Goal: Task Accomplishment & Management: Manage account settings

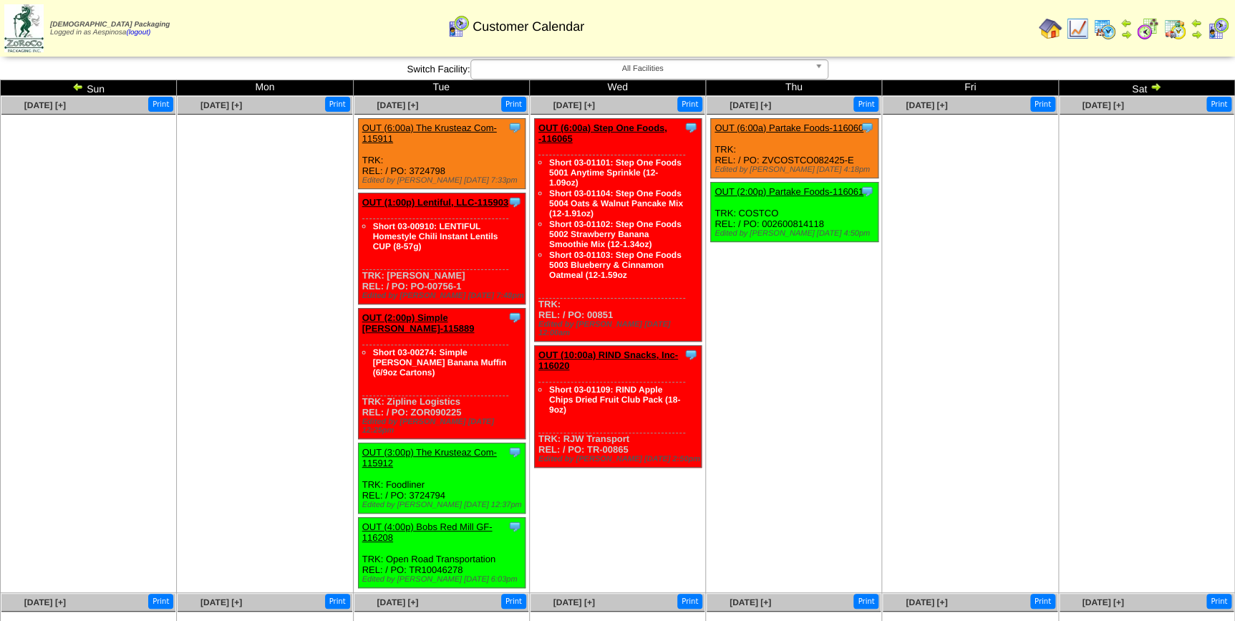
click at [744, 72] on span "All Facilities" at bounding box center [643, 68] width 332 height 17
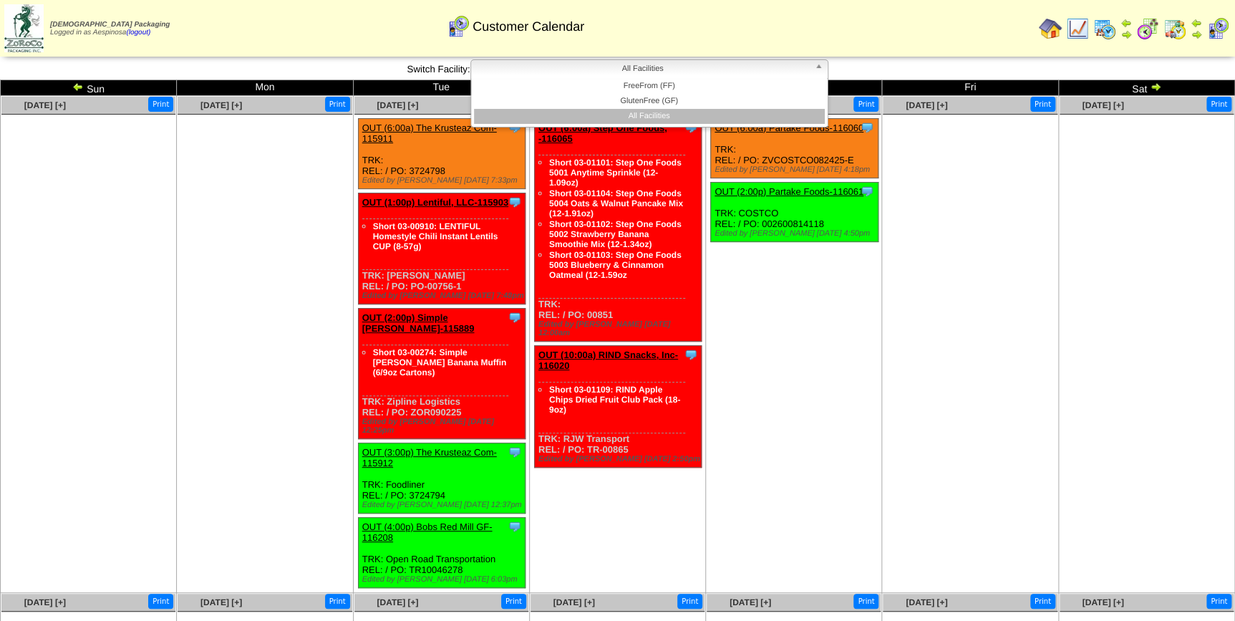
click at [744, 72] on span "All Facilities" at bounding box center [643, 68] width 332 height 17
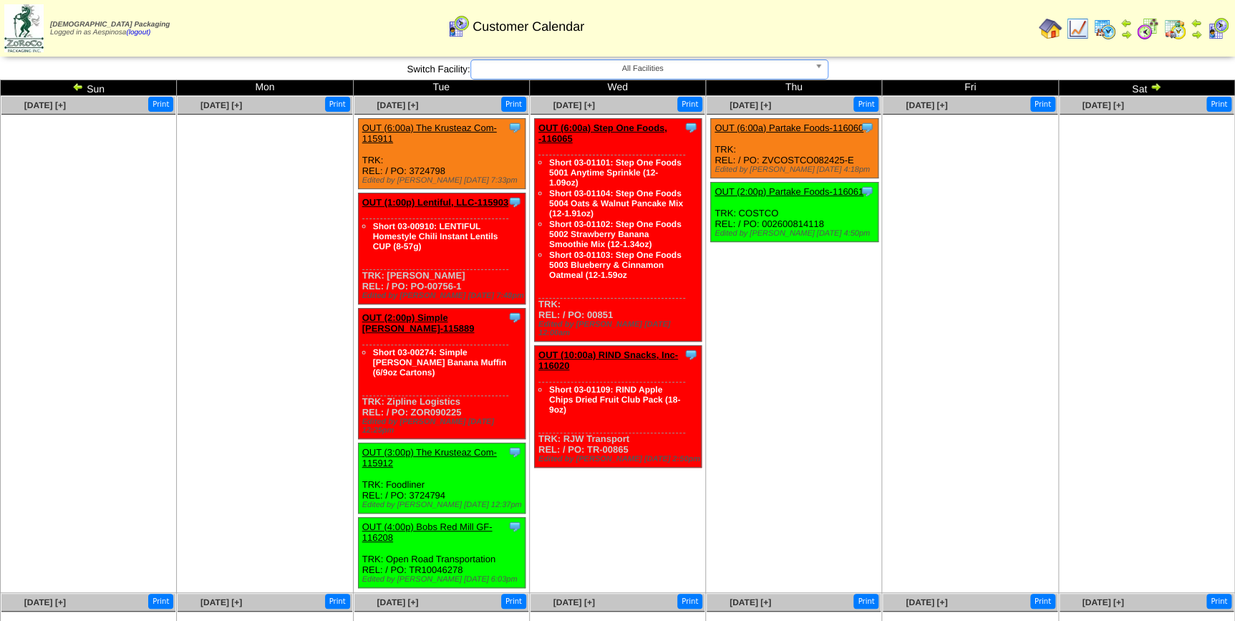
click at [76, 88] on img at bounding box center [77, 86] width 11 height 11
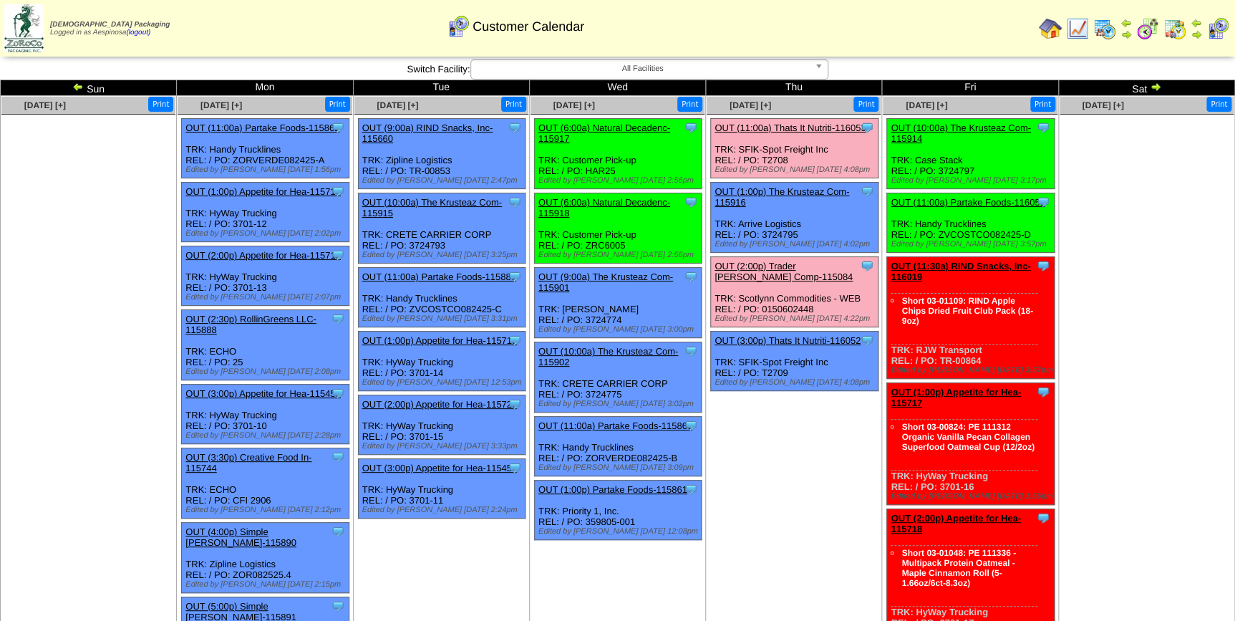
click at [1102, 231] on ul at bounding box center [1147, 222] width 174 height 215
click at [780, 427] on td "Aug 28 [+] Print Clone Item OUT (11:00a) Thats It Nutriti-116053 Thats It Nutri…" at bounding box center [794, 522] width 176 height 853
drag, startPoint x: 1018, startPoint y: 229, endPoint x: 938, endPoint y: 231, distance: 80.2
click at [938, 231] on div "Clone Item OUT (11:00a) Partake Foods-116051 Partake Foods ScheduleID: 116051 6…" at bounding box center [971, 222] width 168 height 59
copy div "ZVCOSTCO082425-D"
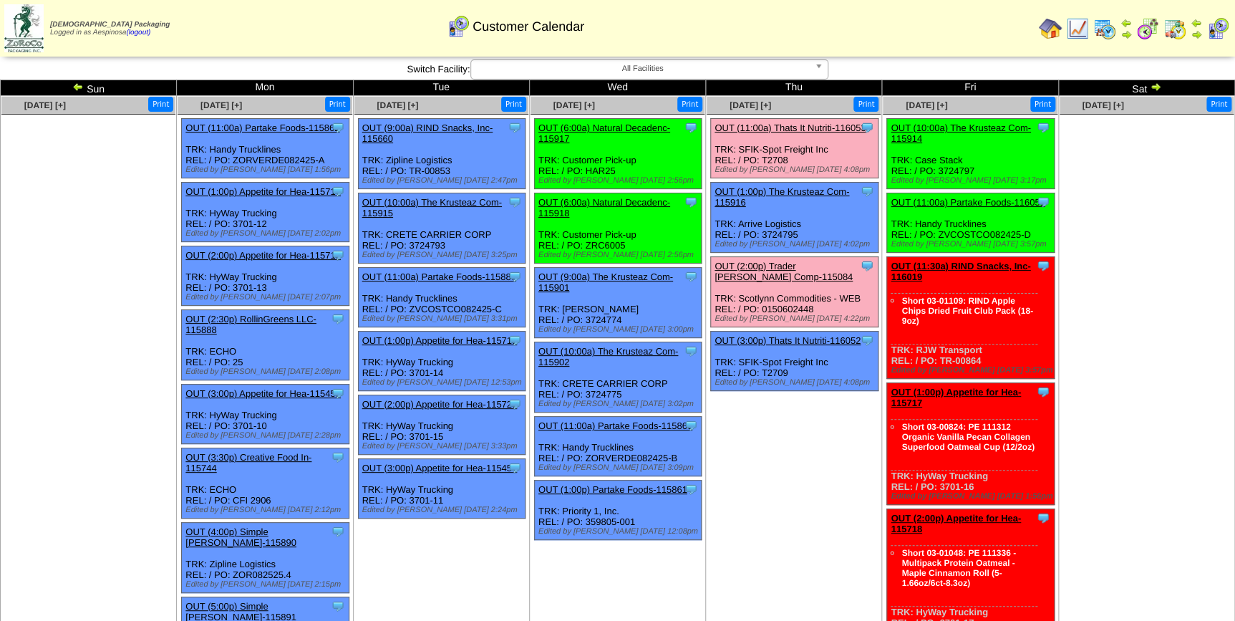
click at [1132, 222] on ul at bounding box center [1147, 222] width 174 height 215
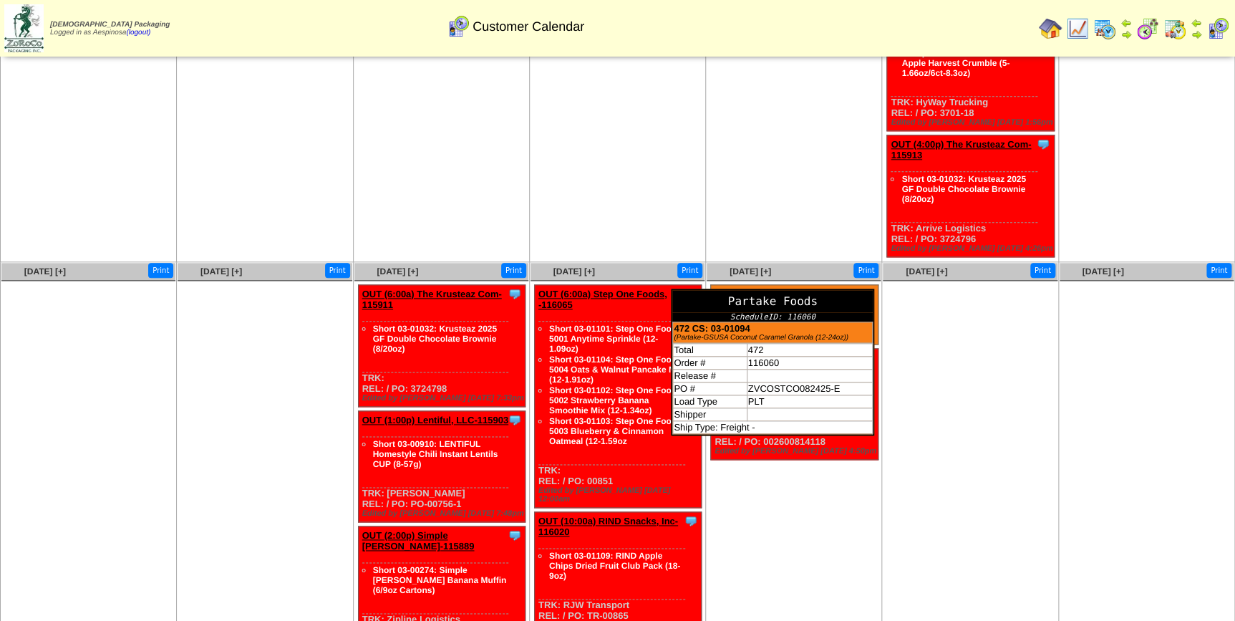
click at [852, 322] on td "472 CS: 03-01094 (Partake-GSUSA Coconut Caramel Granola (12-24oz))" at bounding box center [773, 332] width 200 height 21
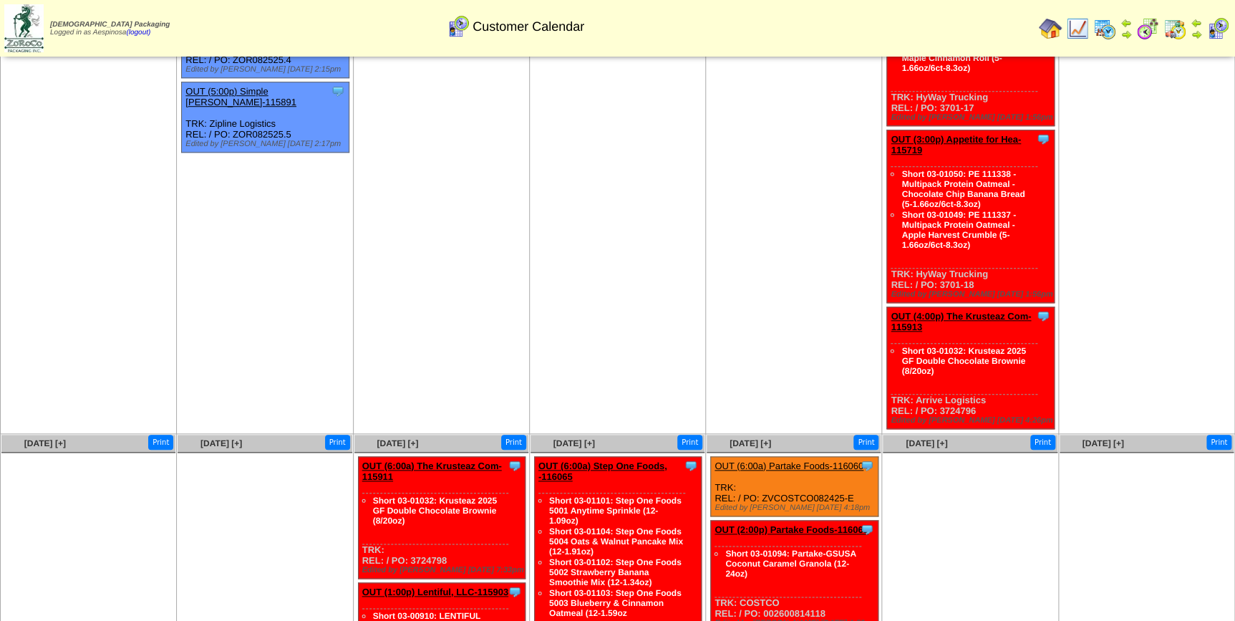
scroll to position [521, 0]
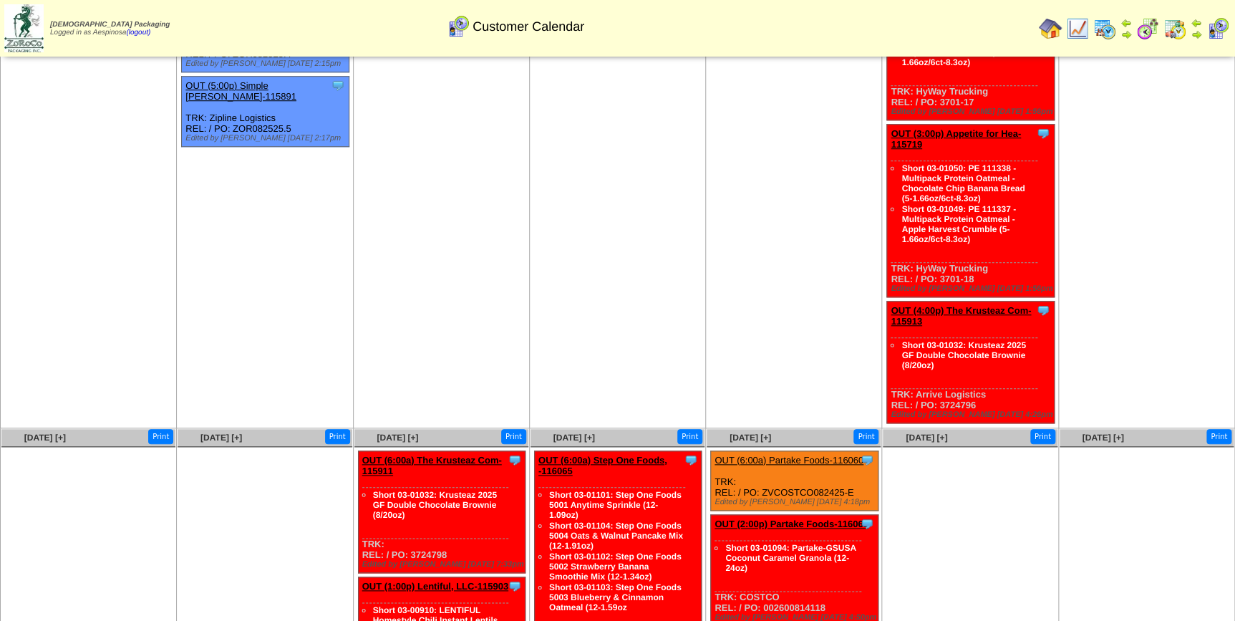
click at [864, 498] on div "Edited by Ddisney 8/27 4:18pm" at bounding box center [796, 502] width 163 height 9
drag, startPoint x: 858, startPoint y: 477, endPoint x: 840, endPoint y: 480, distance: 18.1
click at [839, 480] on div "Clone Item OUT (6:00a) Partake Foods-116060 Partake Foods ScheduleID: 116060 47…" at bounding box center [795, 480] width 168 height 59
click at [854, 478] on div "Clone Item OUT (6:00a) Partake Foods-116060 Partake Foods ScheduleID: 116060 47…" at bounding box center [795, 480] width 168 height 59
drag, startPoint x: 851, startPoint y: 478, endPoint x: 760, endPoint y: 478, distance: 90.9
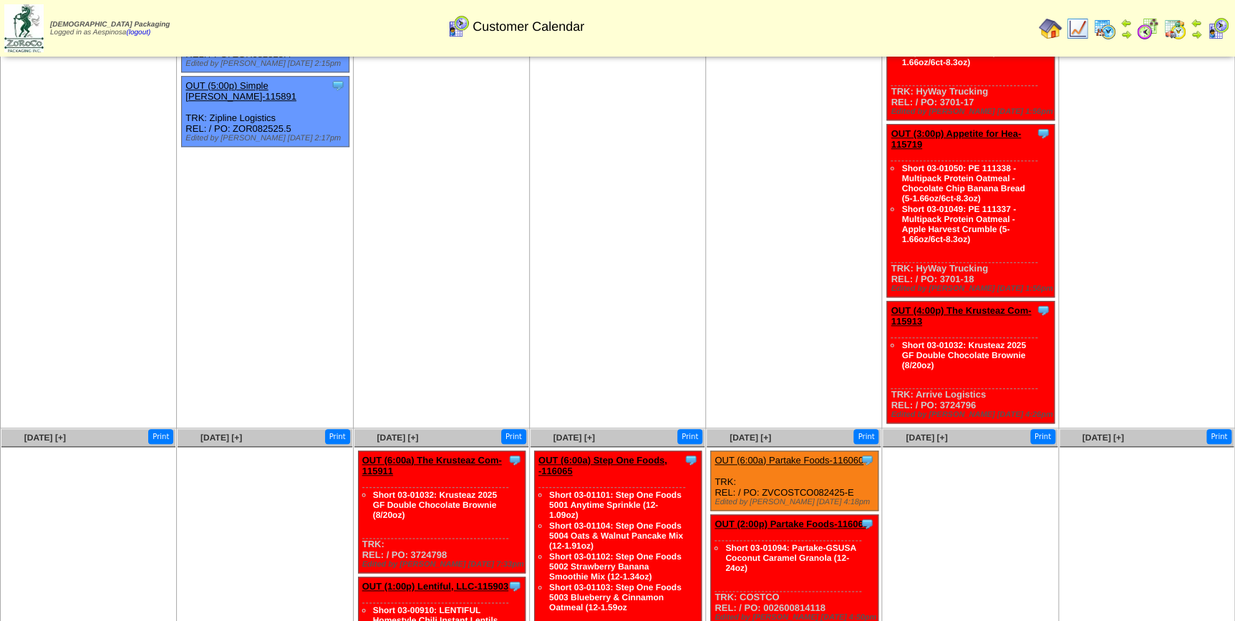
click at [760, 478] on div "Clone Item OUT (6:00a) Partake Foods-116060 Partake Foods ScheduleID: 116060 47…" at bounding box center [795, 480] width 168 height 59
copy div "ZVCOSTCO082425-E"
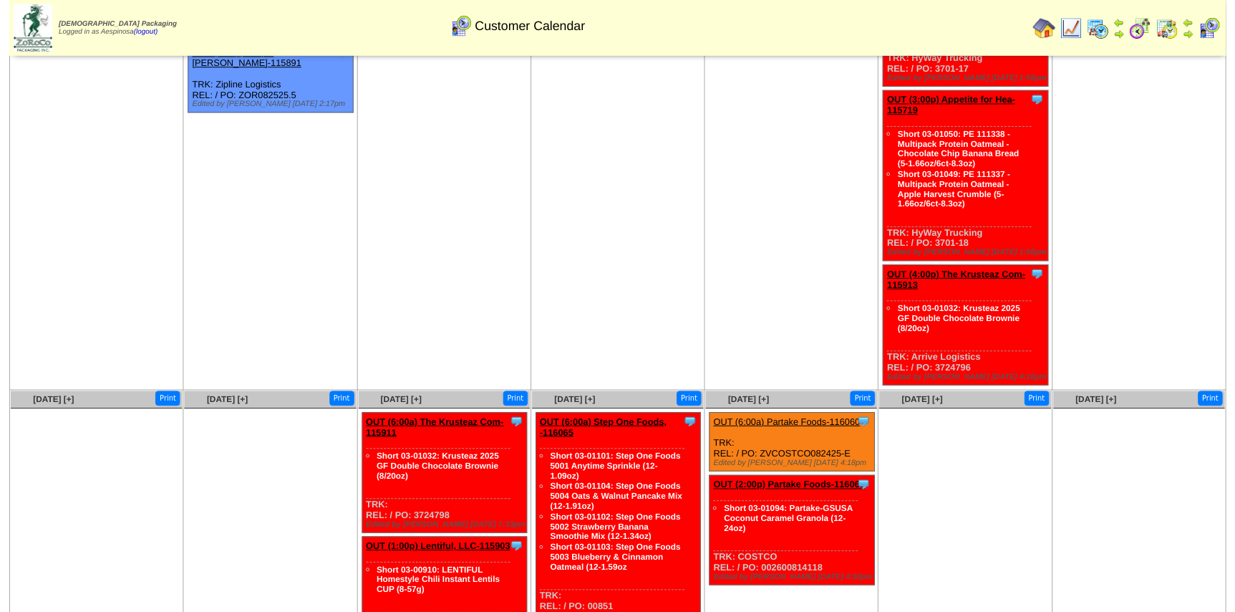
scroll to position [586, 0]
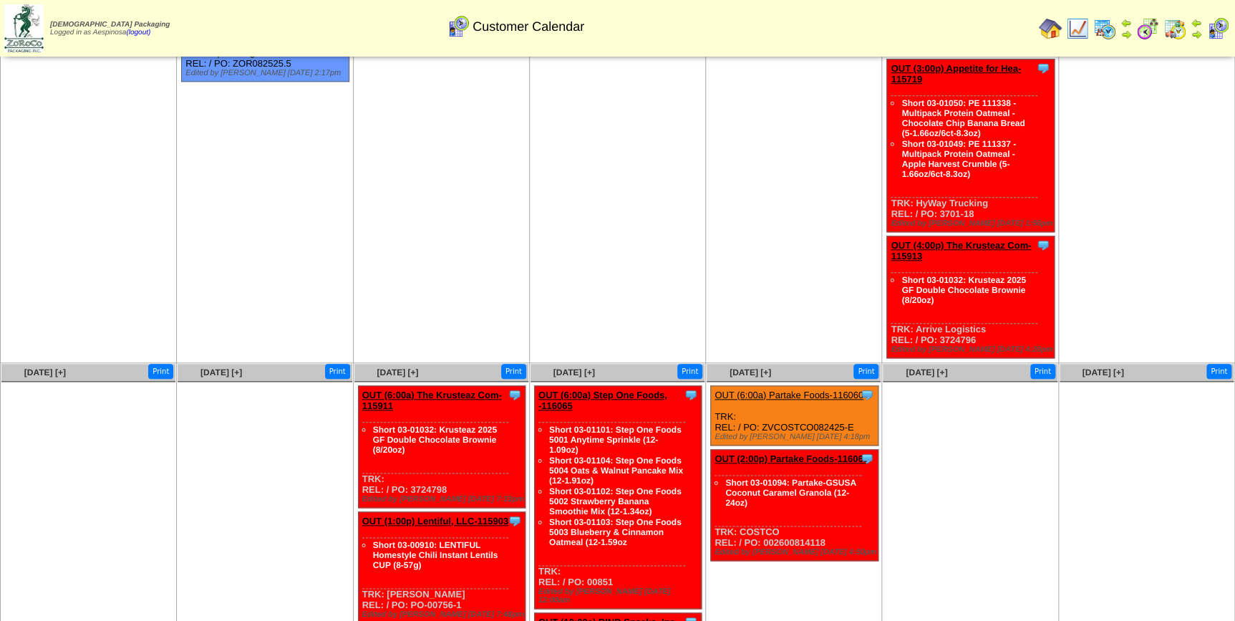
click at [821, 390] on link "OUT (6:00a) Partake Foods-116060" at bounding box center [789, 395] width 149 height 11
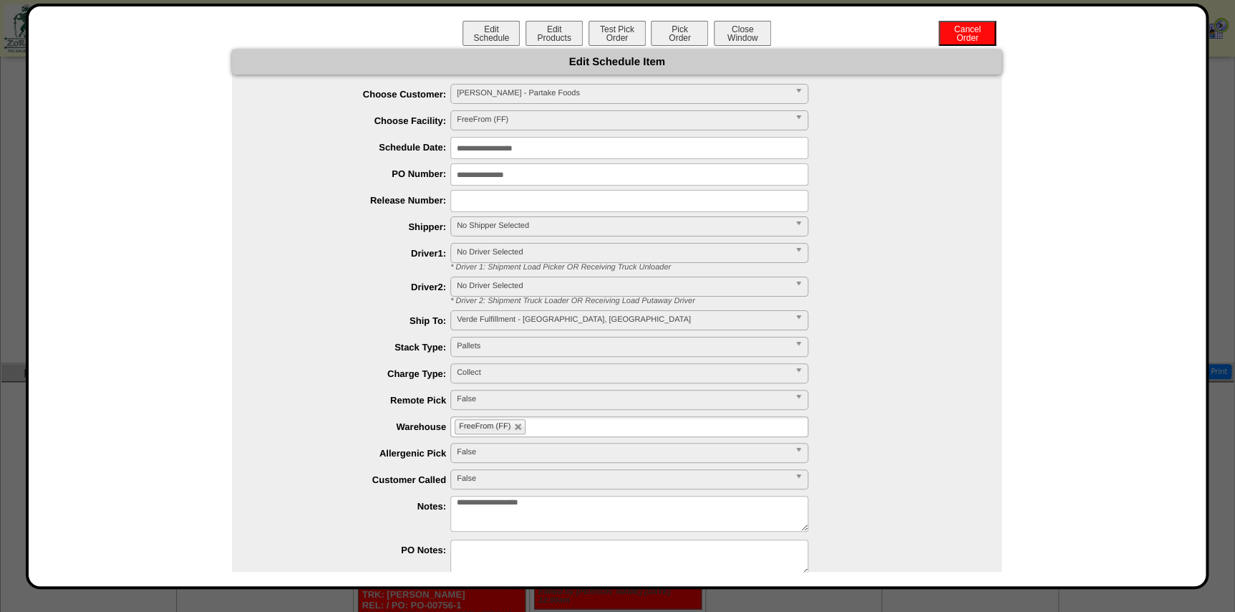
click at [551, 147] on input "**********" at bounding box center [629, 148] width 358 height 22
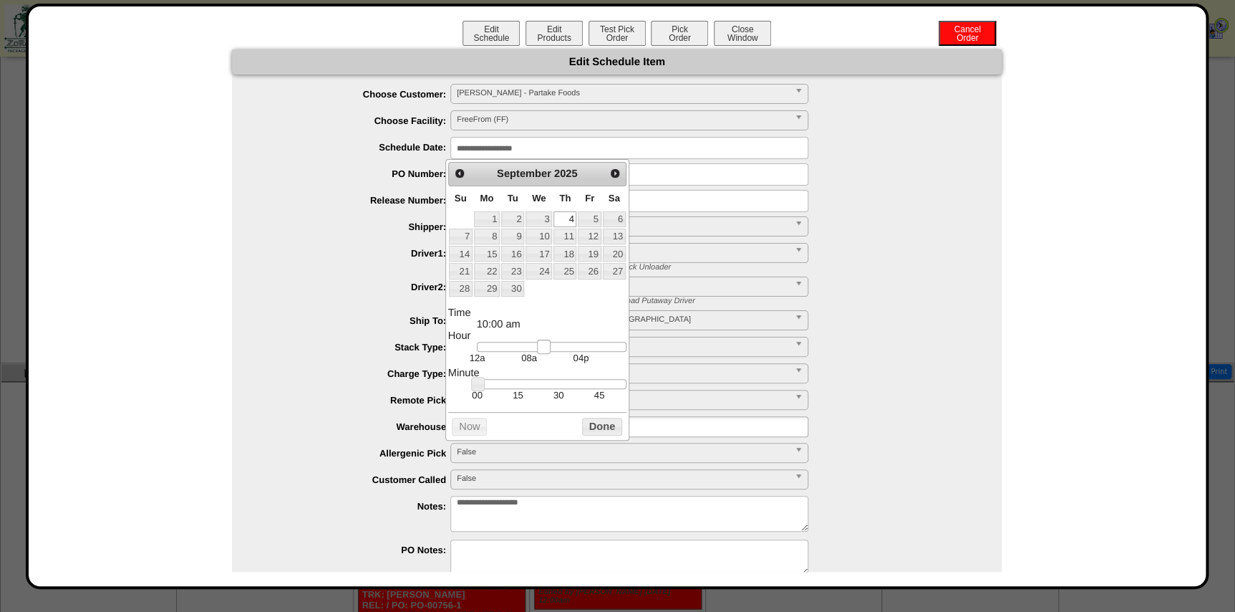
type input "**********"
drag, startPoint x: 521, startPoint y: 343, endPoint x: 543, endPoint y: 354, distance: 24.0
click at [543, 354] on dd "12a 08a 04p" at bounding box center [552, 353] width 150 height 22
click at [586, 422] on button "Done" at bounding box center [602, 426] width 40 height 18
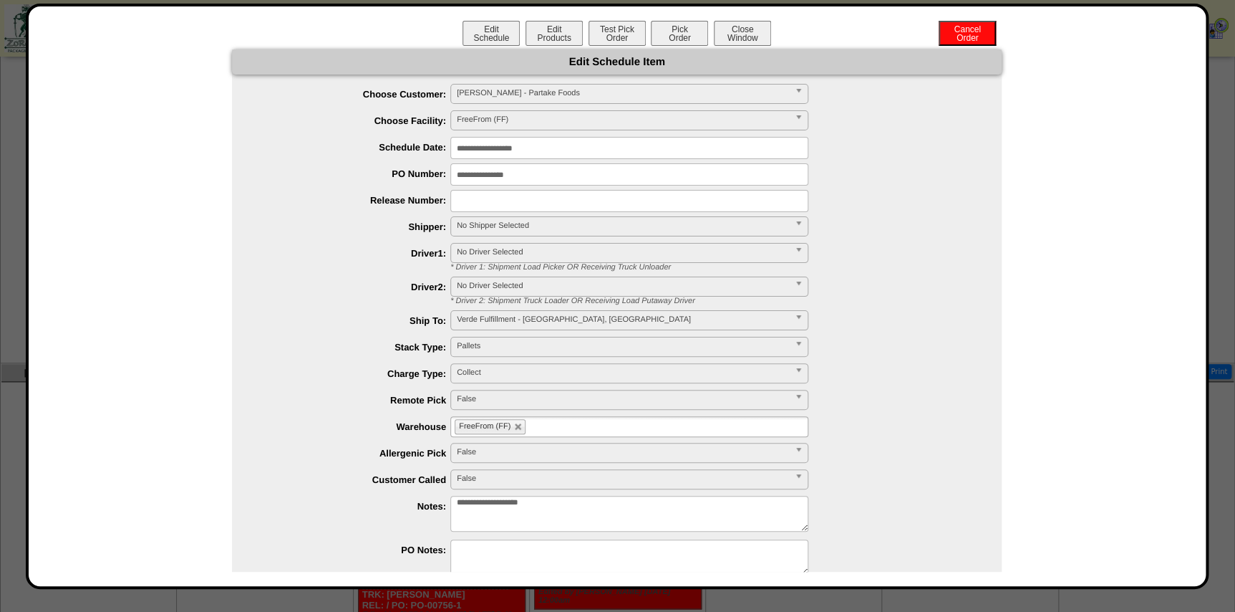
click at [501, 213] on ul "**********" at bounding box center [617, 331] width 770 height 495
click at [509, 228] on span "No Shipper Selected" at bounding box center [623, 225] width 332 height 17
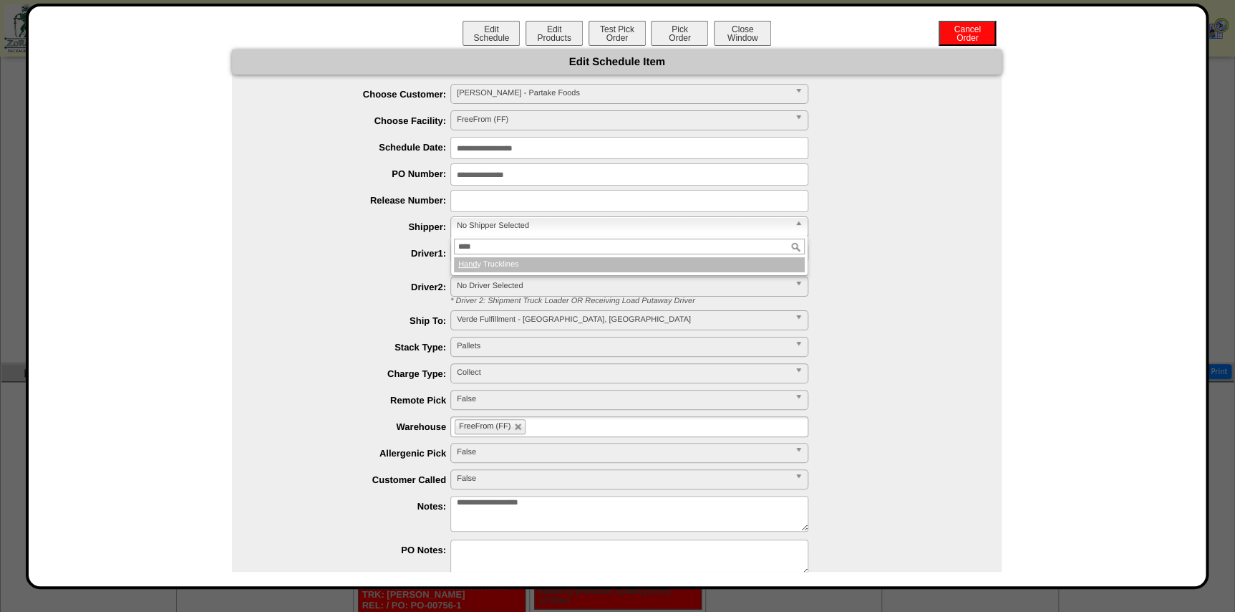
type input "****"
click at [528, 261] on li "Hand y Trucklines" at bounding box center [629, 264] width 351 height 15
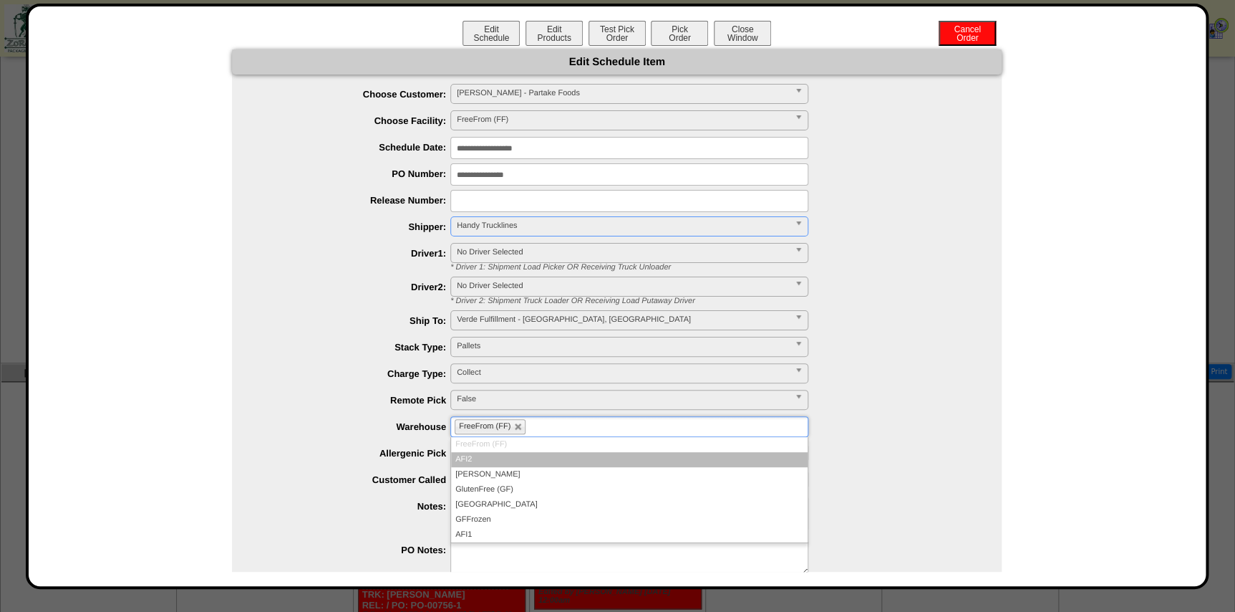
click at [566, 432] on ul "FreeFrom (FF)" at bounding box center [629, 426] width 358 height 21
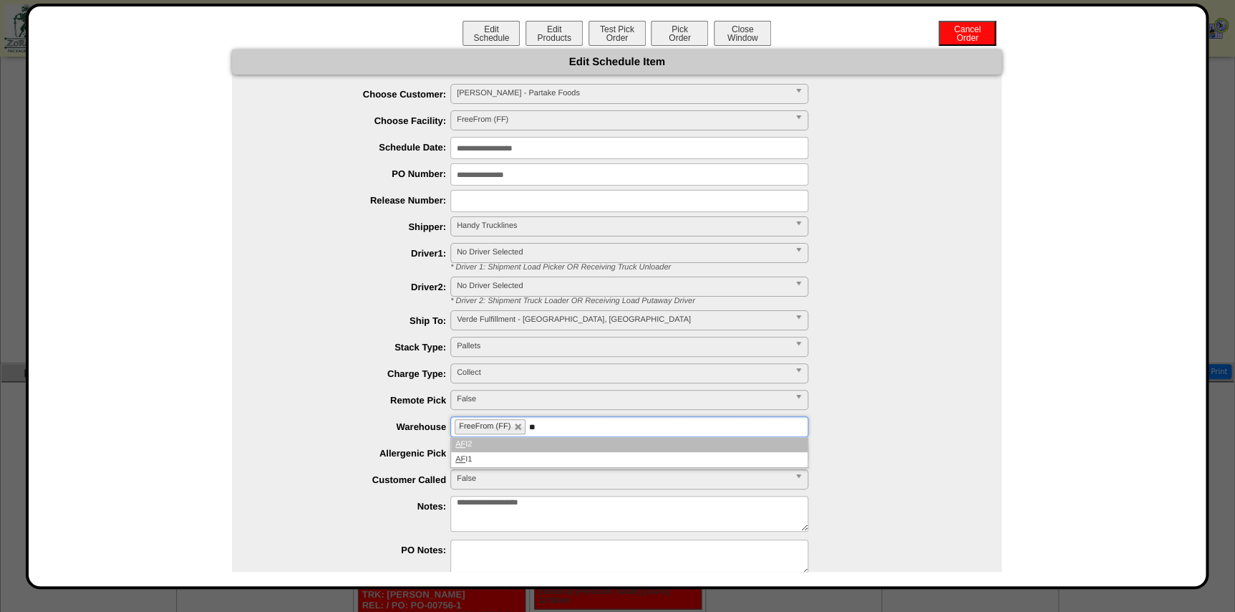
type input "**"
click at [524, 450] on li "AF I2" at bounding box center [629, 444] width 357 height 15
type input "**"
click at [528, 458] on li "AF I1" at bounding box center [629, 459] width 357 height 15
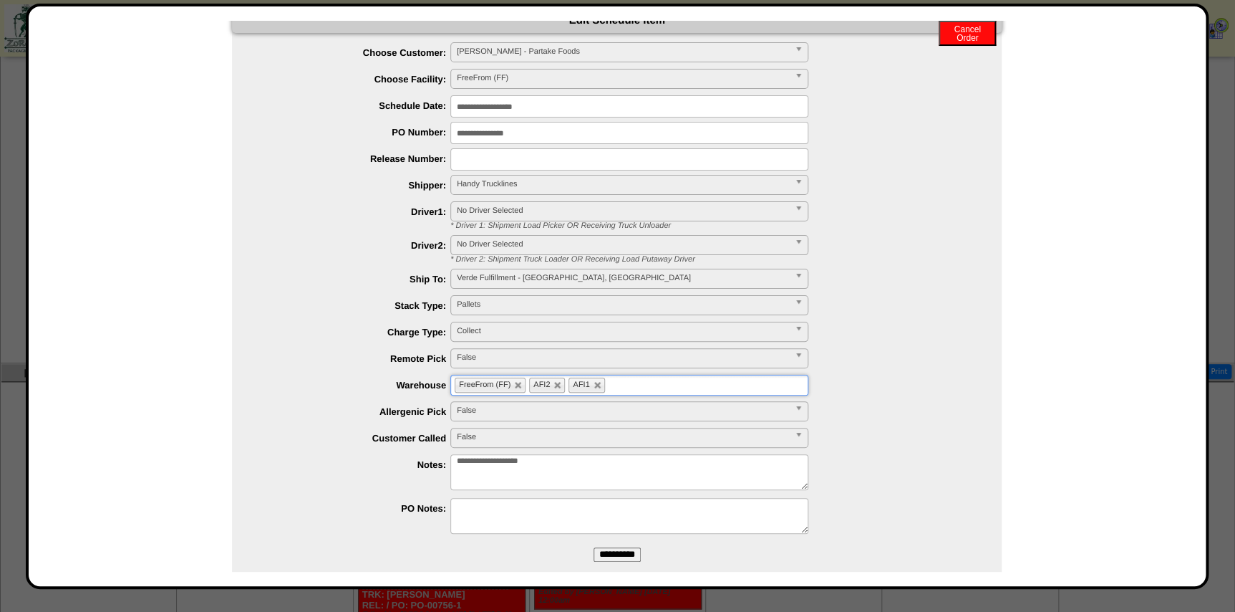
scroll to position [63, 0]
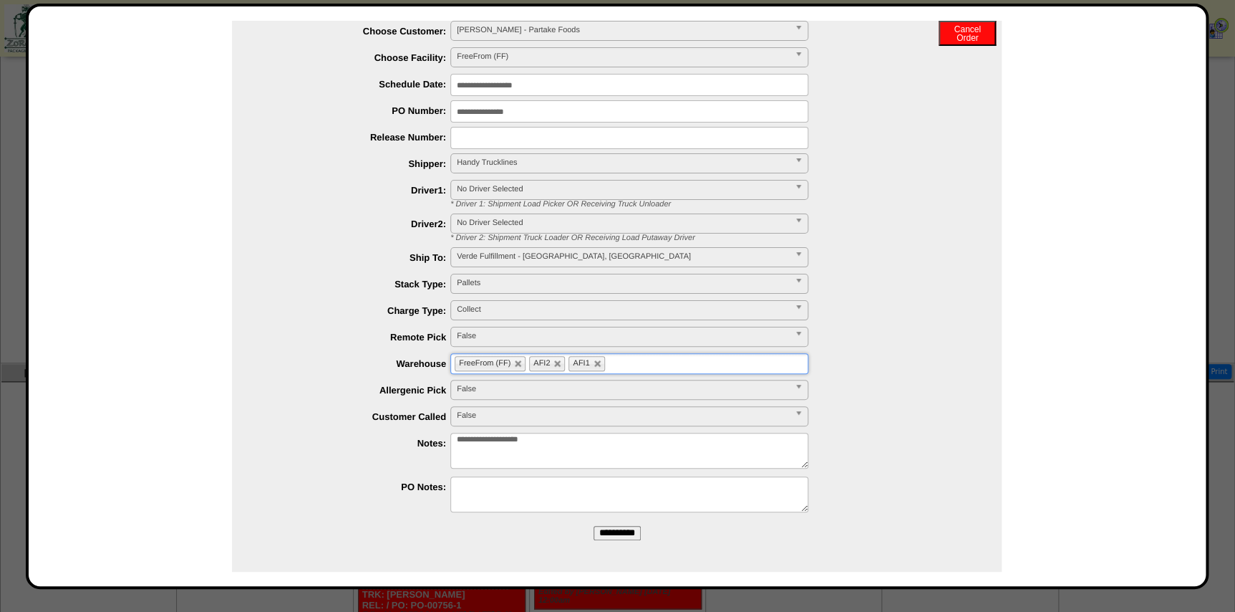
click at [600, 534] on input "**********" at bounding box center [617, 533] width 47 height 14
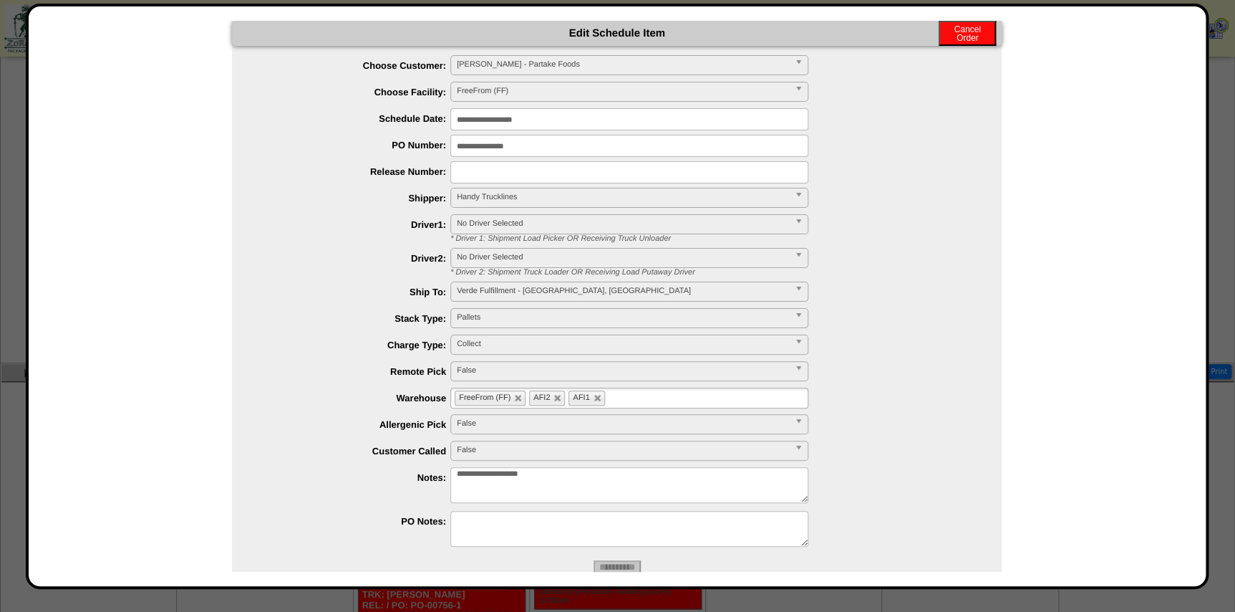
scroll to position [0, 0]
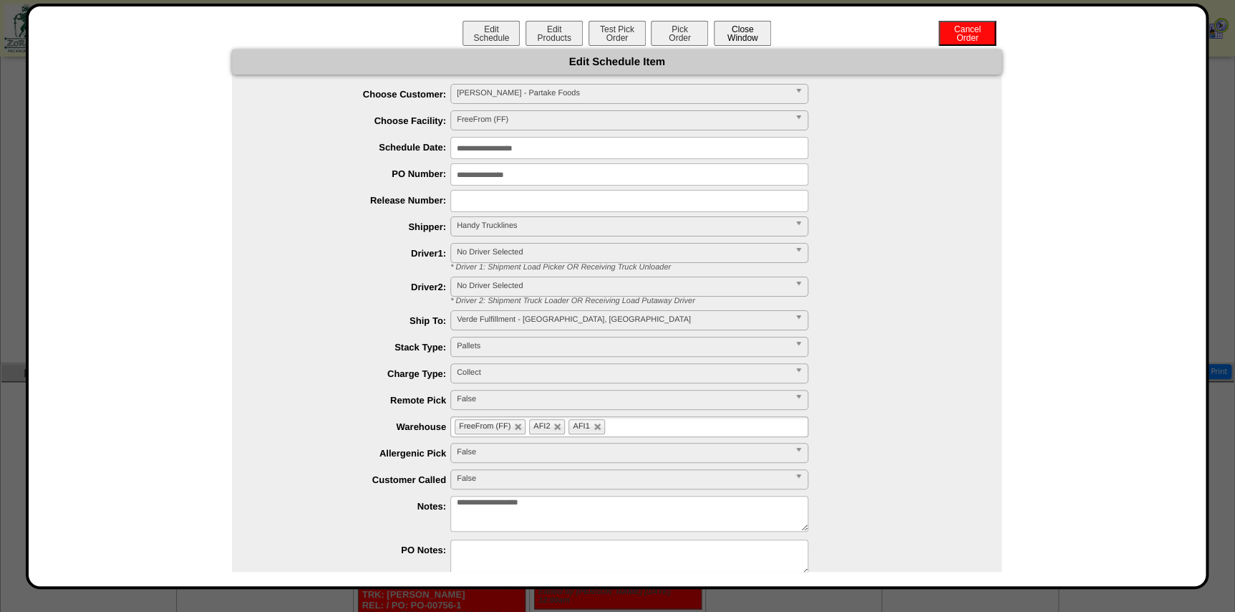
click at [751, 36] on button "Close Window" at bounding box center [742, 33] width 57 height 25
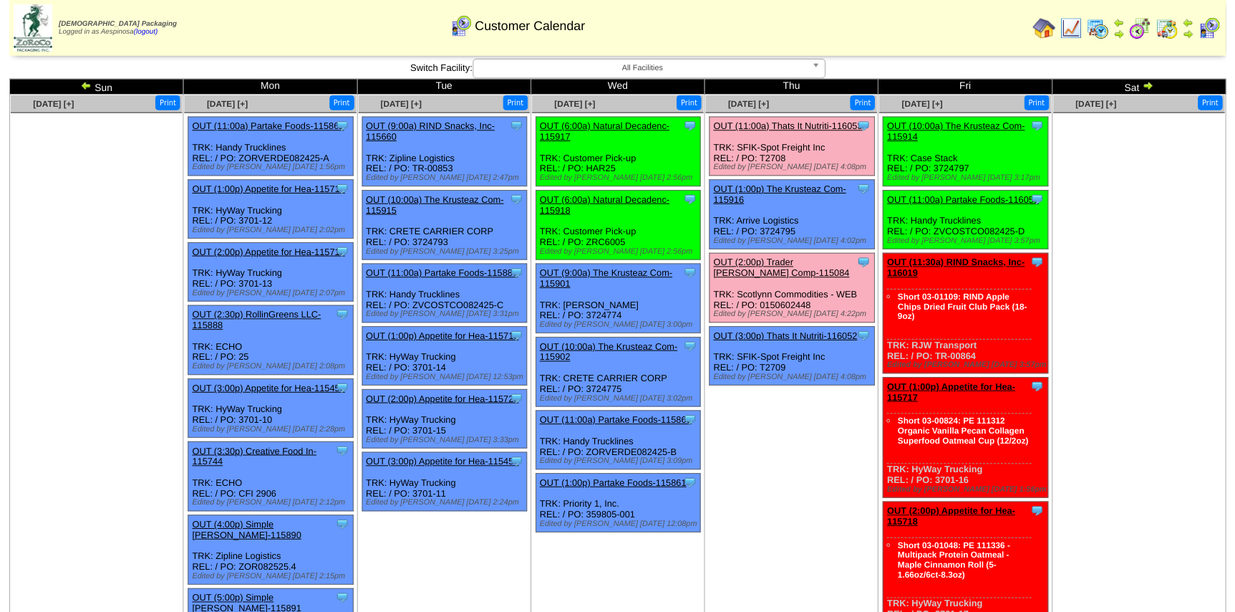
scroll to position [687, 0]
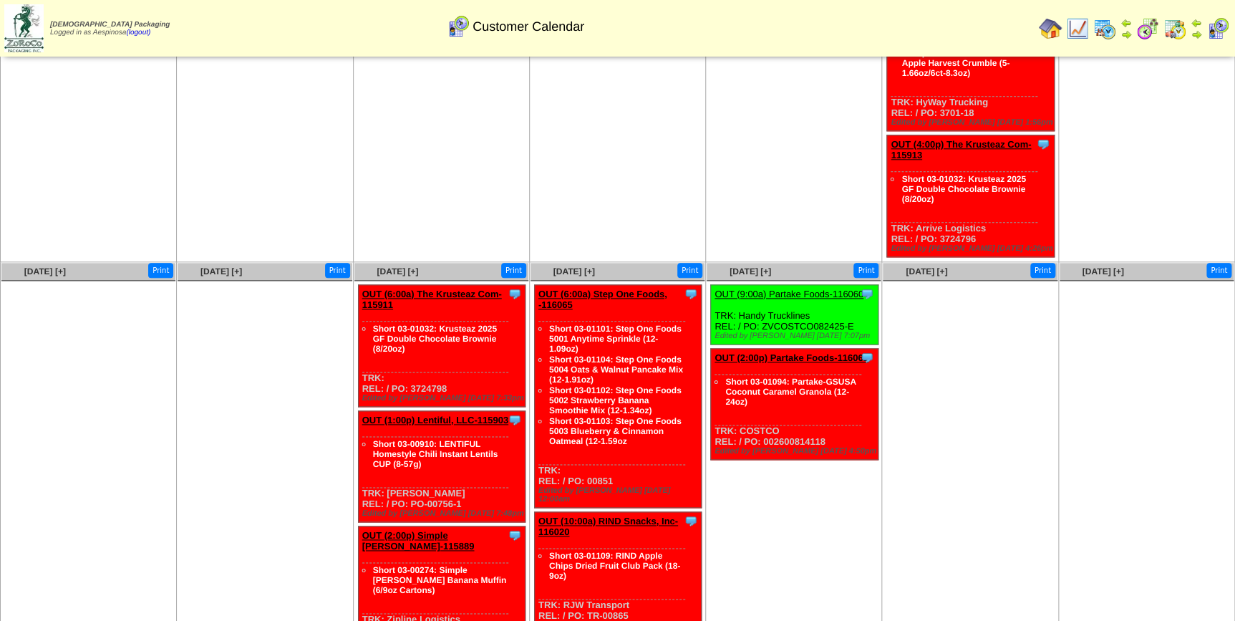
click at [786, 289] on link "OUT (9:00a) Partake Foods-116060" at bounding box center [789, 294] width 149 height 11
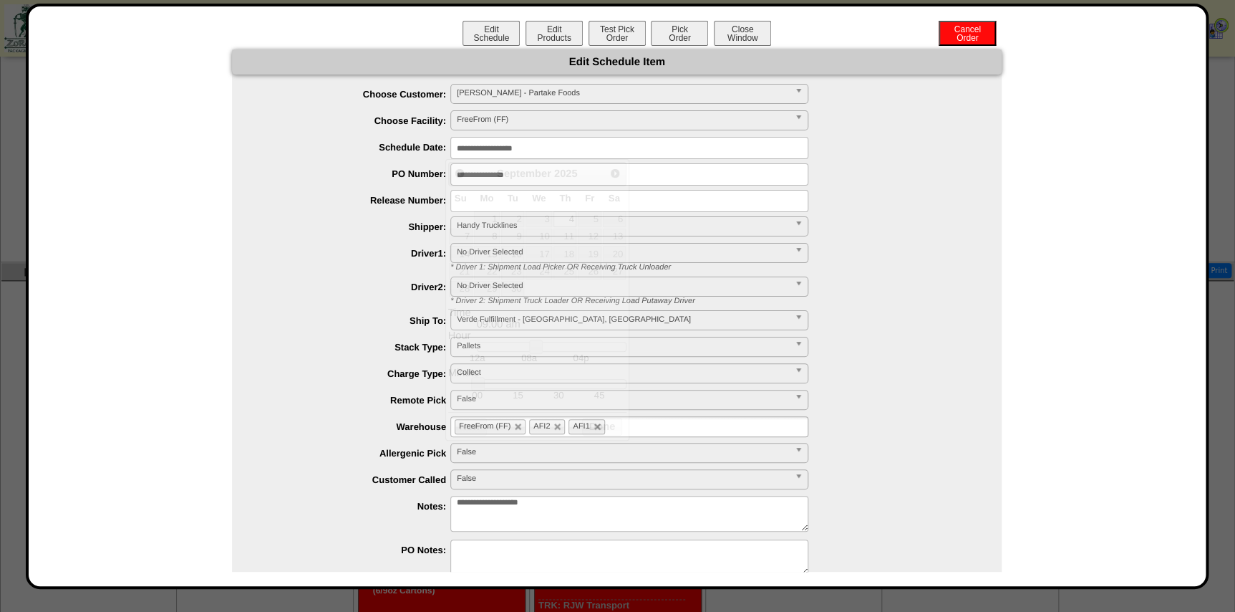
click at [536, 150] on input "**********" at bounding box center [629, 148] width 358 height 22
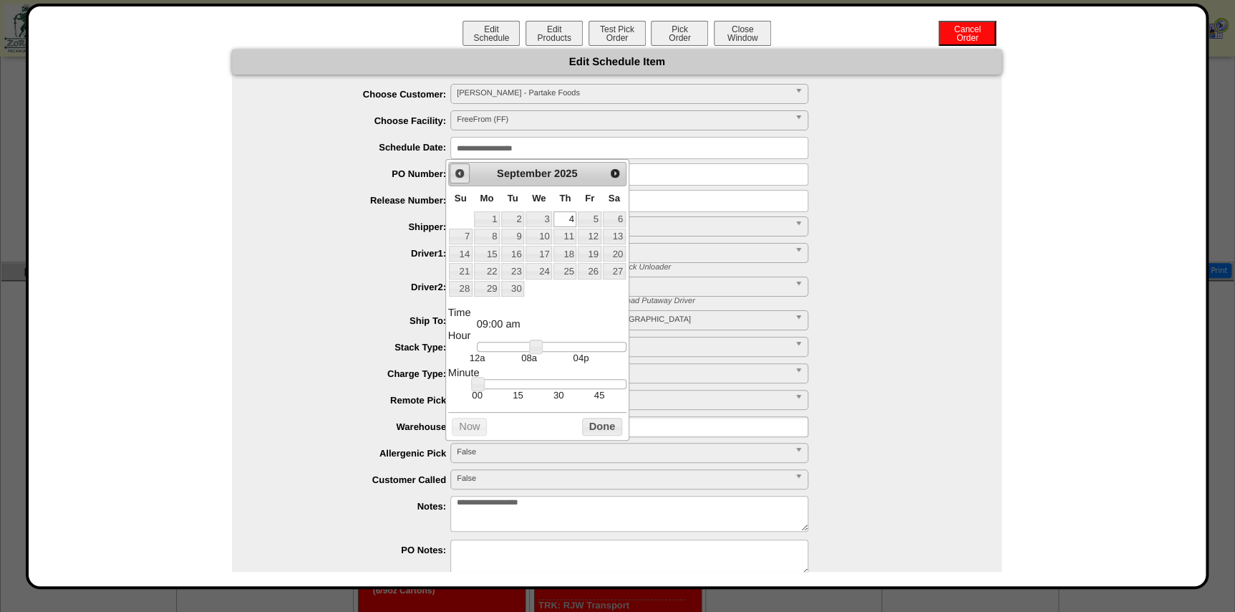
click at [457, 175] on span "Prev" at bounding box center [459, 173] width 11 height 11
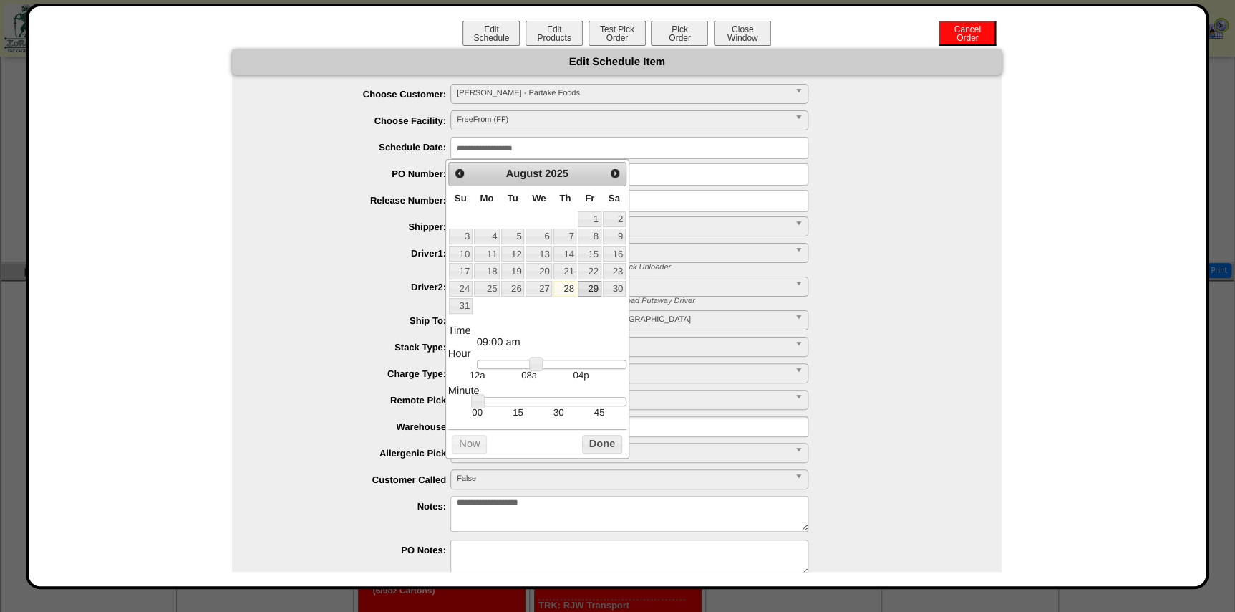
click at [593, 288] on link "29" at bounding box center [589, 289] width 23 height 16
type input "**********"
click at [599, 443] on button "Done" at bounding box center [602, 444] width 40 height 18
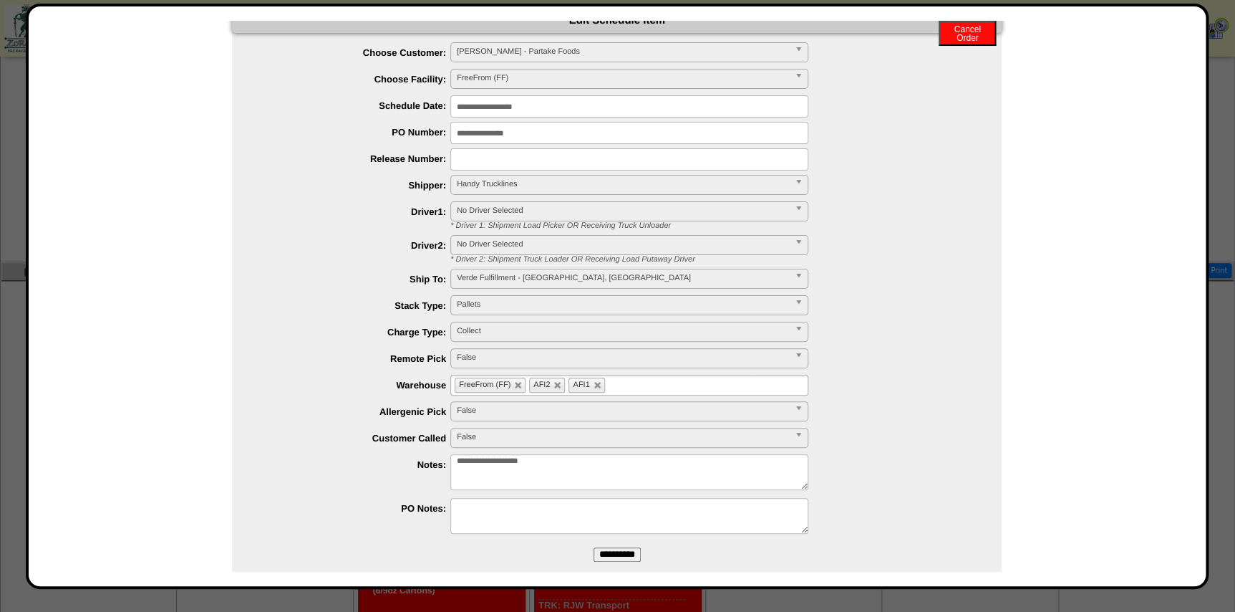
scroll to position [63, 0]
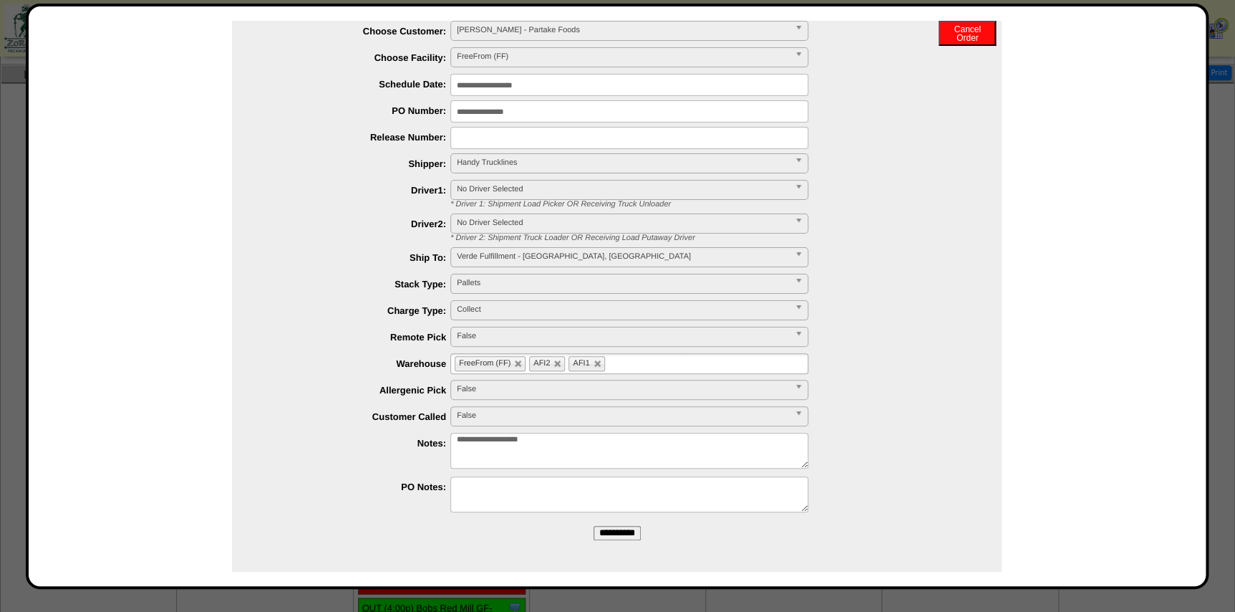
click at [614, 533] on input "**********" at bounding box center [617, 533] width 47 height 14
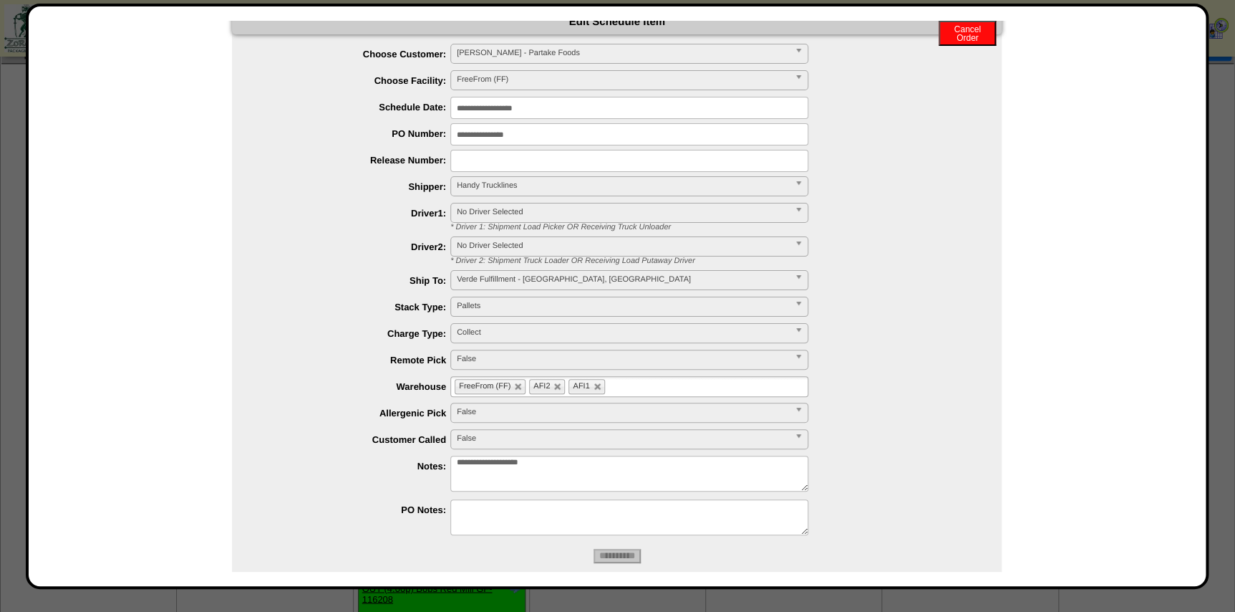
scroll to position [0, 0]
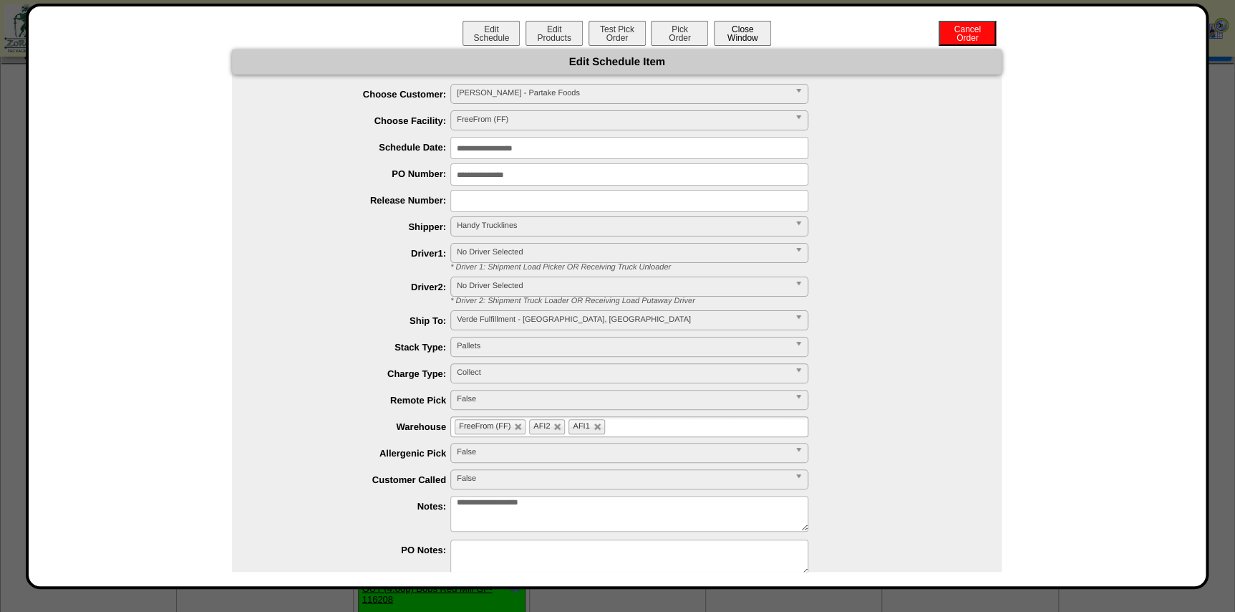
click at [736, 29] on button "Close Window" at bounding box center [742, 33] width 57 height 25
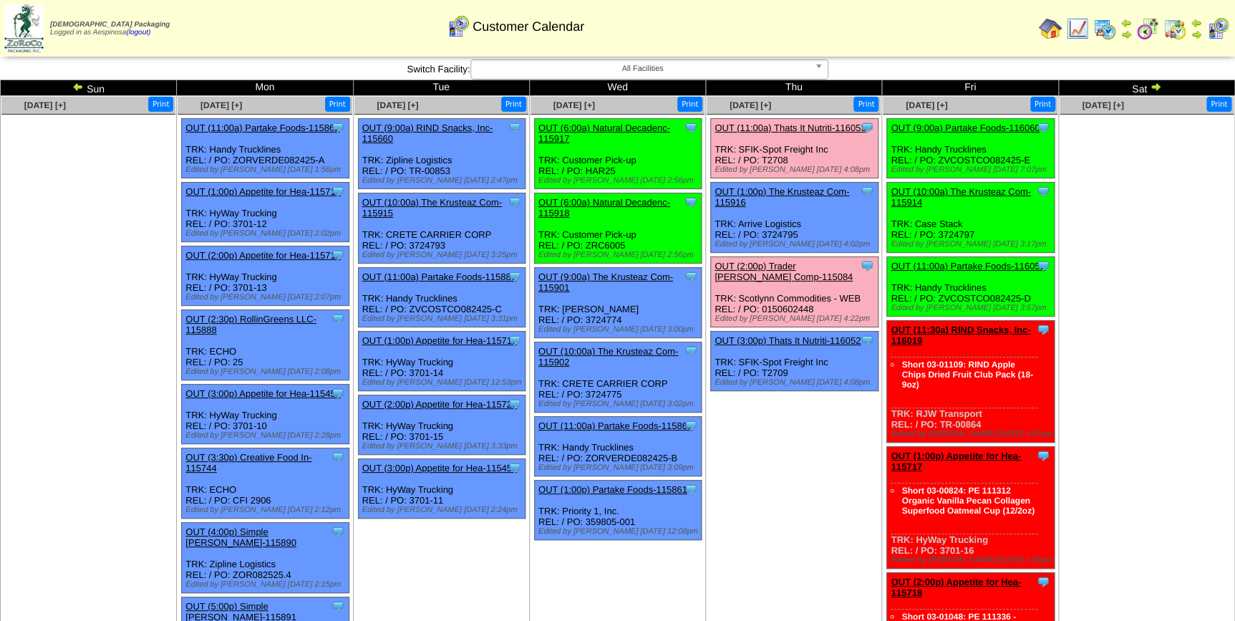
click at [1104, 352] on td "[DATE] [+] Print" at bounding box center [1146, 554] width 176 height 917
click at [1157, 209] on ul at bounding box center [1147, 222] width 174 height 215
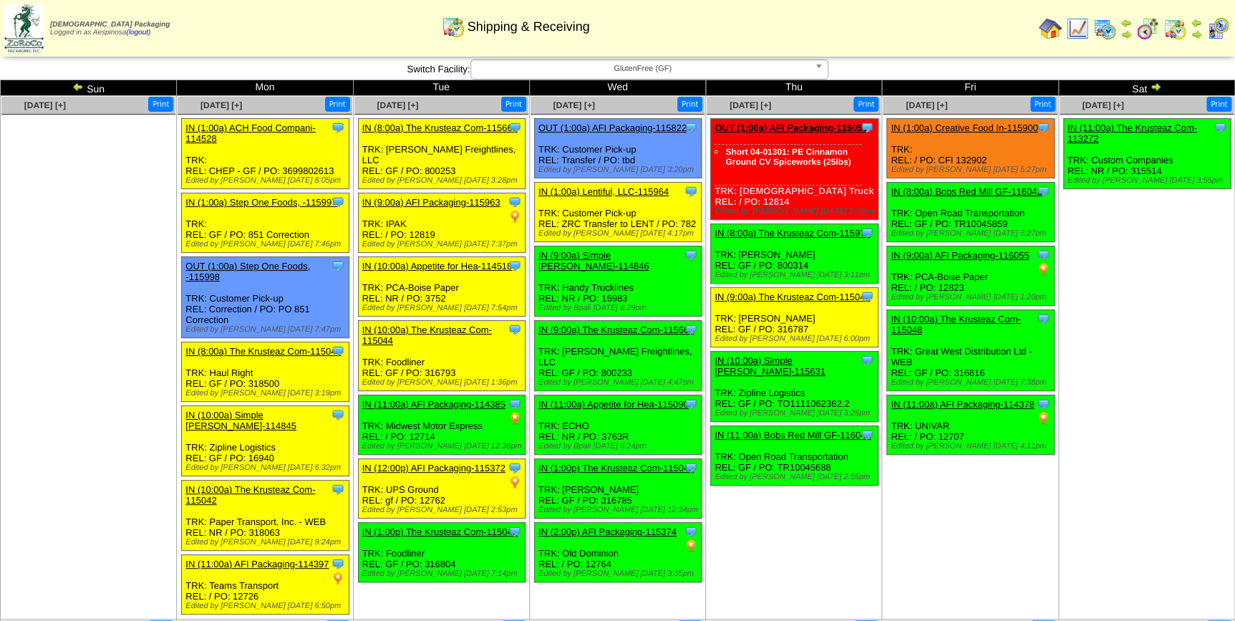
click at [1126, 373] on td "[DATE] [+] Print Clone Item IN (11:00a) The Krusteaz Com-113272 The Krusteaz Co…" at bounding box center [1146, 357] width 176 height 523
click at [821, 309] on div "Clone Item IN (9:00a) The Krusteaz Com-115046 The Krusteaz Company ScheduleID: …" at bounding box center [795, 317] width 168 height 59
click at [813, 322] on div "Clone Item IN (9:00a) The Krusteaz Com-115046 The Krusteaz Company ScheduleID: …" at bounding box center [795, 317] width 168 height 59
click at [801, 327] on div "Clone Item IN (9:00a) The Krusteaz Com-115046 The Krusteaz Company ScheduleID: …" at bounding box center [795, 317] width 168 height 59
click at [1140, 265] on ul "Clone Item IN (11:00a) The Krusteaz Com-113272 The Krusteaz Company ScheduleID:…" at bounding box center [1147, 225] width 174 height 215
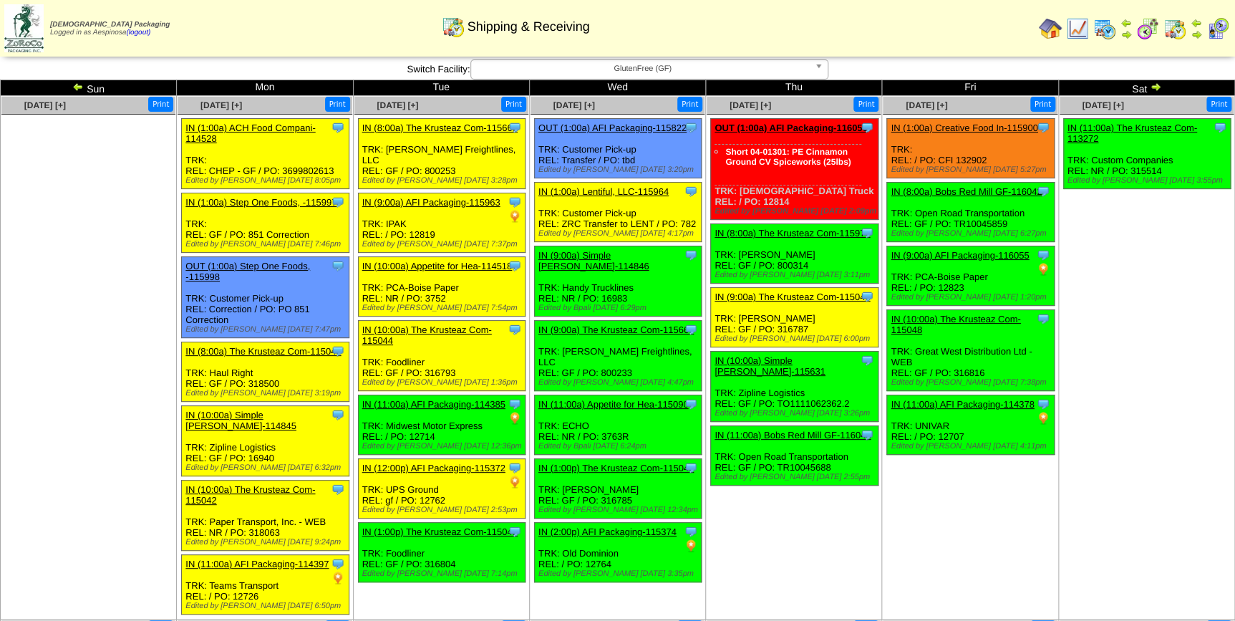
click at [970, 127] on link "IN (1:00a) Creative Food In-115900" at bounding box center [964, 127] width 147 height 11
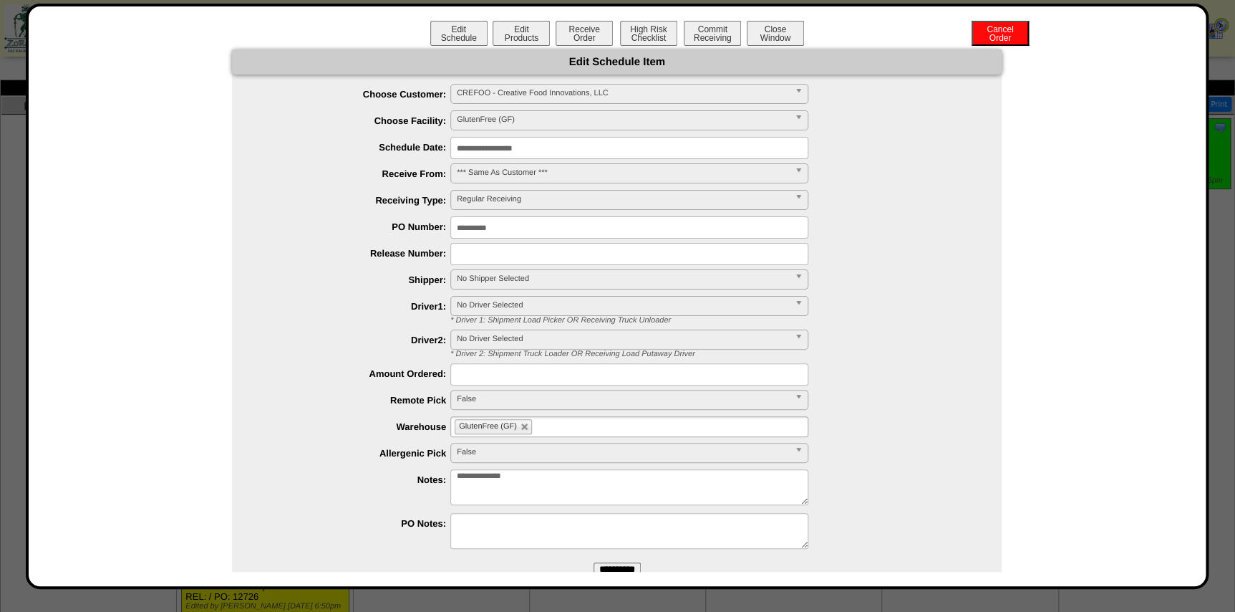
click at [518, 150] on input "**********" at bounding box center [629, 148] width 358 height 22
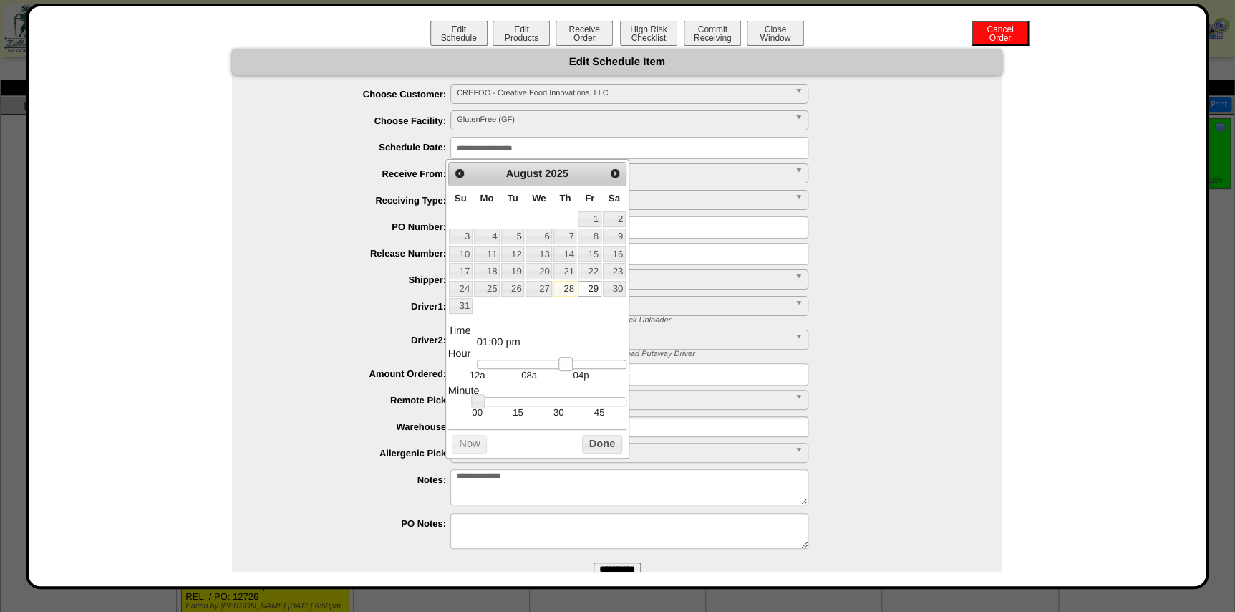
type input "**********"
drag, startPoint x: 542, startPoint y: 364, endPoint x: 573, endPoint y: 368, distance: 31.1
click at [573, 368] on div at bounding box center [552, 364] width 150 height 10
click at [602, 437] on button "Done" at bounding box center [602, 444] width 40 height 18
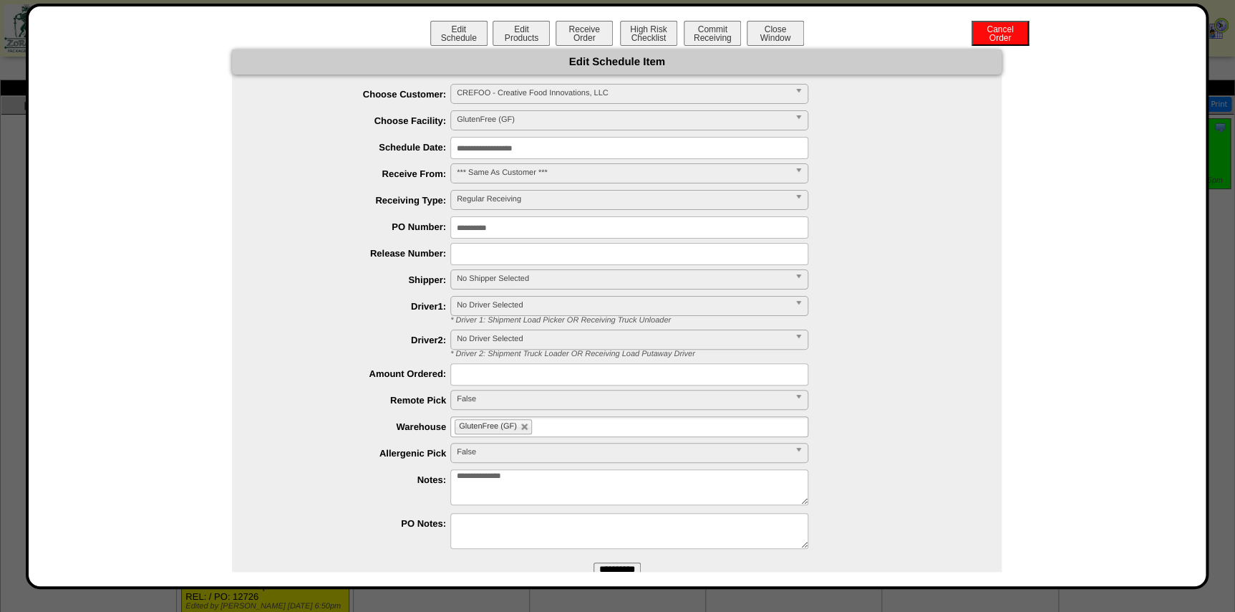
click at [529, 281] on span "No Shipper Selected" at bounding box center [623, 278] width 332 height 17
click at [505, 276] on span "No Shipper Selected" at bounding box center [623, 278] width 332 height 17
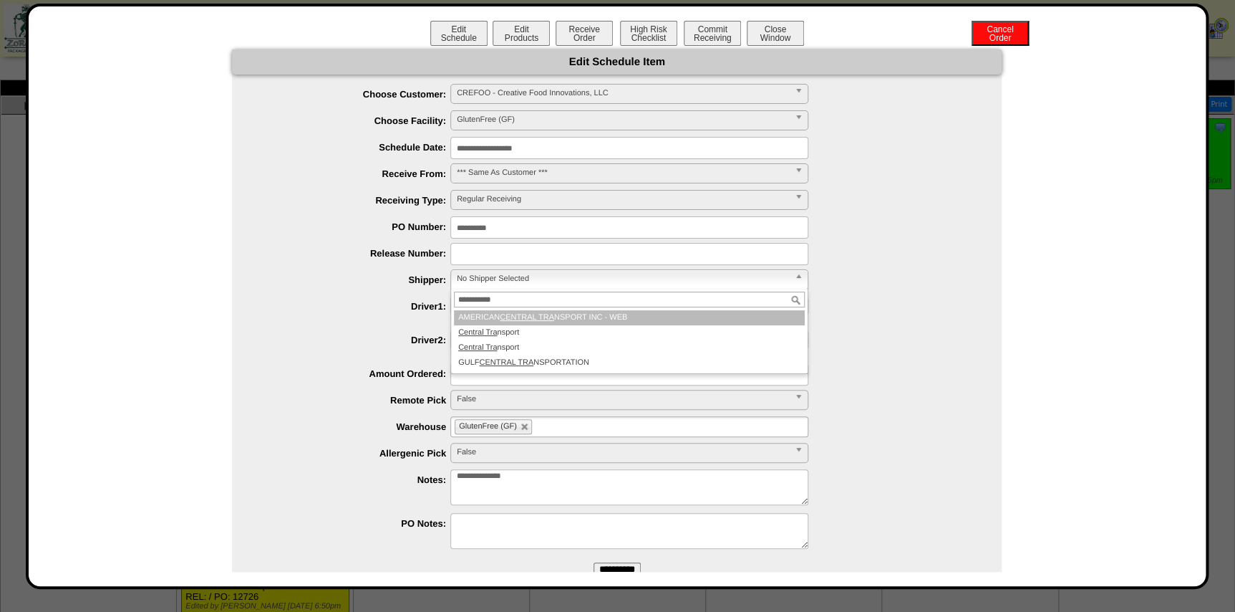
type input "**********"
click at [541, 331] on li "Central Tra nsport" at bounding box center [629, 332] width 351 height 15
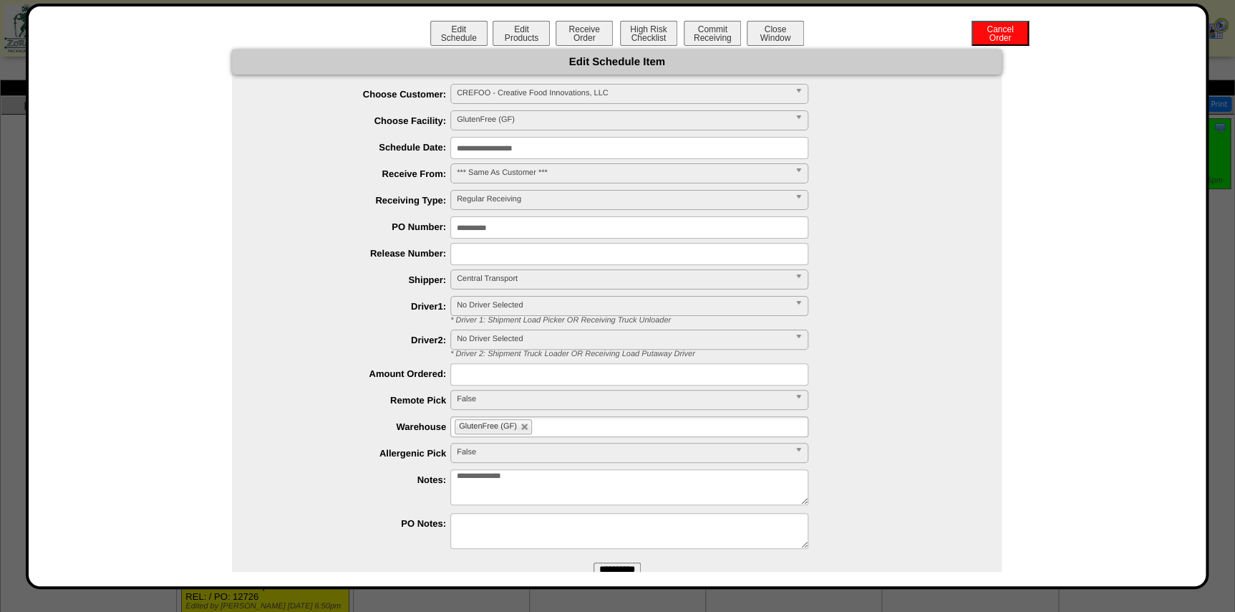
click at [619, 564] on input "**********" at bounding box center [617, 569] width 47 height 14
click at [780, 37] on button "Close Window" at bounding box center [775, 33] width 57 height 25
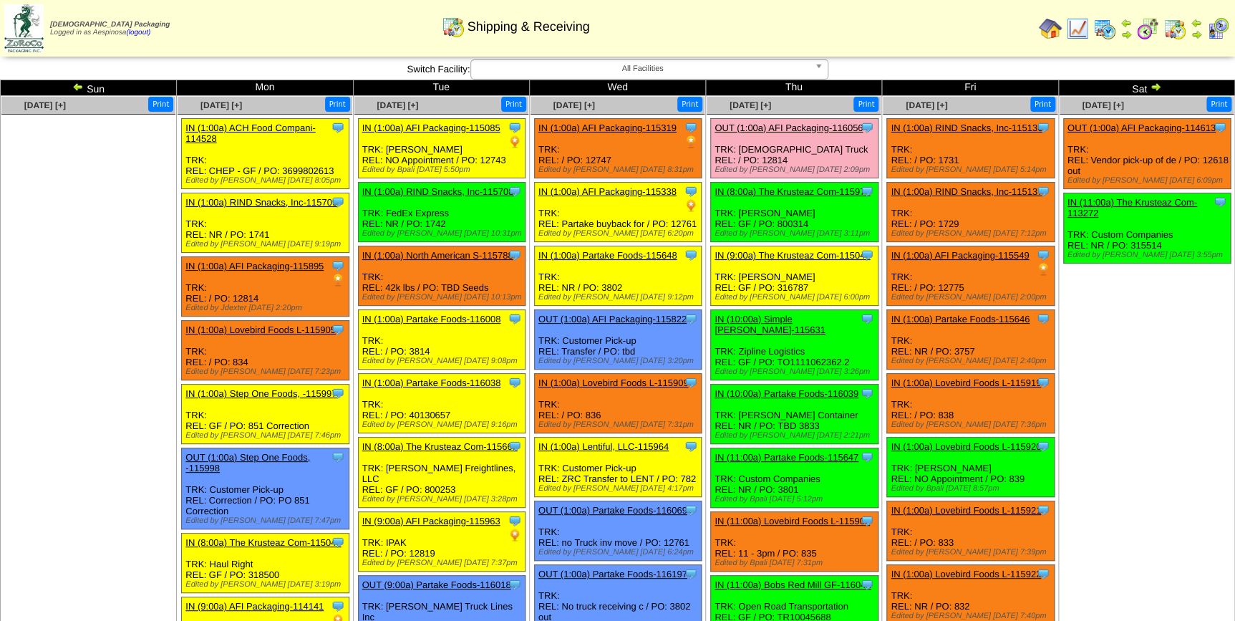
scroll to position [260, 0]
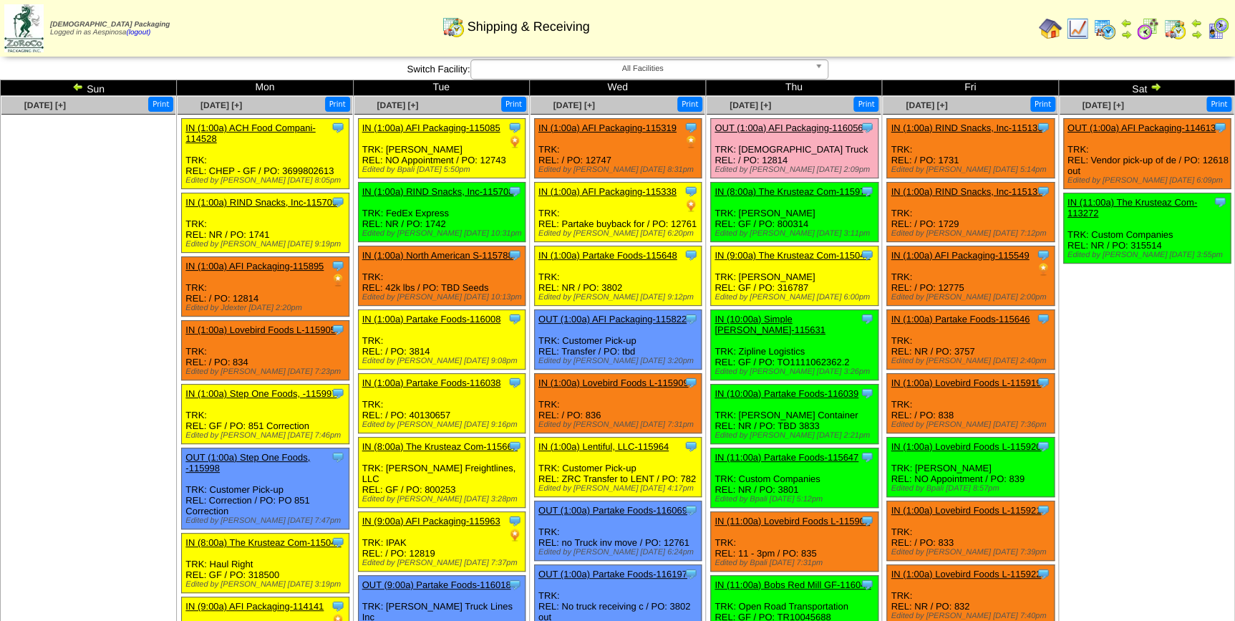
click at [1154, 87] on img at bounding box center [1155, 86] width 11 height 11
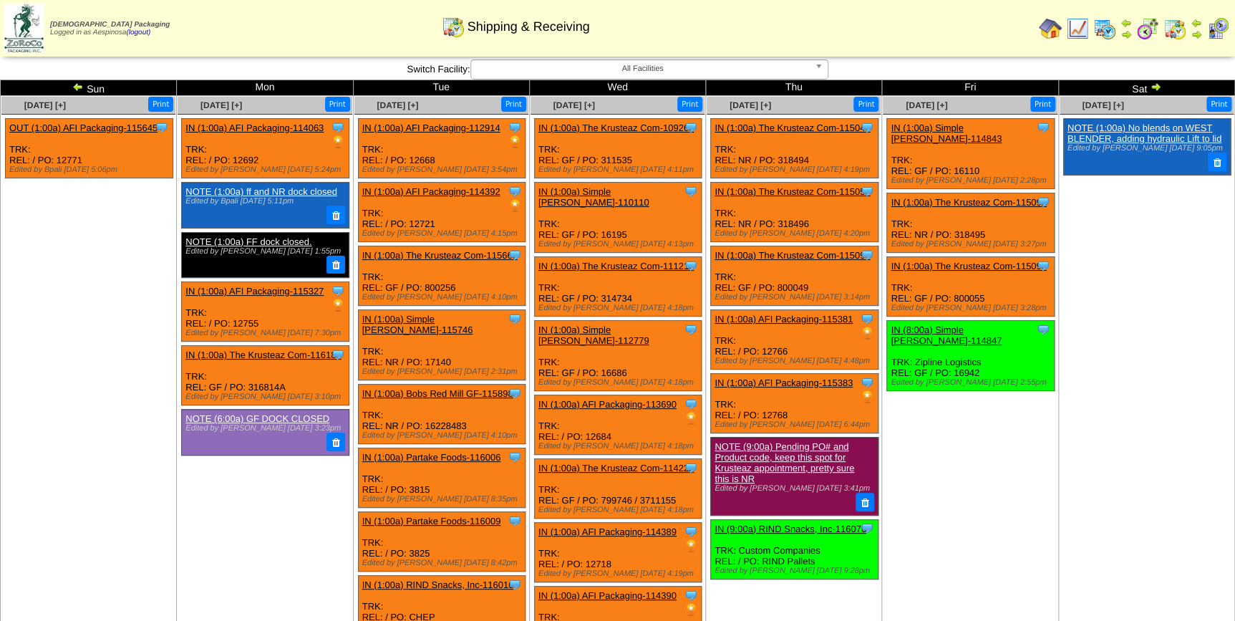
click at [77, 83] on img at bounding box center [77, 86] width 11 height 11
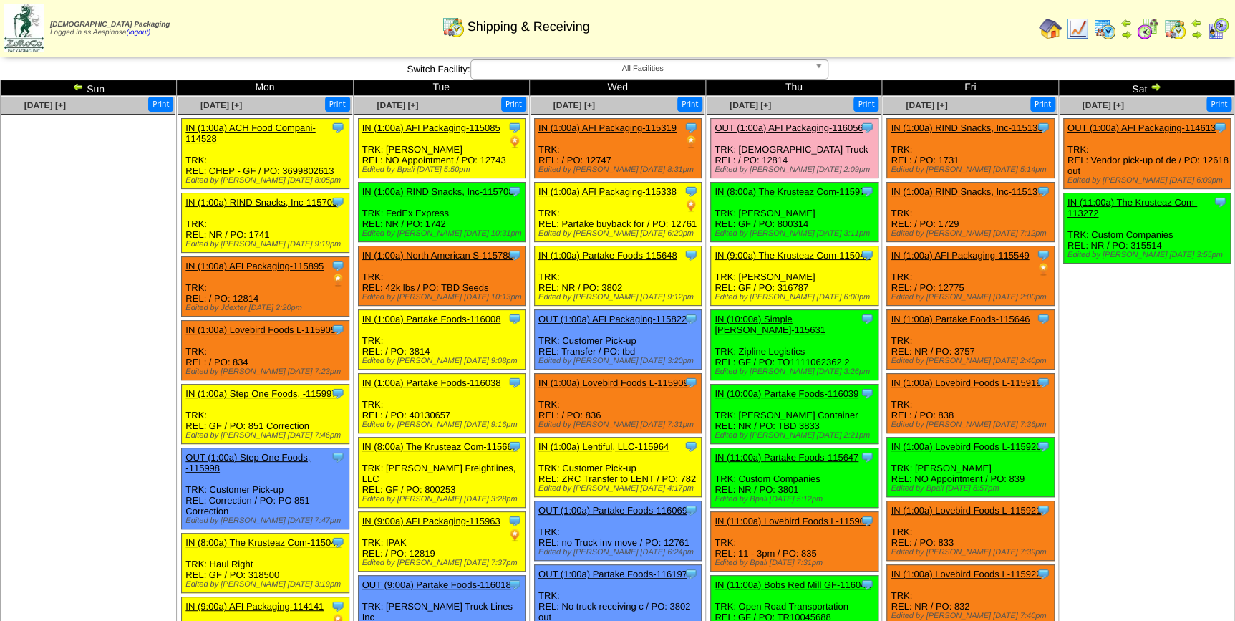
click at [1156, 82] on img at bounding box center [1155, 86] width 11 height 11
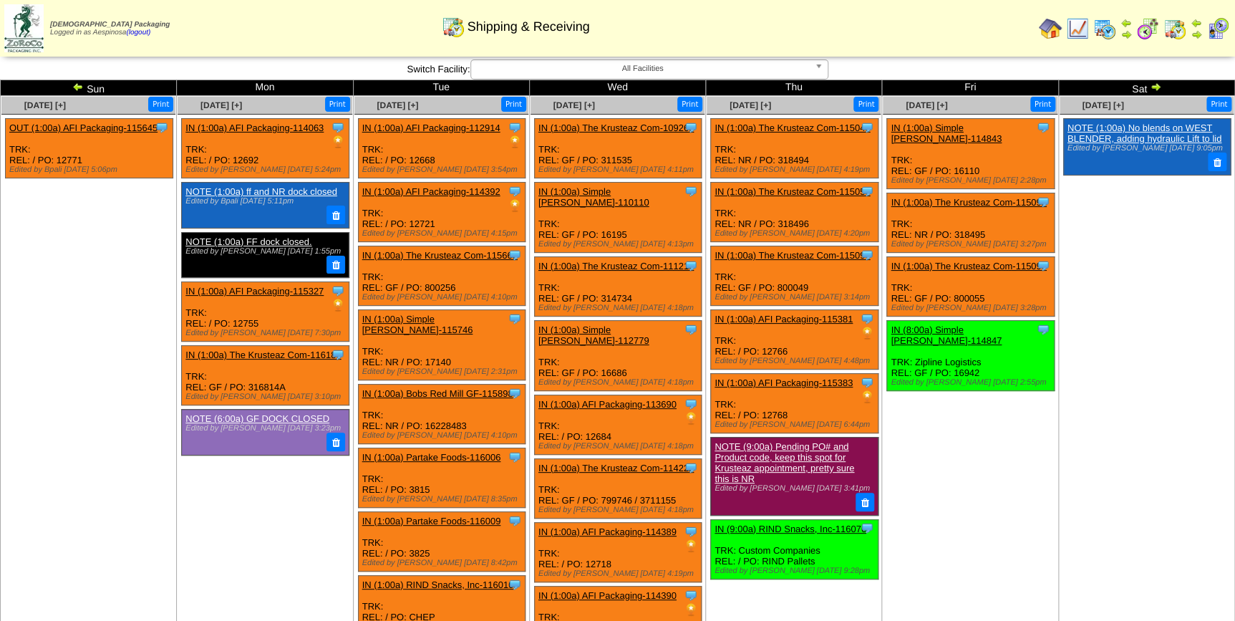
click at [1156, 84] on img at bounding box center [1155, 86] width 11 height 11
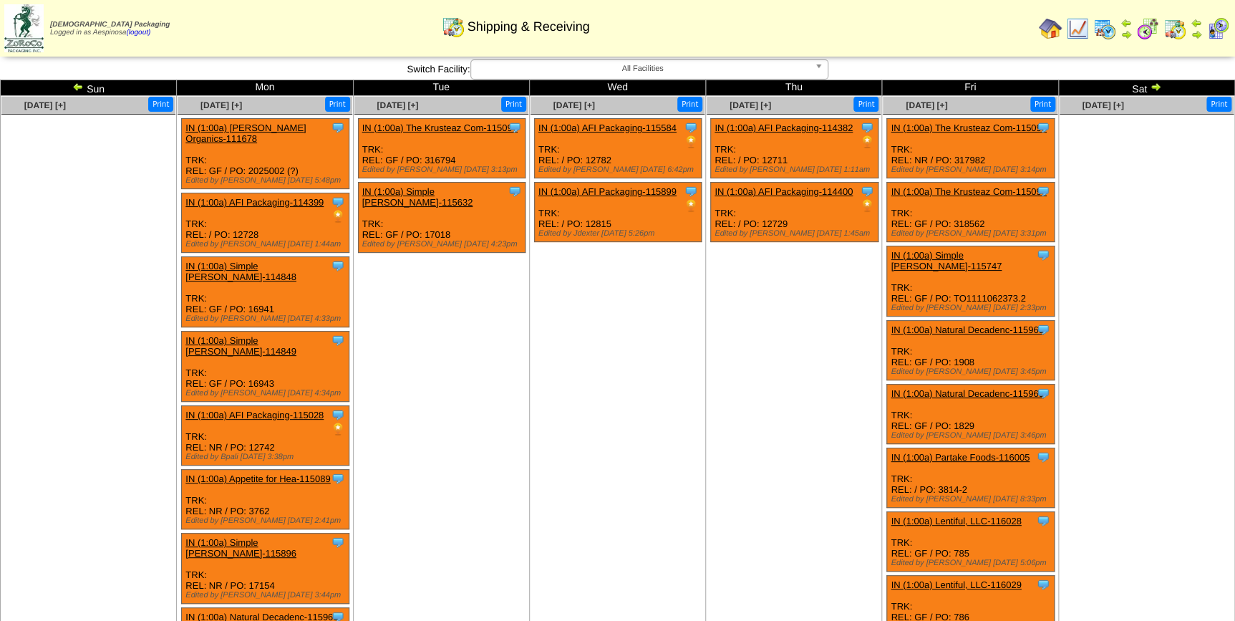
click at [1157, 87] on img at bounding box center [1155, 86] width 11 height 11
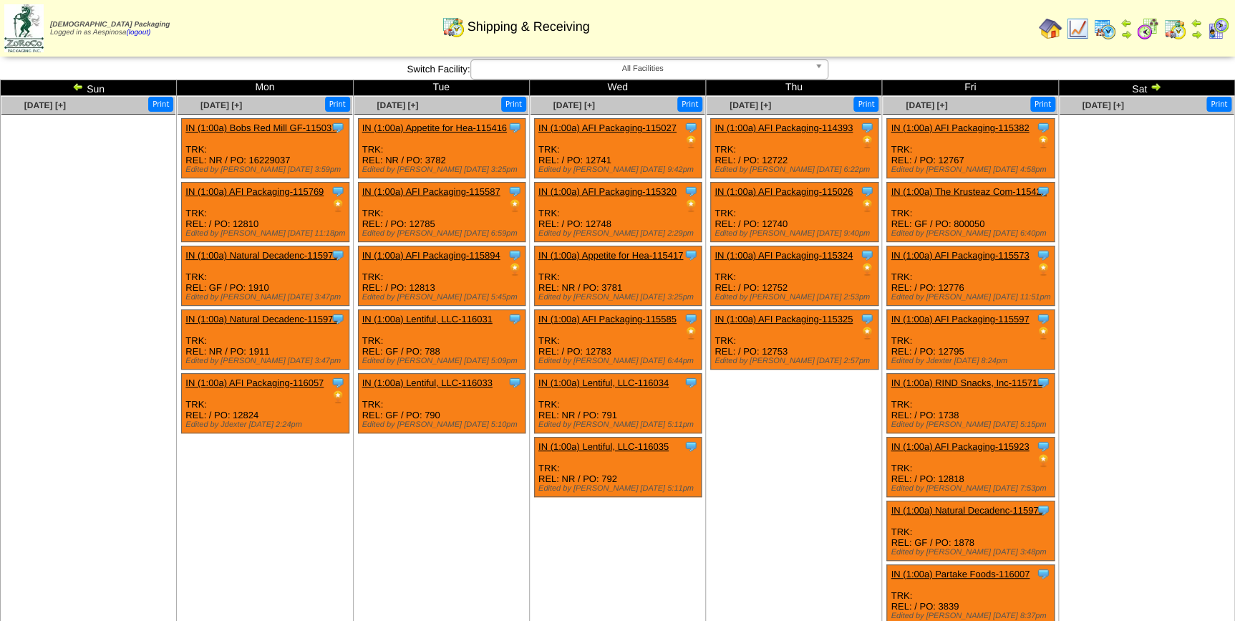
click at [13, 30] on img at bounding box center [23, 28] width 39 height 48
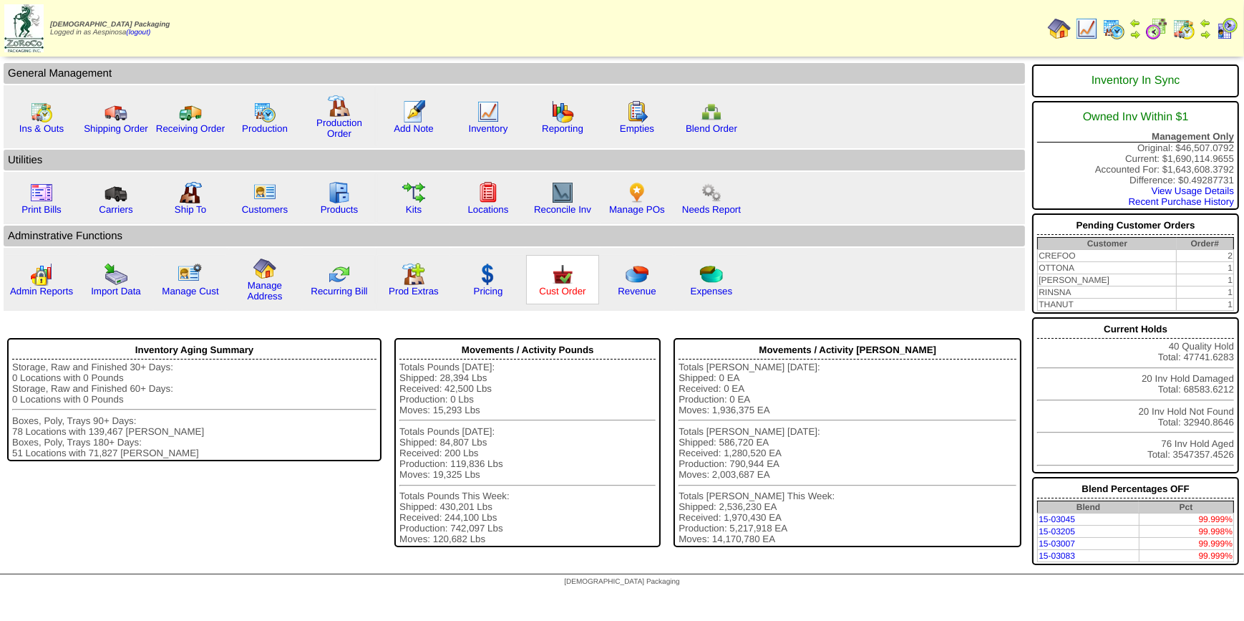
click at [581, 293] on link "Cust Order" at bounding box center [562, 291] width 47 height 11
click at [567, 289] on link "Cust Order" at bounding box center [562, 291] width 47 height 11
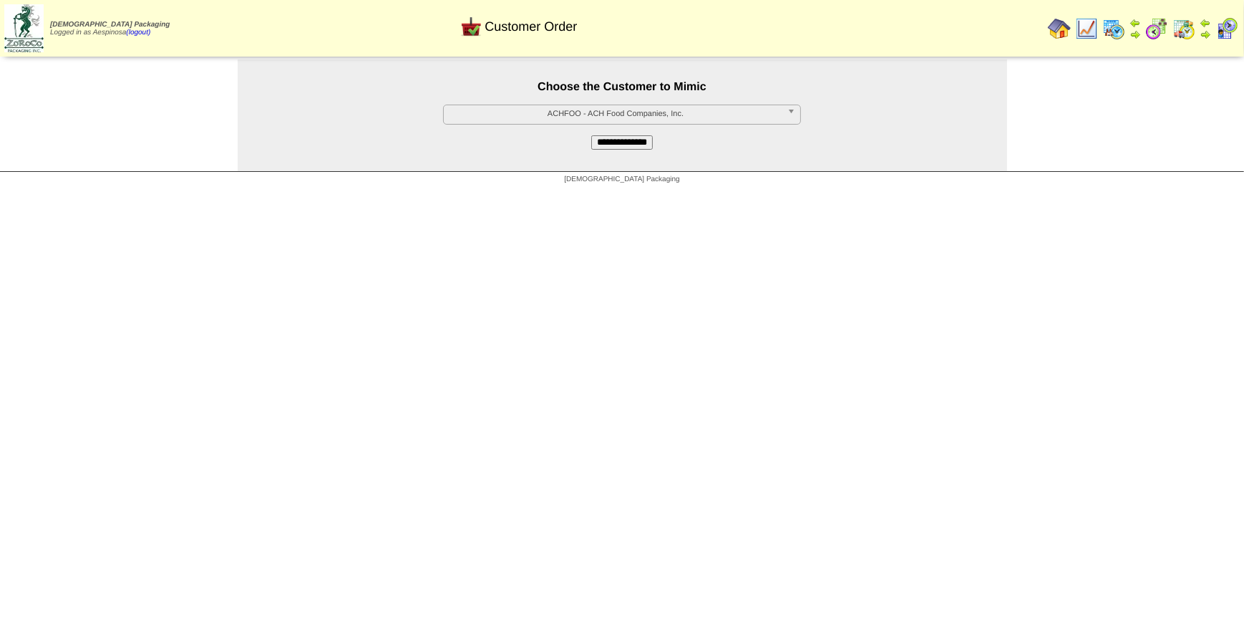
click at [668, 115] on span "ACHFOO - ACH Food Companies, Inc." at bounding box center [616, 113] width 332 height 17
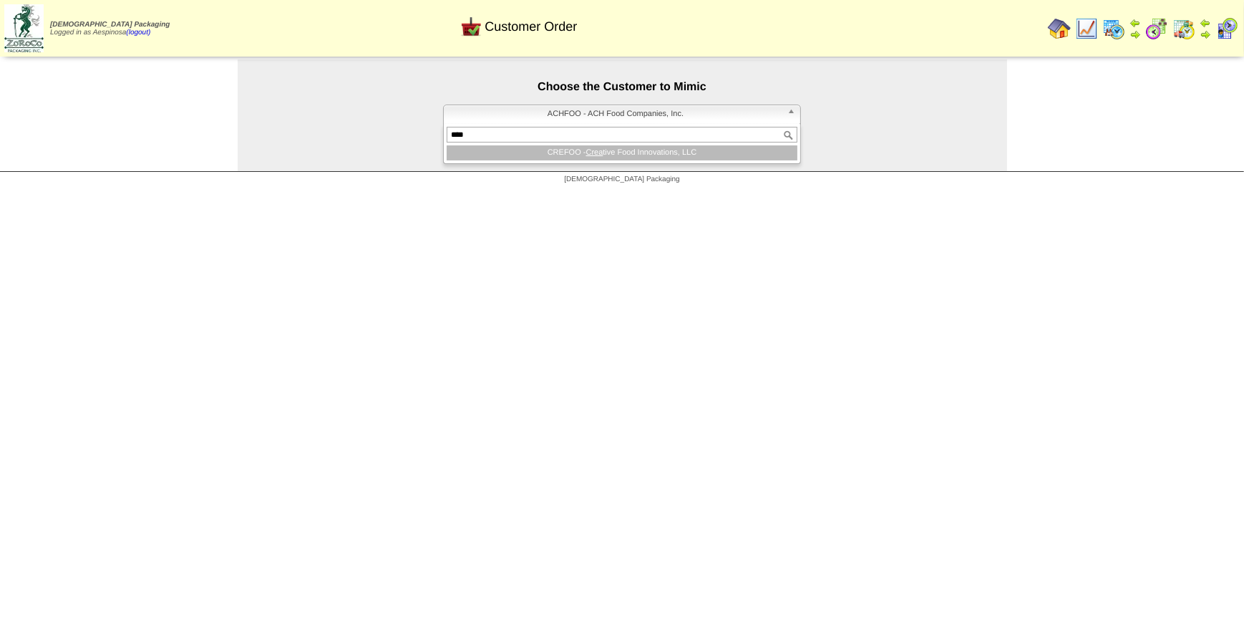
type input "****"
click at [654, 149] on li "CREFOO - Crea tive Food Innovations, LLC" at bounding box center [622, 152] width 351 height 15
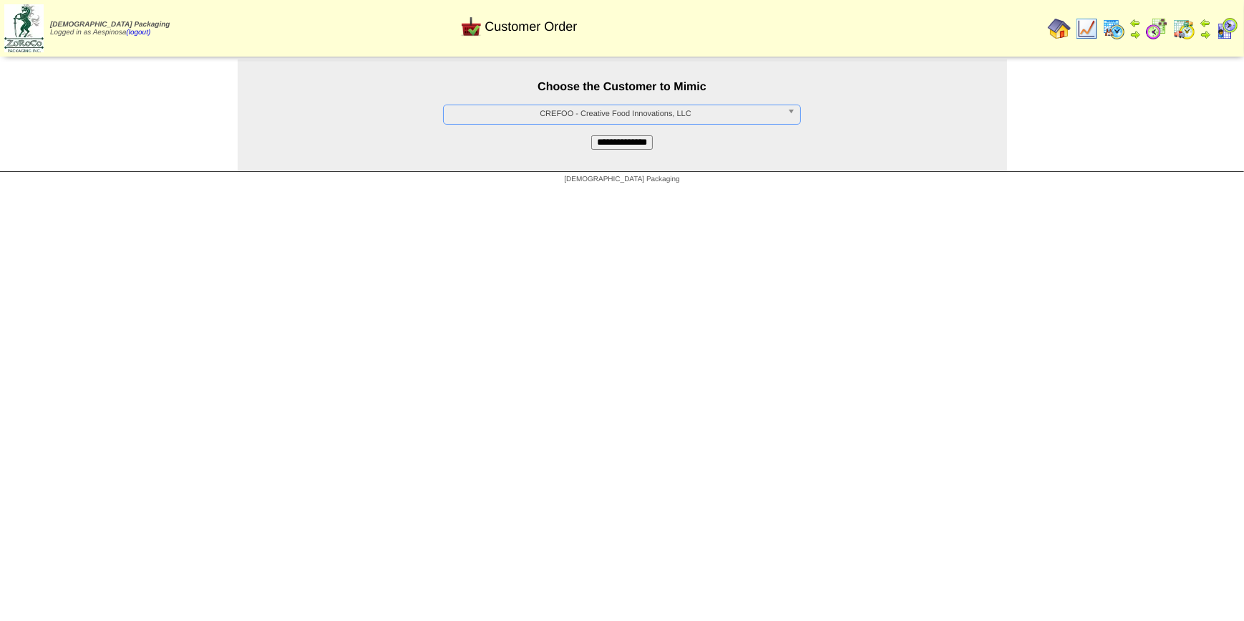
click at [647, 138] on input "**********" at bounding box center [622, 142] width 62 height 14
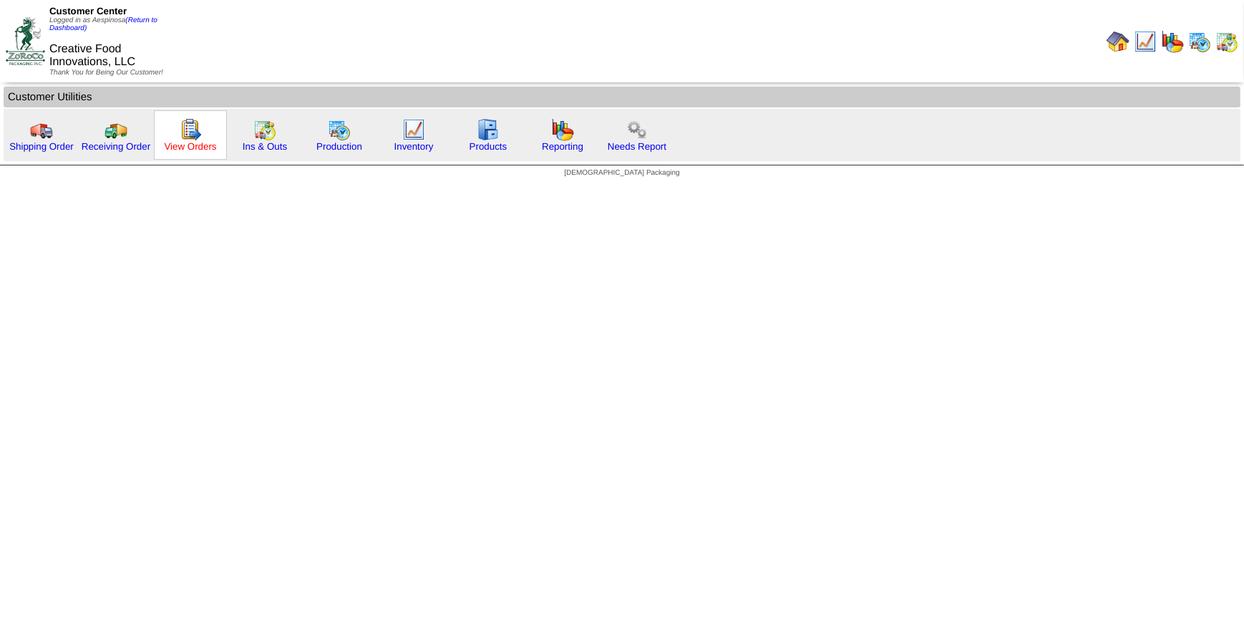
click at [179, 144] on link "View Orders" at bounding box center [190, 146] width 52 height 11
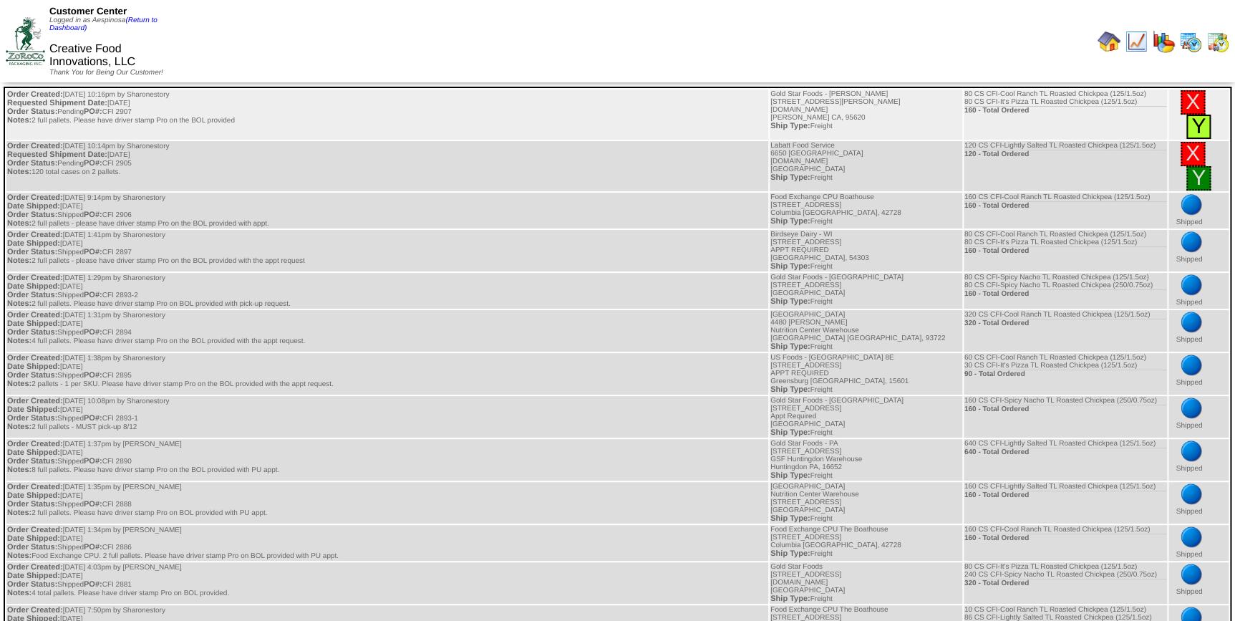
click at [1204, 132] on link "Y" at bounding box center [1199, 127] width 14 height 24
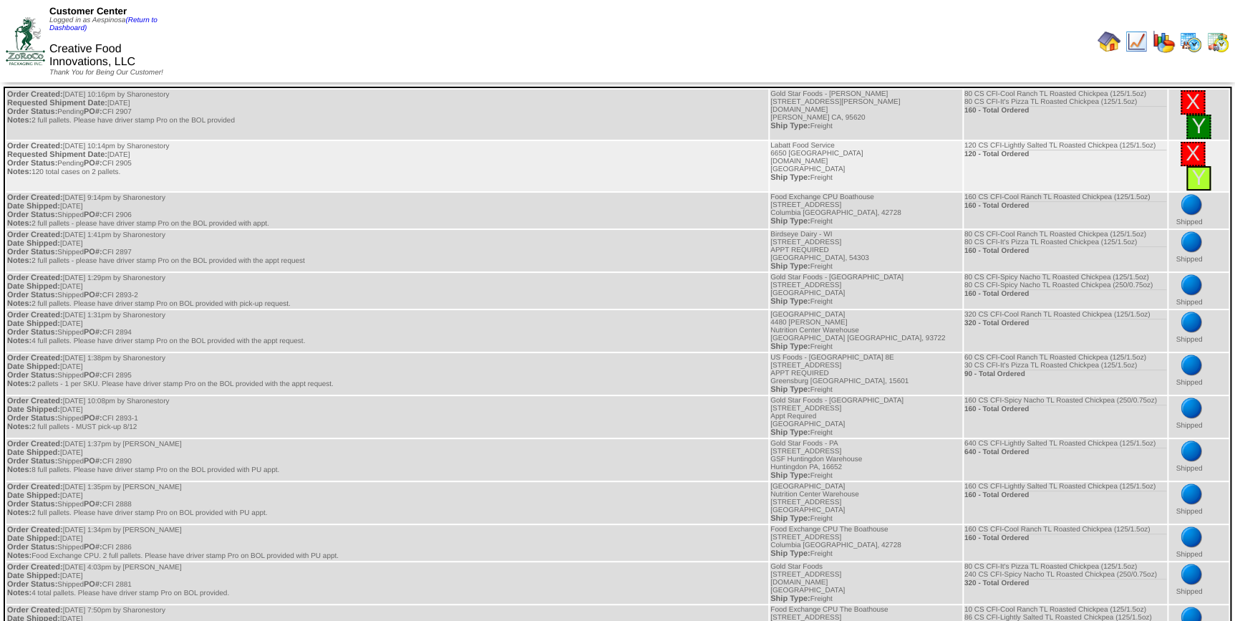
click at [1189, 178] on div "Y" at bounding box center [1198, 178] width 24 height 24
click at [1202, 173] on link "Y" at bounding box center [1199, 178] width 14 height 24
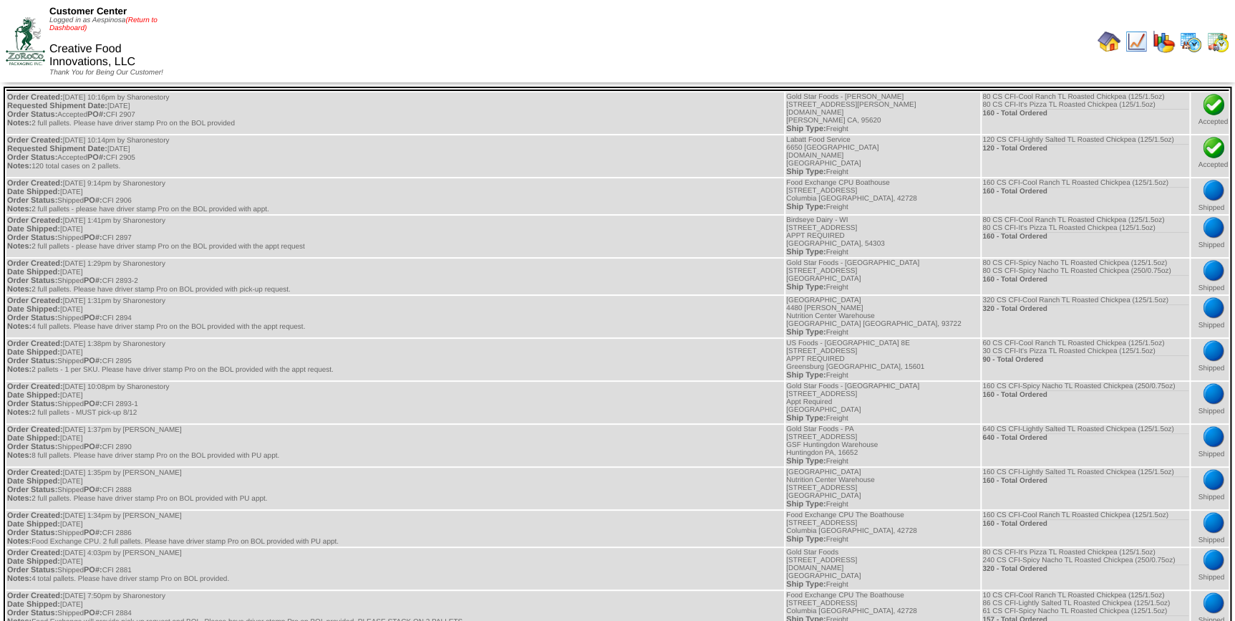
click at [148, 21] on link "(Return to Dashboard)" at bounding box center [103, 24] width 108 height 16
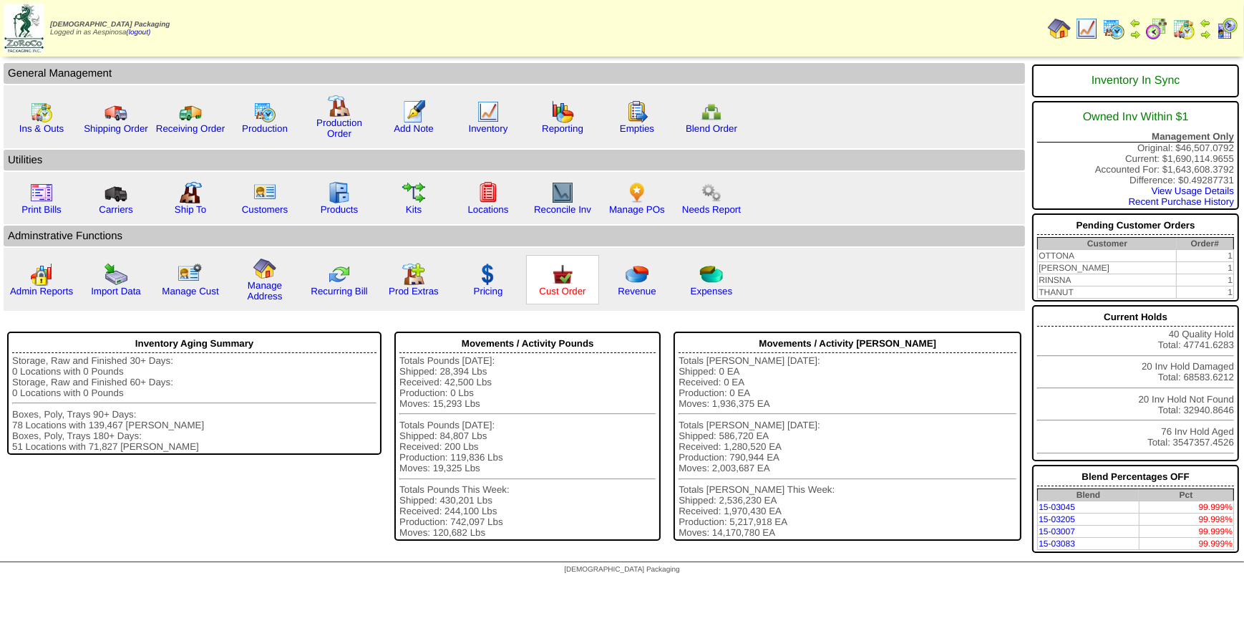
click at [566, 288] on link "Cust Order" at bounding box center [562, 291] width 47 height 11
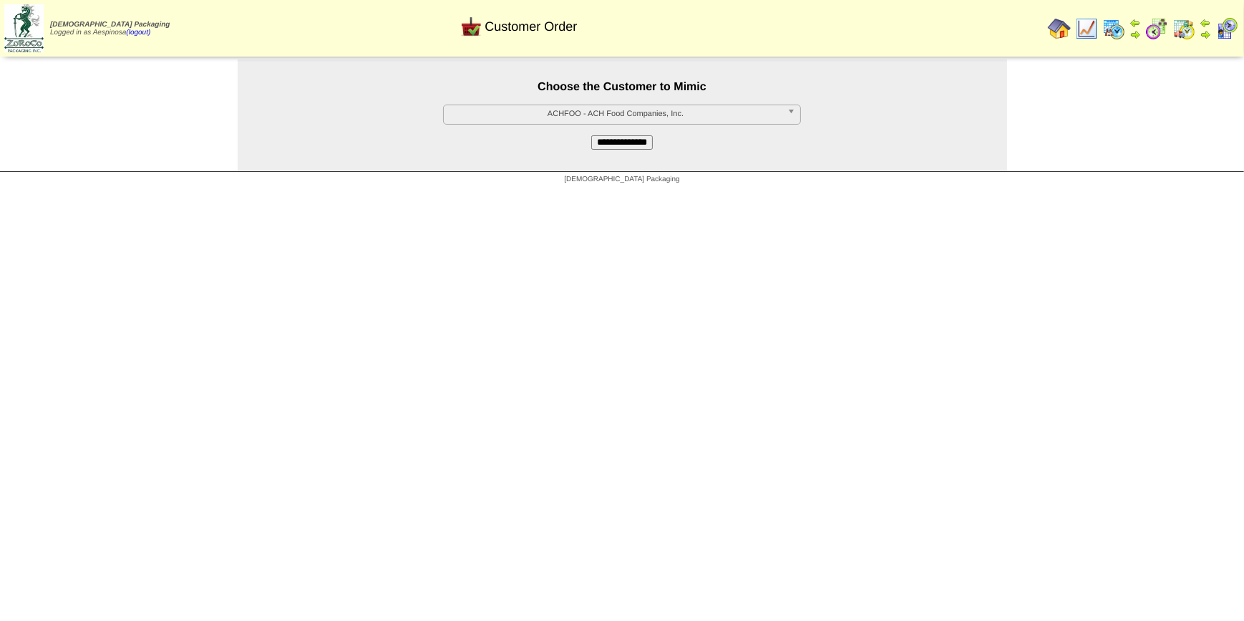
click at [467, 116] on span "ACHFOO - ACH Food Companies, Inc." at bounding box center [616, 113] width 332 height 17
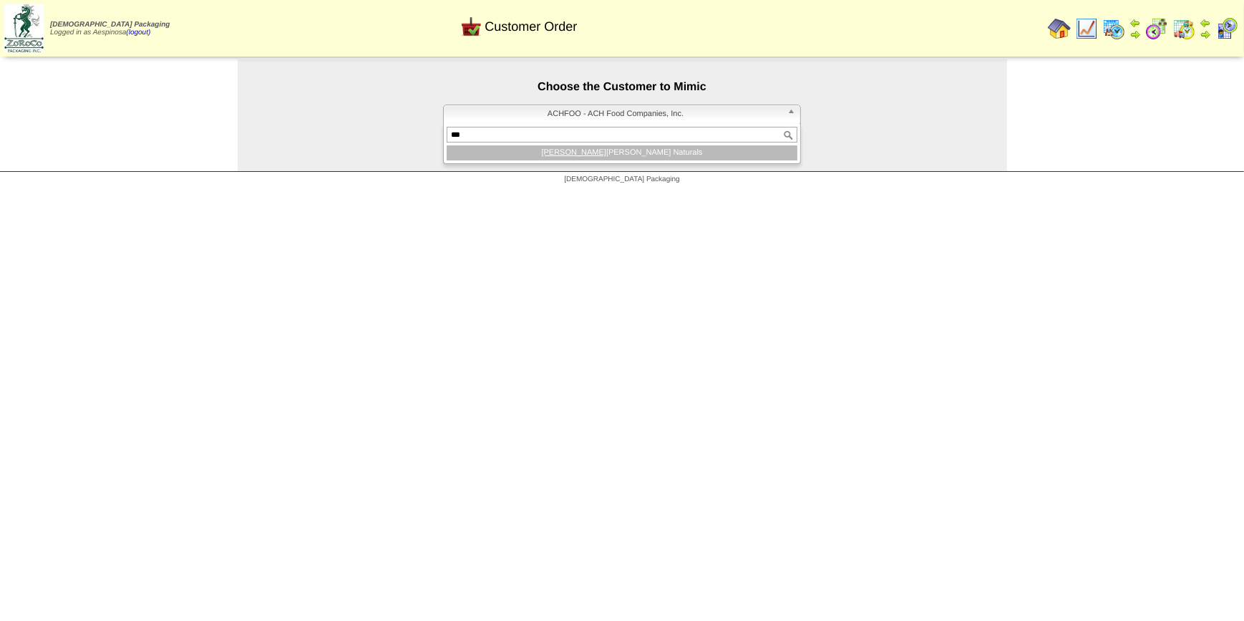
type input "***"
click at [629, 157] on li "OTT ONA - Ottos Naturals" at bounding box center [622, 152] width 351 height 15
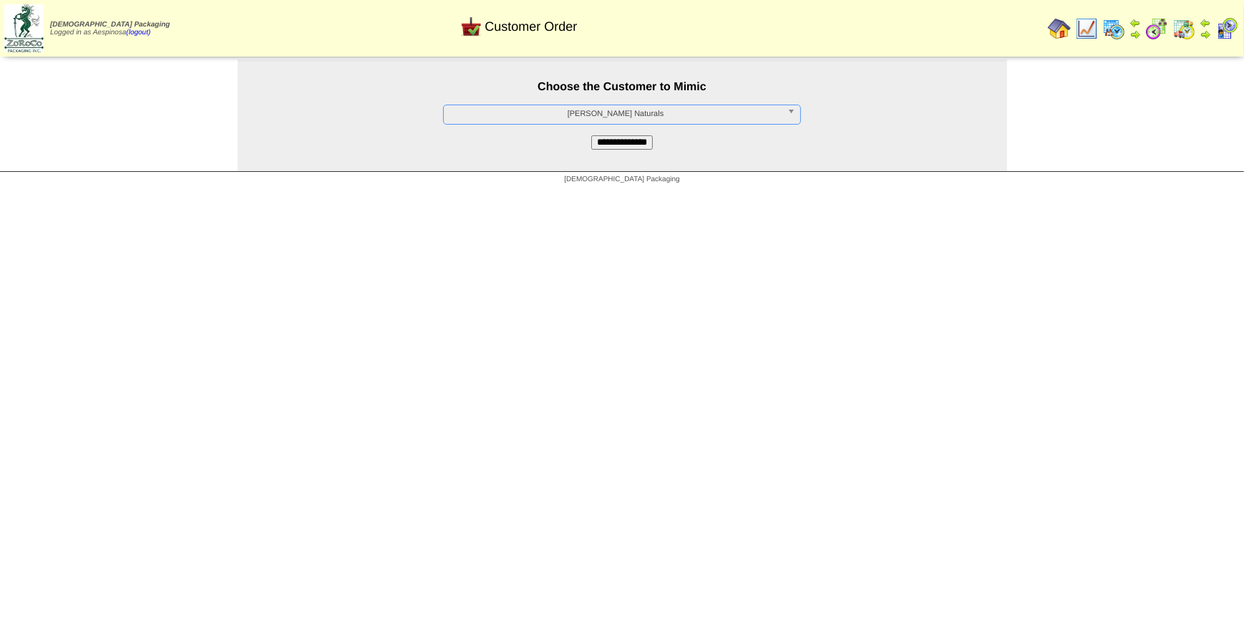
click at [625, 140] on input "**********" at bounding box center [622, 142] width 62 height 14
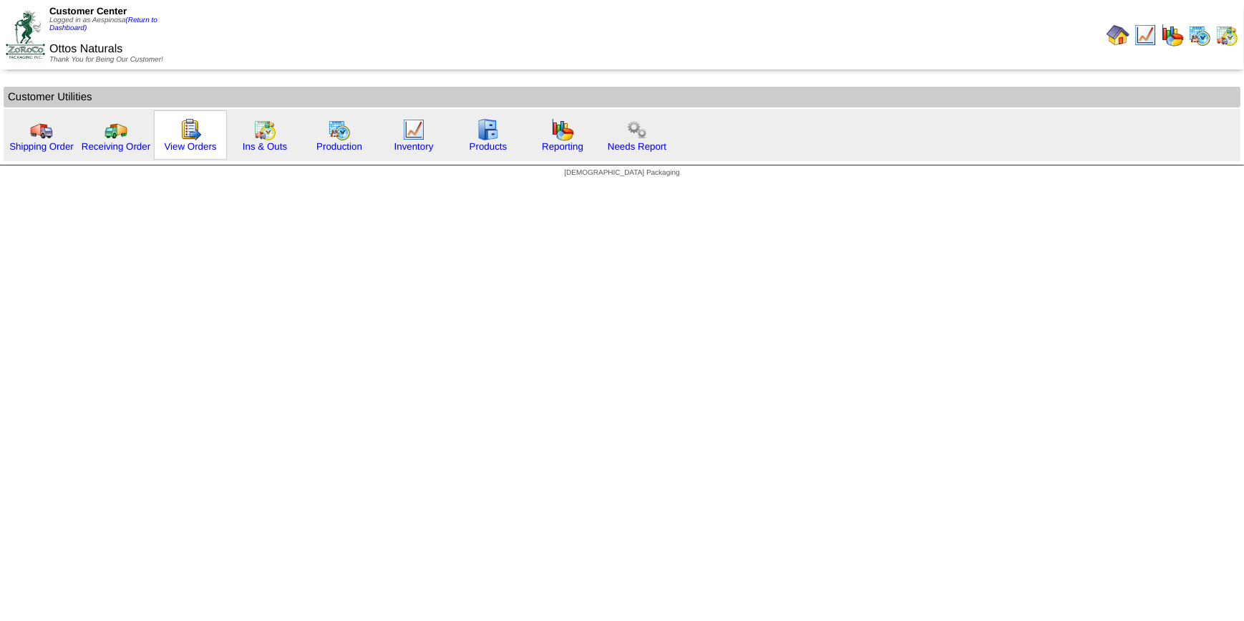
click at [184, 139] on img at bounding box center [190, 129] width 23 height 23
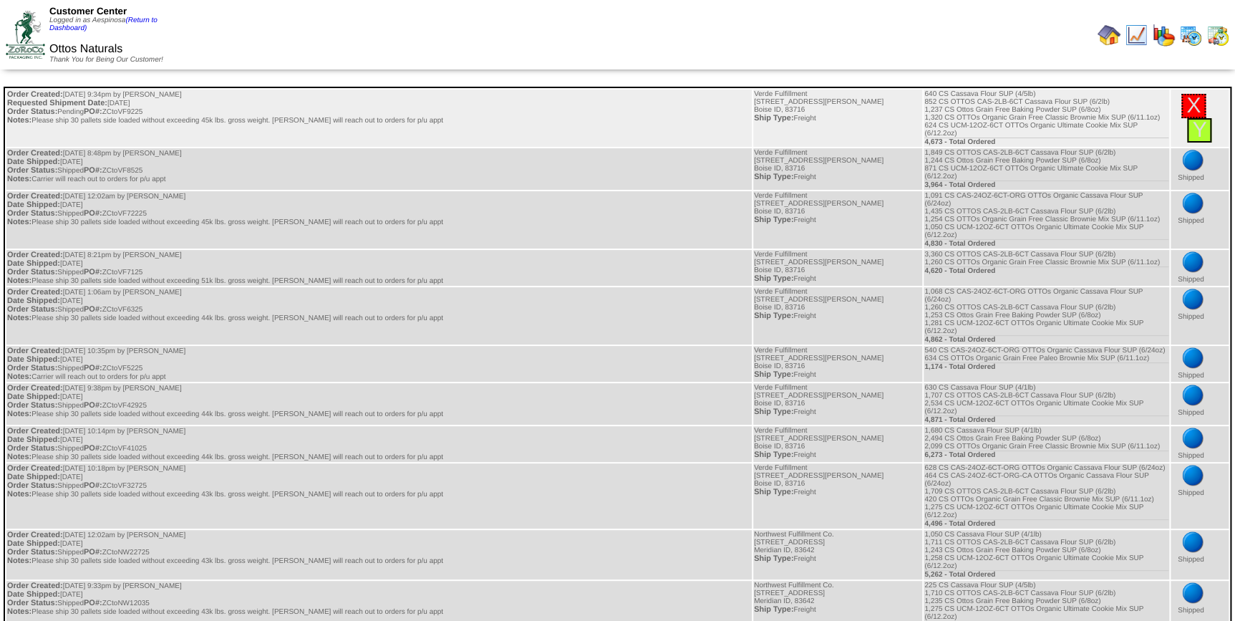
click at [1208, 128] on div "Y" at bounding box center [1199, 130] width 24 height 24
click at [1213, 136] on td "X Y" at bounding box center [1200, 118] width 58 height 57
click at [1202, 129] on link "Y" at bounding box center [1199, 130] width 14 height 24
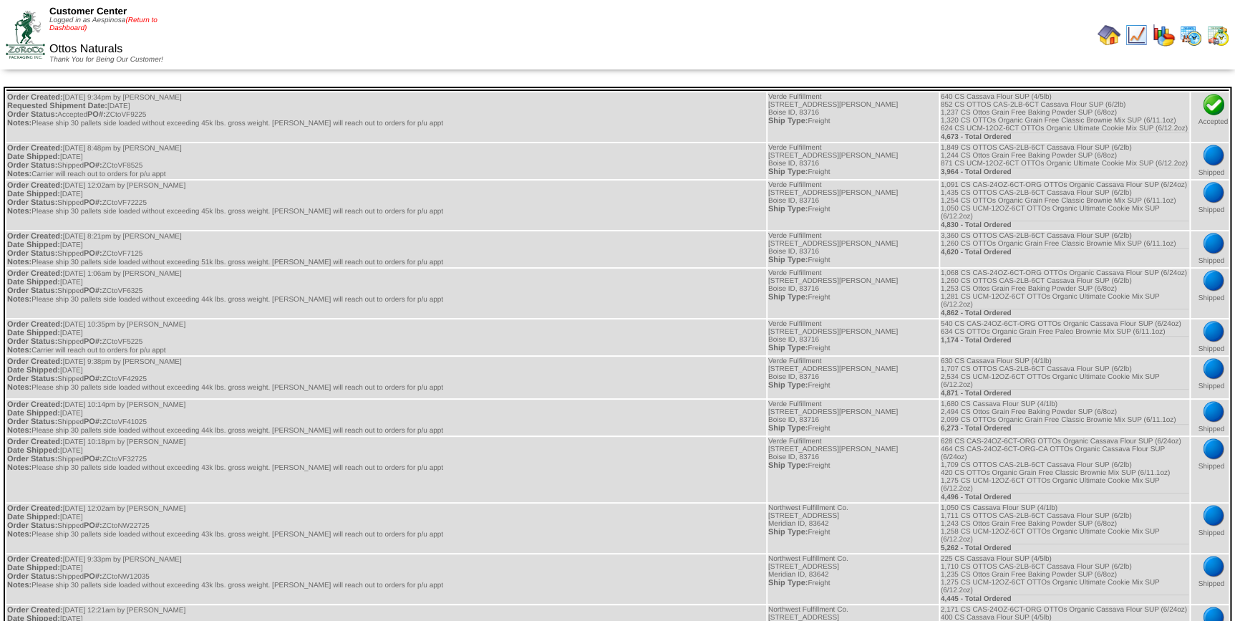
click at [156, 19] on link "(Return to Dashboard)" at bounding box center [103, 24] width 108 height 16
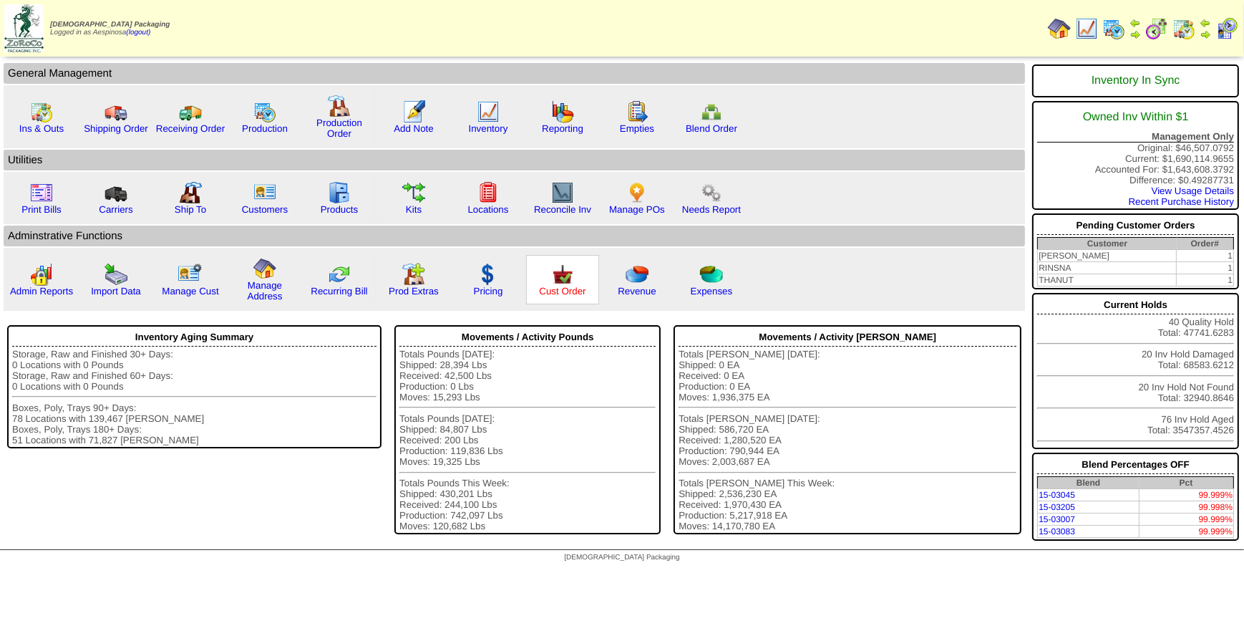
click at [550, 289] on link "Cust Order" at bounding box center [562, 291] width 47 height 11
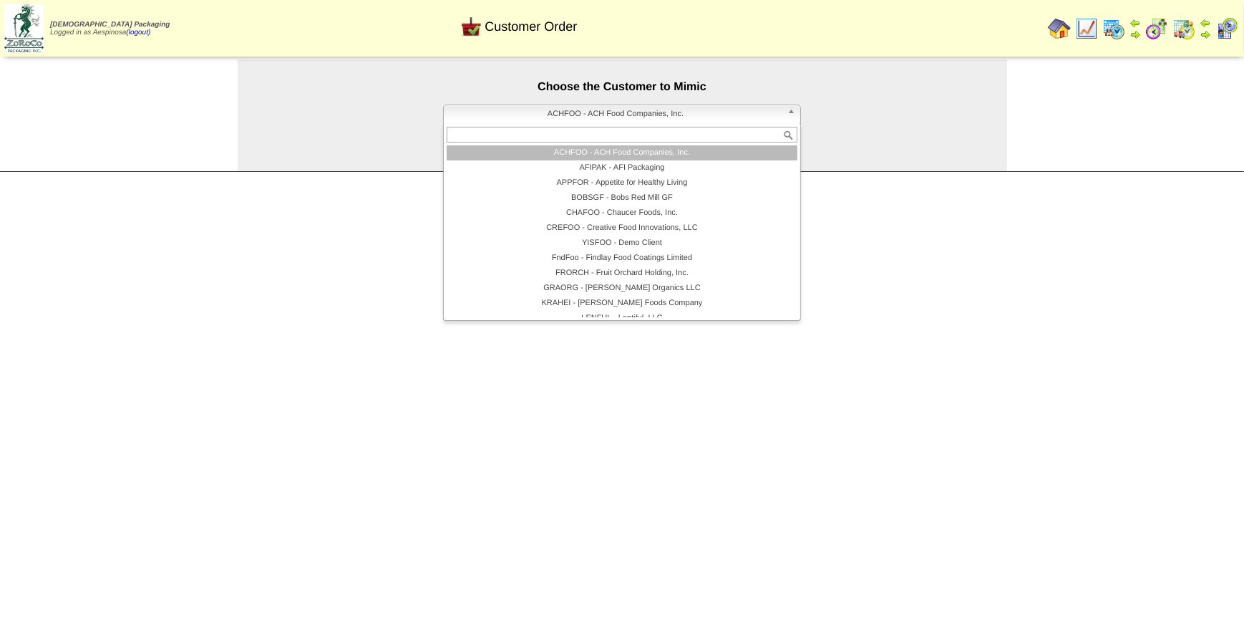
click at [587, 107] on span "ACHFOO - ACH Food Companies, Inc." at bounding box center [616, 113] width 332 height 17
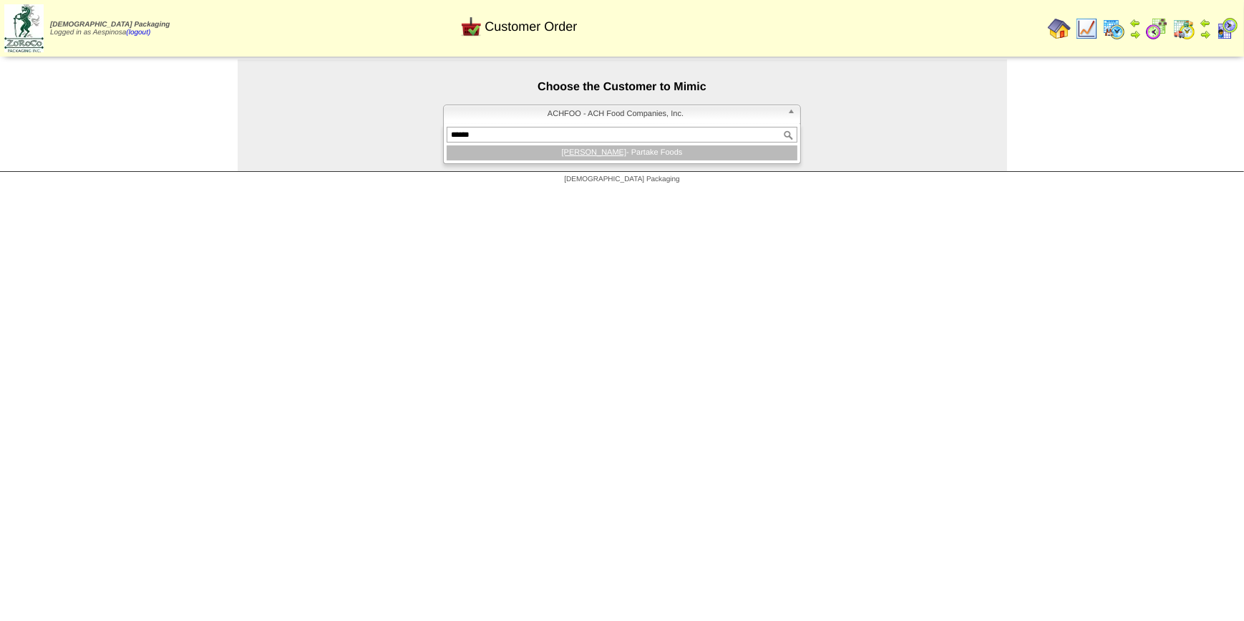
type input "******"
click at [642, 153] on li "[PERSON_NAME] - Partake Foods" at bounding box center [622, 152] width 351 height 15
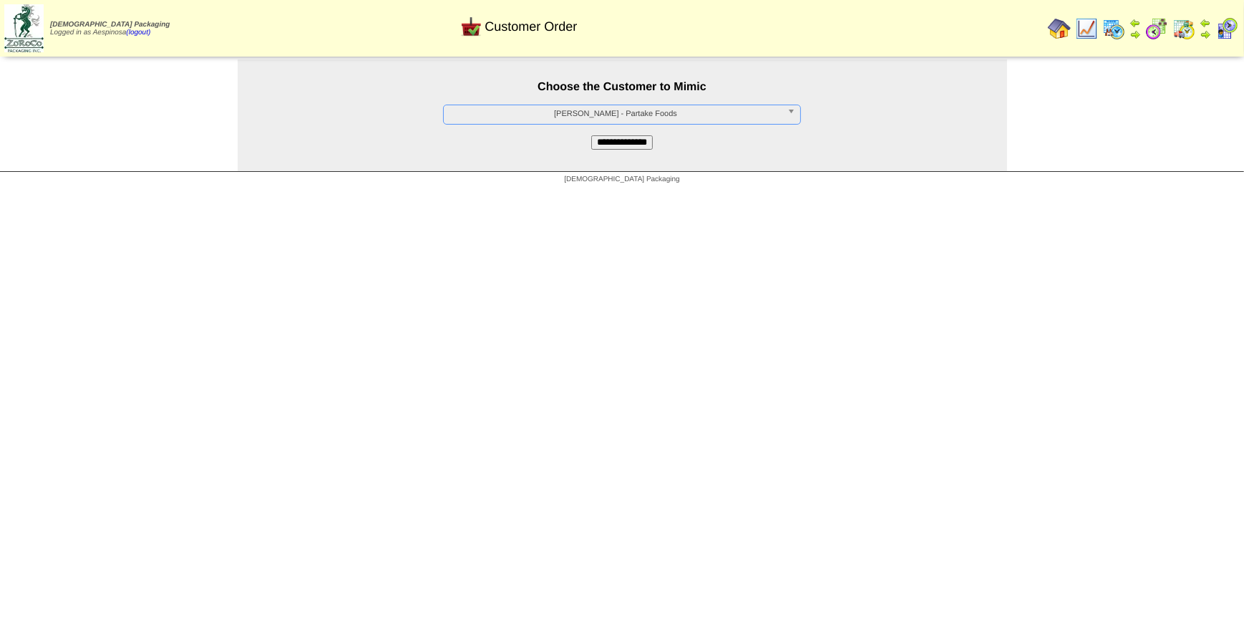
click at [637, 137] on input "**********" at bounding box center [622, 142] width 62 height 14
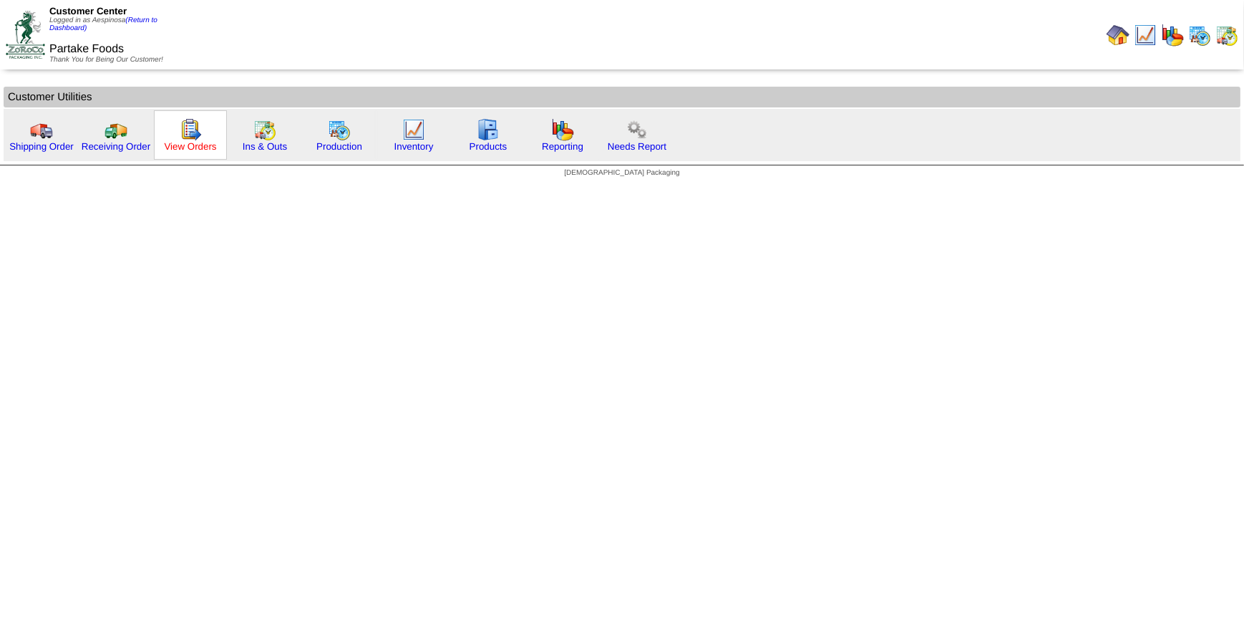
click at [184, 143] on link "View Orders" at bounding box center [190, 146] width 52 height 11
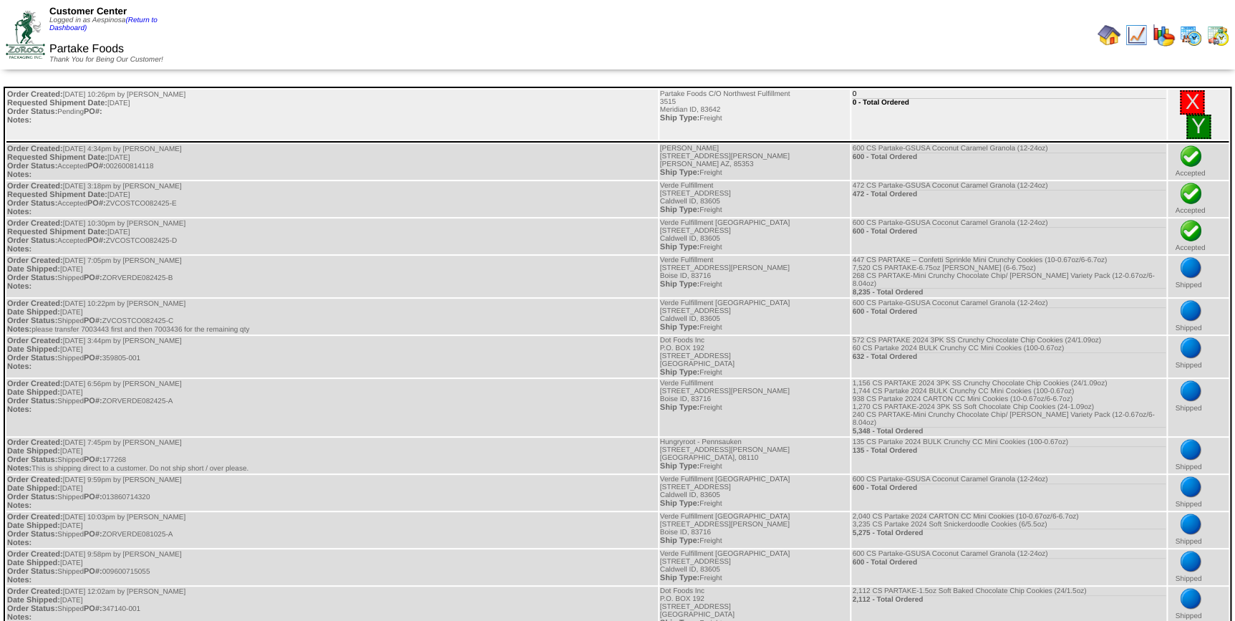
drag, startPoint x: 999, startPoint y: 118, endPoint x: 1097, endPoint y: 125, distance: 98.3
click at [1097, 125] on td "0 0 - Total Ordered" at bounding box center [1008, 115] width 315 height 50
click at [1185, 97] on link "X" at bounding box center [1192, 102] width 14 height 24
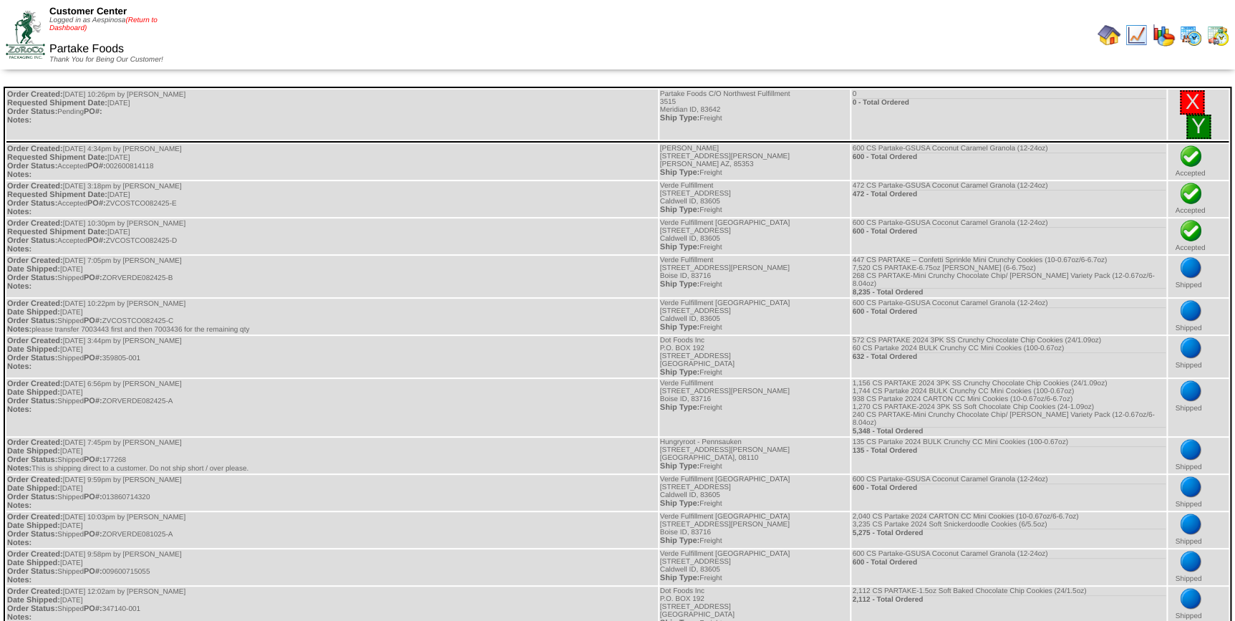
click at [149, 21] on link "(Return to Dashboard)" at bounding box center [103, 24] width 108 height 16
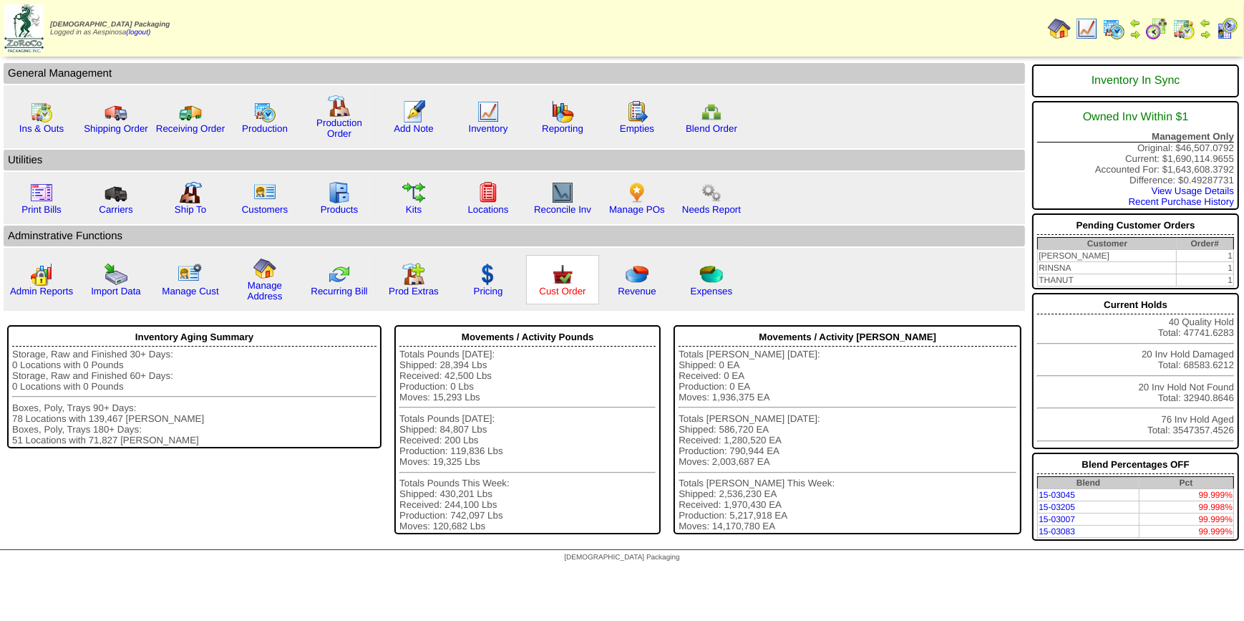
click at [561, 289] on link "Cust Order" at bounding box center [562, 291] width 47 height 11
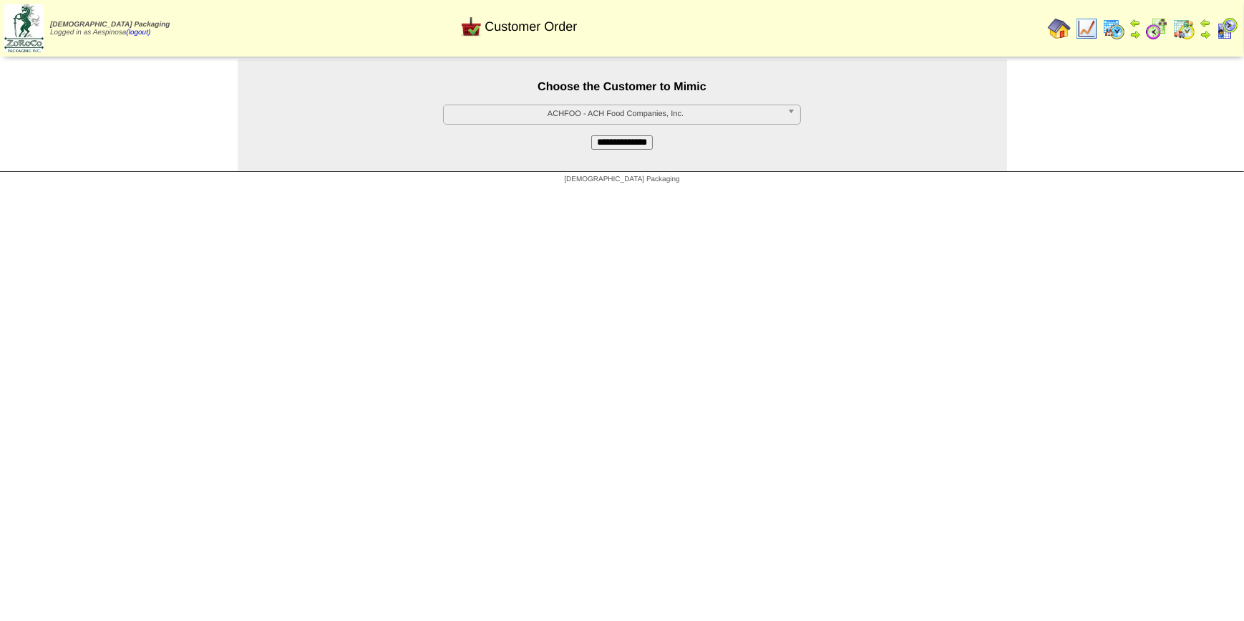
click at [596, 114] on span "ACHFOO - ACH Food Companies, Inc." at bounding box center [616, 113] width 332 height 17
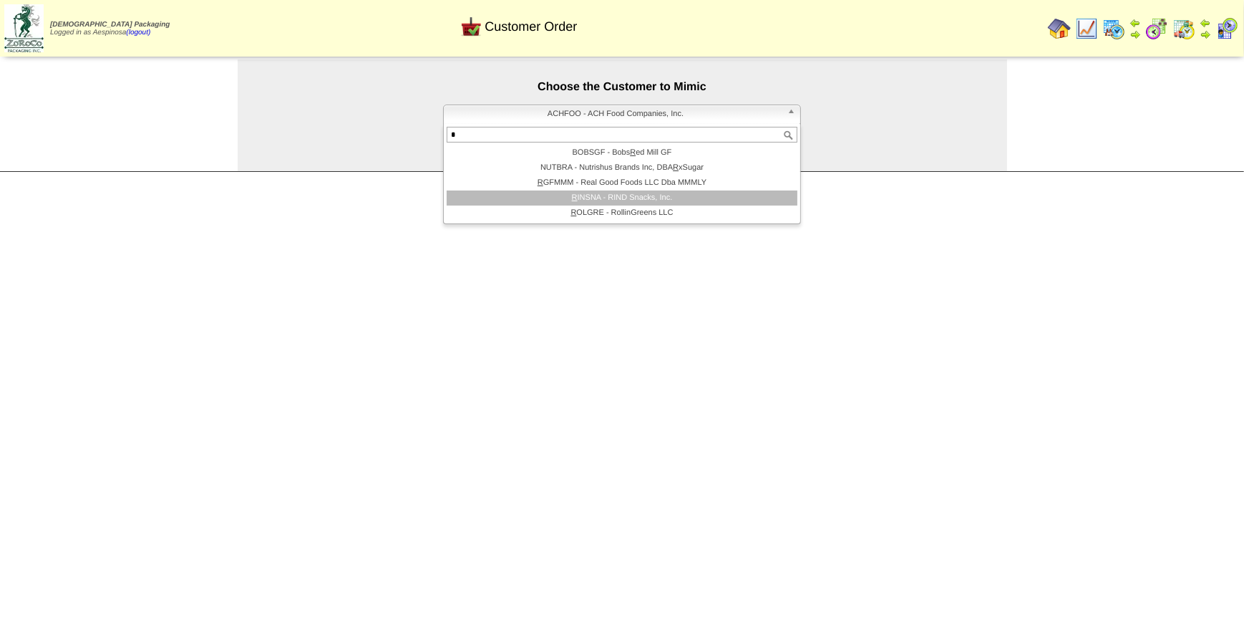
type input "*"
click at [665, 199] on li "R INSNA - RIND Snacks, Inc." at bounding box center [622, 197] width 351 height 15
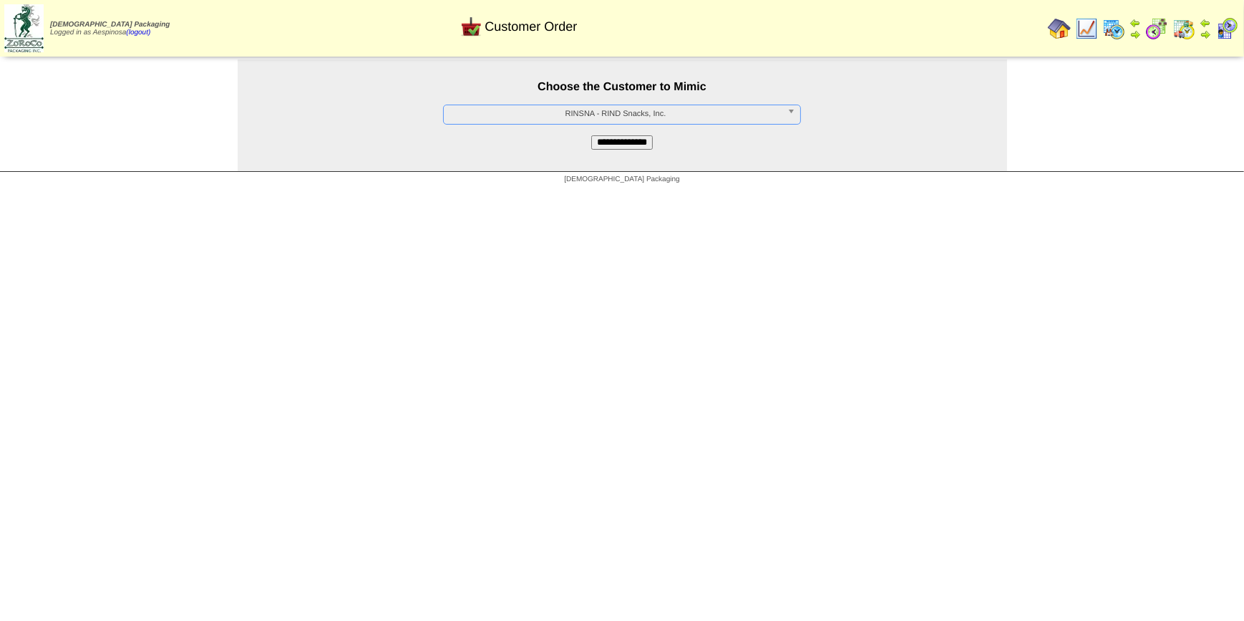
click at [627, 140] on input "**********" at bounding box center [622, 142] width 62 height 14
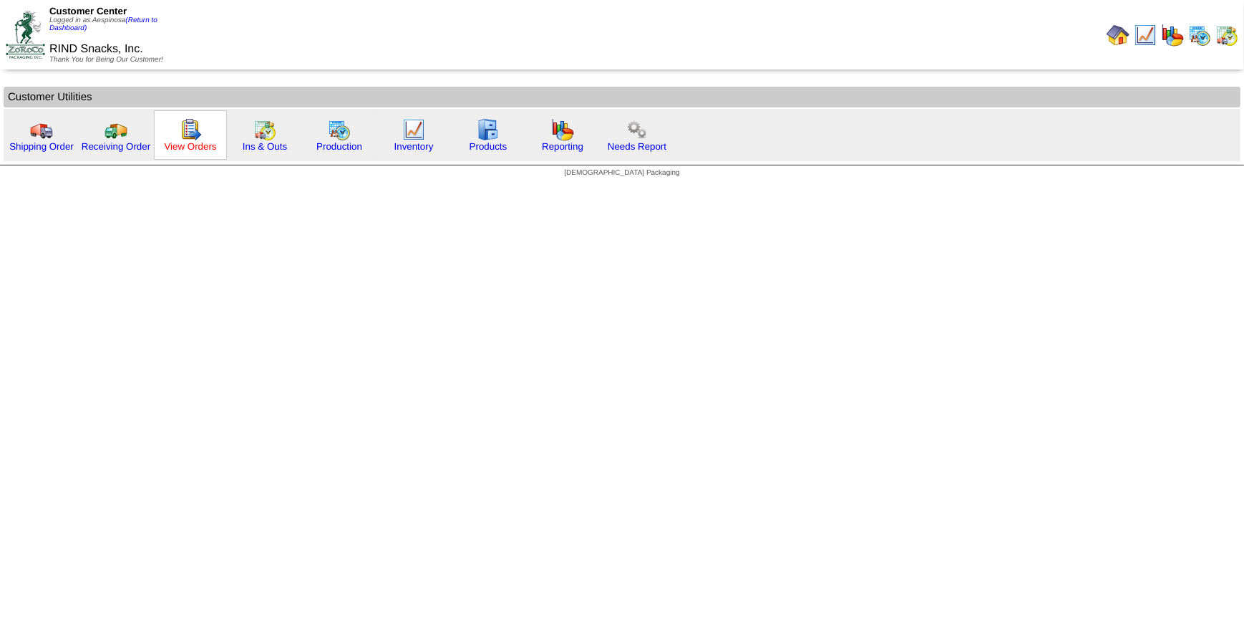
click at [198, 145] on link "View Orders" at bounding box center [190, 146] width 52 height 11
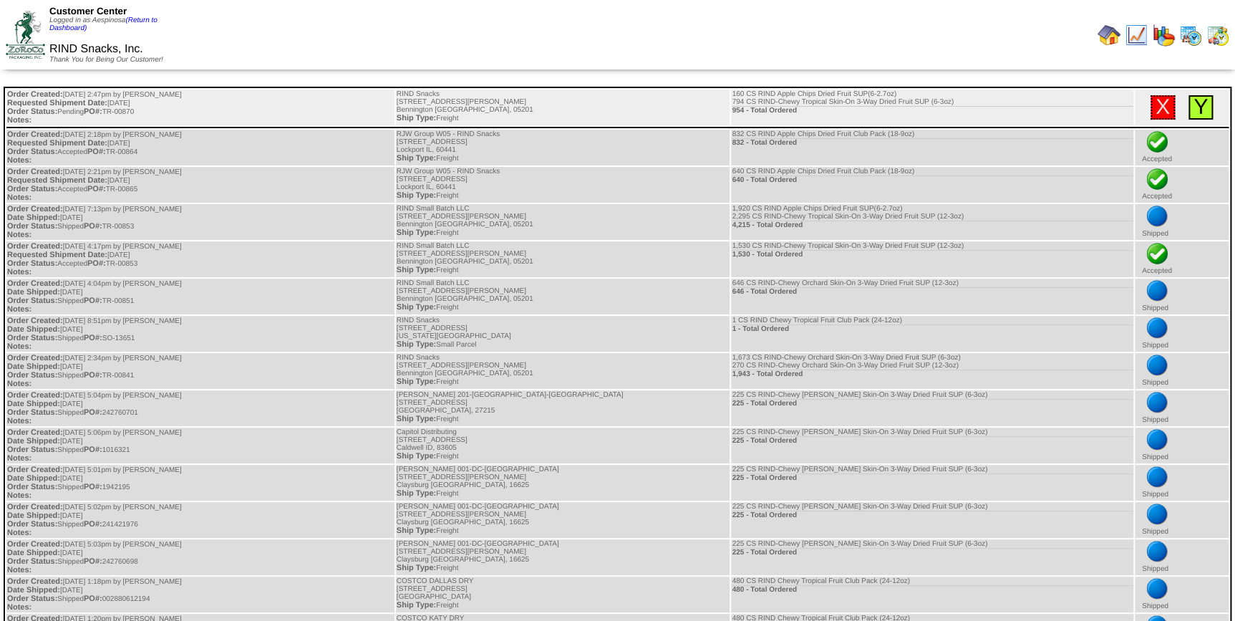
click at [1194, 110] on link "Y" at bounding box center [1201, 107] width 14 height 24
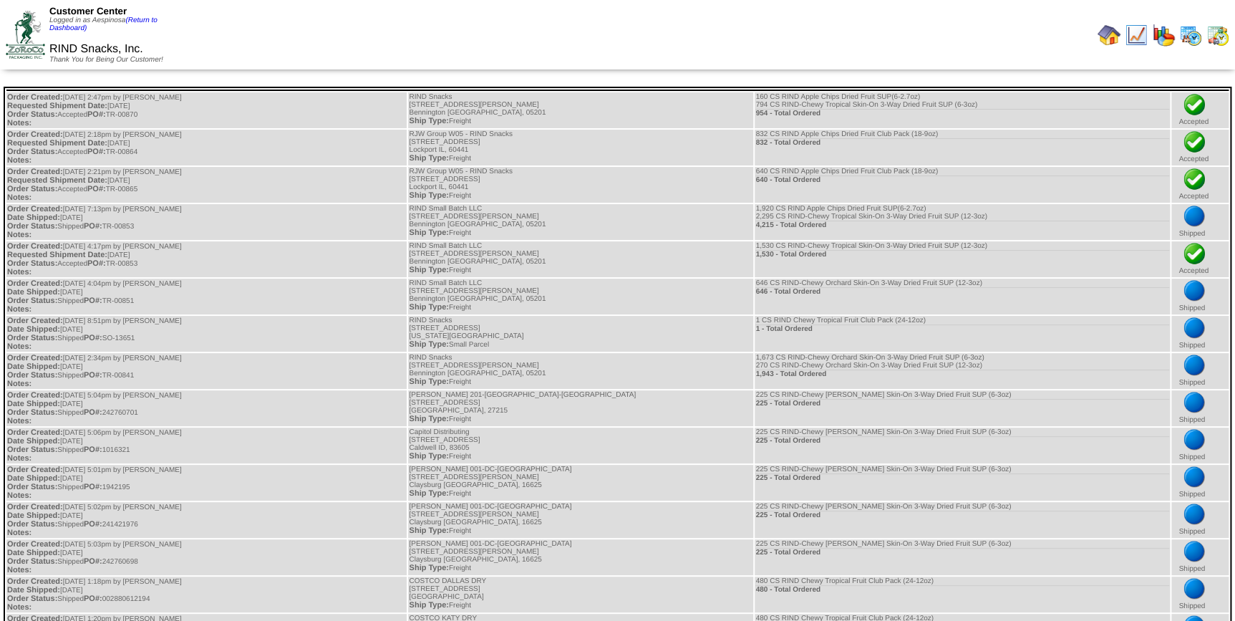
click at [148, 21] on link "(Return to Dashboard)" at bounding box center [103, 24] width 108 height 16
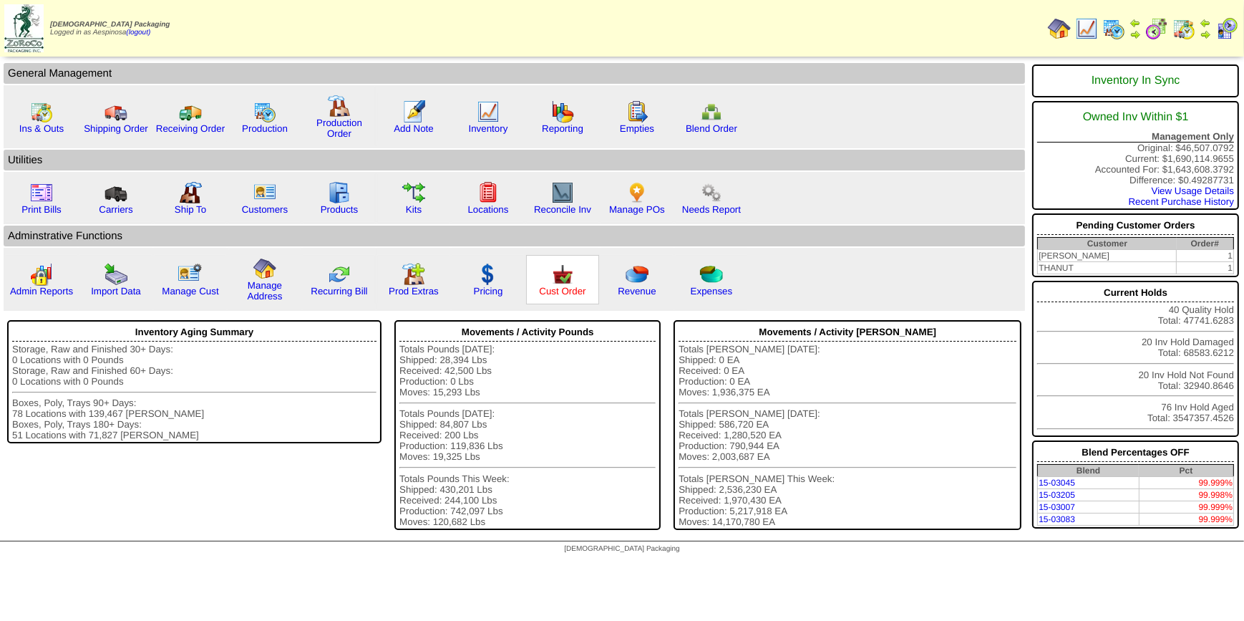
click at [543, 286] on link "Cust Order" at bounding box center [562, 291] width 47 height 11
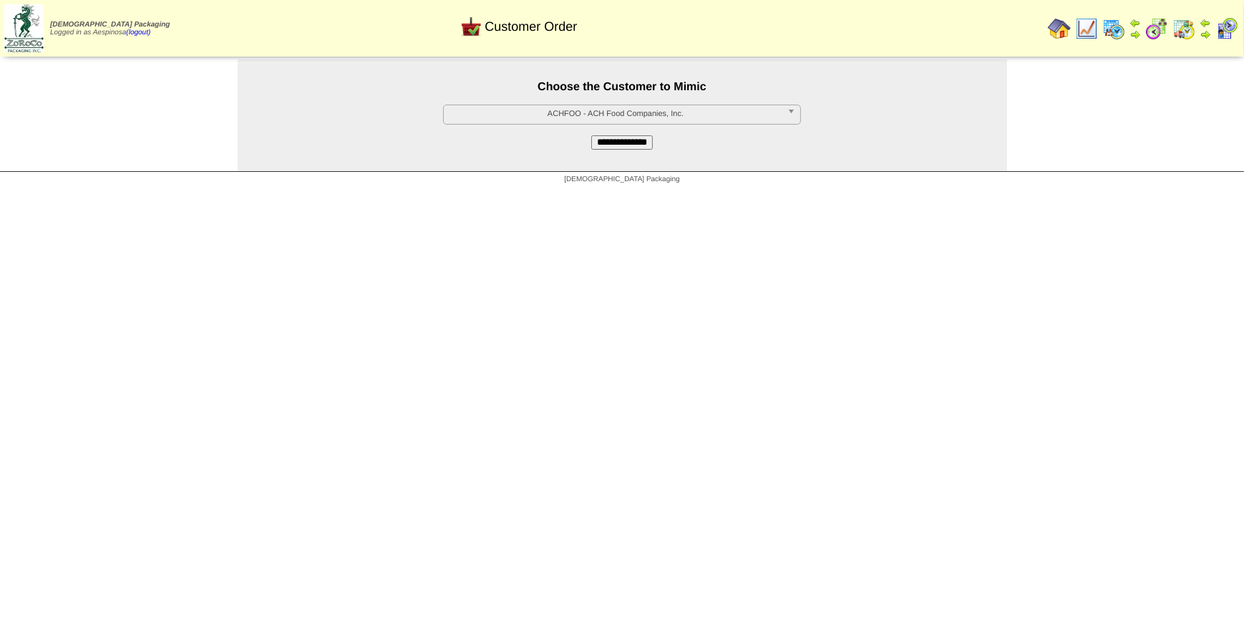
click at [556, 115] on span "ACHFOO - ACH Food Companies, Inc." at bounding box center [616, 113] width 332 height 17
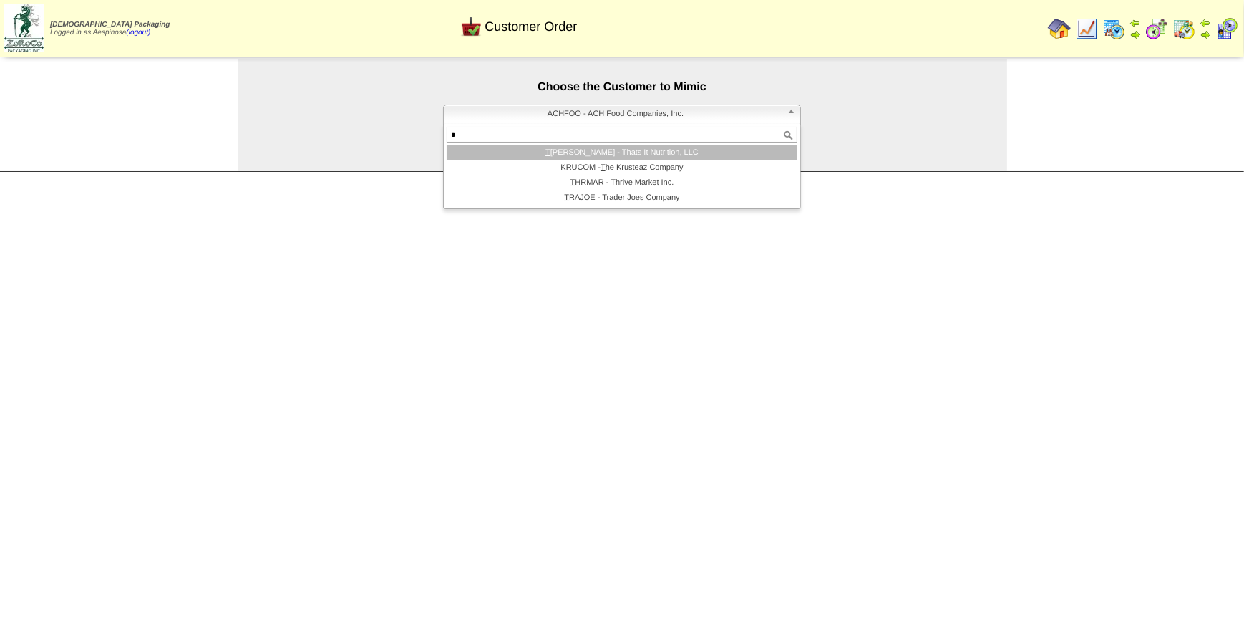
type input "*"
click at [636, 155] on li "T HANUT - Thats It Nutrition, LLC" at bounding box center [622, 152] width 351 height 15
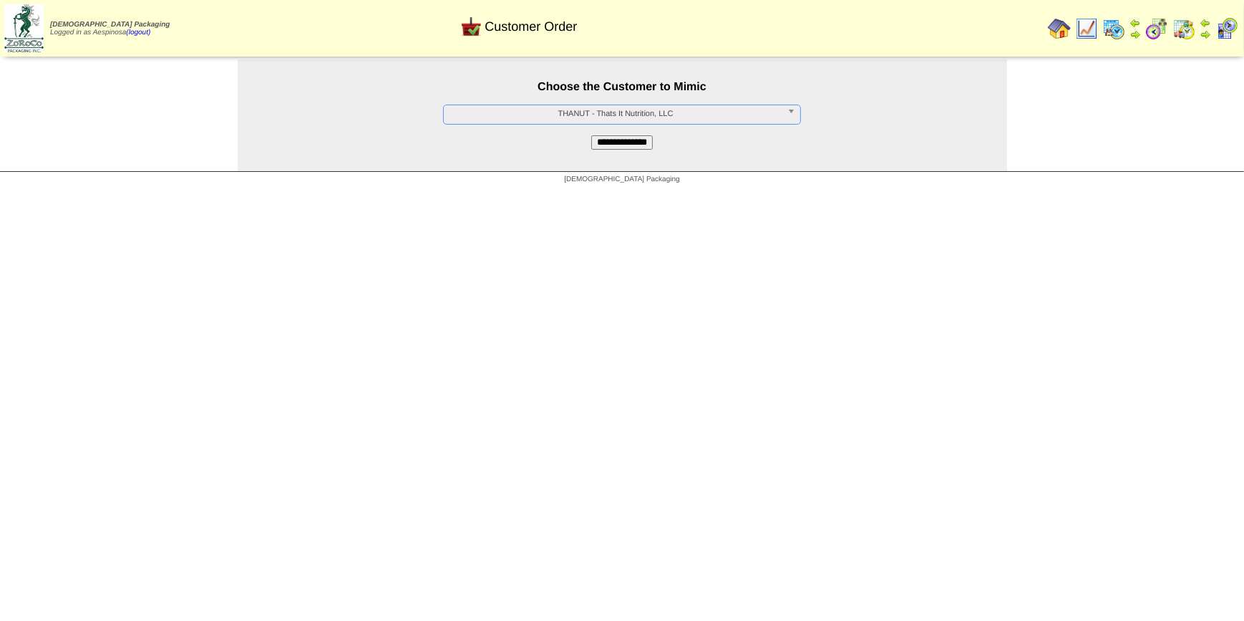
click at [636, 145] on input "**********" at bounding box center [622, 142] width 62 height 14
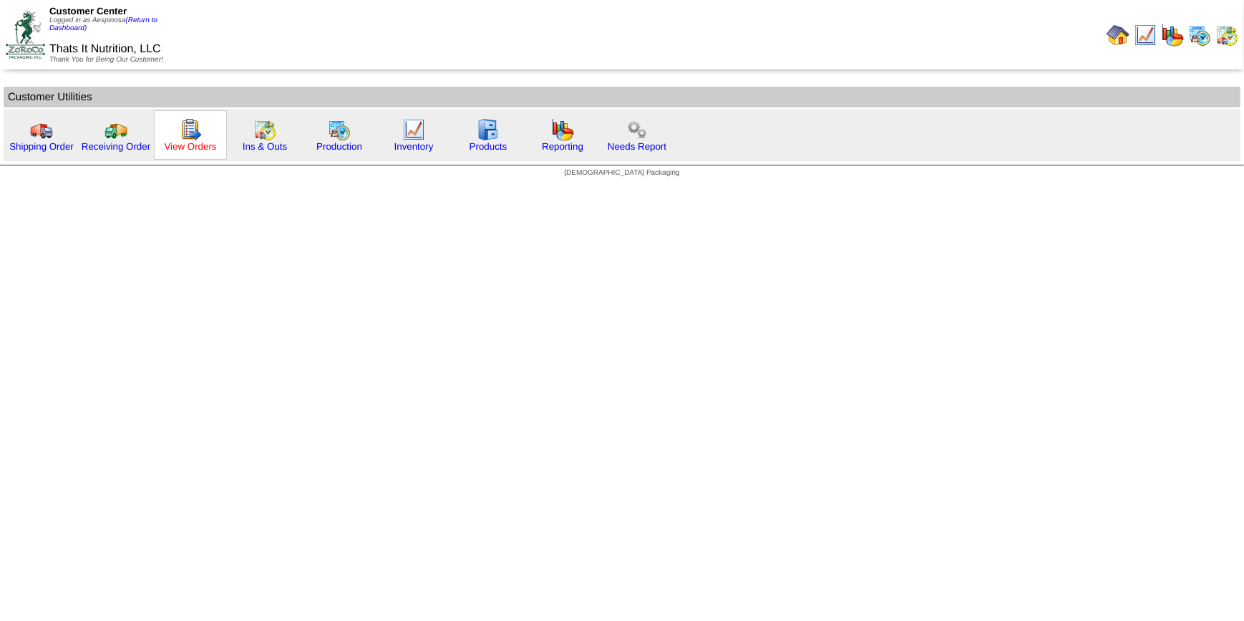
click at [200, 145] on link "View Orders" at bounding box center [190, 146] width 52 height 11
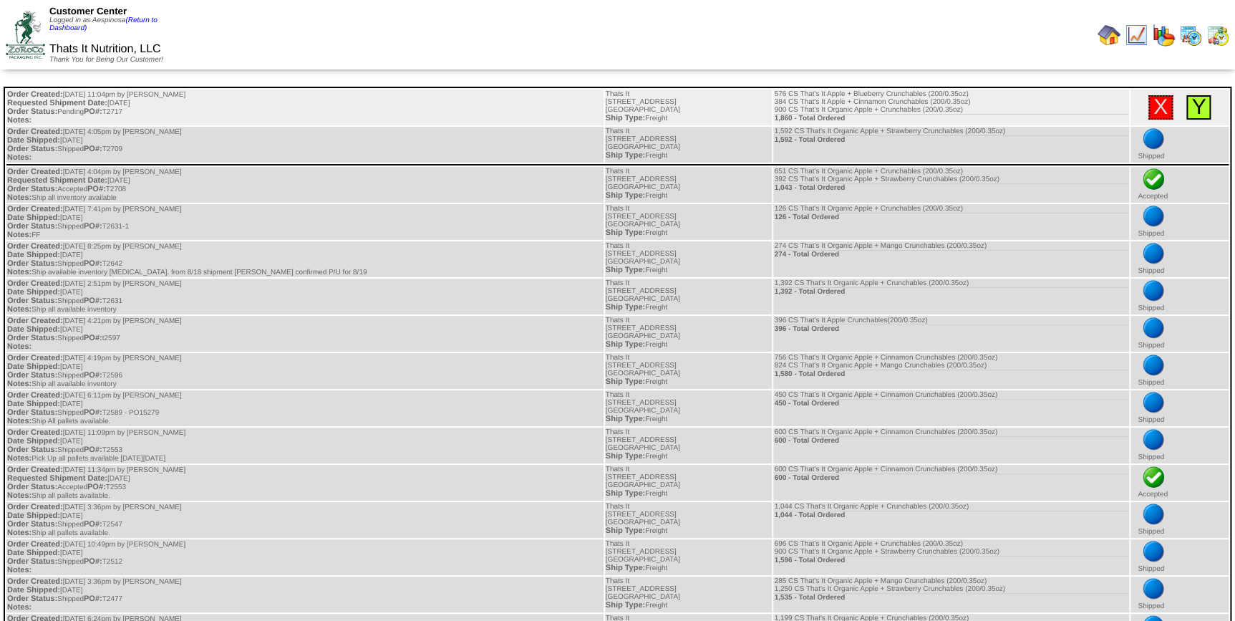
click at [1202, 107] on link "Y" at bounding box center [1199, 107] width 14 height 24
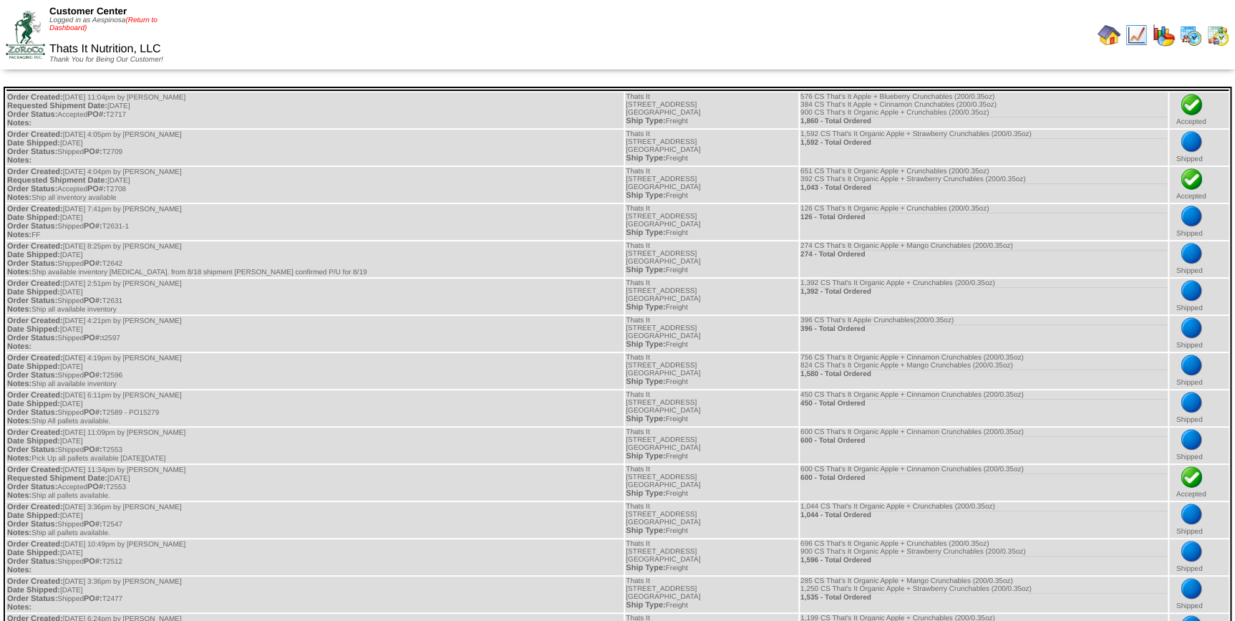
click at [148, 21] on link "(Return to Dashboard)" at bounding box center [103, 24] width 108 height 16
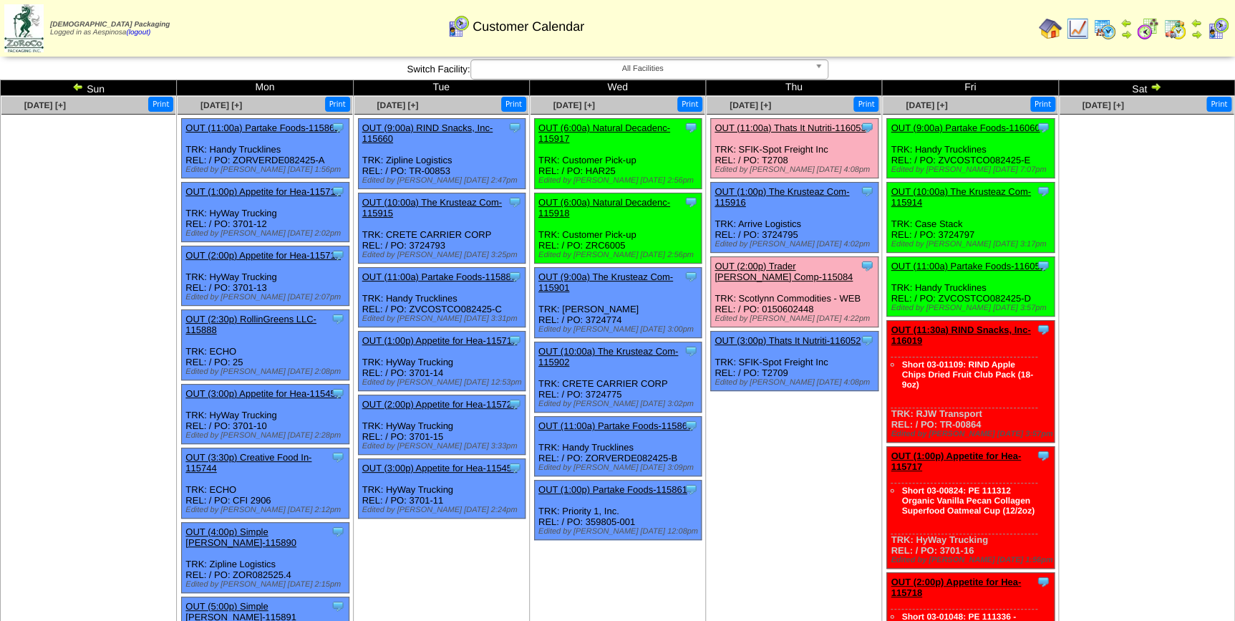
click at [1110, 190] on ul at bounding box center [1147, 222] width 174 height 215
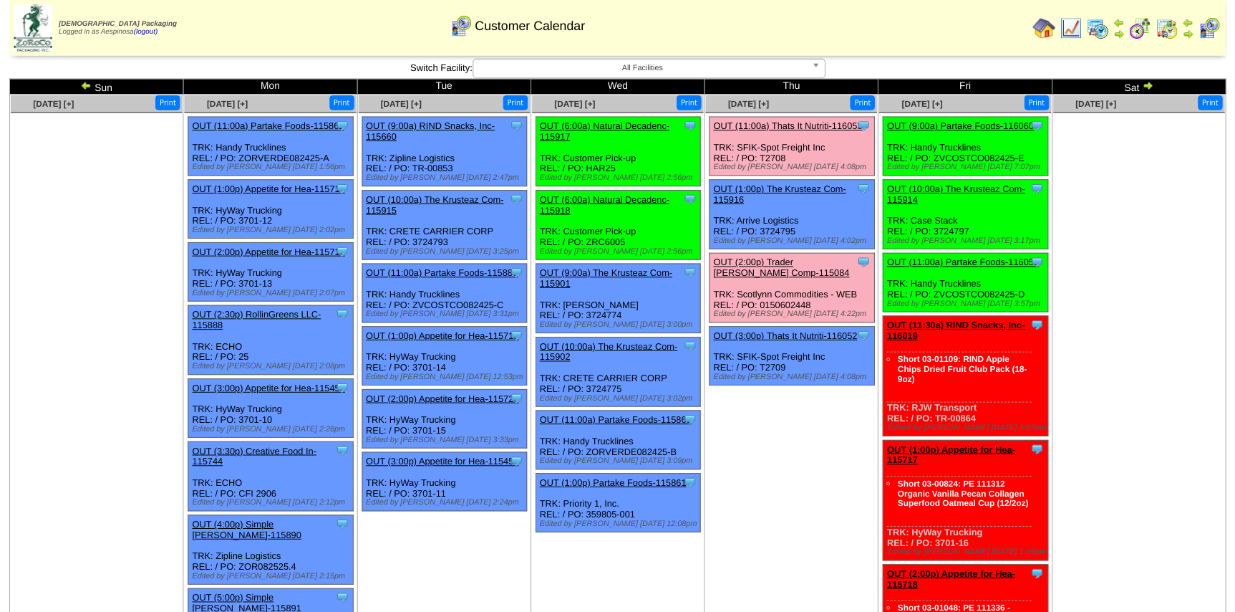
scroll to position [759, 0]
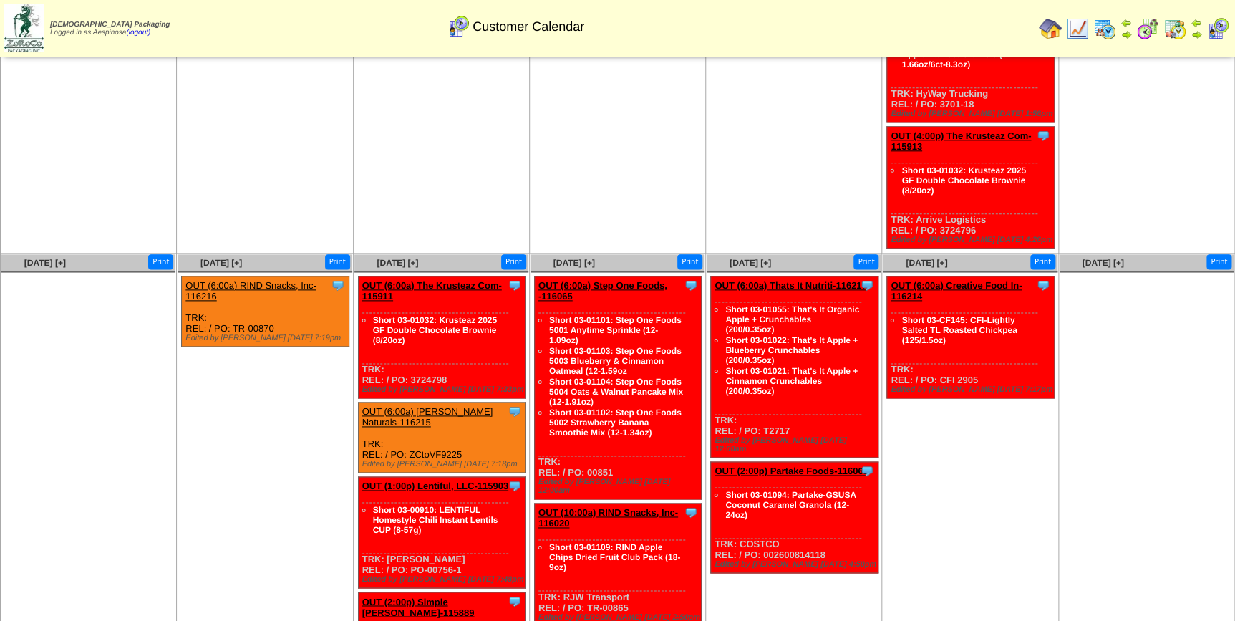
click at [288, 280] on link "OUT (6:00a) RIND Snacks, Inc-116216" at bounding box center [250, 290] width 131 height 21
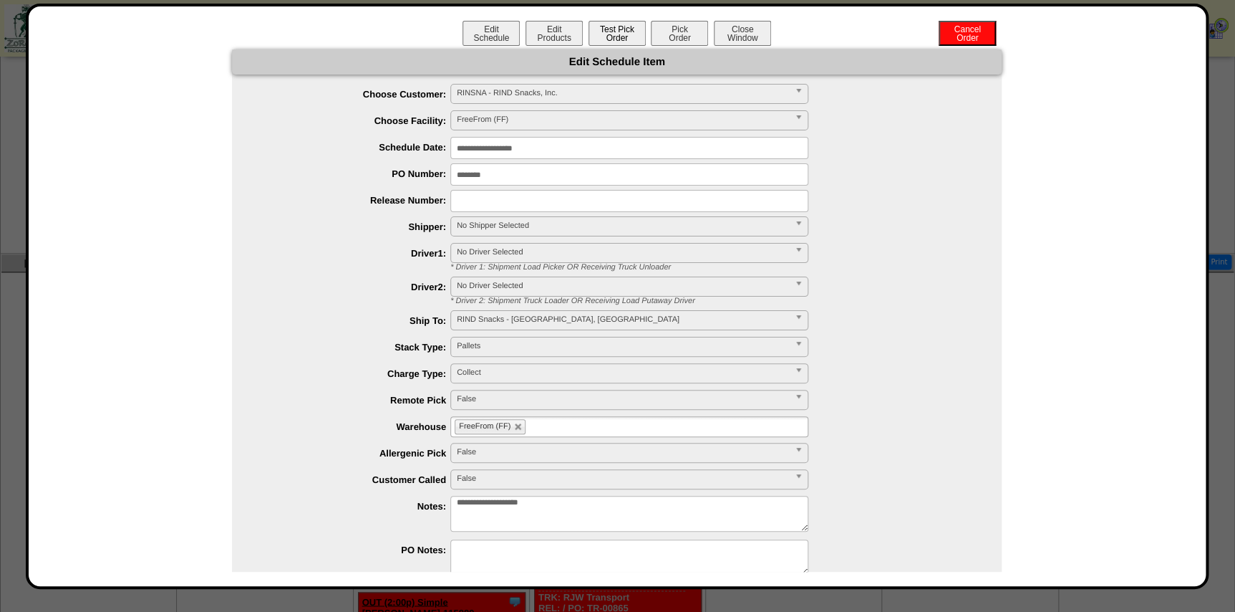
click at [619, 28] on button "Test Pick Order" at bounding box center [617, 33] width 57 height 25
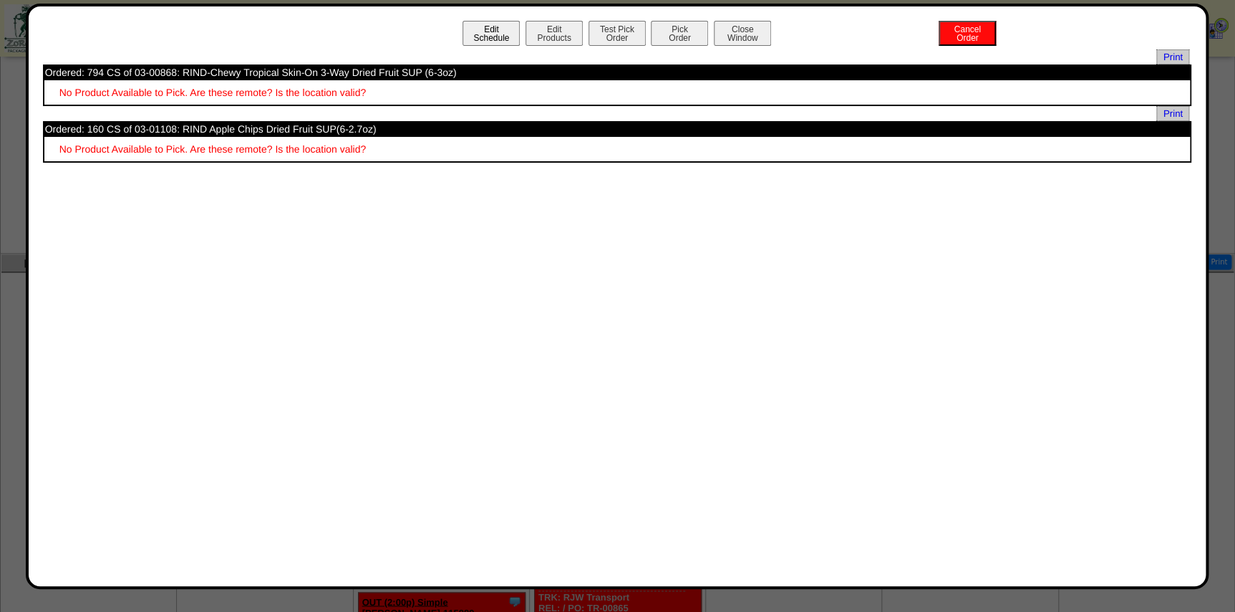
click at [477, 21] on button "Edit Schedule" at bounding box center [491, 33] width 57 height 25
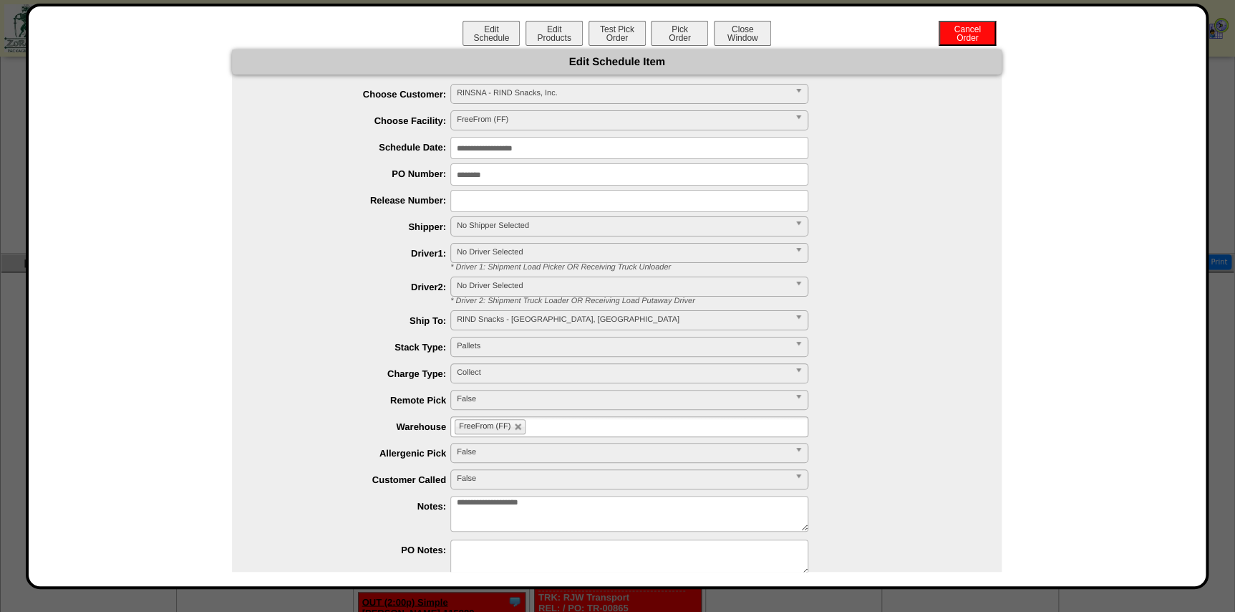
click at [567, 440] on ul "**********" at bounding box center [617, 331] width 770 height 495
click at [566, 424] on ul "FreeFrom (FF)" at bounding box center [629, 426] width 358 height 21
type input "**"
click at [522, 445] on li "AF I2" at bounding box center [629, 444] width 357 height 15
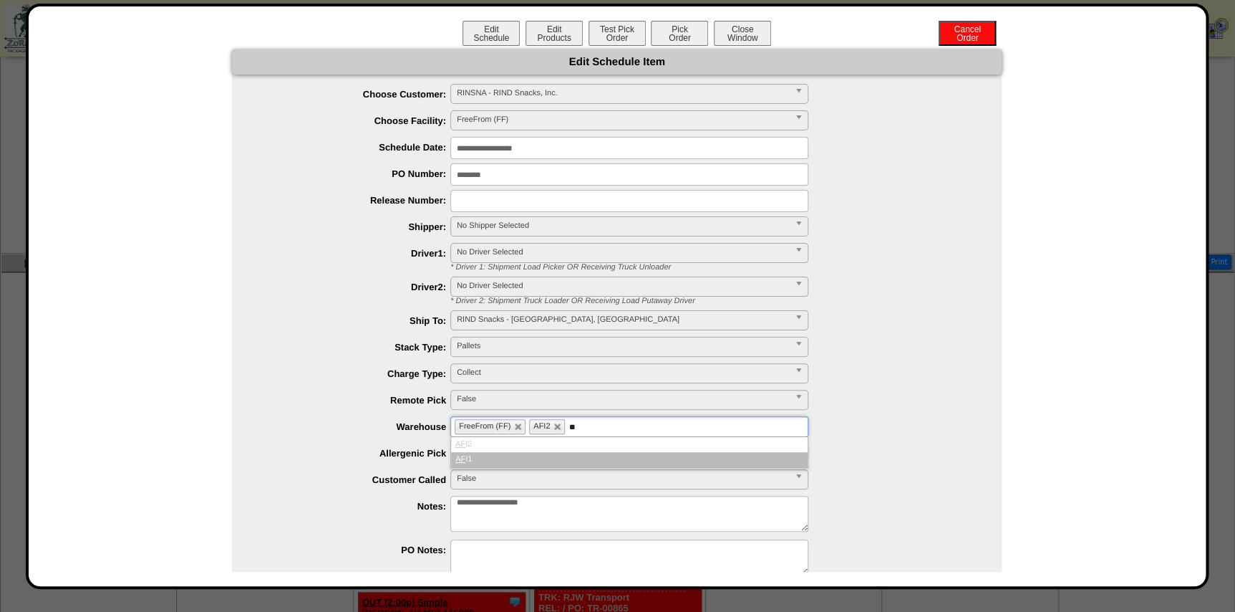
type input "**"
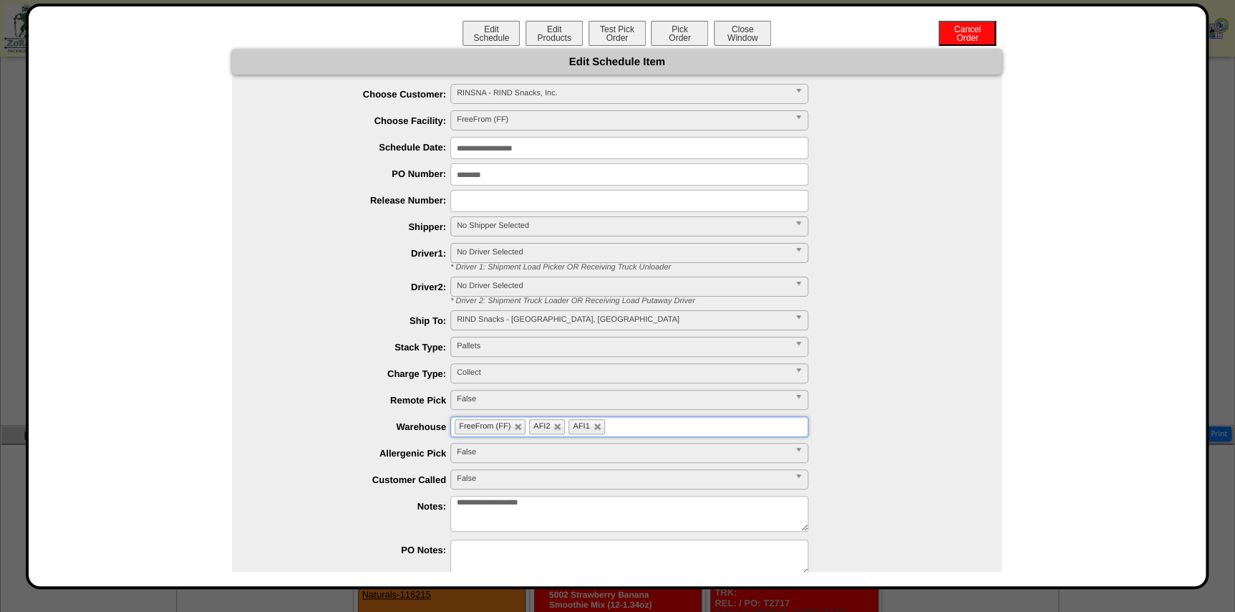
scroll to position [564, 0]
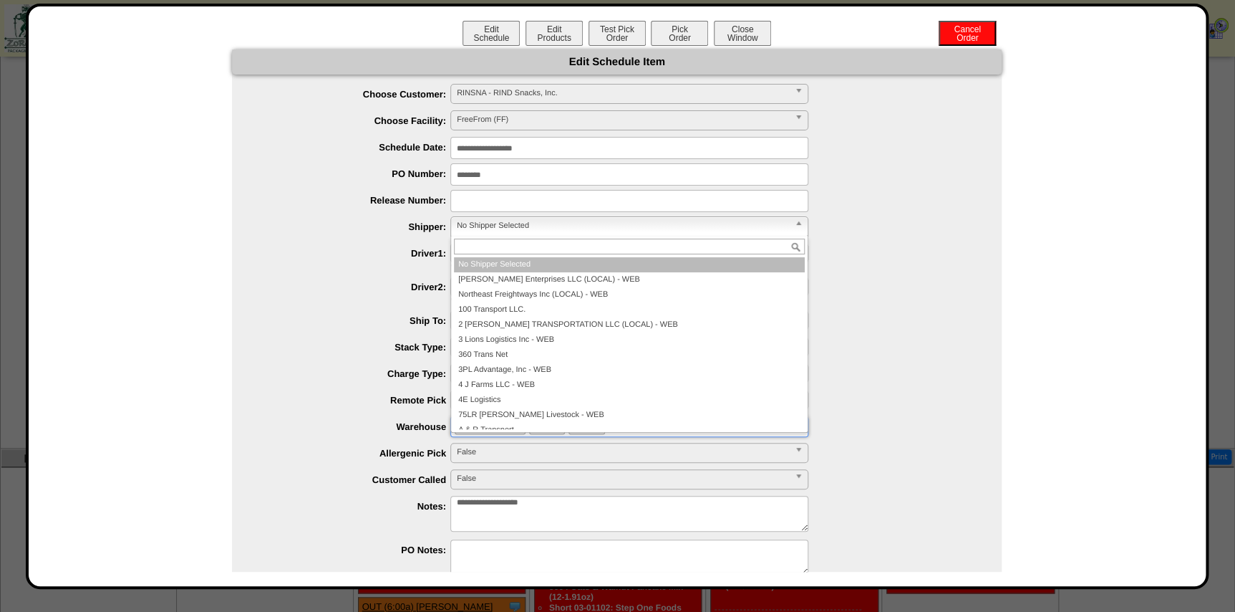
click at [553, 228] on span "No Shipper Selected" at bounding box center [623, 225] width 332 height 17
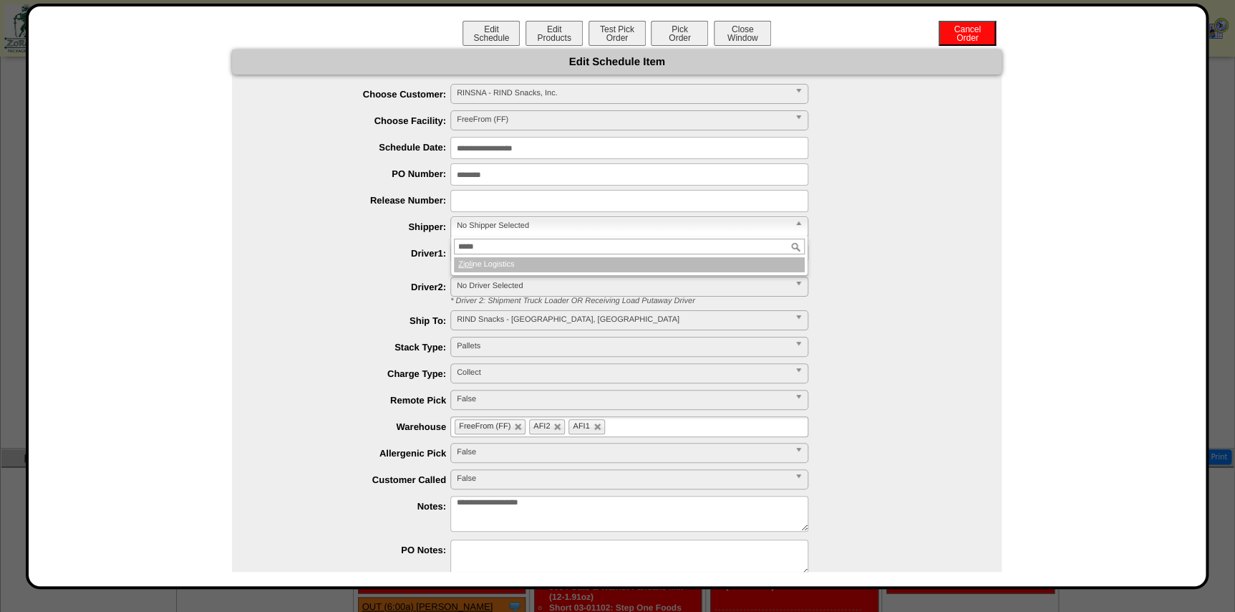
type input "*****"
click at [533, 266] on li "Zipli ne Logistics" at bounding box center [629, 264] width 351 height 15
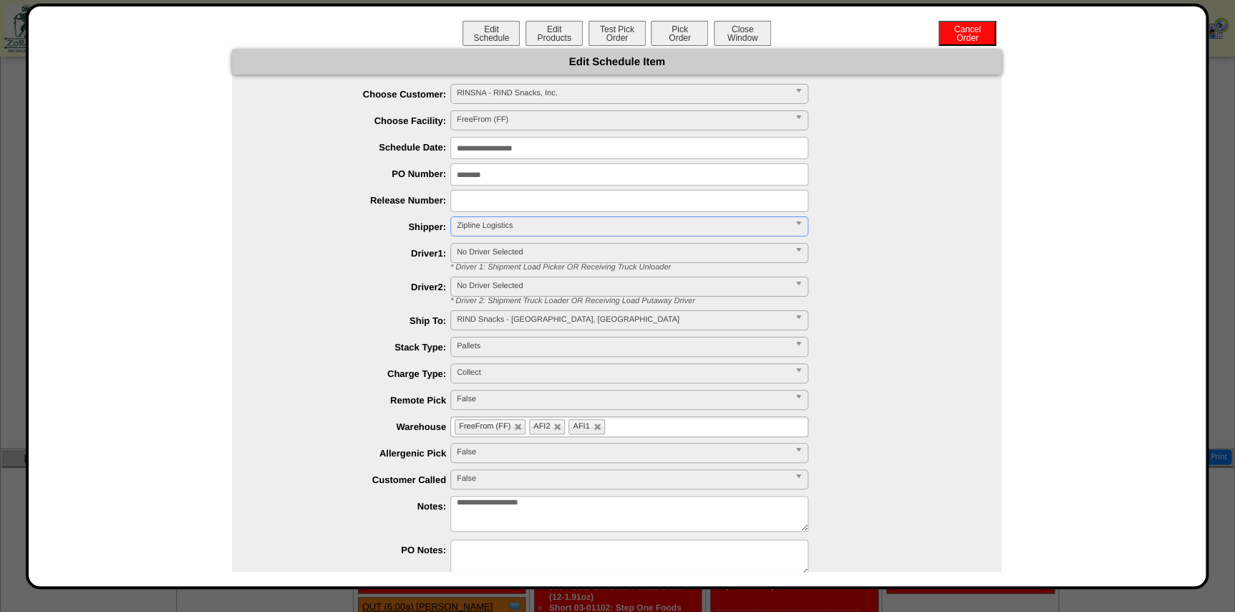
click at [536, 150] on input "**********" at bounding box center [629, 148] width 358 height 22
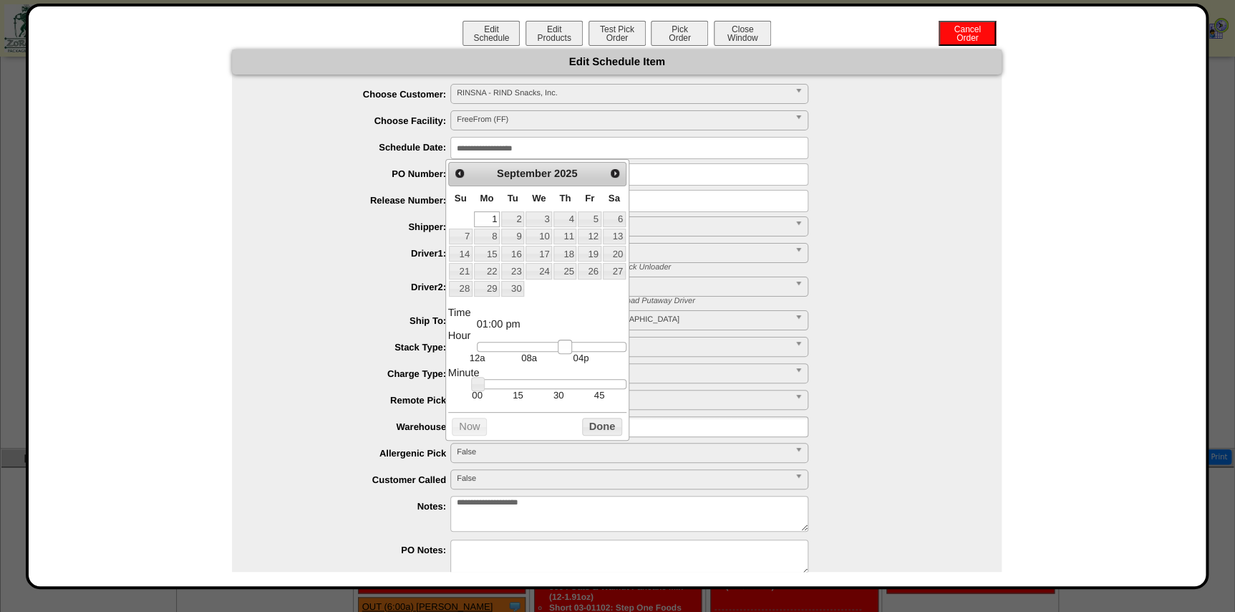
drag, startPoint x: 530, startPoint y: 350, endPoint x: 566, endPoint y: 353, distance: 36.6
click at [566, 353] on dd "12a 08a 04p" at bounding box center [552, 353] width 150 height 22
click at [596, 423] on button "Done" at bounding box center [602, 426] width 40 height 18
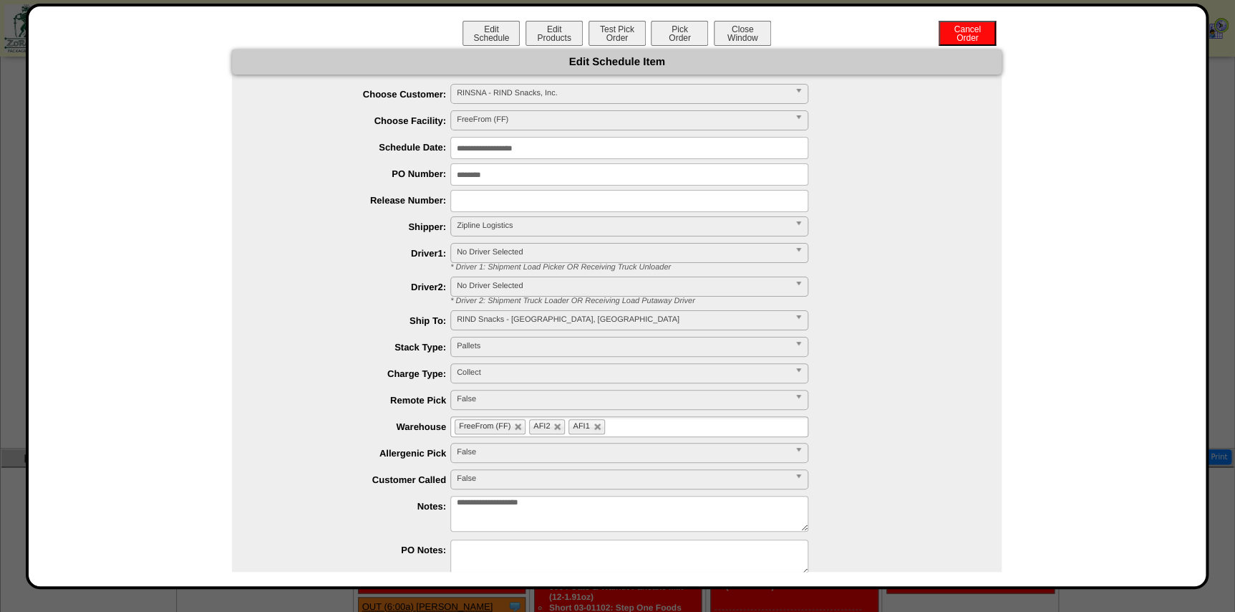
click at [521, 139] on input "**********" at bounding box center [629, 148] width 358 height 22
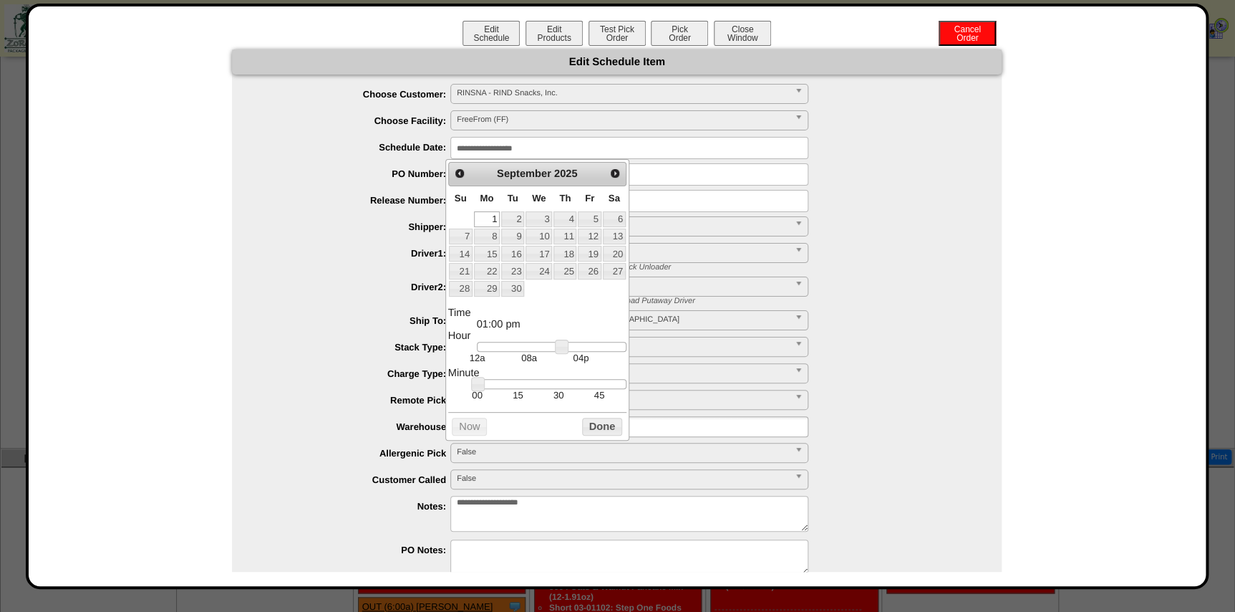
click at [508, 208] on th "Tu" at bounding box center [513, 198] width 24 height 24
click at [513, 220] on link "2" at bounding box center [512, 219] width 23 height 16
type input "**********"
click at [585, 420] on button "Done" at bounding box center [602, 426] width 40 height 18
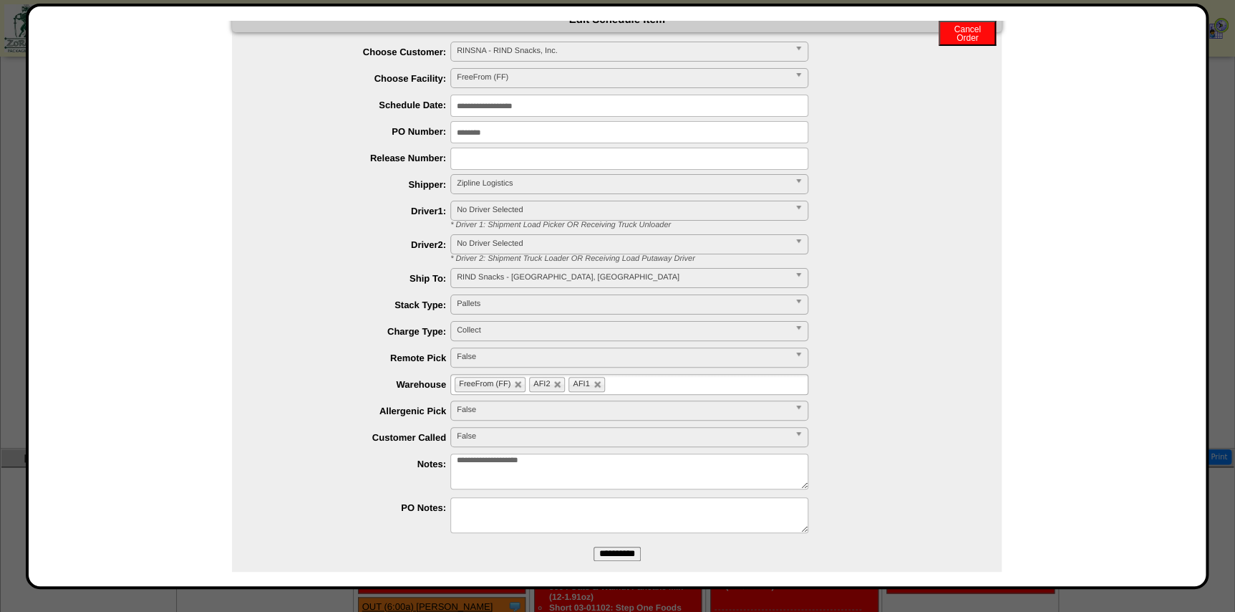
scroll to position [63, 0]
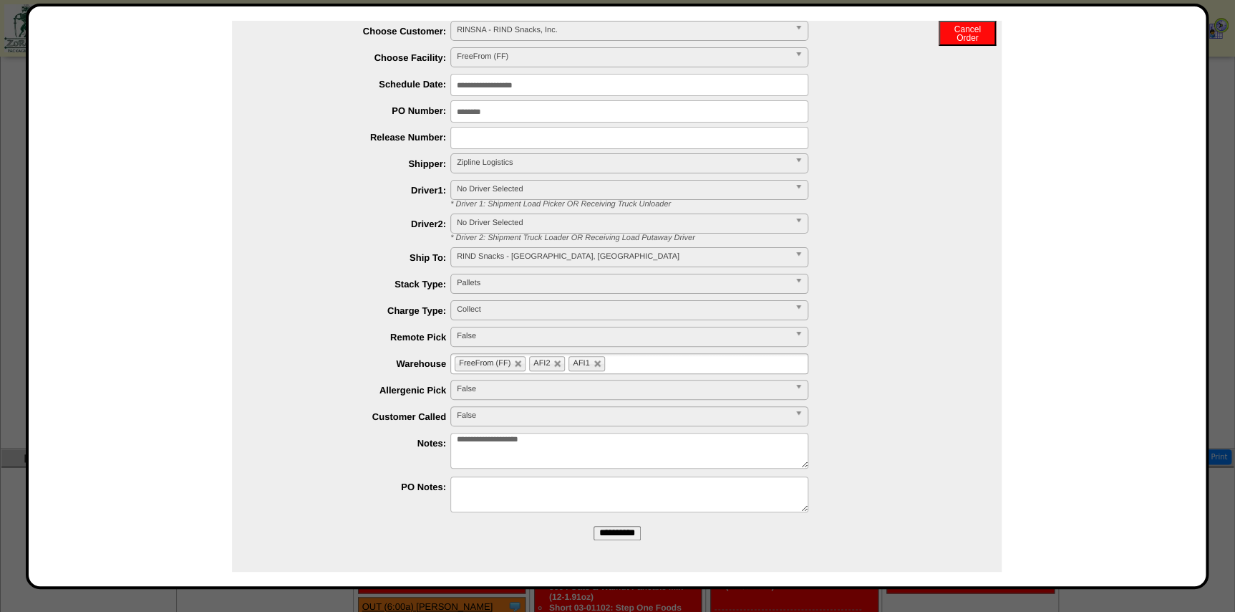
click at [634, 534] on input "**********" at bounding box center [617, 533] width 47 height 14
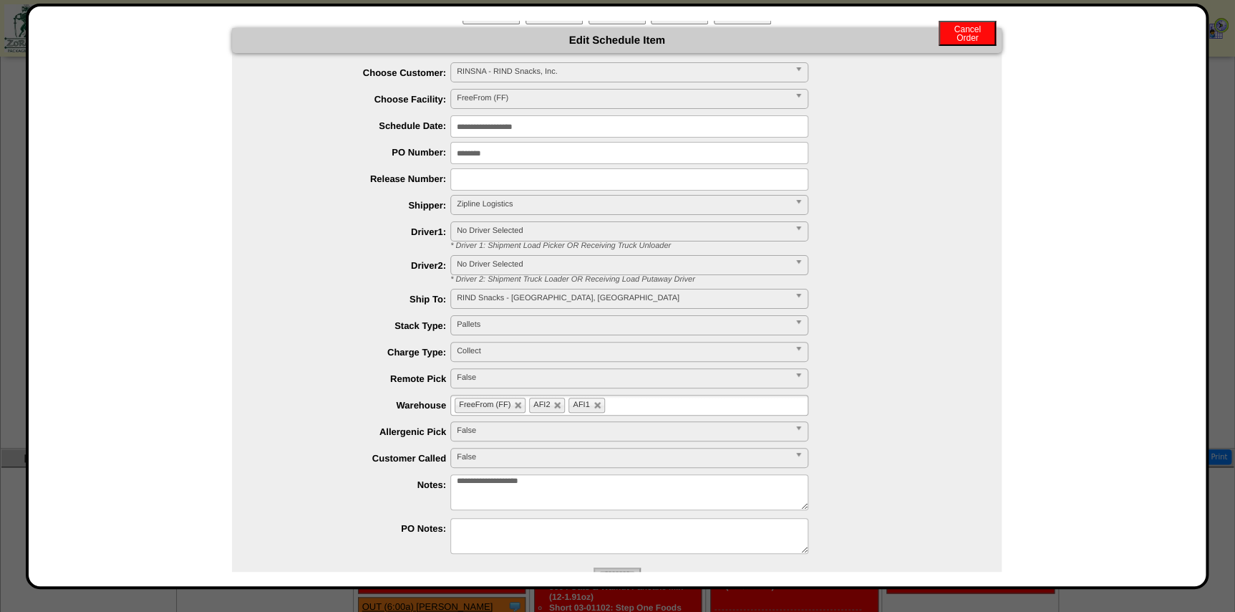
scroll to position [0, 0]
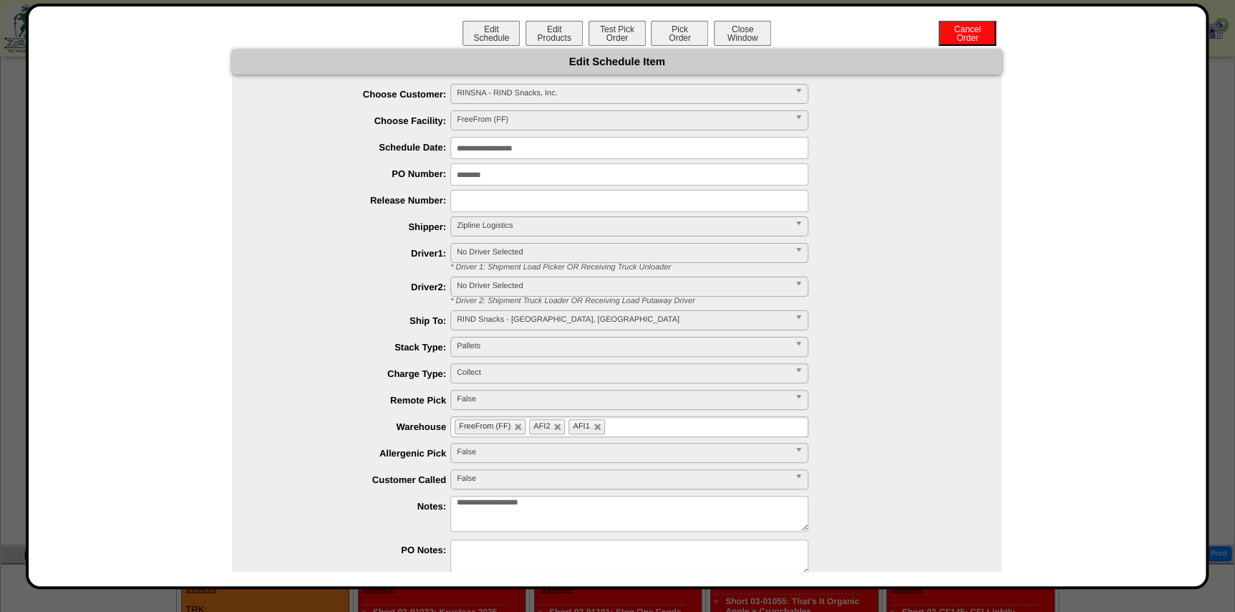
click at [745, 39] on button "Close Window" at bounding box center [742, 33] width 57 height 25
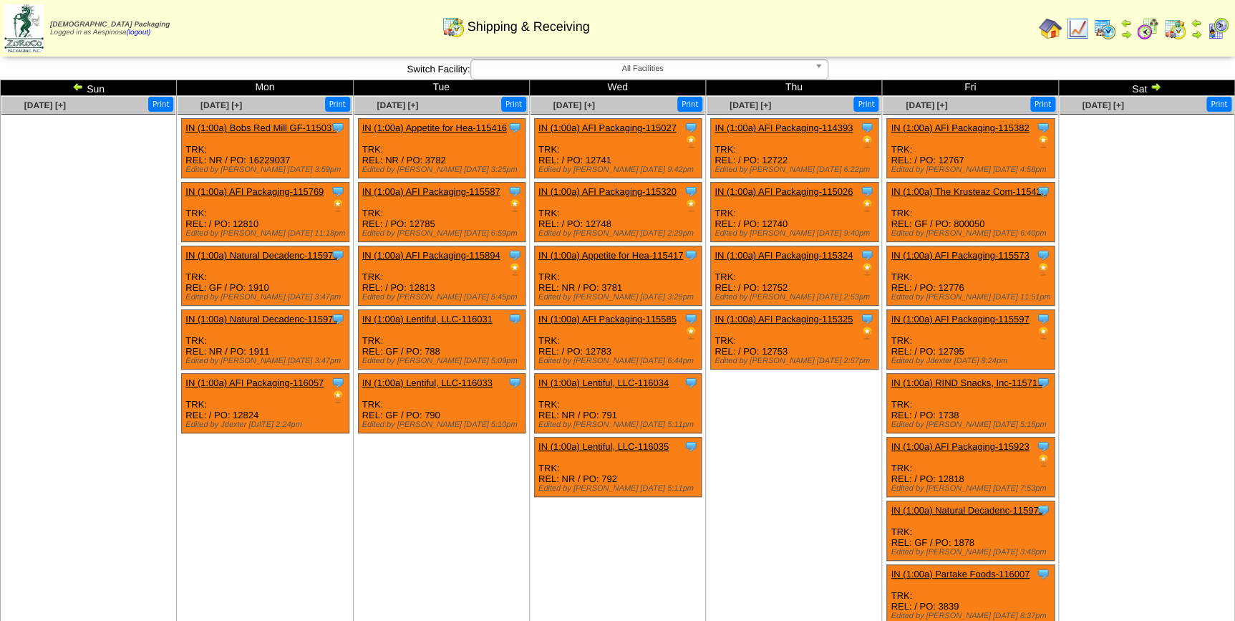
click at [753, 431] on td "Sep 18 [+] Print Clone Item IN (1:00a) AFI Packaging-114393 AFI Packaging Sched…" at bounding box center [794, 362] width 176 height 533
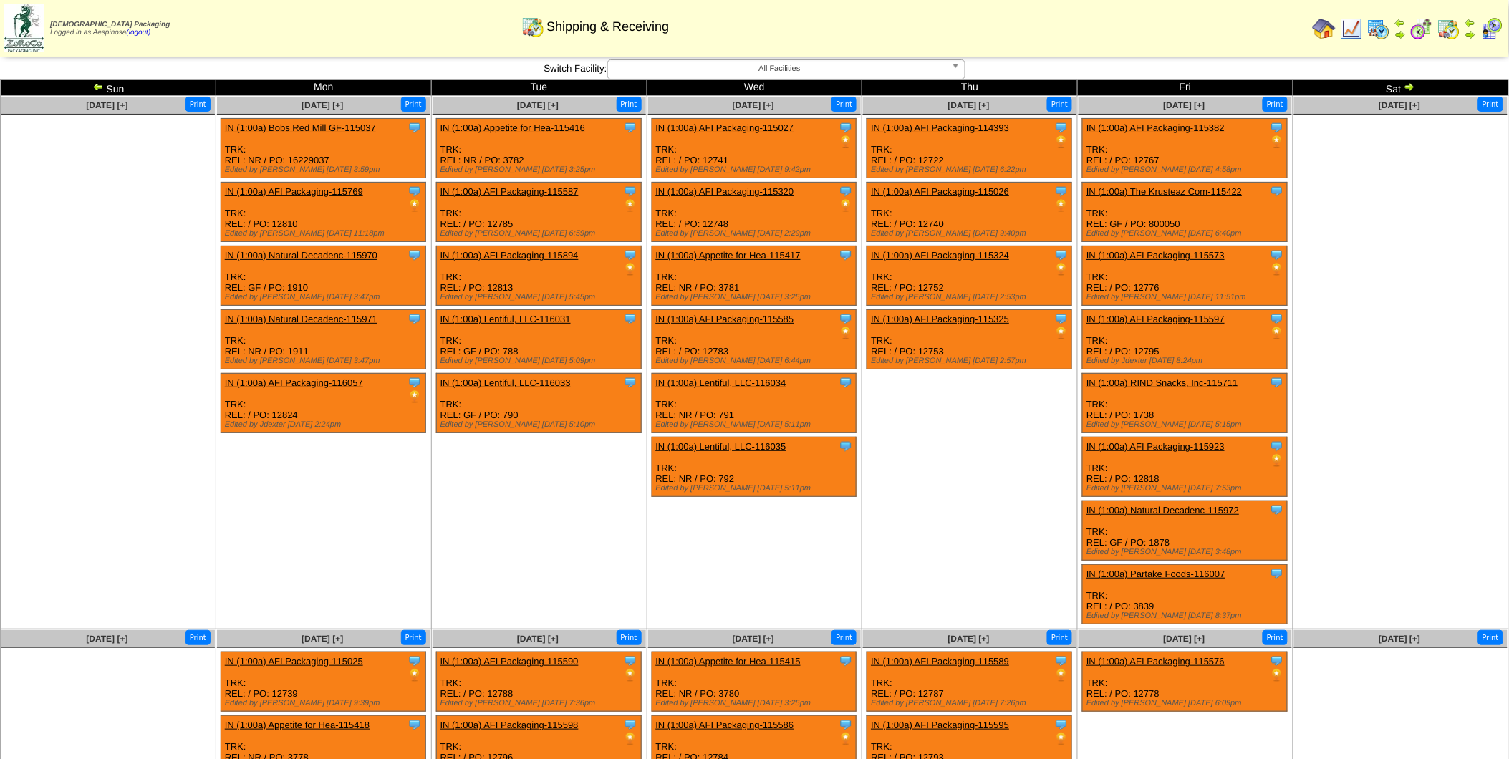
click at [102, 84] on img at bounding box center [97, 86] width 11 height 11
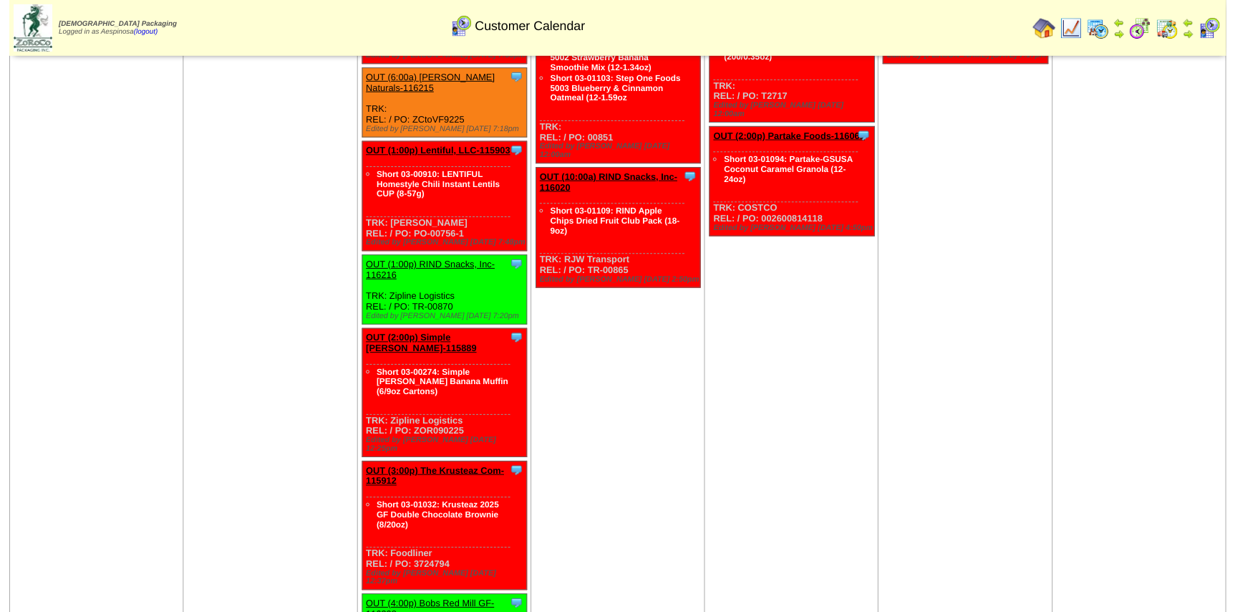
scroll to position [1093, 0]
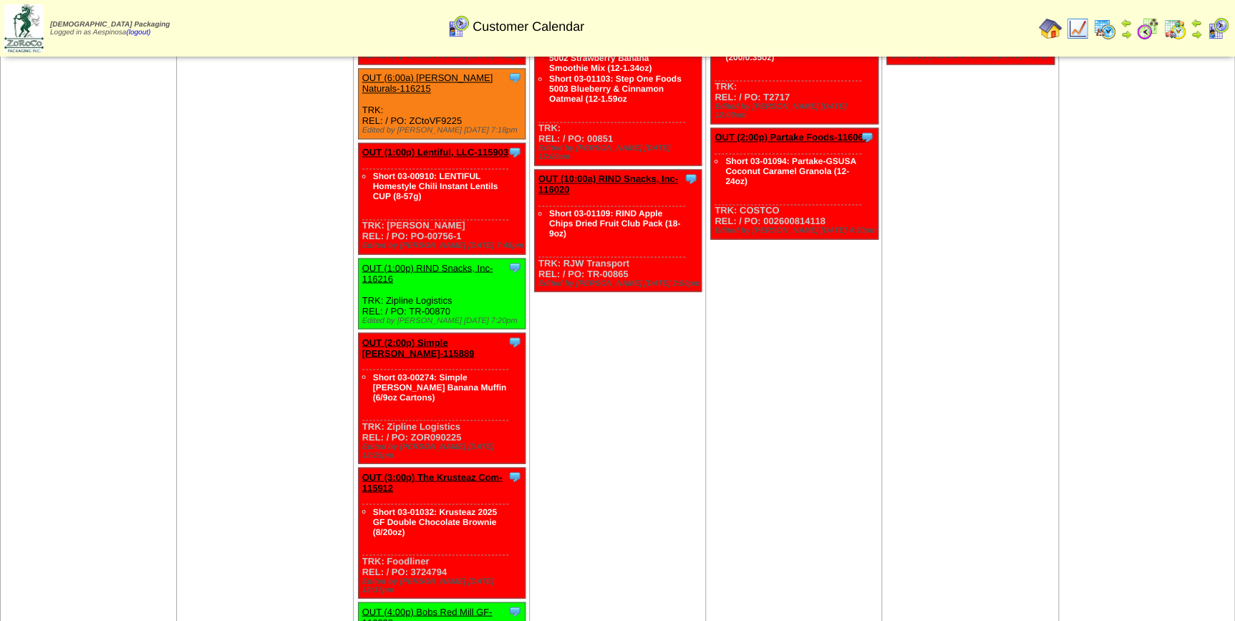
click at [455, 262] on link "OUT (1:00p) RIND Snacks, Inc-116216" at bounding box center [427, 272] width 131 height 21
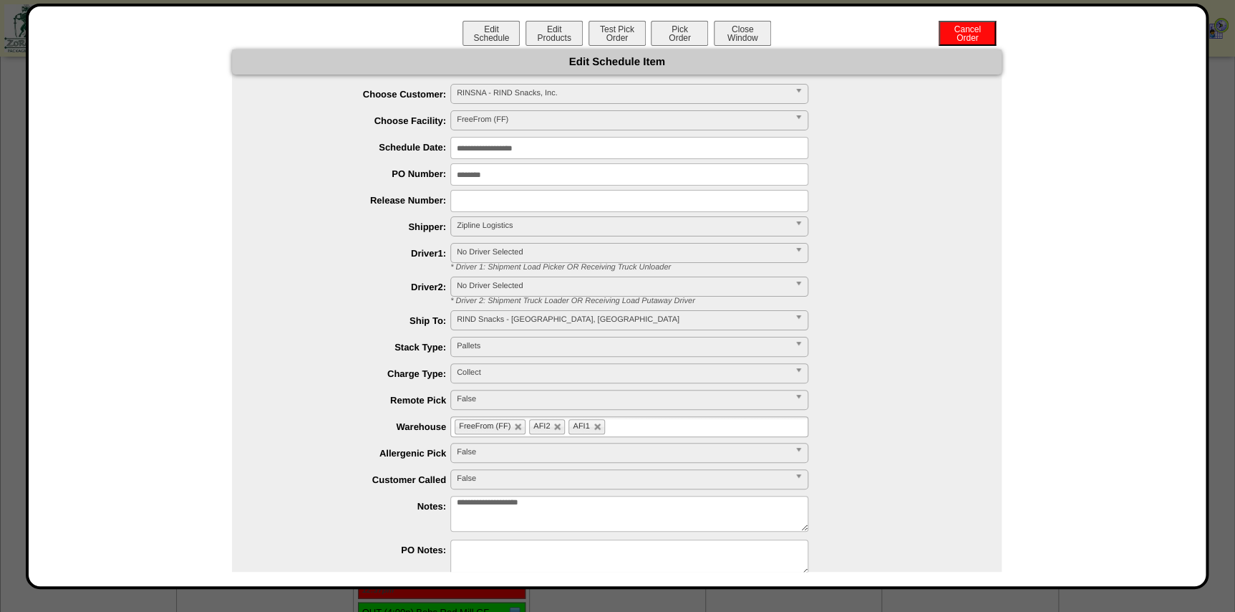
click at [531, 150] on input "**********" at bounding box center [629, 148] width 358 height 22
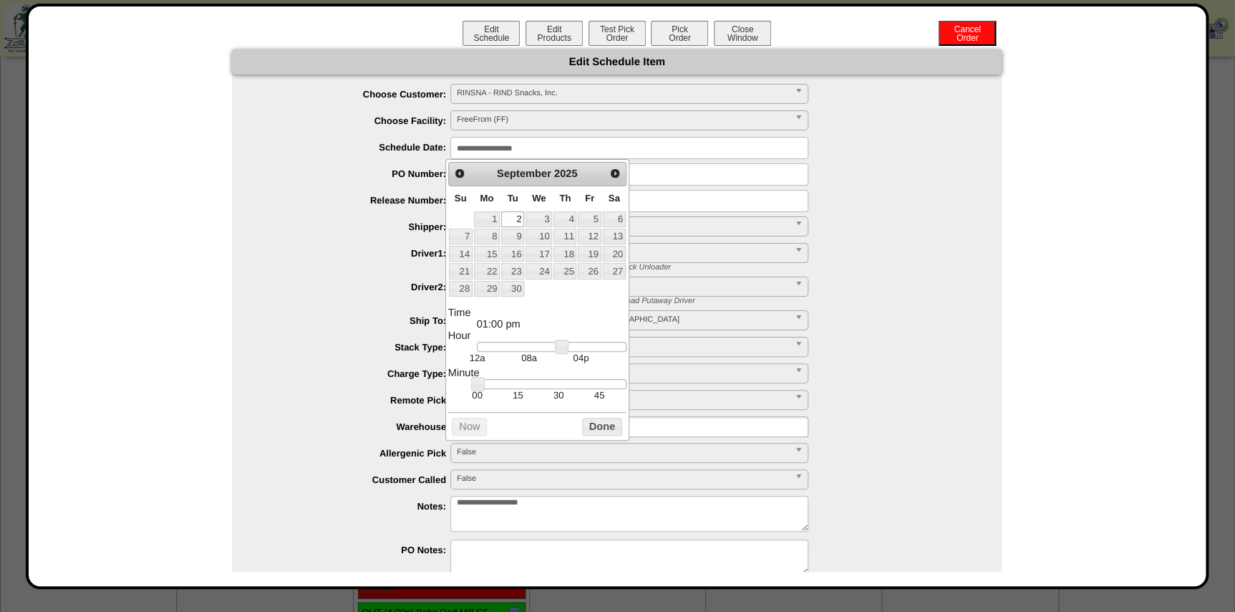
type input "**********"
click at [559, 382] on div at bounding box center [552, 384] width 150 height 10
click at [587, 426] on button "Done" at bounding box center [602, 426] width 40 height 18
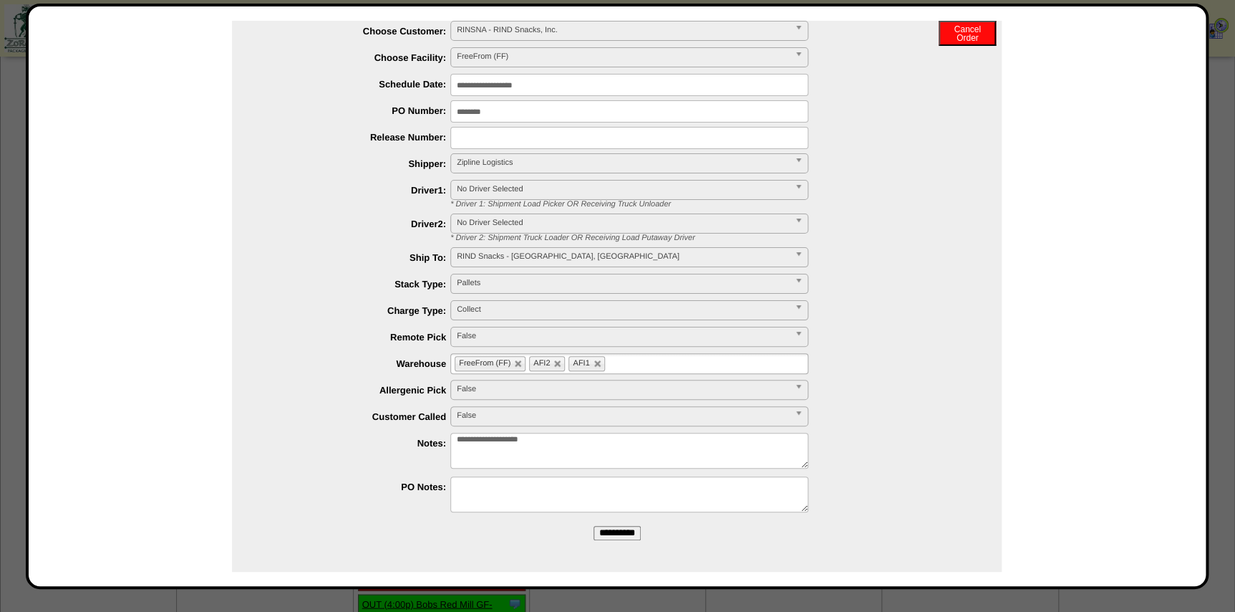
scroll to position [1103, 0]
click at [629, 536] on input "**********" at bounding box center [617, 533] width 47 height 14
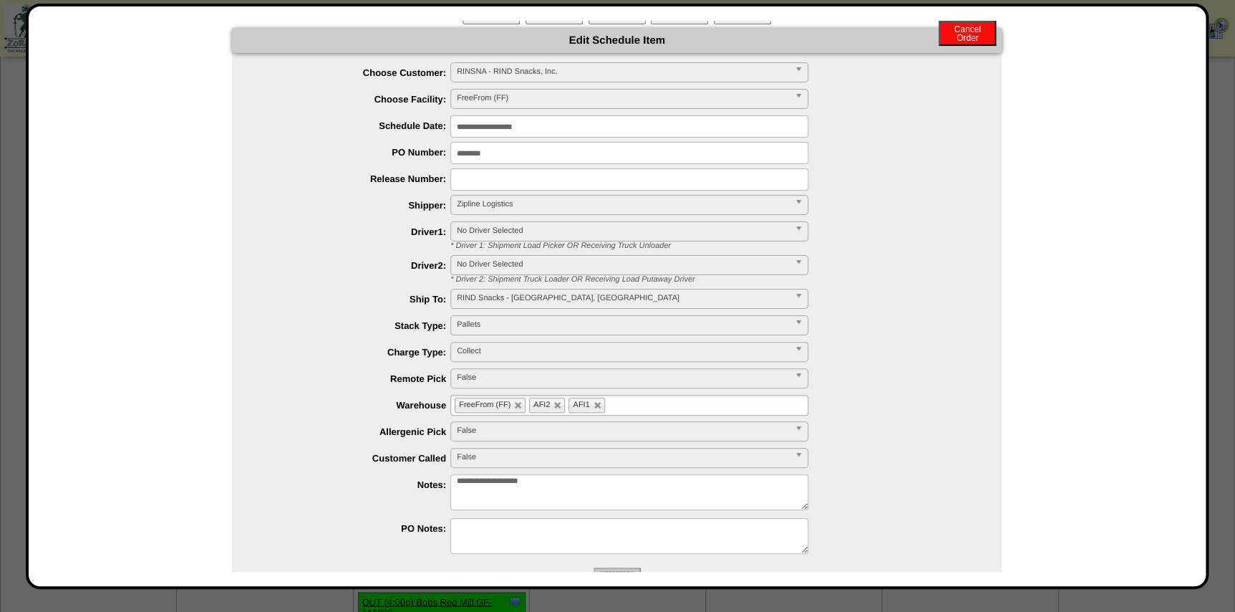
scroll to position [0, 0]
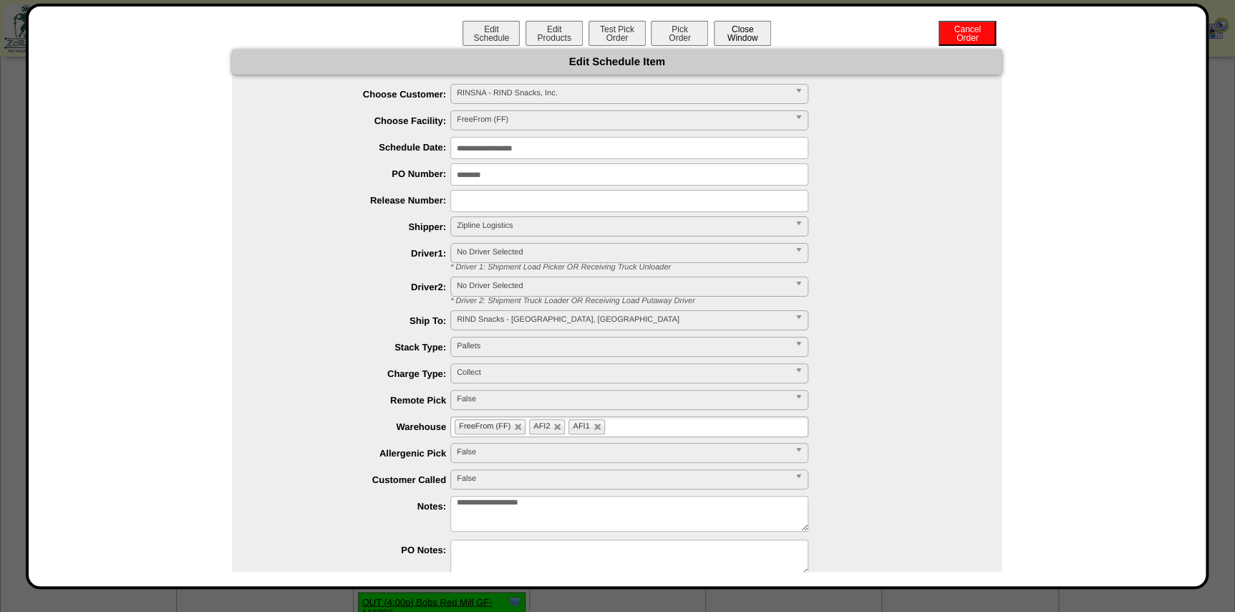
click at [760, 37] on button "Close Window" at bounding box center [742, 33] width 57 height 25
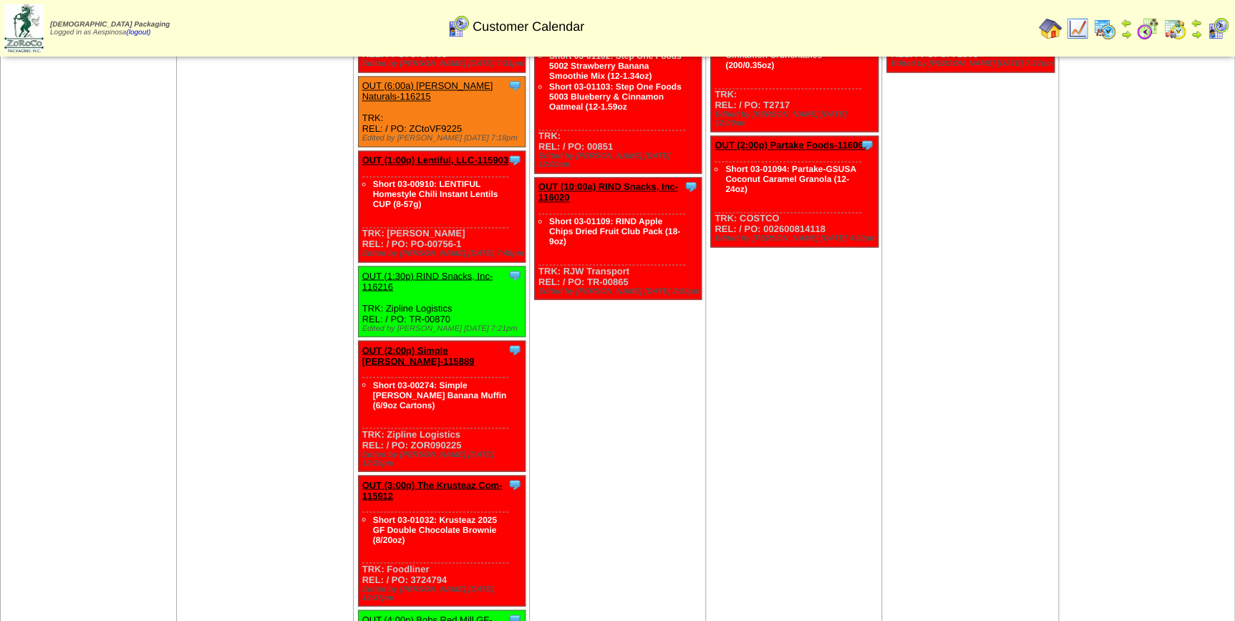
scroll to position [1093, 0]
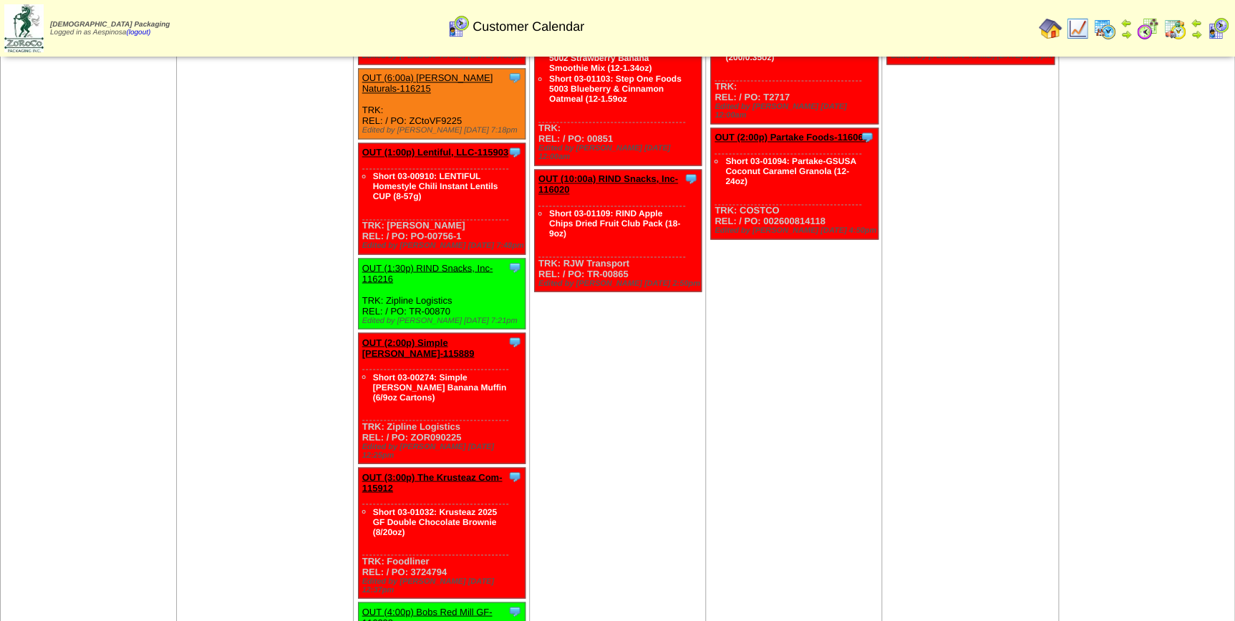
click at [455, 277] on div "Clone Item OUT (1:30p) RIND Snacks, Inc-116216 RIND Snacks, Inc. ScheduleID: 11…" at bounding box center [442, 293] width 168 height 70
drag, startPoint x: 450, startPoint y: 274, endPoint x: 408, endPoint y: 279, distance: 42.6
click at [408, 279] on div "Clone Item OUT (1:30p) RIND Snacks, Inc-116216 RIND Snacks, Inc. ScheduleID: 11…" at bounding box center [442, 293] width 168 height 70
copy div "TR-00870"
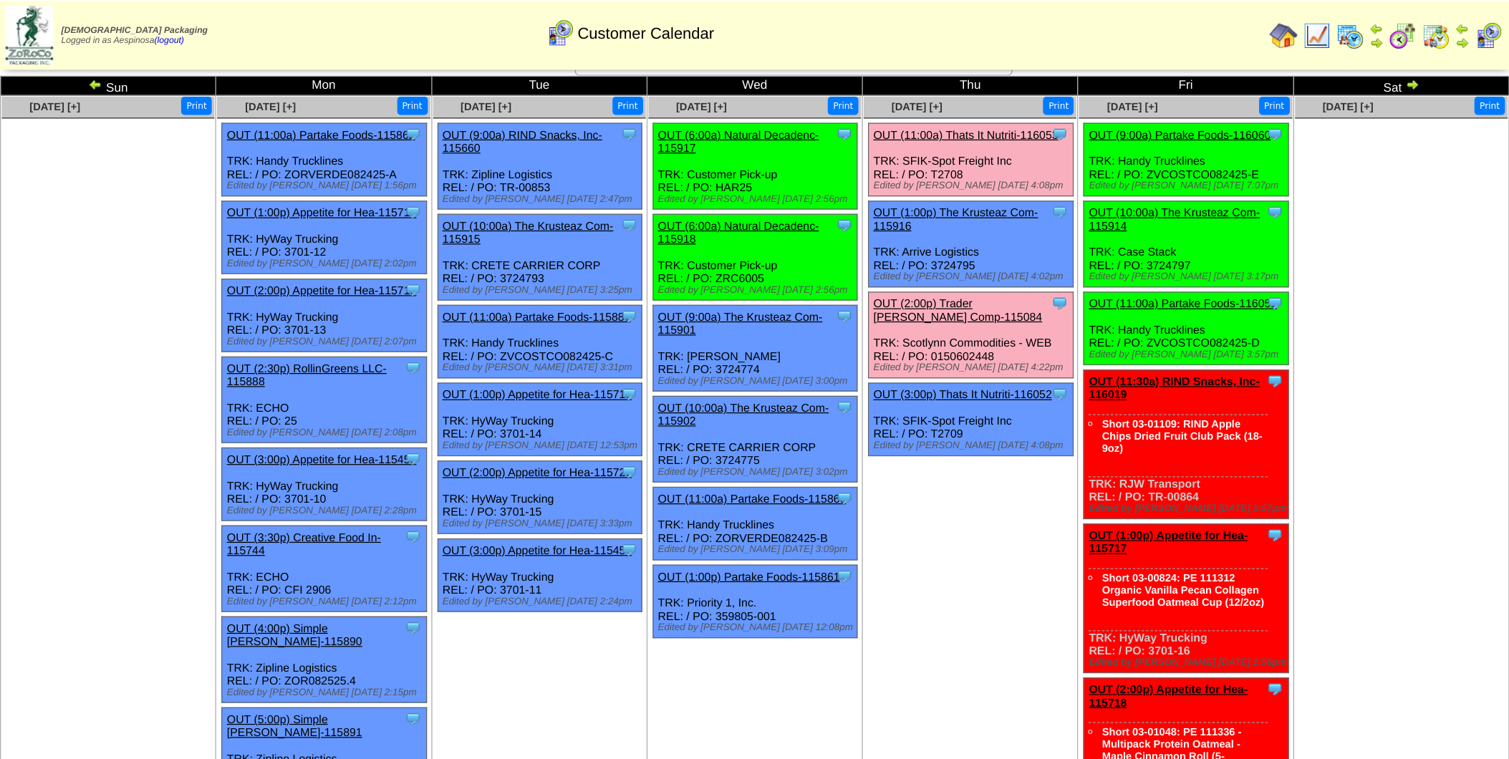
scroll to position [0, 0]
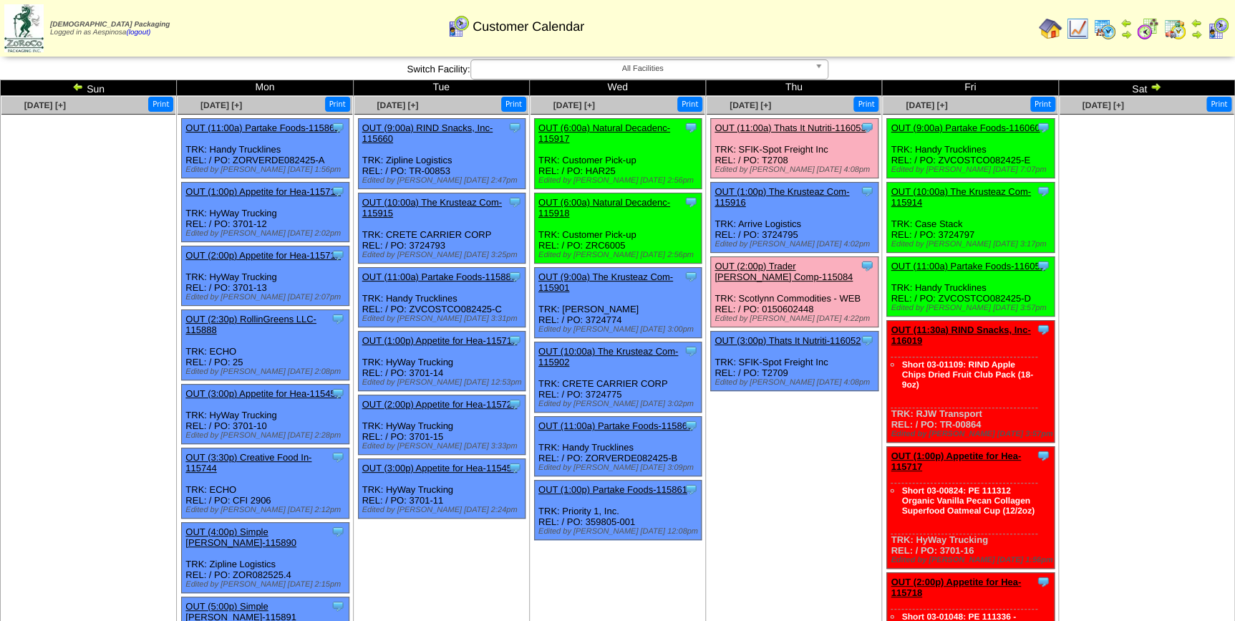
click at [1137, 194] on ul at bounding box center [1147, 222] width 174 height 215
click at [1086, 50] on td at bounding box center [1134, 28] width 199 height 54
click at [1103, 41] on link at bounding box center [1104, 37] width 23 height 11
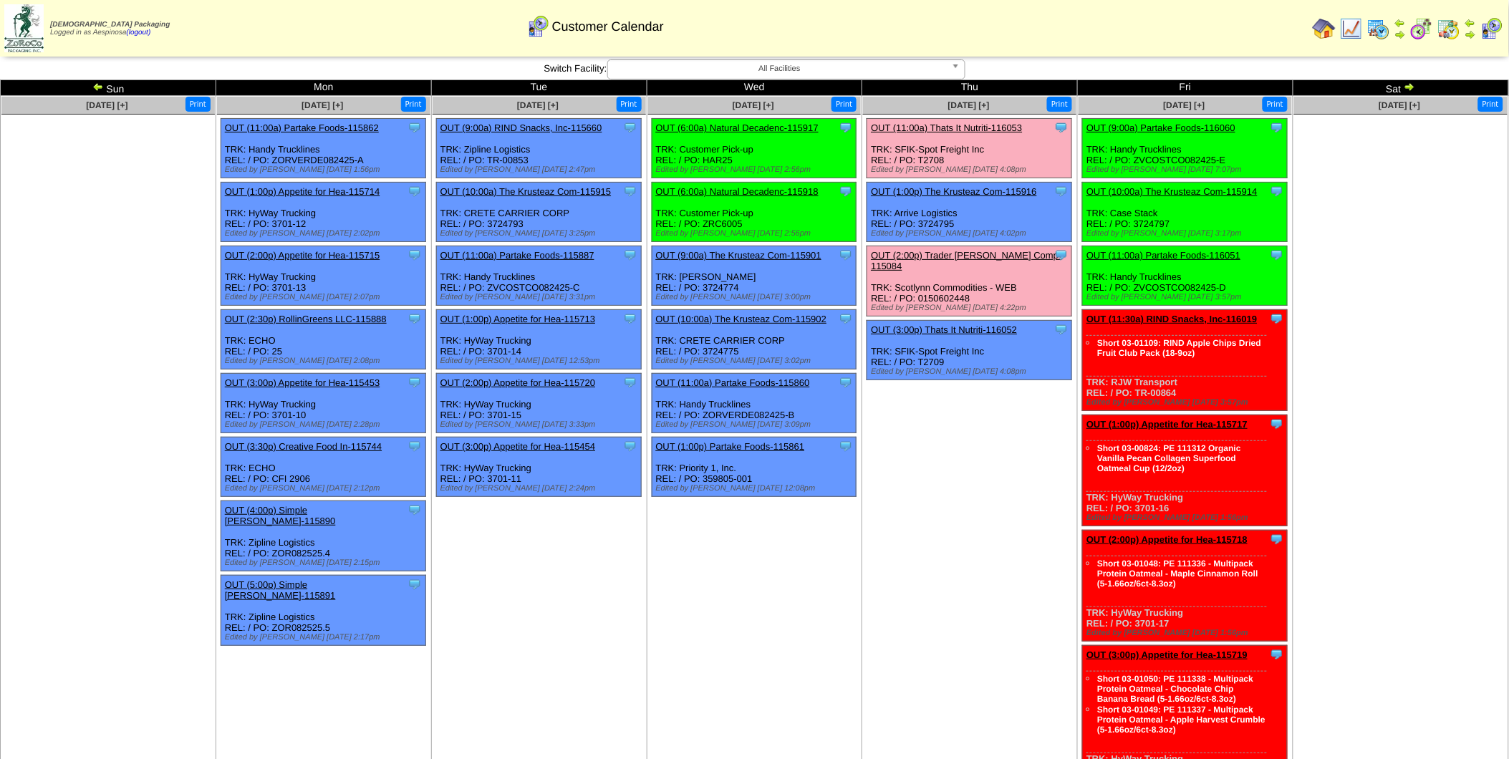
click at [1244, 279] on div "Clone Item OUT (11:00a) Partake Foods-116051 Partake Foods ScheduleID: 116051 6…" at bounding box center [1185, 275] width 205 height 59
click at [1244, 266] on ul at bounding box center [1400, 222] width 213 height 215
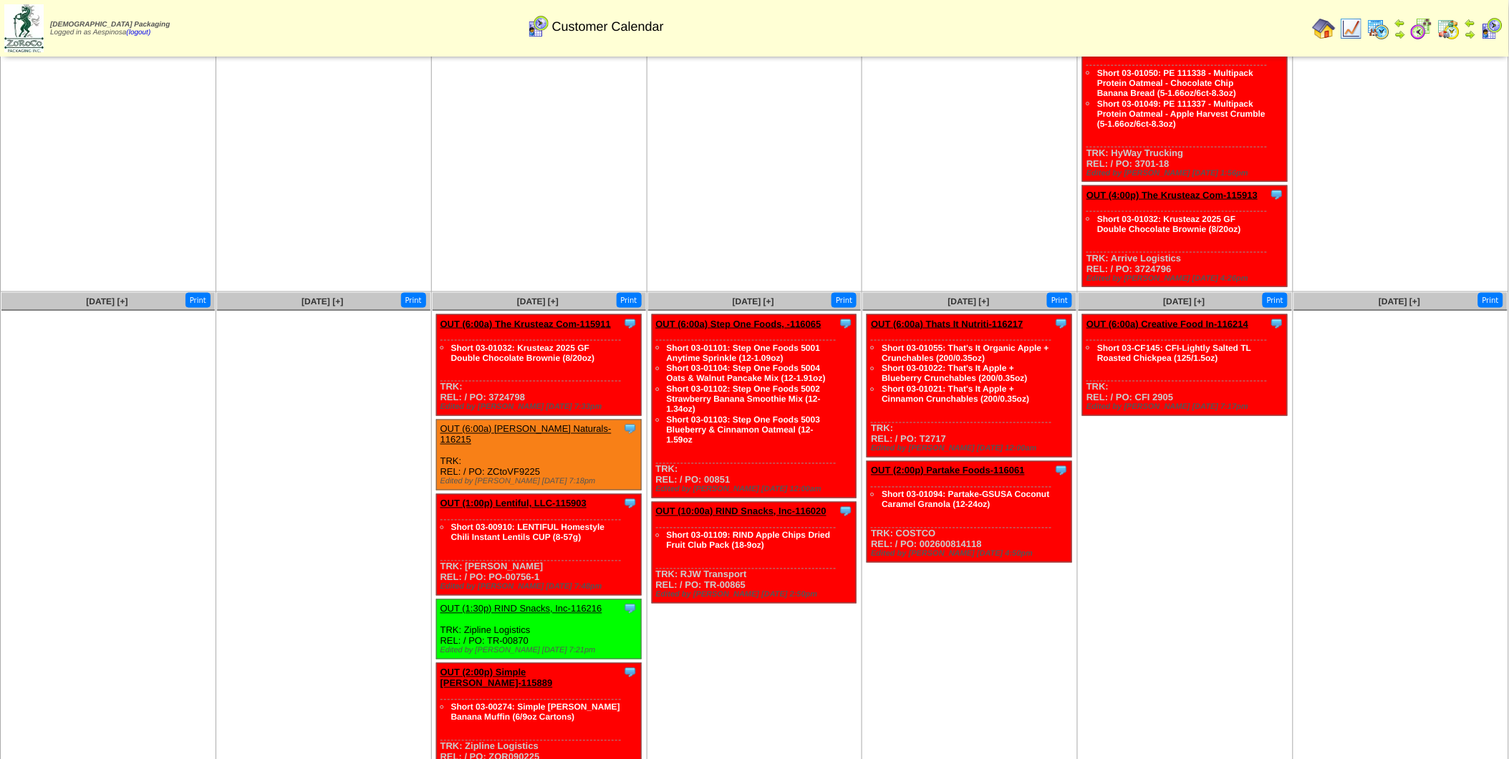
click at [532, 319] on link "OUT (6:00a) The Krusteaz Com-115911" at bounding box center [525, 324] width 170 height 11
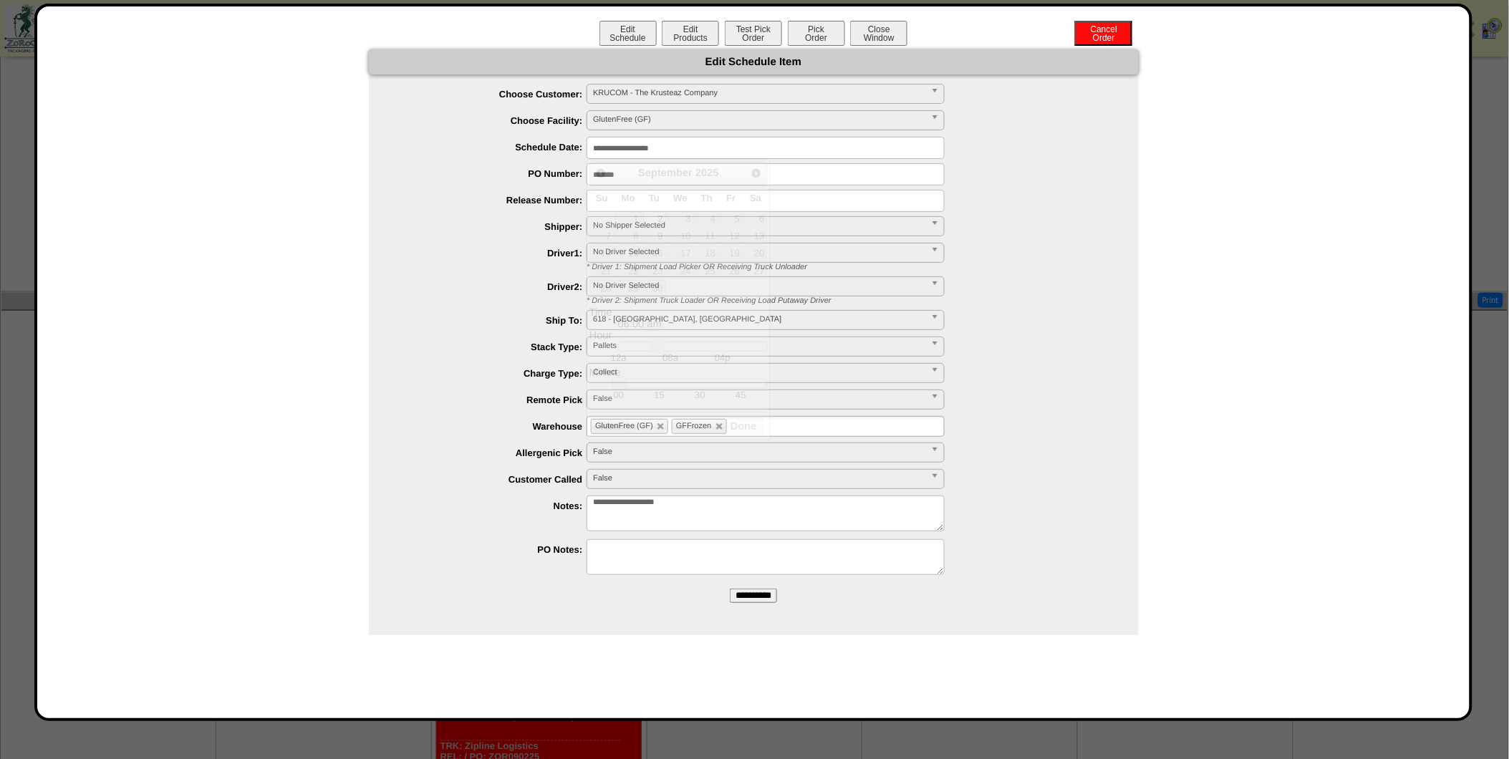
click at [677, 151] on input "**********" at bounding box center [765, 148] width 358 height 22
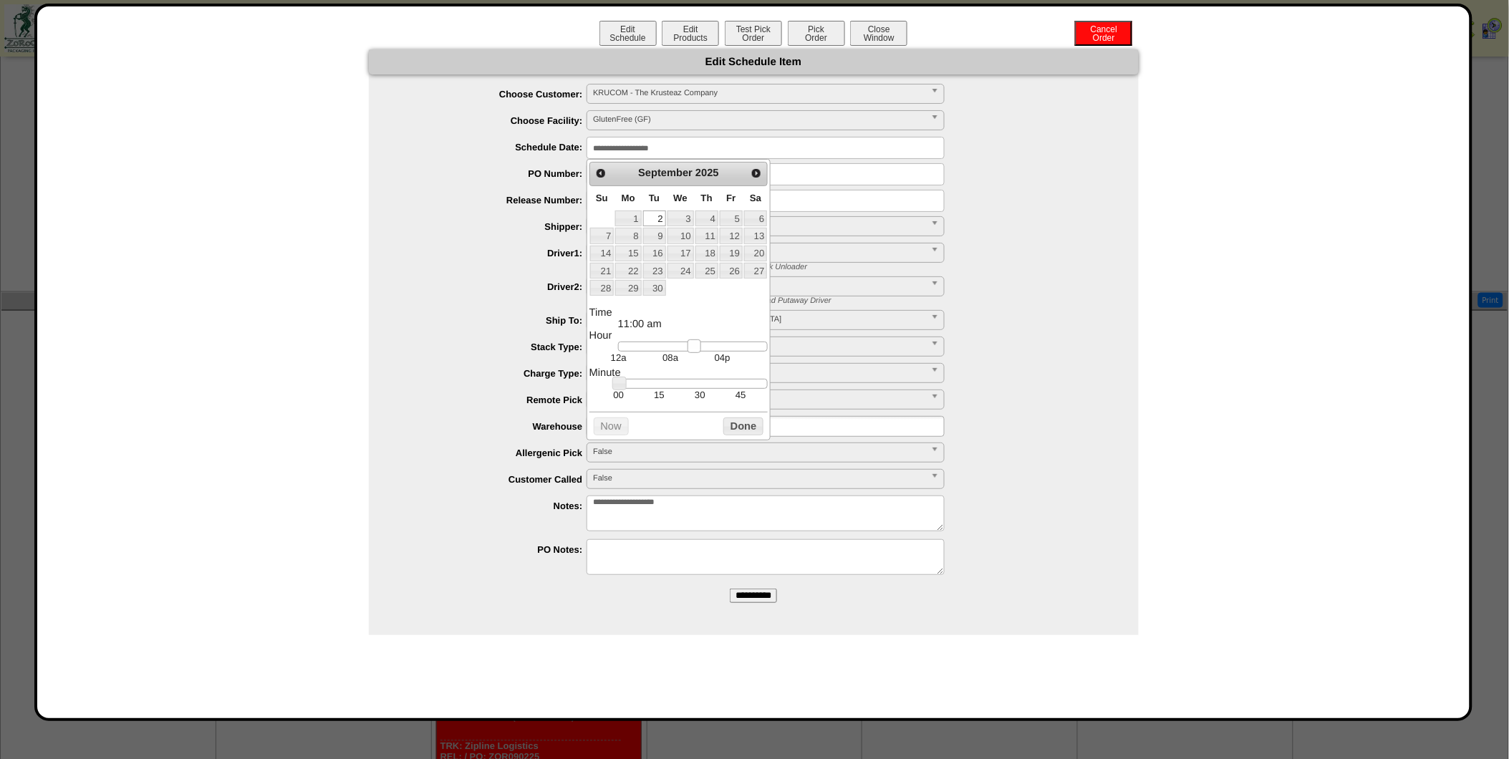
type input "**********"
drag, startPoint x: 659, startPoint y: 358, endPoint x: 682, endPoint y: 359, distance: 22.2
click at [682, 354] on link at bounding box center [681, 346] width 14 height 14
click at [734, 435] on button "Done" at bounding box center [743, 426] width 40 height 18
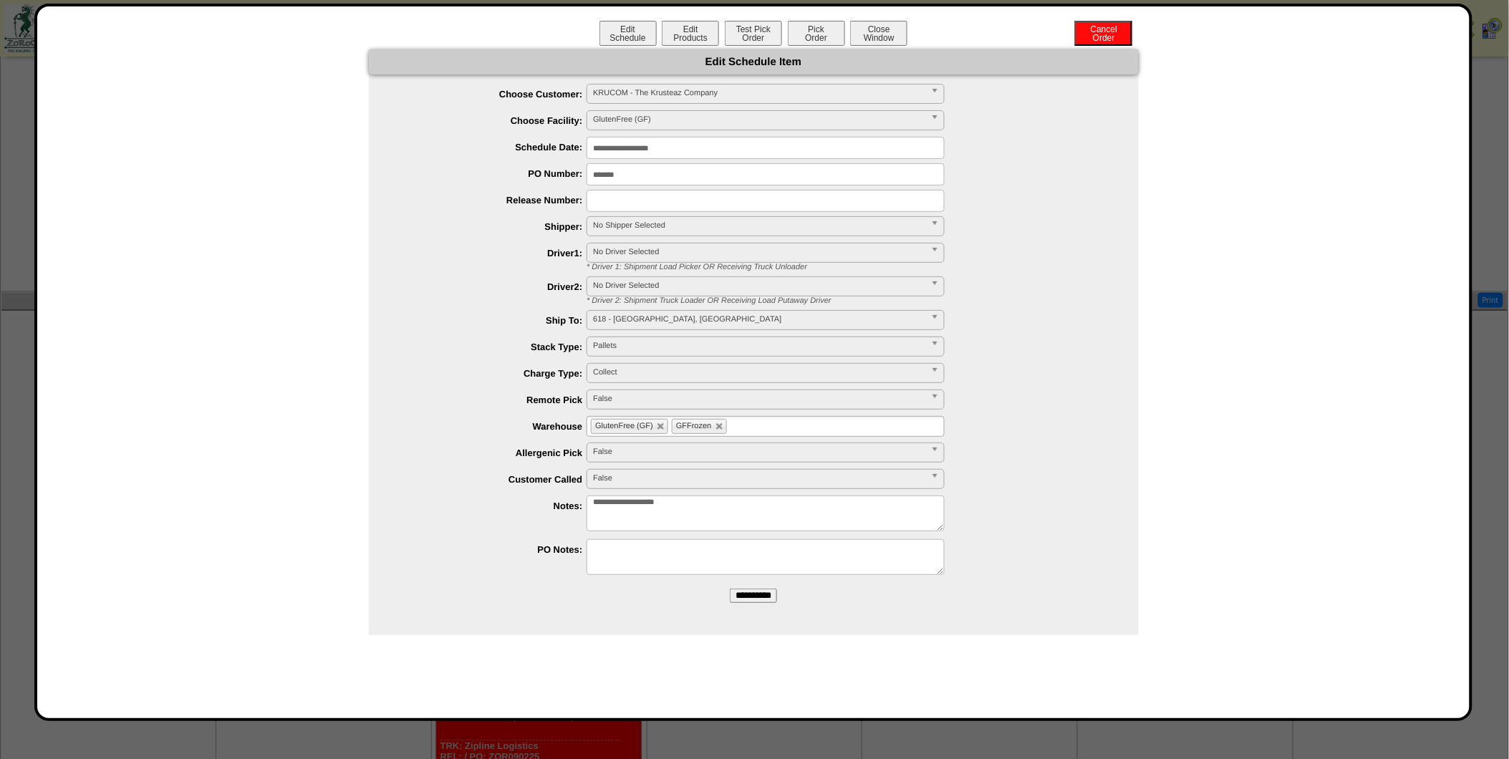
click at [684, 224] on span "No Shipper Selected" at bounding box center [759, 225] width 332 height 17
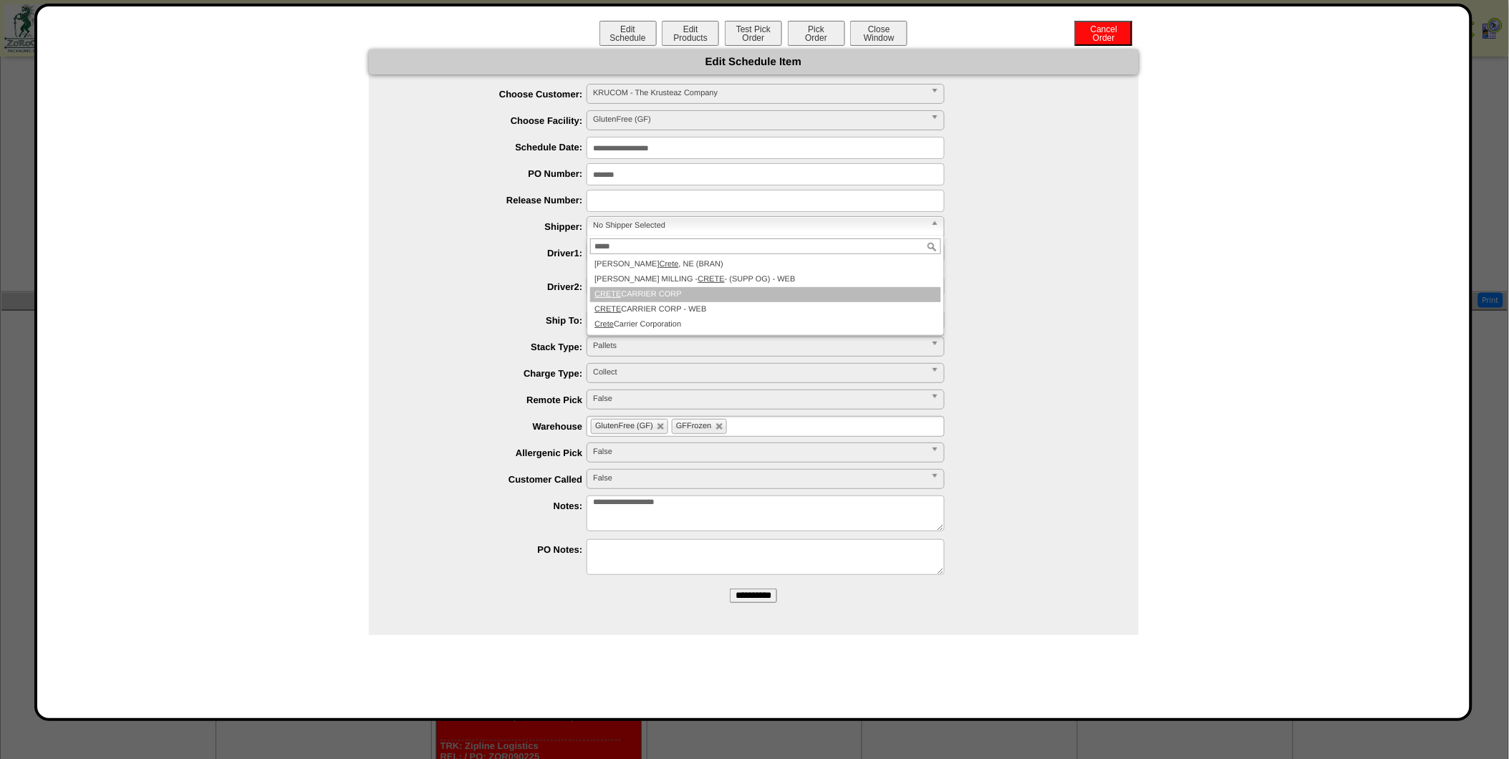
type input "*****"
click at [686, 290] on li "CRETE CARRIER CORP" at bounding box center [765, 294] width 351 height 15
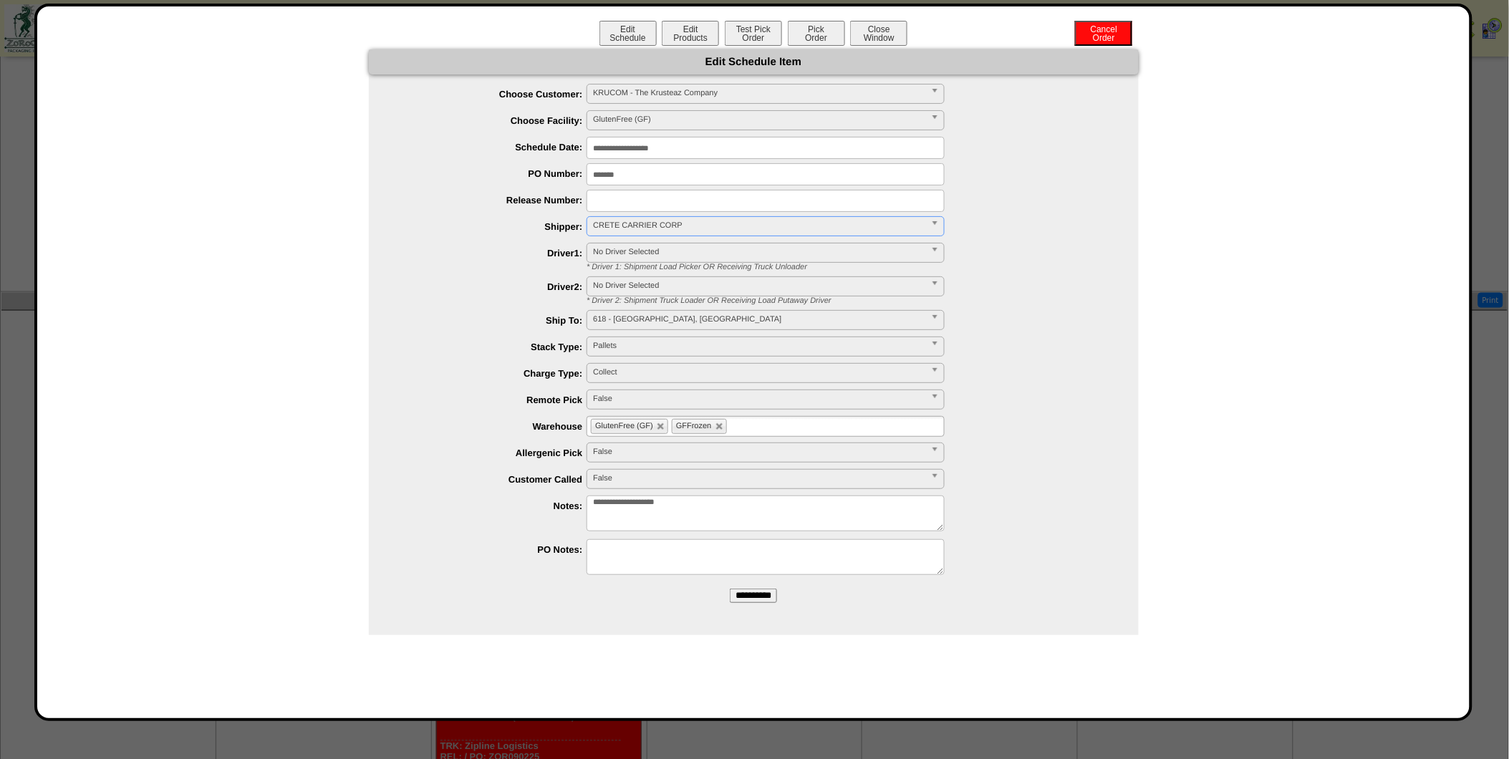
click at [746, 430] on input "text" at bounding box center [739, 426] width 18 height 18
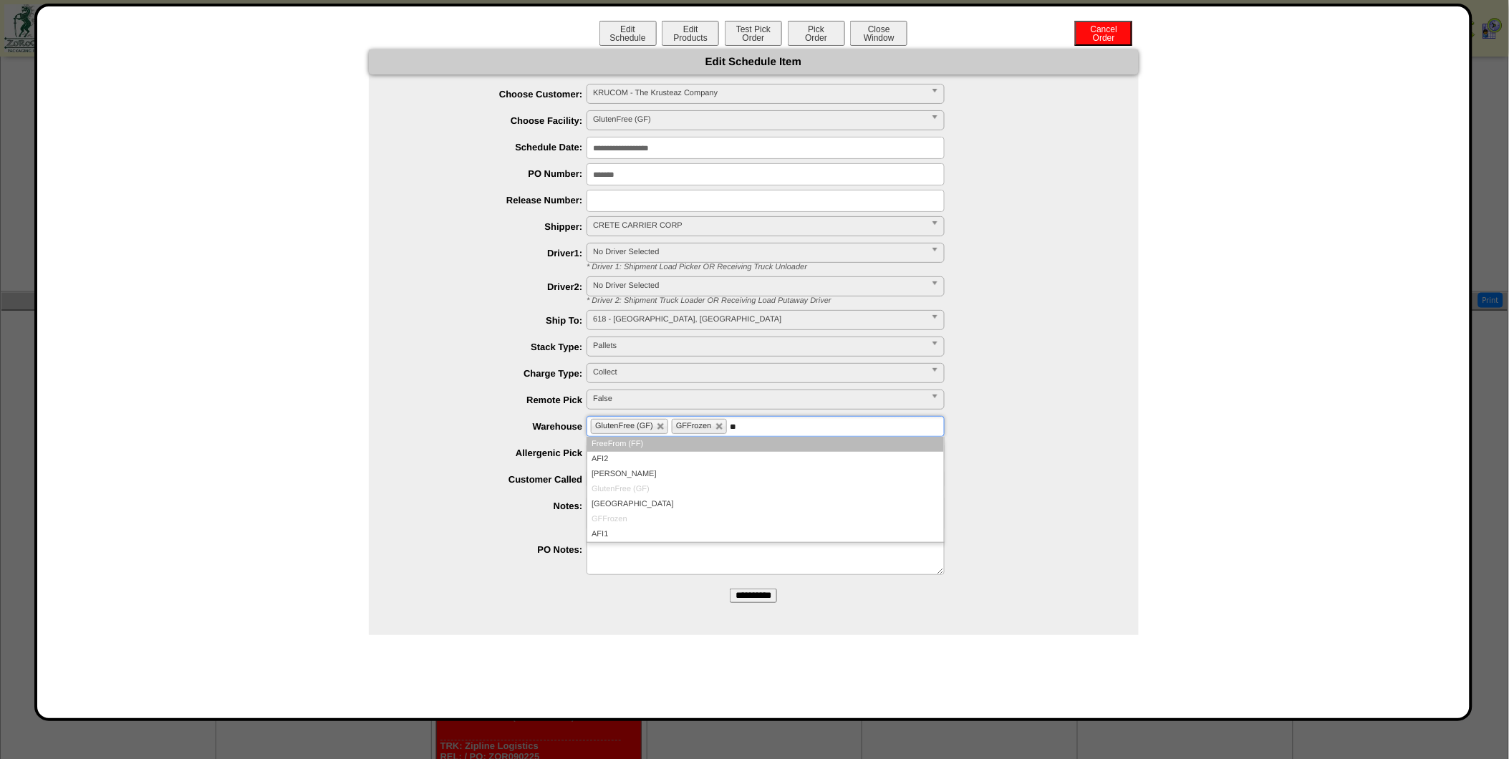
type input "**"
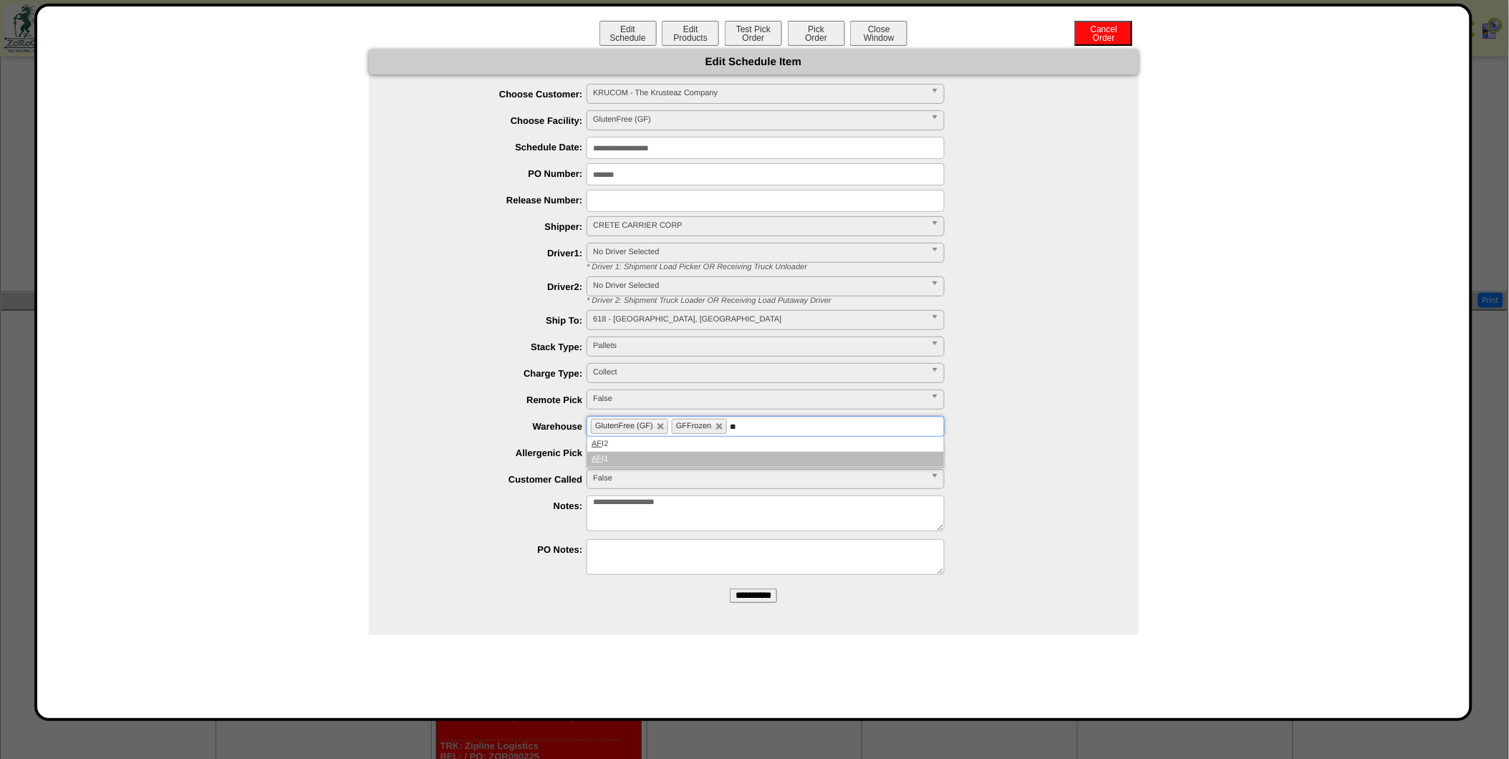
click at [710, 452] on li "AF I1" at bounding box center [765, 459] width 357 height 15
type input "**"
click at [721, 448] on li "AF I2" at bounding box center [765, 444] width 357 height 15
click at [770, 601] on input "**********" at bounding box center [753, 596] width 47 height 14
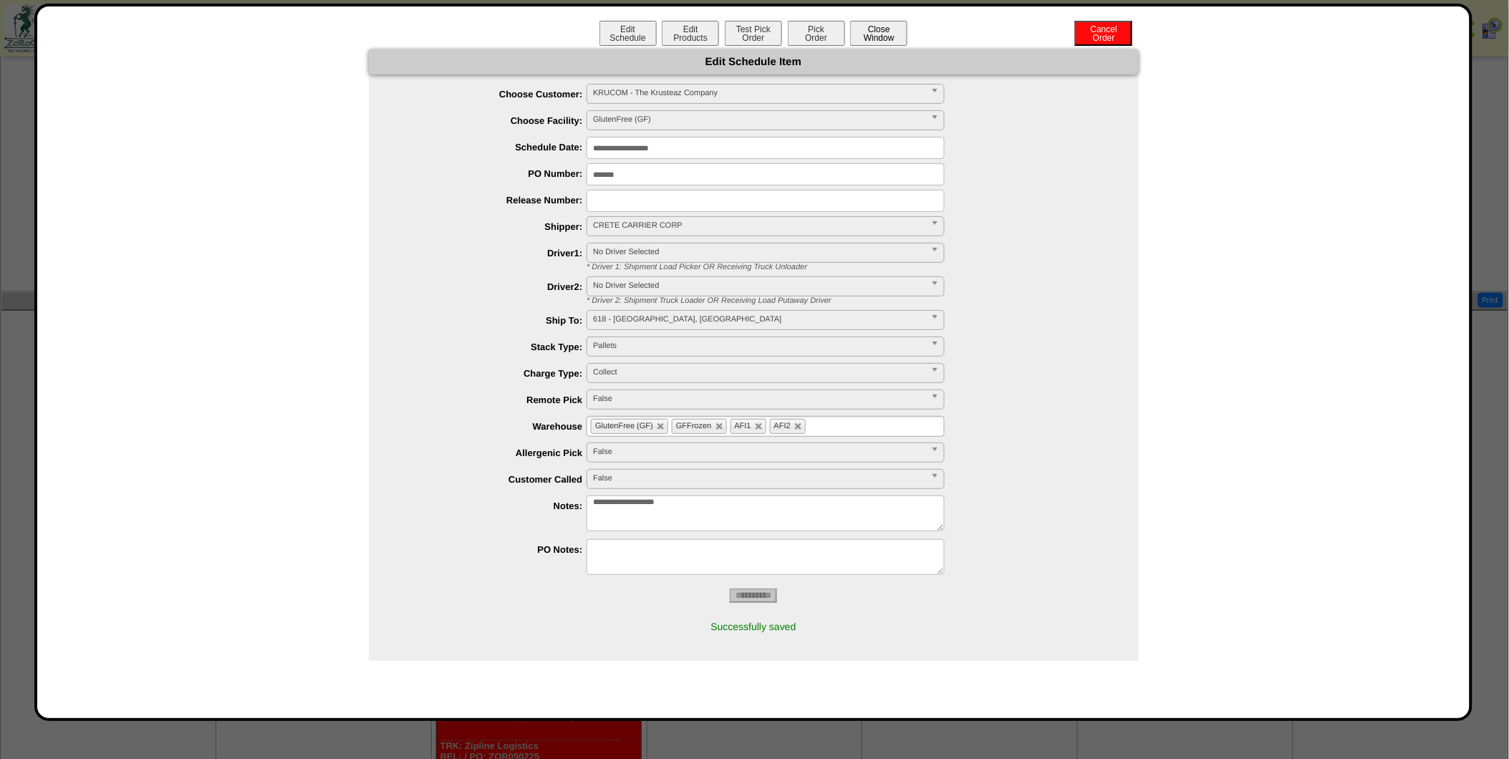
click at [886, 36] on button "Close Window" at bounding box center [878, 33] width 57 height 25
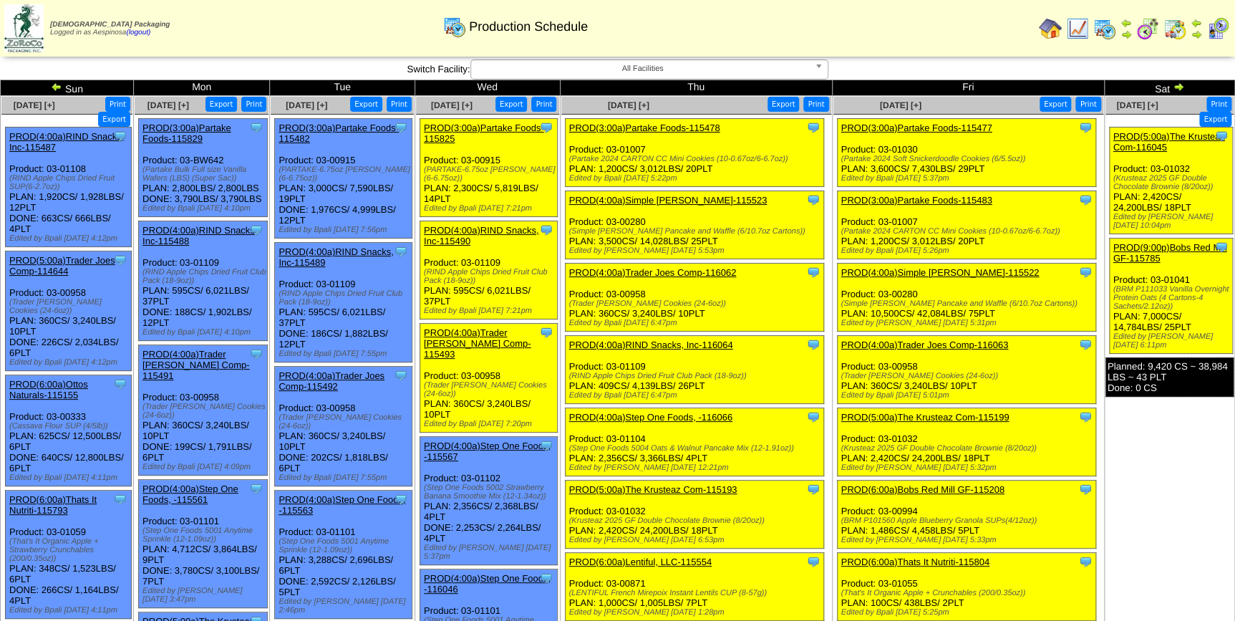
click at [1174, 85] on img at bounding box center [1178, 86] width 11 height 11
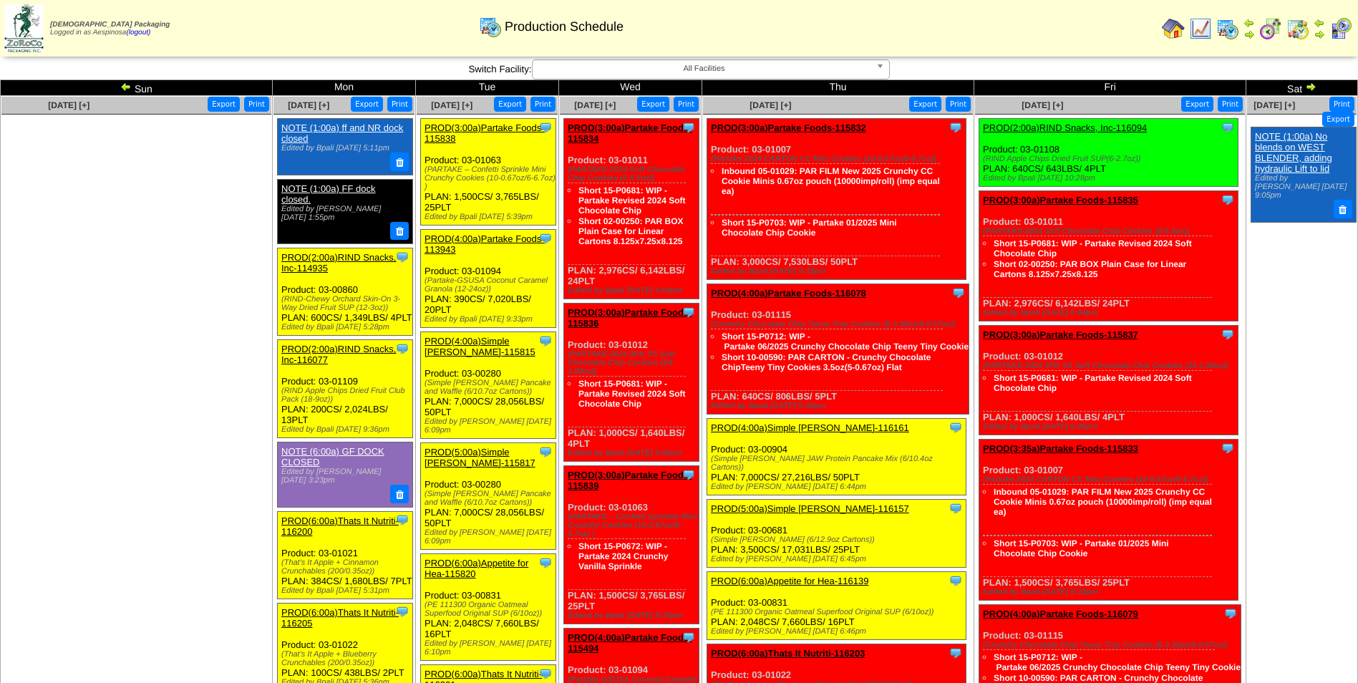
click at [125, 90] on img at bounding box center [125, 86] width 11 height 11
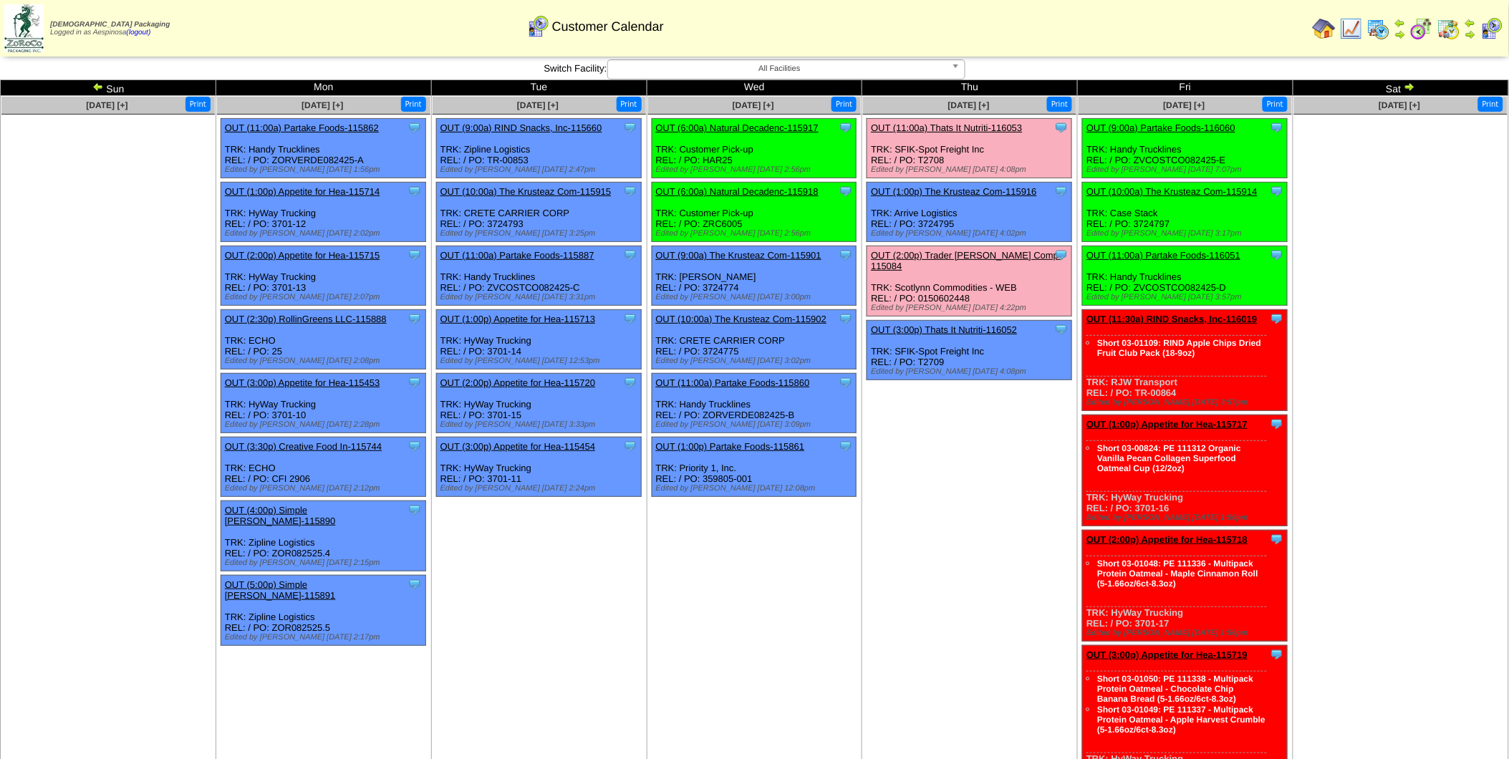
scroll to position [668, 0]
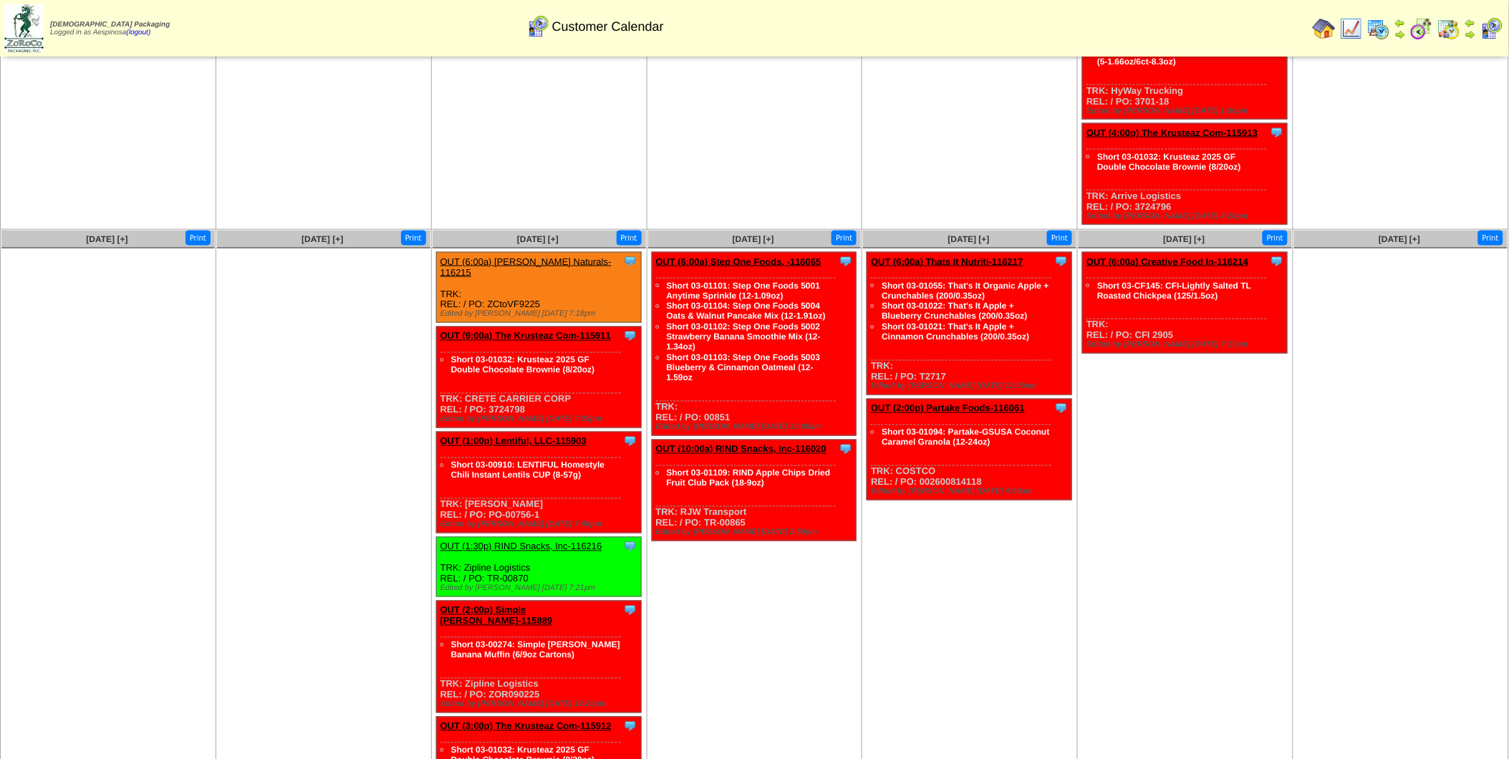
click at [1221, 531] on td "Sep 05 [+] Print Clone Item OUT (6:00a) Creative Food In-116214 Creative Food I…" at bounding box center [1186, 558] width 216 height 657
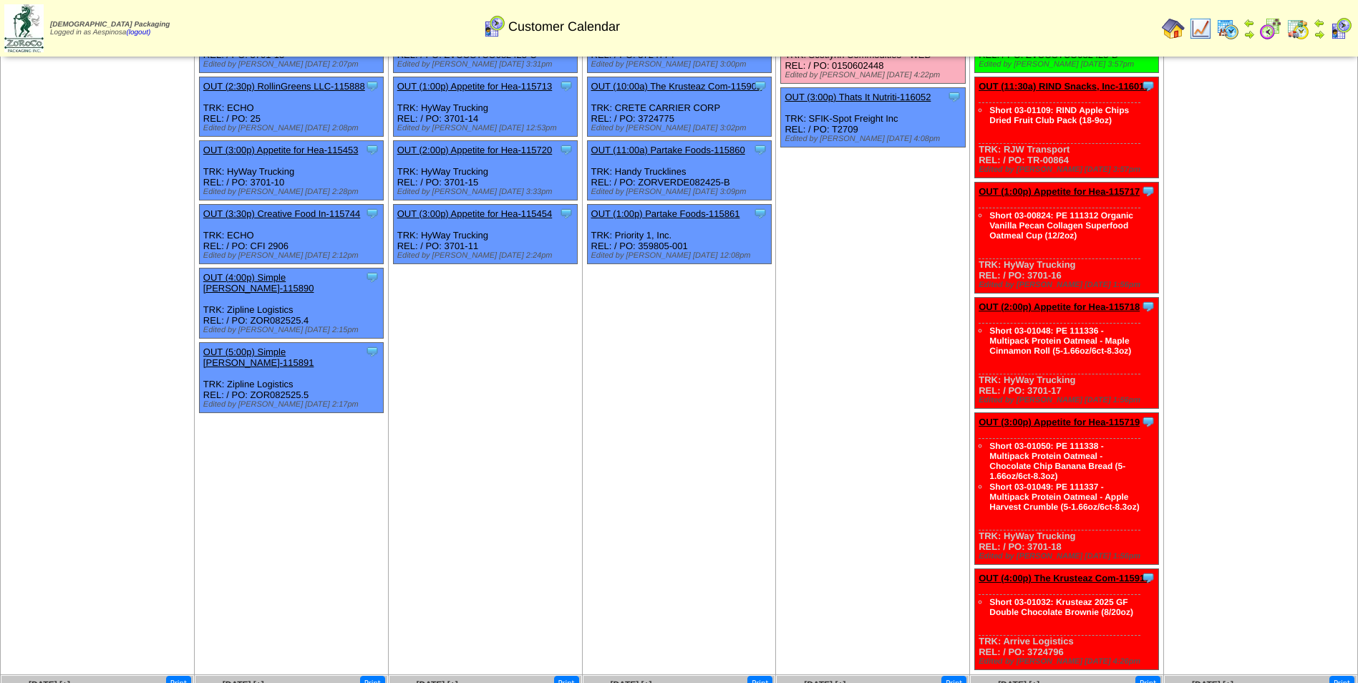
scroll to position [0, 0]
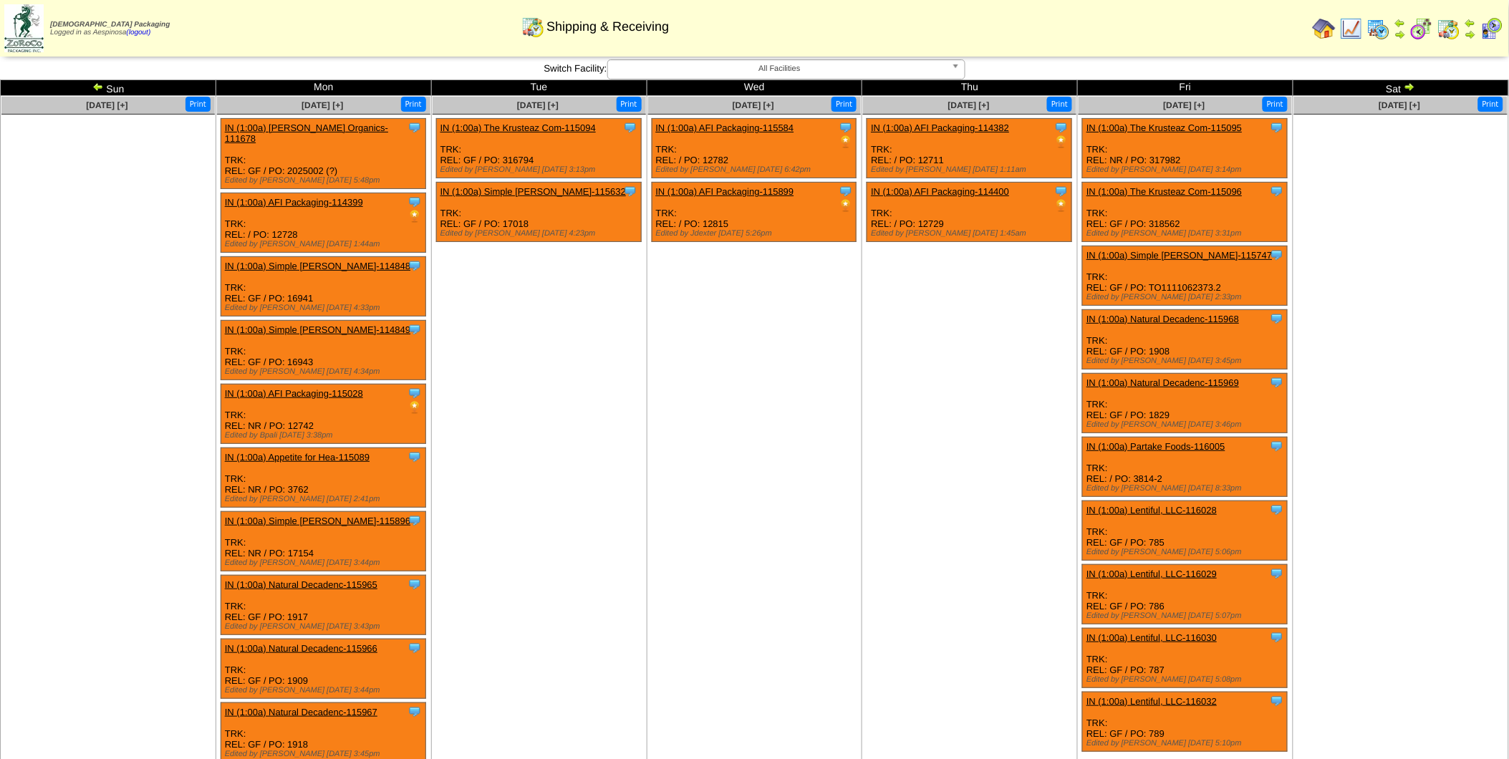
drag, startPoint x: 0, startPoint y: 0, endPoint x: 99, endPoint y: 87, distance: 131.4
click at [99, 87] on img at bounding box center [97, 86] width 11 height 11
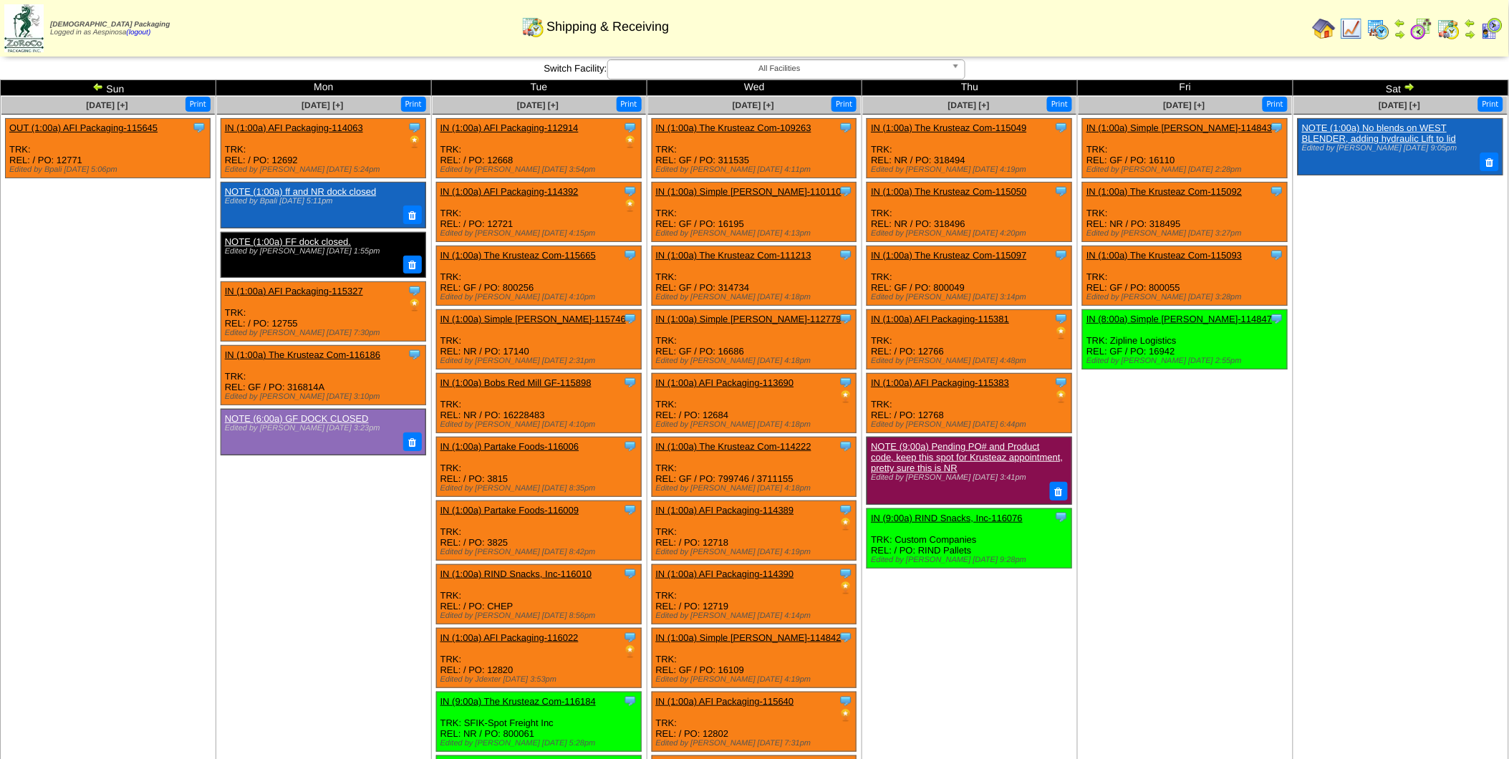
click at [99, 87] on img at bounding box center [97, 86] width 11 height 11
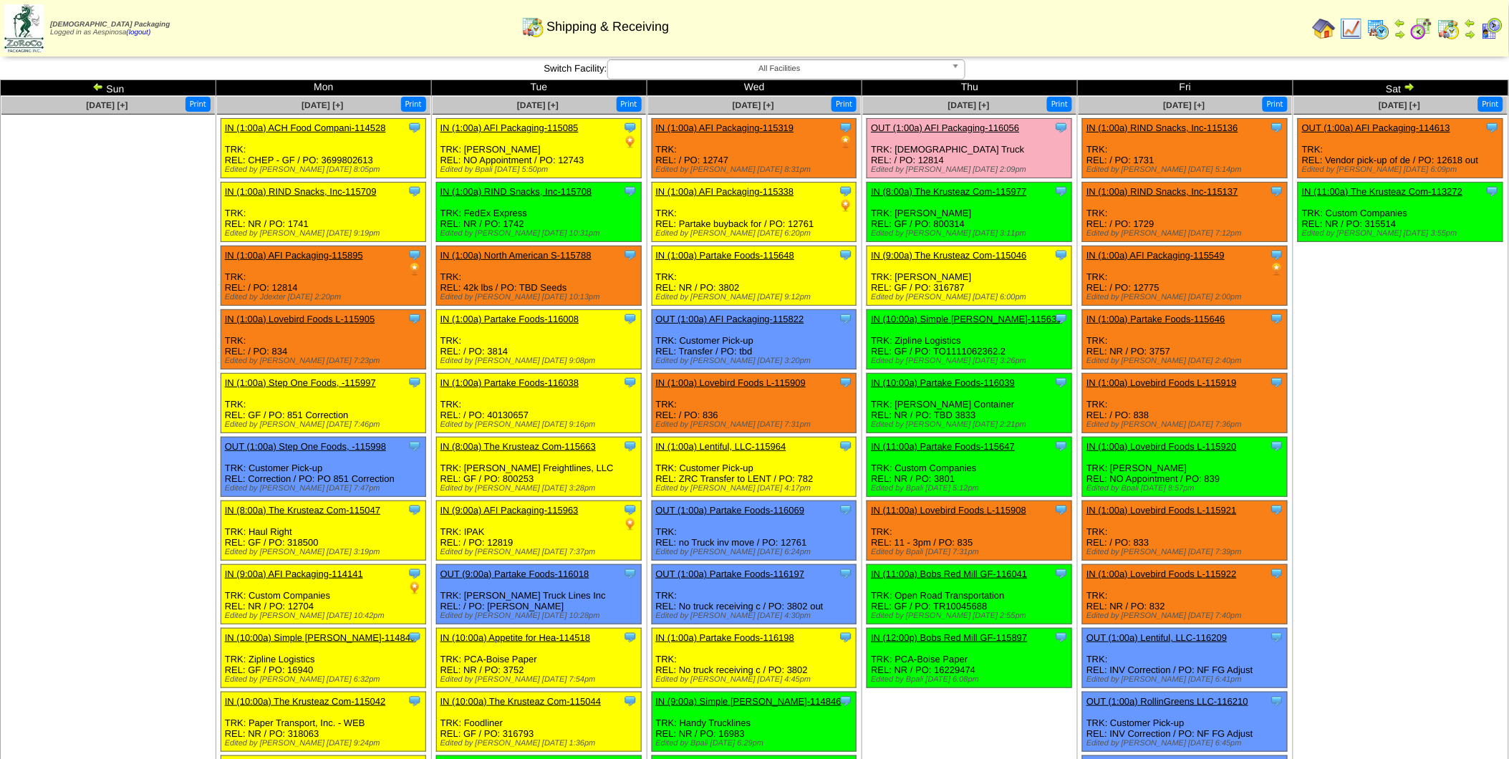
click at [1414, 87] on img at bounding box center [1408, 86] width 11 height 11
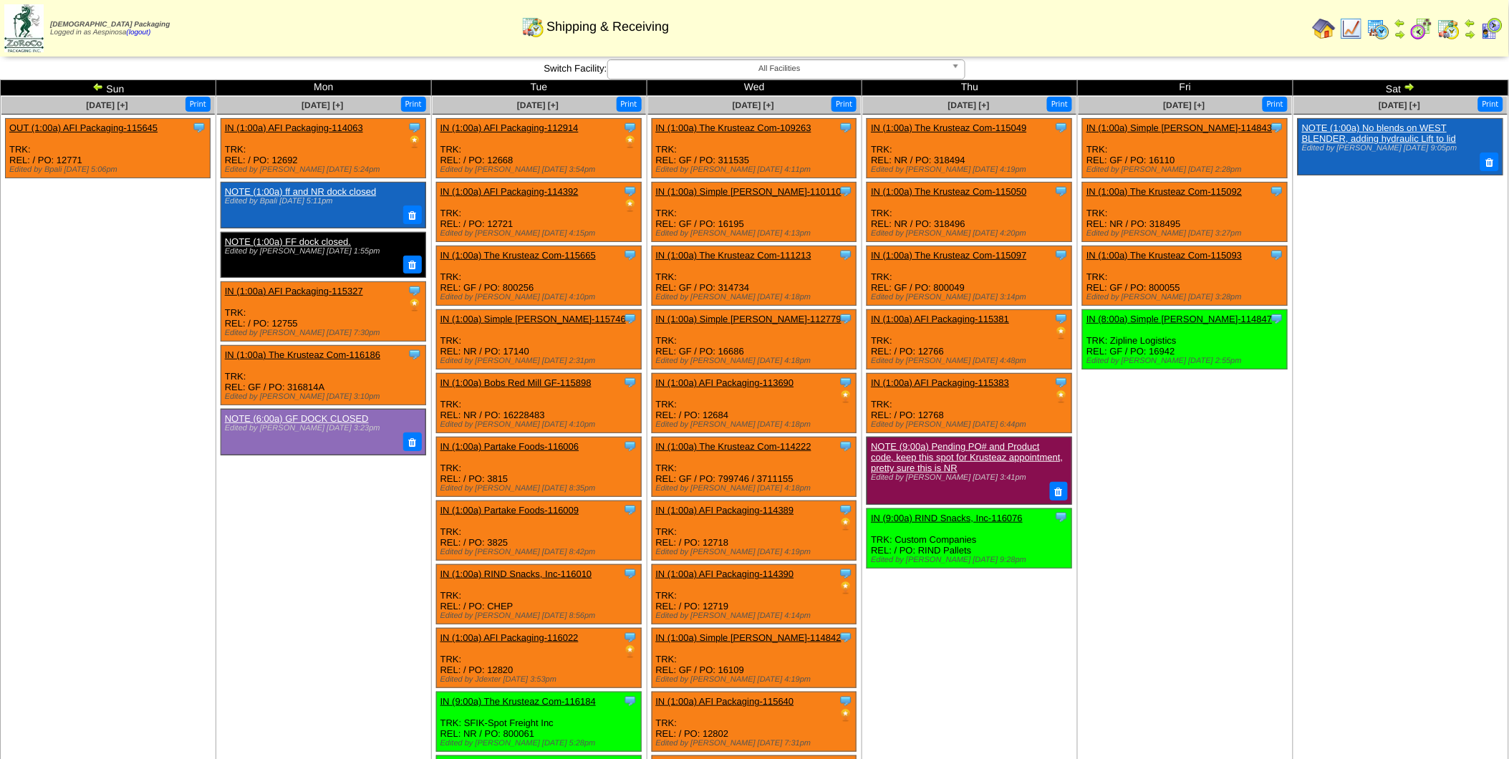
scroll to position [318, 0]
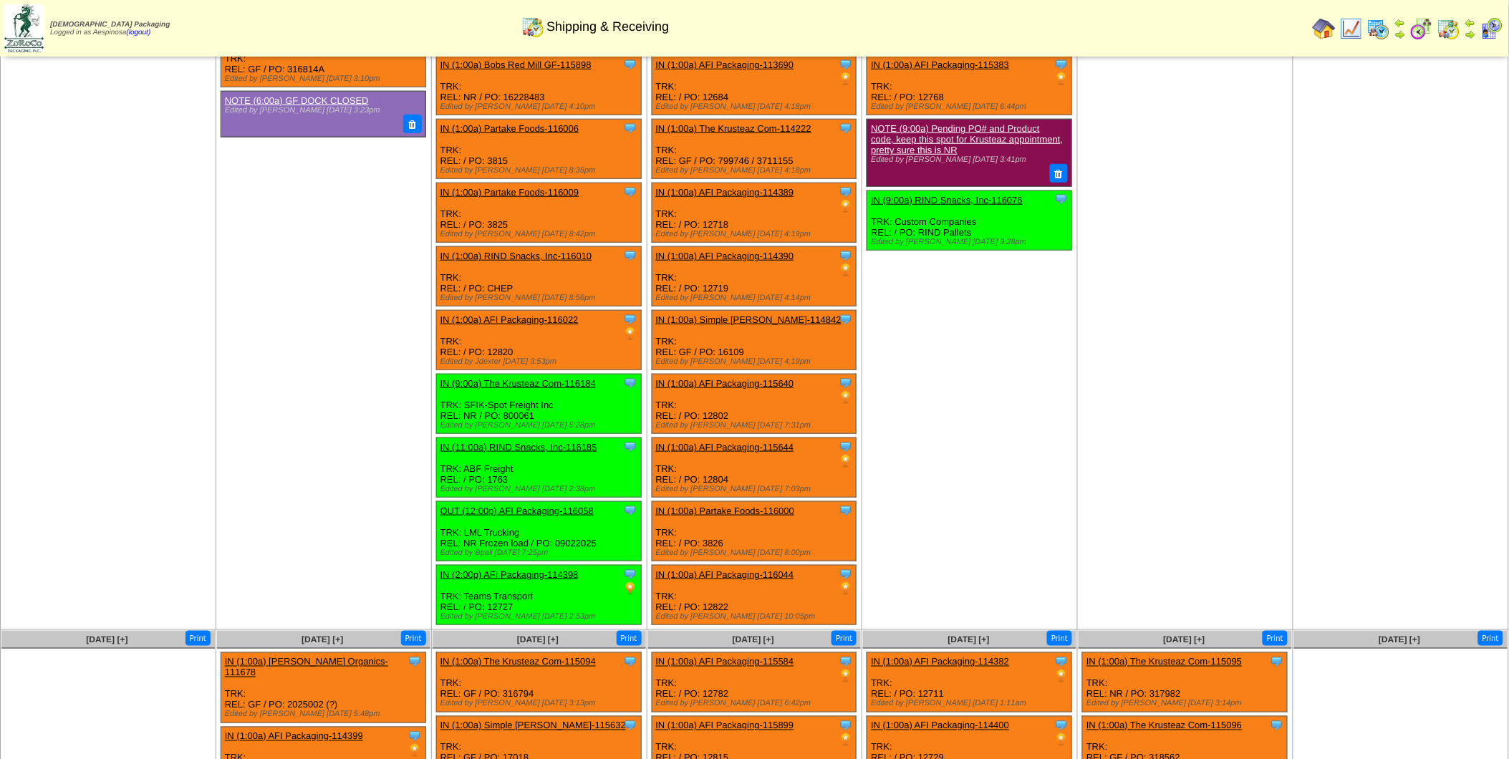
click at [1304, 376] on td "[DATE] [+] Print Clone Item NOTE (1:00a) No blends on WEST BLENDER, adding hydr…" at bounding box center [1401, 204] width 216 height 852
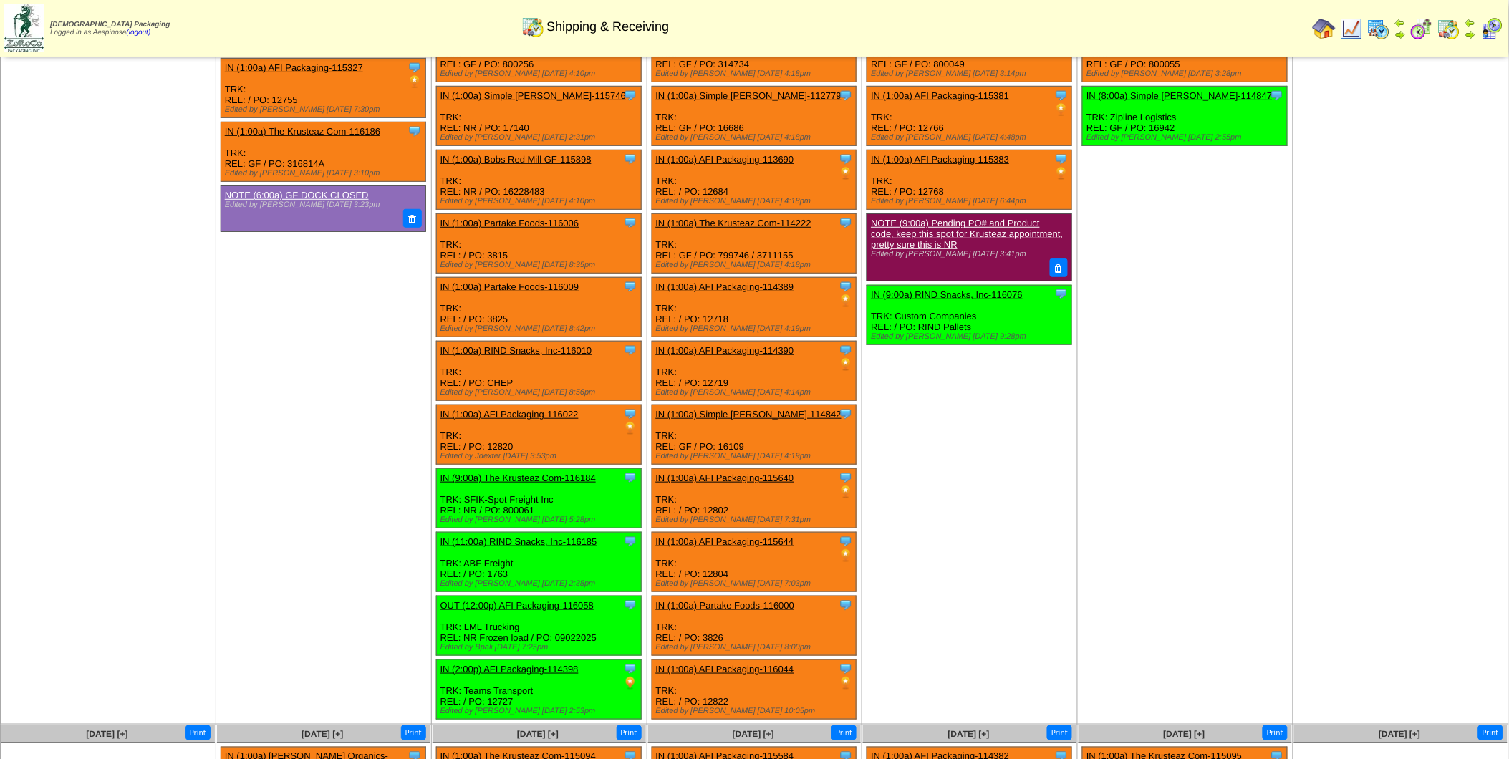
scroll to position [0, 0]
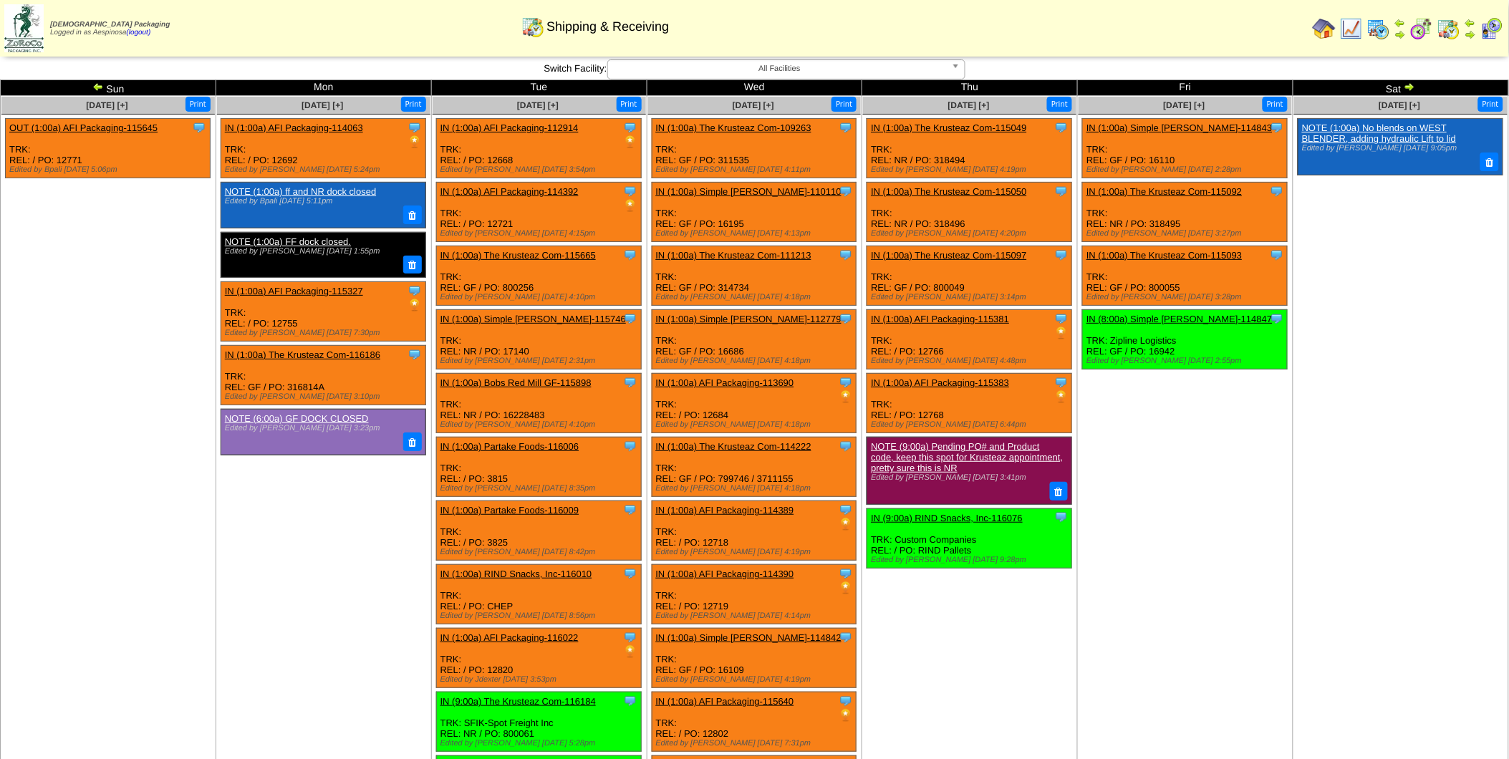
click at [95, 87] on img at bounding box center [97, 86] width 11 height 11
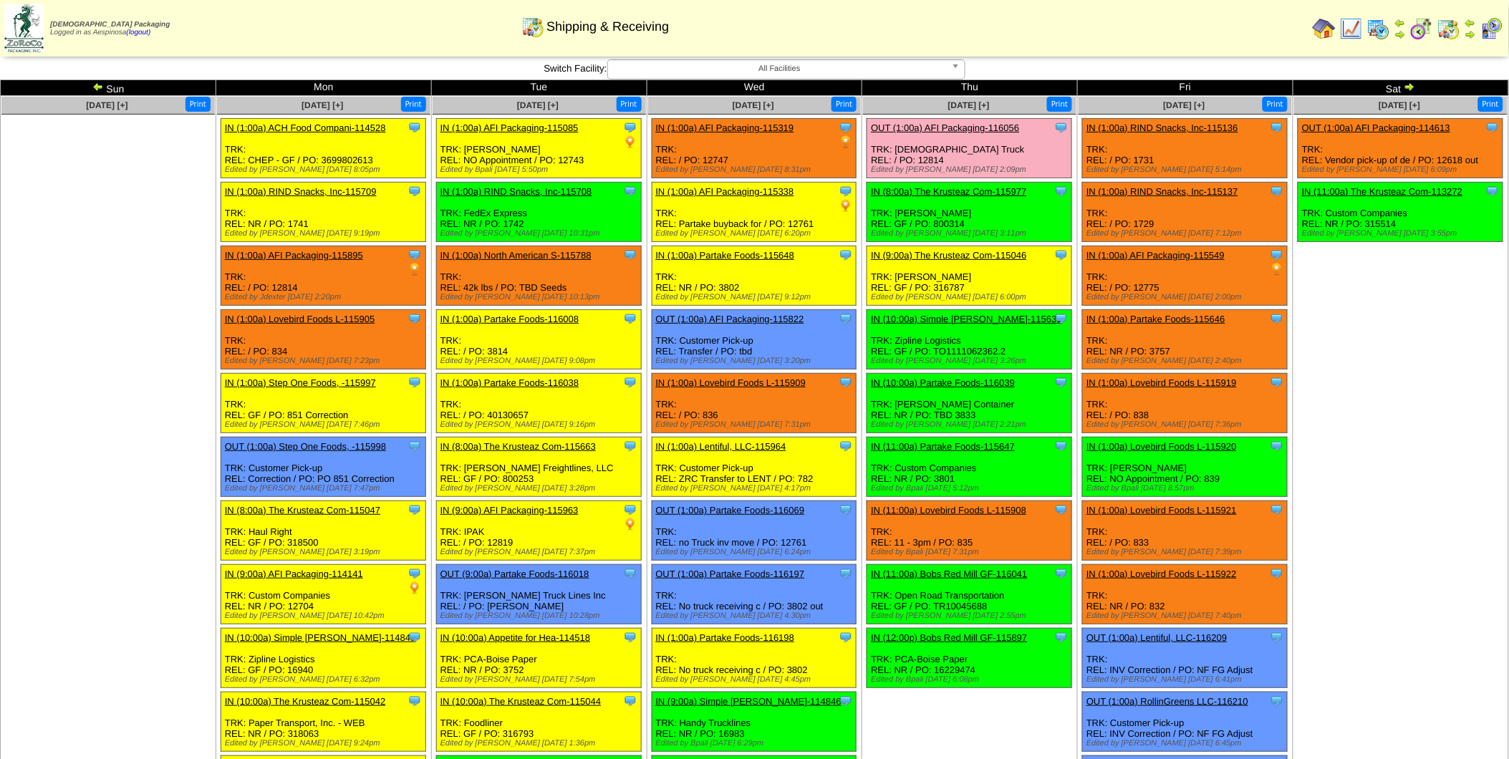
click at [1412, 84] on img at bounding box center [1408, 86] width 11 height 11
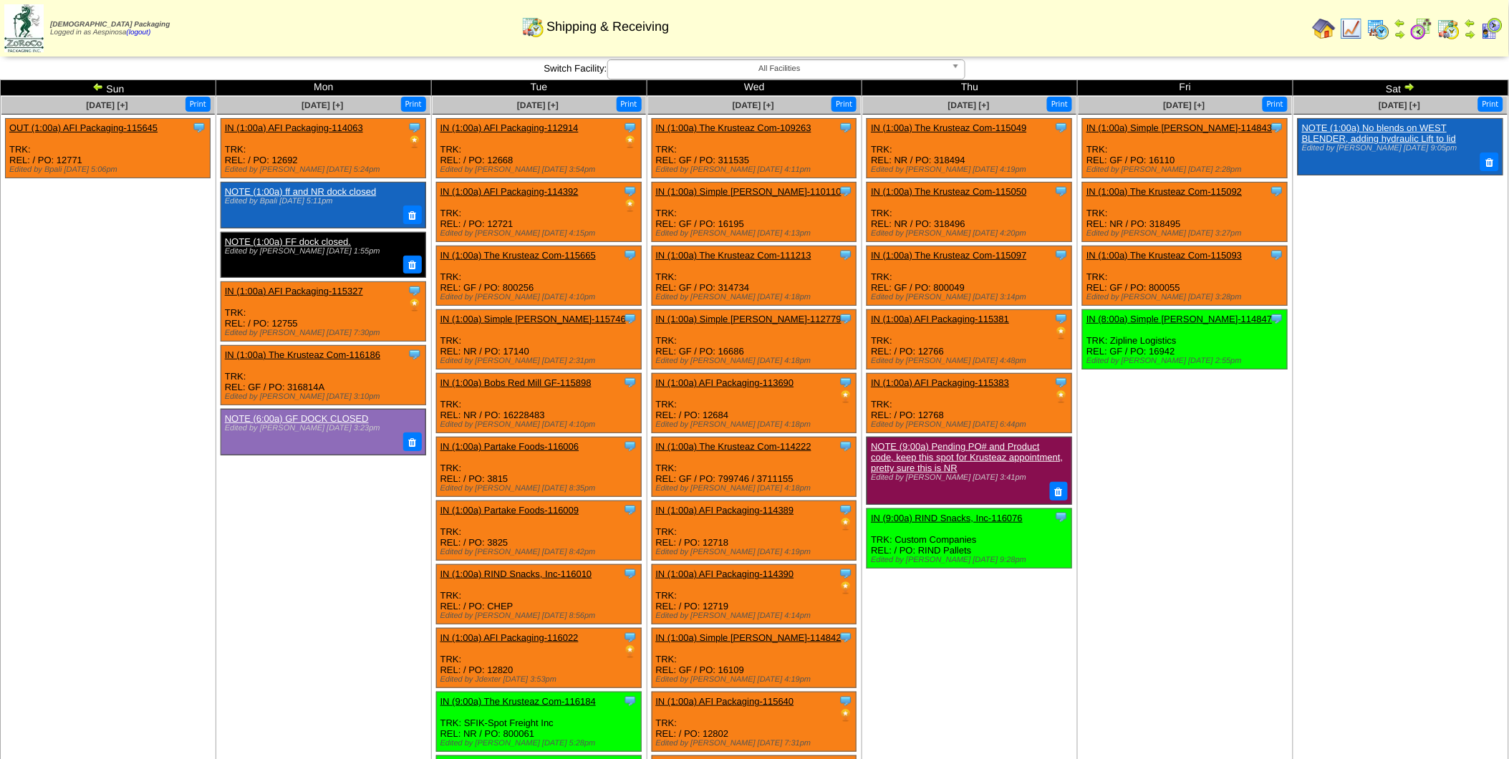
click at [1411, 87] on img at bounding box center [1408, 86] width 11 height 11
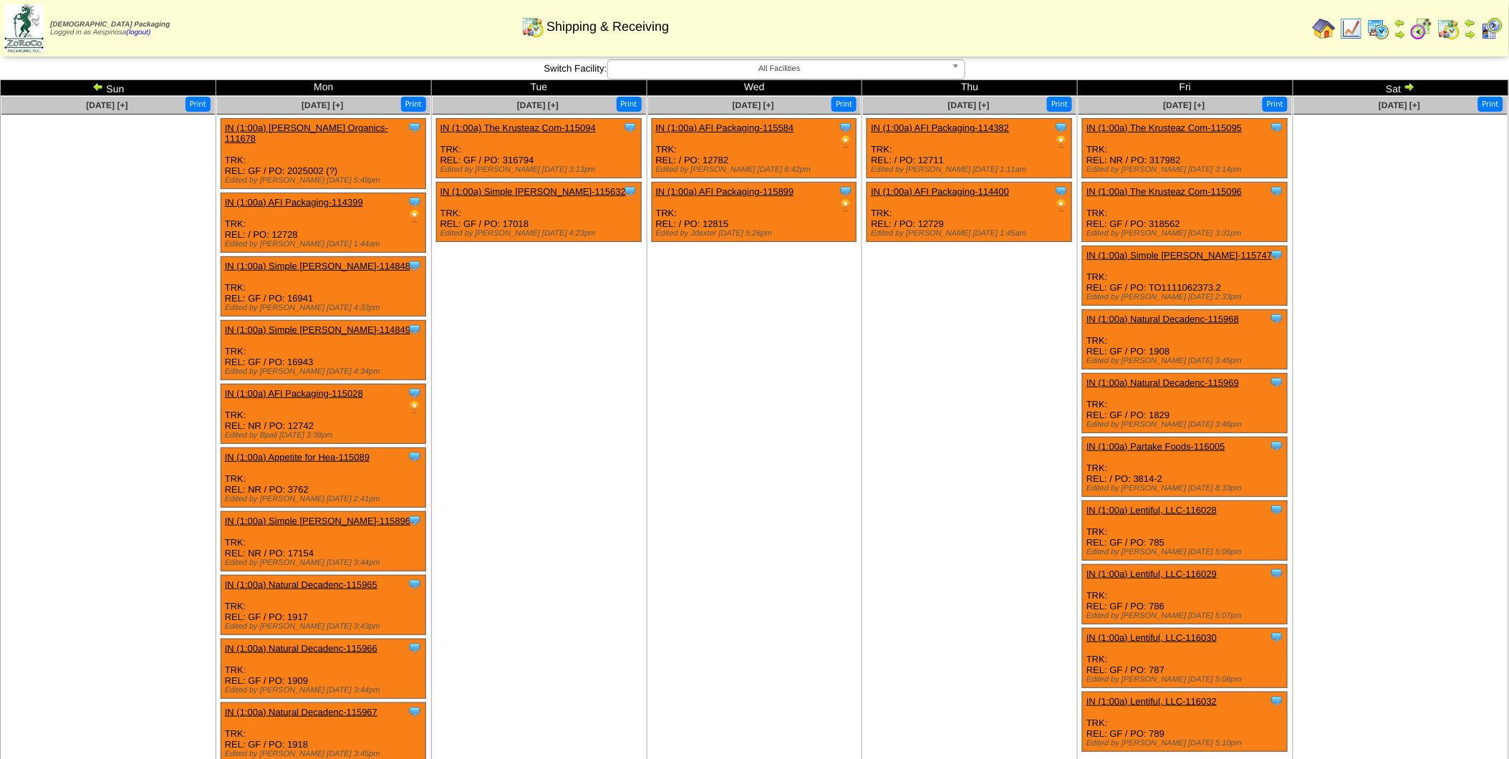
scroll to position [528, 0]
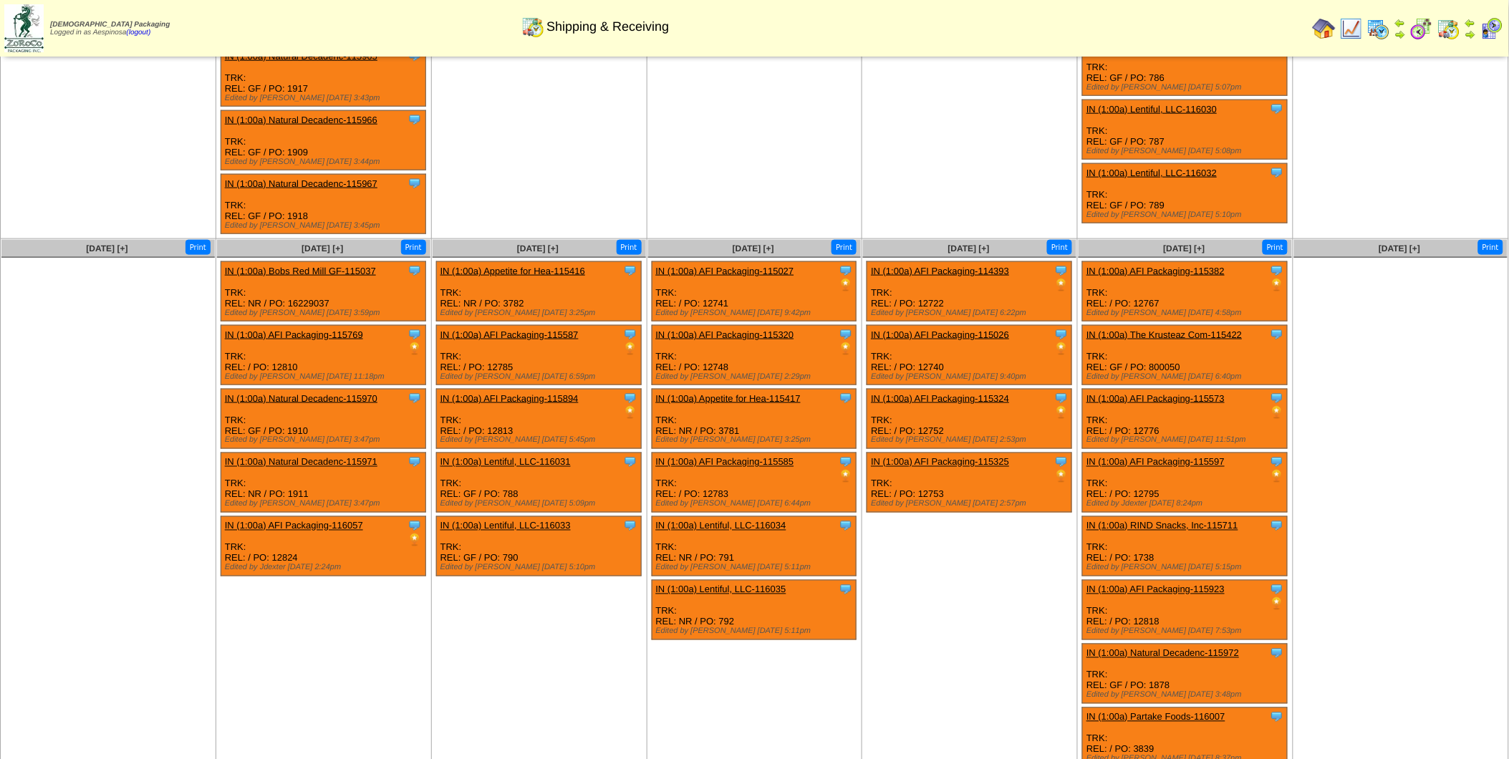
click at [349, 393] on link "IN (1:00a) Natural Decadenc-115970" at bounding box center [301, 398] width 153 height 11
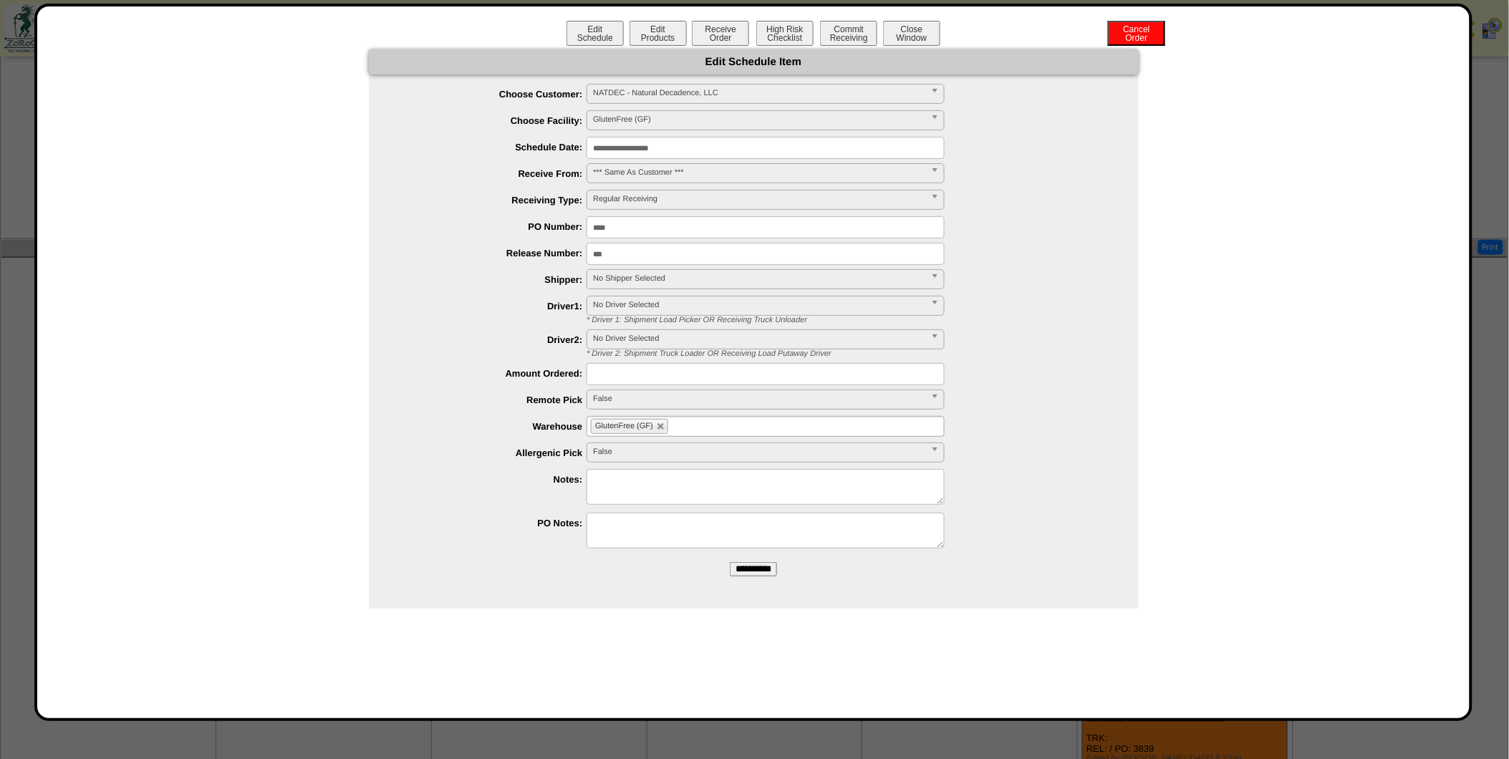
click at [677, 149] on input "**********" at bounding box center [765, 148] width 358 height 22
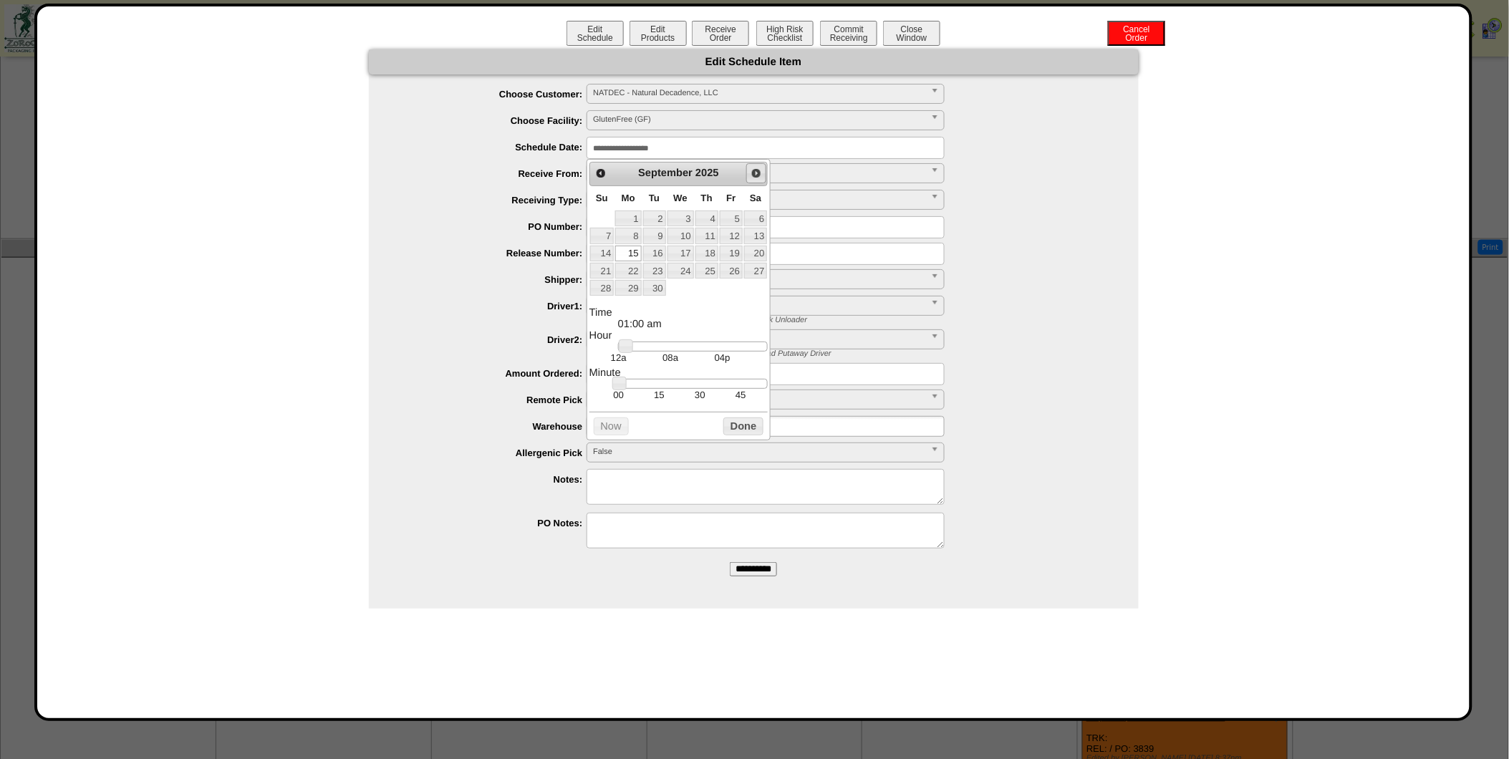
click at [756, 175] on span "Next" at bounding box center [755, 173] width 11 height 11
click at [727, 218] on link "3" at bounding box center [731, 219] width 23 height 16
type input "**********"
click at [753, 435] on button "Done" at bounding box center [743, 426] width 40 height 18
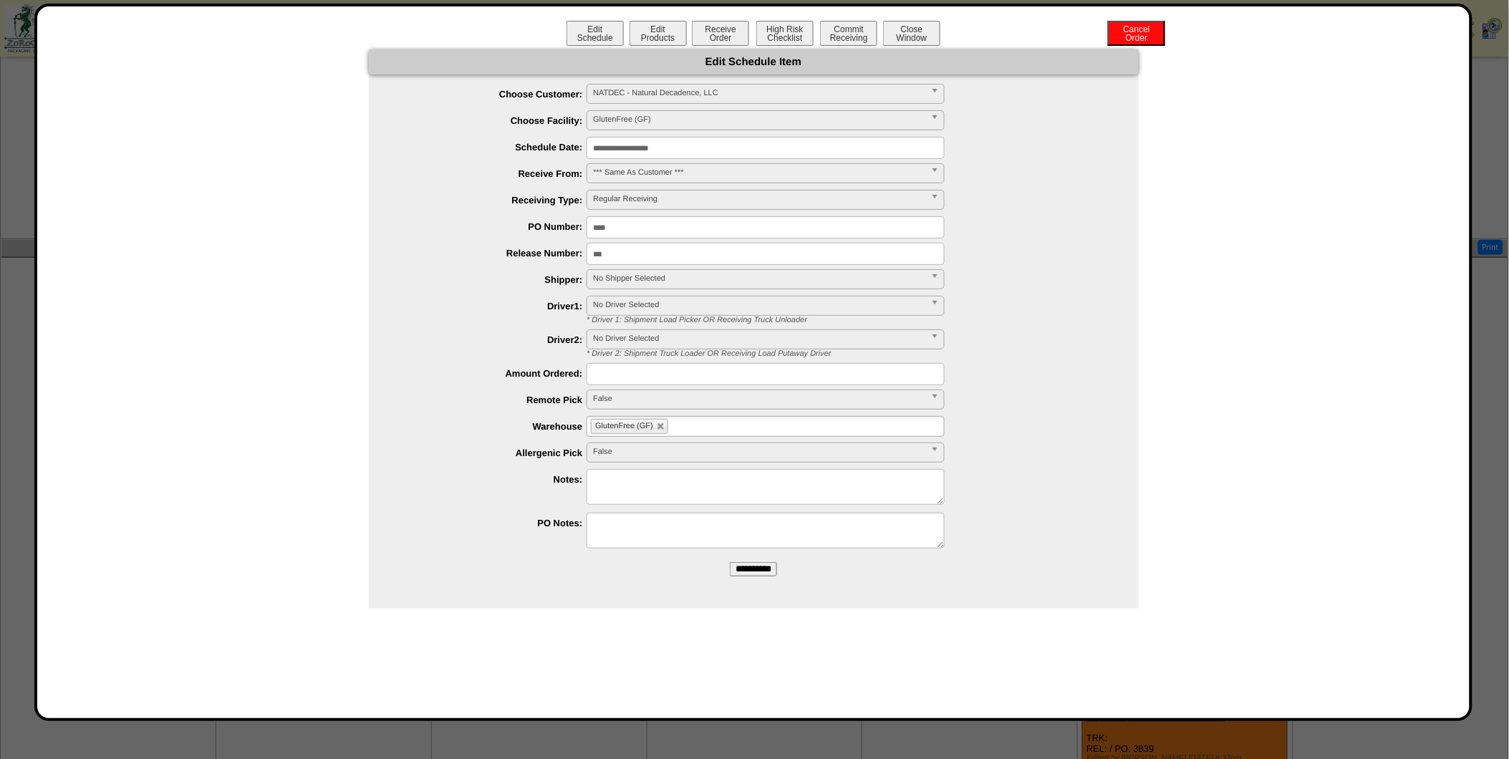
click at [675, 278] on span "No Shipper Selected" at bounding box center [759, 278] width 332 height 17
type input "*"
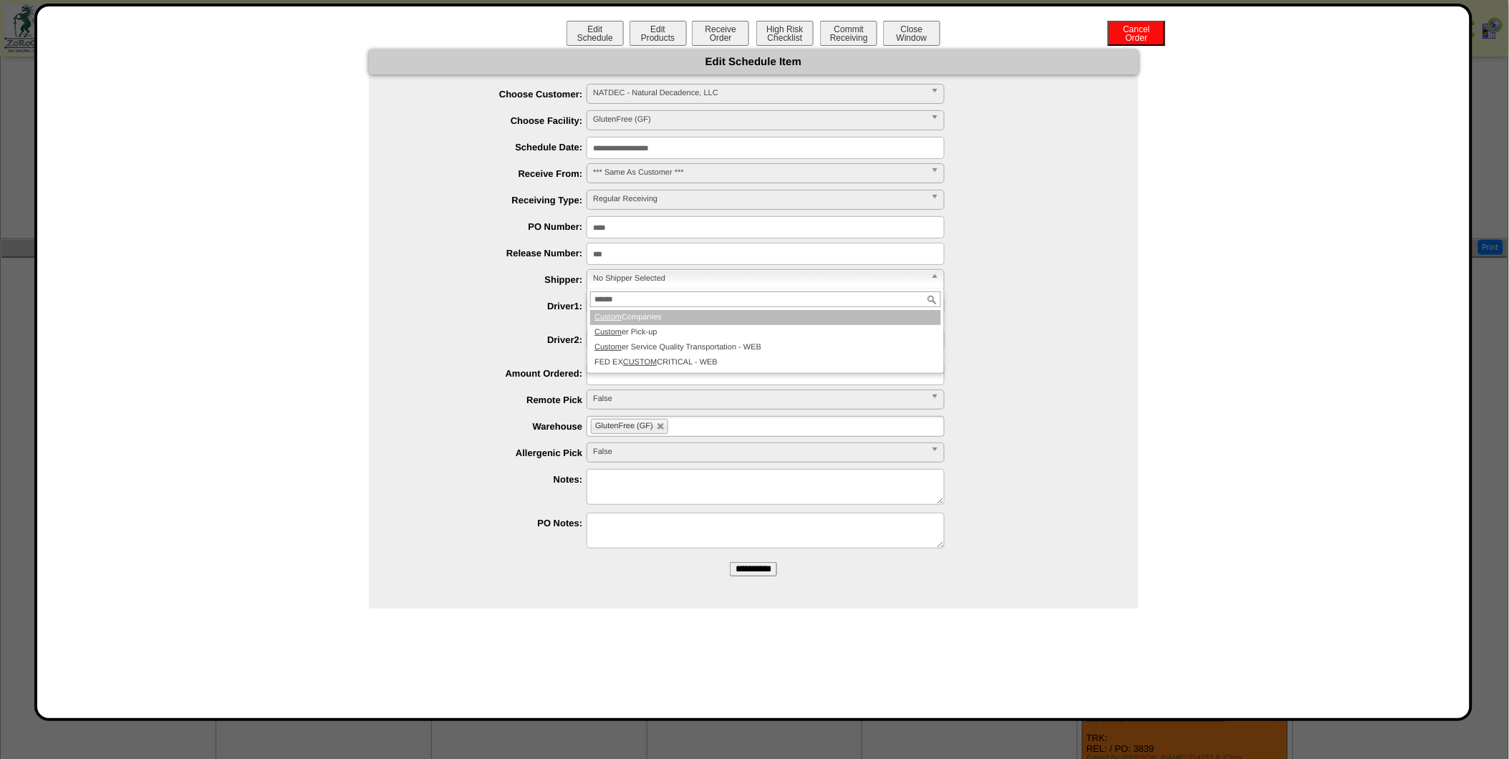
type input "******"
click at [734, 317] on li "Custom Companies" at bounding box center [765, 317] width 351 height 15
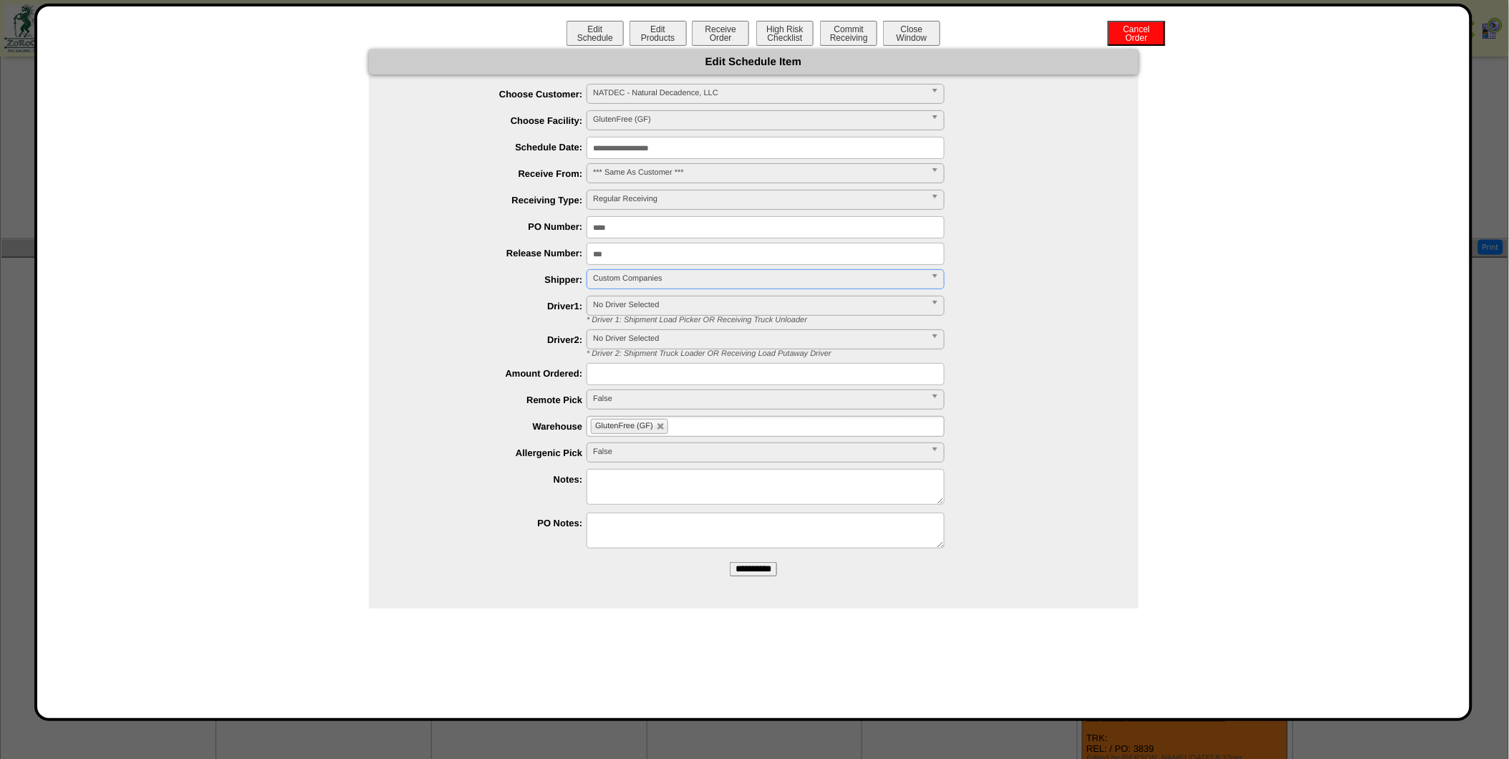
click at [718, 426] on ul "GlutenFree (GF)" at bounding box center [765, 426] width 358 height 21
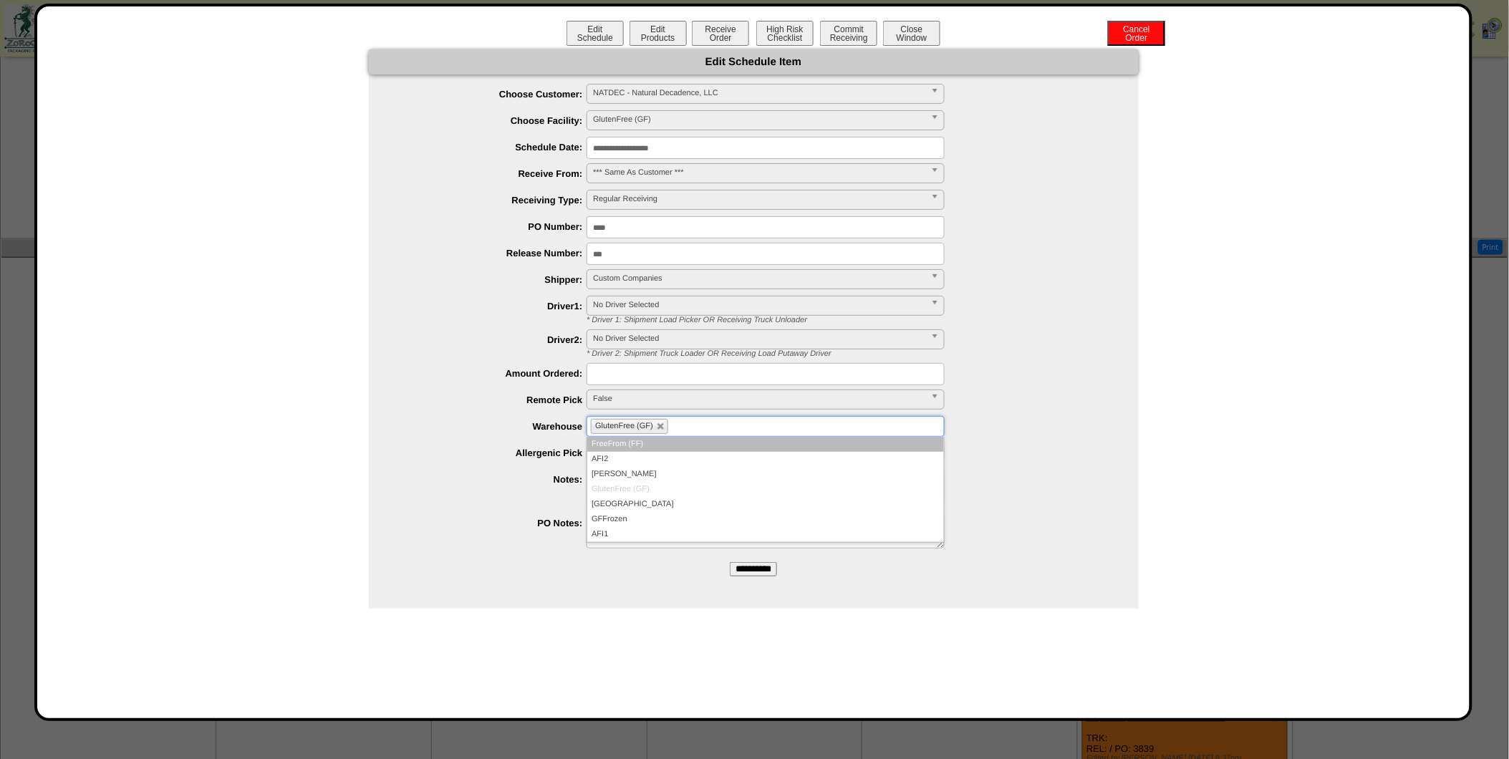
click at [702, 147] on input "**********" at bounding box center [765, 148] width 358 height 22
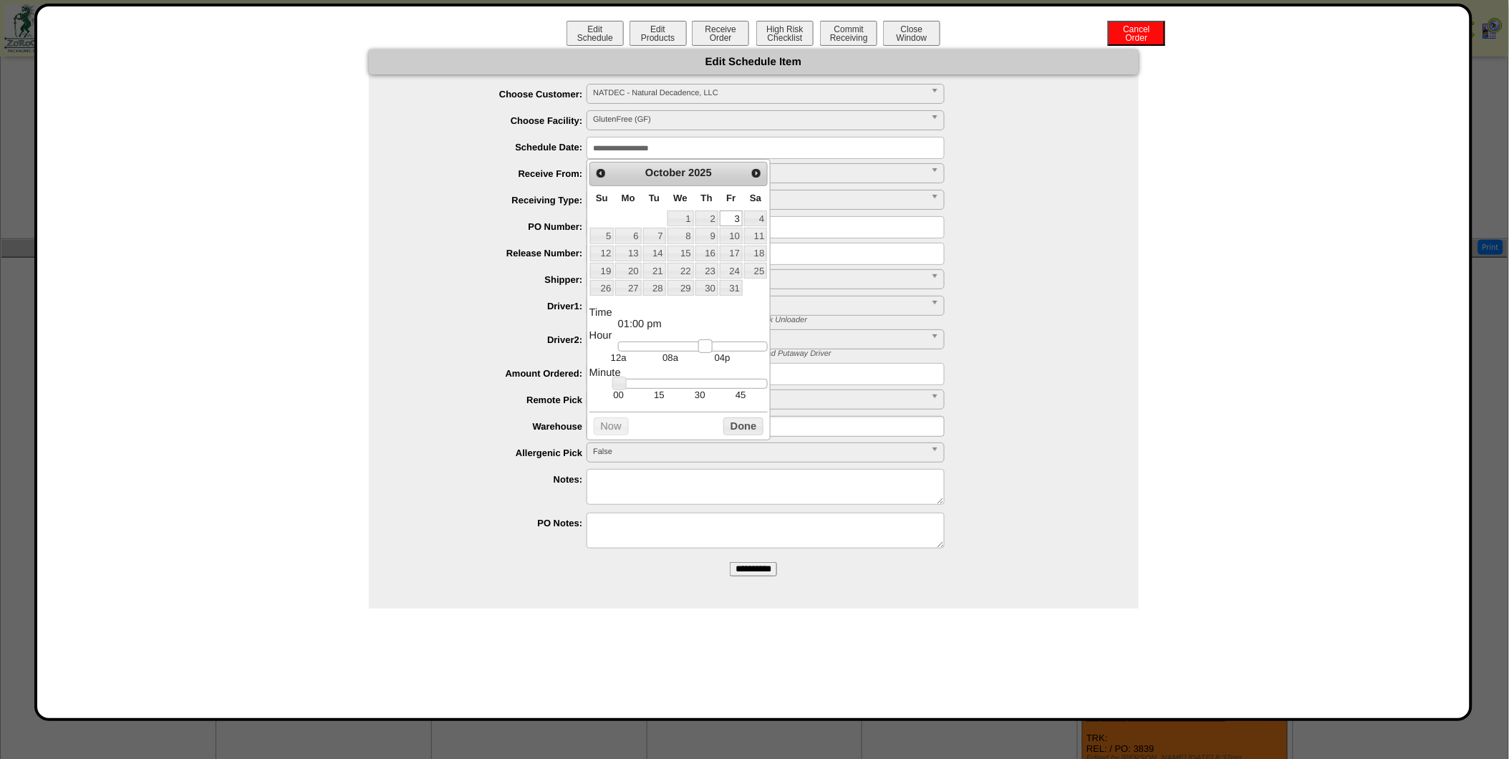
drag, startPoint x: 666, startPoint y: 352, endPoint x: 705, endPoint y: 355, distance: 38.8
click at [705, 352] on div at bounding box center [693, 347] width 150 height 10
click at [740, 434] on button "Done" at bounding box center [743, 426] width 40 height 18
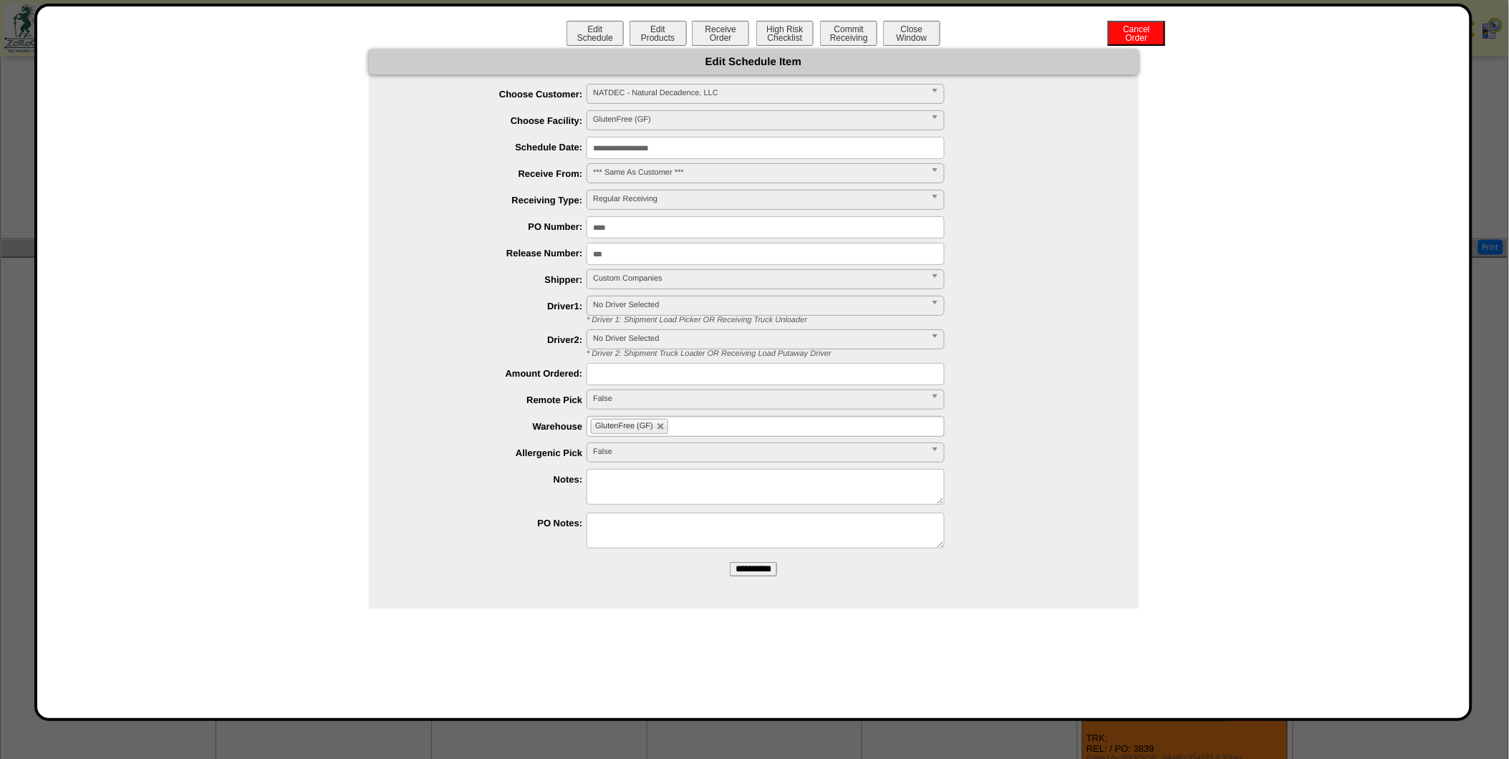
click at [717, 145] on input "**********" at bounding box center [765, 148] width 358 height 22
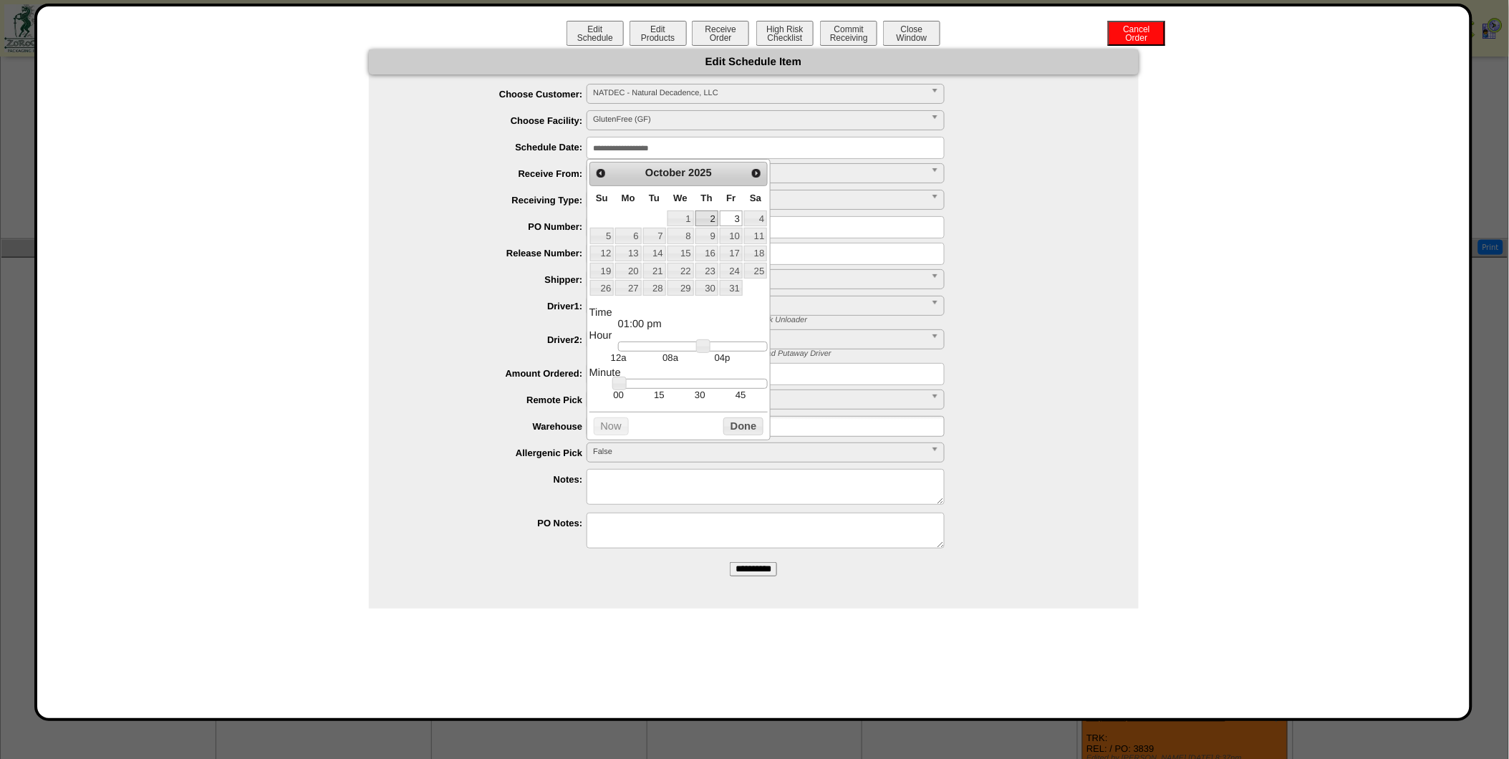
click at [699, 223] on link "2" at bounding box center [706, 219] width 23 height 16
click at [682, 216] on link "1" at bounding box center [680, 219] width 26 height 16
type input "**********"
click at [735, 432] on button "Done" at bounding box center [743, 426] width 40 height 18
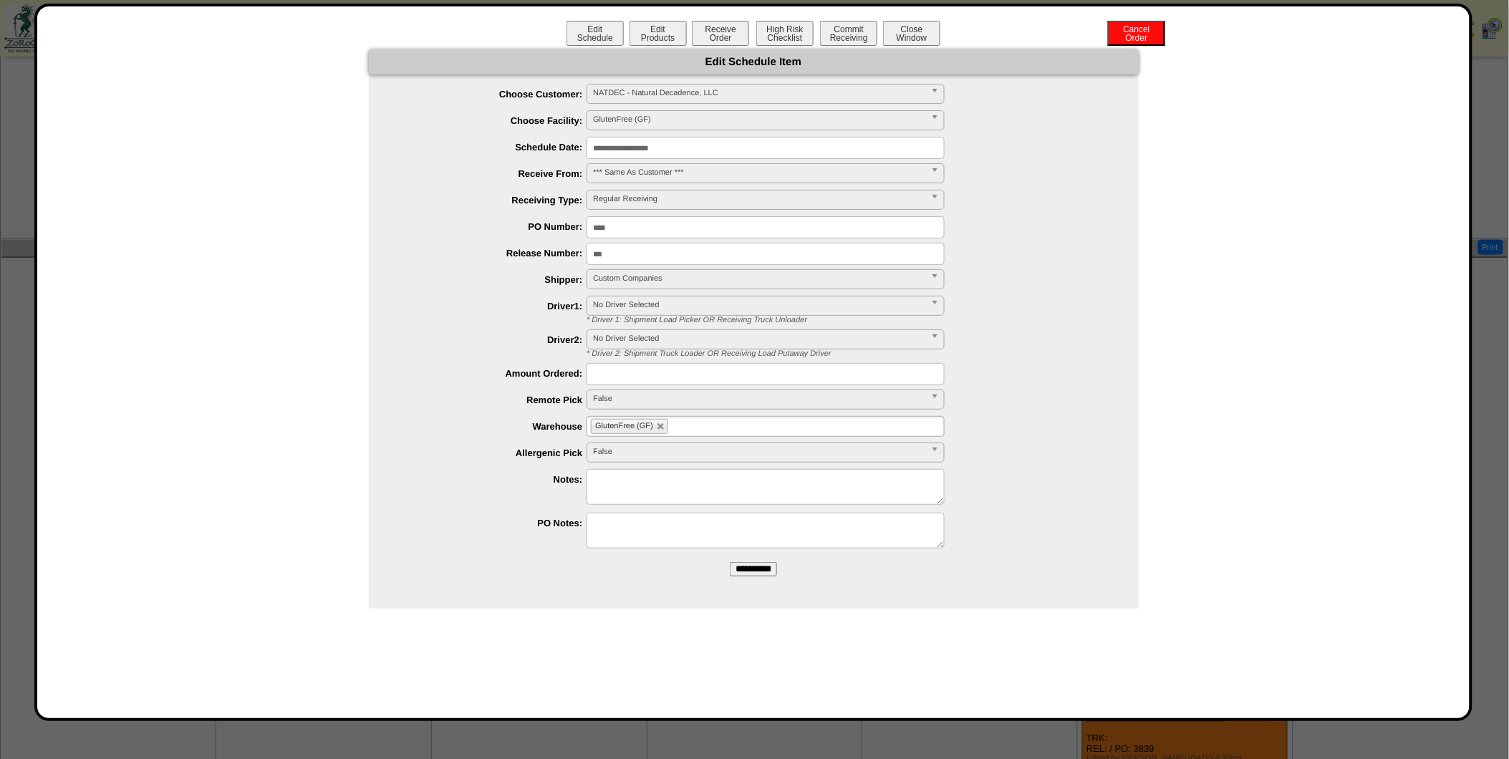
click at [754, 566] on input "**********" at bounding box center [753, 569] width 47 height 14
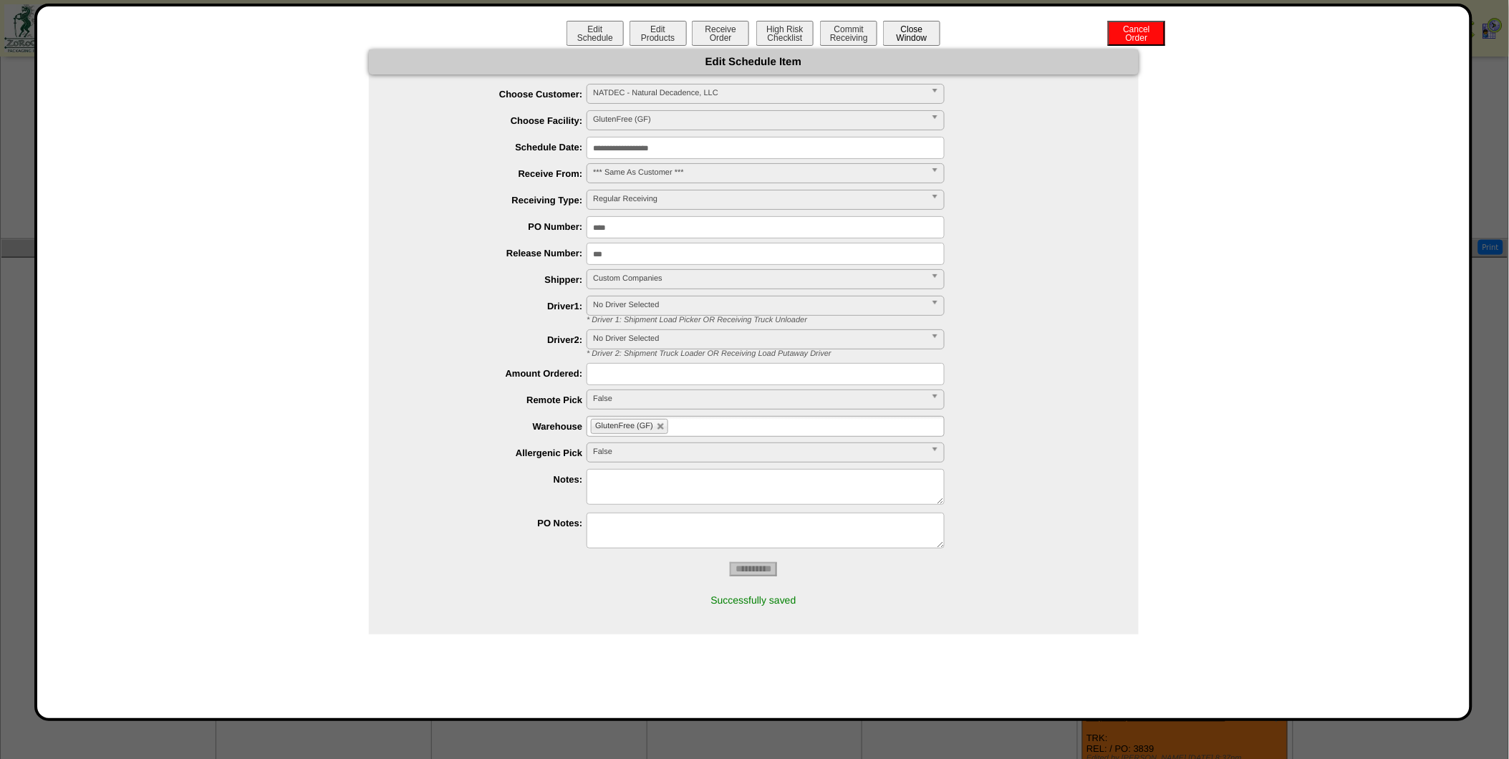
click at [914, 40] on button "Close Window" at bounding box center [911, 33] width 57 height 25
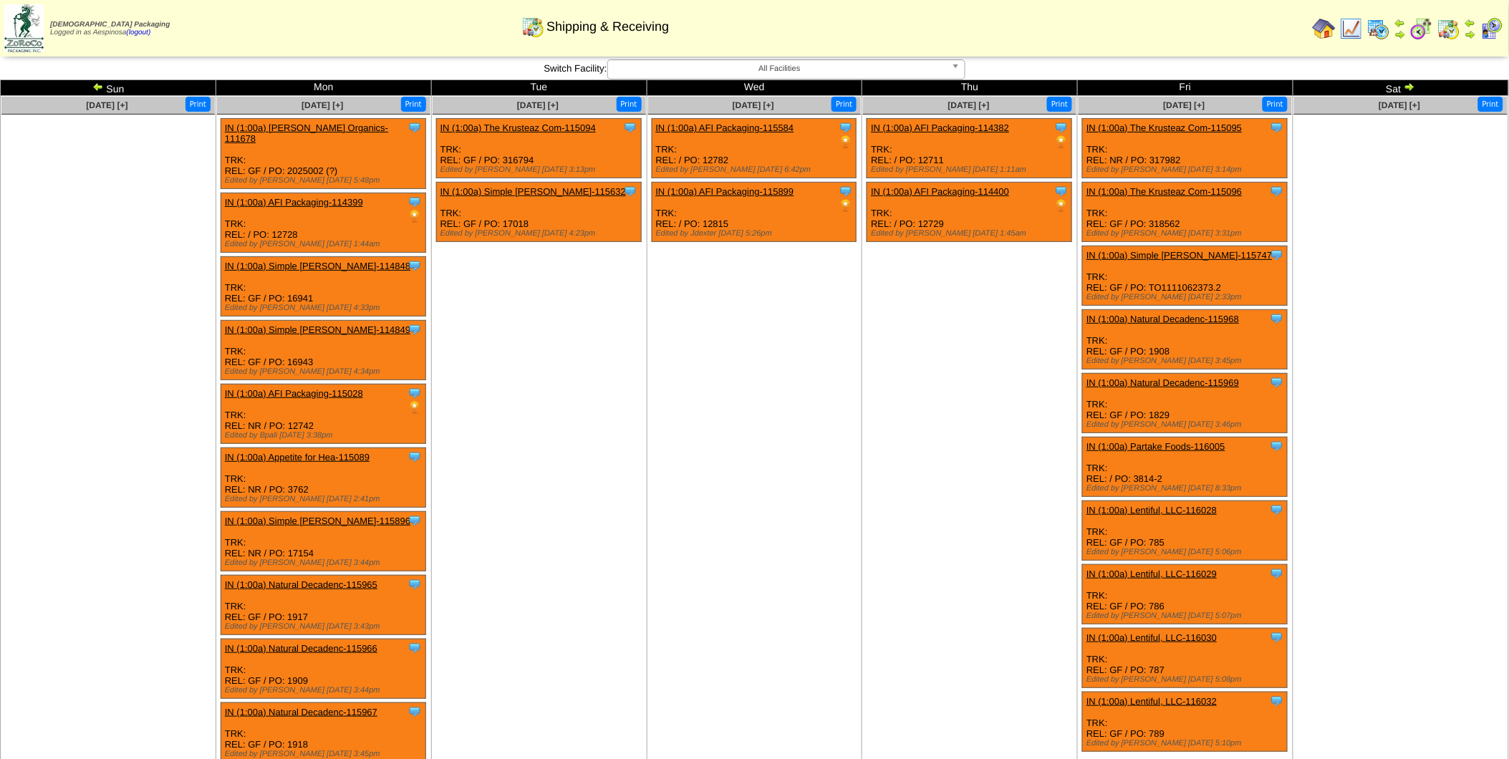
click at [100, 87] on img at bounding box center [97, 86] width 11 height 11
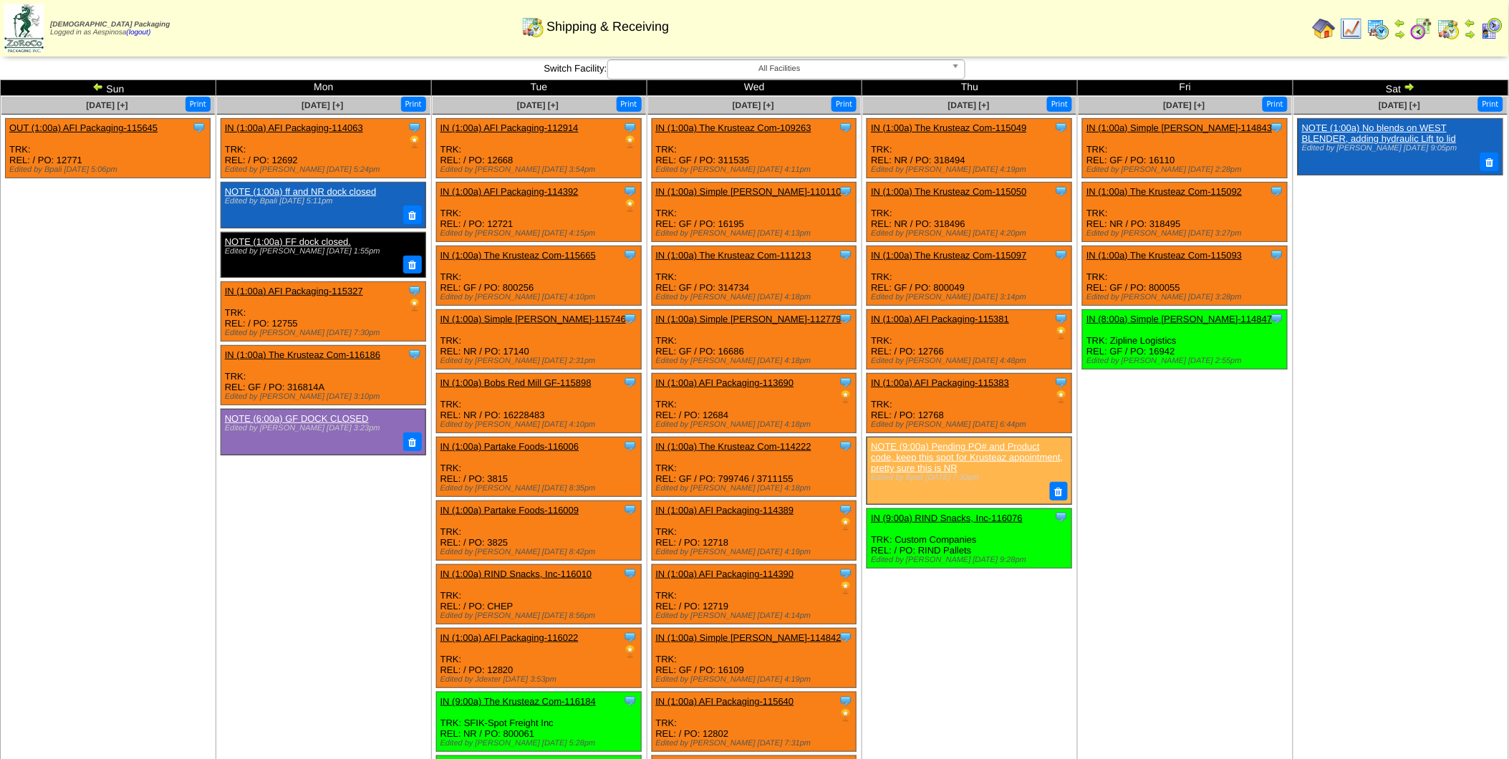
click at [100, 87] on img at bounding box center [97, 86] width 11 height 11
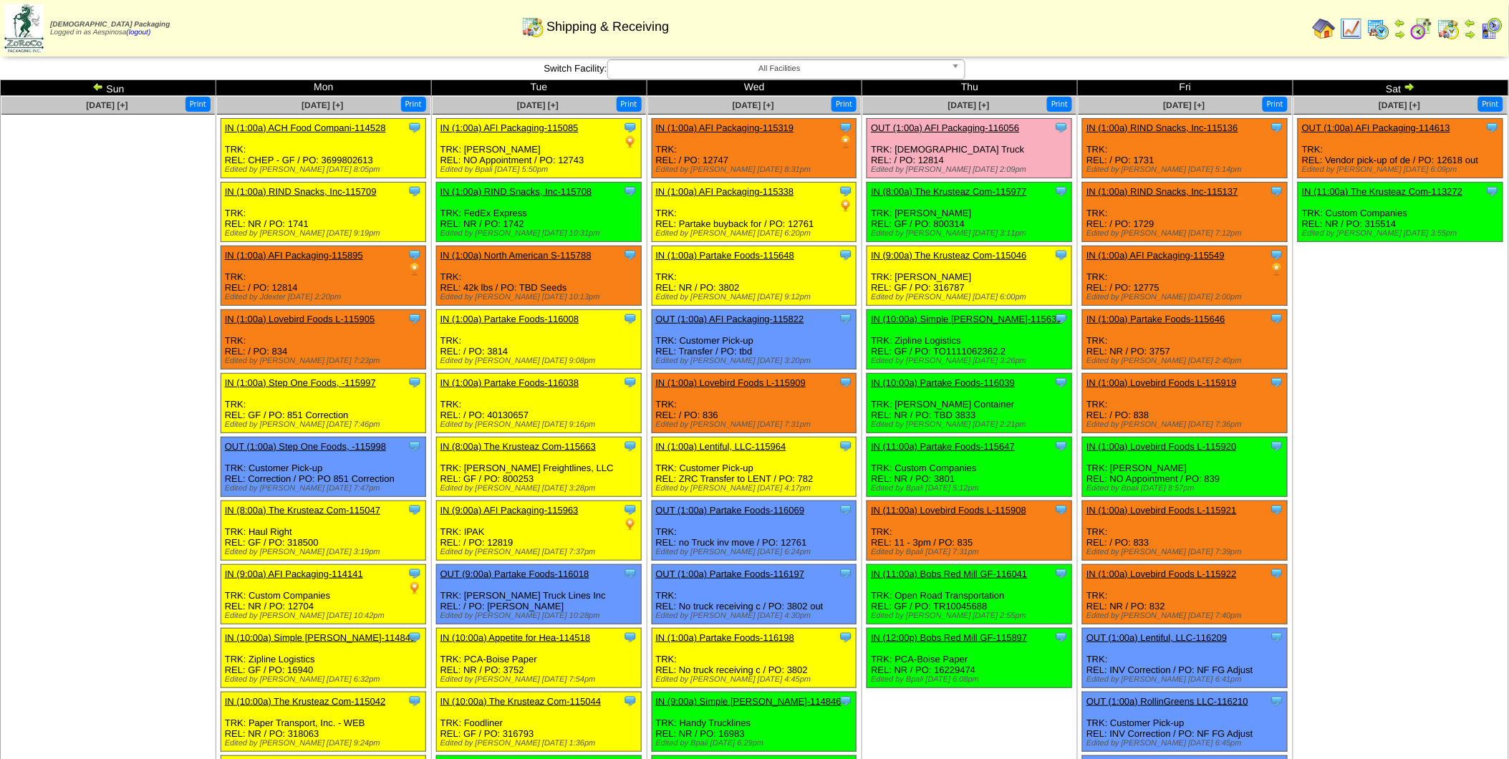
click at [1414, 83] on img at bounding box center [1408, 86] width 11 height 11
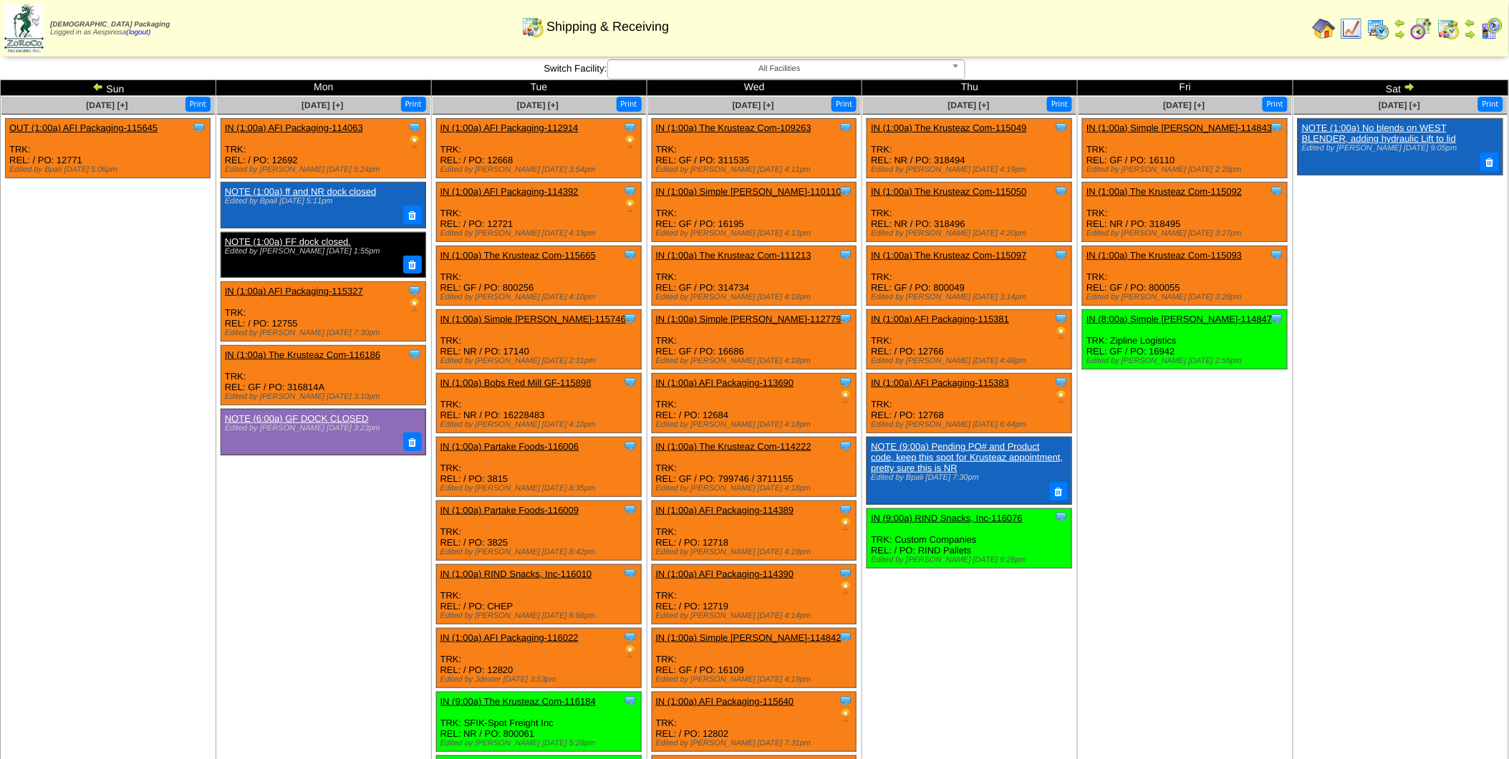
click at [1415, 86] on img at bounding box center [1408, 86] width 11 height 11
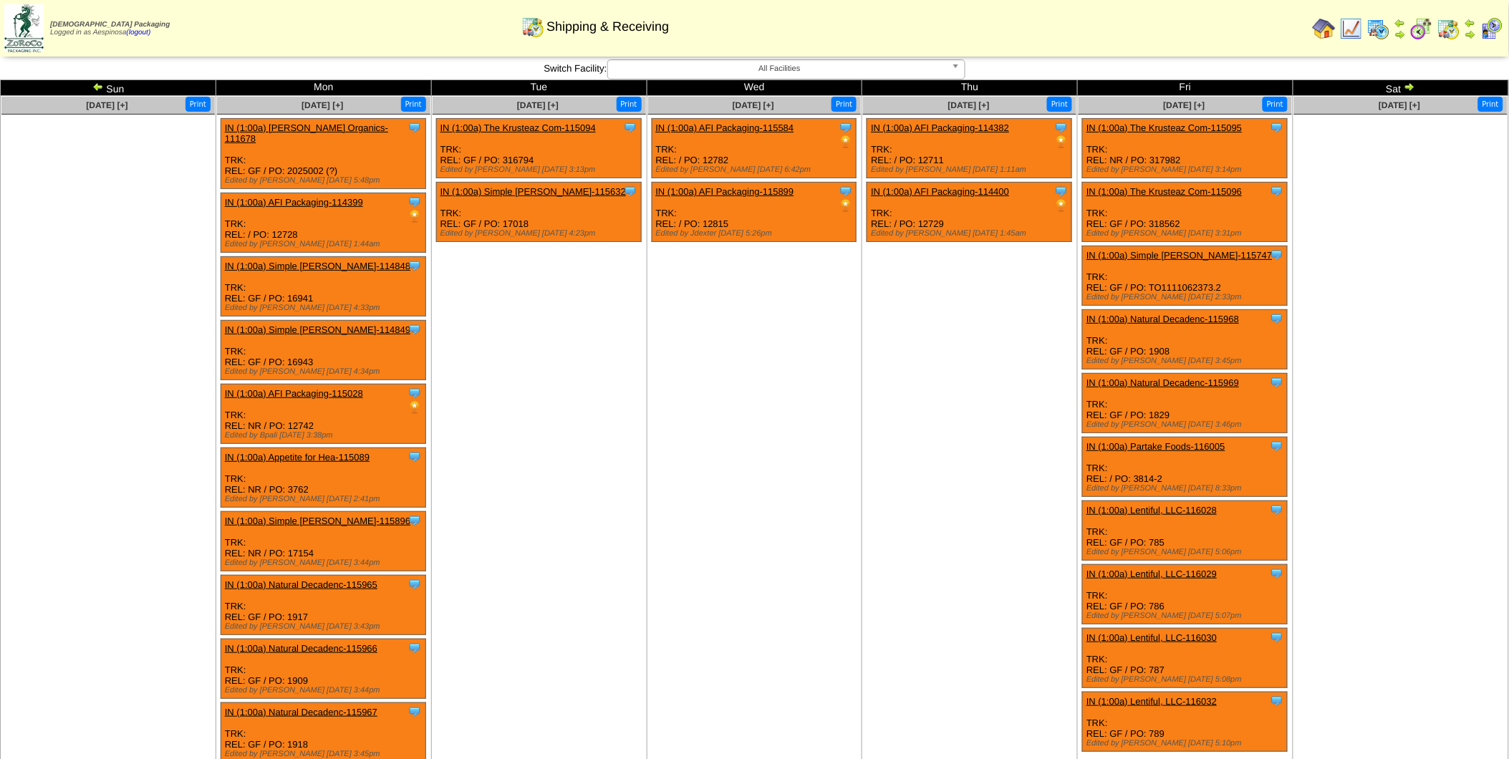
click at [1414, 86] on img at bounding box center [1408, 86] width 11 height 11
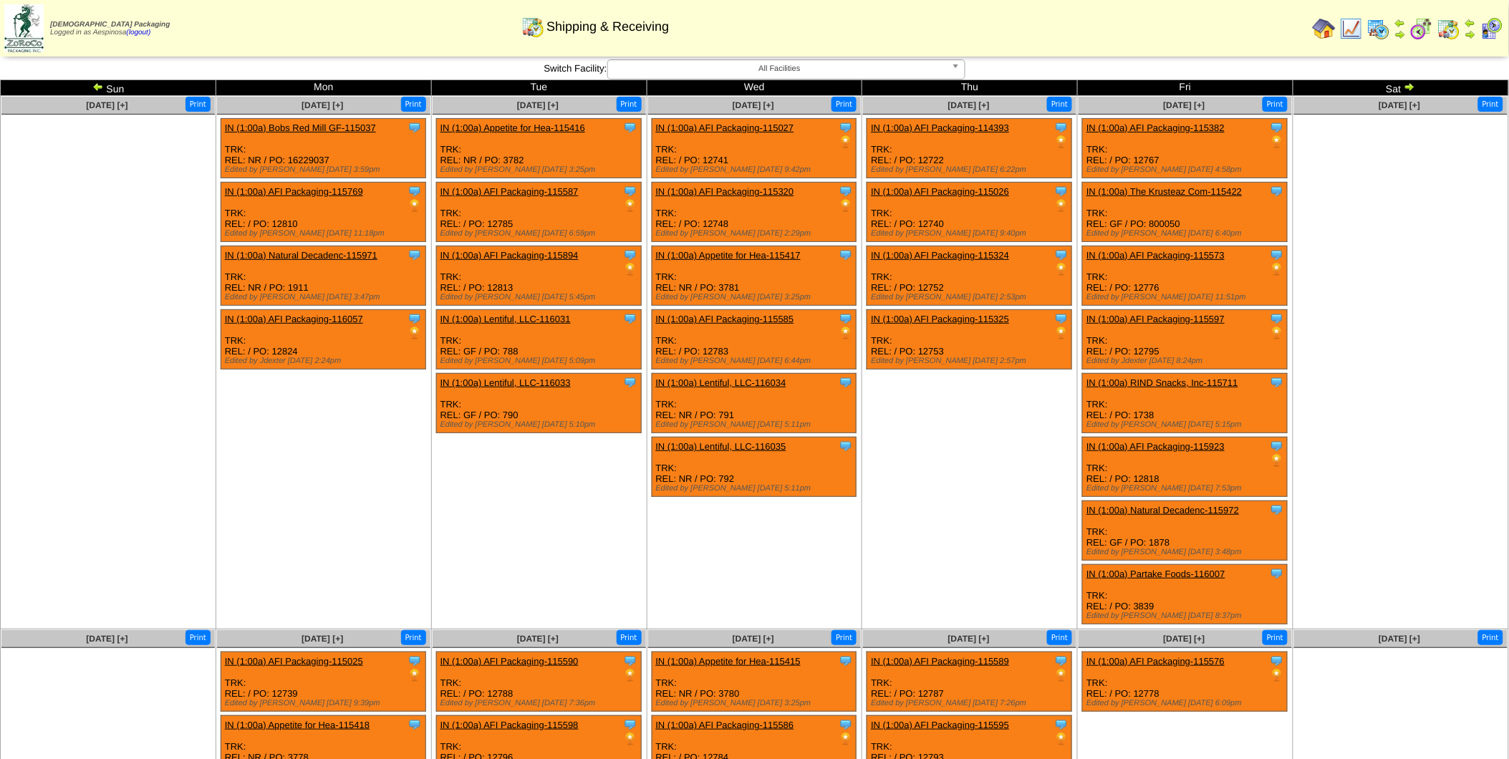
drag, startPoint x: 0, startPoint y: 0, endPoint x: 1414, endPoint y: 86, distance: 1416.8
click at [1414, 86] on img at bounding box center [1408, 86] width 11 height 11
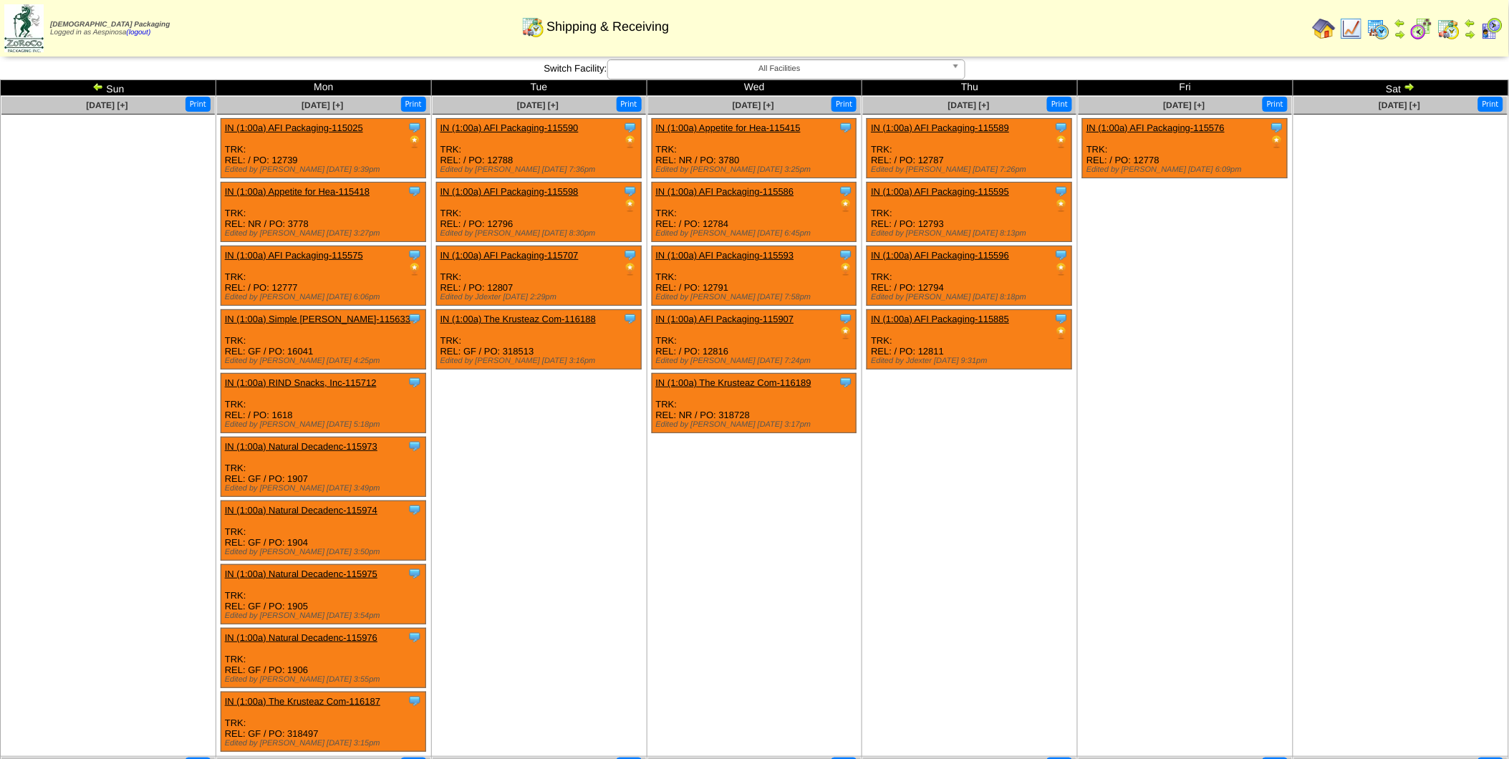
drag, startPoint x: 0, startPoint y: 0, endPoint x: 1414, endPoint y: 86, distance: 1416.8
click at [1414, 86] on img at bounding box center [1408, 86] width 11 height 11
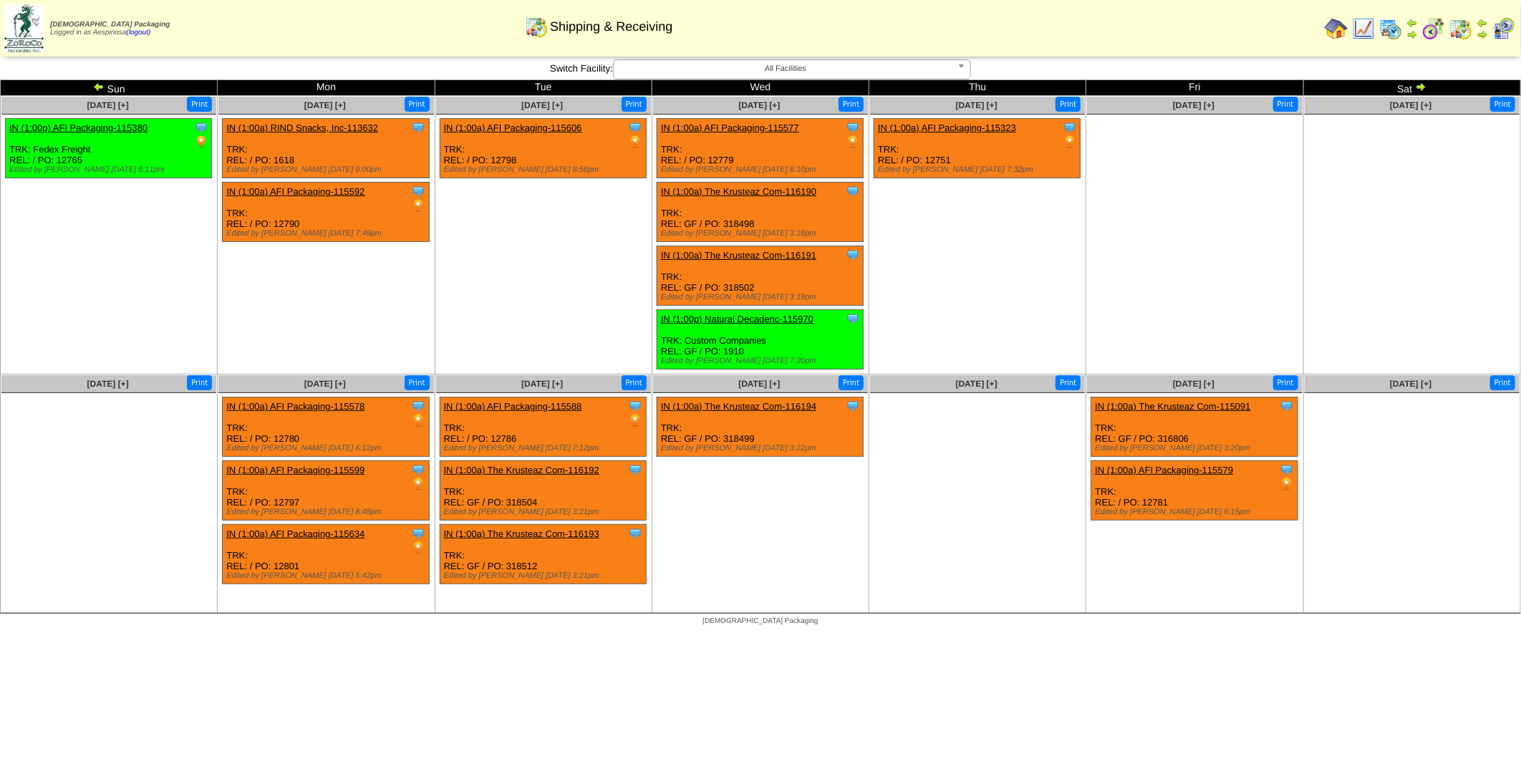
click at [756, 315] on link "IN (1:00p) Natural Decadenc-115970" at bounding box center [737, 319] width 153 height 11
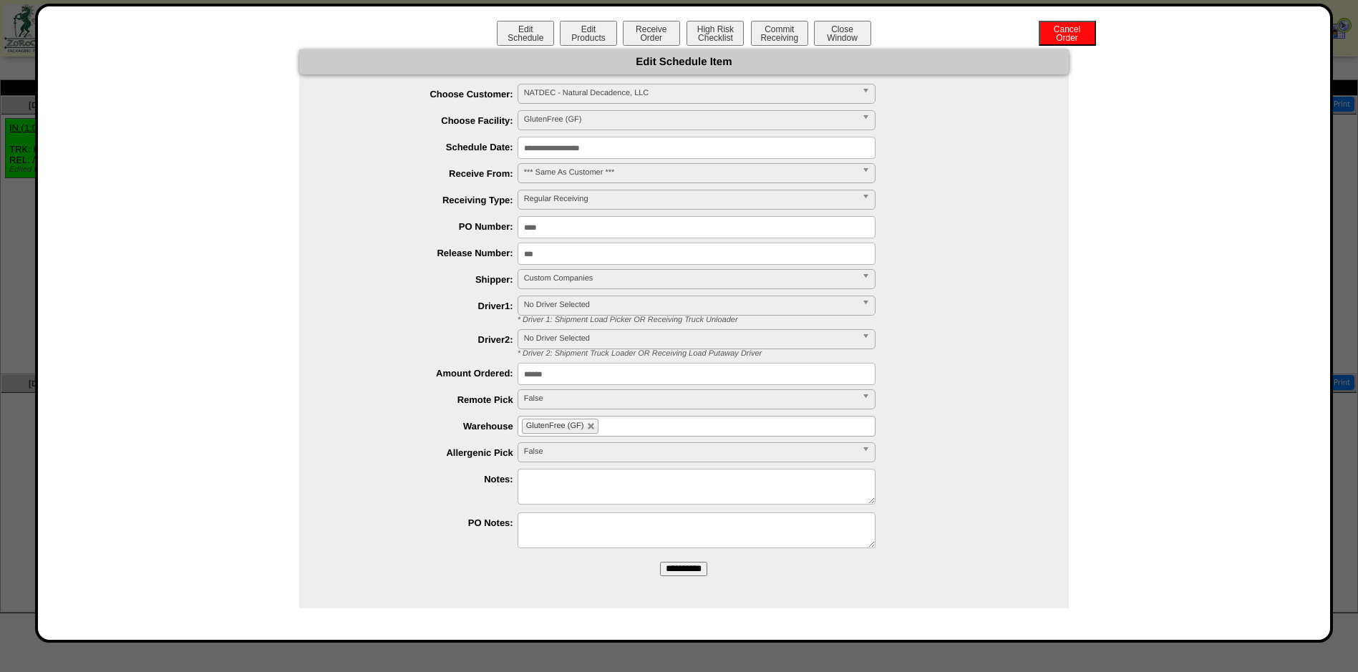
click at [616, 149] on input "**********" at bounding box center [697, 148] width 358 height 22
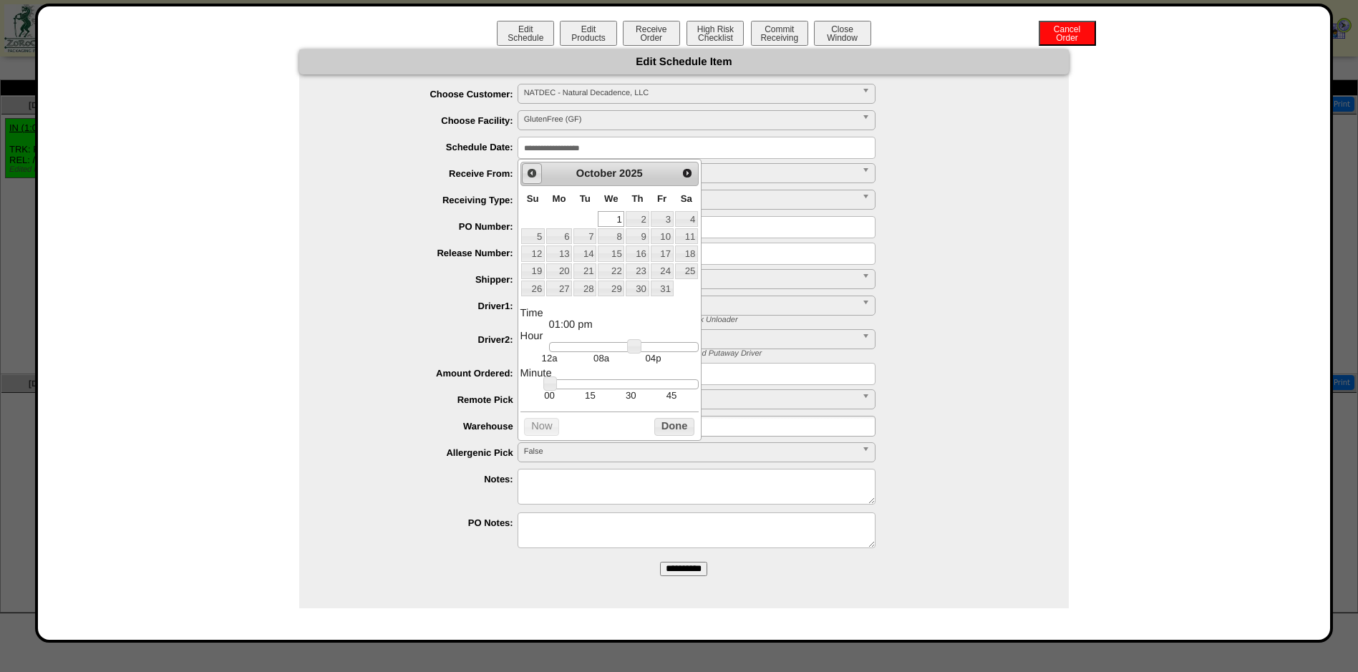
click at [532, 170] on span "Prev" at bounding box center [531, 173] width 11 height 11
click at [619, 218] on link "3" at bounding box center [611, 219] width 26 height 16
type input "**********"
click at [675, 430] on button "Done" at bounding box center [674, 427] width 40 height 18
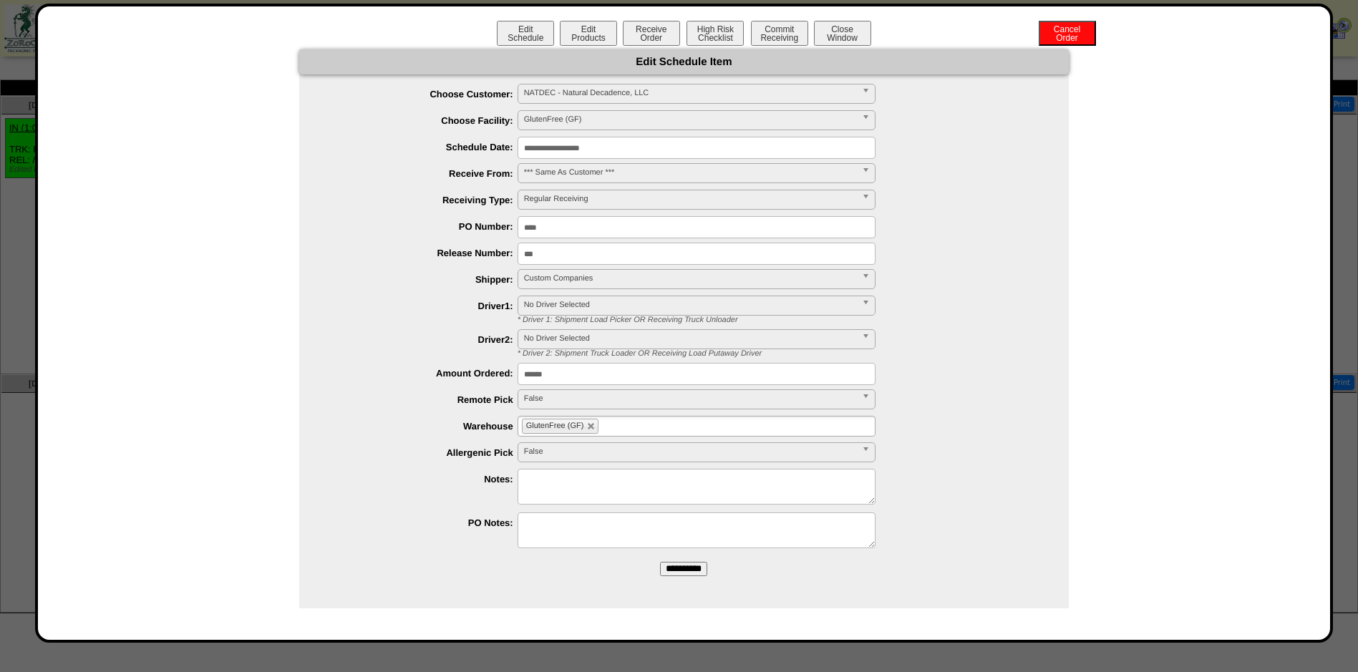
click at [697, 577] on form "**********" at bounding box center [684, 318] width 770 height 538
click at [695, 569] on input "**********" at bounding box center [683, 569] width 47 height 14
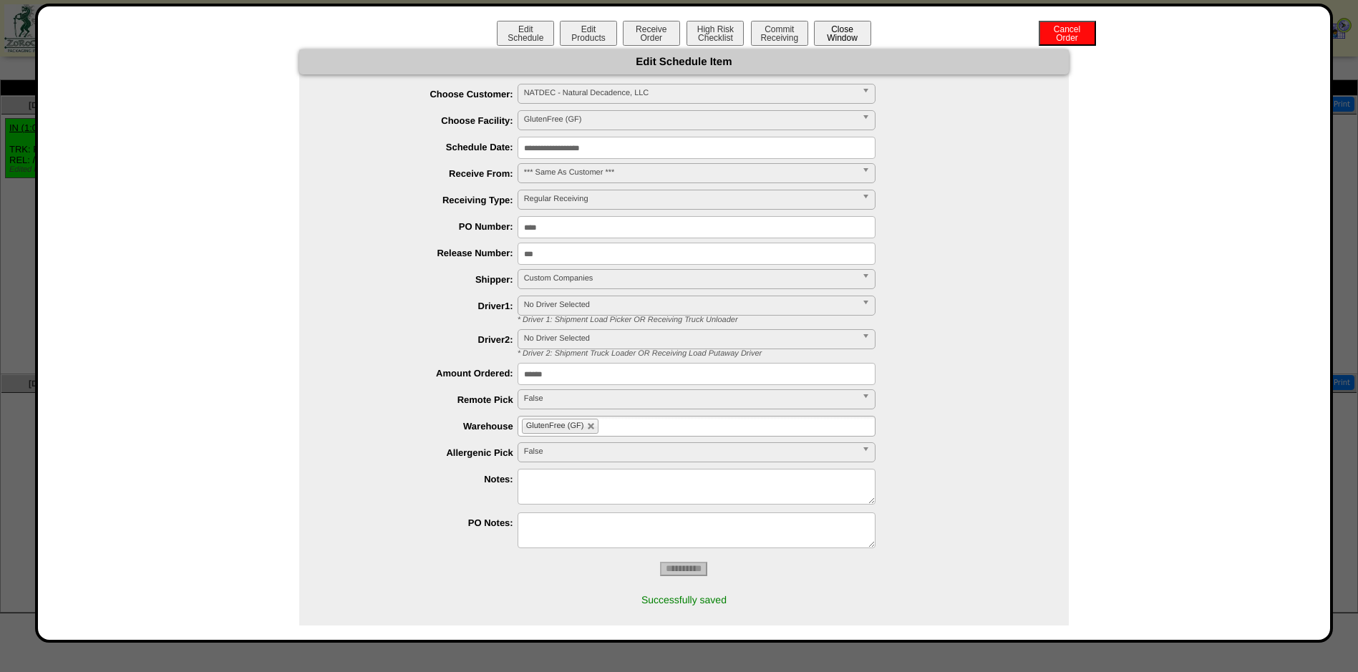
click at [856, 24] on button "Close Window" at bounding box center [842, 33] width 57 height 25
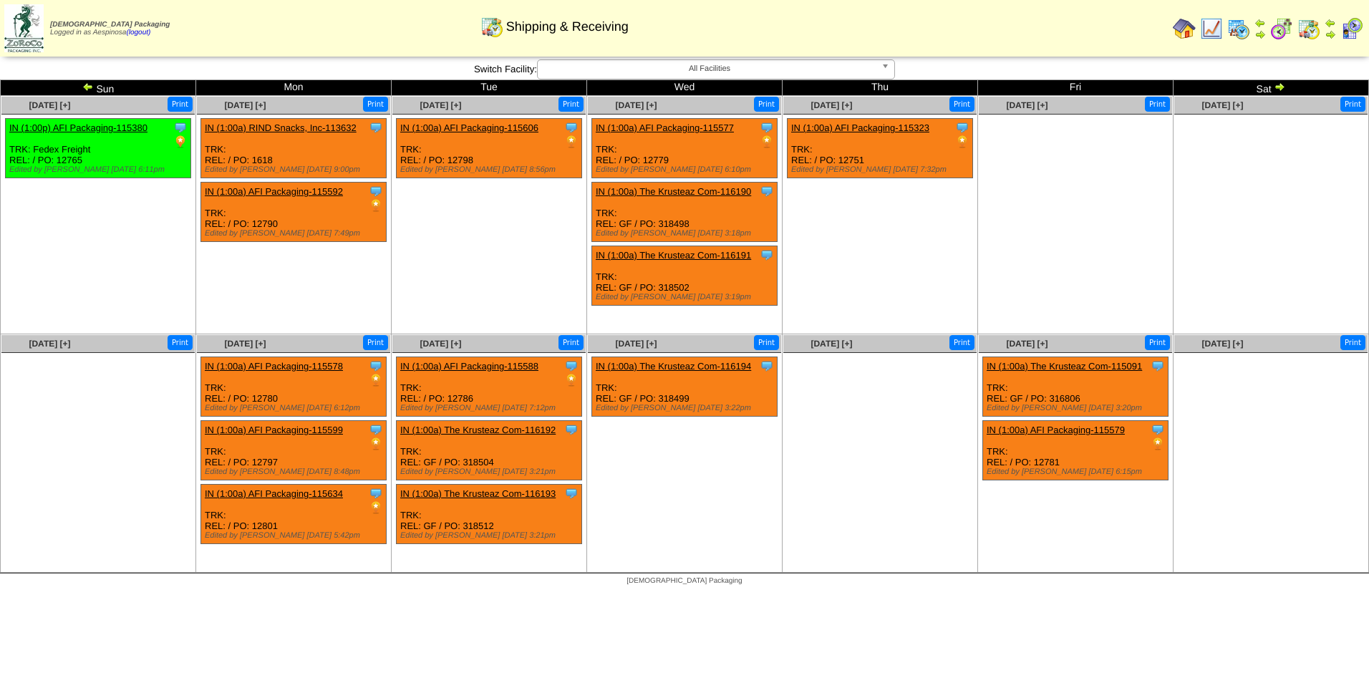
click at [91, 87] on img at bounding box center [87, 86] width 11 height 11
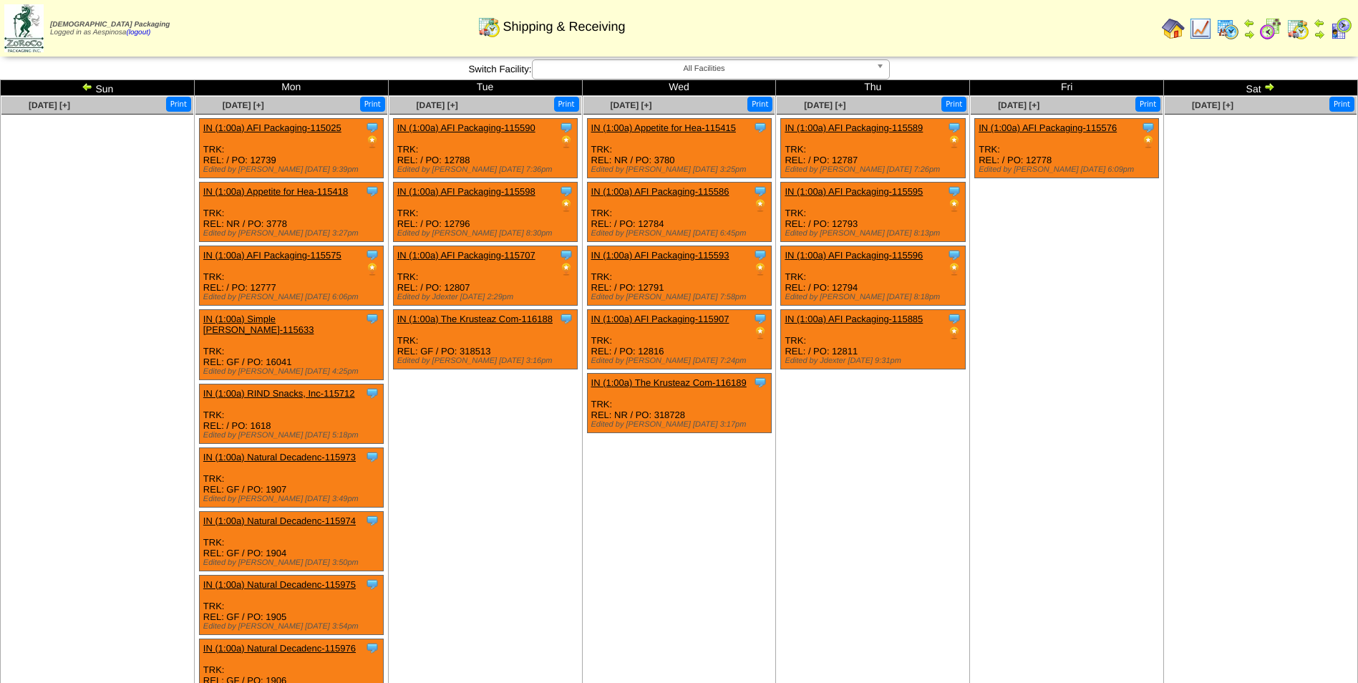
drag, startPoint x: 0, startPoint y: 0, endPoint x: 91, endPoint y: 87, distance: 125.6
click at [91, 87] on img at bounding box center [87, 86] width 11 height 11
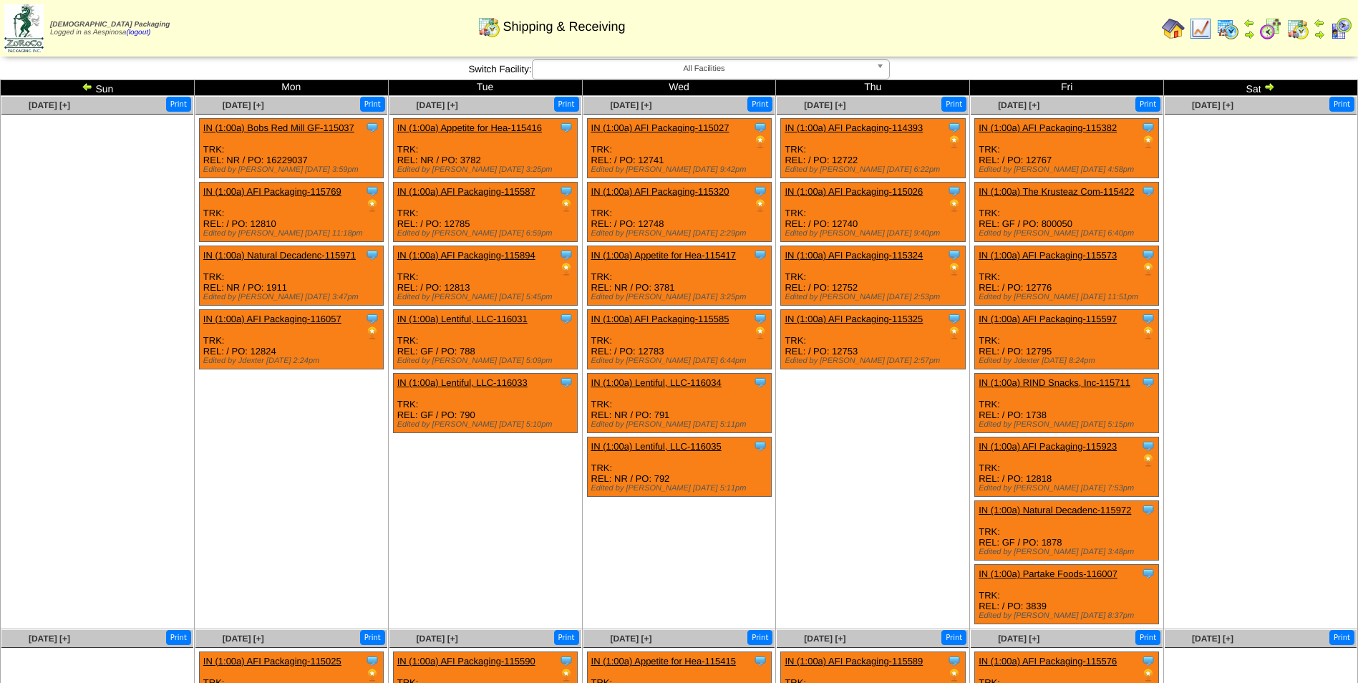
drag, startPoint x: 0, startPoint y: 0, endPoint x: 91, endPoint y: 87, distance: 125.6
click at [91, 87] on img at bounding box center [87, 86] width 11 height 11
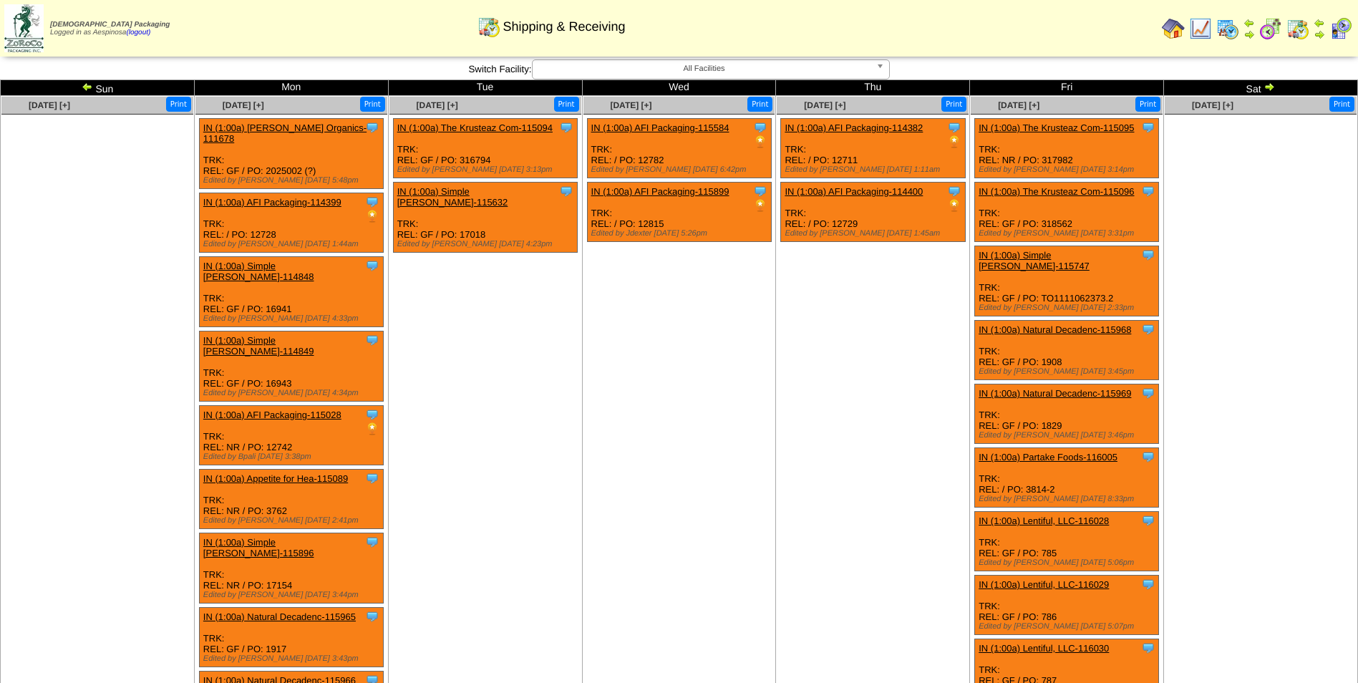
drag, startPoint x: 0, startPoint y: 0, endPoint x: 91, endPoint y: 87, distance: 125.6
click at [91, 87] on img at bounding box center [87, 86] width 11 height 11
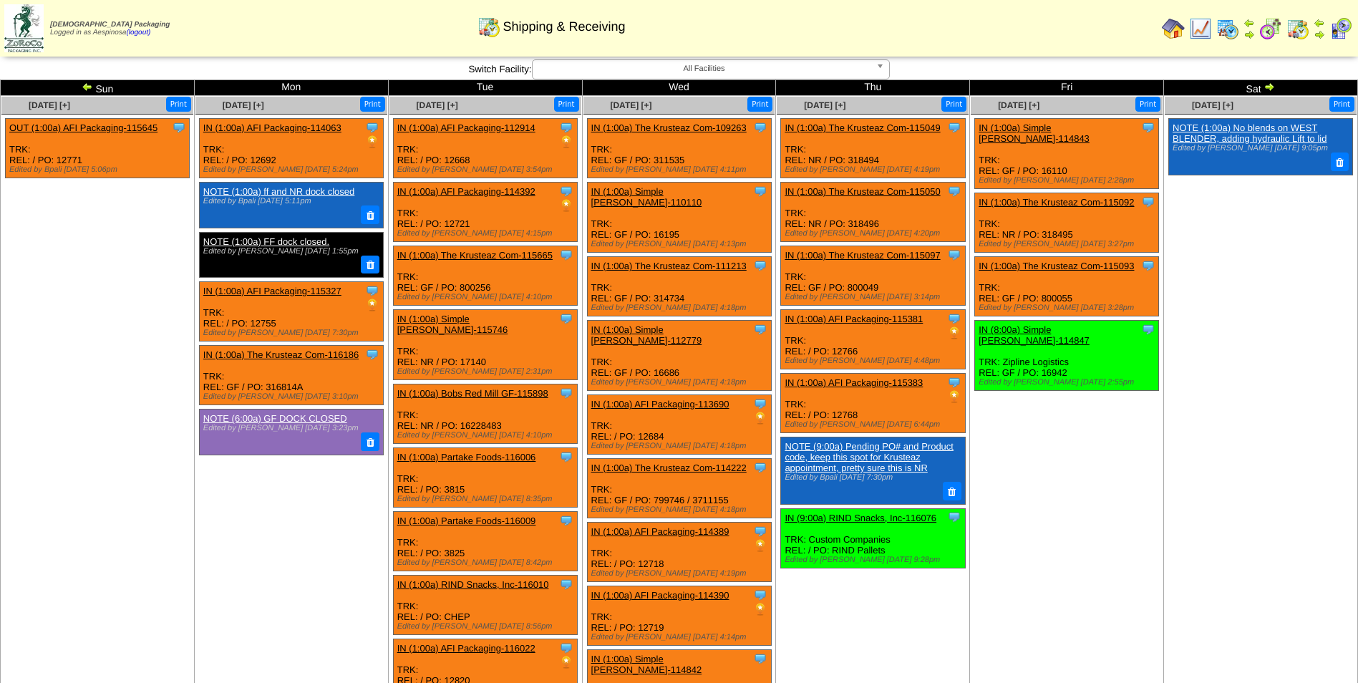
click at [91, 87] on img at bounding box center [87, 86] width 11 height 11
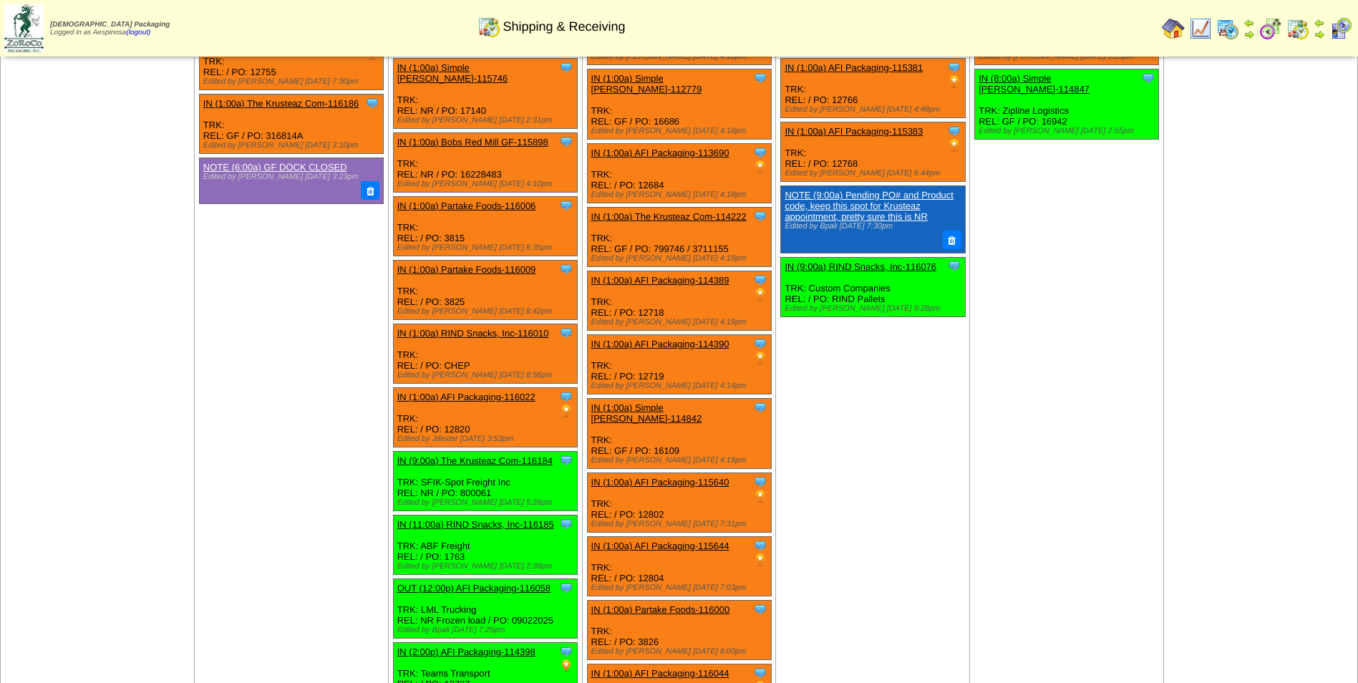
scroll to position [1875, 0]
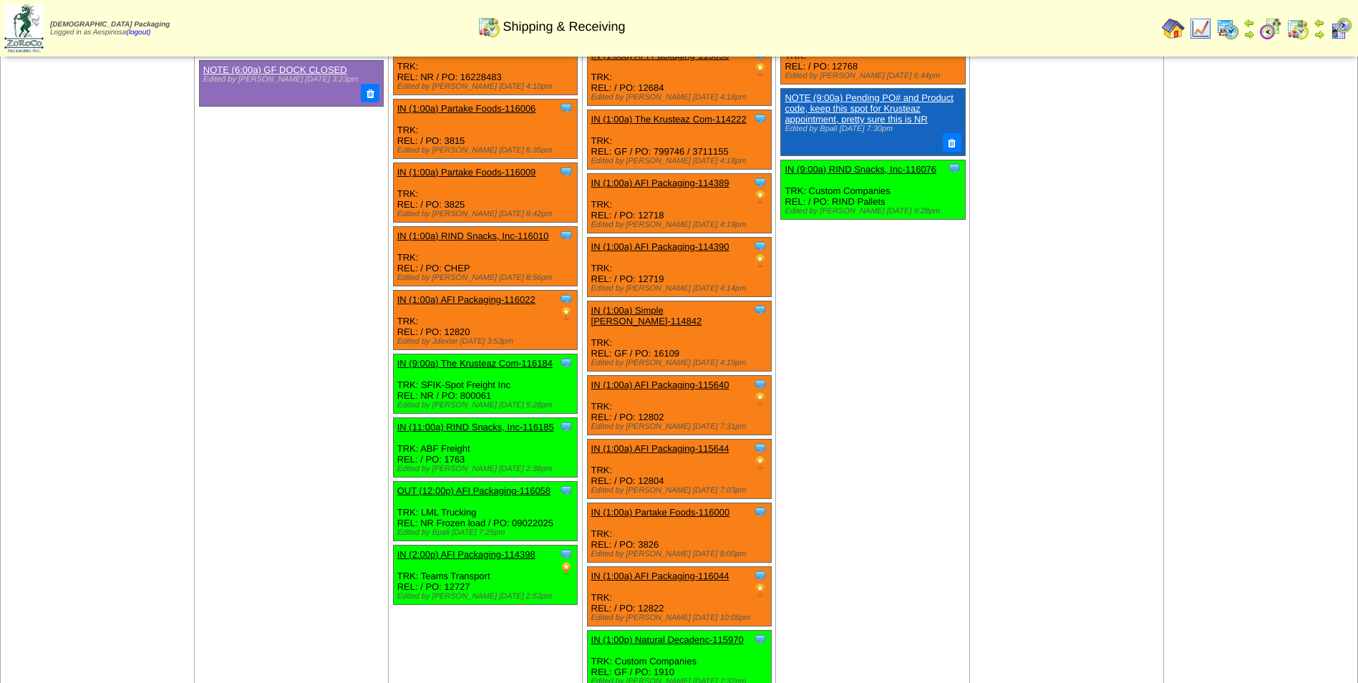
click at [904, 385] on td "[DATE] [+] Print Clone Item IN (1:00a) The Krusteaz Com-115049 The Krusteaz Com…" at bounding box center [873, 221] width 194 height 948
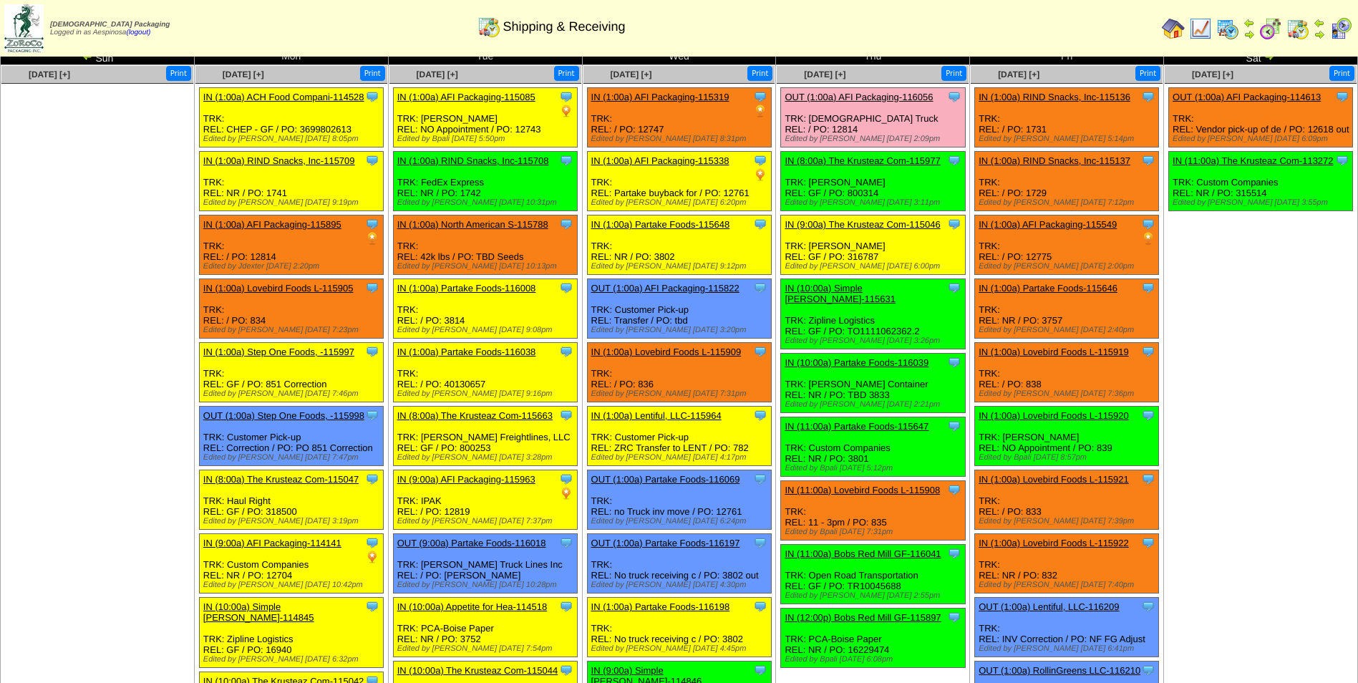
scroll to position [13, 0]
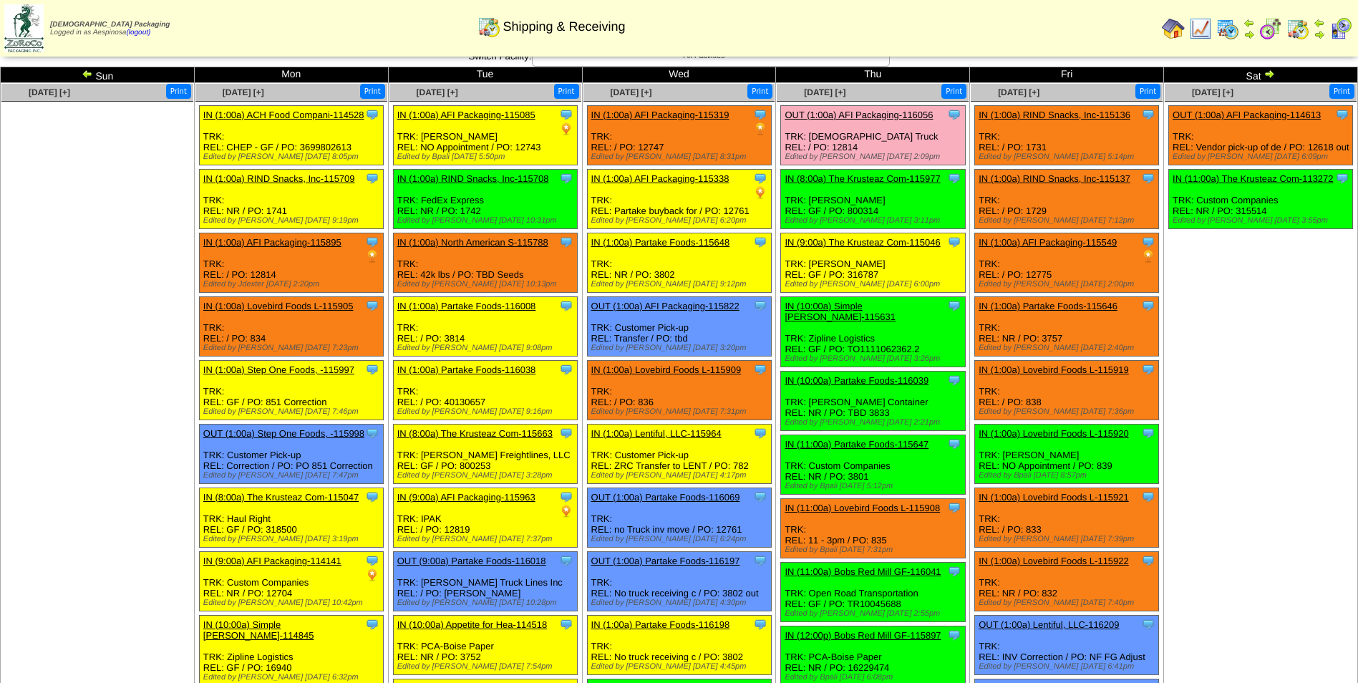
click at [1226, 309] on ul "Clone Item OUT (1:00a) AFI Packaging-114613 AFI Packaging ScheduleID: 114613 18…" at bounding box center [1261, 212] width 192 height 215
click at [1270, 78] on img at bounding box center [1269, 73] width 11 height 11
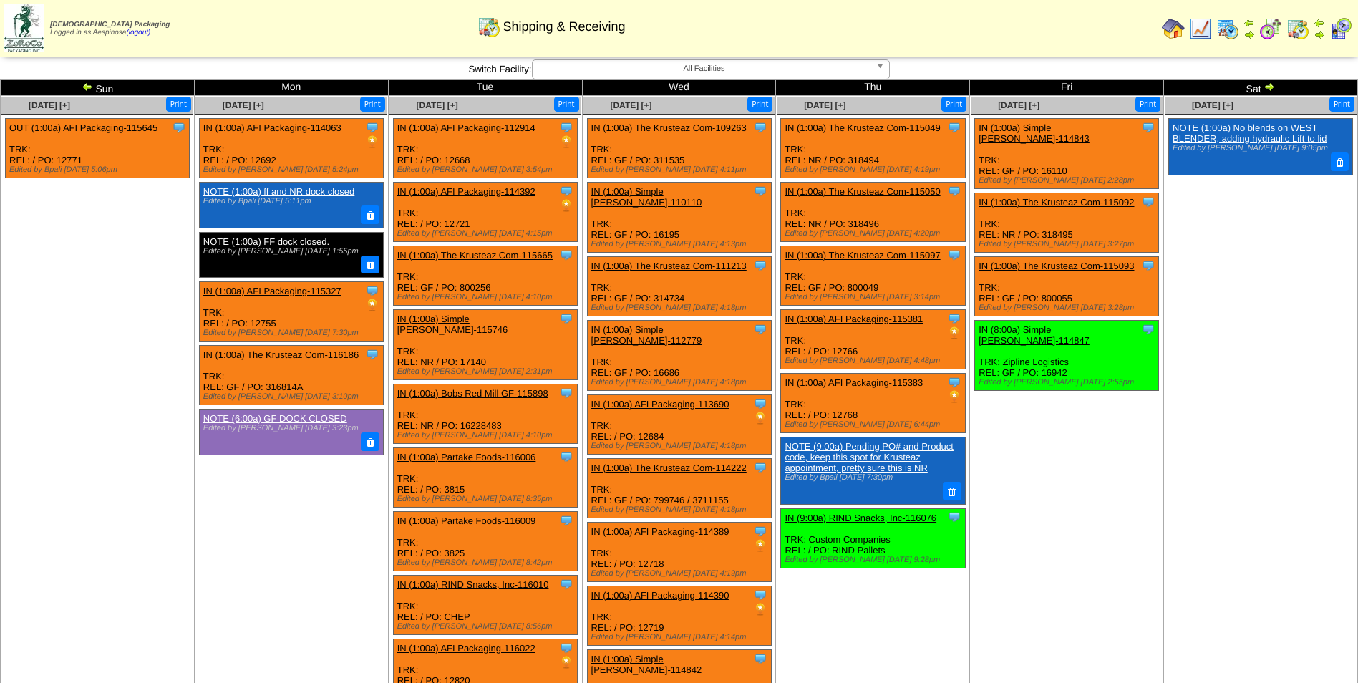
click at [1272, 89] on img at bounding box center [1269, 86] width 11 height 11
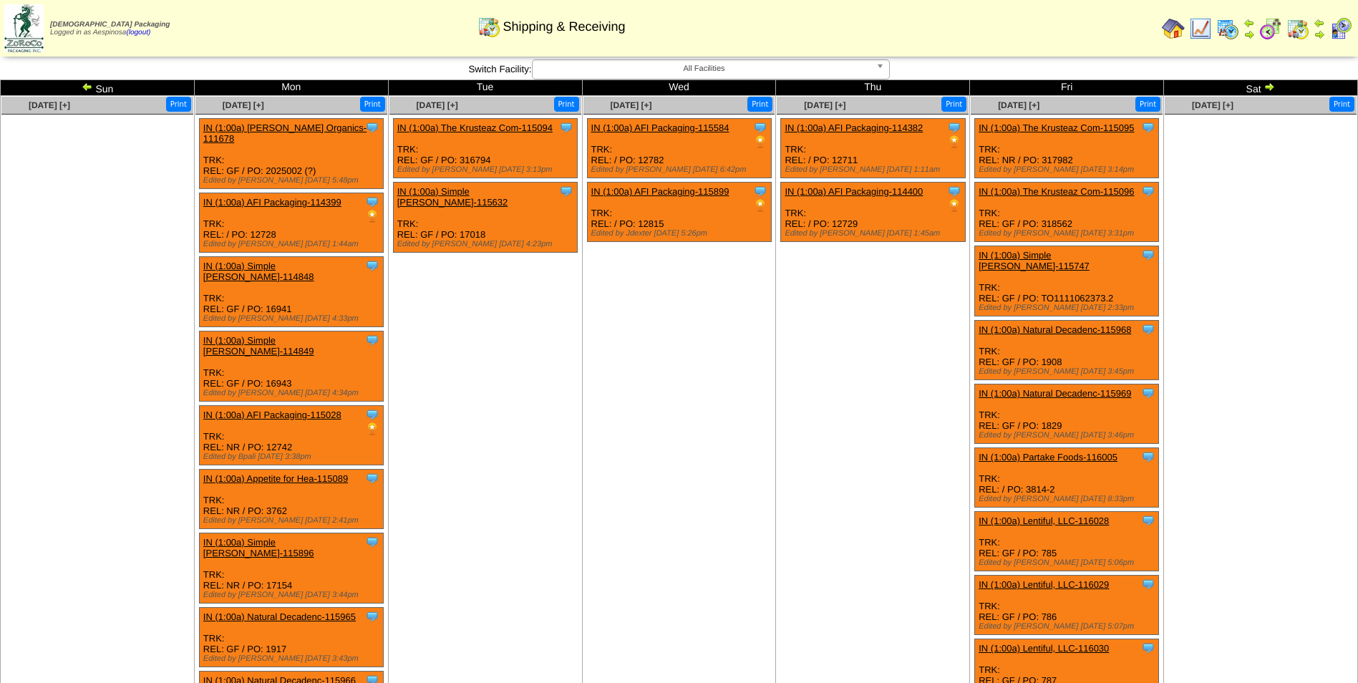
drag, startPoint x: 0, startPoint y: 0, endPoint x: 1270, endPoint y: 85, distance: 1272.4
click at [1270, 85] on img at bounding box center [1269, 86] width 11 height 11
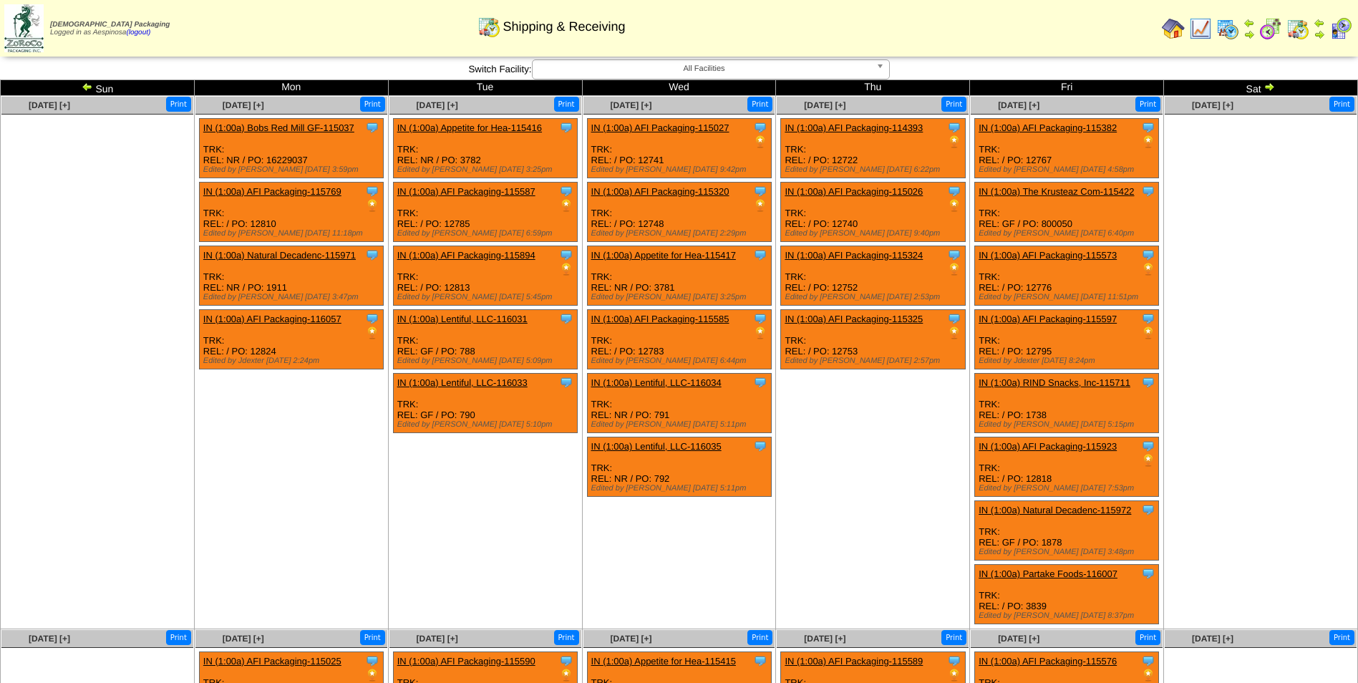
click at [1270, 85] on img at bounding box center [1269, 86] width 11 height 11
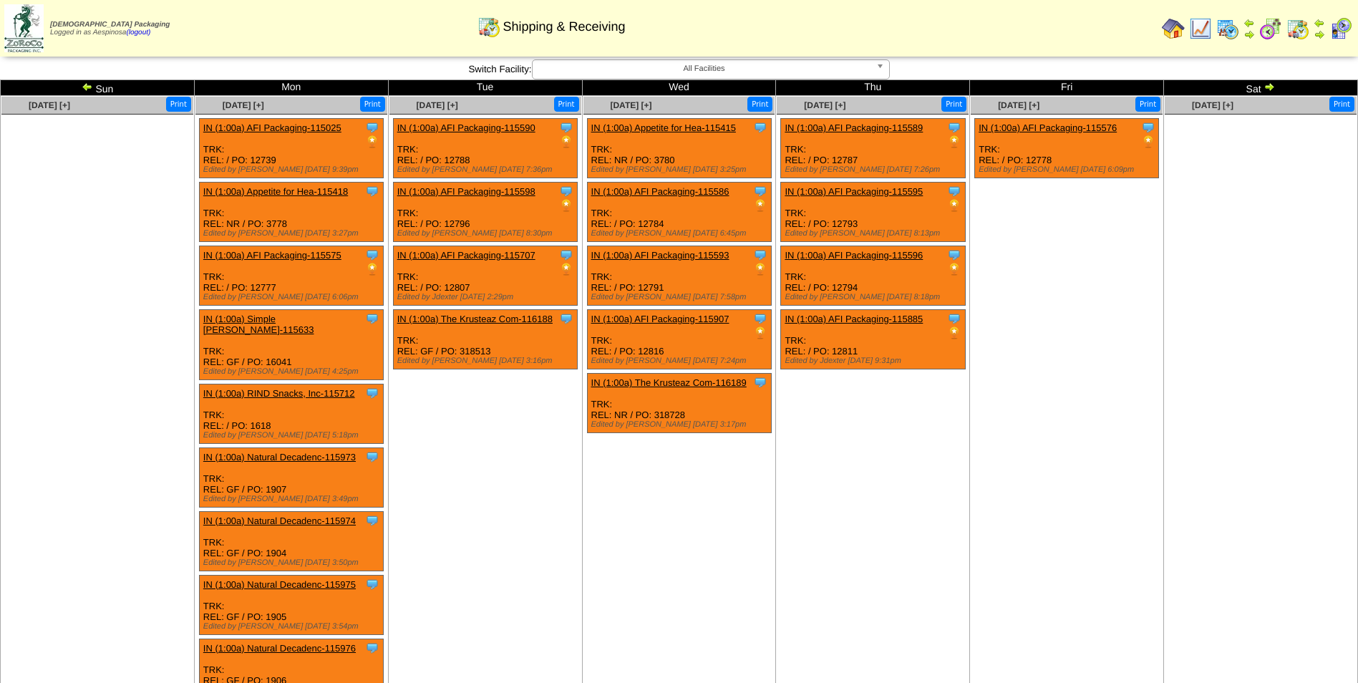
click at [1270, 85] on img at bounding box center [1269, 86] width 11 height 11
click at [1270, 90] on img at bounding box center [1269, 86] width 11 height 11
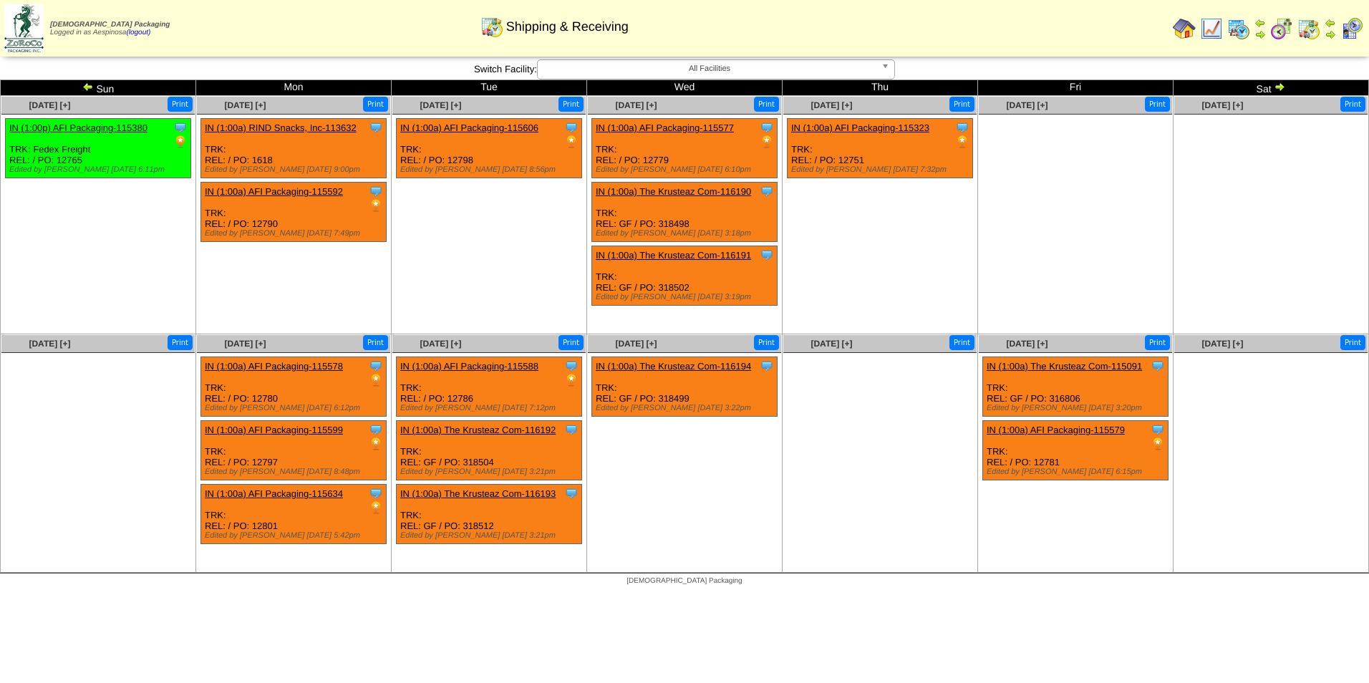
click at [1282, 85] on img at bounding box center [1279, 86] width 11 height 11
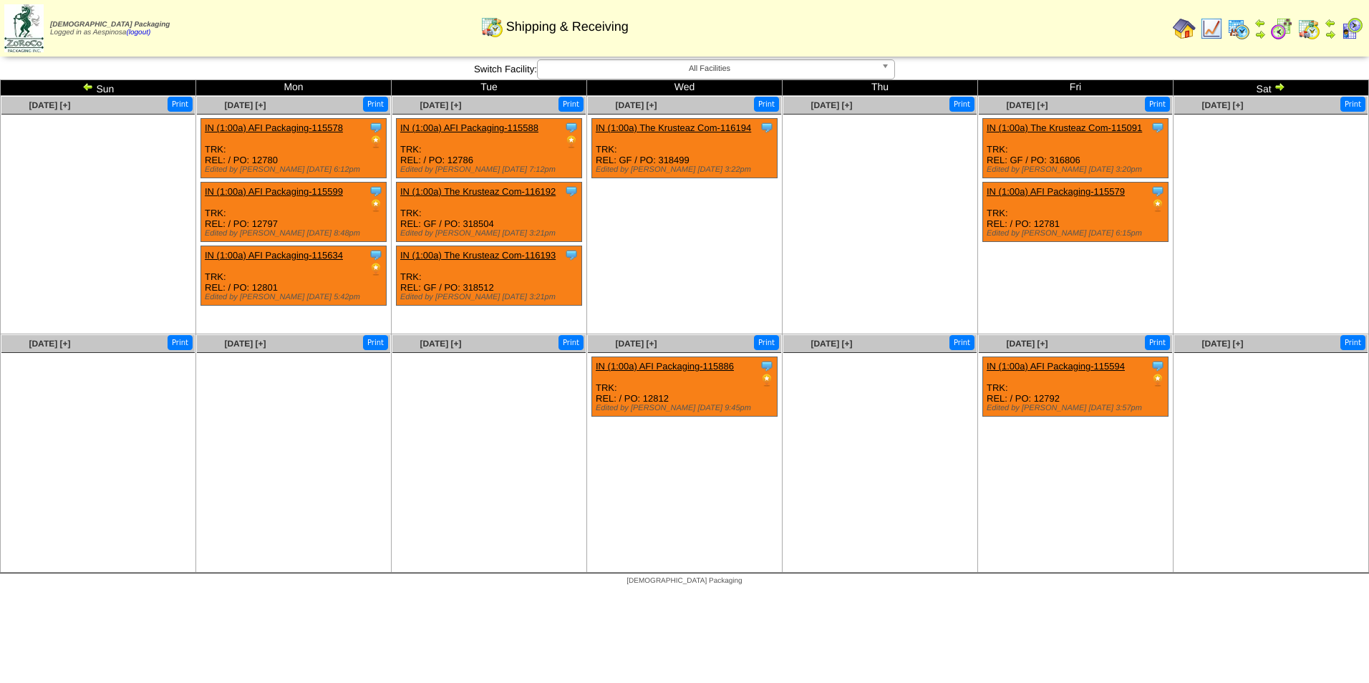
click at [83, 86] on img at bounding box center [87, 86] width 11 height 11
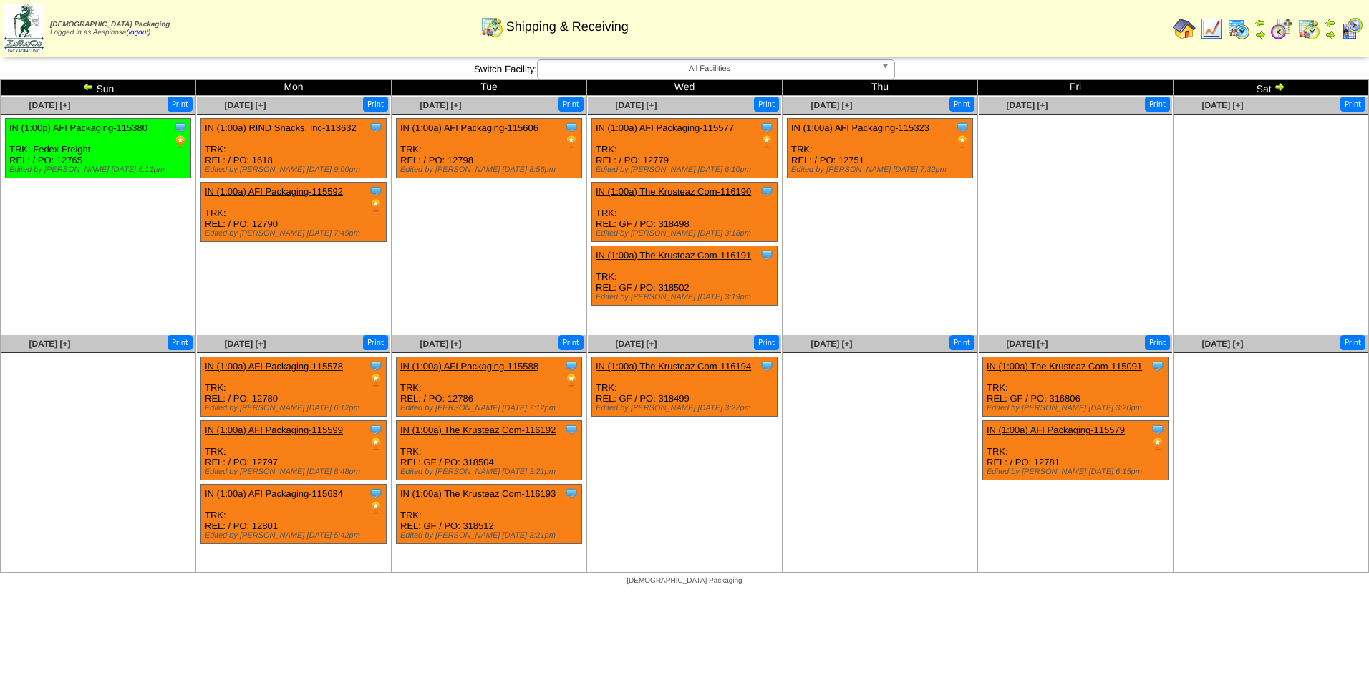
click at [84, 86] on img at bounding box center [87, 86] width 11 height 11
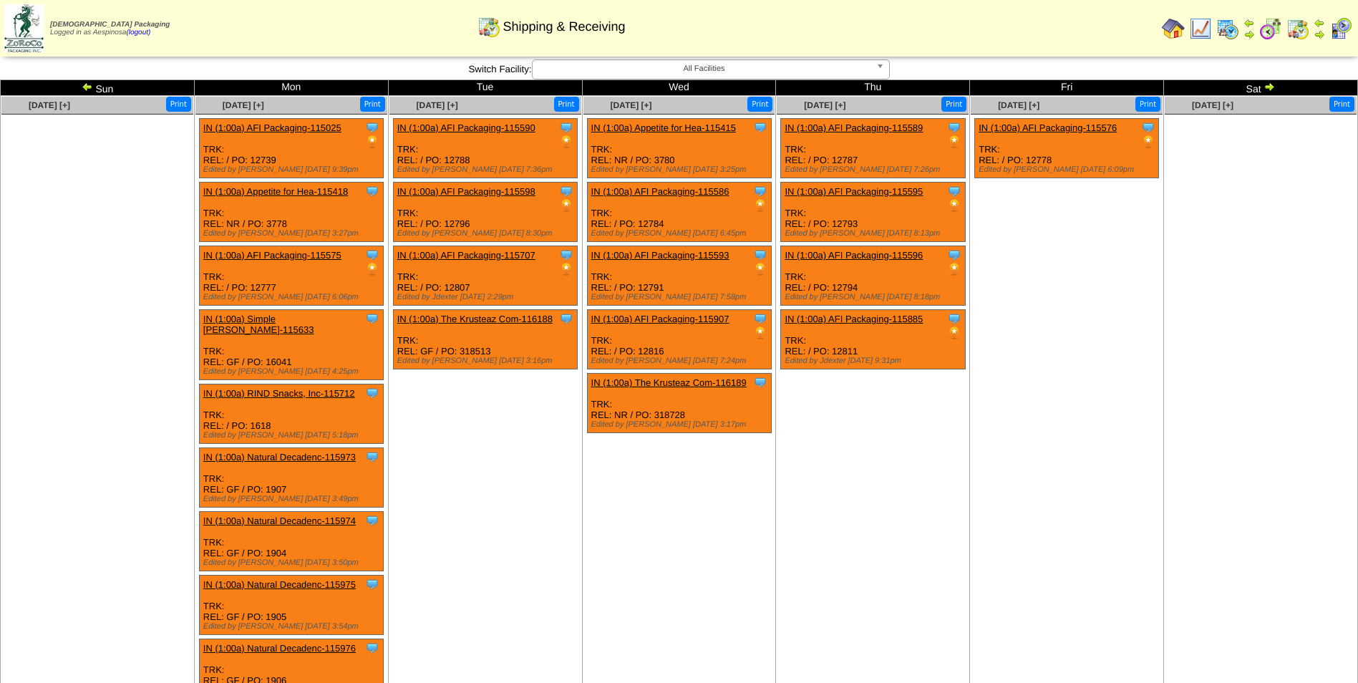
click at [1269, 82] on img at bounding box center [1269, 86] width 11 height 11
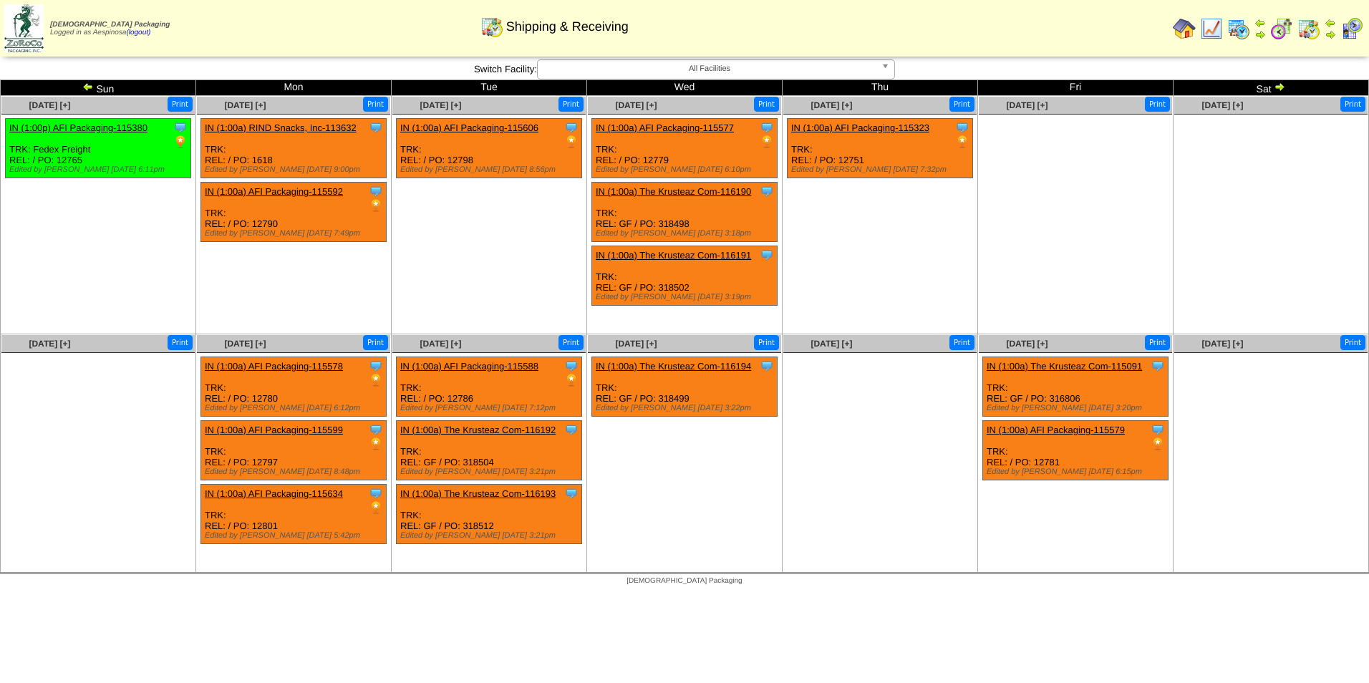
click at [1261, 87] on td "Sat" at bounding box center [1271, 88] width 195 height 16
click at [89, 83] on img at bounding box center [87, 86] width 11 height 11
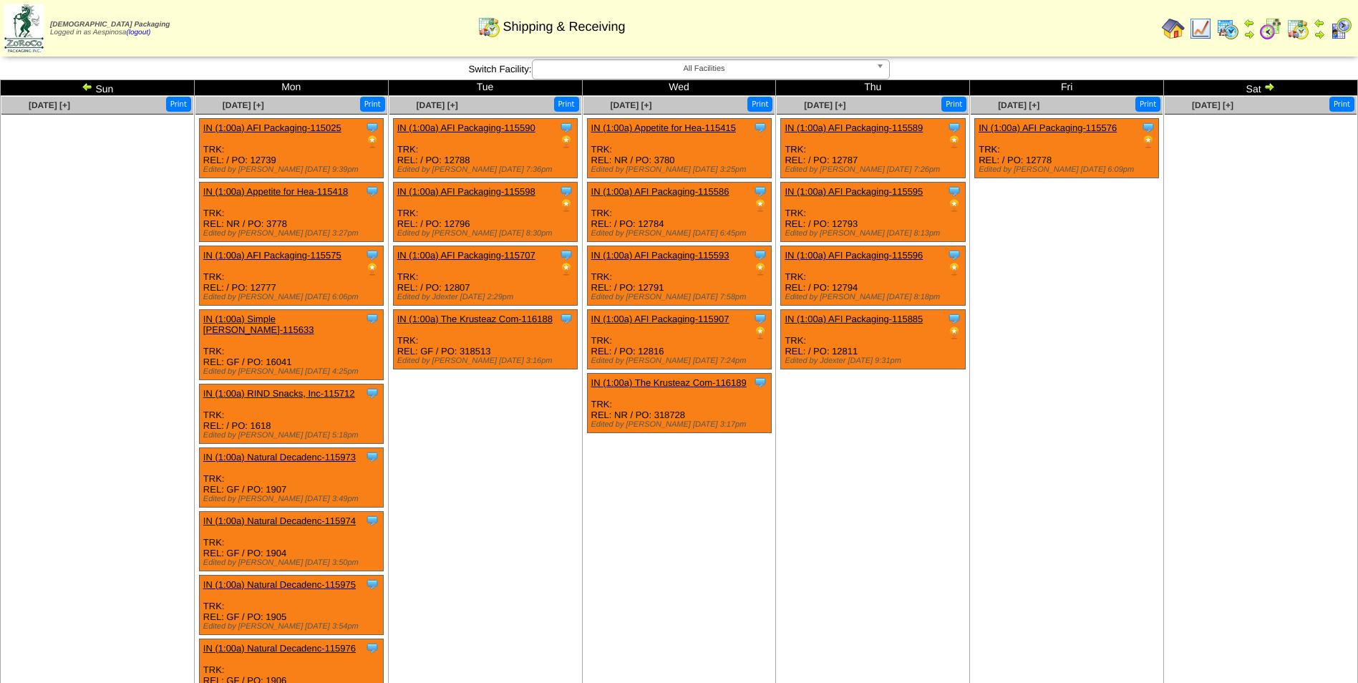
drag, startPoint x: 0, startPoint y: 0, endPoint x: 89, endPoint y: 83, distance: 121.6
click at [89, 83] on img at bounding box center [87, 86] width 11 height 11
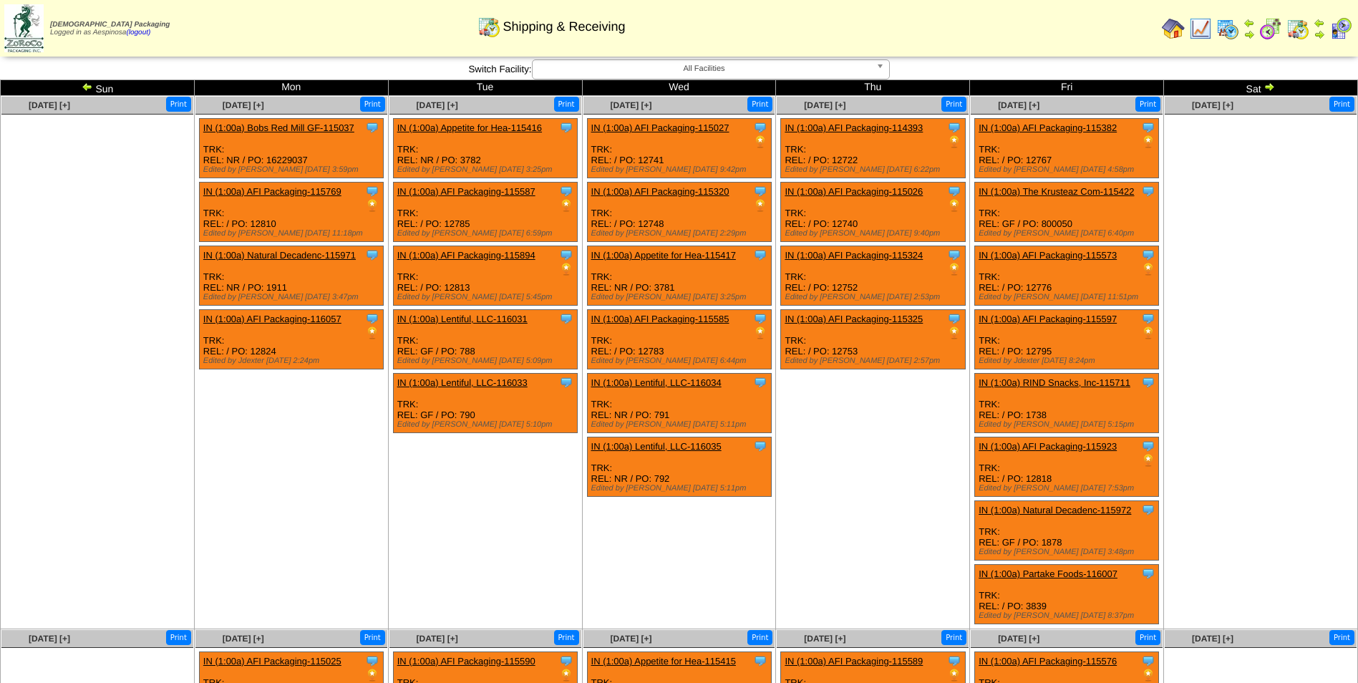
drag, startPoint x: 0, startPoint y: 0, endPoint x: 89, endPoint y: 83, distance: 121.6
click at [89, 83] on img at bounding box center [87, 86] width 11 height 11
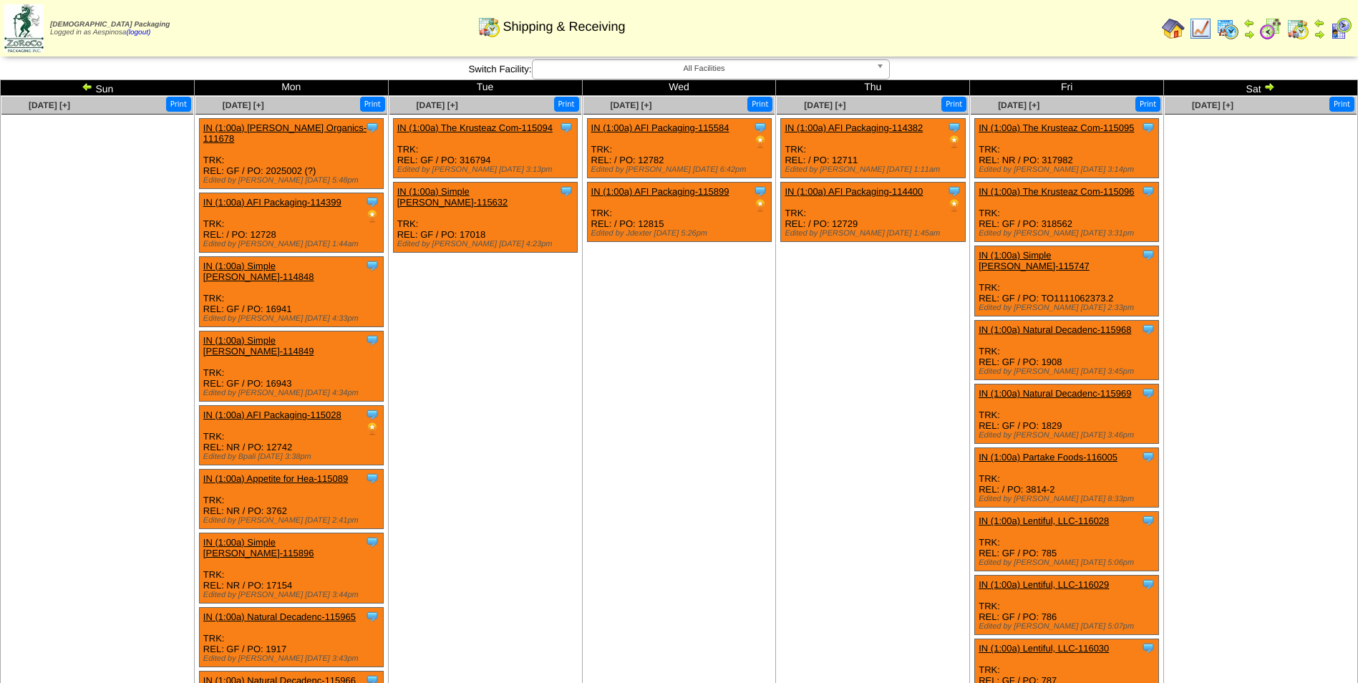
click at [89, 83] on img at bounding box center [87, 86] width 11 height 11
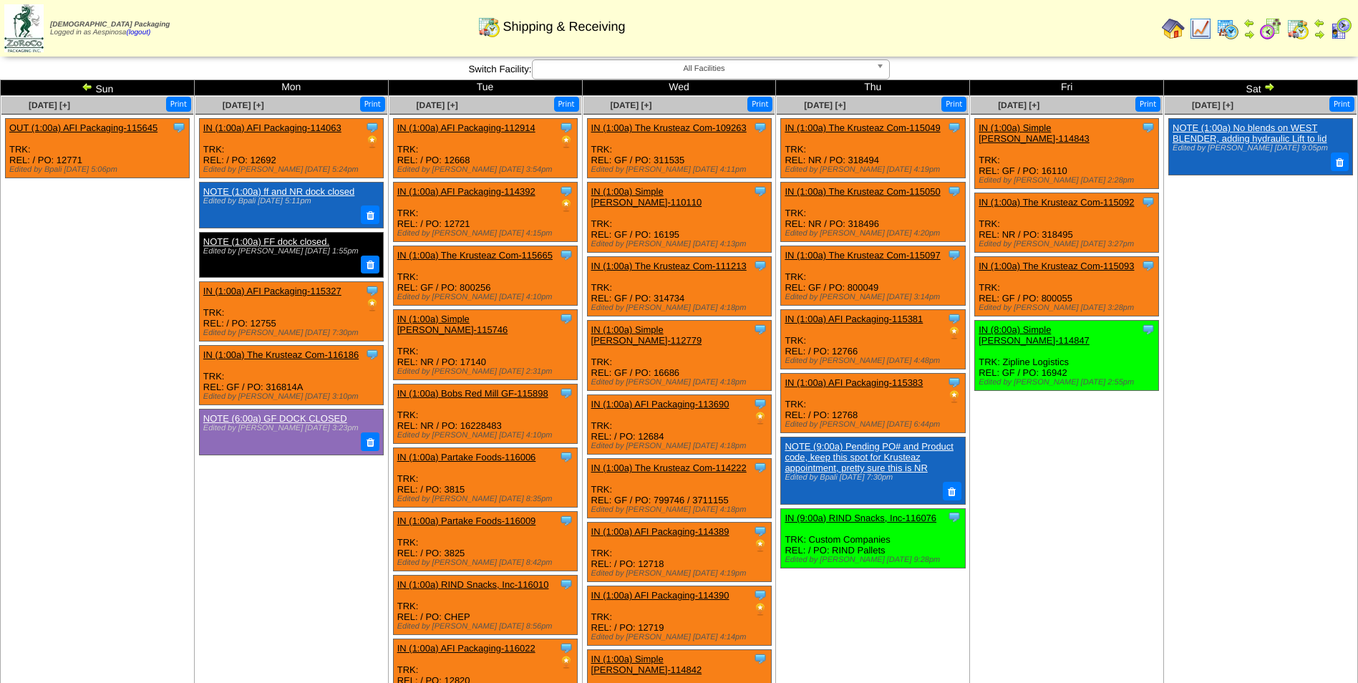
click at [86, 80] on td "Sun" at bounding box center [98, 88] width 194 height 16
click at [84, 91] on img at bounding box center [87, 86] width 11 height 11
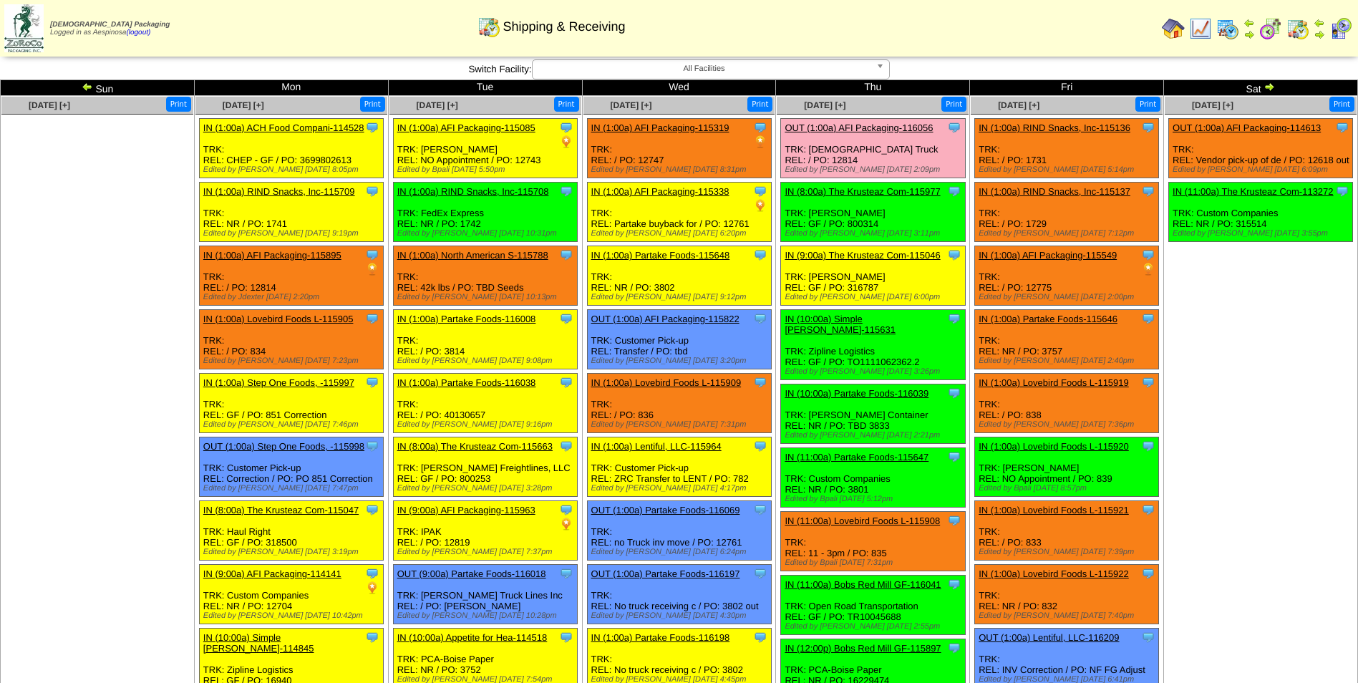
click at [53, 318] on ul at bounding box center [97, 222] width 192 height 215
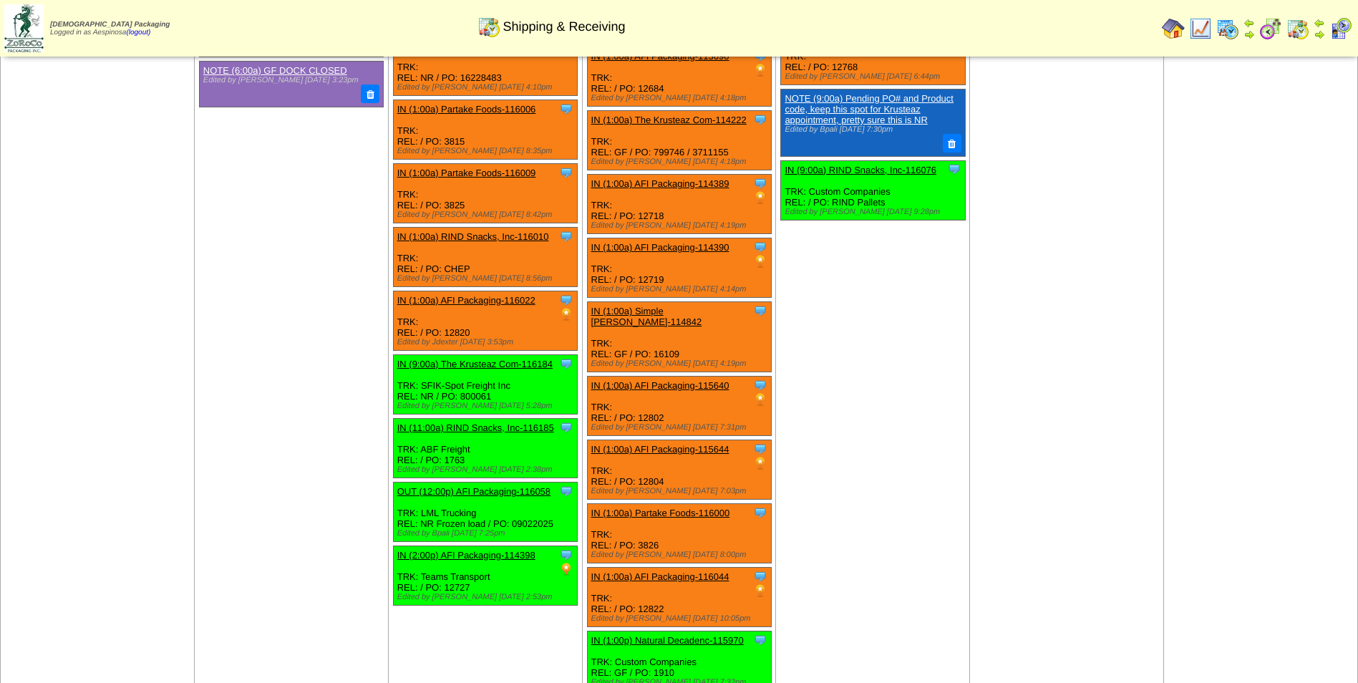
scroll to position [1875, 0]
click at [886, 322] on td "Sep 04 [+] Print Clone Item IN (1:00a) The Krusteaz Com-115049 The Krusteaz Com…" at bounding box center [873, 221] width 194 height 948
click at [667, 305] on link "IN (1:00a) Simple Mills-114842" at bounding box center [646, 315] width 111 height 21
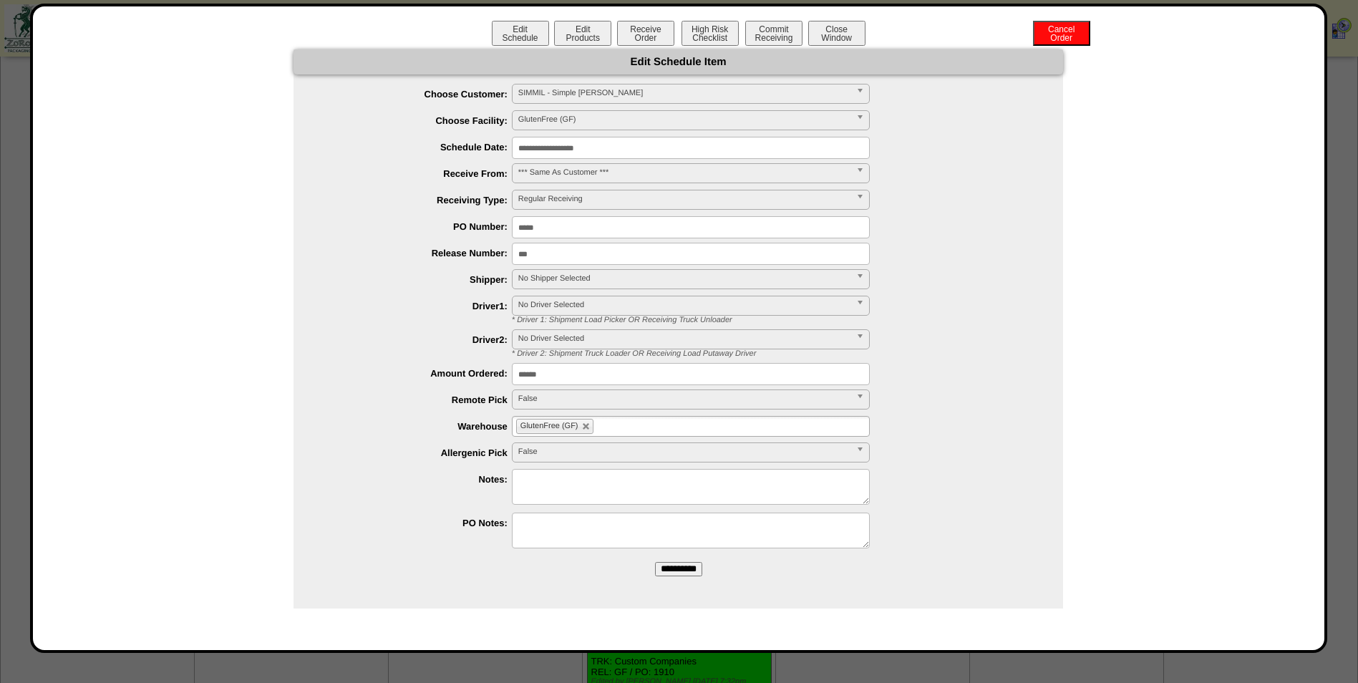
click at [596, 142] on input "**********" at bounding box center [691, 148] width 358 height 22
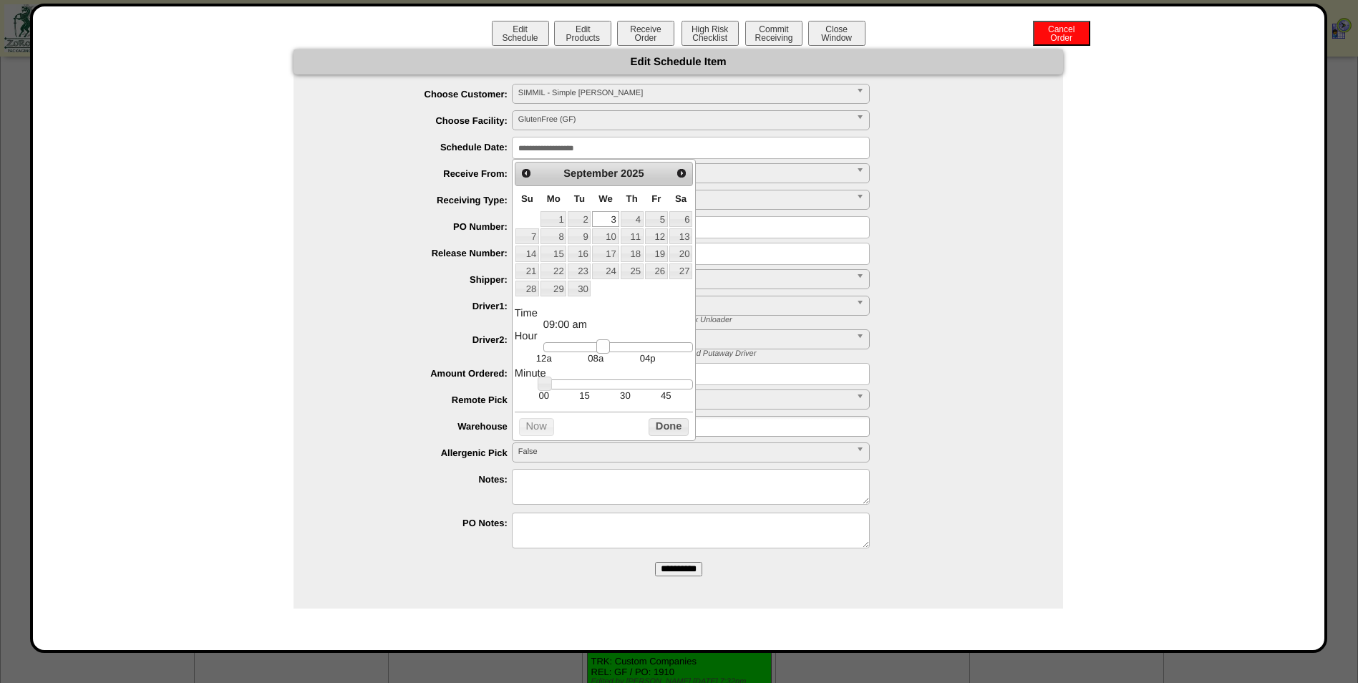
type input "**********"
click at [599, 352] on div at bounding box center [618, 347] width 150 height 10
click at [661, 432] on button "Done" at bounding box center [669, 427] width 40 height 18
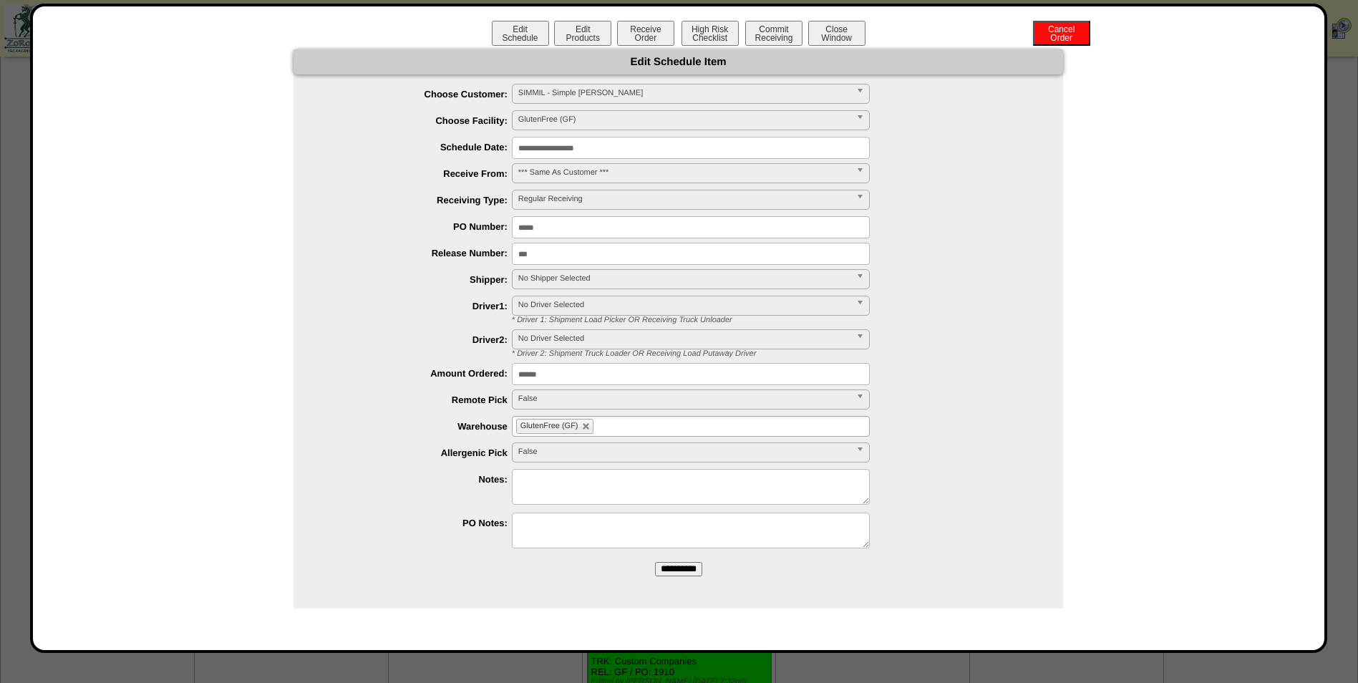
click at [616, 488] on textarea at bounding box center [691, 487] width 358 height 36
type textarea "*******"
click at [672, 569] on input "**********" at bounding box center [678, 569] width 47 height 14
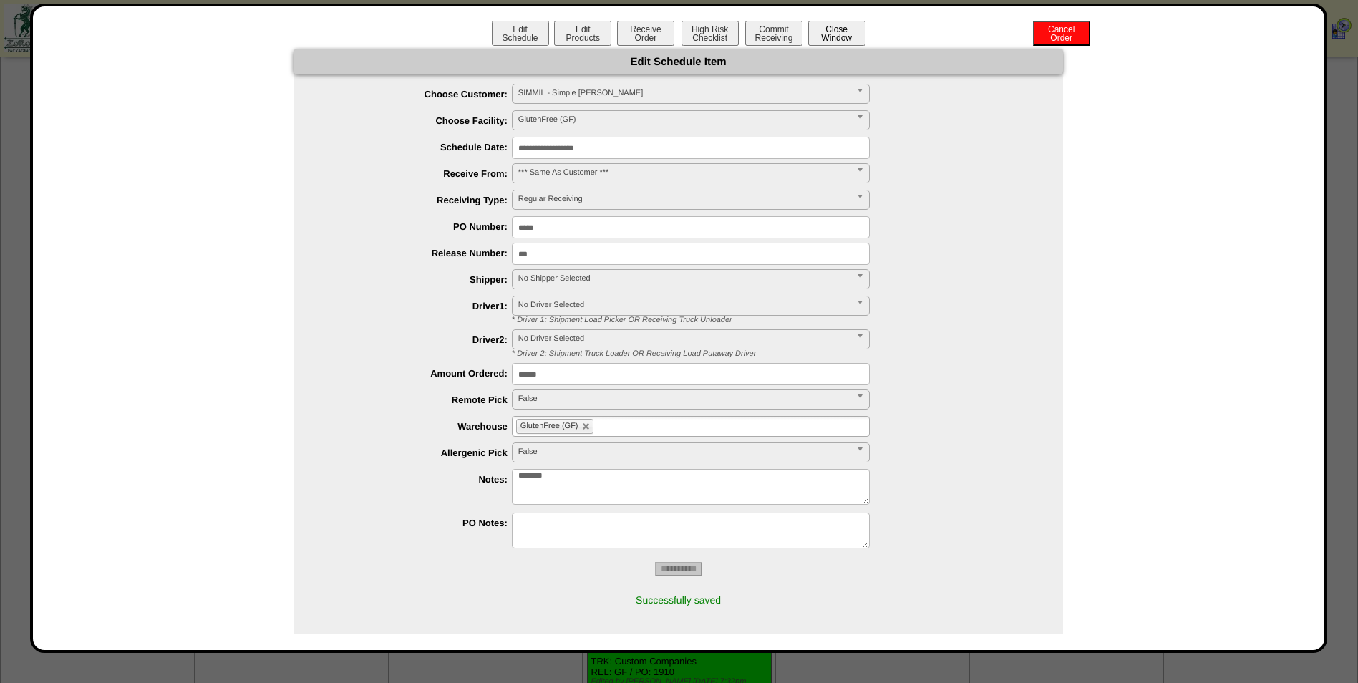
click at [833, 34] on button "Close Window" at bounding box center [836, 33] width 57 height 25
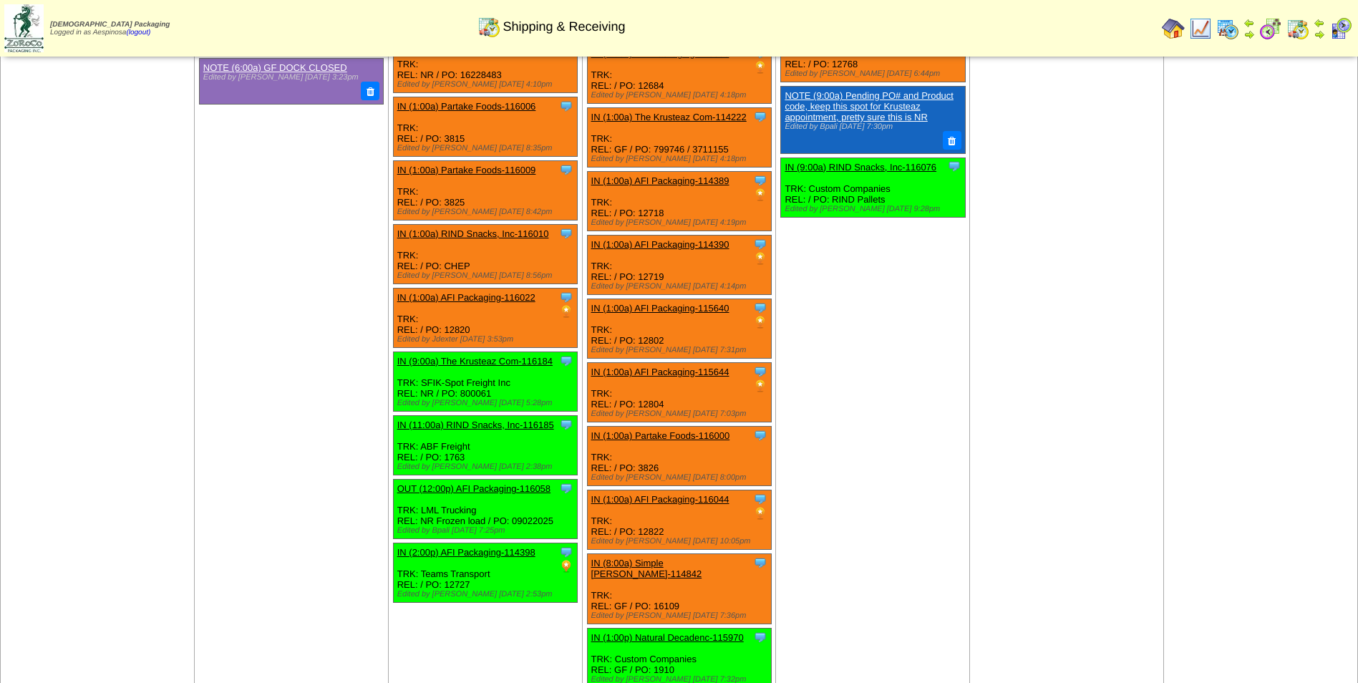
scroll to position [1875, 0]
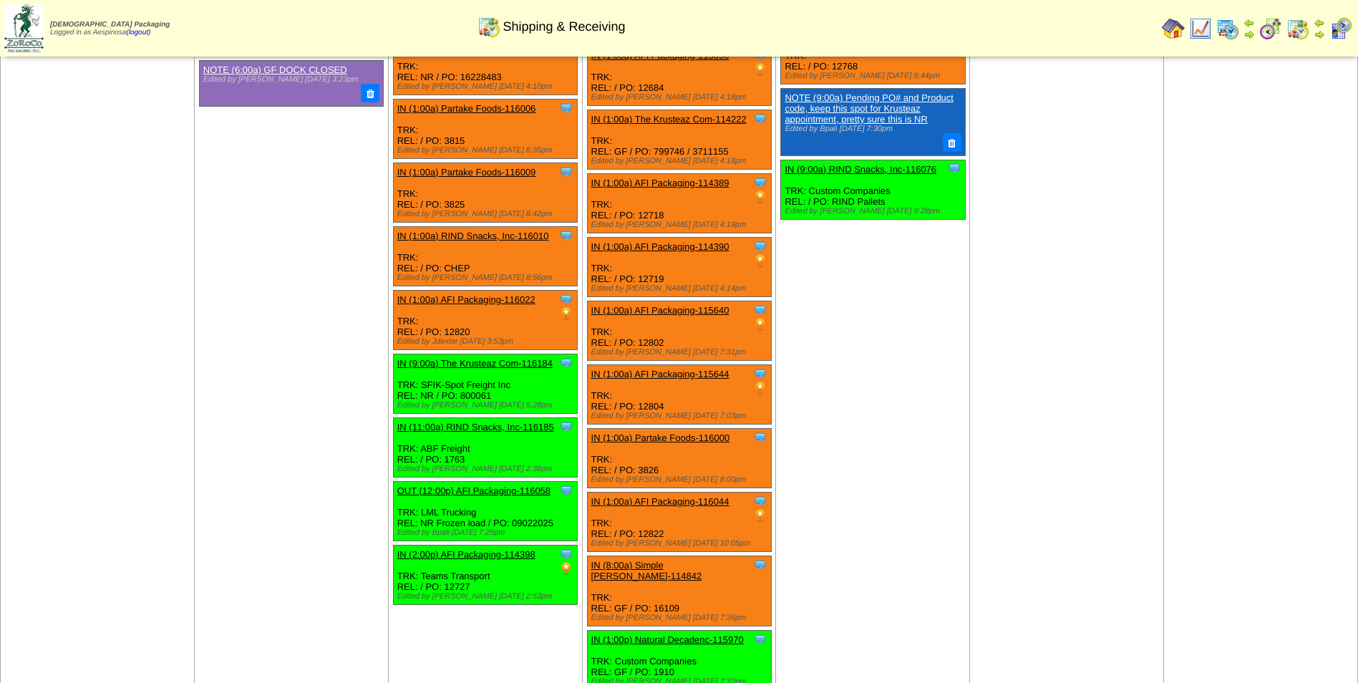
click at [696, 560] on link "IN (8:00a) Simple [PERSON_NAME]-114842" at bounding box center [646, 570] width 111 height 21
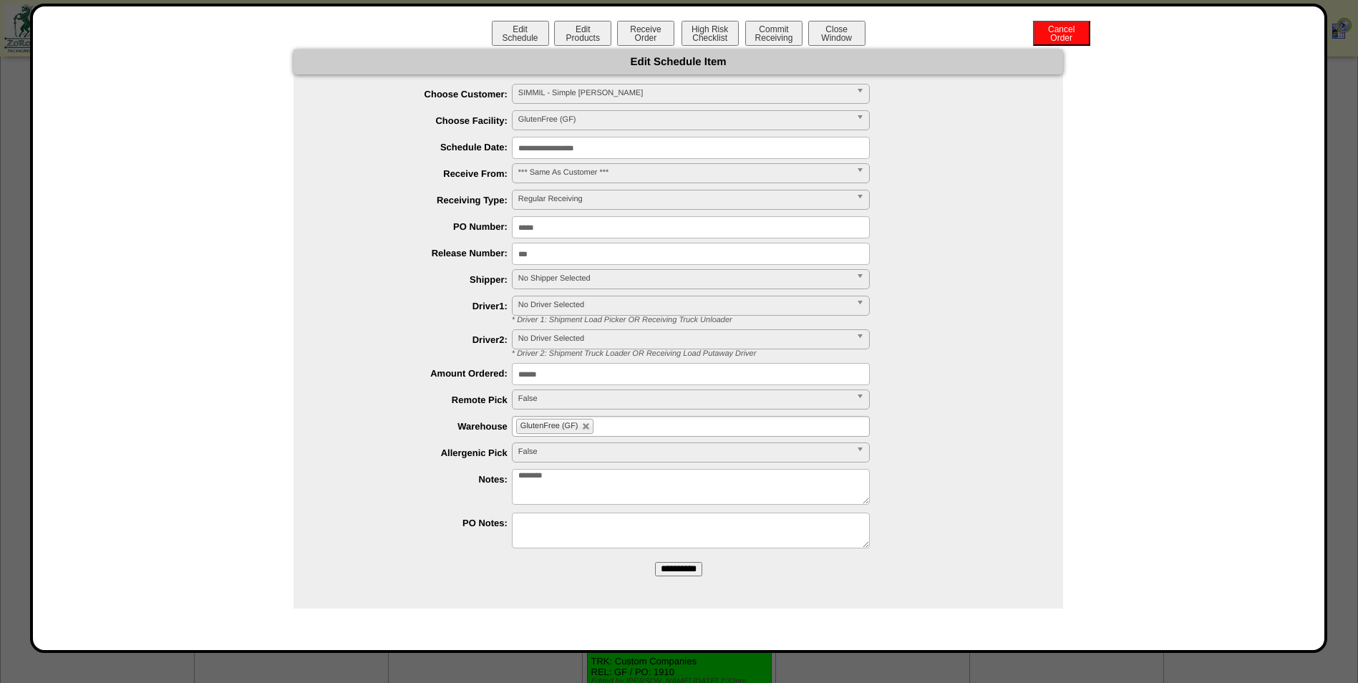
click at [593, 144] on input "**********" at bounding box center [691, 148] width 358 height 22
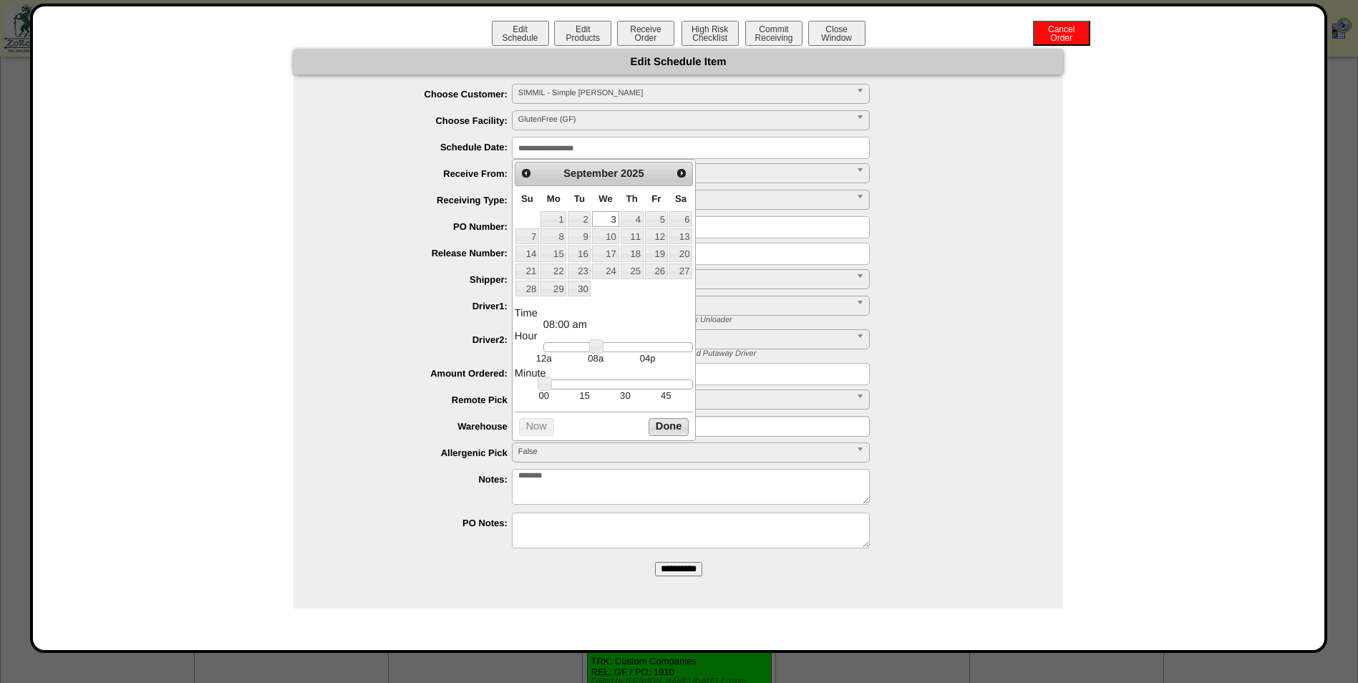
click at [654, 425] on button "Done" at bounding box center [669, 427] width 40 height 18
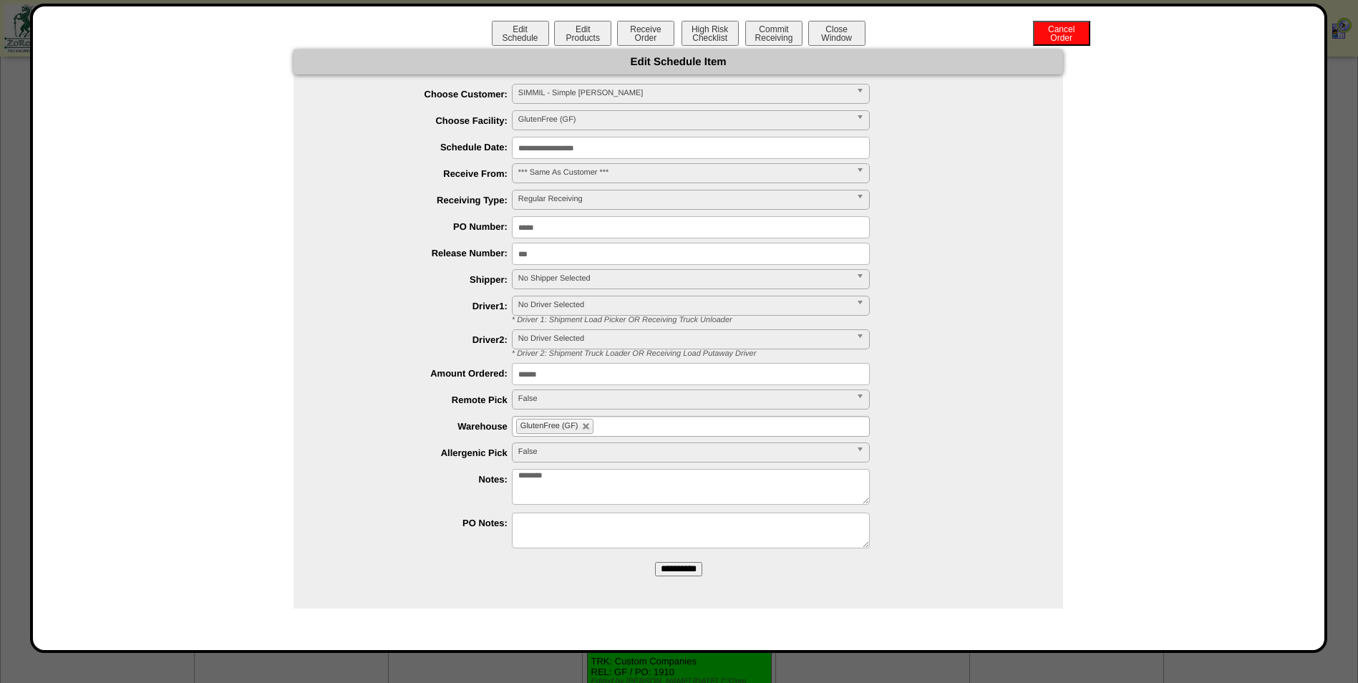
click at [588, 281] on span "No Shipper Selected" at bounding box center [684, 278] width 332 height 17
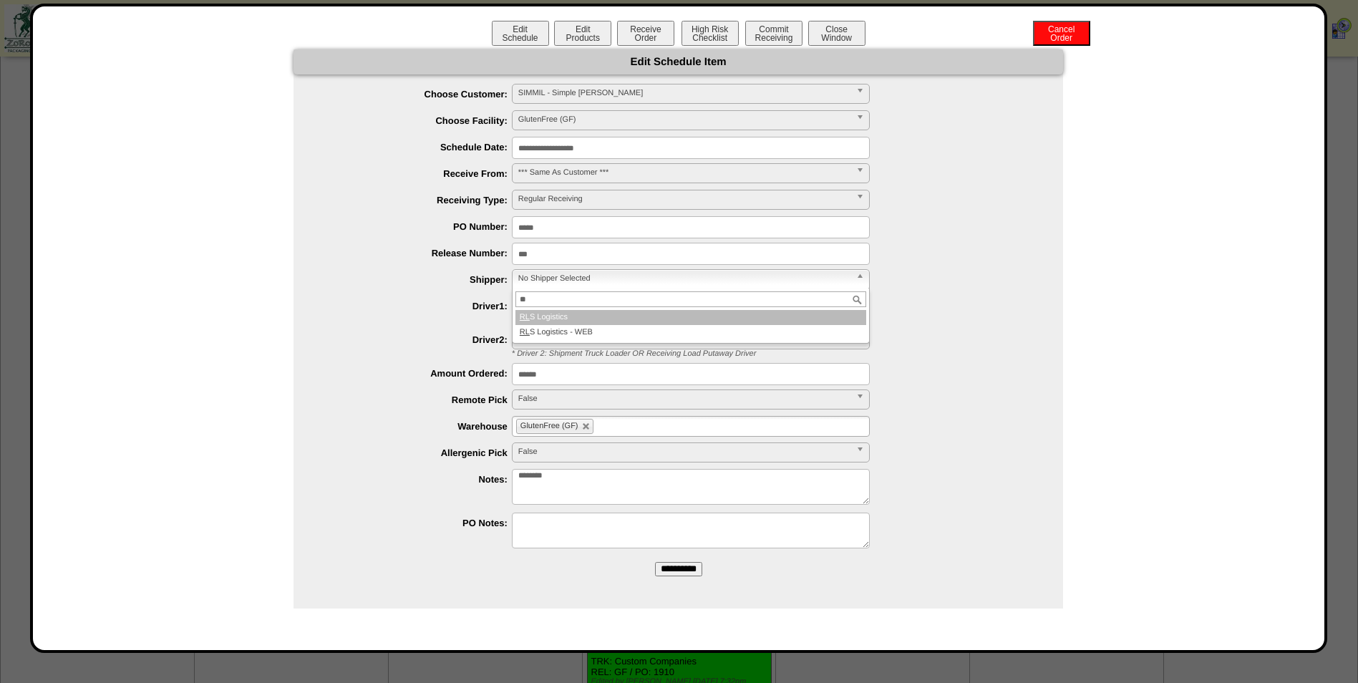
type input "**"
click at [687, 315] on li "RL S Logistics" at bounding box center [691, 317] width 351 height 15
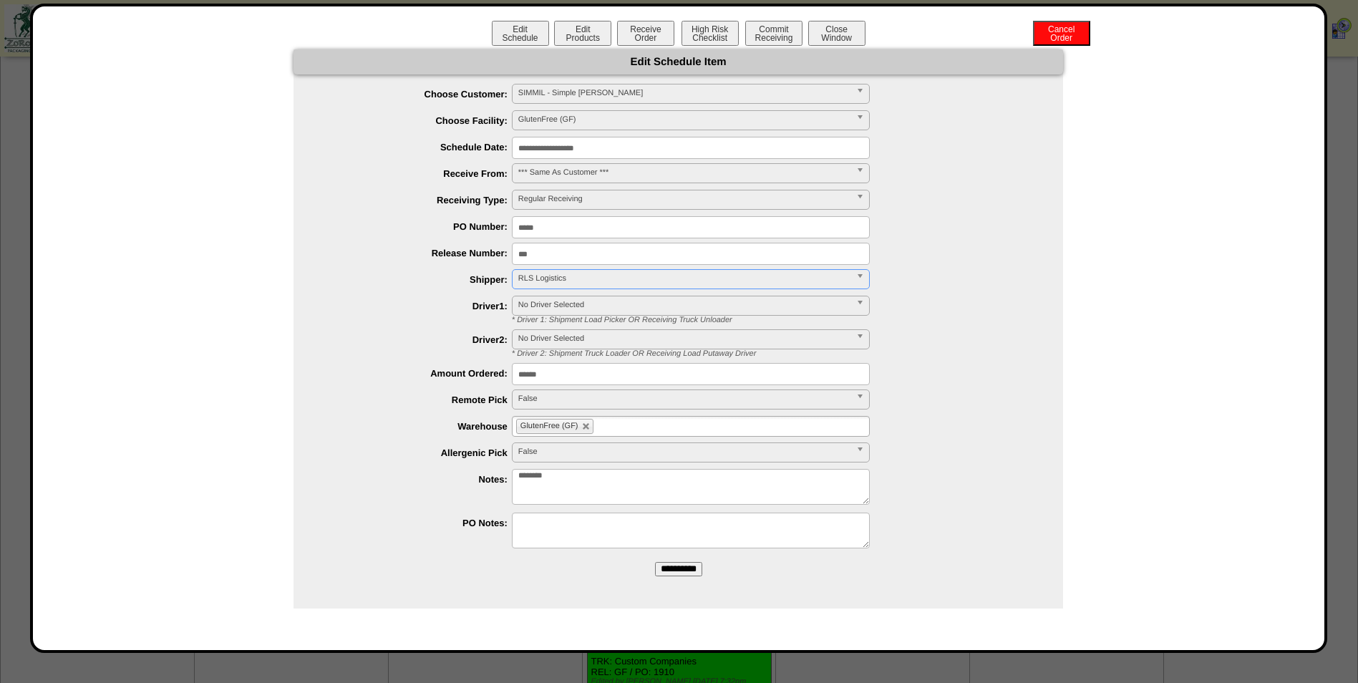
click at [675, 574] on input "**********" at bounding box center [678, 569] width 47 height 14
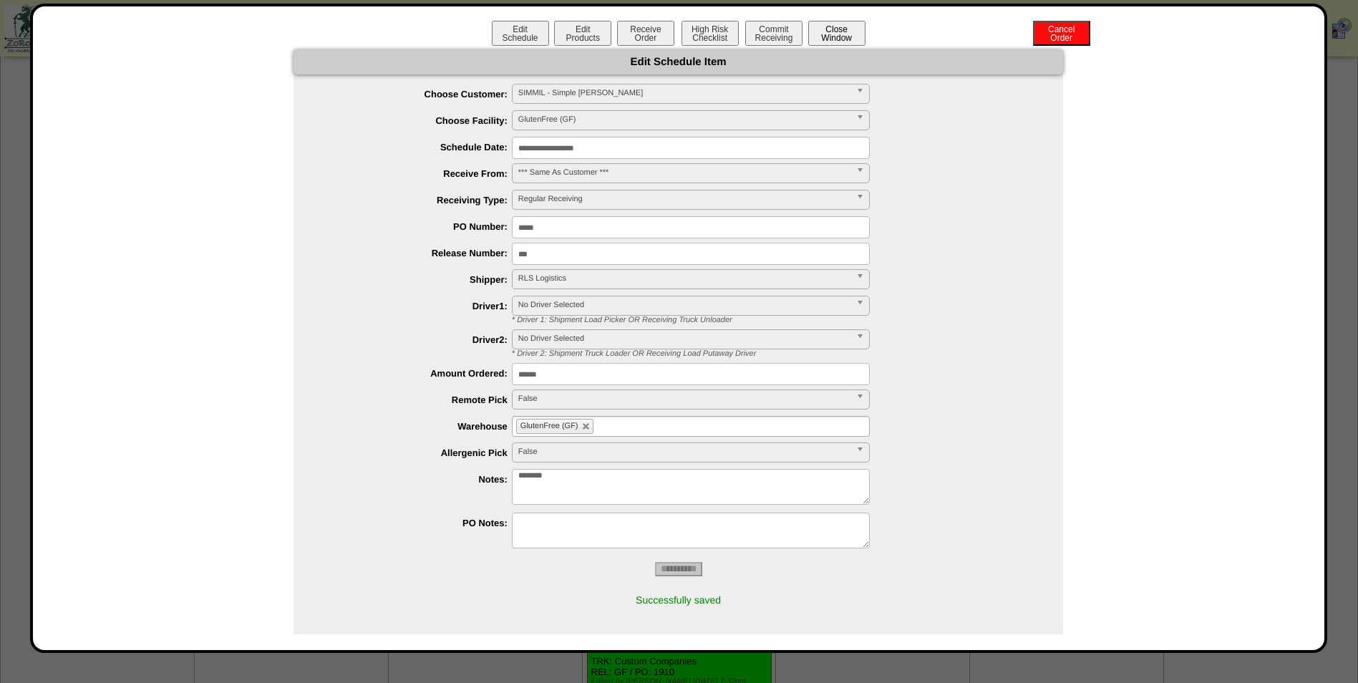
click at [836, 32] on button "Close Window" at bounding box center [836, 33] width 57 height 25
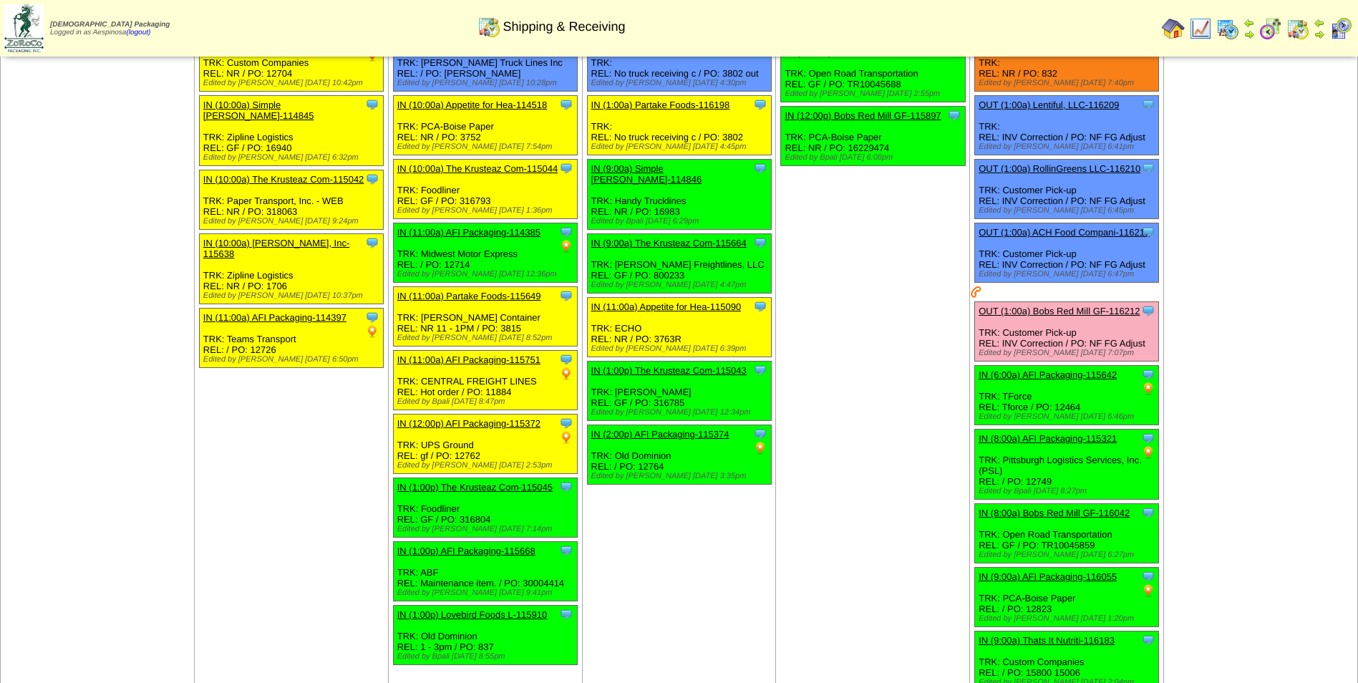
scroll to position [547, 0]
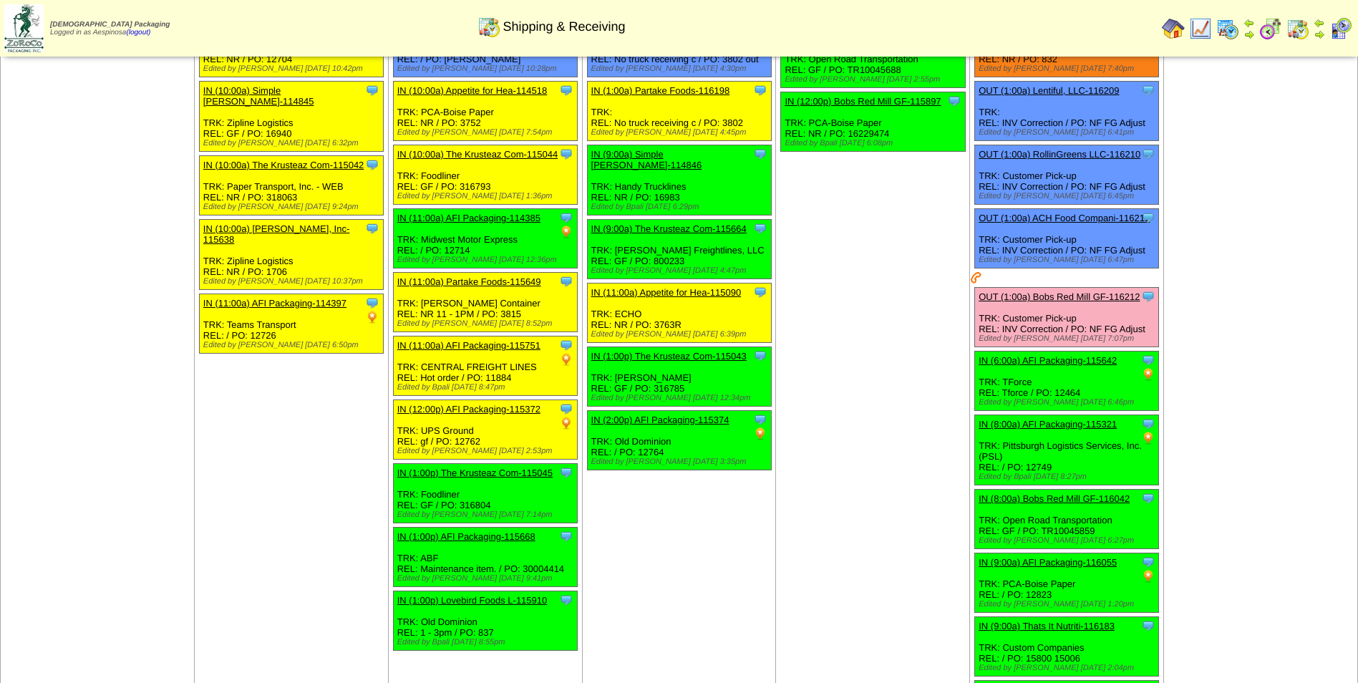
click at [714, 647] on td "[DATE] [+] Print Clone Item IN (1:00a) AFI Packaging-115319 AFI Packaging Sched…" at bounding box center [679, 312] width 194 height 1526
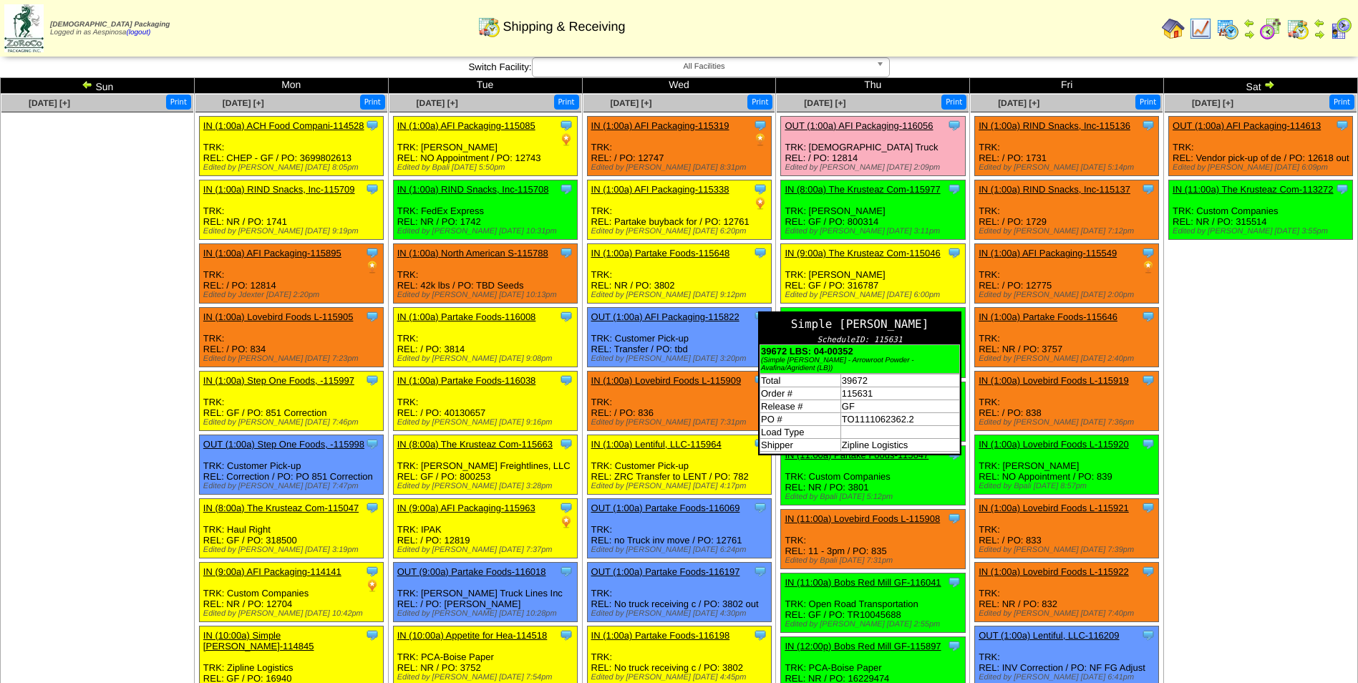
scroll to position [0, 0]
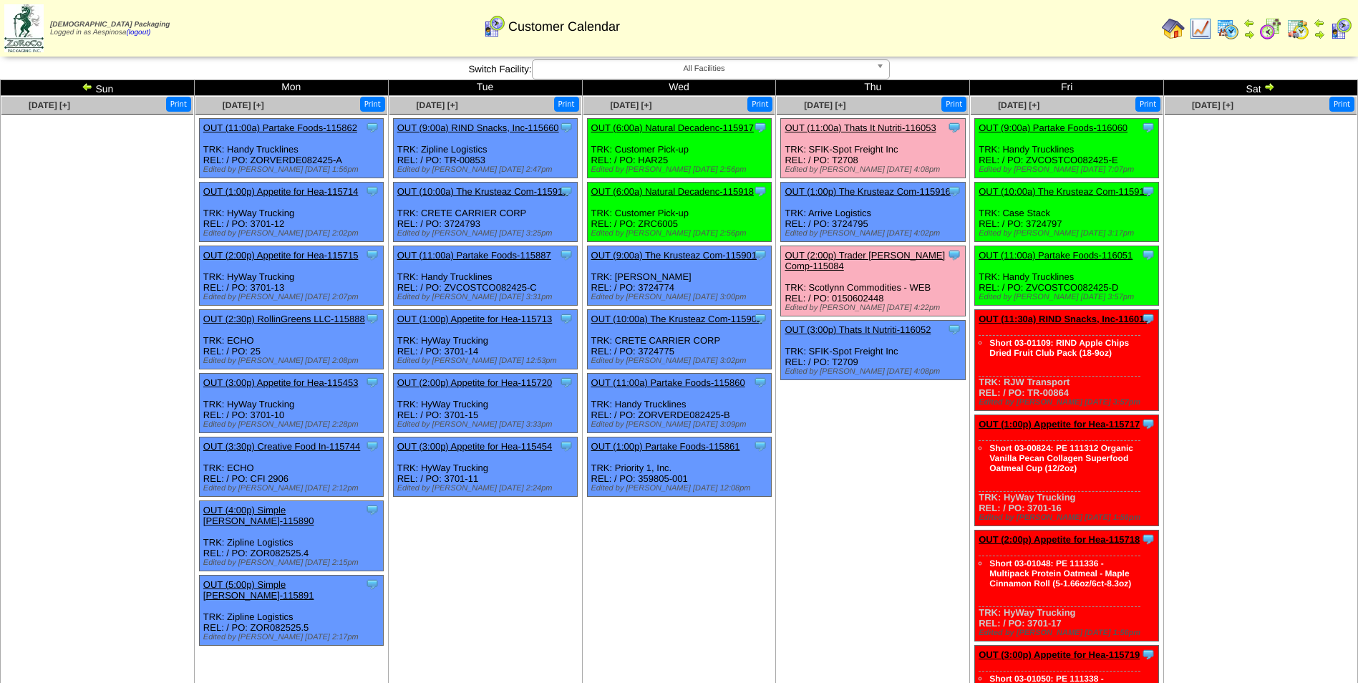
click at [1083, 130] on link "OUT (9:00a) Partake Foods-116060" at bounding box center [1053, 127] width 149 height 11
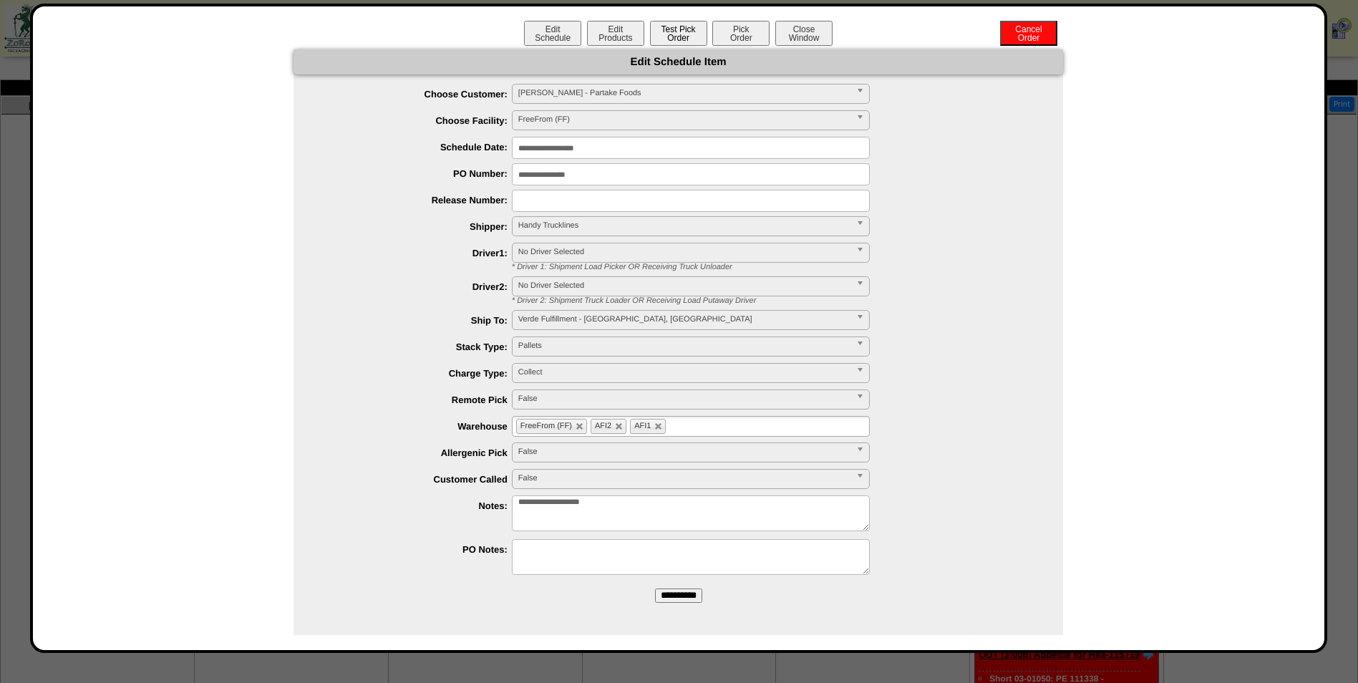
click at [684, 34] on button "Test Pick Order" at bounding box center [678, 33] width 57 height 25
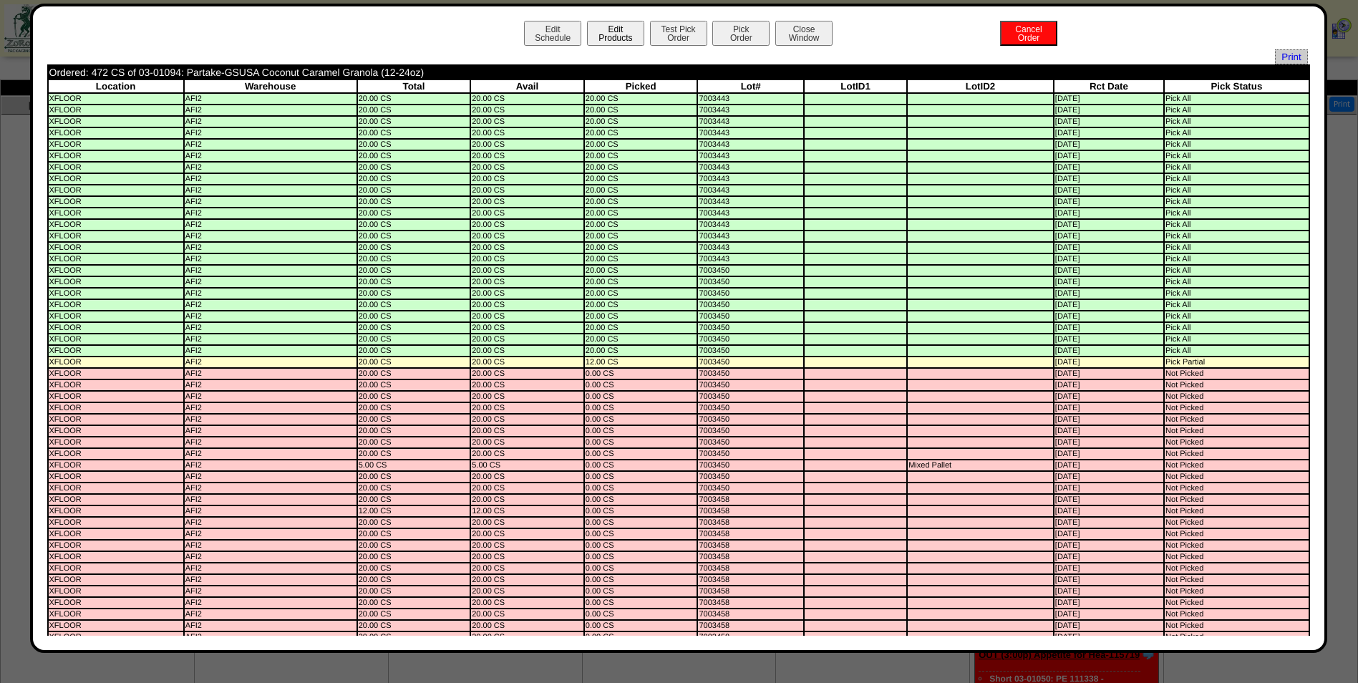
click at [599, 39] on button "Edit Products" at bounding box center [615, 33] width 57 height 25
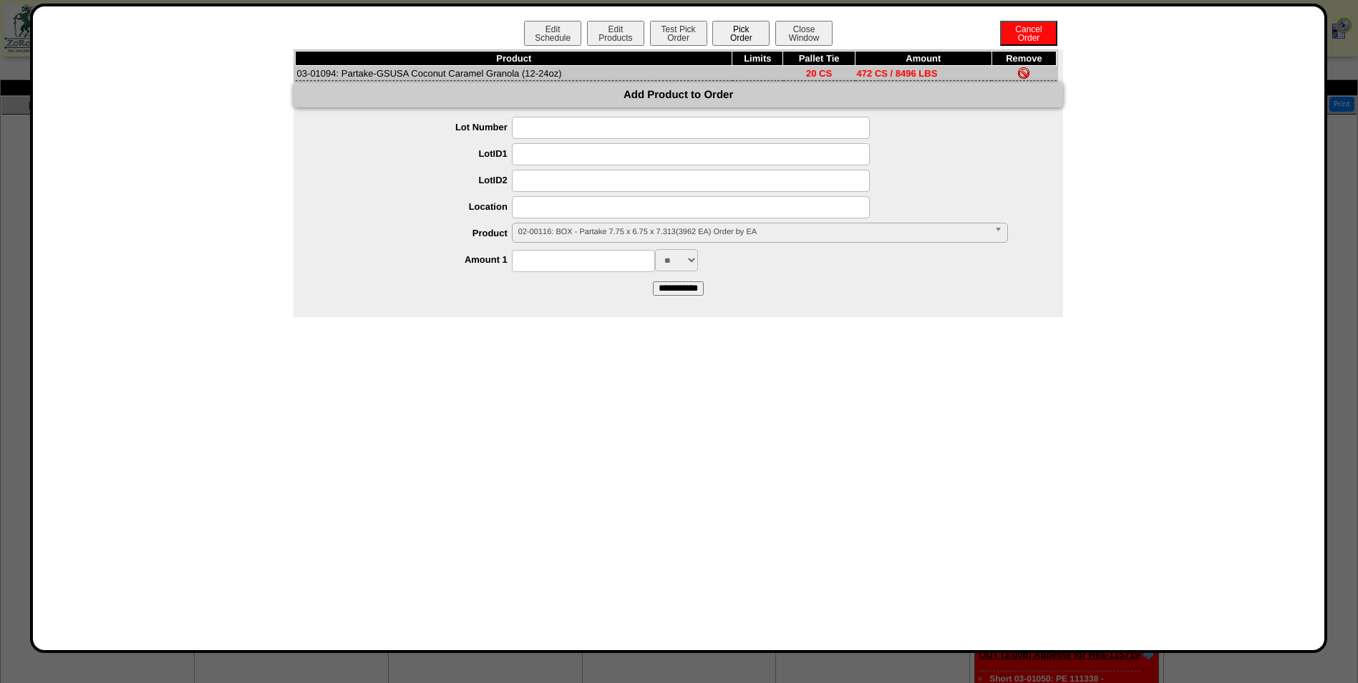
click at [743, 39] on button "Pick Order" at bounding box center [740, 33] width 57 height 25
click at [677, 31] on button "Test Pick Order" at bounding box center [678, 33] width 57 height 25
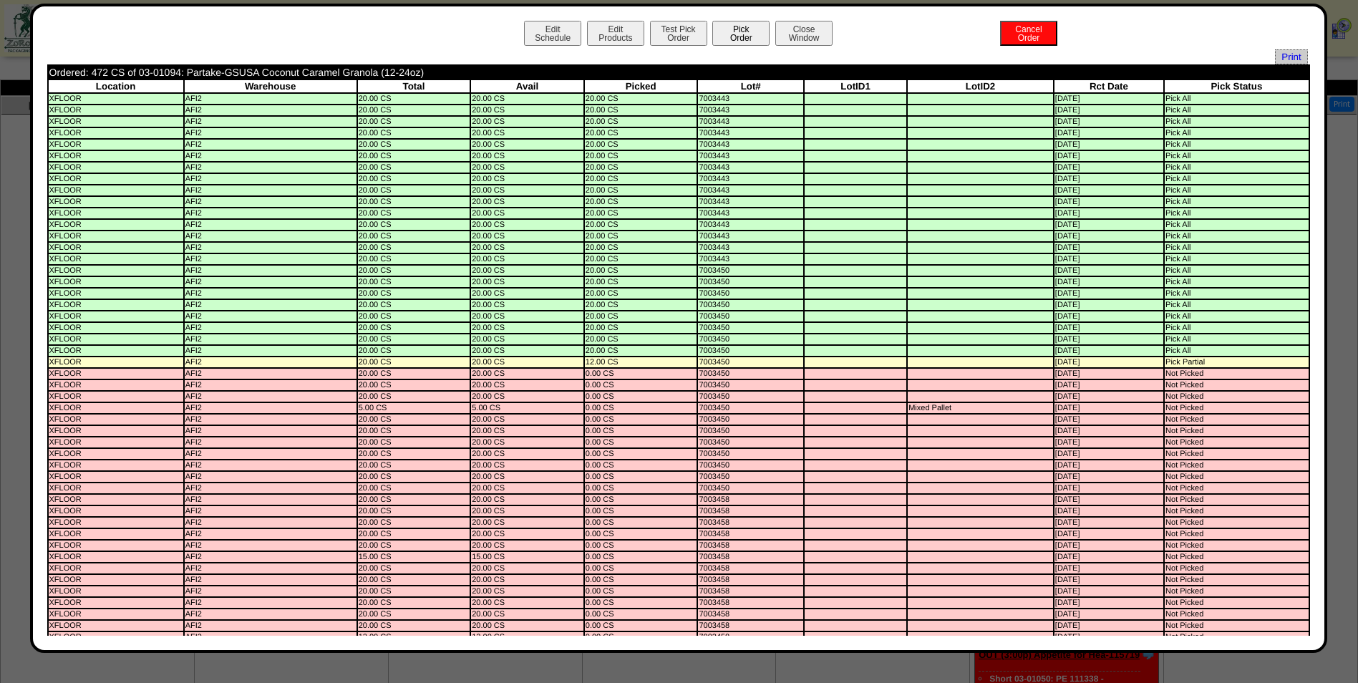
click at [731, 40] on button "Pick Order" at bounding box center [740, 33] width 57 height 25
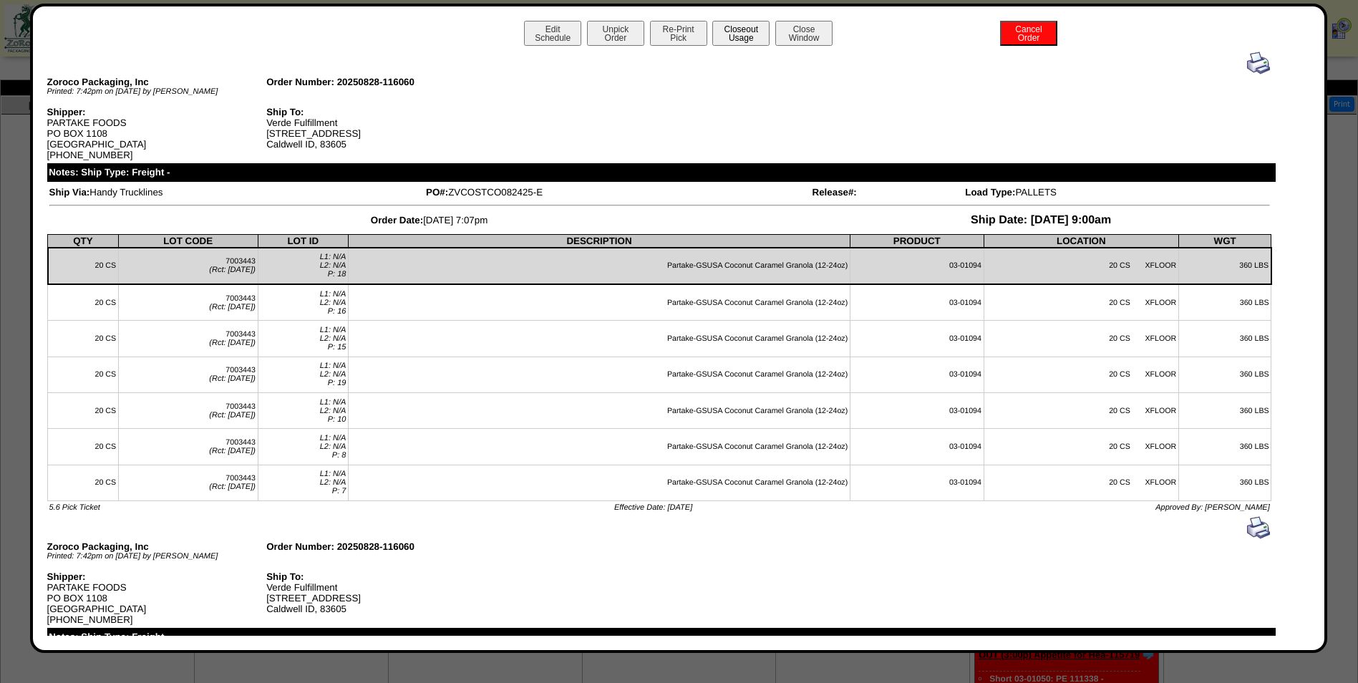
click at [740, 31] on button "Closeout Usage" at bounding box center [740, 33] width 57 height 25
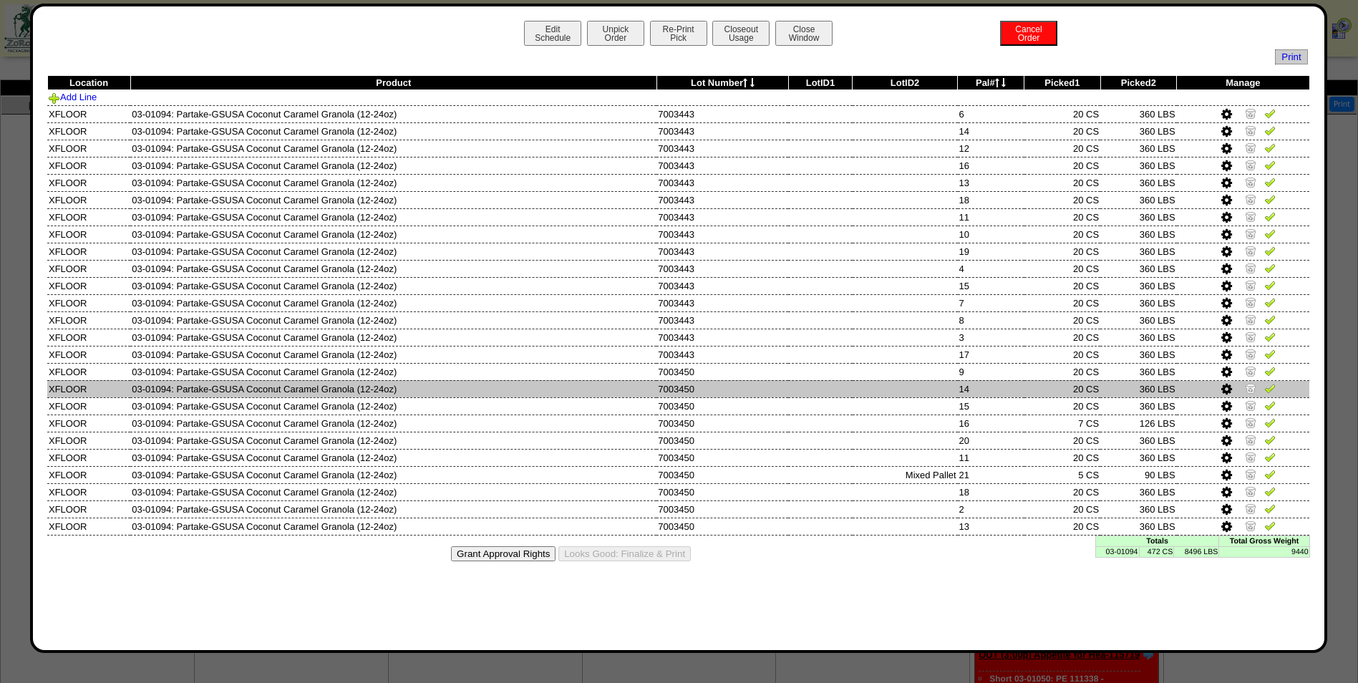
click at [951, 385] on td at bounding box center [905, 388] width 105 height 17
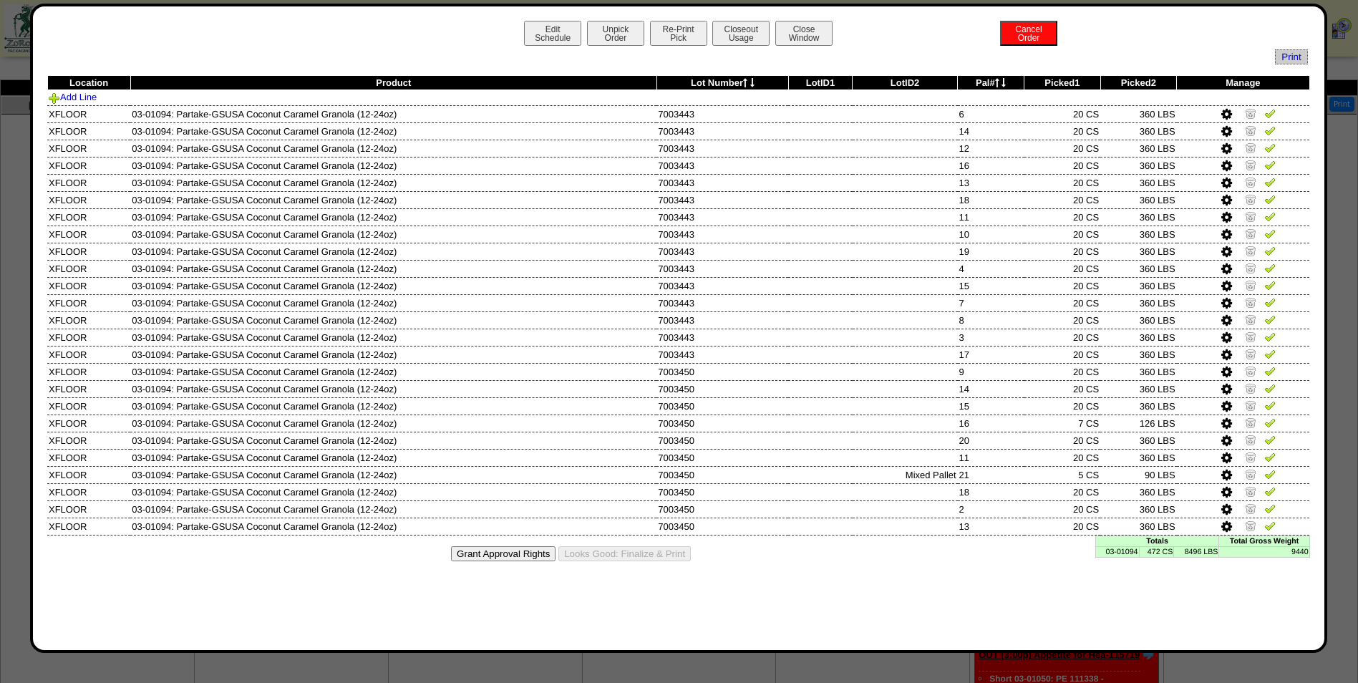
click at [1168, 552] on td "472 CS" at bounding box center [1156, 551] width 35 height 11
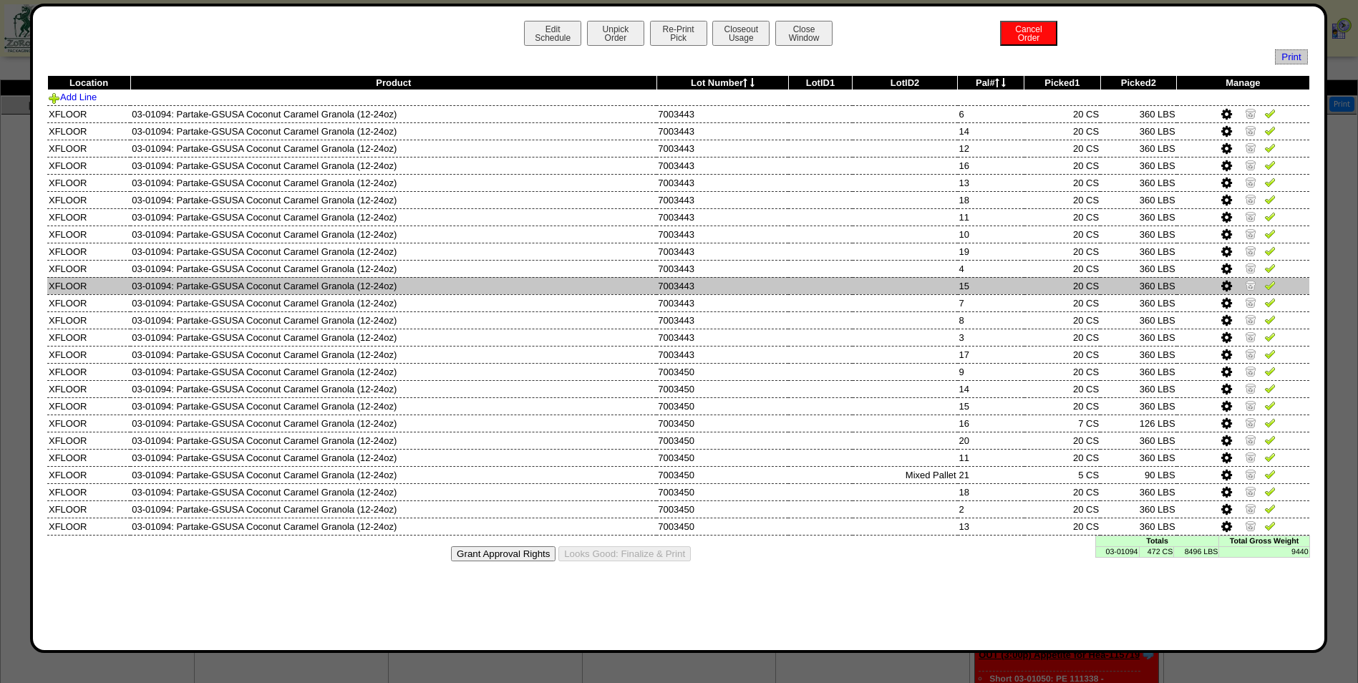
click at [833, 277] on td at bounding box center [820, 285] width 64 height 17
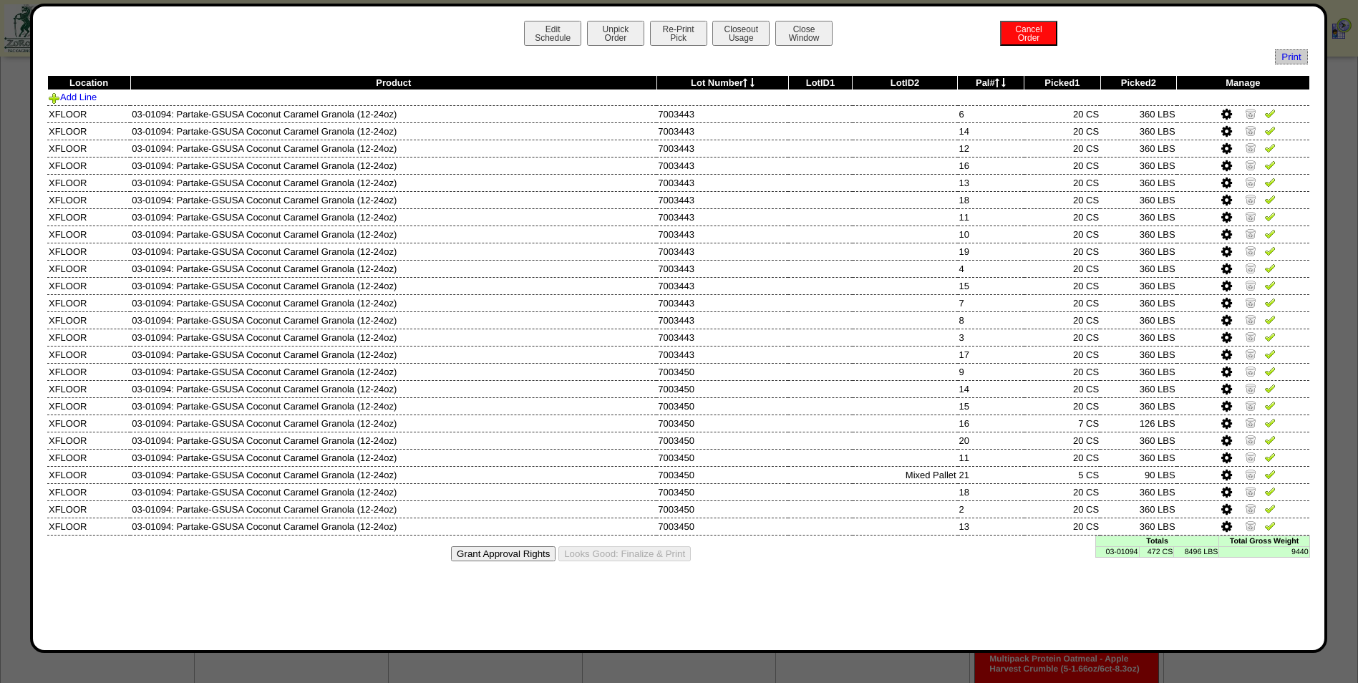
scroll to position [72, 0]
click at [1165, 553] on td "472 CS" at bounding box center [1156, 551] width 35 height 11
click at [1114, 548] on td "03-01094" at bounding box center [1118, 551] width 44 height 11
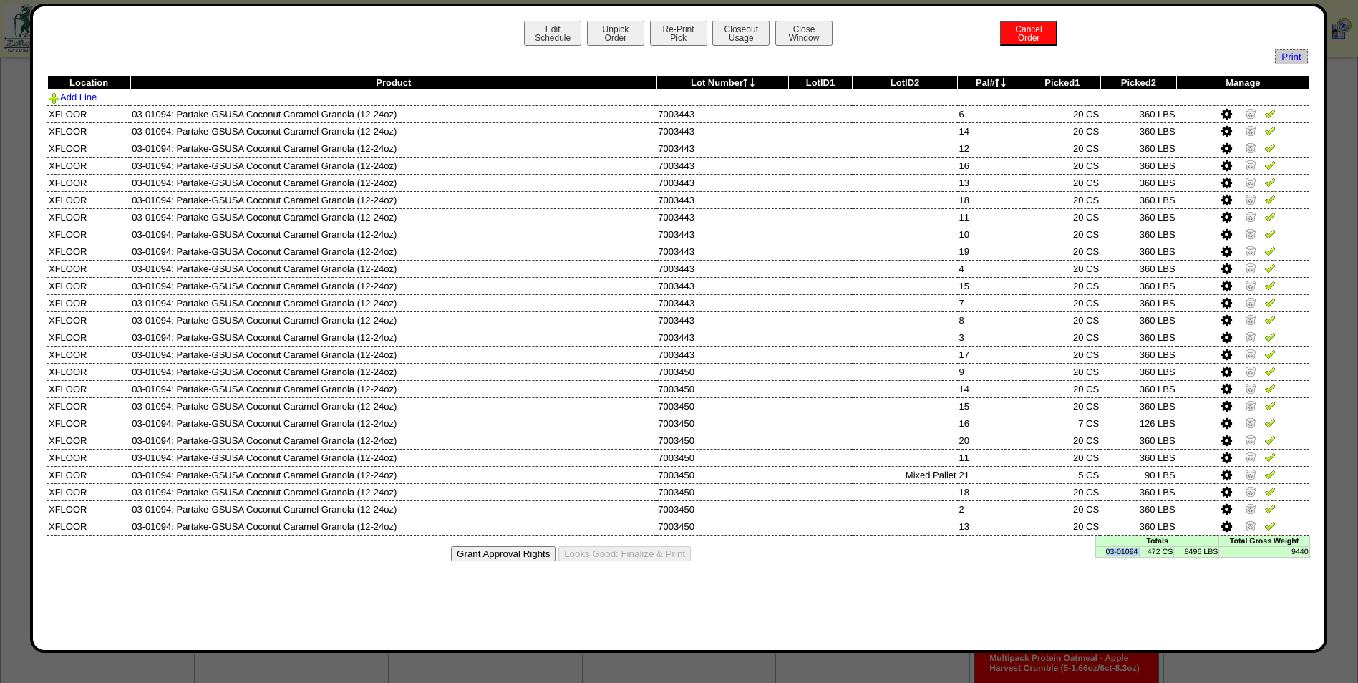
copy td "03-01094"
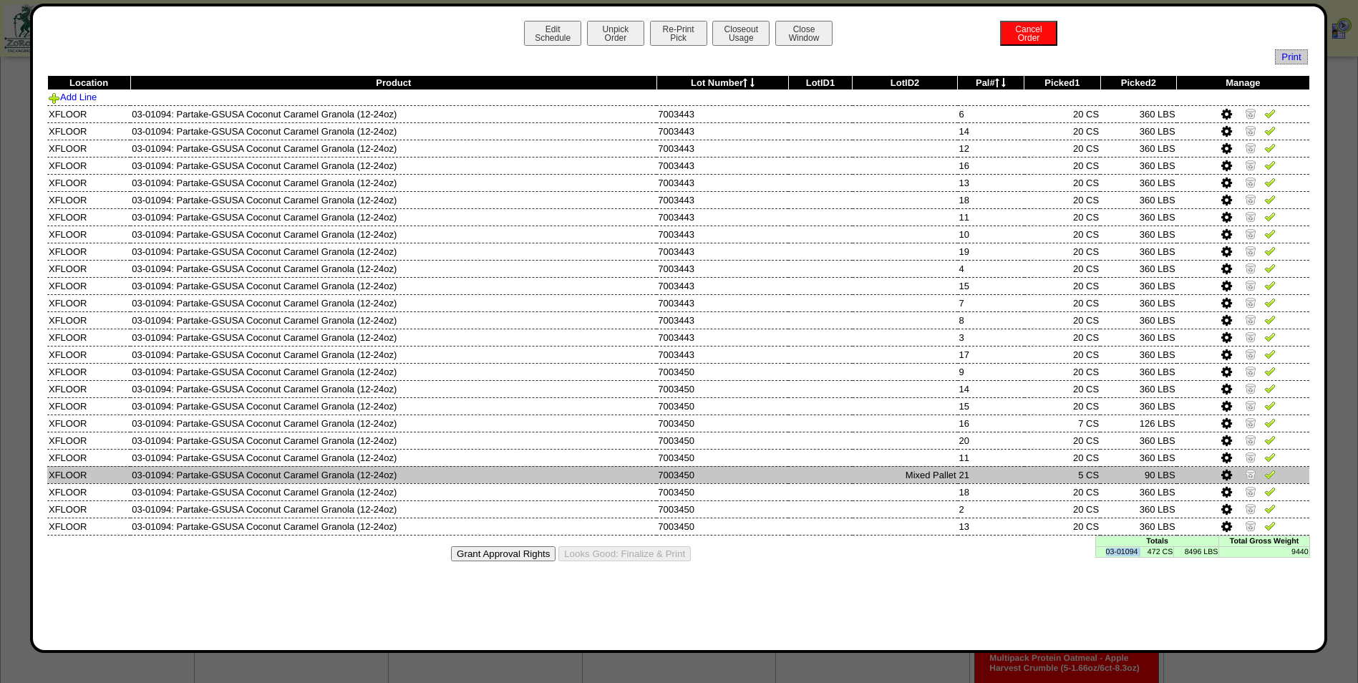
click at [1250, 478] on img at bounding box center [1250, 473] width 11 height 11
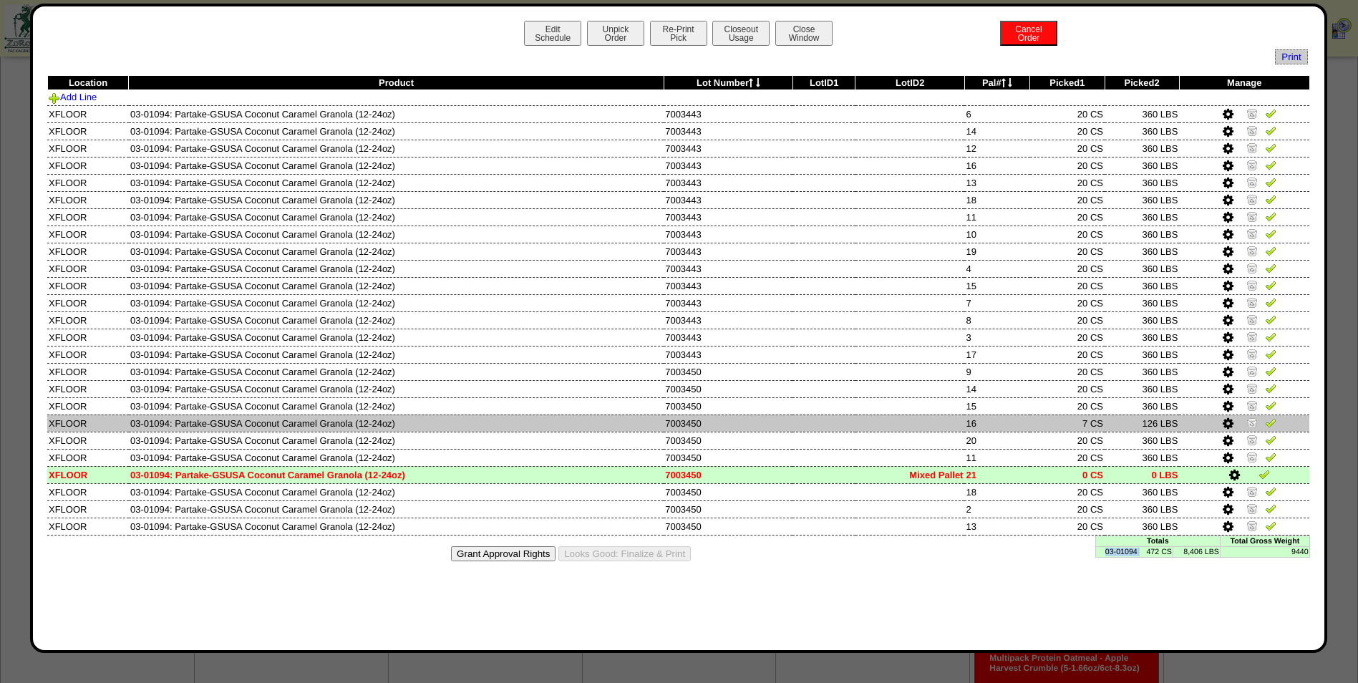
click at [1225, 423] on icon at bounding box center [1228, 423] width 11 height 13
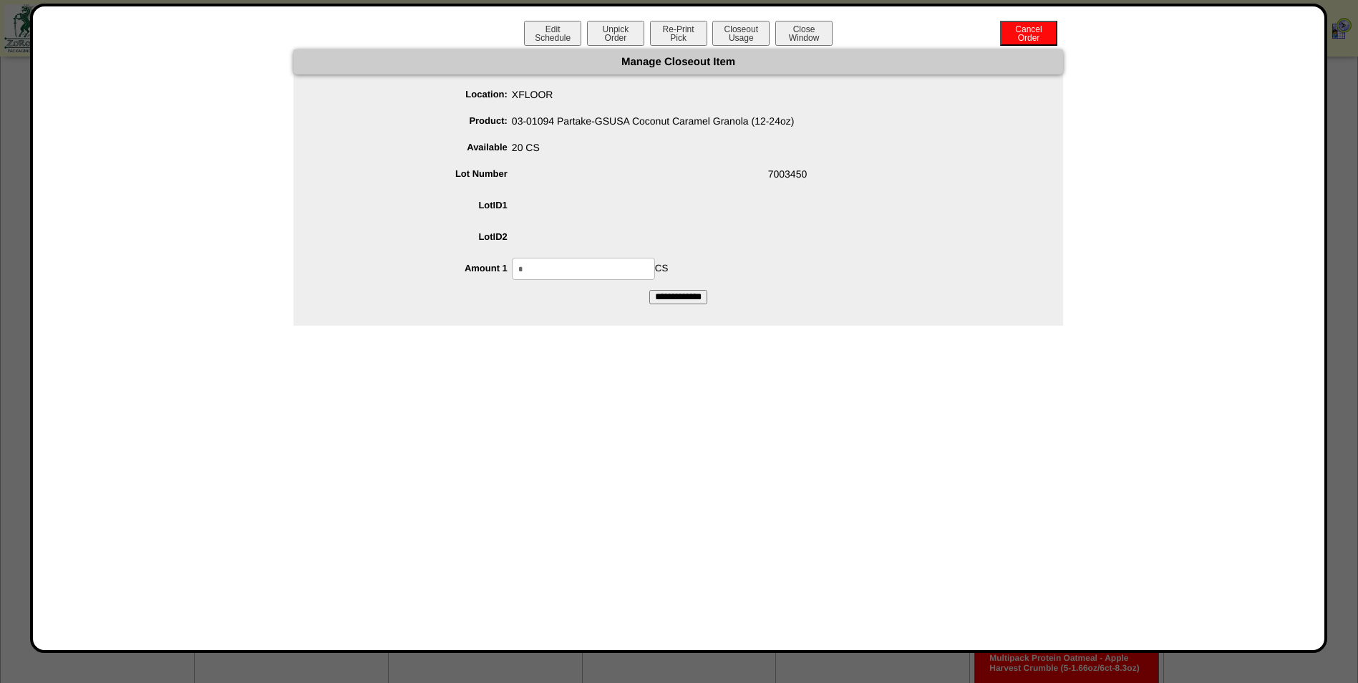
click at [546, 258] on input "*" at bounding box center [583, 269] width 143 height 22
click at [541, 262] on input "*" at bounding box center [583, 269] width 143 height 22
type input "**"
click at [649, 290] on input "**********" at bounding box center [678, 297] width 58 height 14
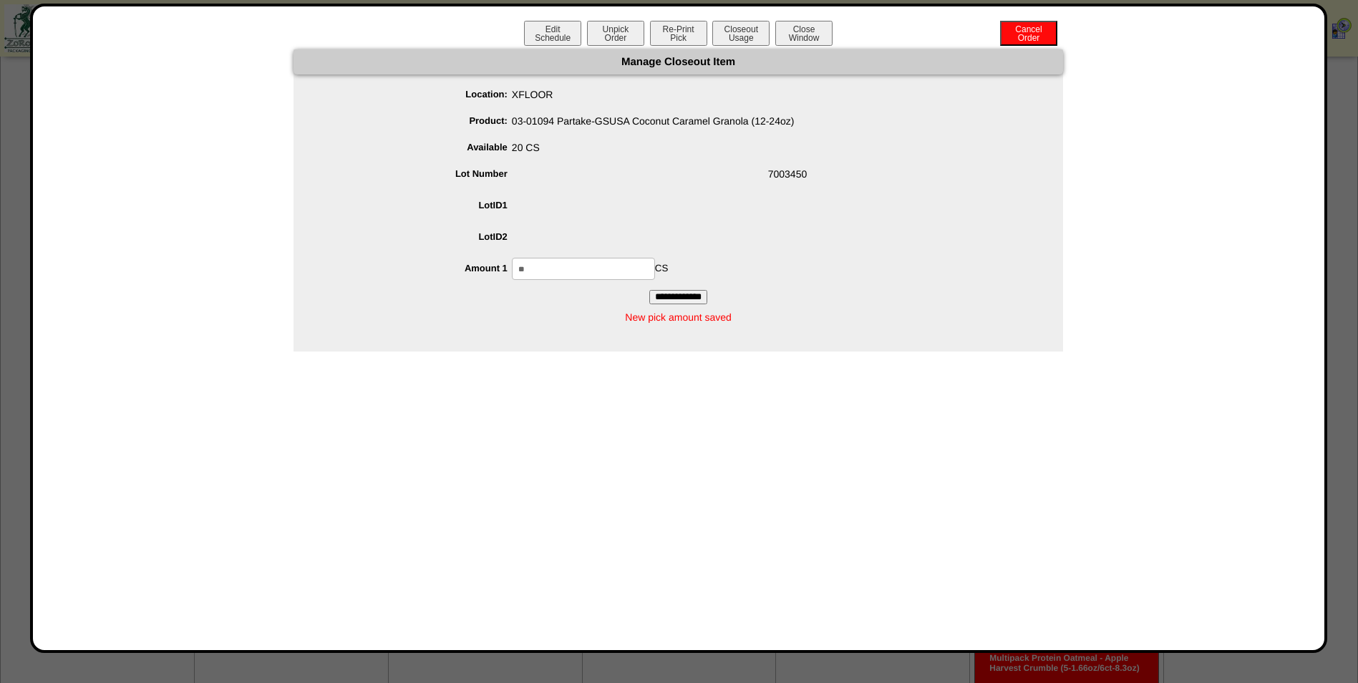
click at [717, 158] on span "20 CS" at bounding box center [692, 150] width 741 height 27
click at [750, 37] on button "Closeout Usage" at bounding box center [740, 33] width 57 height 25
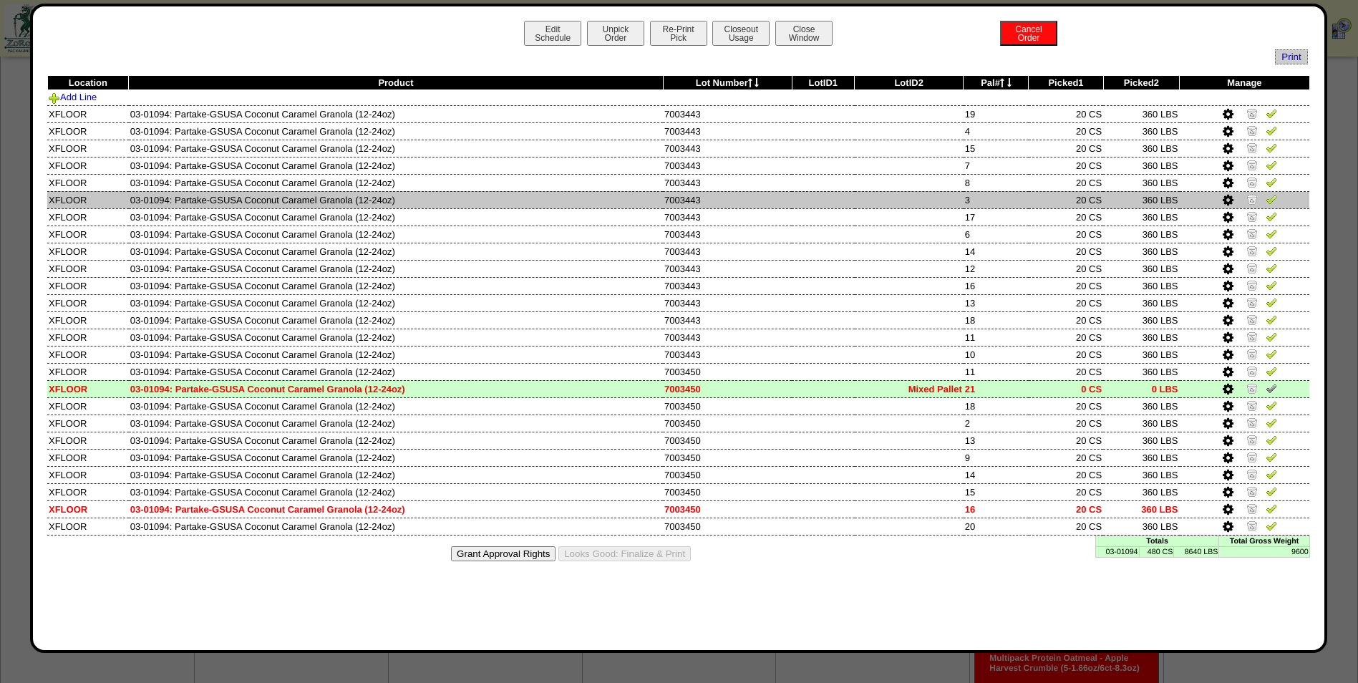
click at [757, 201] on td "7003443" at bounding box center [727, 199] width 129 height 17
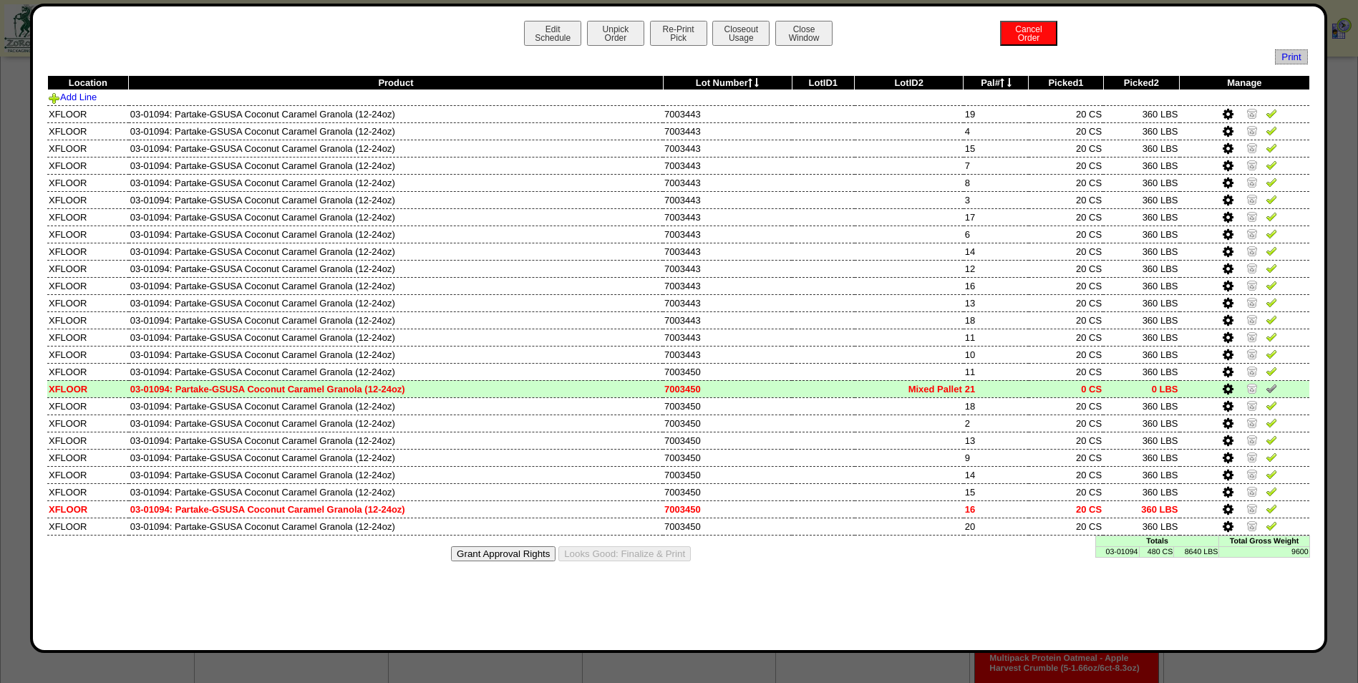
click at [1167, 549] on td "480 CS" at bounding box center [1156, 551] width 35 height 11
click at [542, 27] on button "Edit Schedule" at bounding box center [552, 33] width 57 height 25
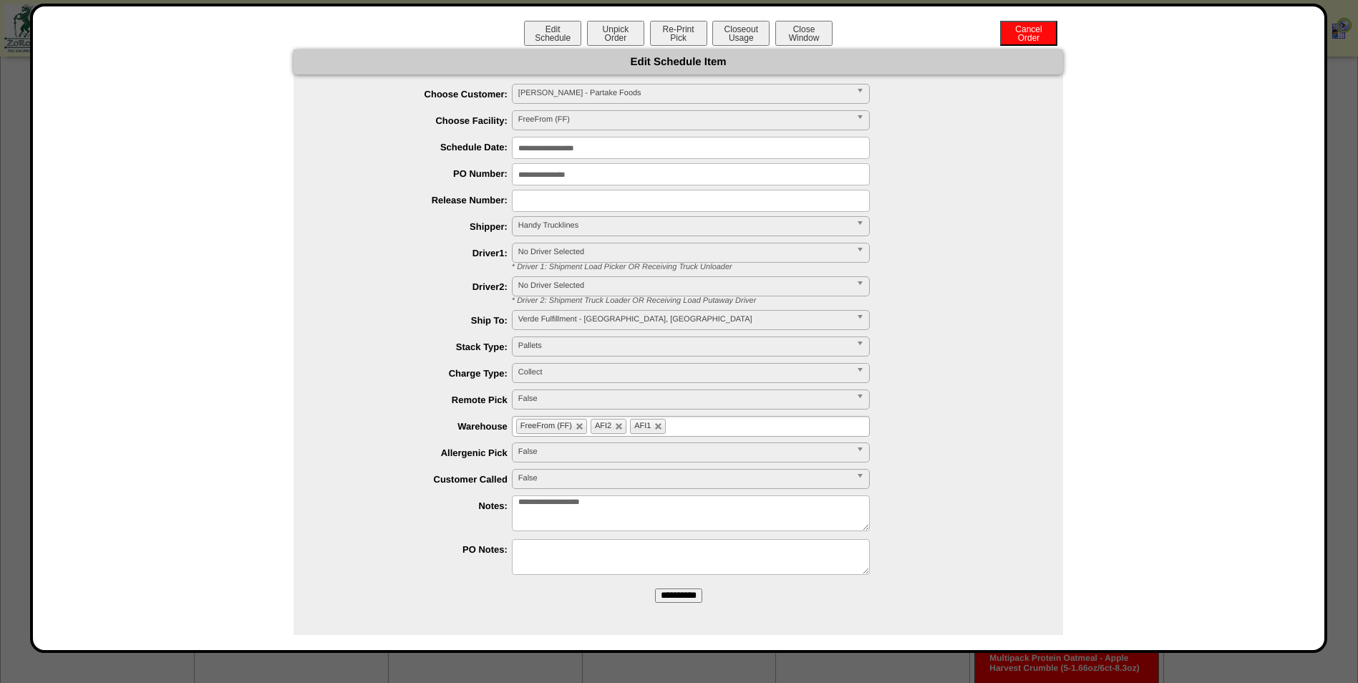
click at [713, 512] on textarea "**********" at bounding box center [691, 514] width 358 height 36
type textarea "**********"
click at [683, 597] on input "**********" at bounding box center [678, 596] width 47 height 14
click at [801, 34] on button "Close Window" at bounding box center [803, 33] width 57 height 25
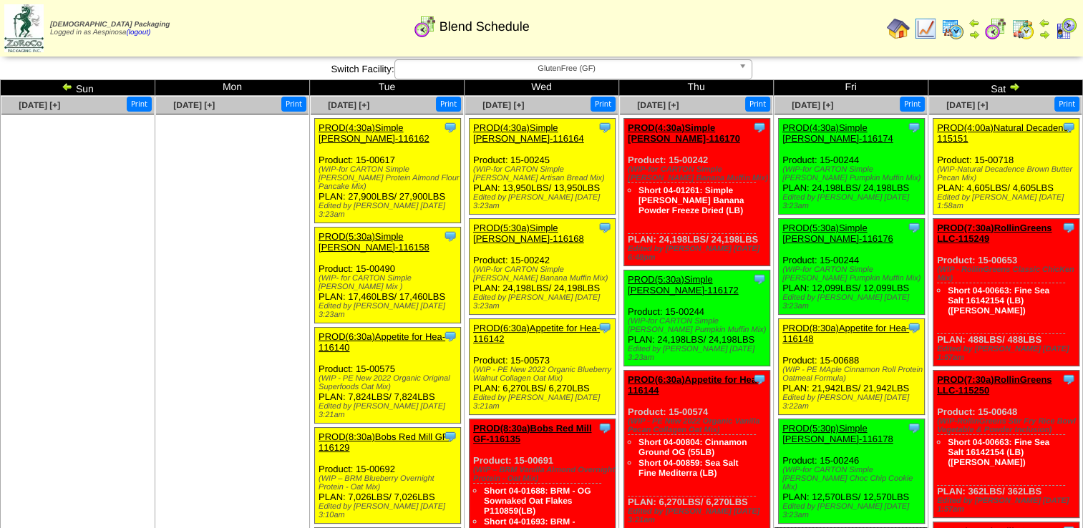
click at [930, 30] on img at bounding box center [925, 28] width 23 height 23
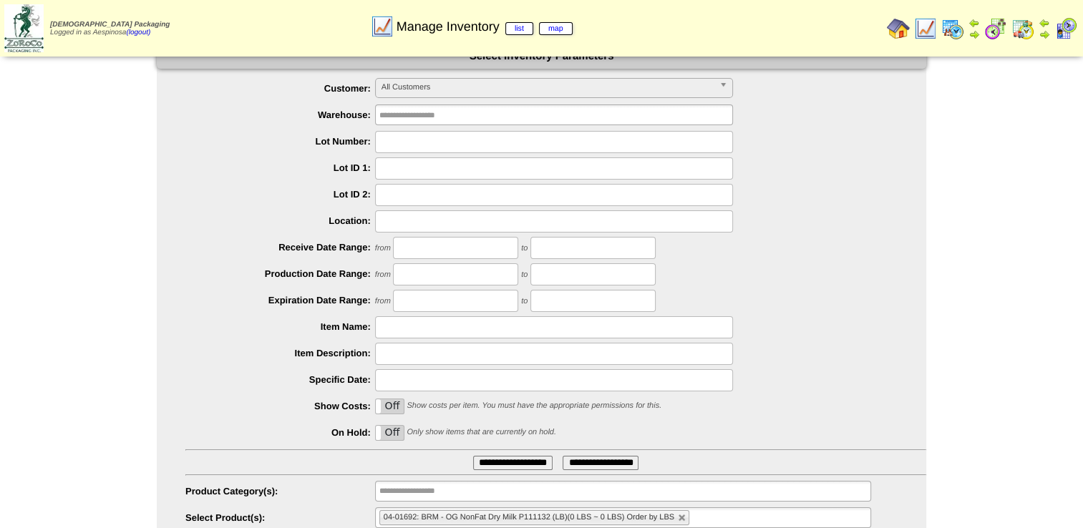
scroll to position [68, 0]
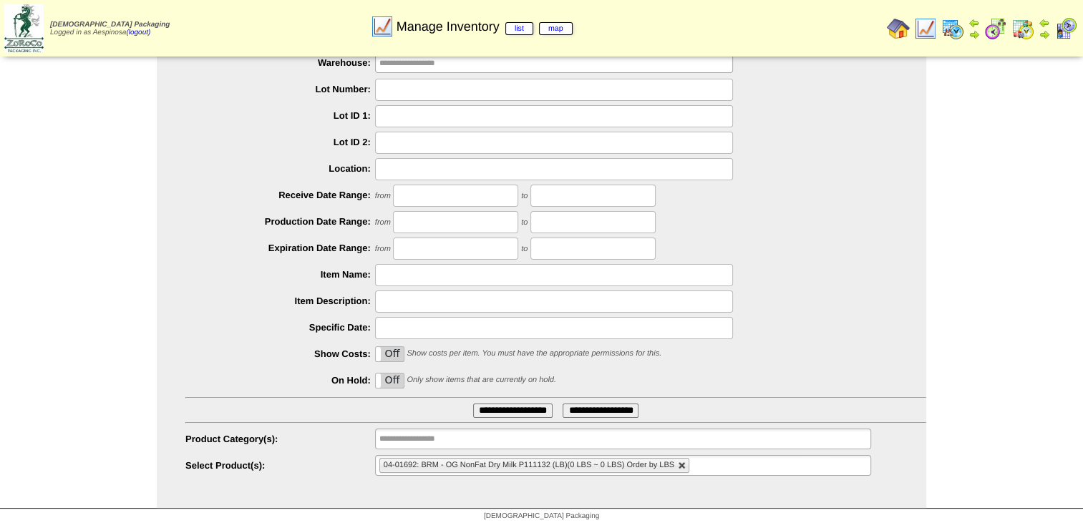
click at [680, 465] on link at bounding box center [682, 466] width 9 height 9
type input "**********"
click at [677, 464] on ul "**********" at bounding box center [623, 465] width 496 height 21
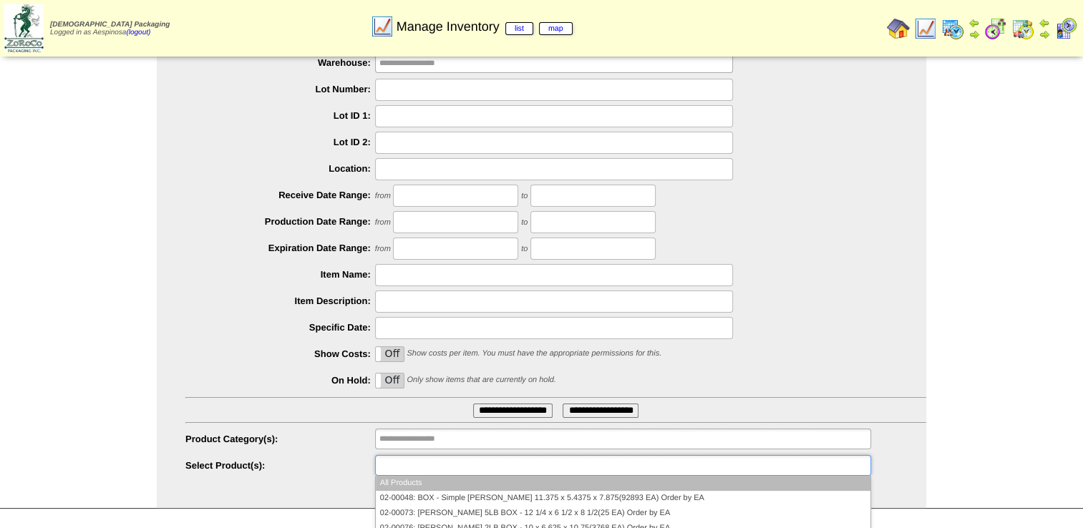
paste input "********"
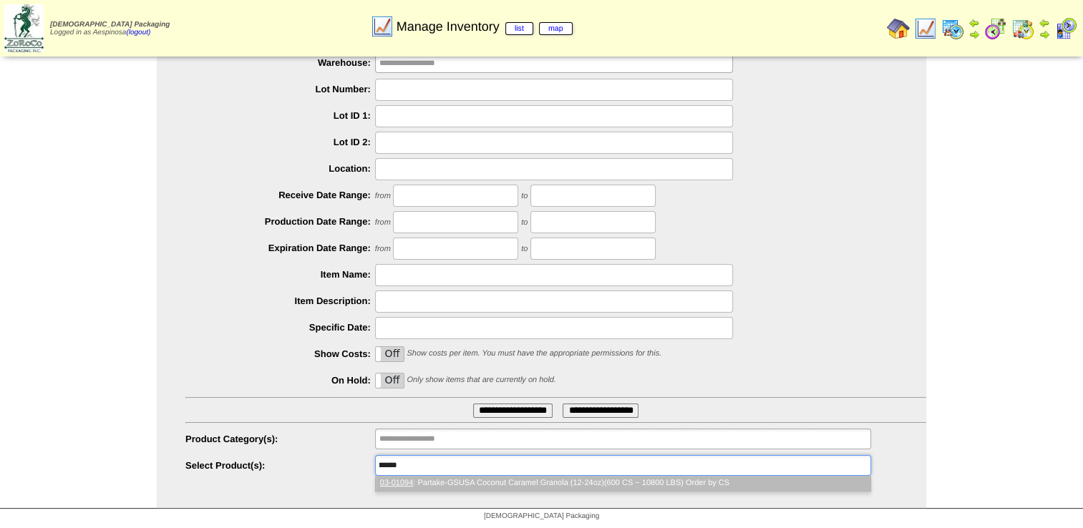
scroll to position [0, 0]
type input "********"
click at [543, 486] on li "03-01094 : Partake-GSUSA Coconut Caramel Granola (12-24oz)(600 CS ~ 10800 LBS) …" at bounding box center [623, 483] width 495 height 15
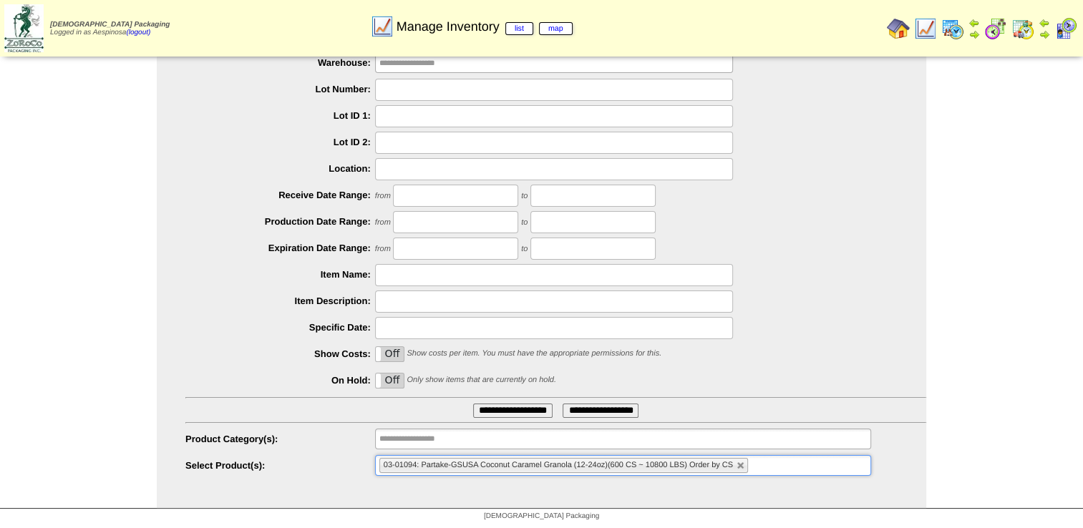
click at [524, 412] on input "**********" at bounding box center [512, 411] width 79 height 14
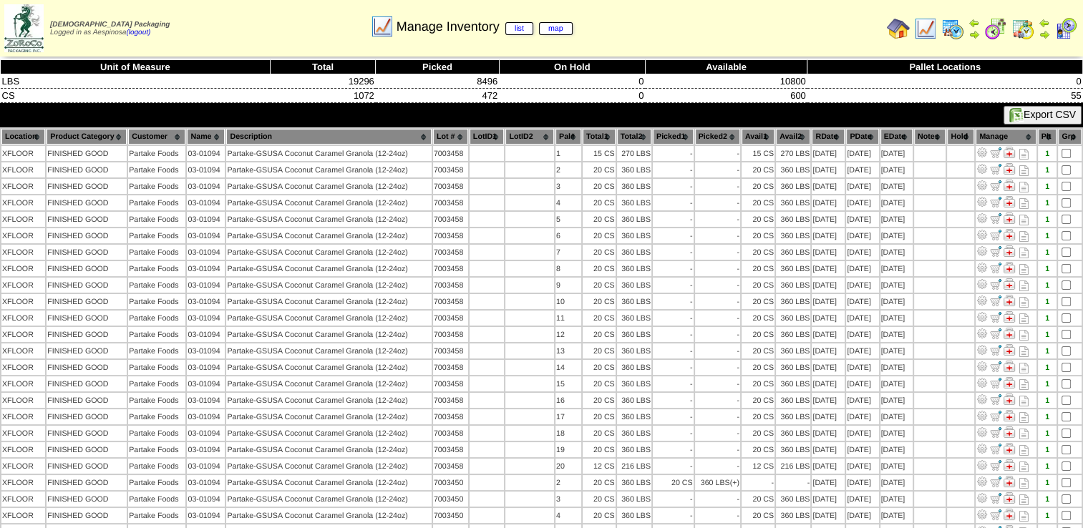
click at [667, 136] on th "Picked1" at bounding box center [673, 137] width 41 height 16
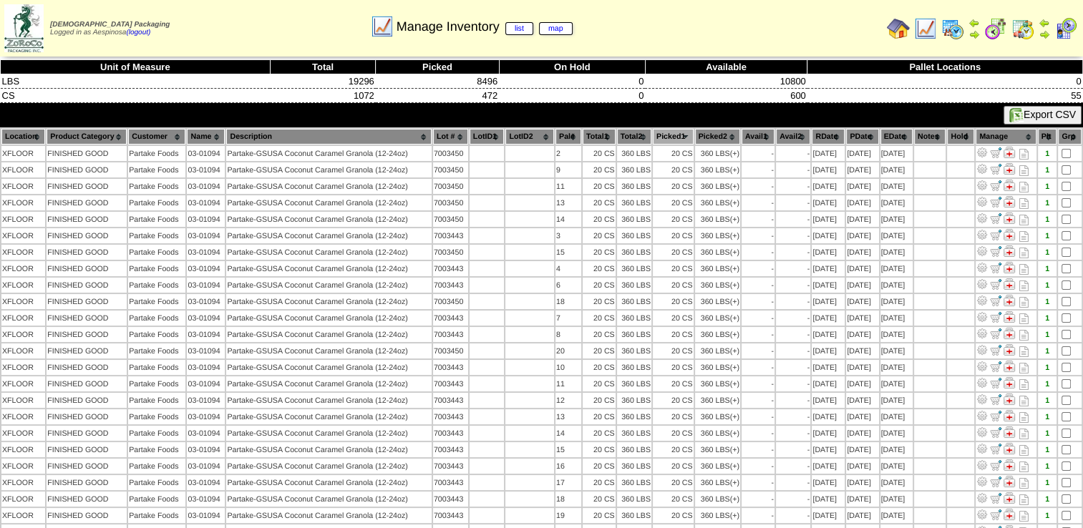
click at [450, 139] on th "Lot #" at bounding box center [450, 137] width 35 height 16
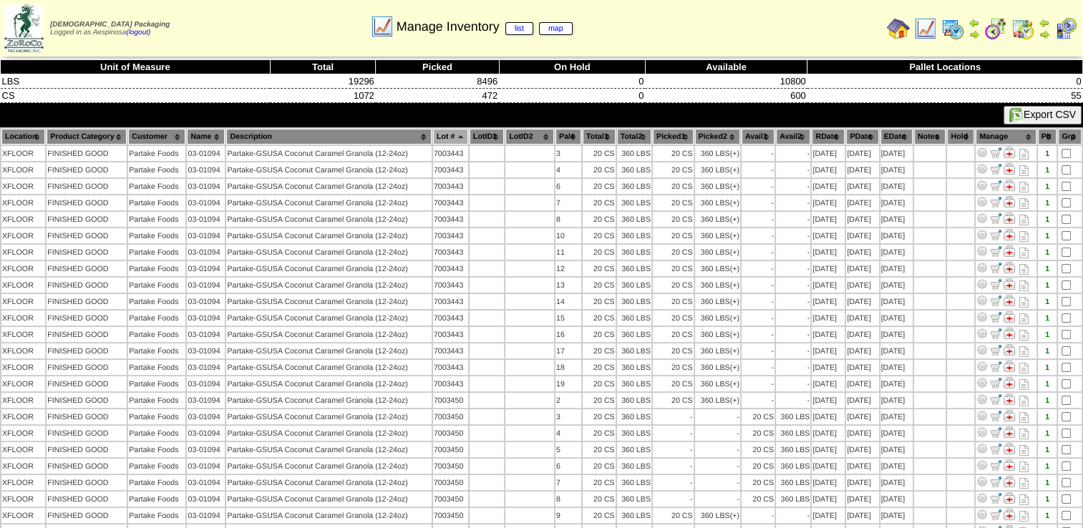
click at [455, 132] on th "Lot #" at bounding box center [450, 137] width 35 height 16
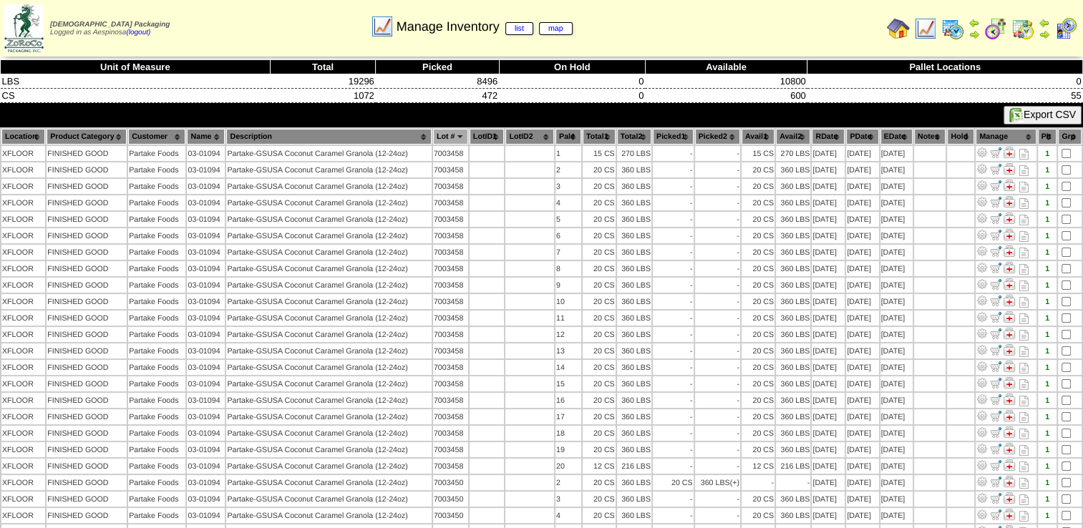
click at [455, 132] on th "Lot #" at bounding box center [450, 137] width 35 height 16
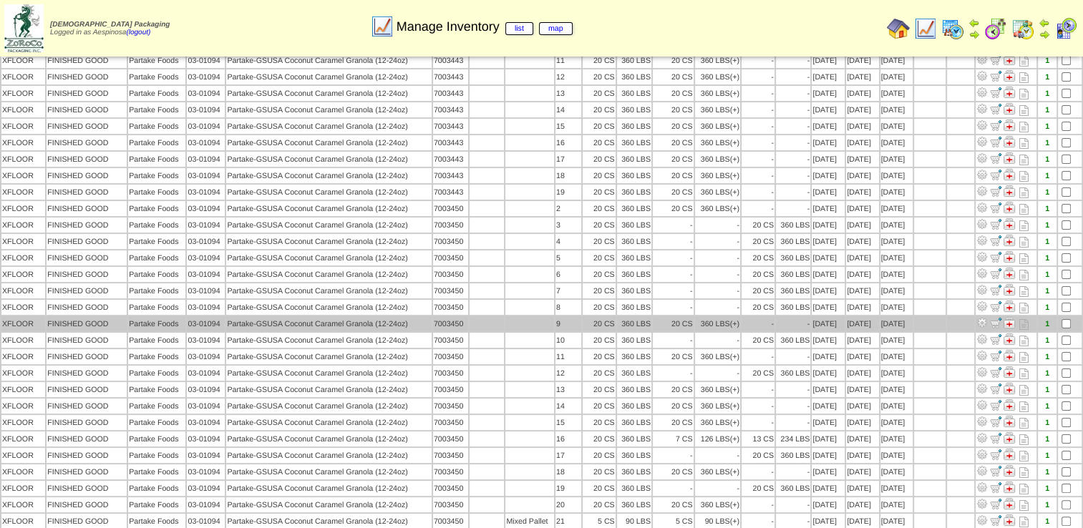
scroll to position [215, 0]
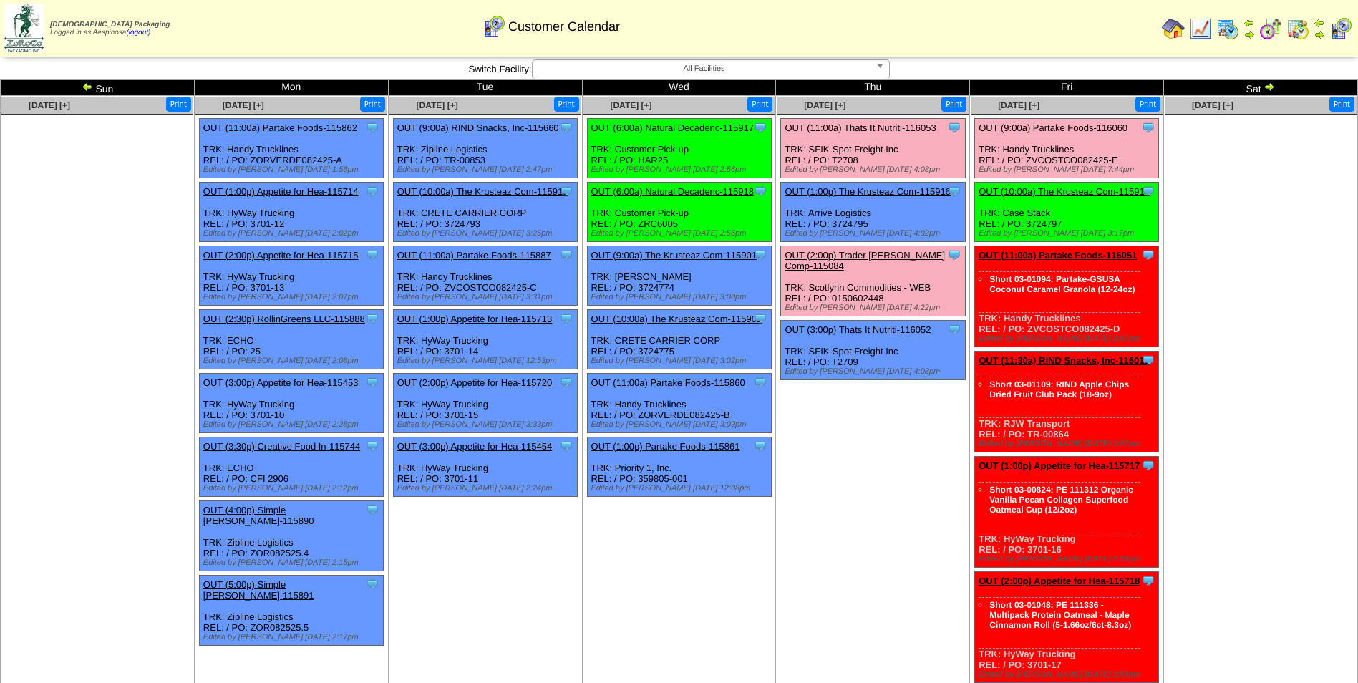
click at [1034, 190] on link "OUT (10:00a) The Krusteaz Com-115914" at bounding box center [1064, 191] width 171 height 11
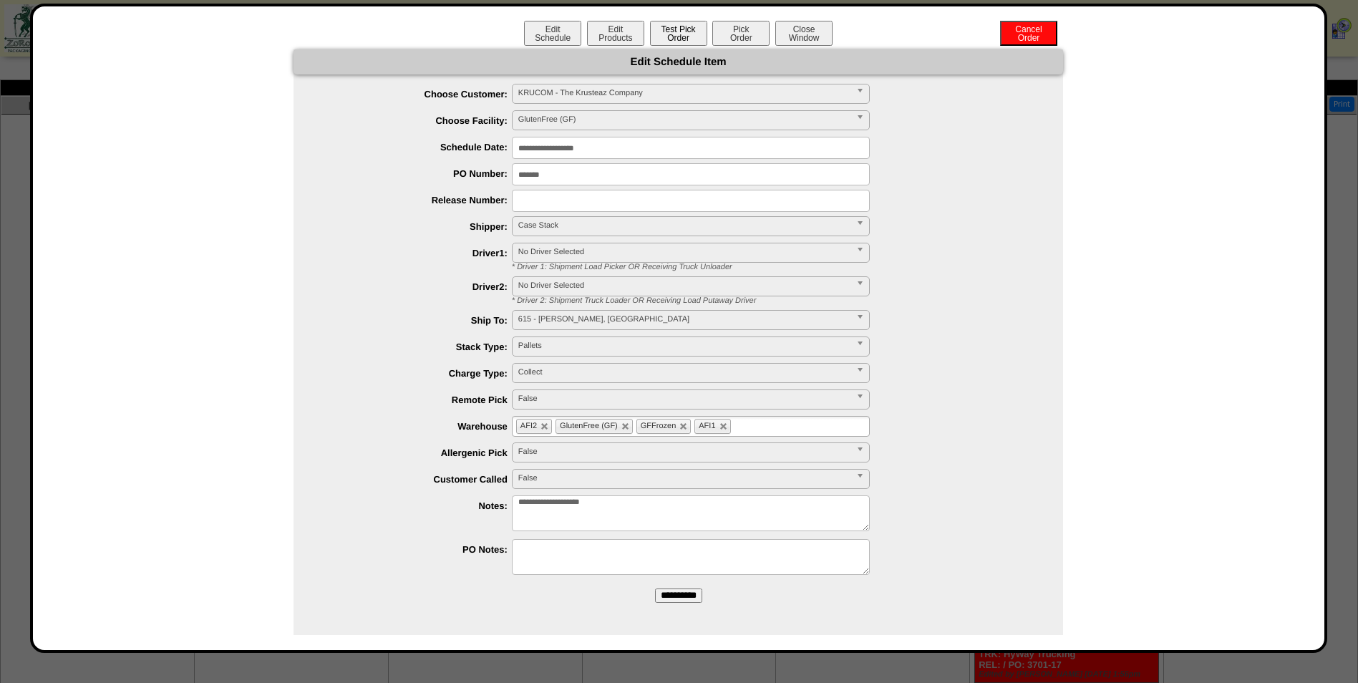
click at [678, 37] on button "Test Pick Order" at bounding box center [678, 33] width 57 height 25
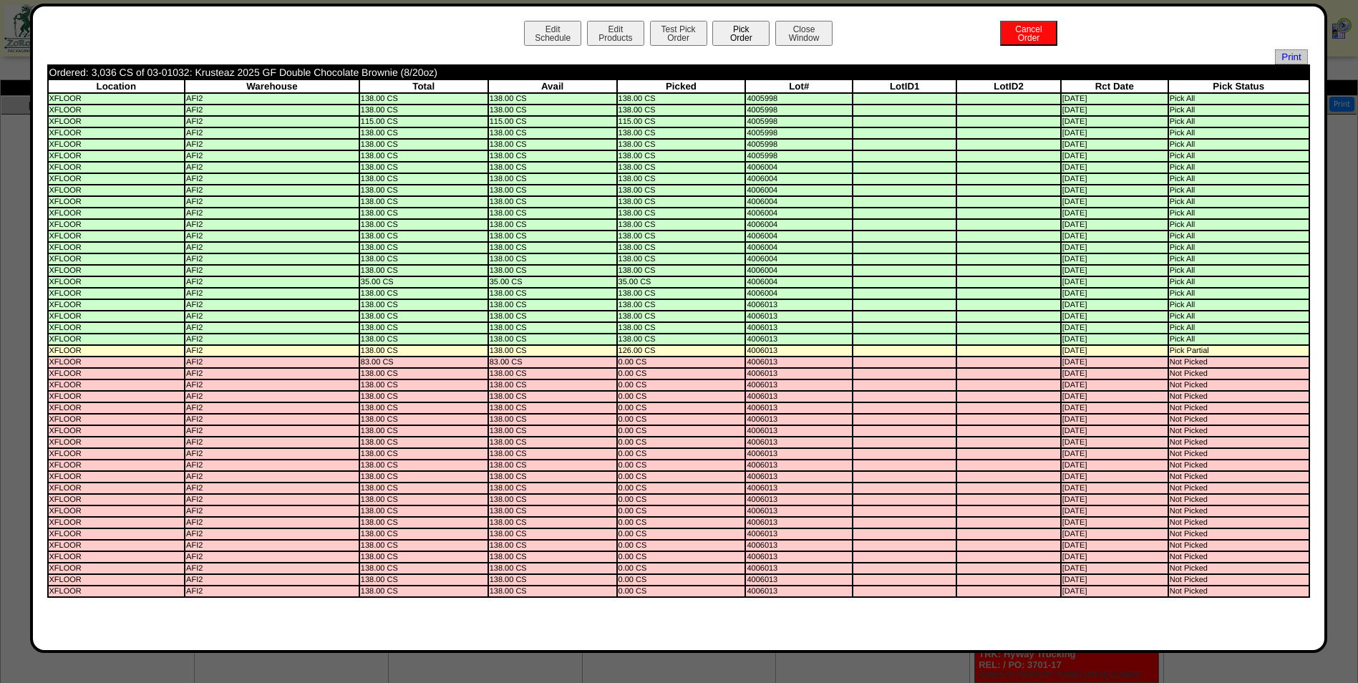
click at [738, 39] on button "Pick Order" at bounding box center [740, 33] width 57 height 25
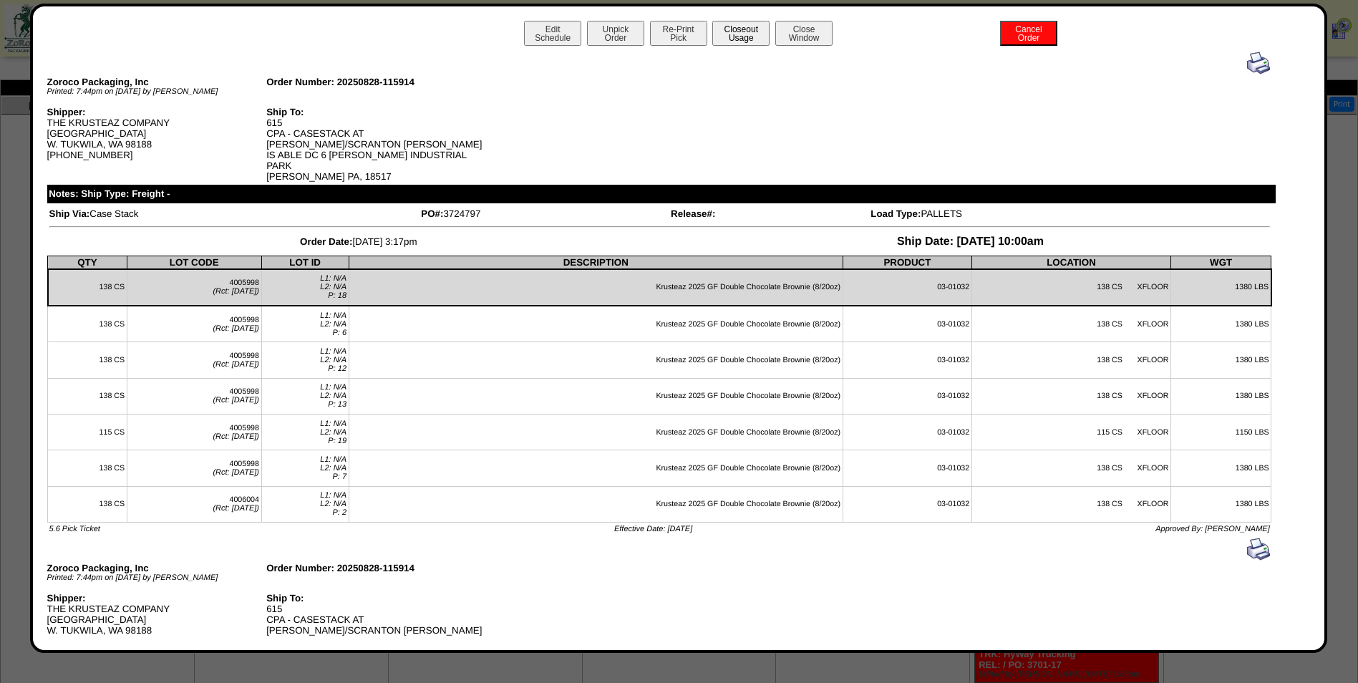
click at [737, 38] on button "Closeout Usage" at bounding box center [740, 33] width 57 height 25
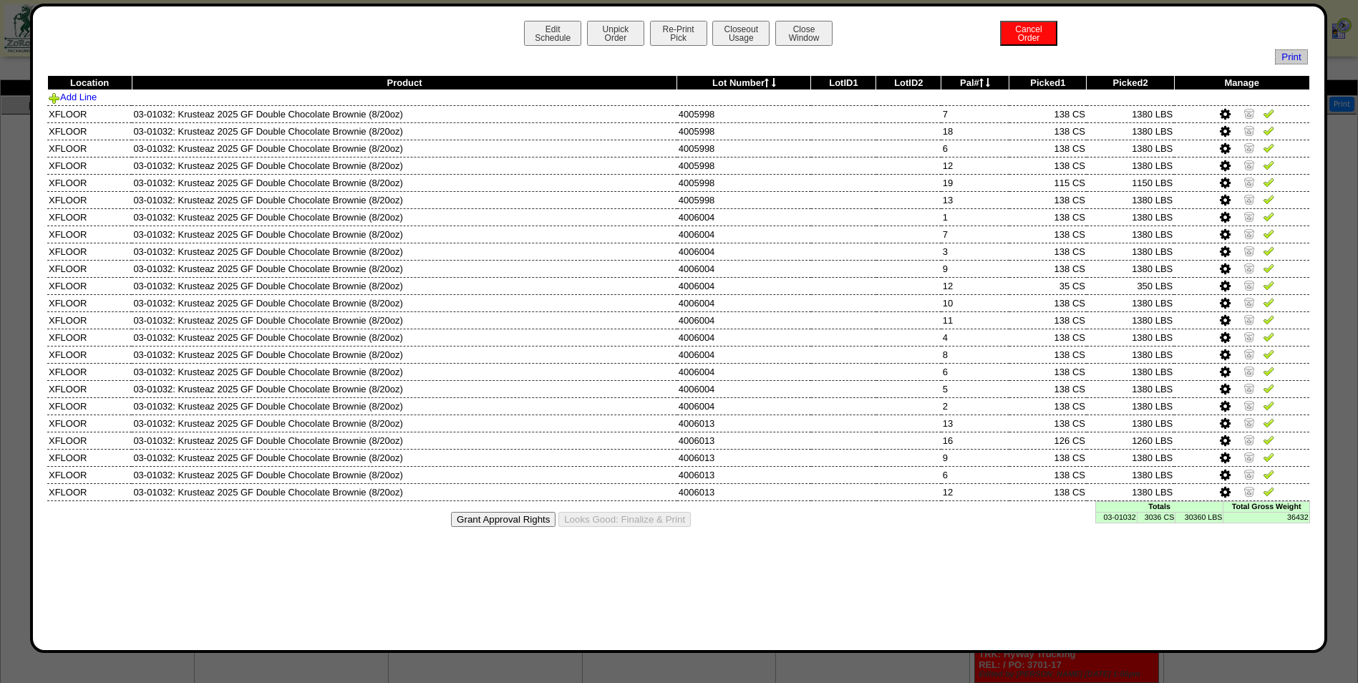
click at [1226, 285] on icon at bounding box center [1225, 286] width 11 height 13
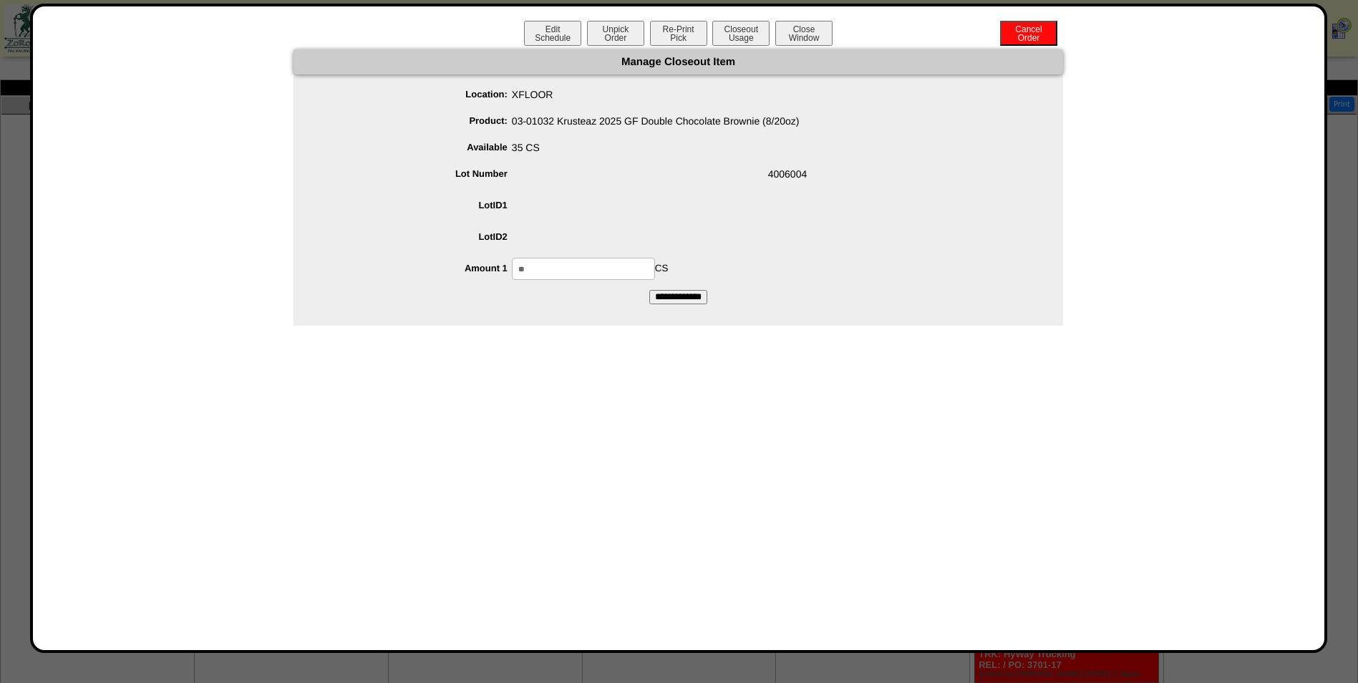
click at [582, 279] on input "**" at bounding box center [583, 269] width 143 height 22
click at [745, 33] on button "Closeout Usage" at bounding box center [740, 33] width 57 height 25
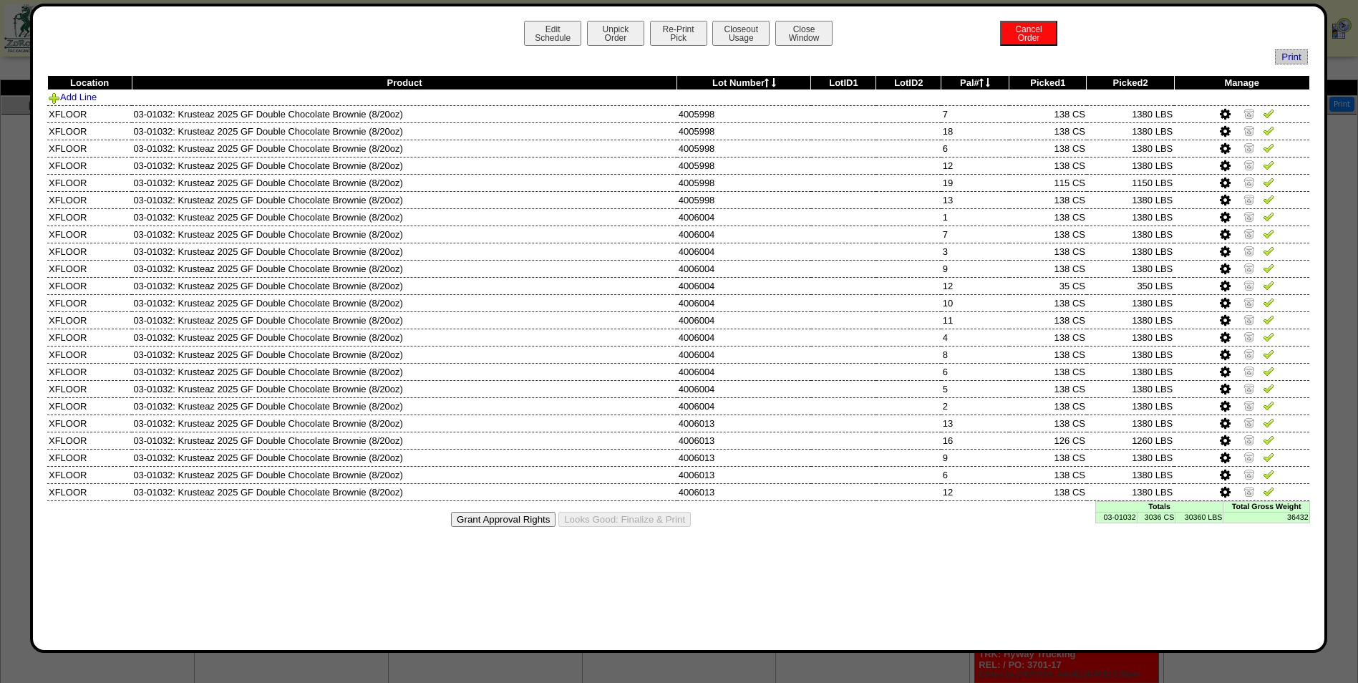
click at [1130, 517] on td "03-01032" at bounding box center [1117, 517] width 42 height 11
click at [1130, 516] on td "03-01032" at bounding box center [1117, 517] width 42 height 11
copy td "03-01032"
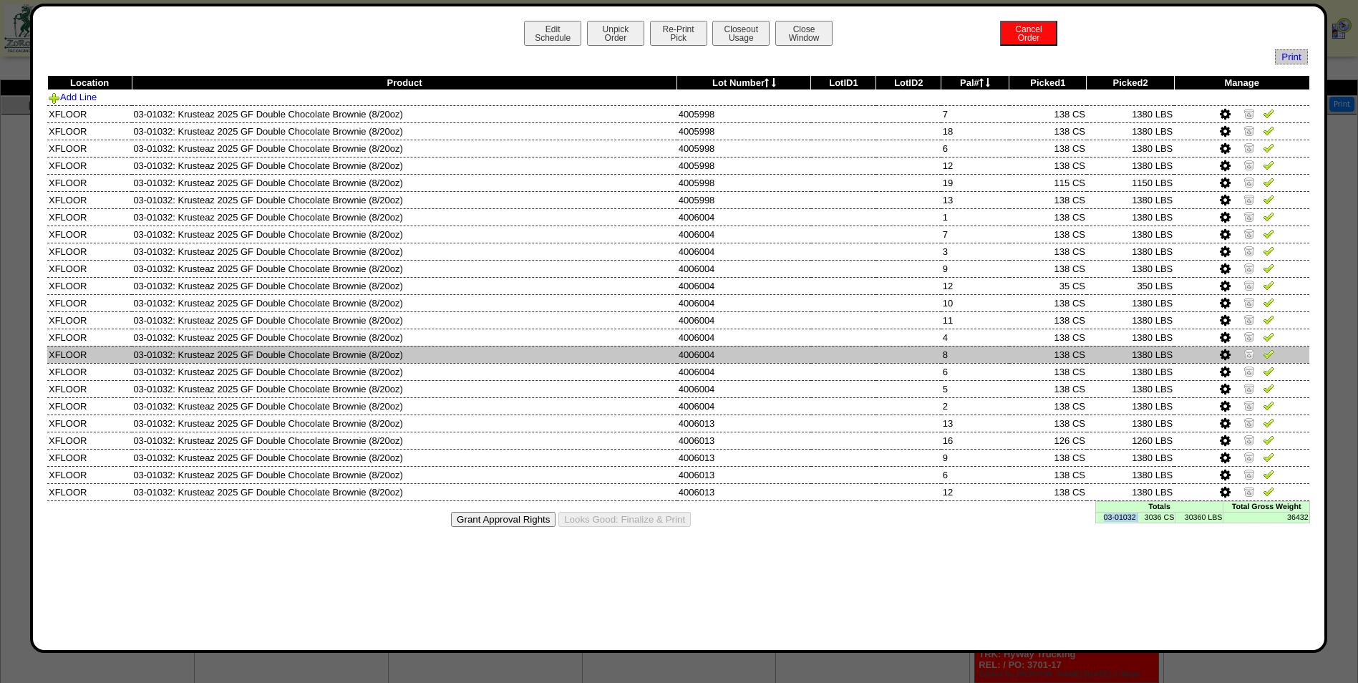
click at [942, 354] on td "8" at bounding box center [976, 354] width 68 height 17
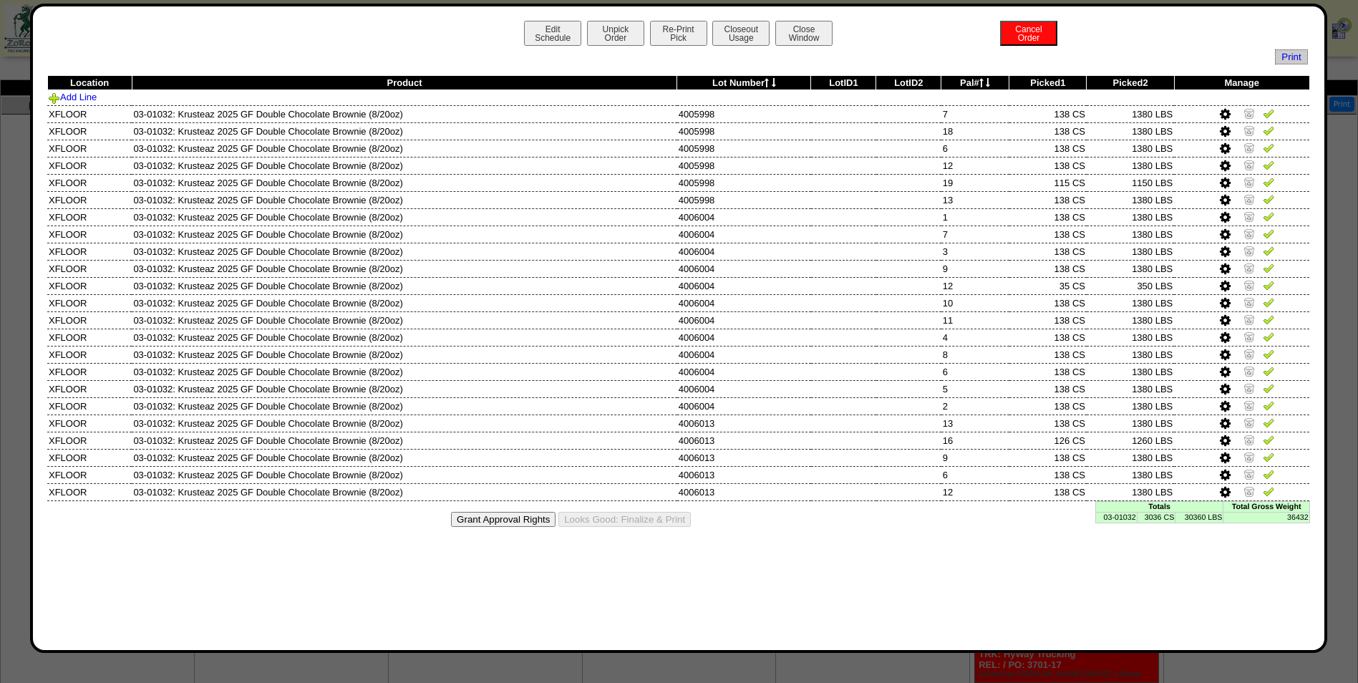
click at [1161, 521] on td "3036 CS" at bounding box center [1156, 517] width 39 height 11
click at [1166, 516] on td "3036 CS" at bounding box center [1156, 517] width 39 height 11
click at [984, 82] on icon at bounding box center [982, 82] width 4 height 9
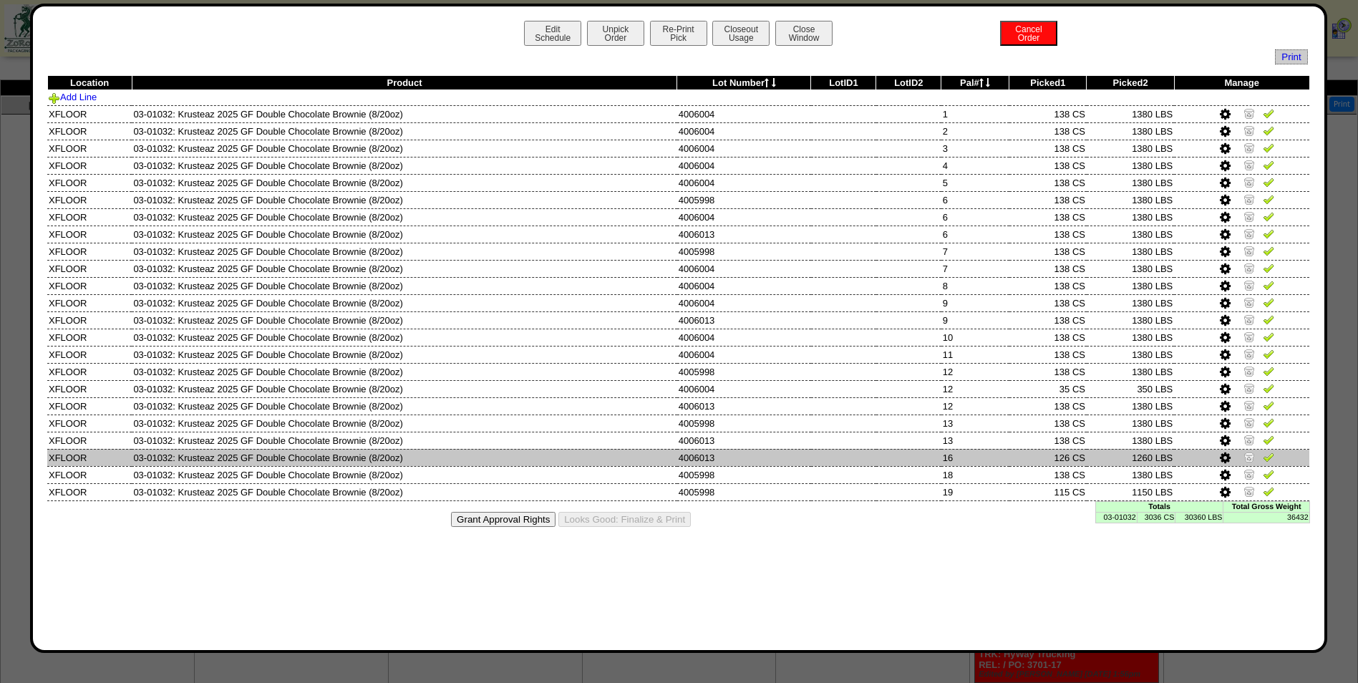
click at [1222, 458] on icon at bounding box center [1225, 458] width 11 height 13
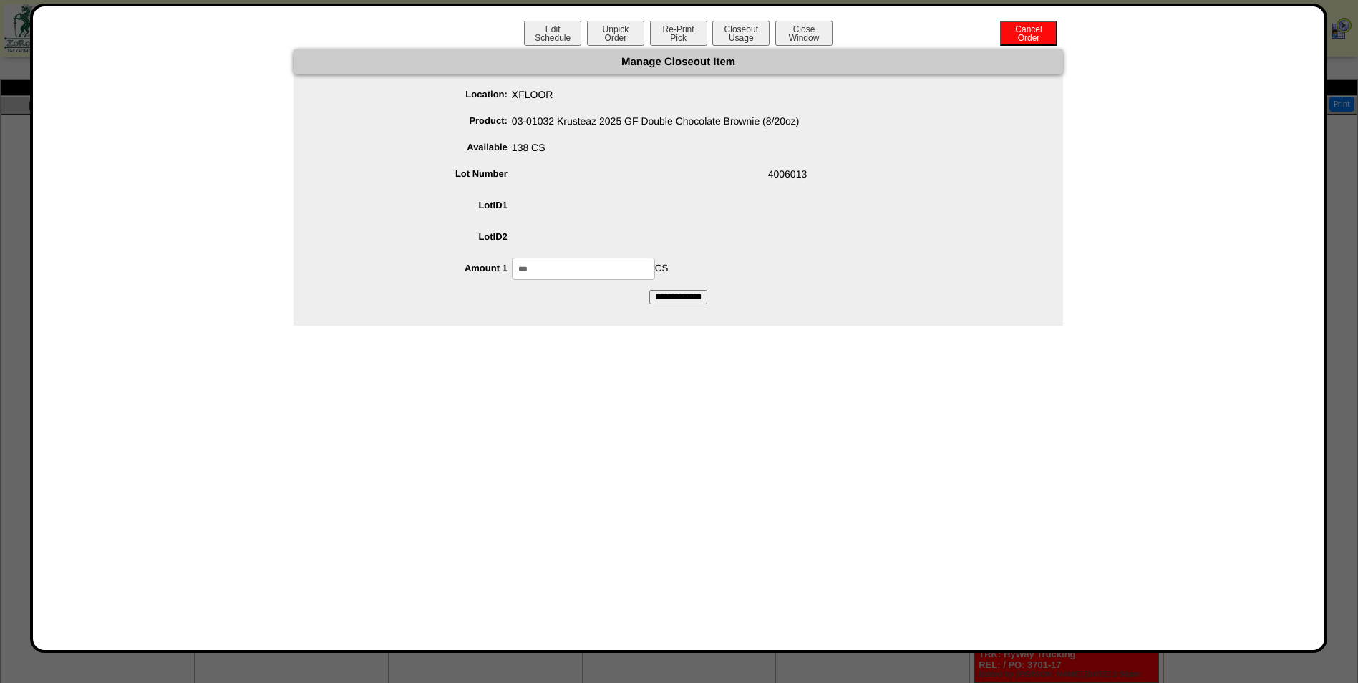
click at [554, 269] on input "***" at bounding box center [583, 269] width 143 height 22
click at [553, 269] on input "***" at bounding box center [583, 269] width 143 height 22
type input "***"
click at [649, 290] on input "**********" at bounding box center [678, 297] width 58 height 14
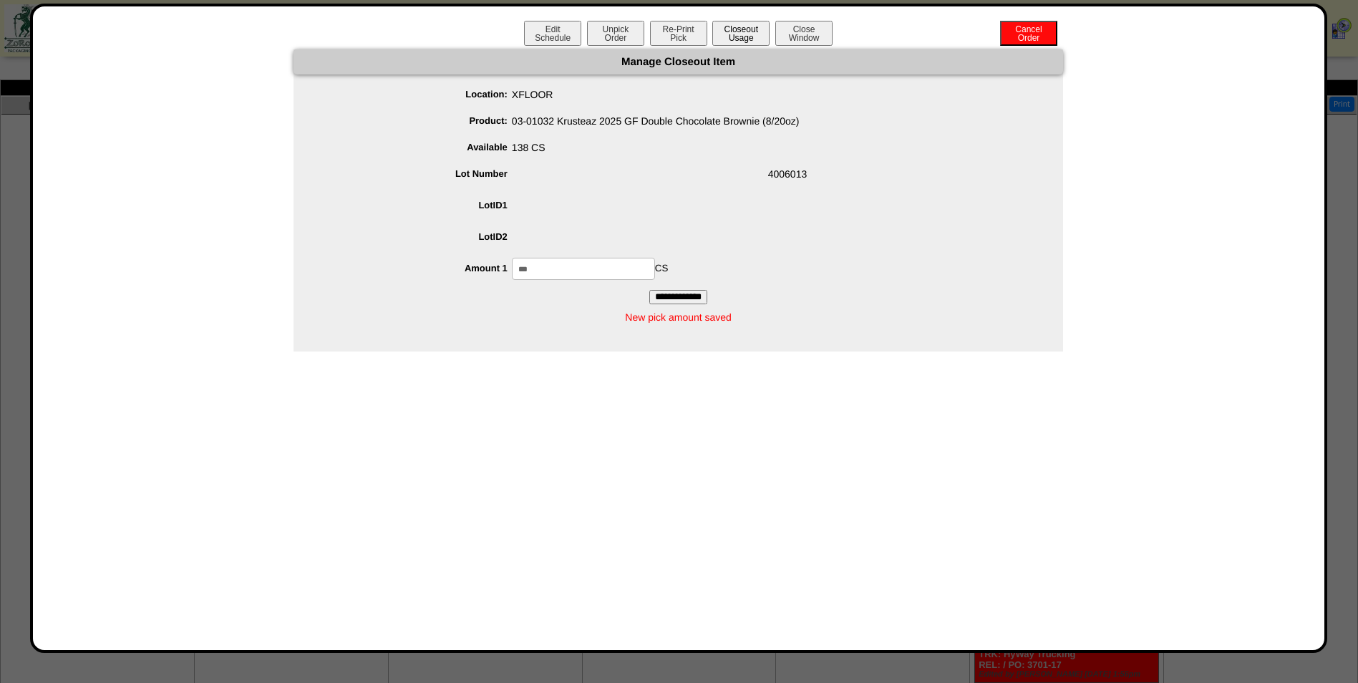
click at [758, 34] on button "Closeout Usage" at bounding box center [740, 33] width 57 height 25
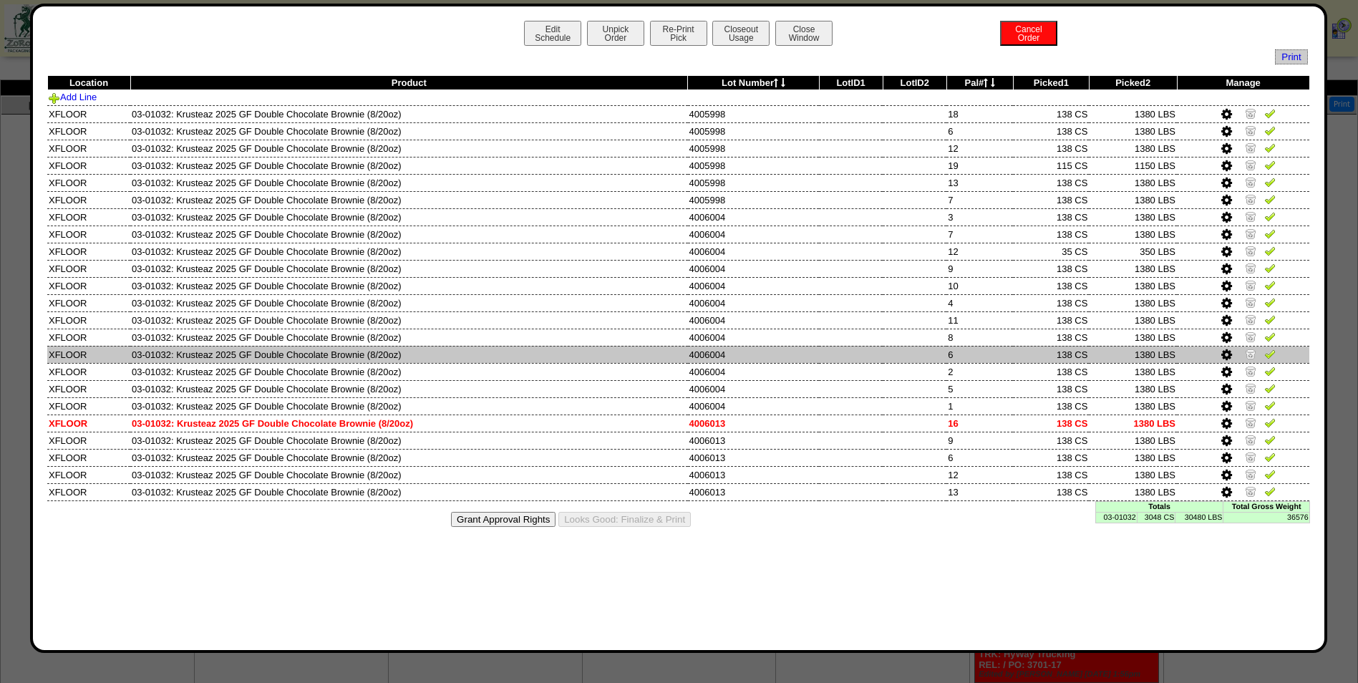
click at [903, 347] on td at bounding box center [915, 354] width 64 height 17
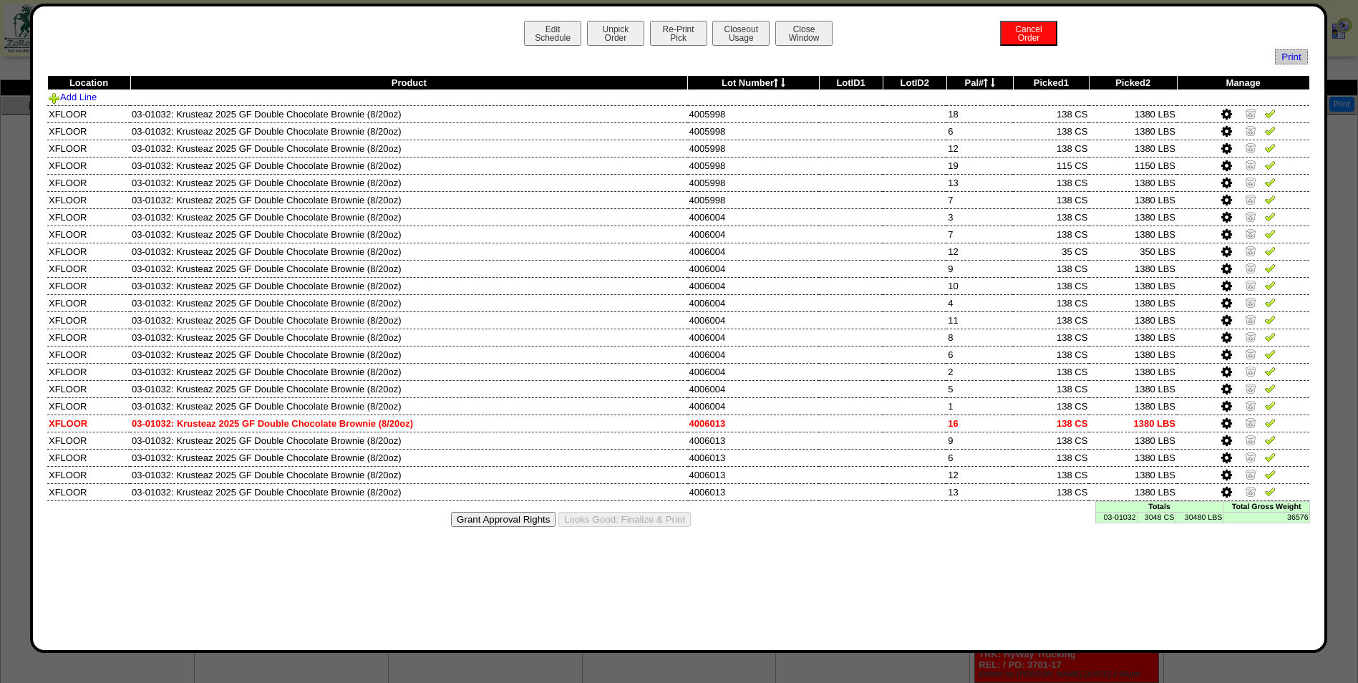
click at [1166, 515] on td "3048 CS" at bounding box center [1156, 517] width 39 height 11
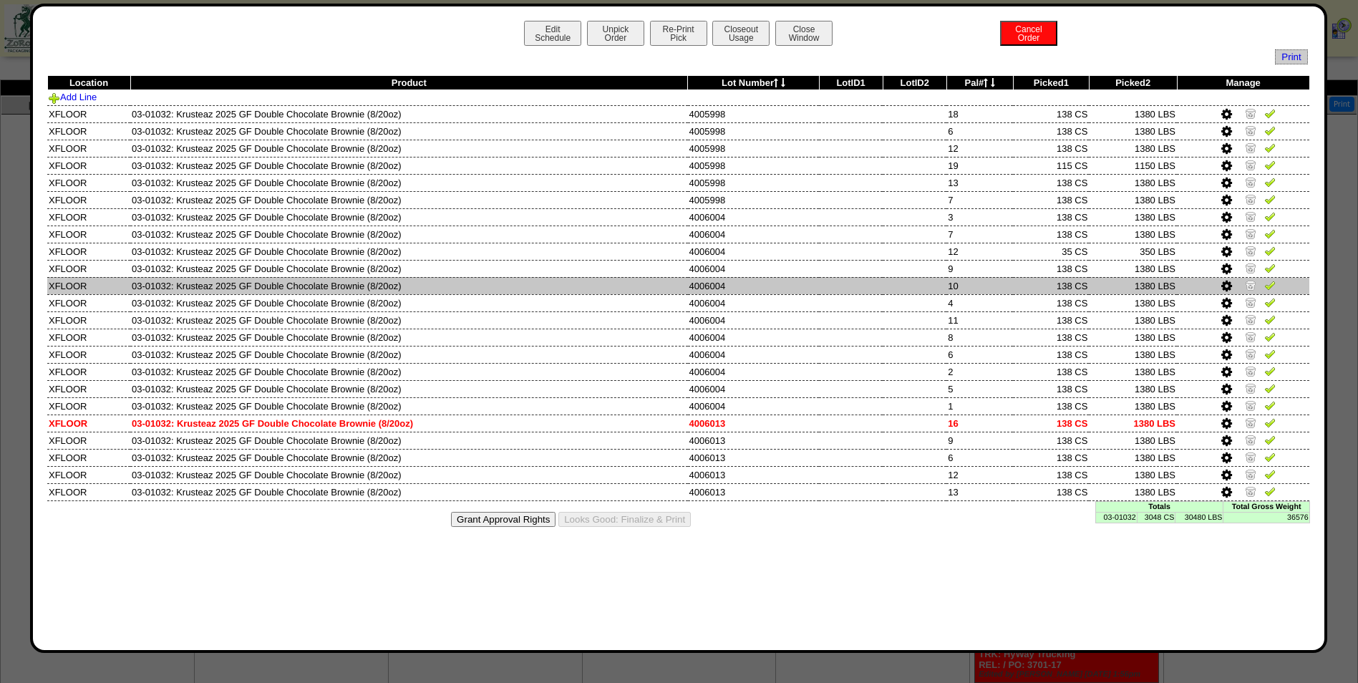
click at [1007, 291] on td "10" at bounding box center [980, 285] width 67 height 17
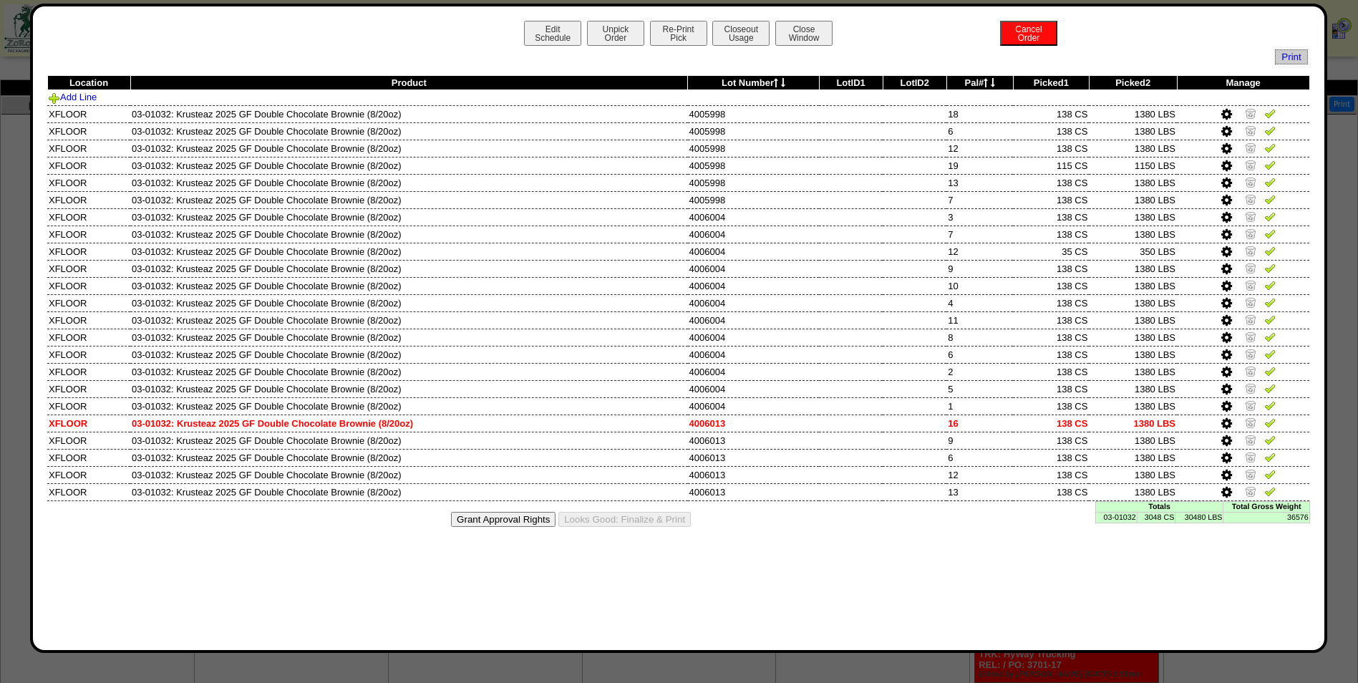
click at [518, 22] on div "Edit Schedule Unpick Order Re-Print Pick Closeout Usage Cancel Order Close Wind…" at bounding box center [678, 35] width 1263 height 29
click at [536, 29] on button "Edit Schedule" at bounding box center [552, 33] width 57 height 25
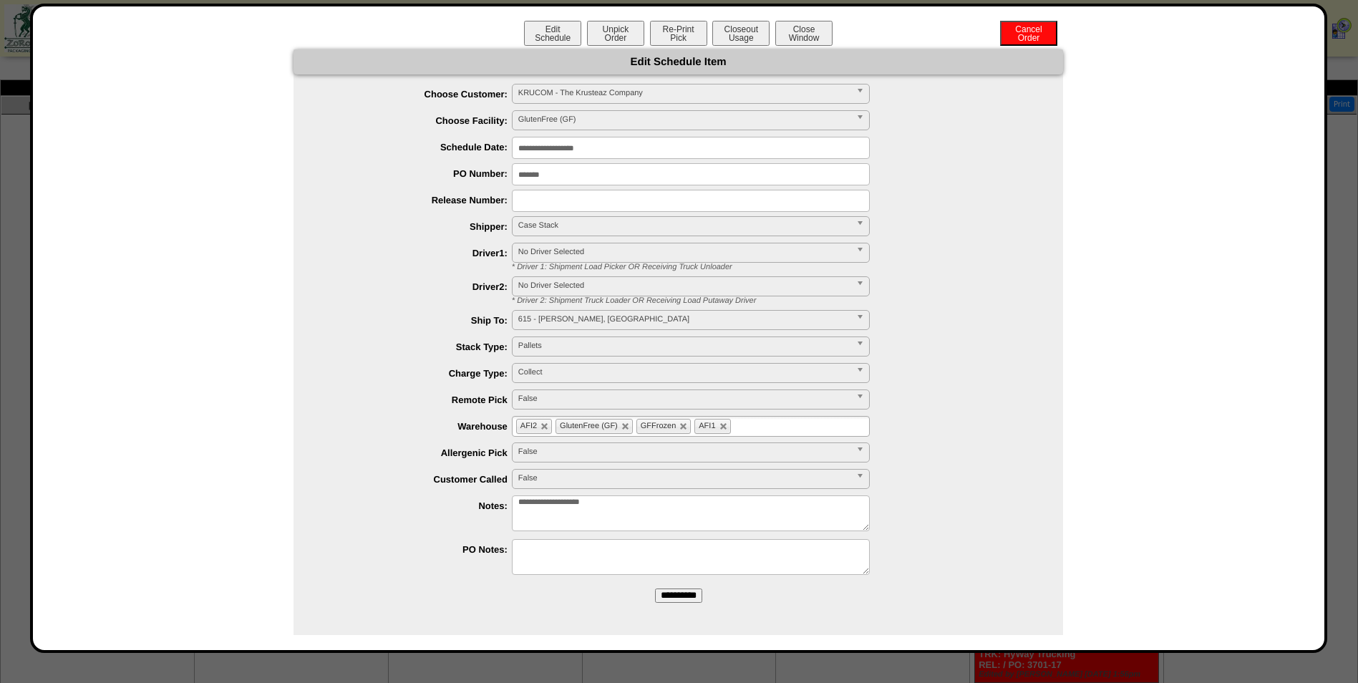
click at [715, 511] on textarea "**********" at bounding box center [691, 514] width 358 height 36
type textarea "**********"
click at [675, 599] on input "**********" at bounding box center [678, 596] width 47 height 14
click at [745, 34] on button "Closeout Usage" at bounding box center [740, 33] width 57 height 25
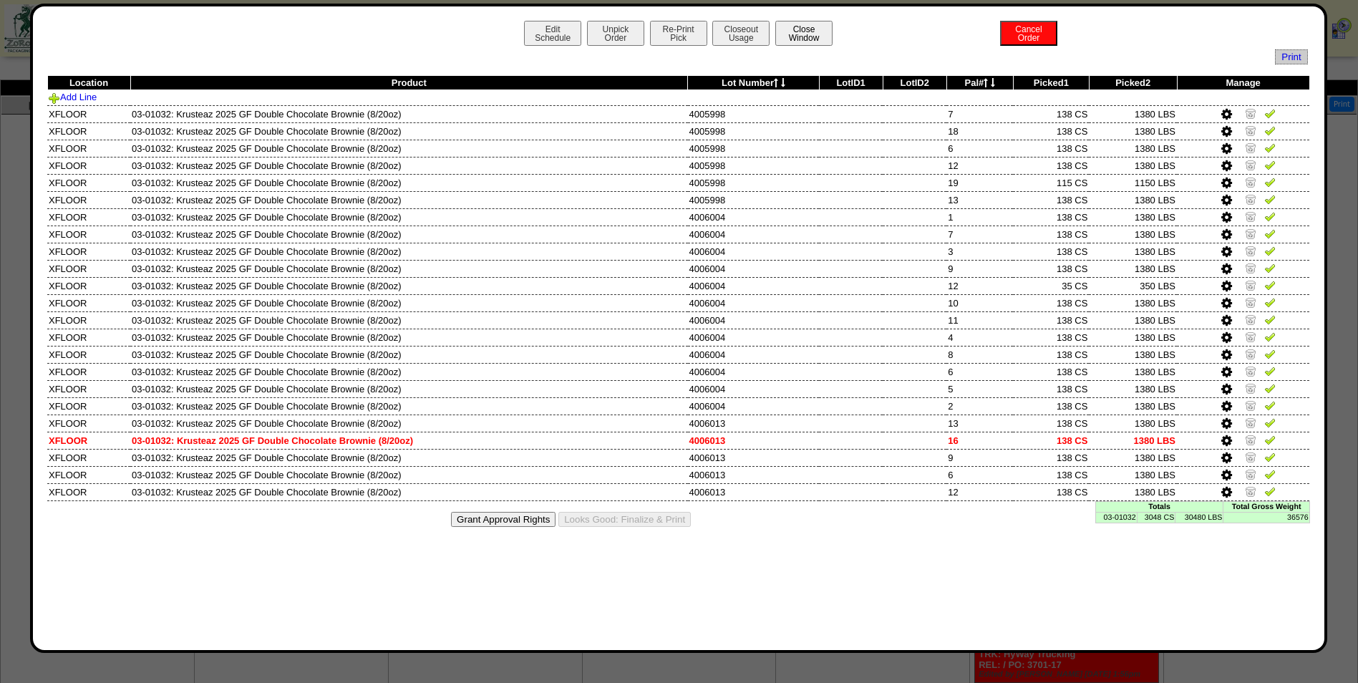
click at [812, 33] on button "Close Window" at bounding box center [803, 33] width 57 height 25
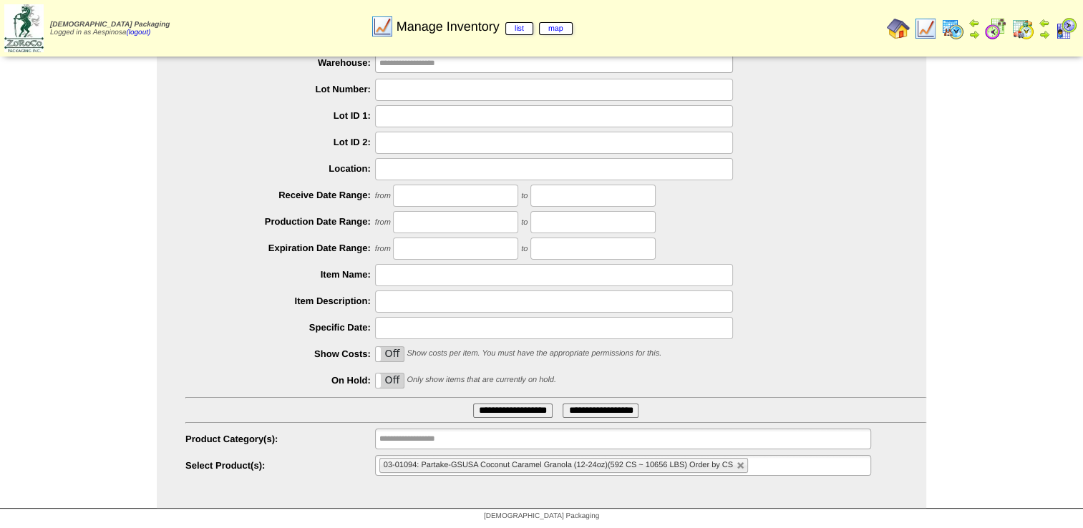
scroll to position [68, 0]
click at [739, 468] on link at bounding box center [741, 466] width 9 height 9
type input "**********"
click at [740, 464] on ul "**********" at bounding box center [623, 465] width 496 height 21
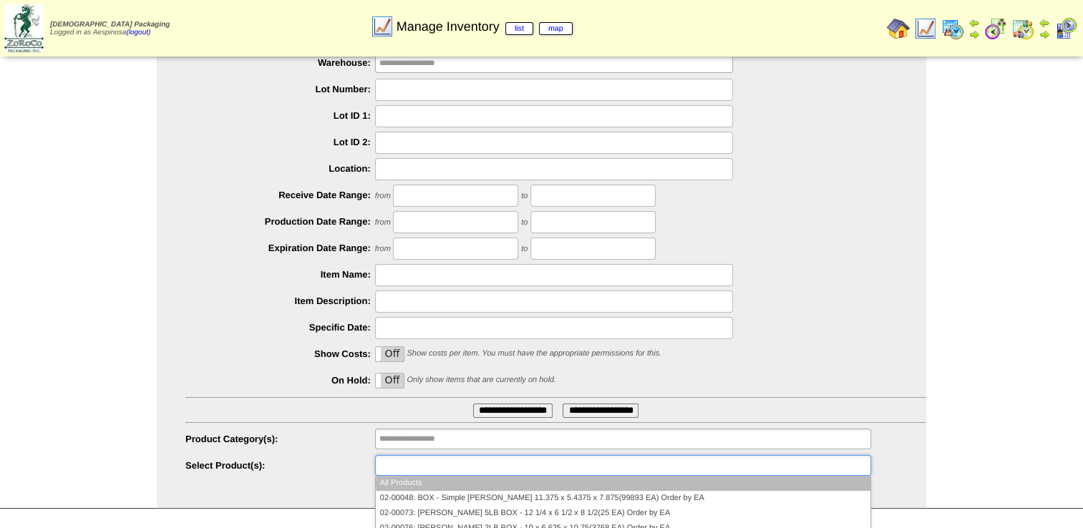
paste input "********"
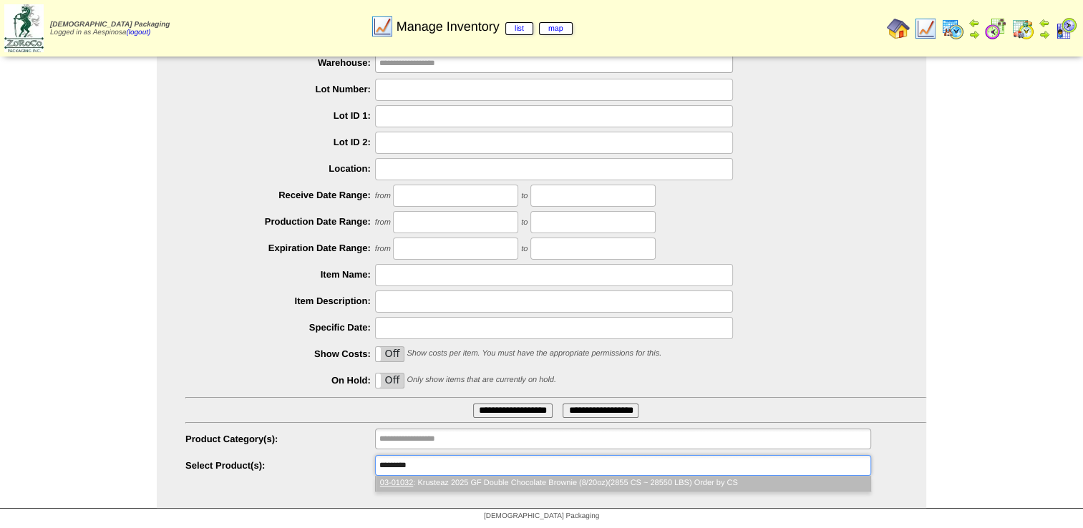
type input "********"
click at [488, 478] on li "03-01032 : Krusteaz 2025 GF Double Chocolate Brownie (8/20oz)(2855 CS ~ 28550 L…" at bounding box center [623, 483] width 495 height 15
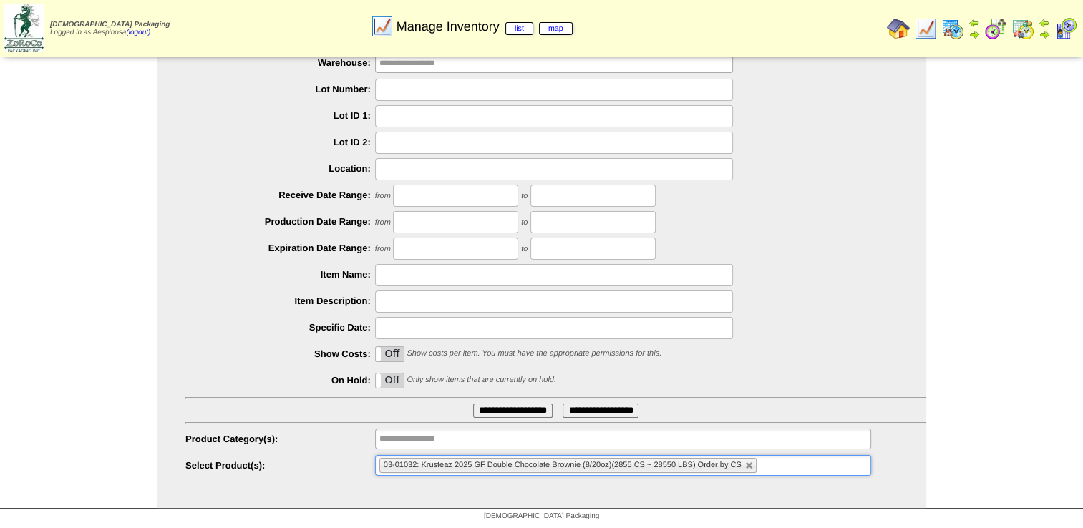
click at [511, 406] on input "**********" at bounding box center [512, 411] width 79 height 14
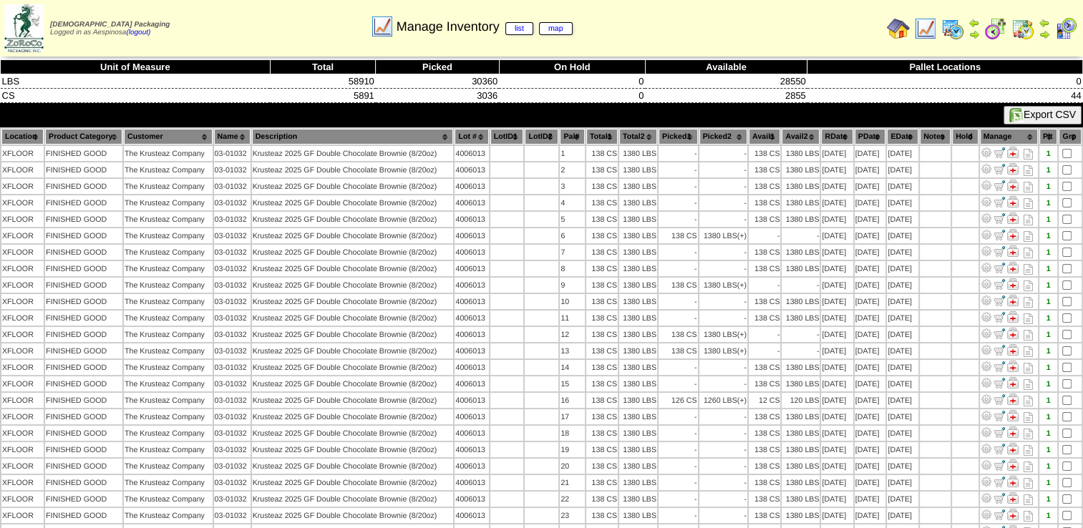
click at [664, 135] on th "Picked1" at bounding box center [678, 137] width 39 height 16
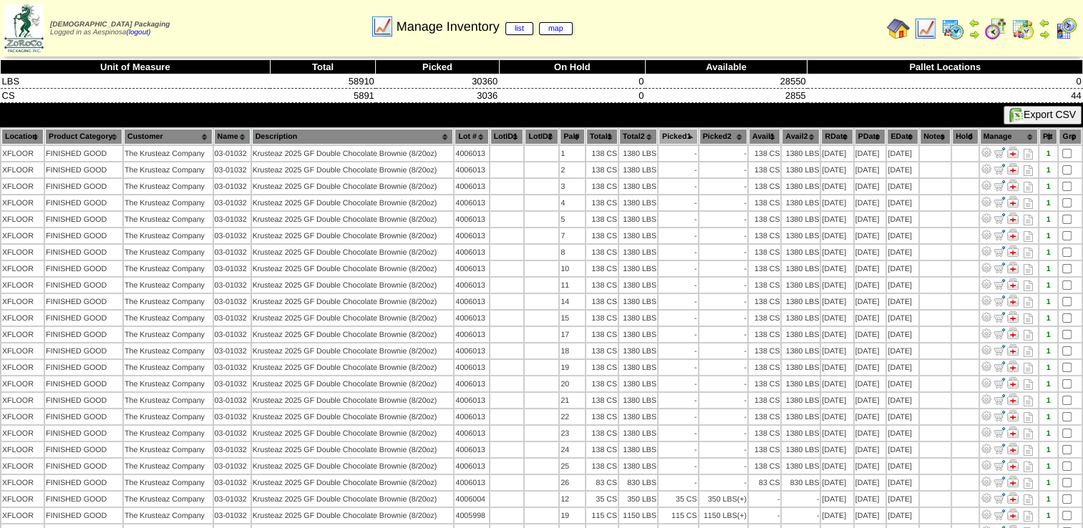
click at [664, 135] on th "Picked1" at bounding box center [678, 137] width 39 height 16
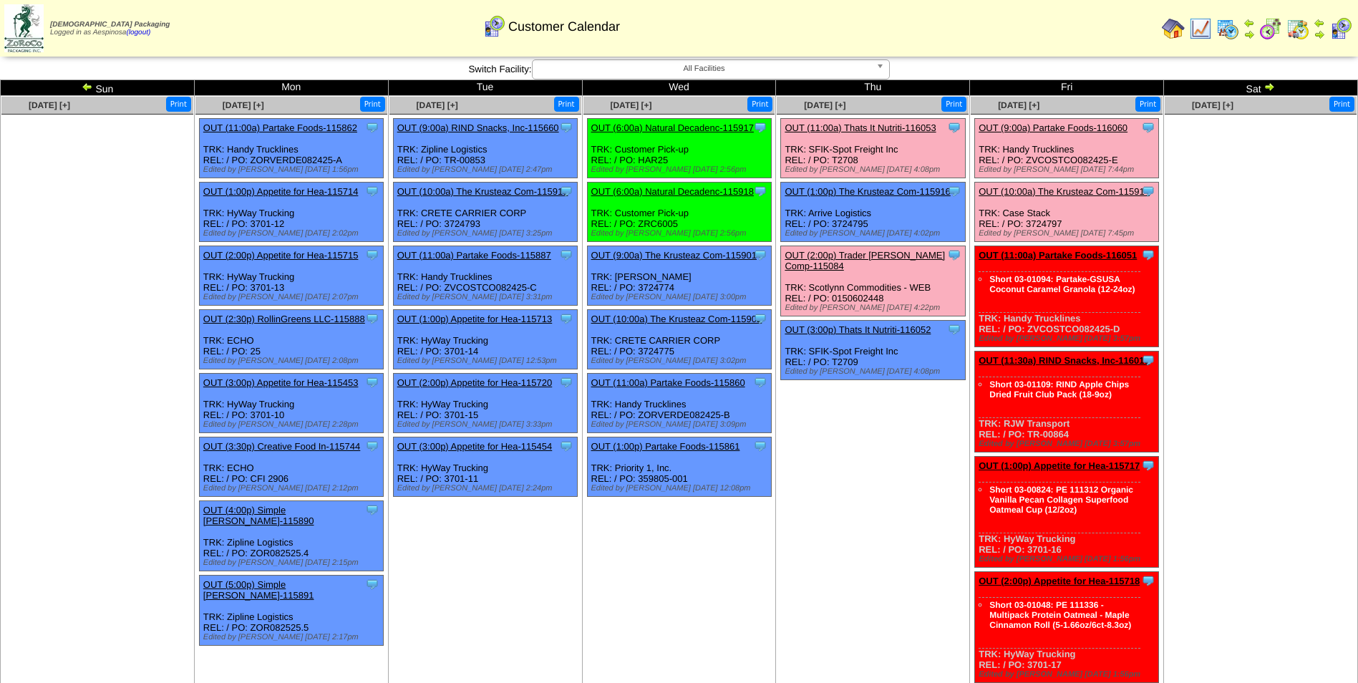
click at [1076, 252] on link "OUT (11:00a) Partake Foods-116051" at bounding box center [1058, 255] width 158 height 11
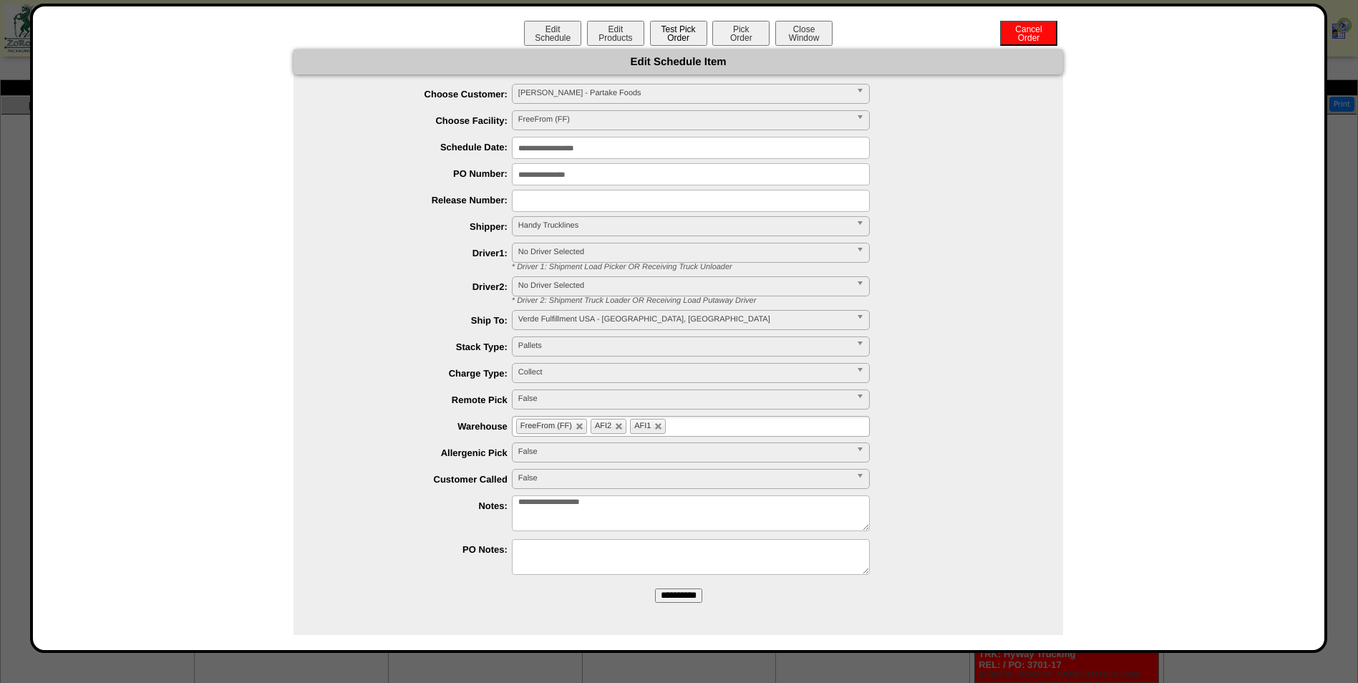
click at [685, 35] on button "Test Pick Order" at bounding box center [678, 33] width 57 height 25
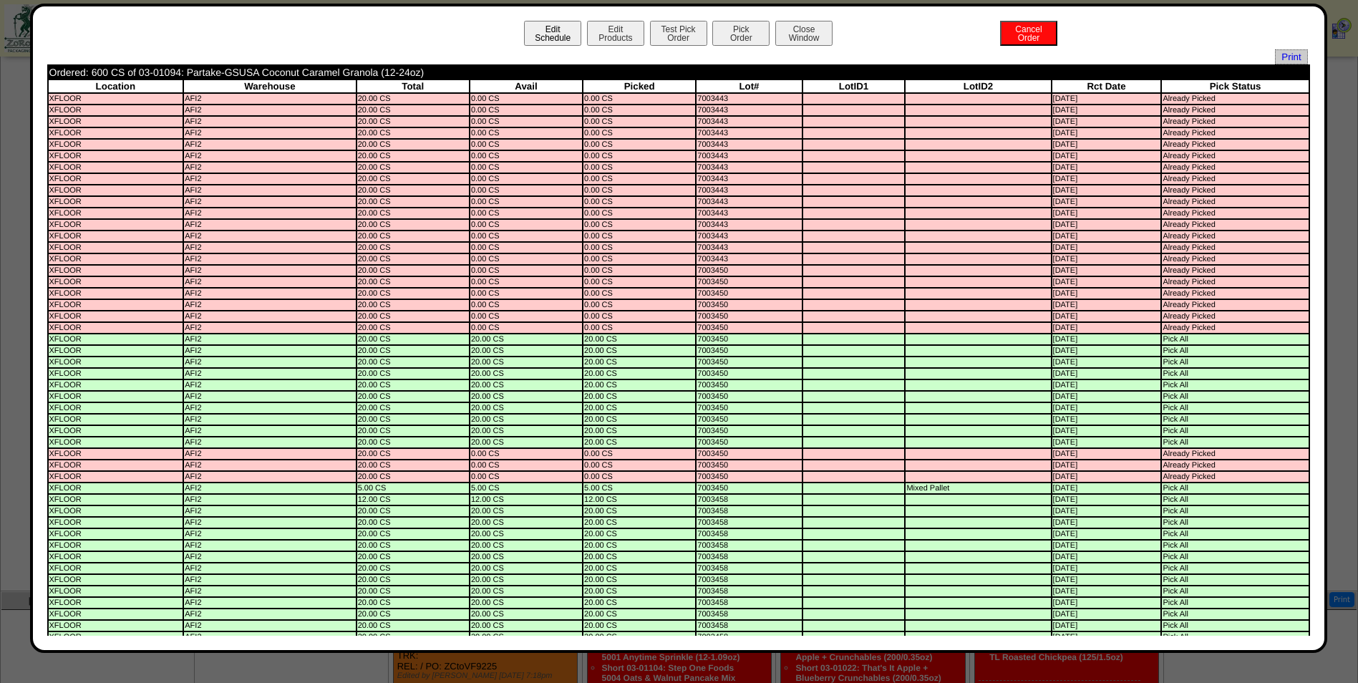
click at [545, 32] on button "Edit Schedule" at bounding box center [552, 33] width 57 height 25
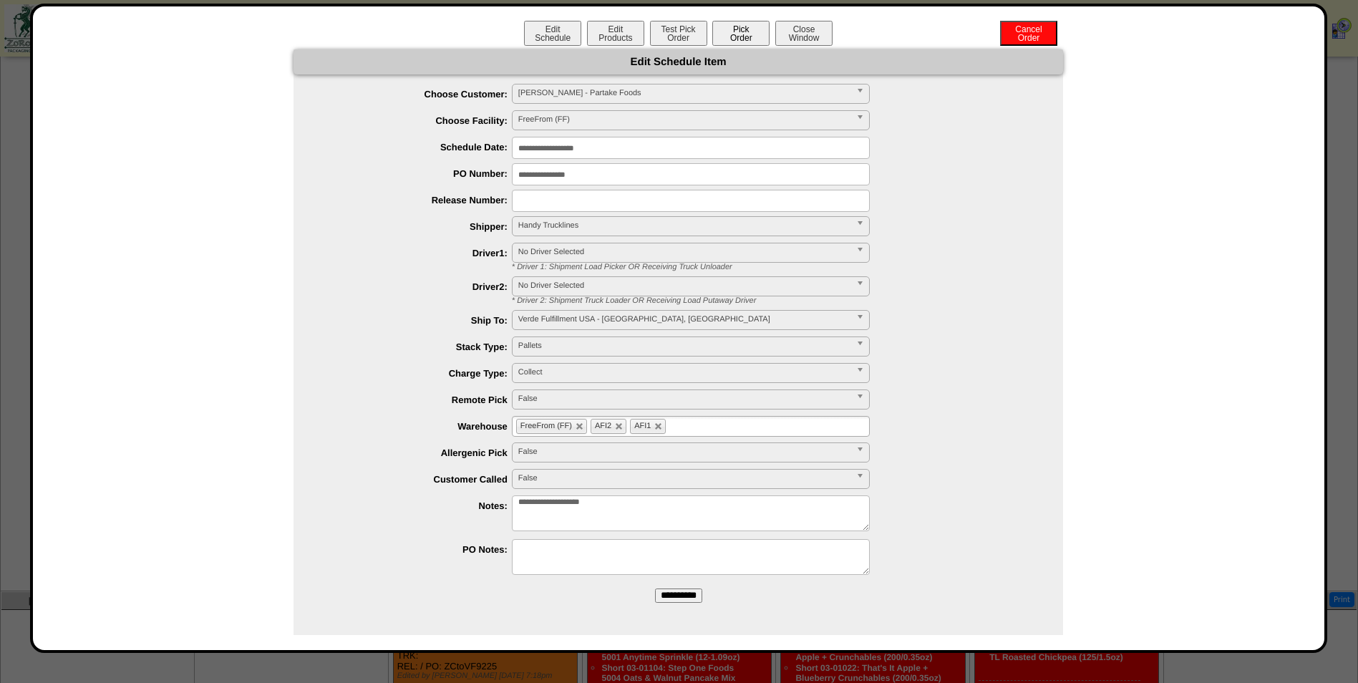
click at [735, 37] on button "Pick Order" at bounding box center [740, 33] width 57 height 25
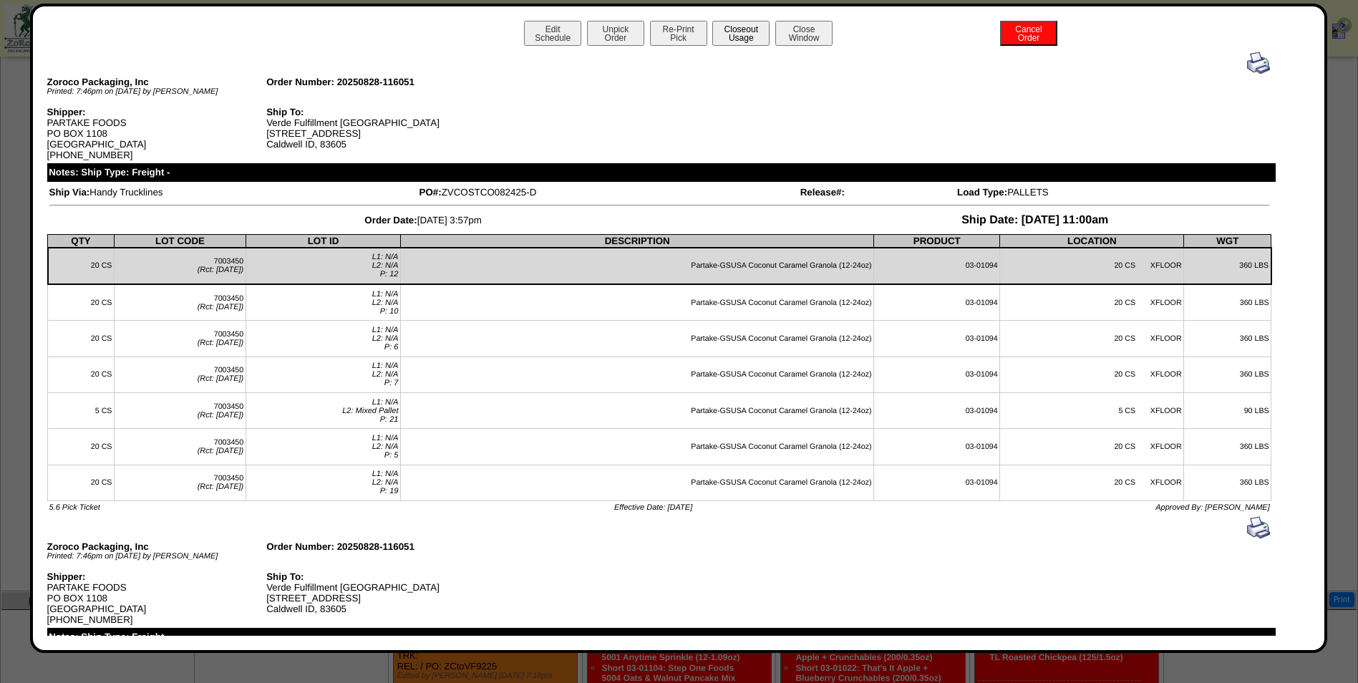
click at [724, 34] on button "Closeout Usage" at bounding box center [740, 33] width 57 height 25
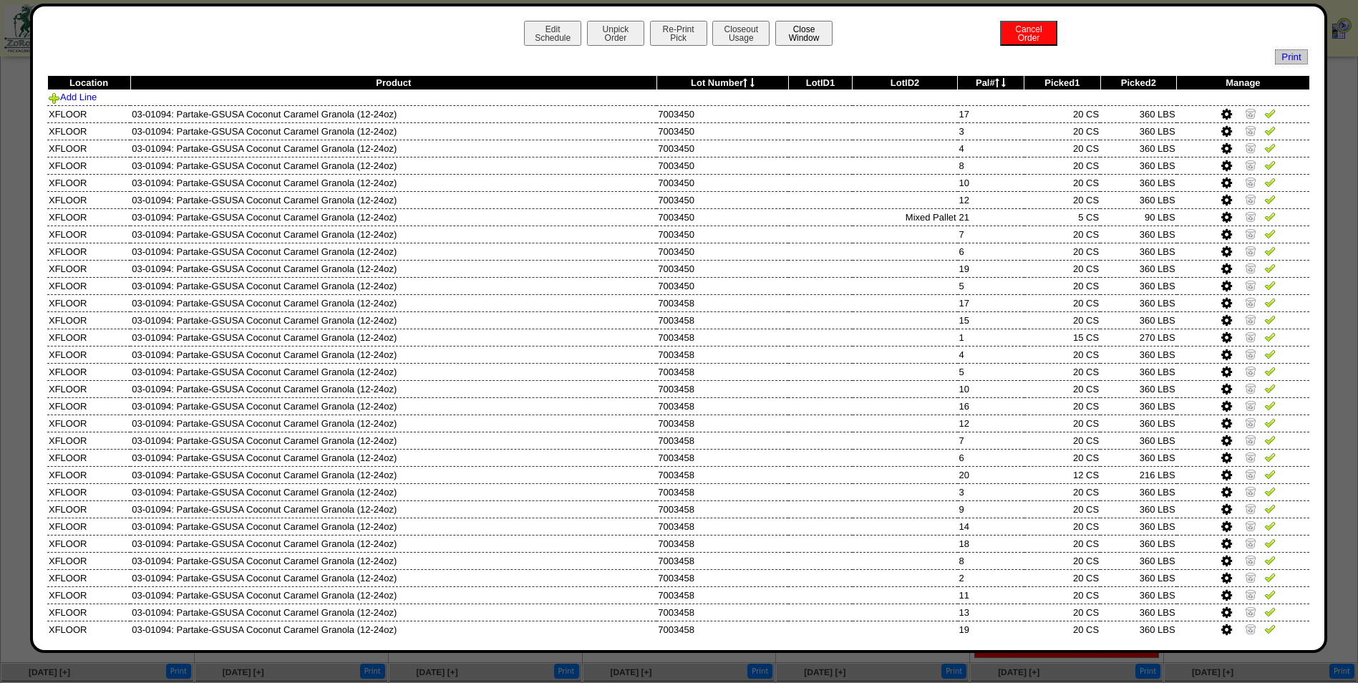
click at [796, 37] on button "Close Window" at bounding box center [803, 33] width 57 height 25
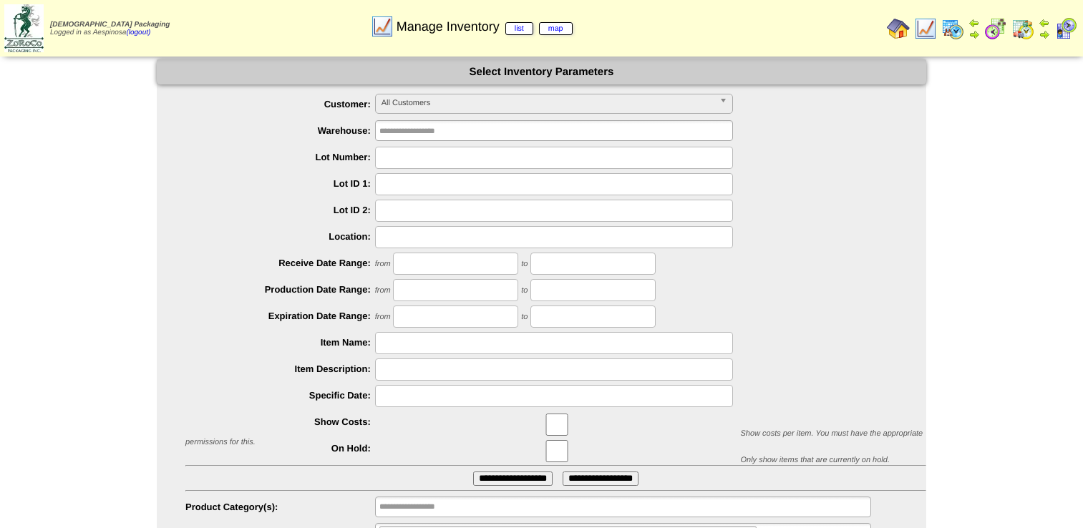
scroll to position [68, 0]
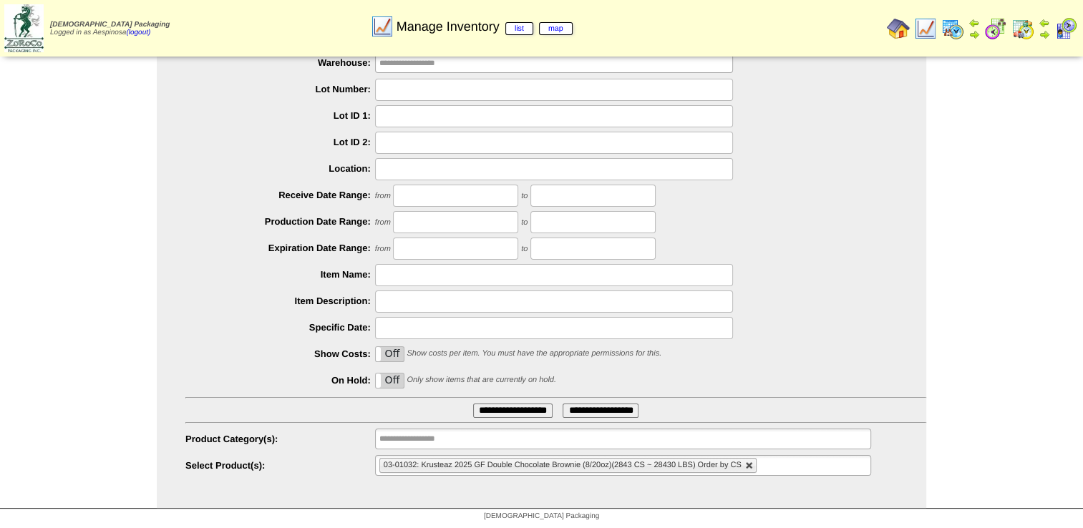
click at [745, 466] on link at bounding box center [749, 466] width 9 height 9
type input "**********"
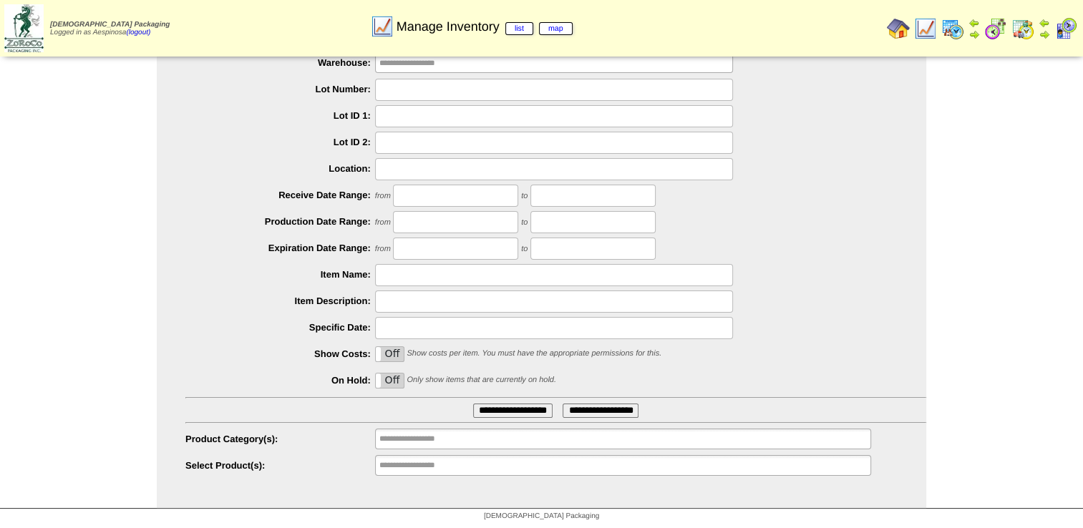
click at [415, 474] on li "**********" at bounding box center [426, 465] width 92 height 19
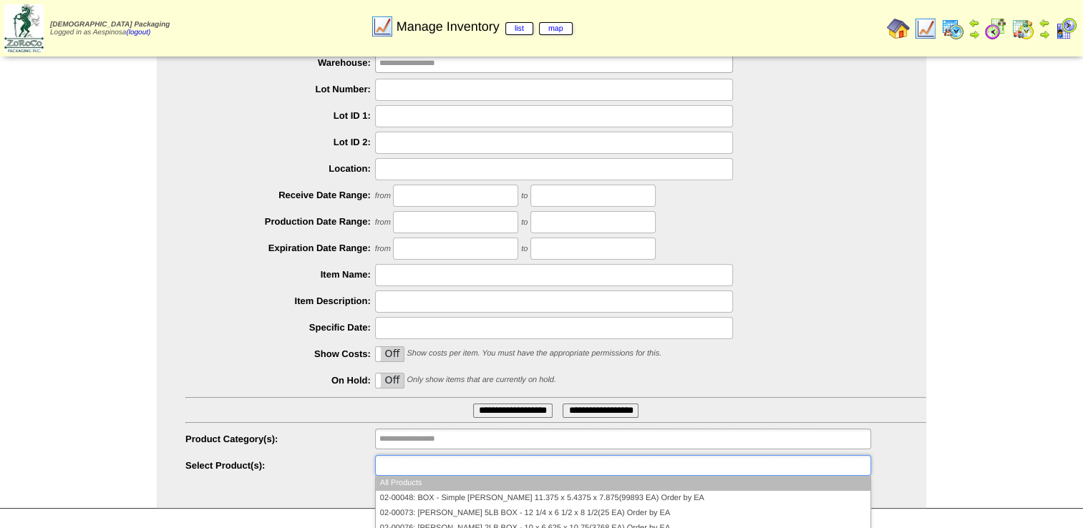
paste input "********"
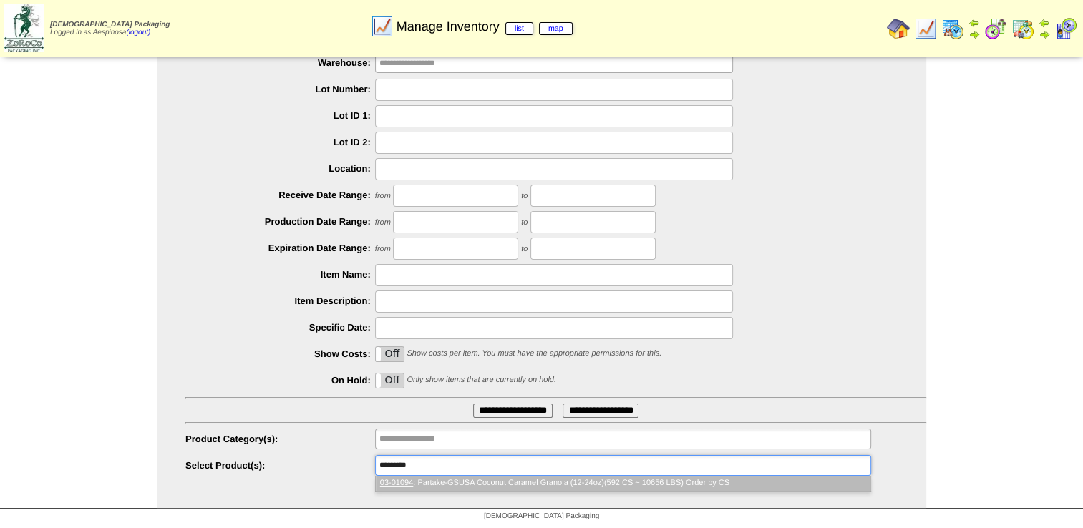
scroll to position [0, 0]
type input "********"
click at [432, 480] on li "03-01094 : Partake-GSUSA Coconut Caramel Granola (12-24oz)(592 CS ~ 10656 LBS) …" at bounding box center [623, 483] width 495 height 15
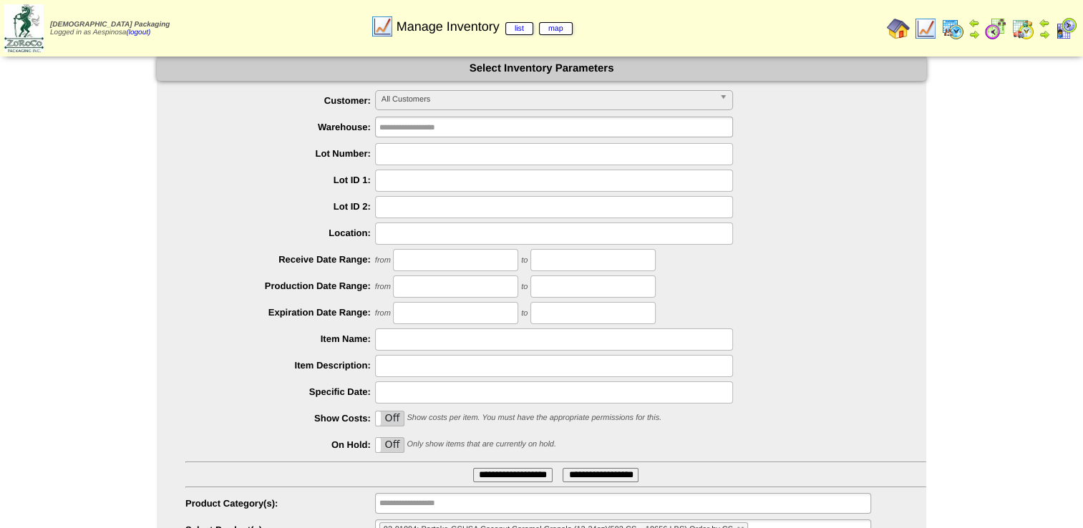
scroll to position [68, 0]
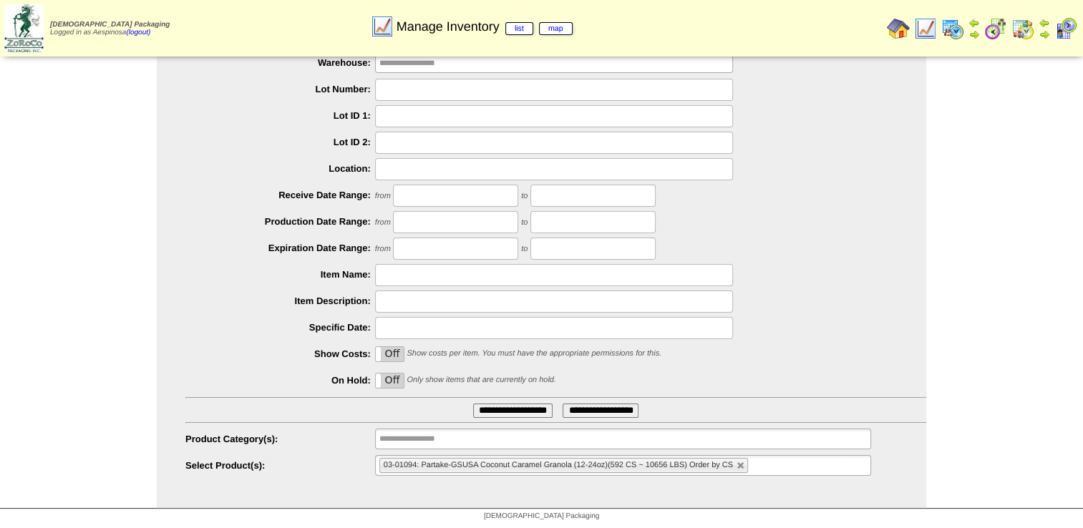
click at [505, 415] on input "**********" at bounding box center [512, 411] width 79 height 14
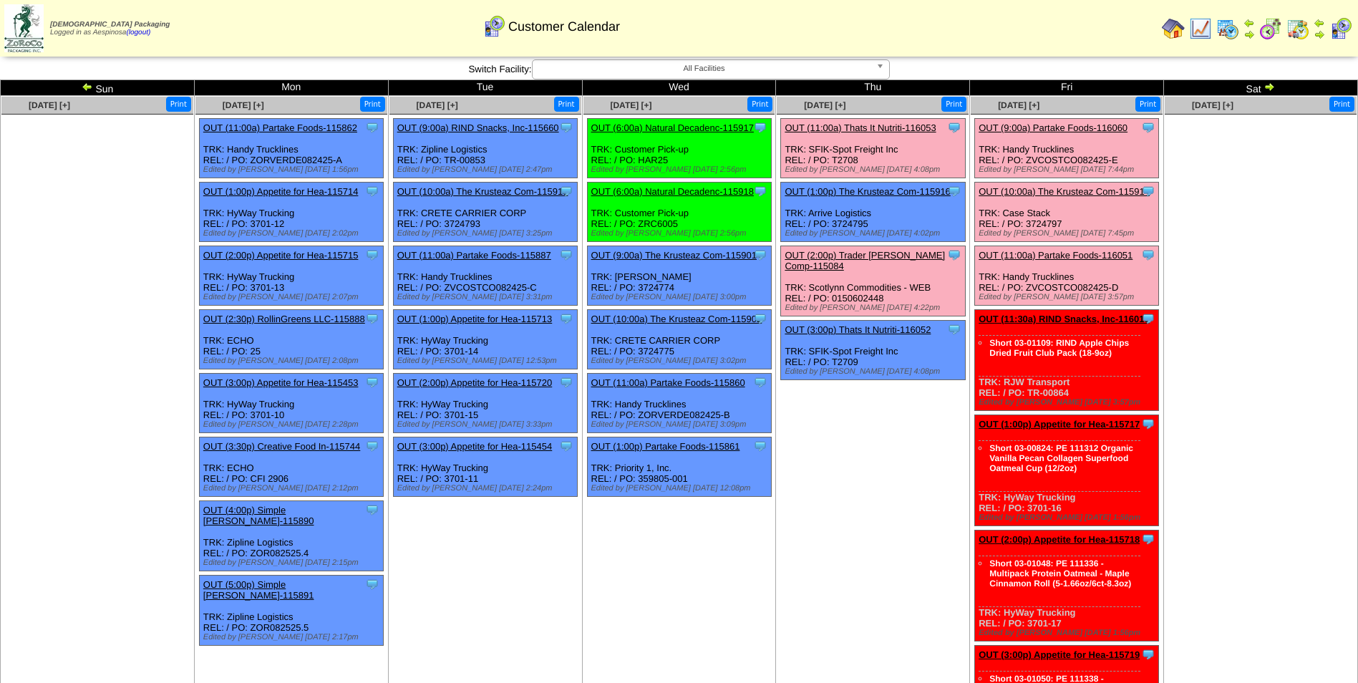
click at [1061, 127] on link "OUT (9:00a) Partake Foods-116060" at bounding box center [1053, 127] width 149 height 11
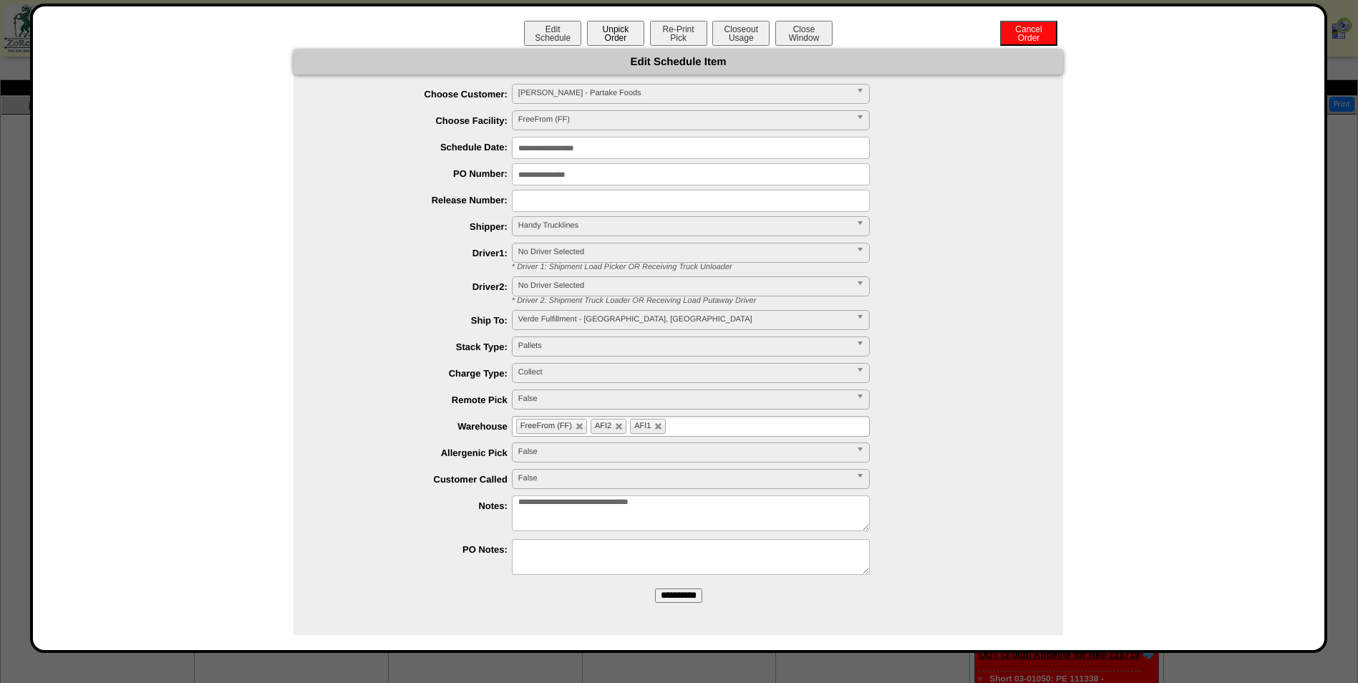
click at [614, 38] on button "Unpick Order" at bounding box center [615, 33] width 57 height 25
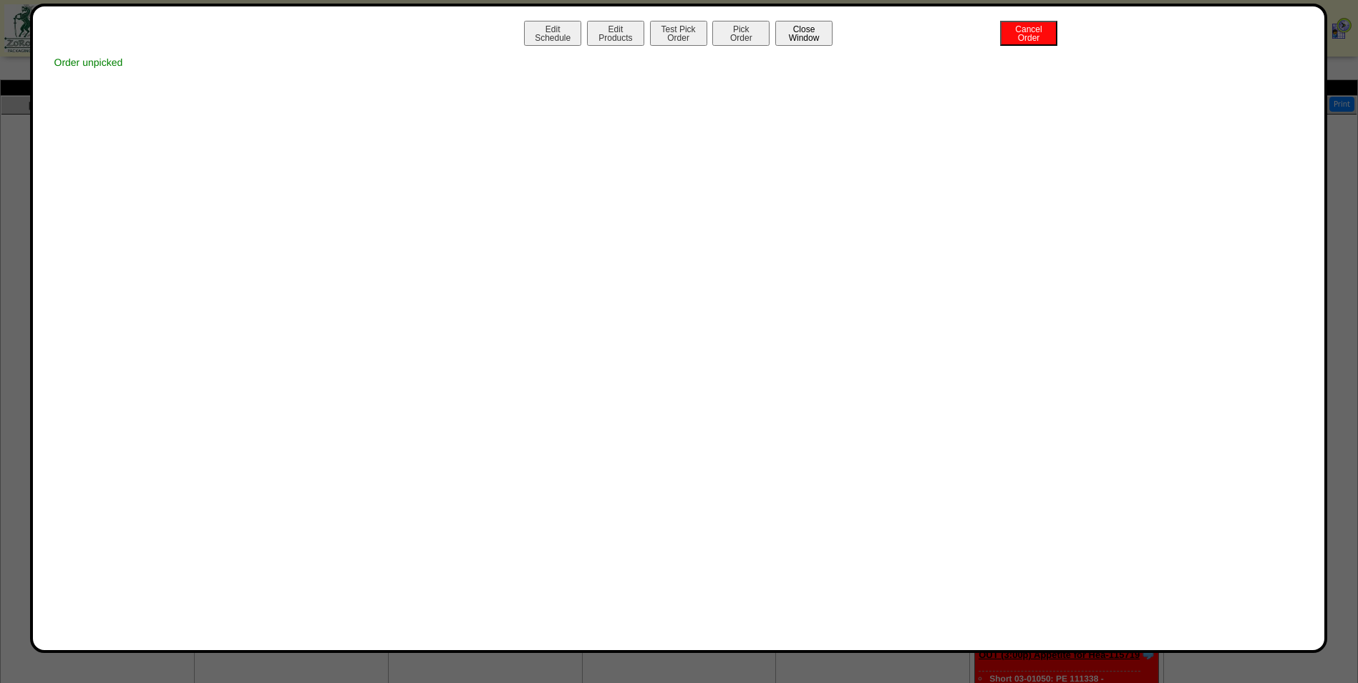
click at [815, 34] on button "Close Window" at bounding box center [803, 33] width 57 height 25
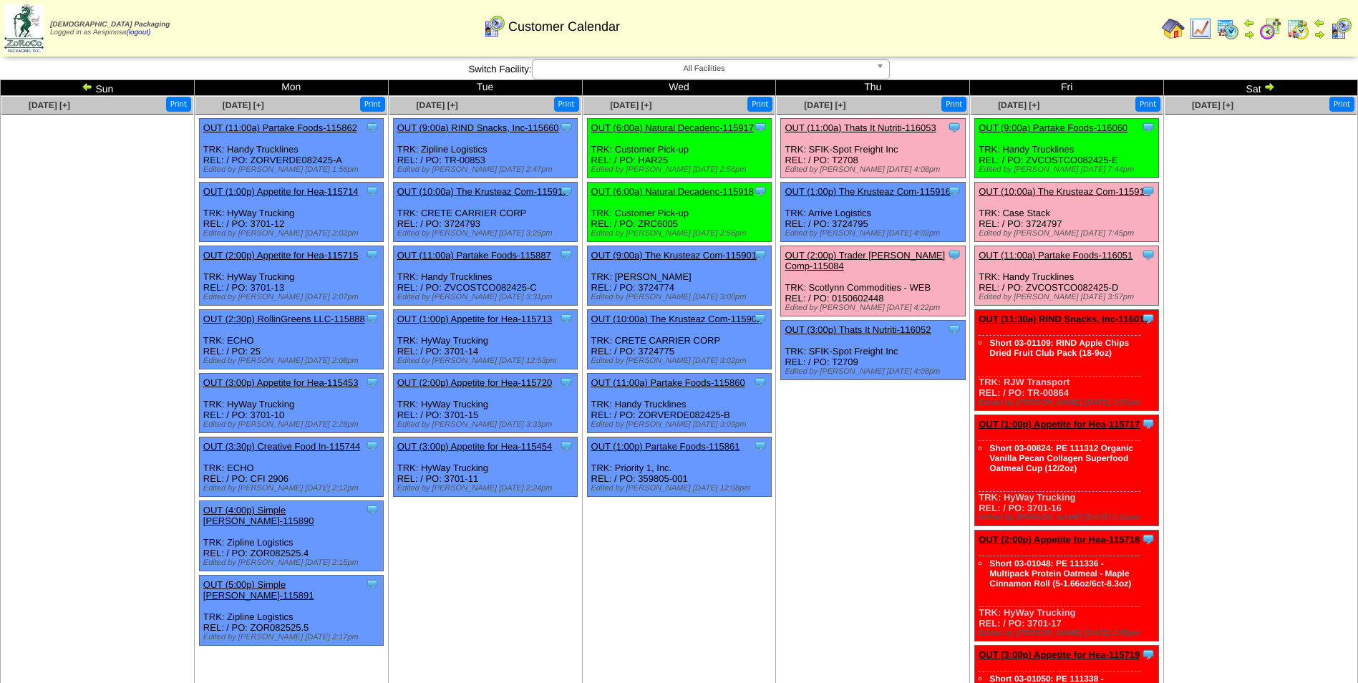
click at [1070, 257] on link "OUT (11:00a) Partake Foods-116051" at bounding box center [1056, 255] width 154 height 11
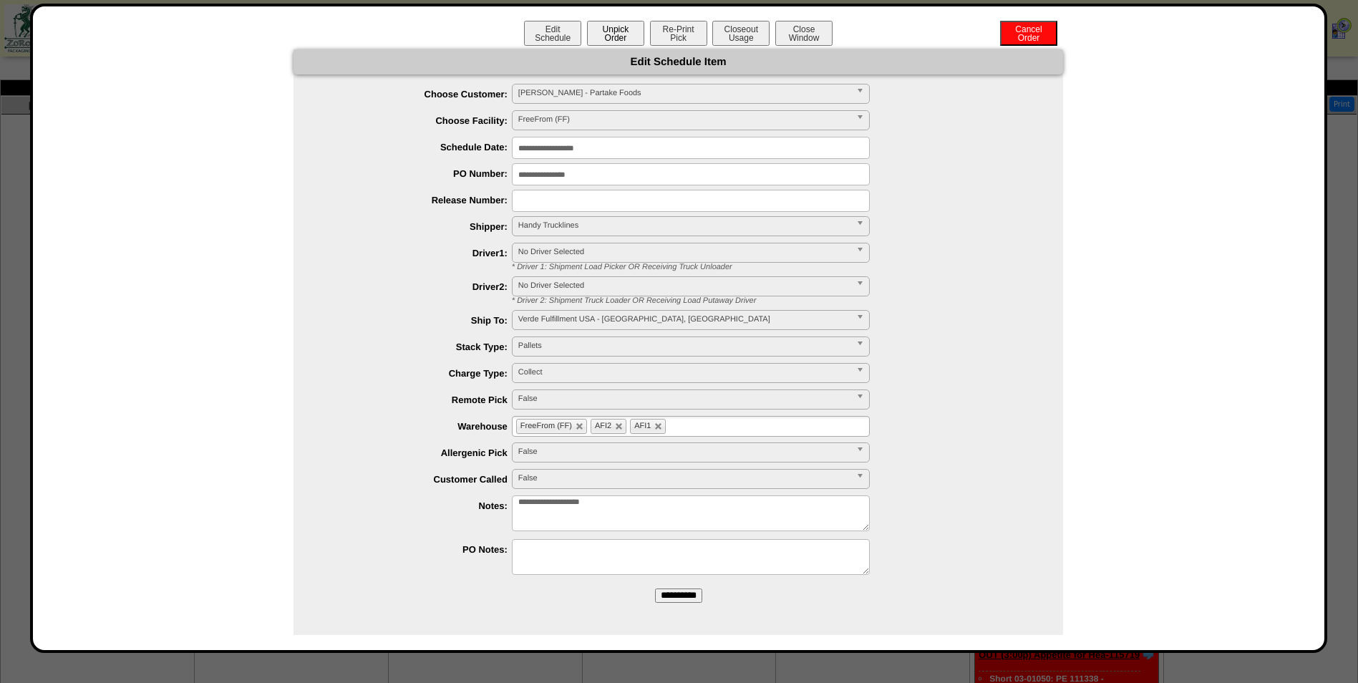
click at [623, 33] on button "Unpick Order" at bounding box center [615, 33] width 57 height 25
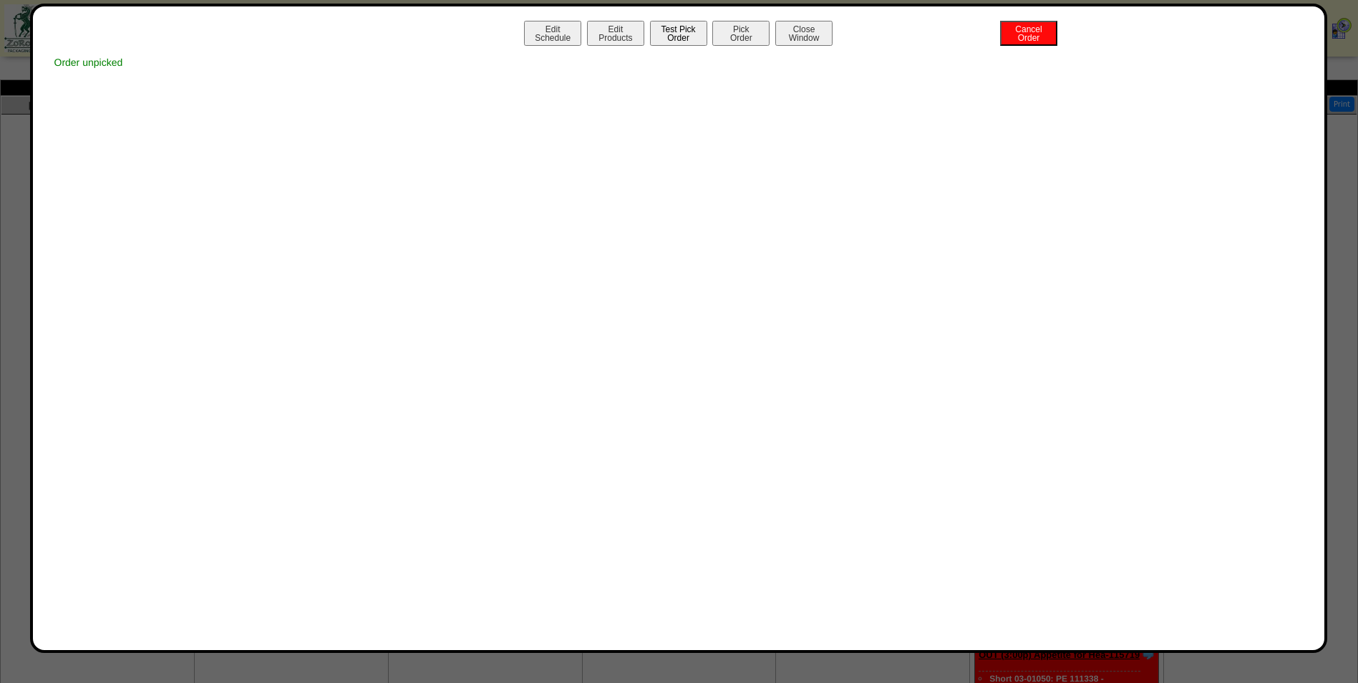
click at [674, 37] on button "Test Pick Order" at bounding box center [678, 33] width 57 height 25
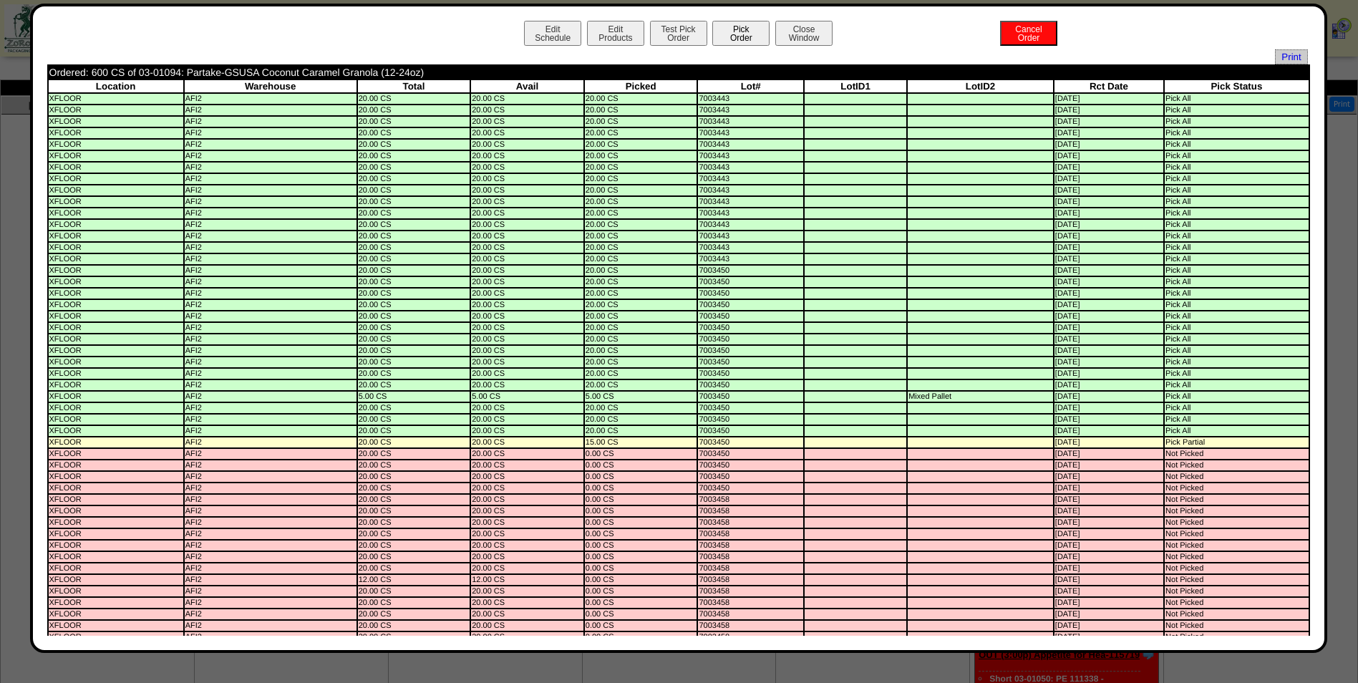
click at [744, 32] on button "Pick Order" at bounding box center [740, 33] width 57 height 25
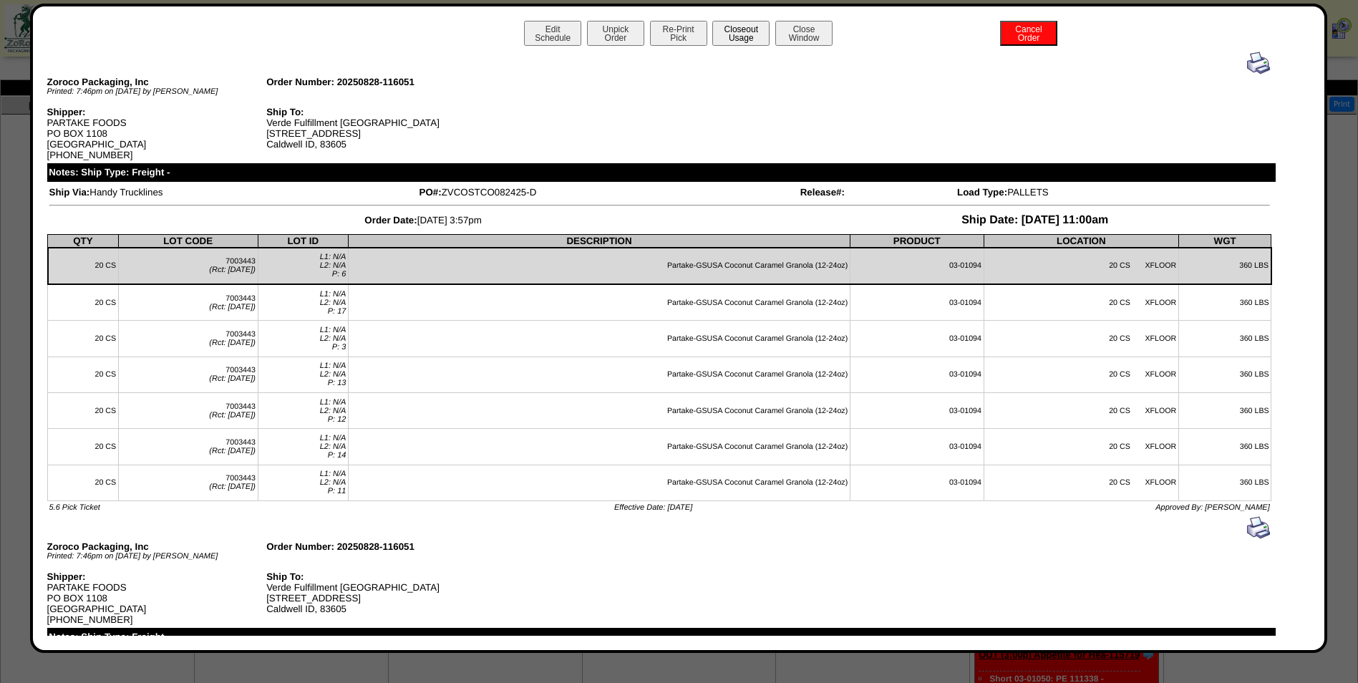
click at [731, 44] on button "Closeout Usage" at bounding box center [740, 33] width 57 height 25
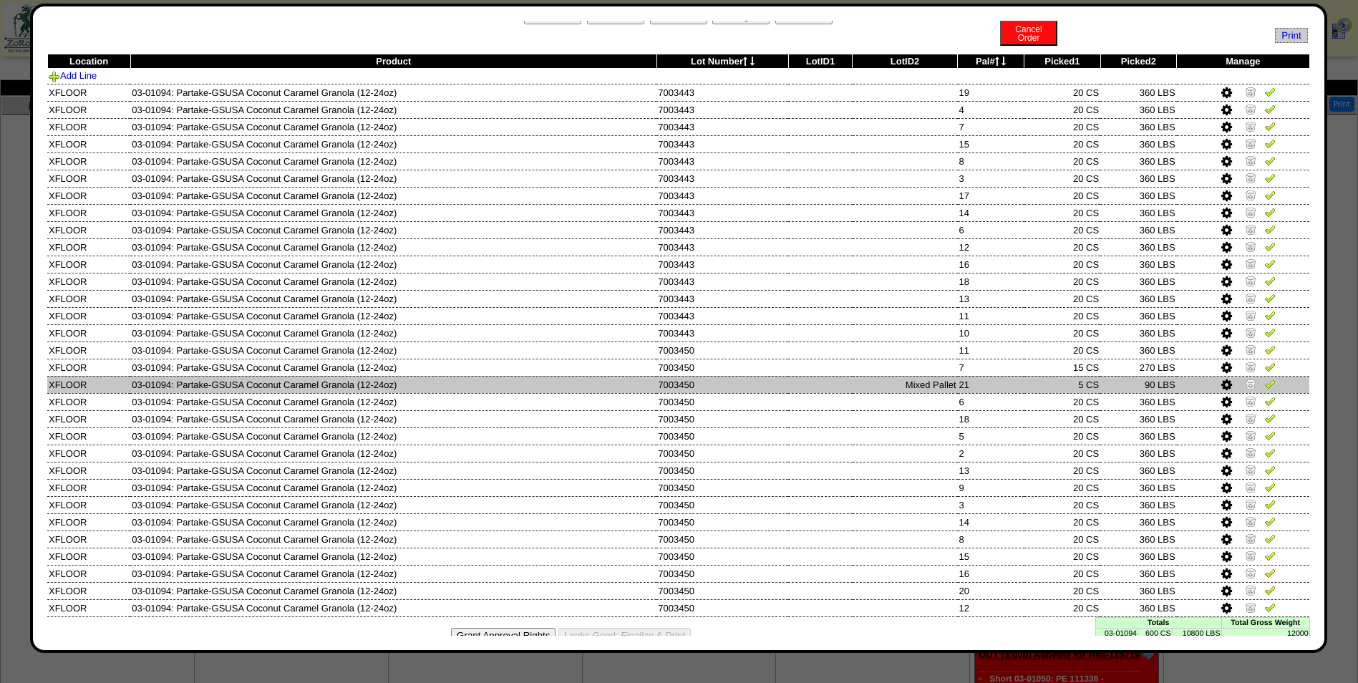
scroll to position [39, 0]
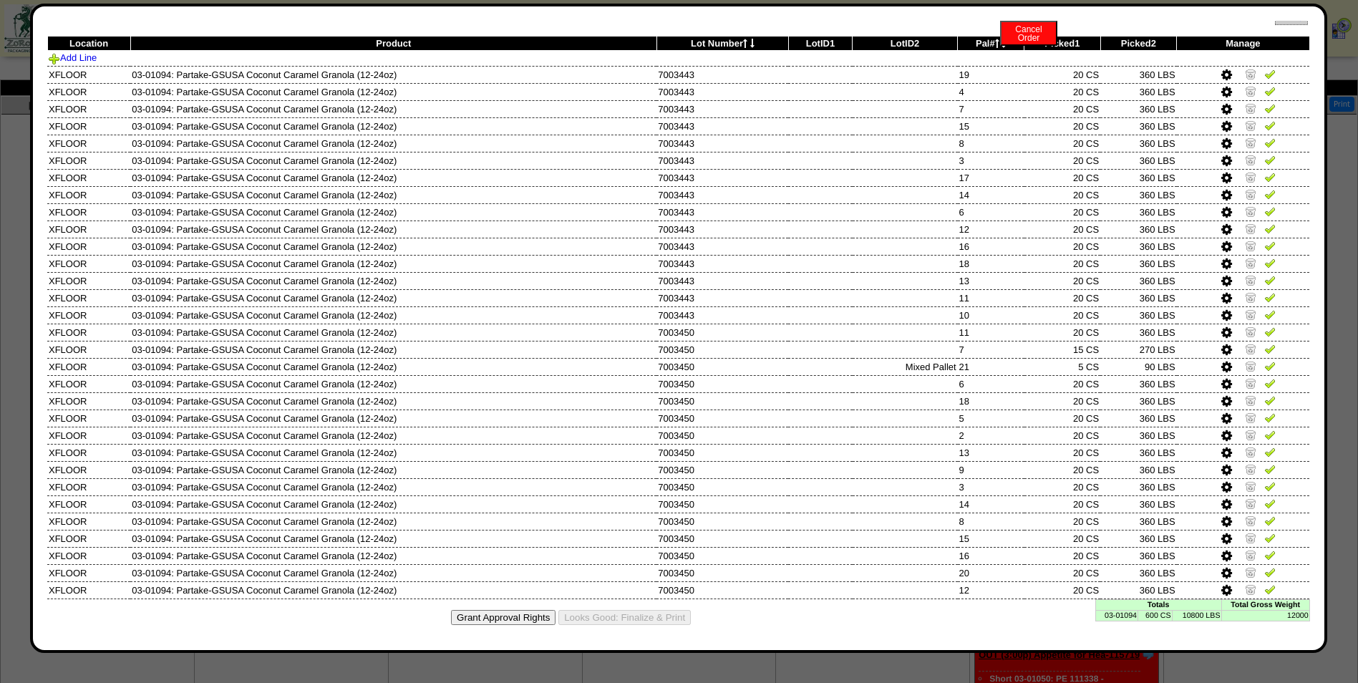
click at [1101, 618] on td "03-01094" at bounding box center [1117, 615] width 42 height 11
click at [1106, 614] on td "03-01094" at bounding box center [1117, 615] width 42 height 11
click at [1114, 617] on td "03-01094" at bounding box center [1117, 615] width 42 height 11
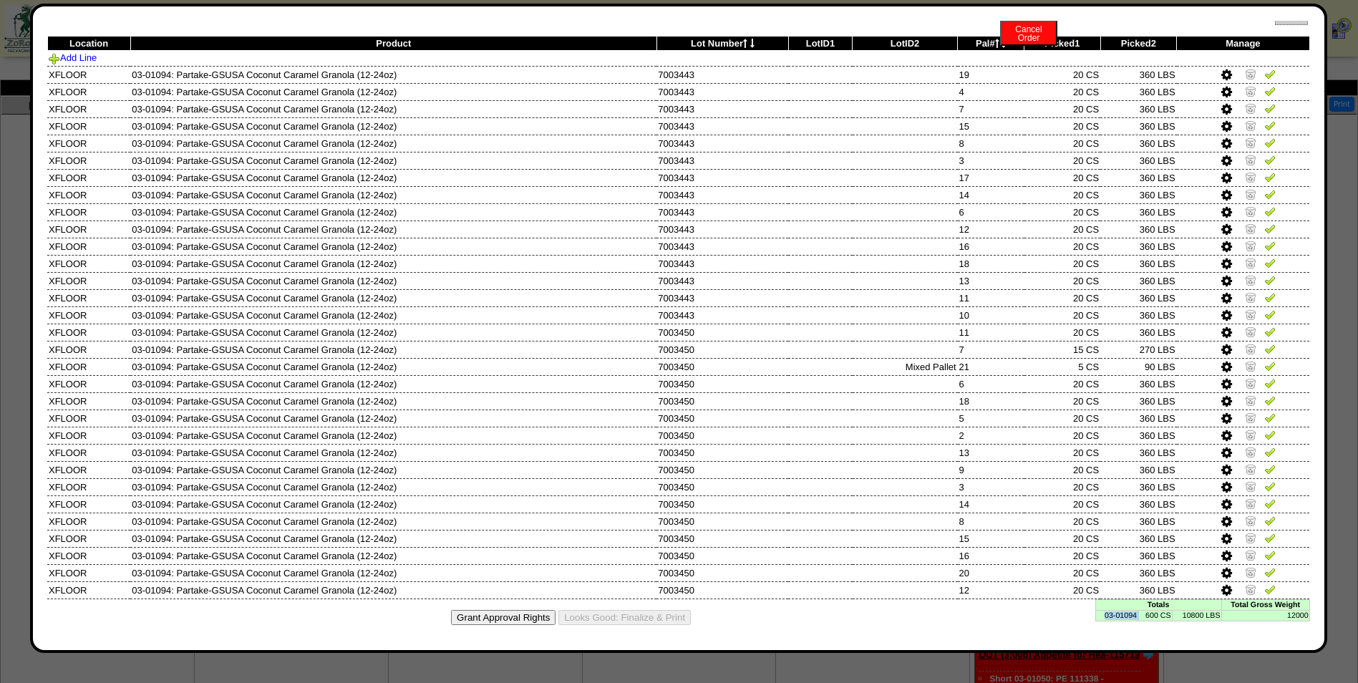
click at [1114, 617] on td "03-01094" at bounding box center [1117, 615] width 42 height 11
copy td "03-01094"
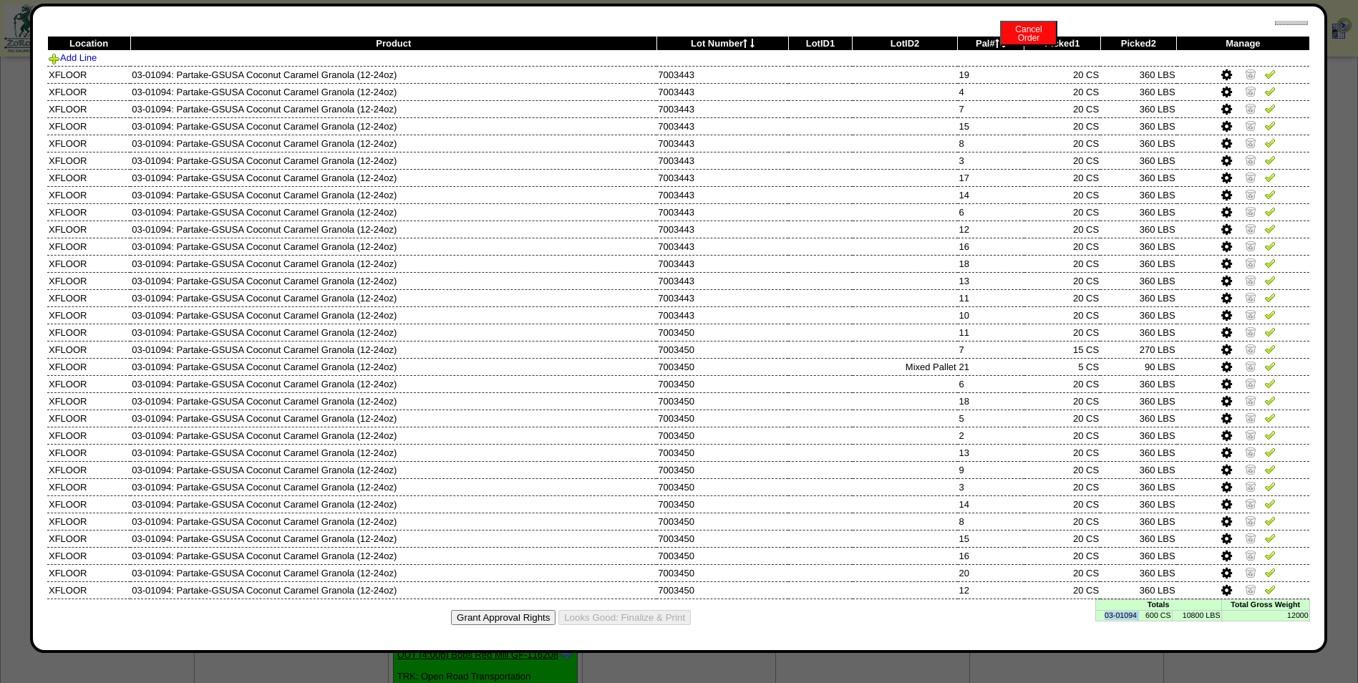
scroll to position [891, 0]
click at [1222, 352] on icon at bounding box center [1227, 350] width 11 height 13
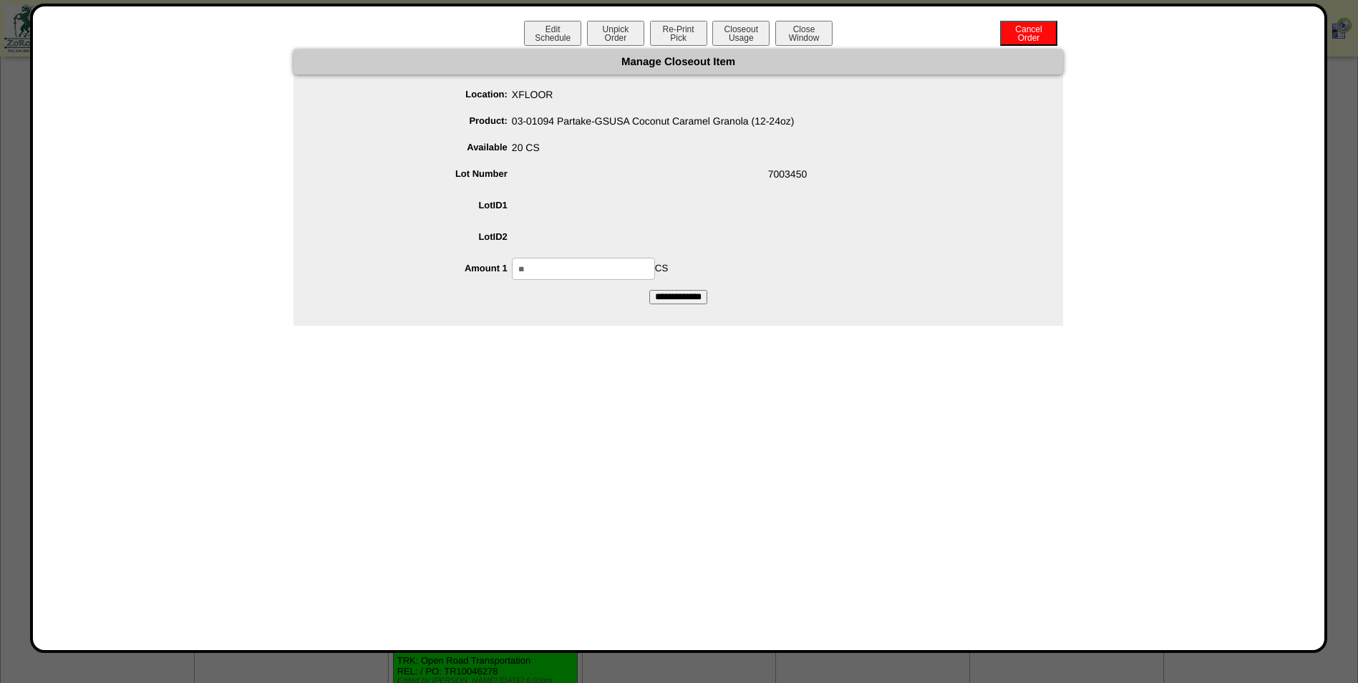
click at [576, 266] on input "**" at bounding box center [583, 269] width 143 height 22
type input "**"
click at [649, 290] on input "**********" at bounding box center [678, 297] width 58 height 14
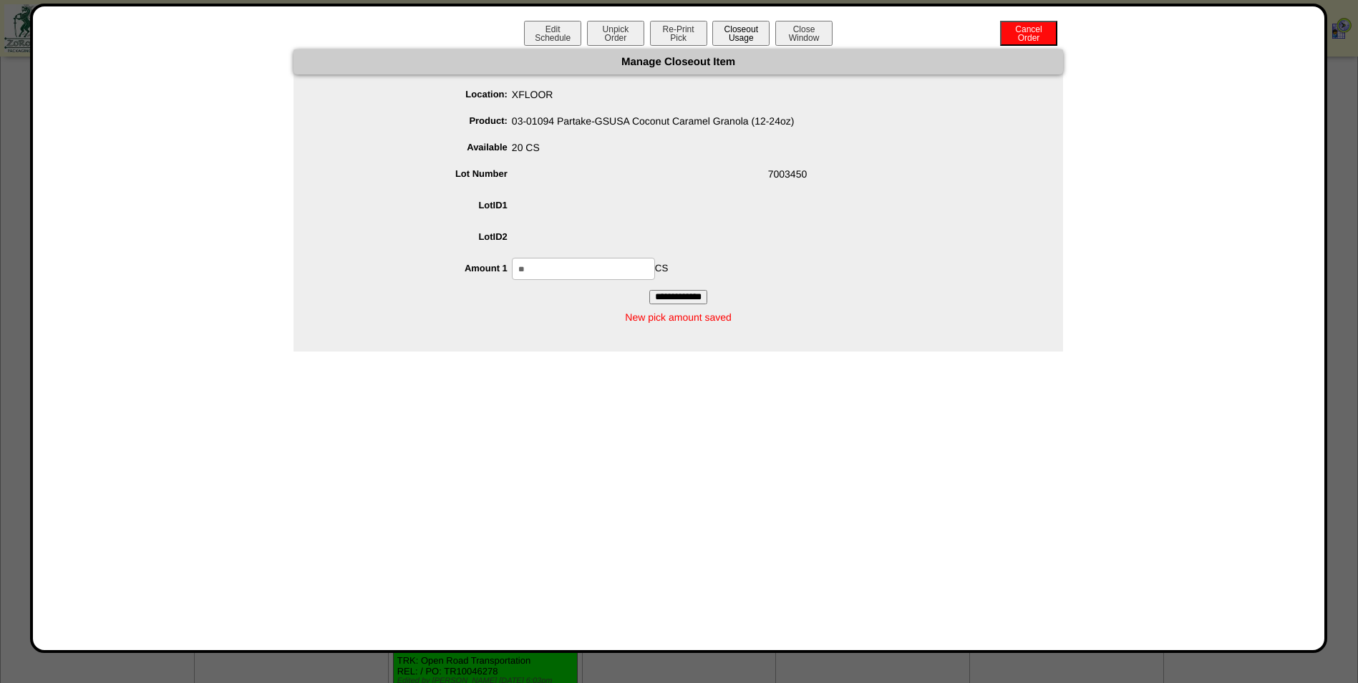
click at [733, 42] on button "Closeout Usage" at bounding box center [740, 33] width 57 height 25
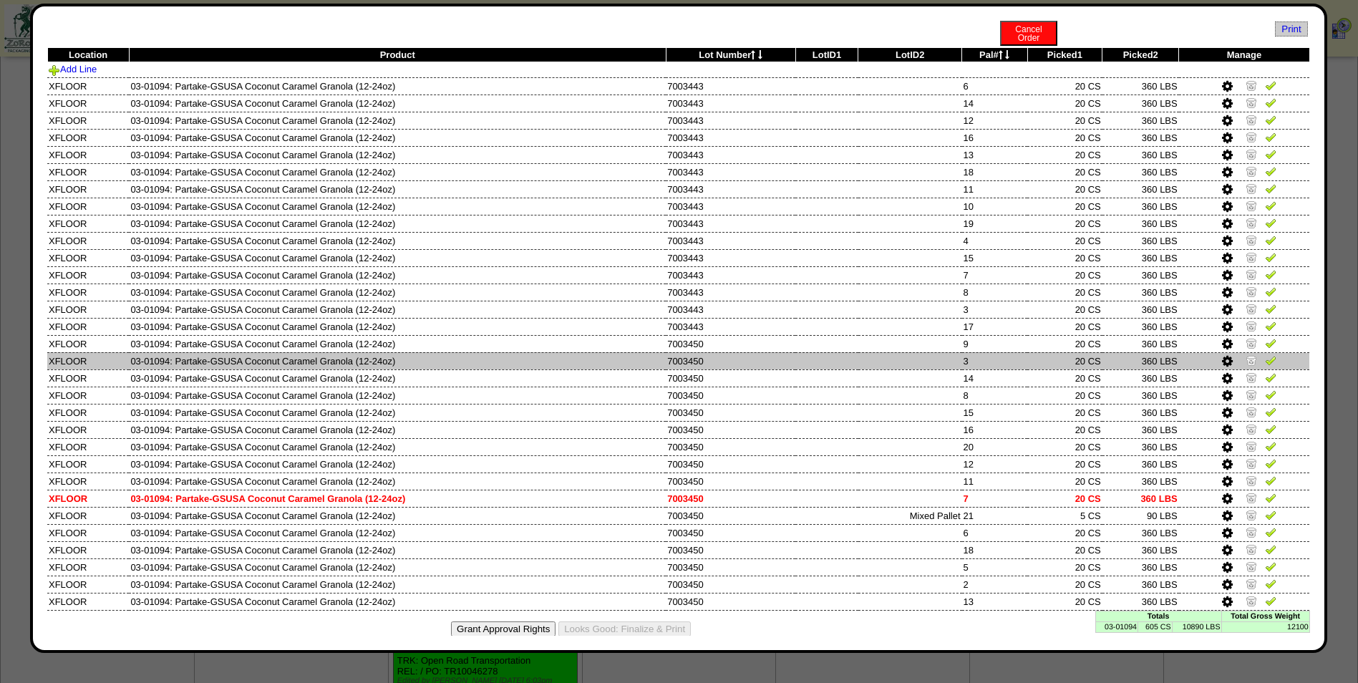
scroll to position [39, 0]
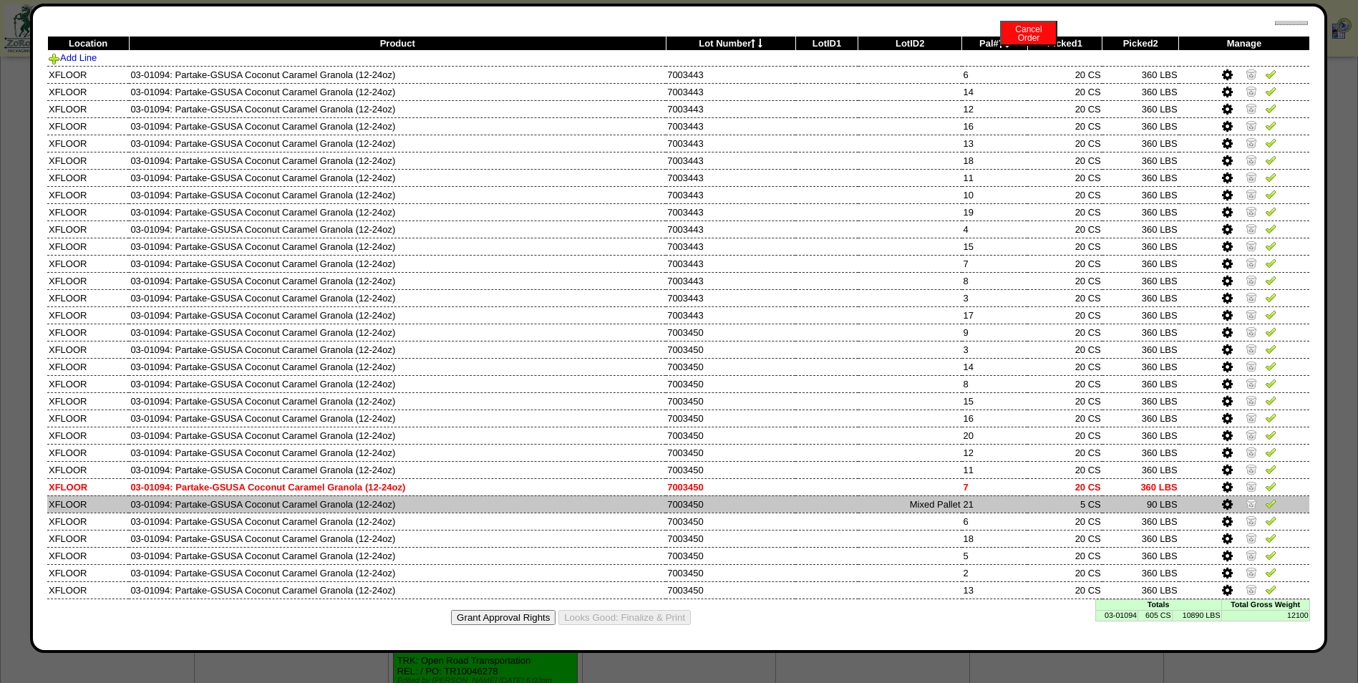
click at [1246, 506] on img at bounding box center [1251, 503] width 11 height 11
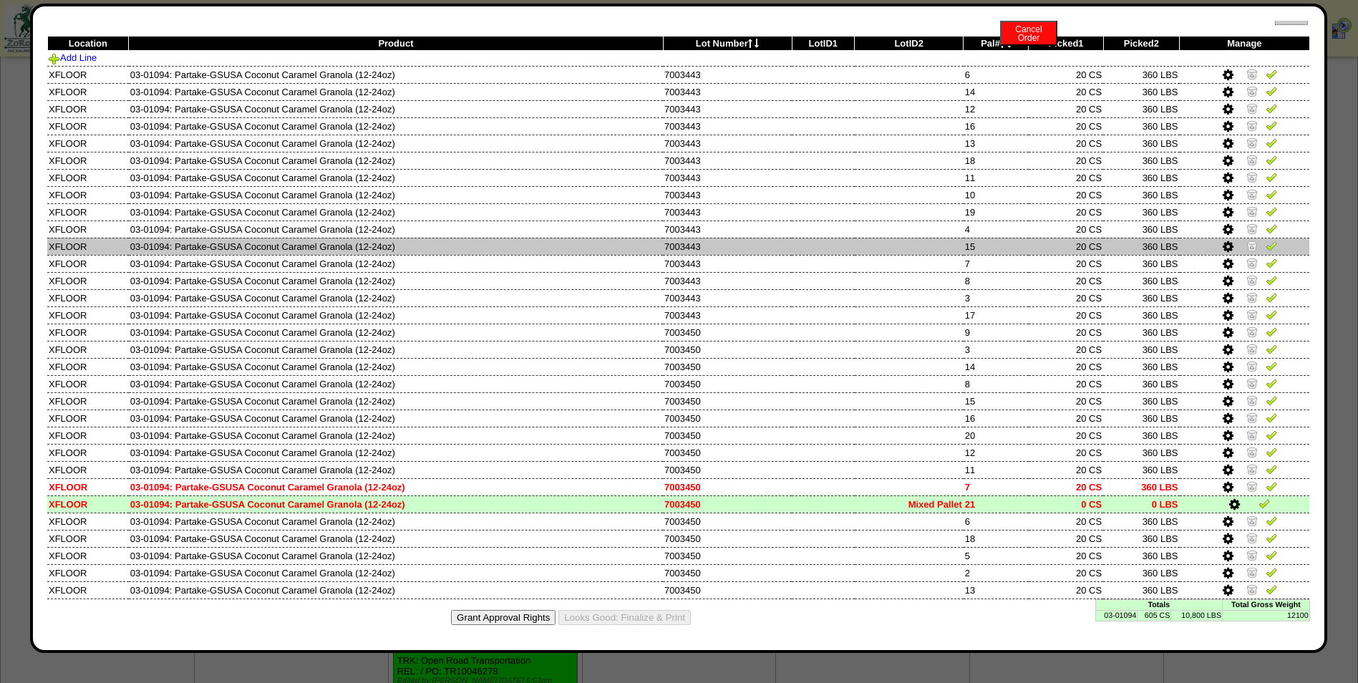
click at [964, 248] on td "15" at bounding box center [996, 246] width 65 height 17
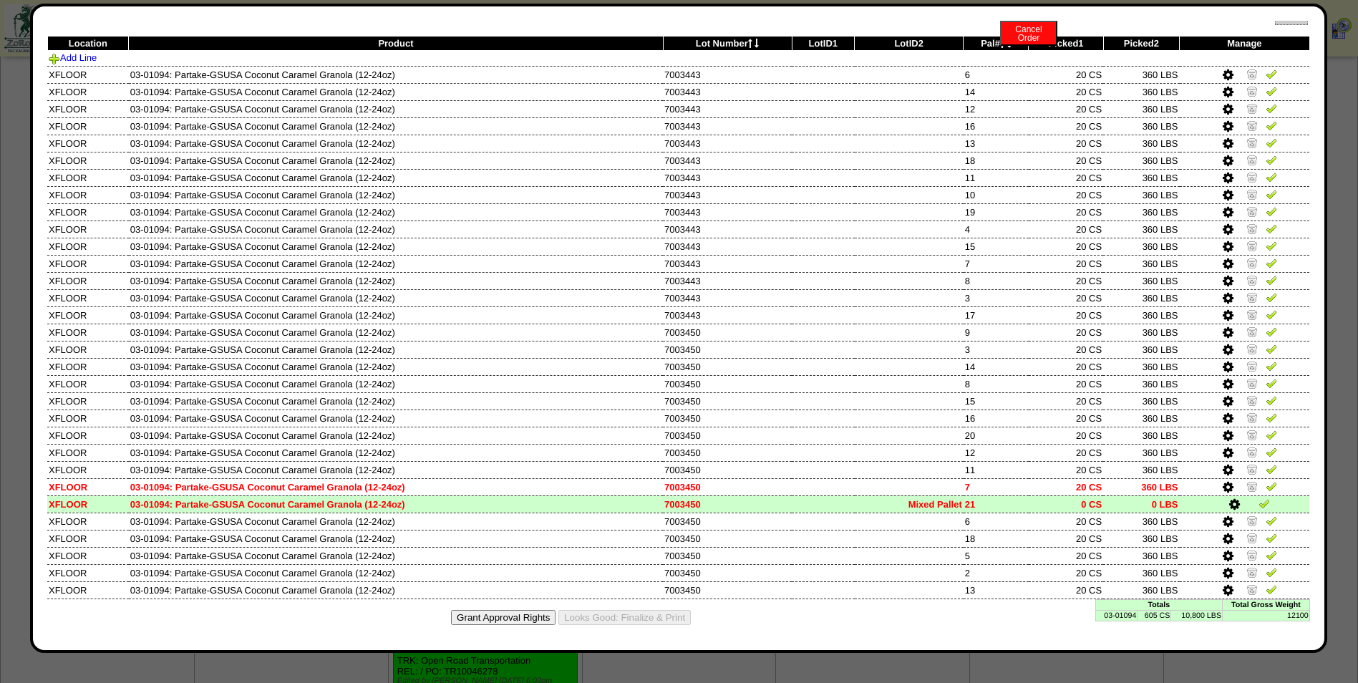
click at [1151, 614] on td "605 CS" at bounding box center [1155, 615] width 34 height 11
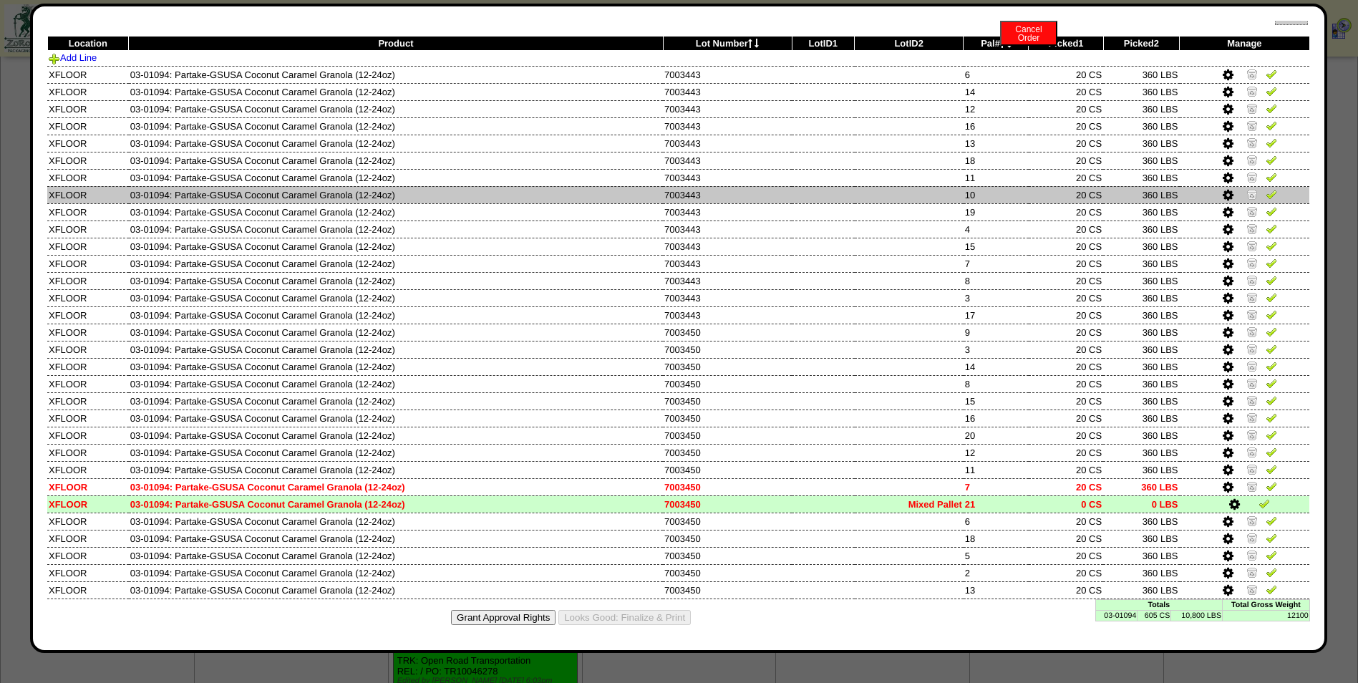
click at [1074, 188] on td "20 CS" at bounding box center [1066, 194] width 74 height 17
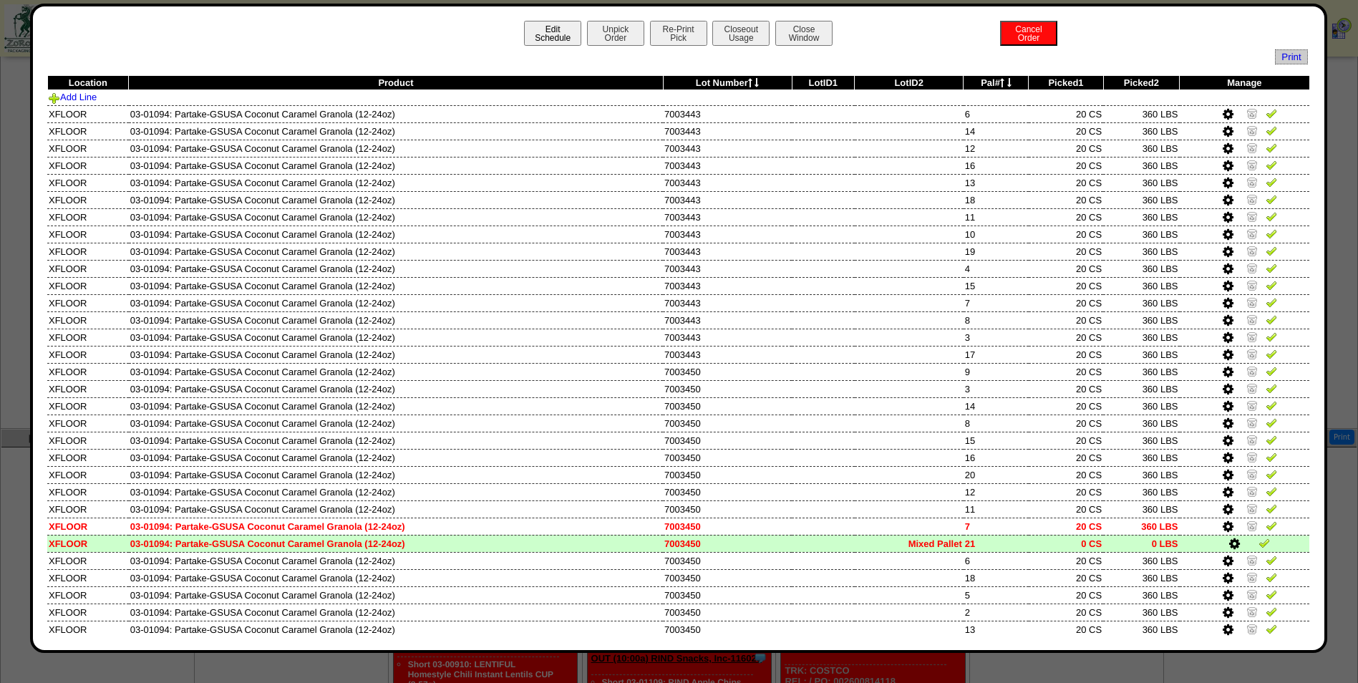
scroll to position [461, 0]
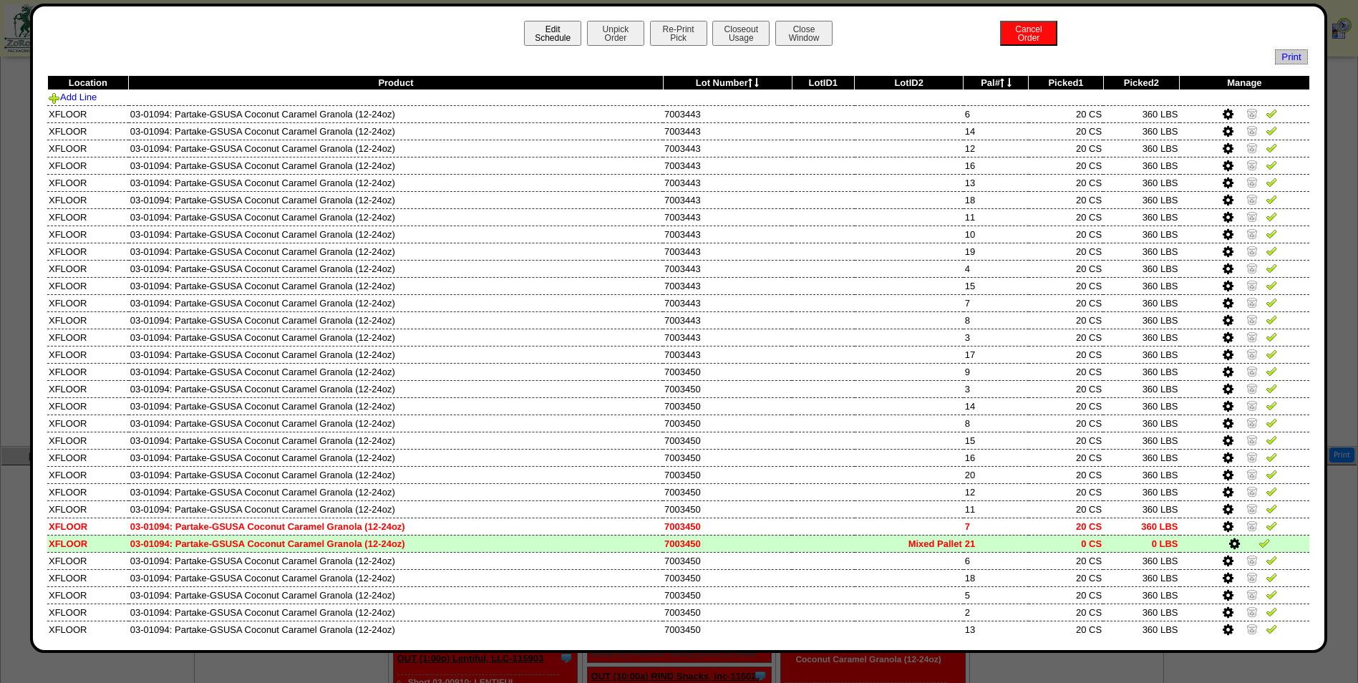
click at [533, 28] on button "Edit Schedule" at bounding box center [552, 33] width 57 height 25
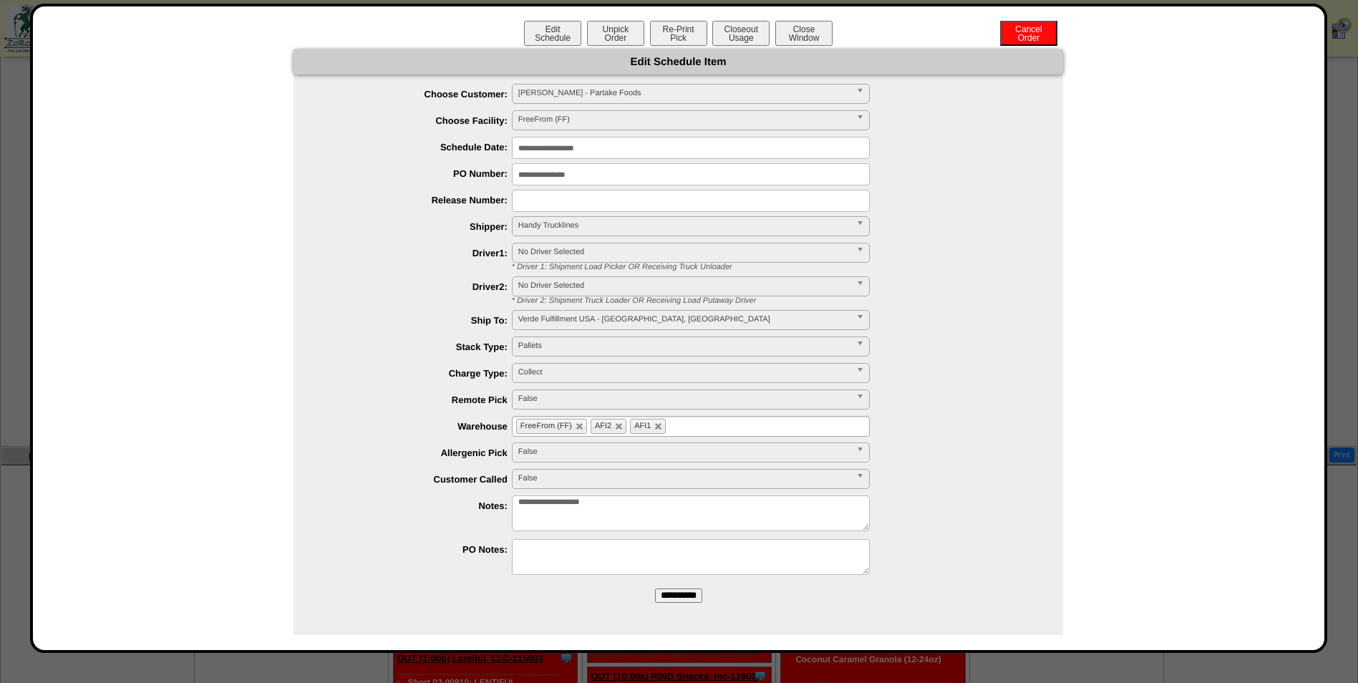
click at [728, 491] on div "***** **** False" at bounding box center [692, 480] width 741 height 22
click at [738, 502] on textarea "**********" at bounding box center [691, 514] width 358 height 36
type textarea "**********"
click at [702, 591] on input "**********" at bounding box center [678, 596] width 47 height 14
click at [802, 35] on button "Close Window" at bounding box center [803, 33] width 57 height 25
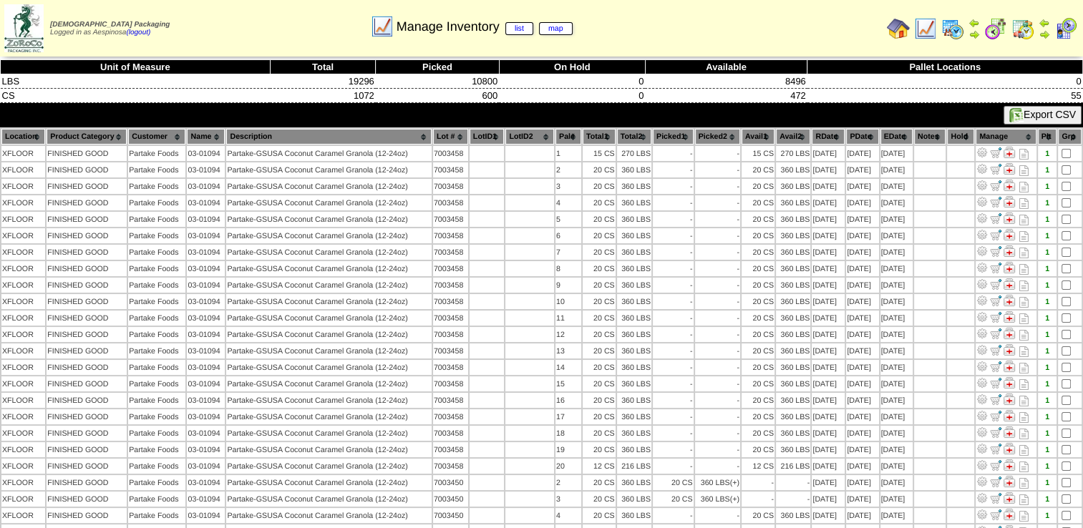
click at [695, 133] on th "Picked2" at bounding box center [717, 137] width 45 height 16
click at [665, 131] on th "Picked1" at bounding box center [673, 137] width 41 height 16
click at [455, 136] on th "Lot #" at bounding box center [450, 137] width 35 height 16
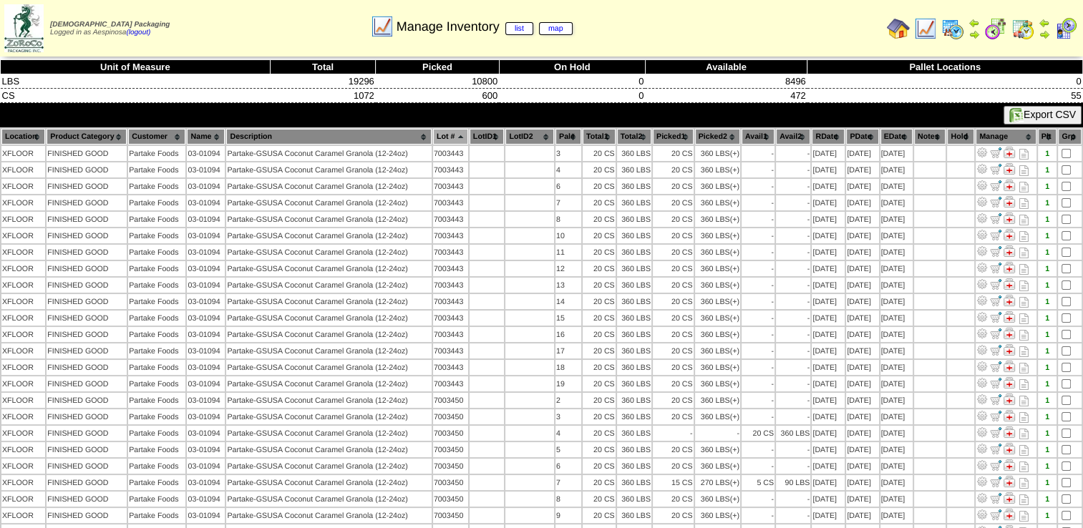
click at [455, 136] on th "Lot #" at bounding box center [450, 137] width 35 height 16
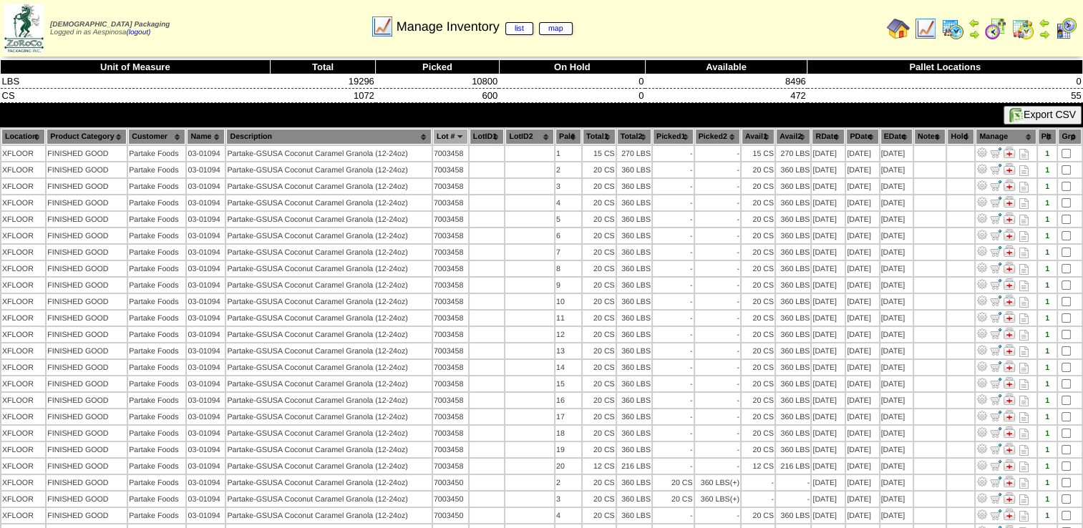
click at [455, 136] on th "Lot #" at bounding box center [450, 137] width 35 height 16
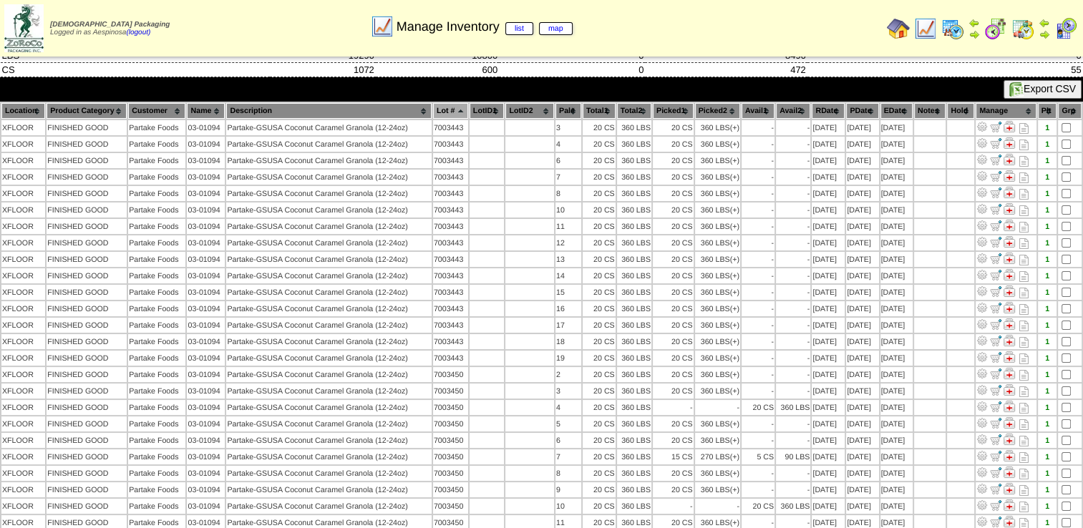
scroll to position [24, 0]
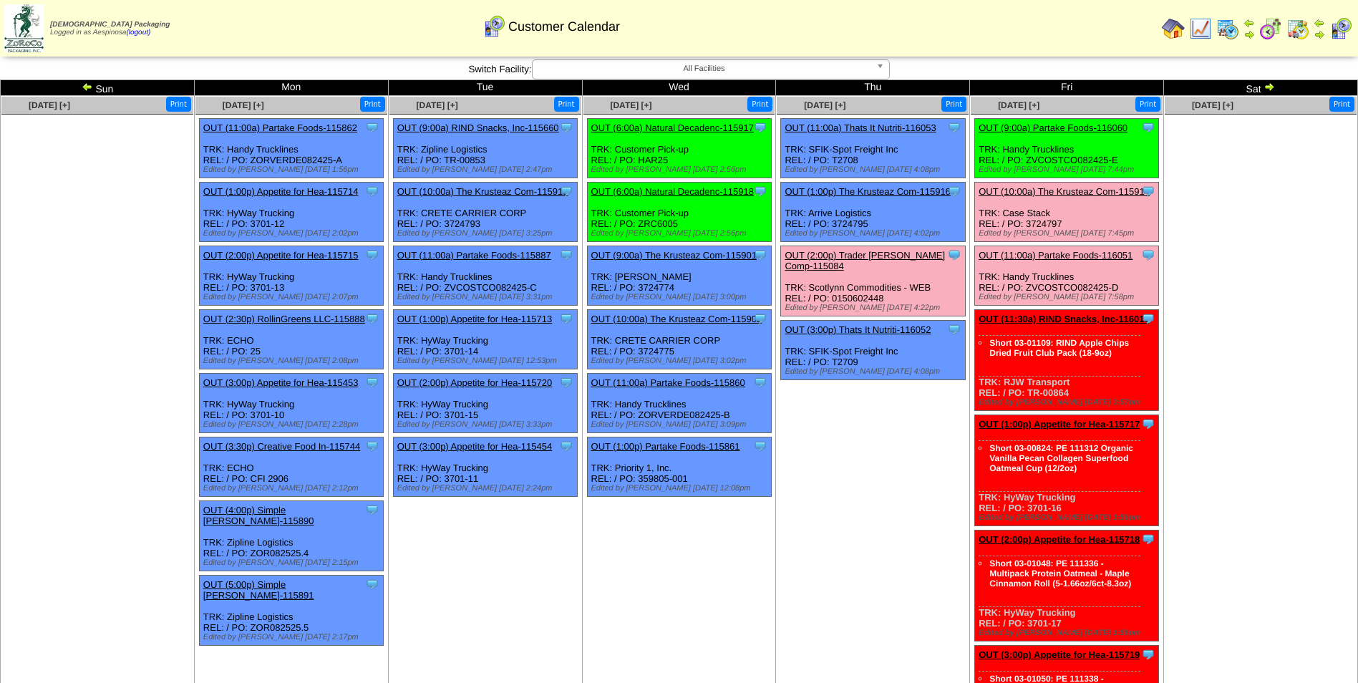
click at [1098, 127] on link "OUT (9:00a) Partake Foods-116060" at bounding box center [1053, 127] width 149 height 11
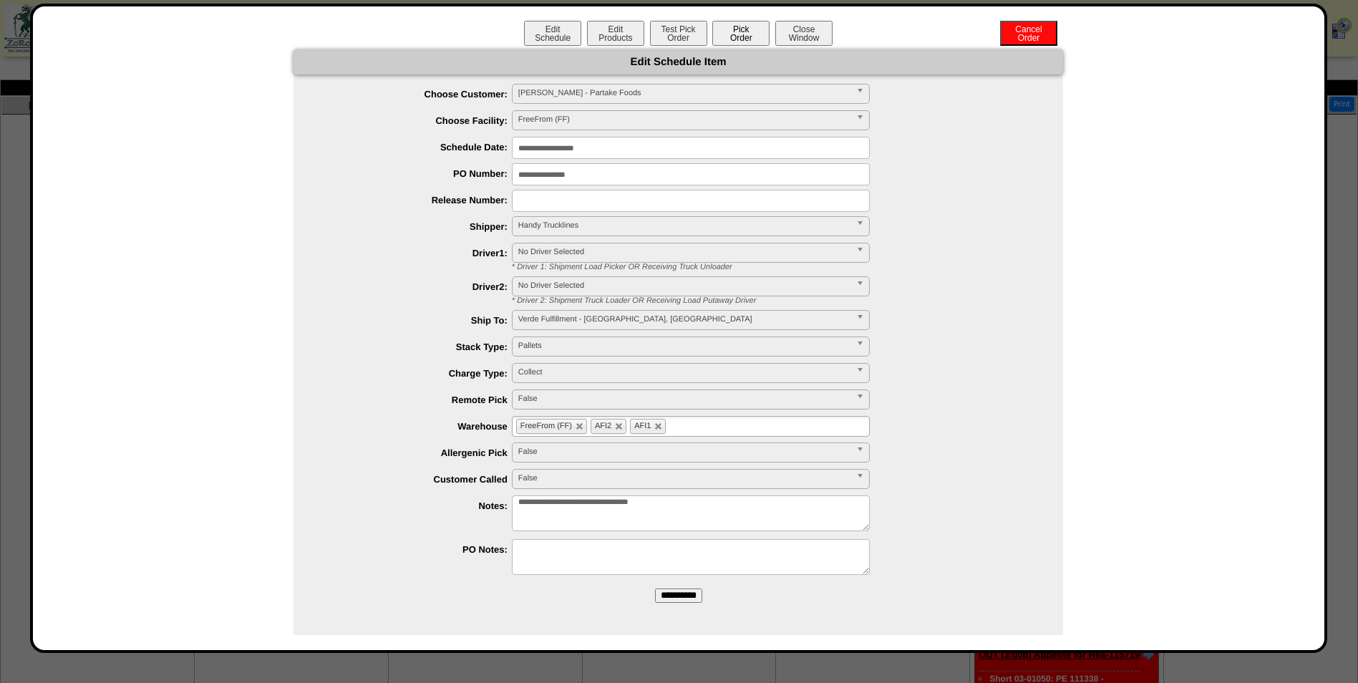
click at [732, 39] on button "Pick Order" at bounding box center [740, 33] width 57 height 25
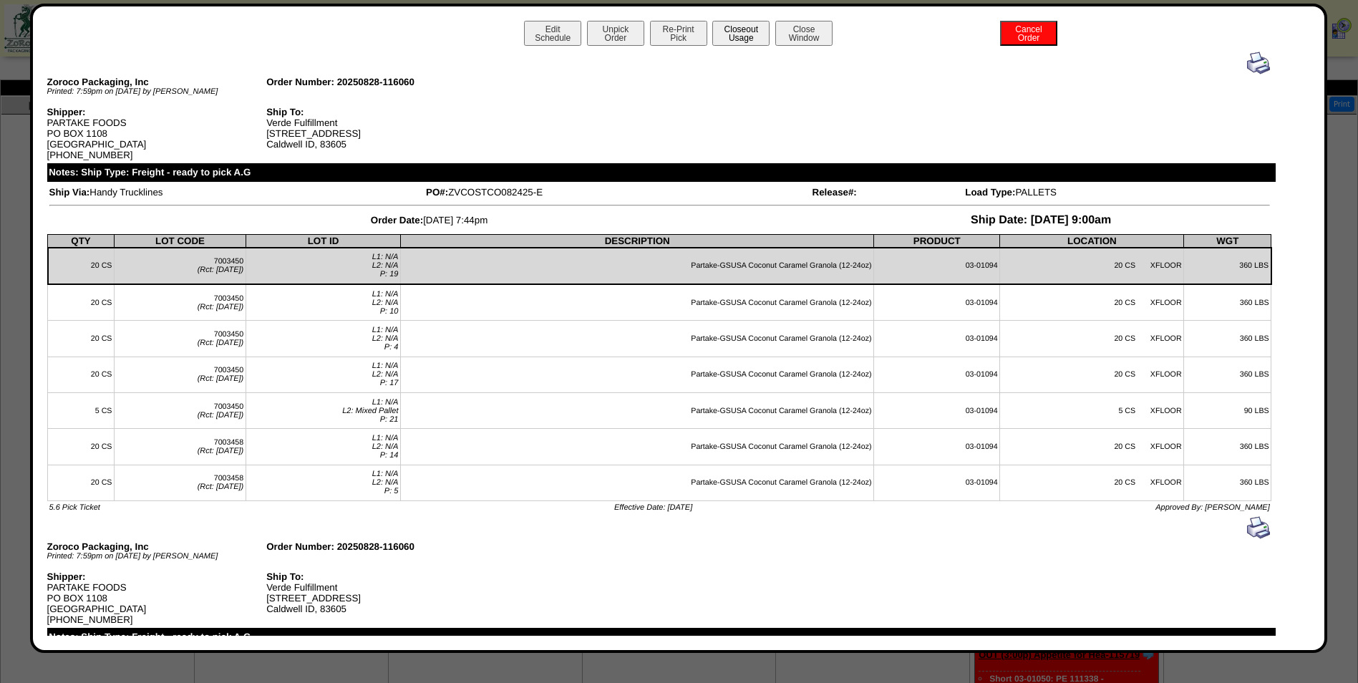
click at [730, 31] on button "Closeout Usage" at bounding box center [740, 33] width 57 height 25
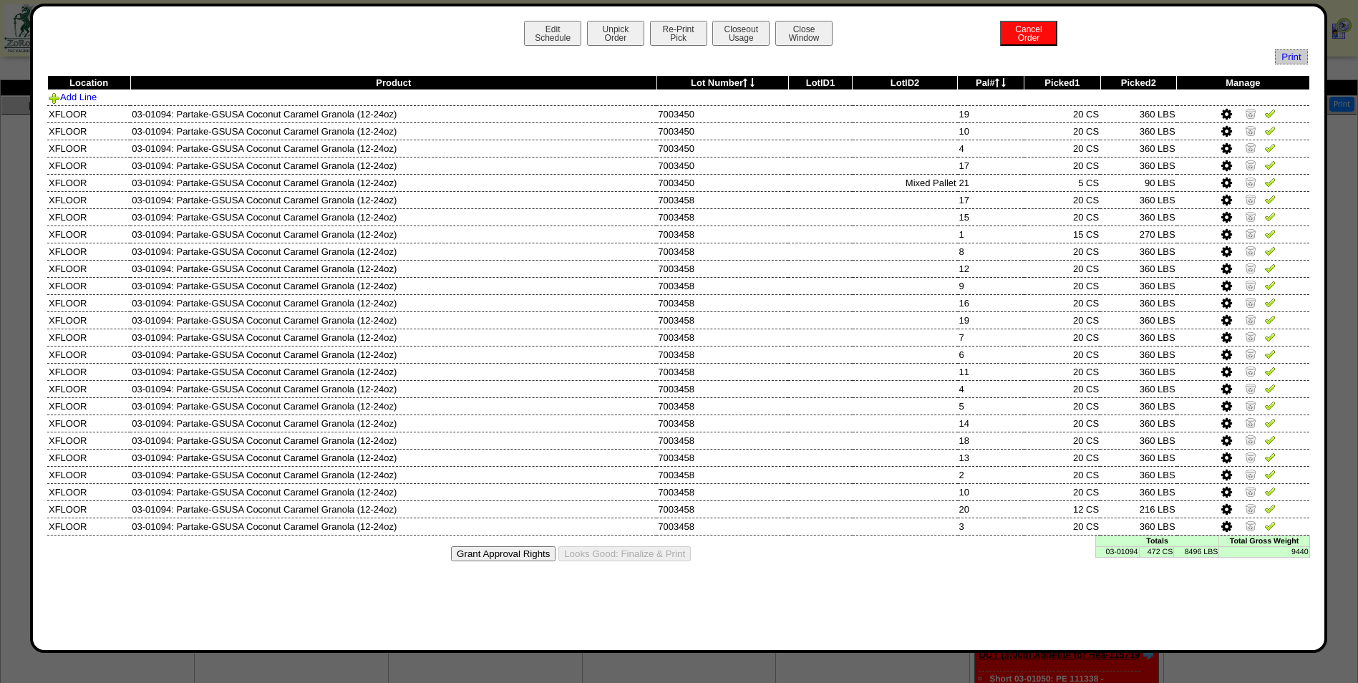
click at [1064, 82] on th "Picked1" at bounding box center [1063, 83] width 76 height 14
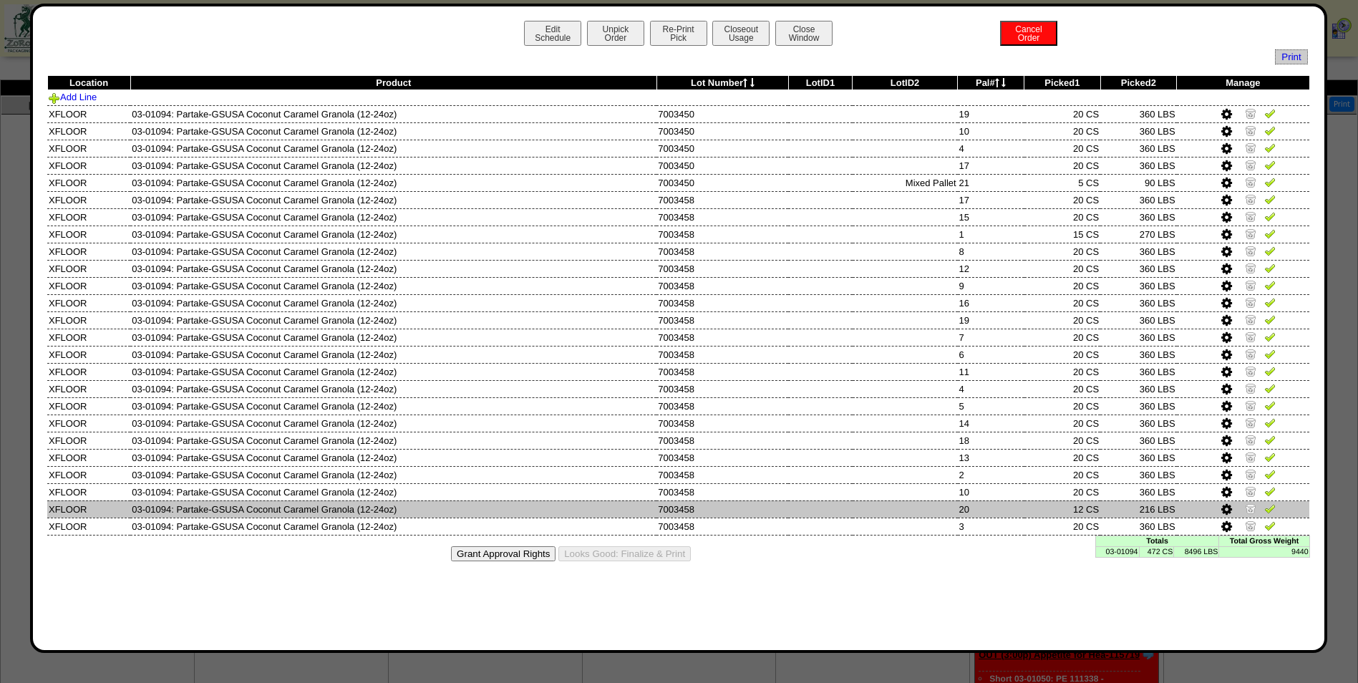
click at [1230, 510] on icon at bounding box center [1227, 509] width 11 height 13
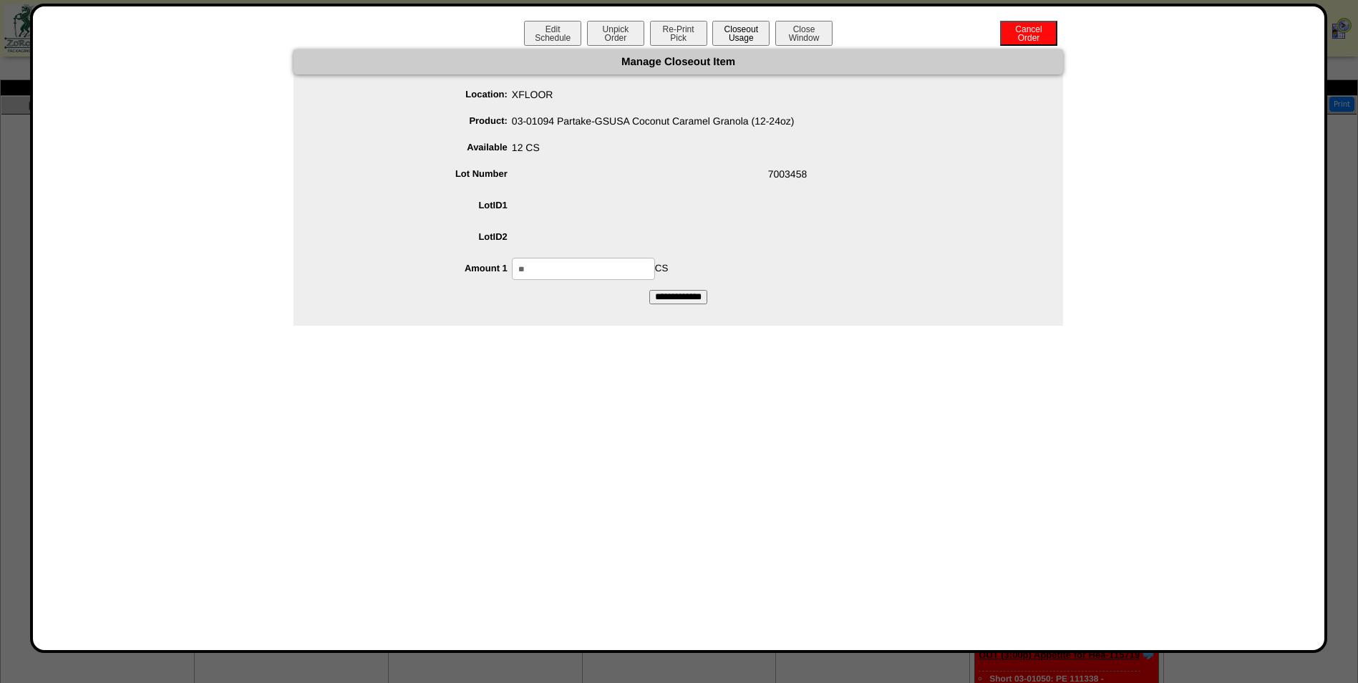
click at [728, 40] on button "Closeout Usage" at bounding box center [740, 33] width 57 height 25
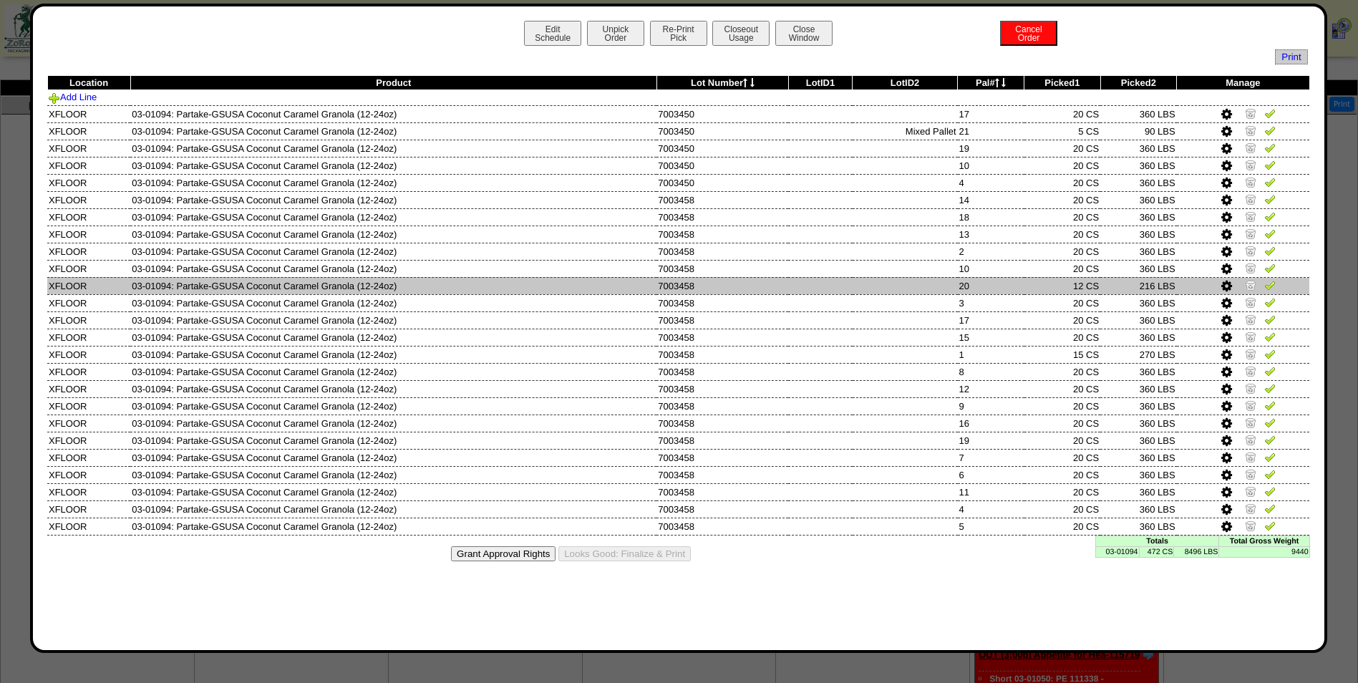
click at [1248, 290] on img at bounding box center [1250, 284] width 11 height 11
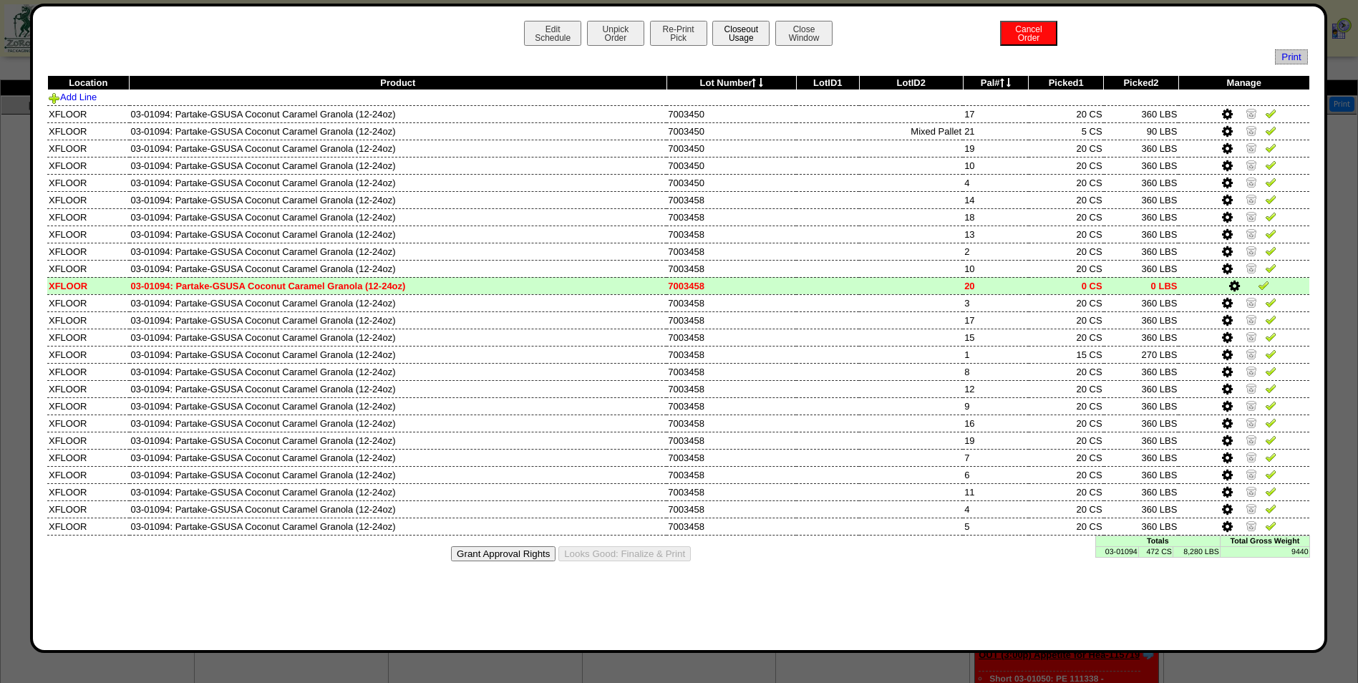
click at [758, 42] on button "Closeout Usage" at bounding box center [740, 33] width 57 height 25
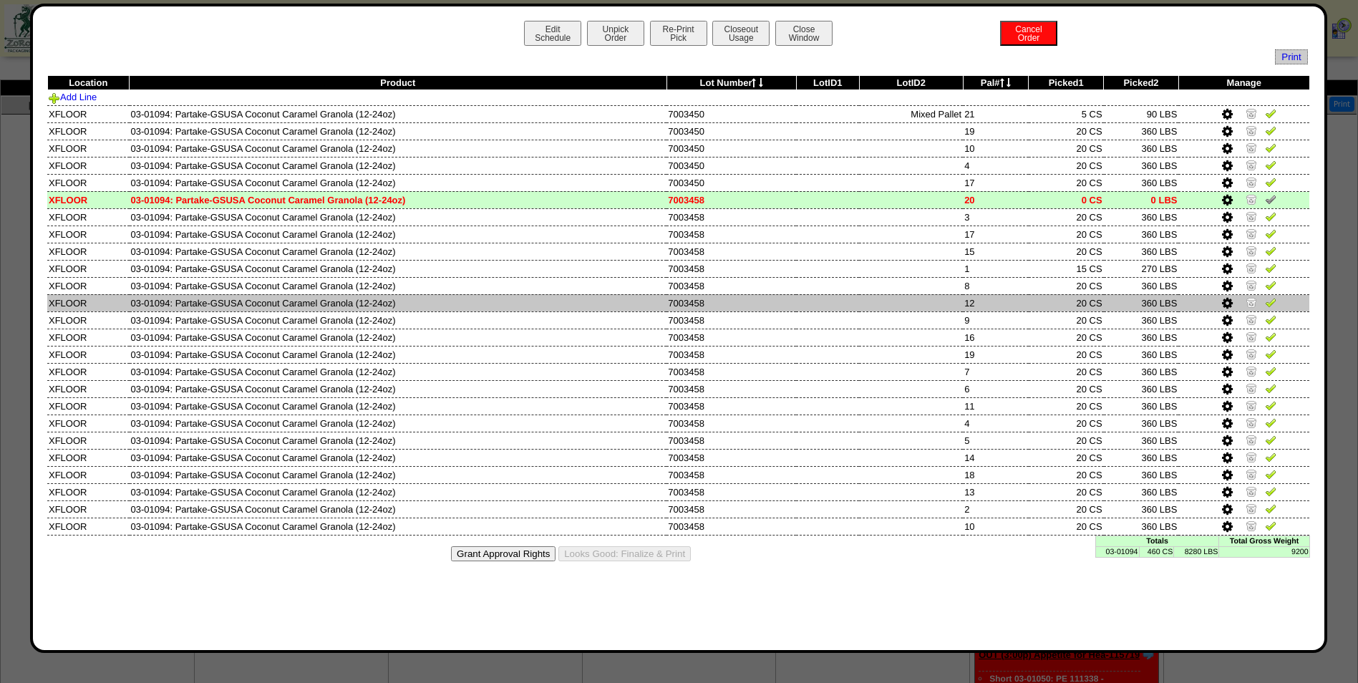
click at [963, 307] on td "12" at bounding box center [996, 302] width 66 height 17
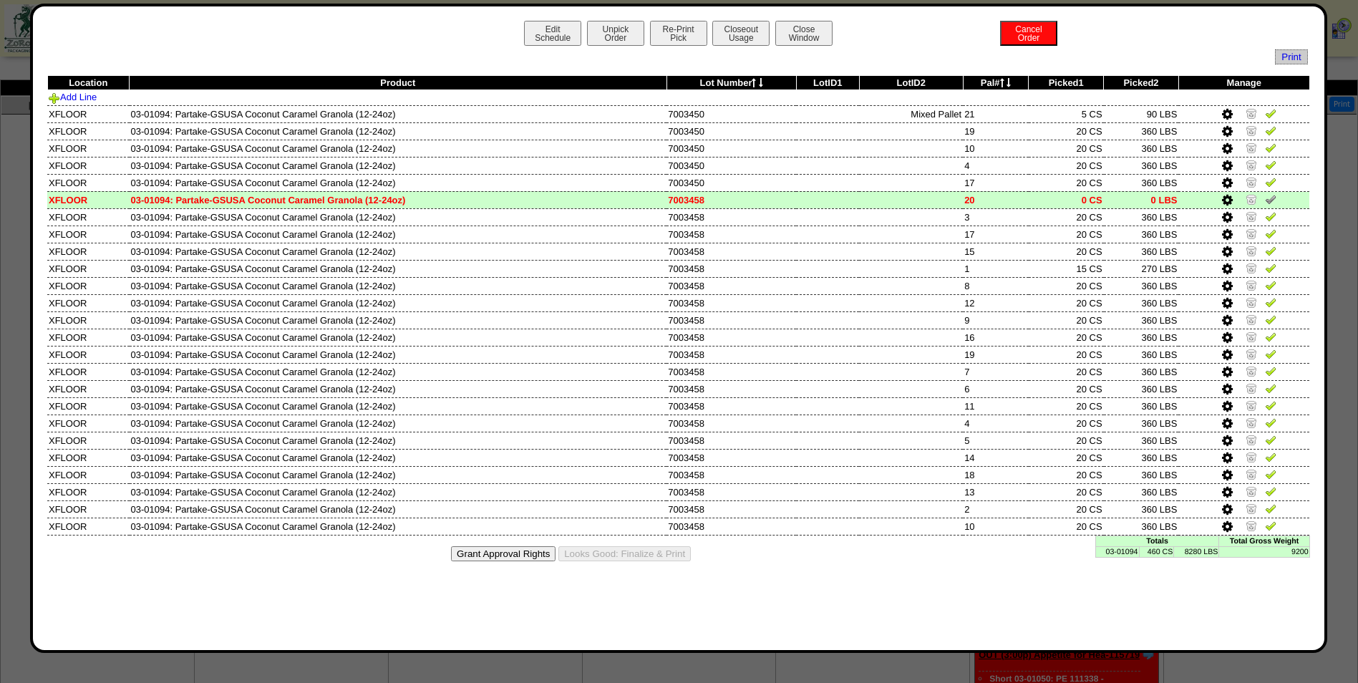
click at [1168, 553] on td "460 CS" at bounding box center [1156, 551] width 35 height 11
click at [568, 33] on button "Edit Schedule" at bounding box center [552, 33] width 57 height 25
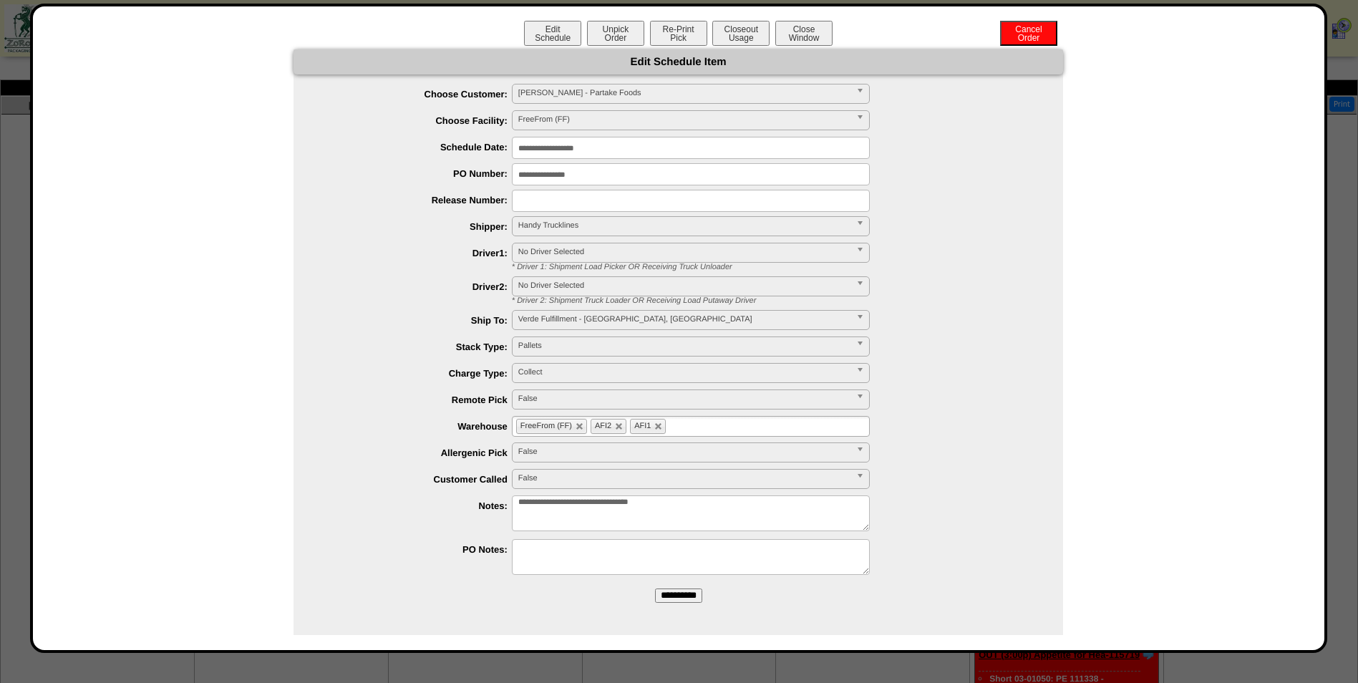
click at [760, 506] on textarea "**********" at bounding box center [691, 514] width 358 height 36
click at [677, 592] on input "**********" at bounding box center [678, 596] width 47 height 14
click at [808, 37] on button "Close Window" at bounding box center [803, 33] width 57 height 25
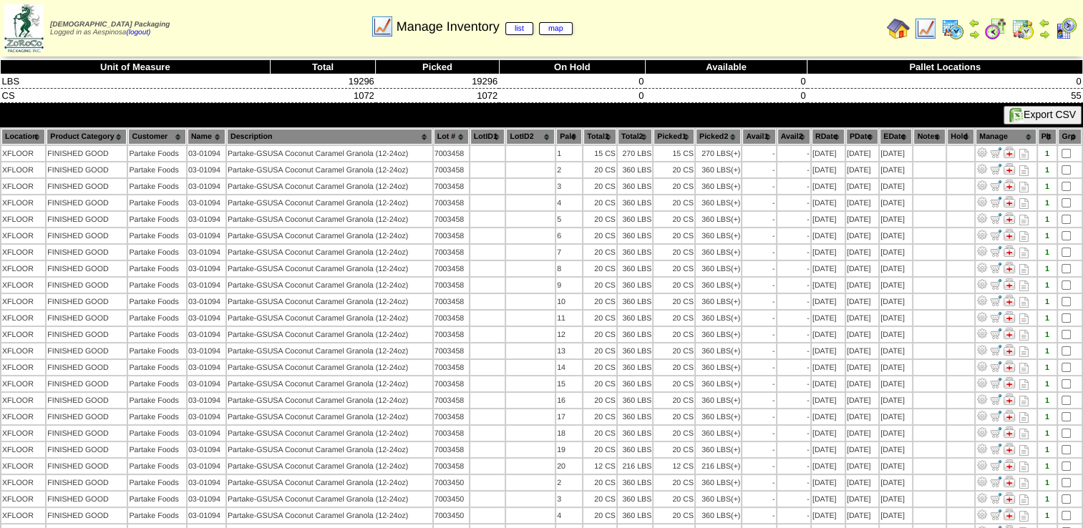
click at [453, 140] on th "Lot #" at bounding box center [451, 137] width 35 height 16
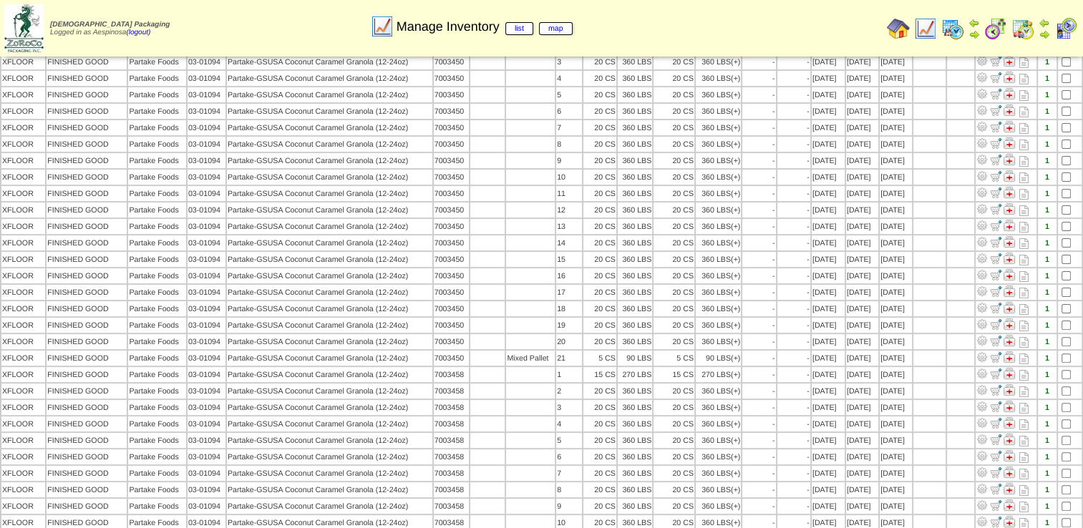
scroll to position [358, 0]
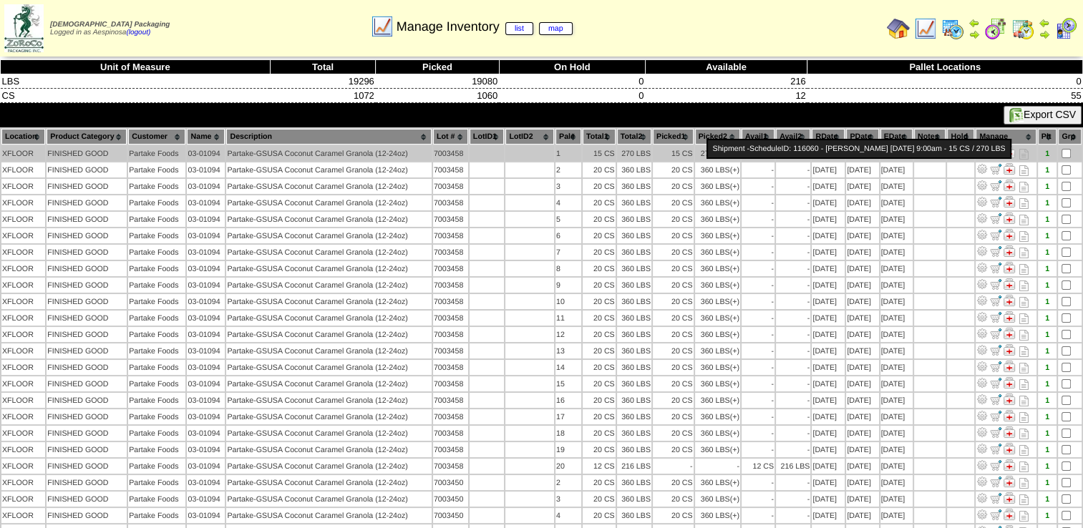
click at [720, 142] on div "Shipment - ScheduleID: 116060 - [PERSON_NAME] [DATE] 9:00am - 15 CS / 270 LBS" at bounding box center [859, 149] width 304 height 20
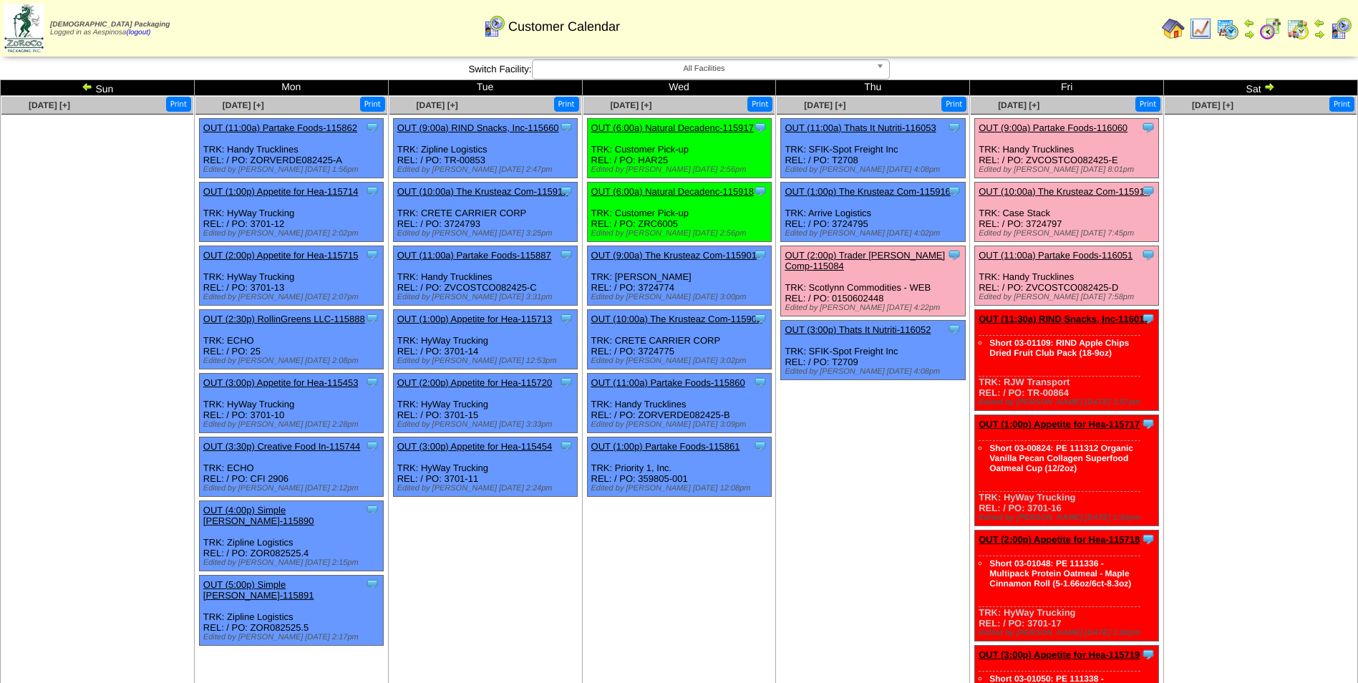
drag, startPoint x: 1073, startPoint y: 394, endPoint x: 1028, endPoint y: 395, distance: 44.4
click at [1028, 395] on div "Clone Item OUT (11:30a) RIND Snacks, Inc-116019 RIND Snacks, Inc. ScheduleID: 1…" at bounding box center [1067, 360] width 184 height 101
copy div "TR-00864"
click at [1061, 315] on link "OUT (11:30a) RIND Snacks, Inc-116019" at bounding box center [1064, 319] width 170 height 11
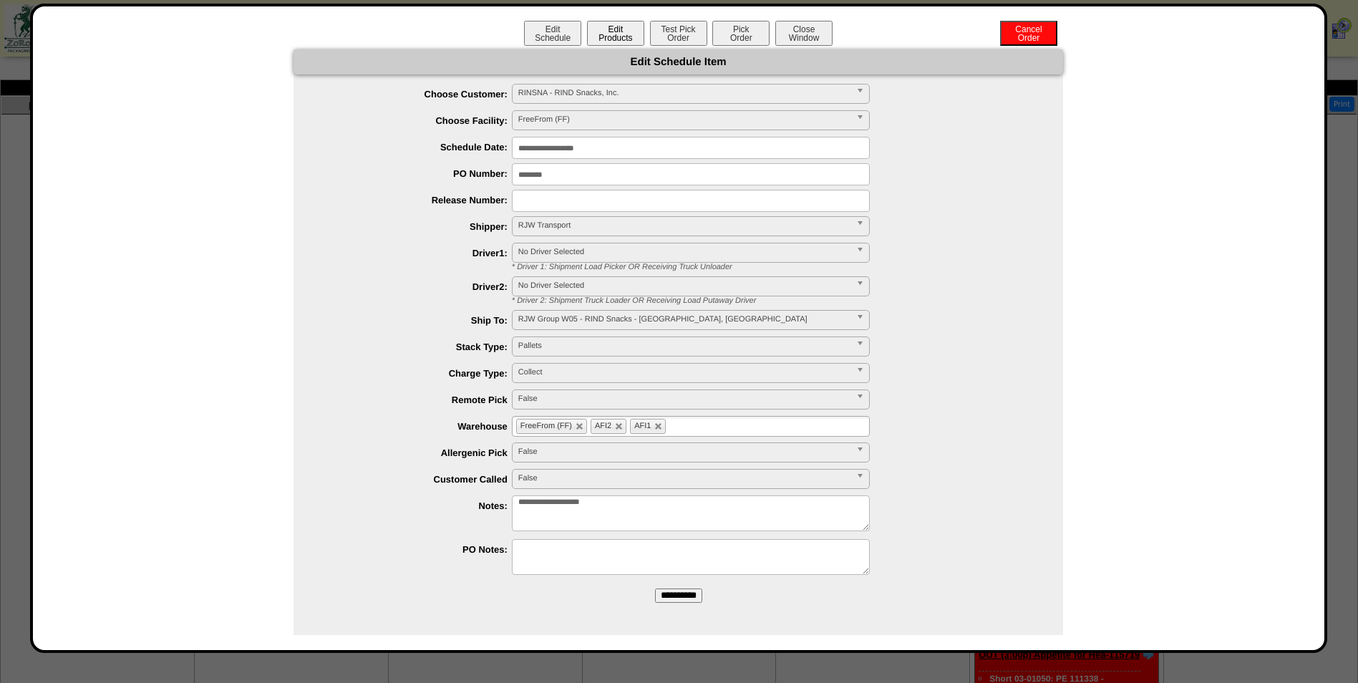
click at [624, 37] on button "Edit Products" at bounding box center [615, 33] width 57 height 25
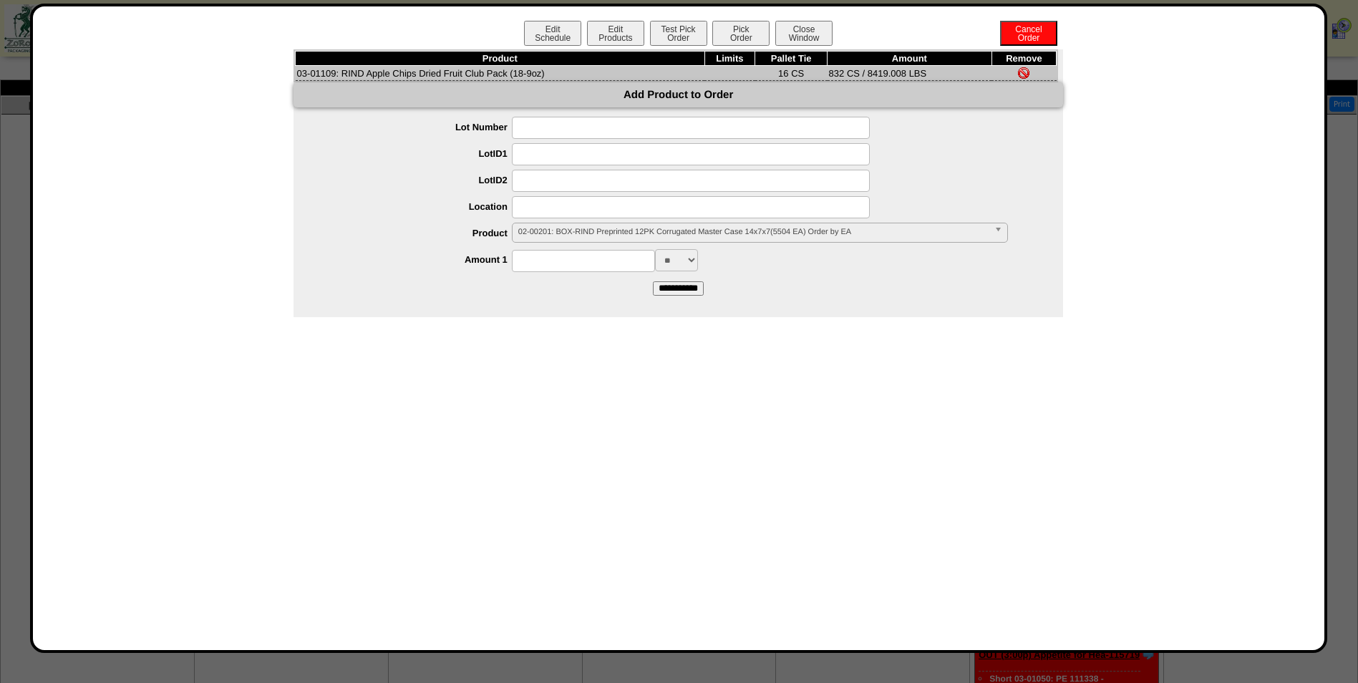
click at [695, 20] on div "Edit Schedule Edit Products Test Pick Order Pick Order Cancel Order Close Windo…" at bounding box center [678, 328] width 1297 height 649
click at [686, 27] on button "Test Pick Order" at bounding box center [678, 33] width 57 height 25
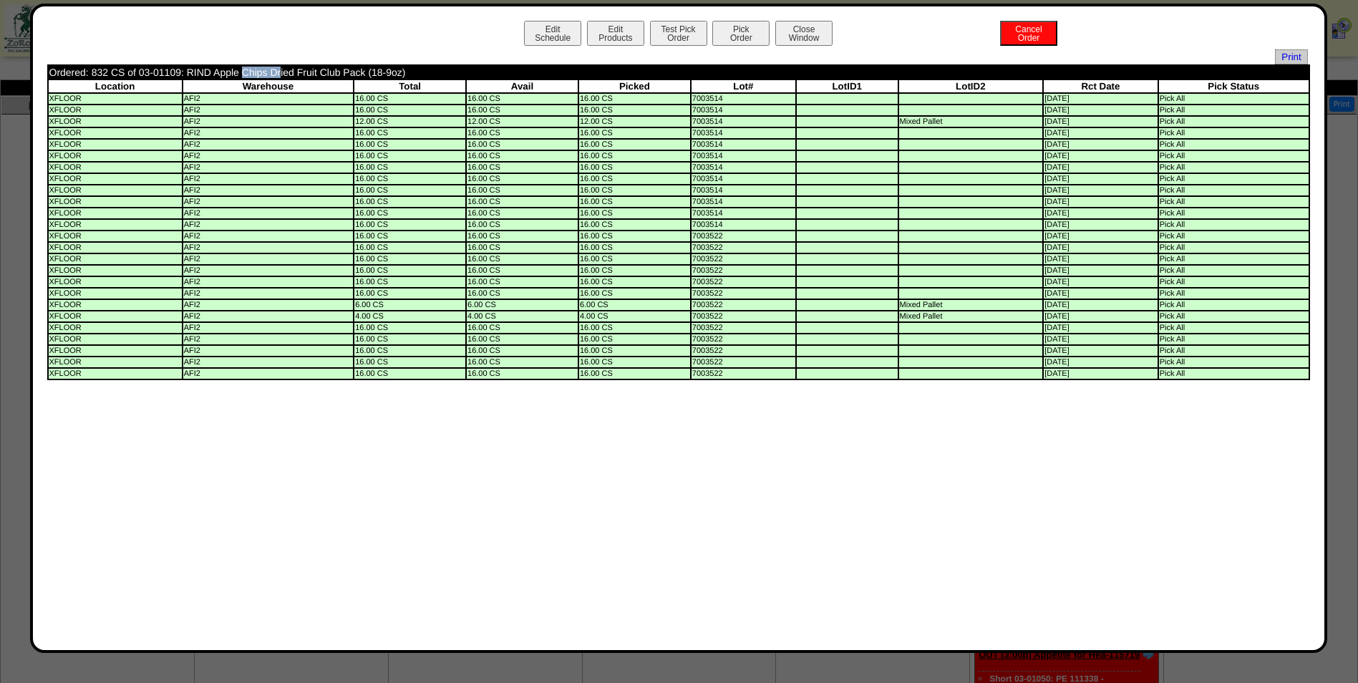
drag, startPoint x: 179, startPoint y: 73, endPoint x: 137, endPoint y: 74, distance: 41.6
click at [137, 74] on td "Ordered: 832 CS of 03-01109: RIND Apple Chips Dried Fruit Club Pack (18-9oz)" at bounding box center [546, 72] width 995 height 13
copy td "03-01109"
click at [831, 32] on button "Close Window" at bounding box center [803, 33] width 57 height 25
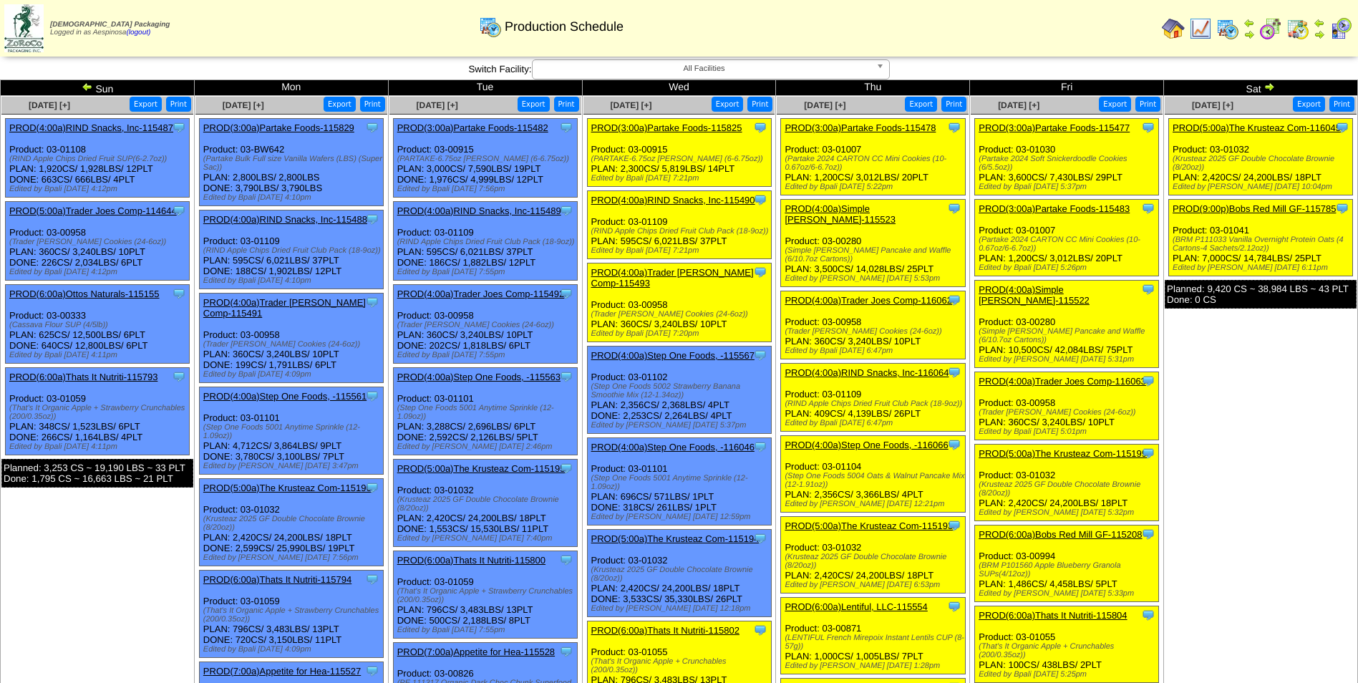
click at [1214, 373] on td "[DATE] [+] Print Export Clone Item PROD(5:00a)The Krusteaz Com-116045 The Krust…" at bounding box center [1261, 654] width 194 height 1117
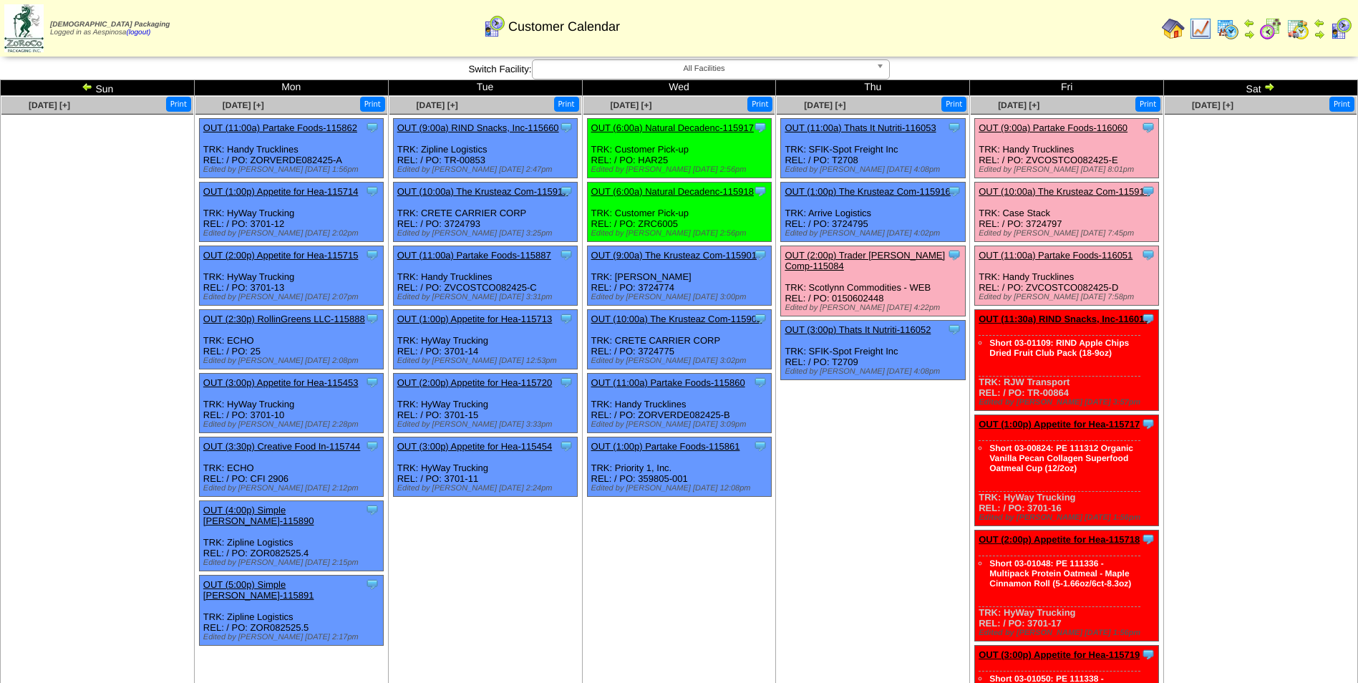
click at [1262, 27] on img at bounding box center [1271, 28] width 23 height 23
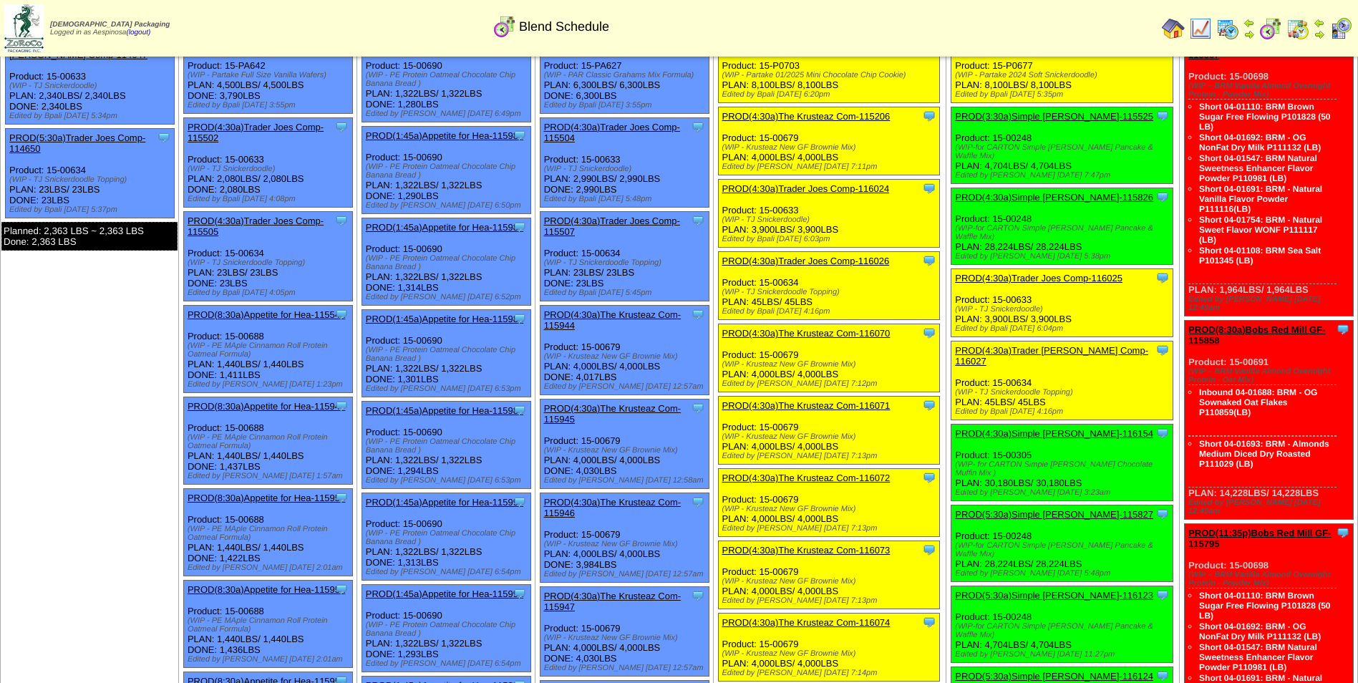
scroll to position [72, 0]
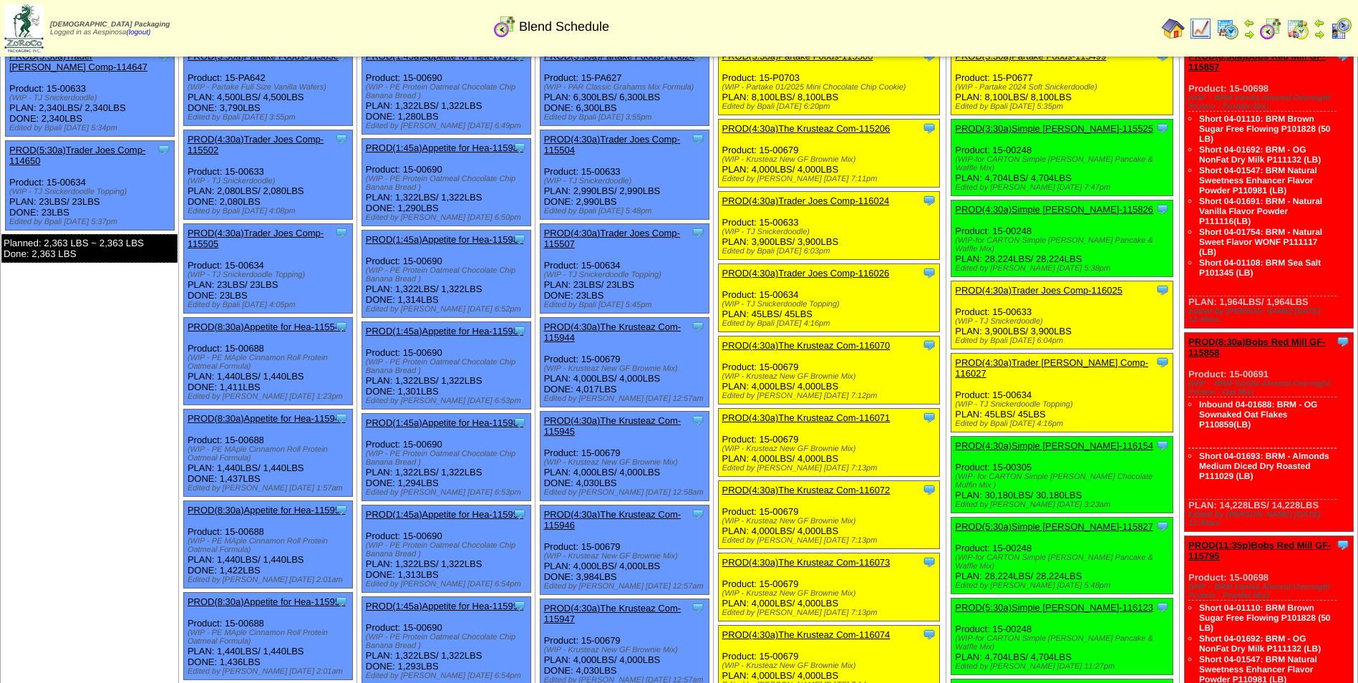
click at [1225, 24] on img at bounding box center [1228, 28] width 23 height 23
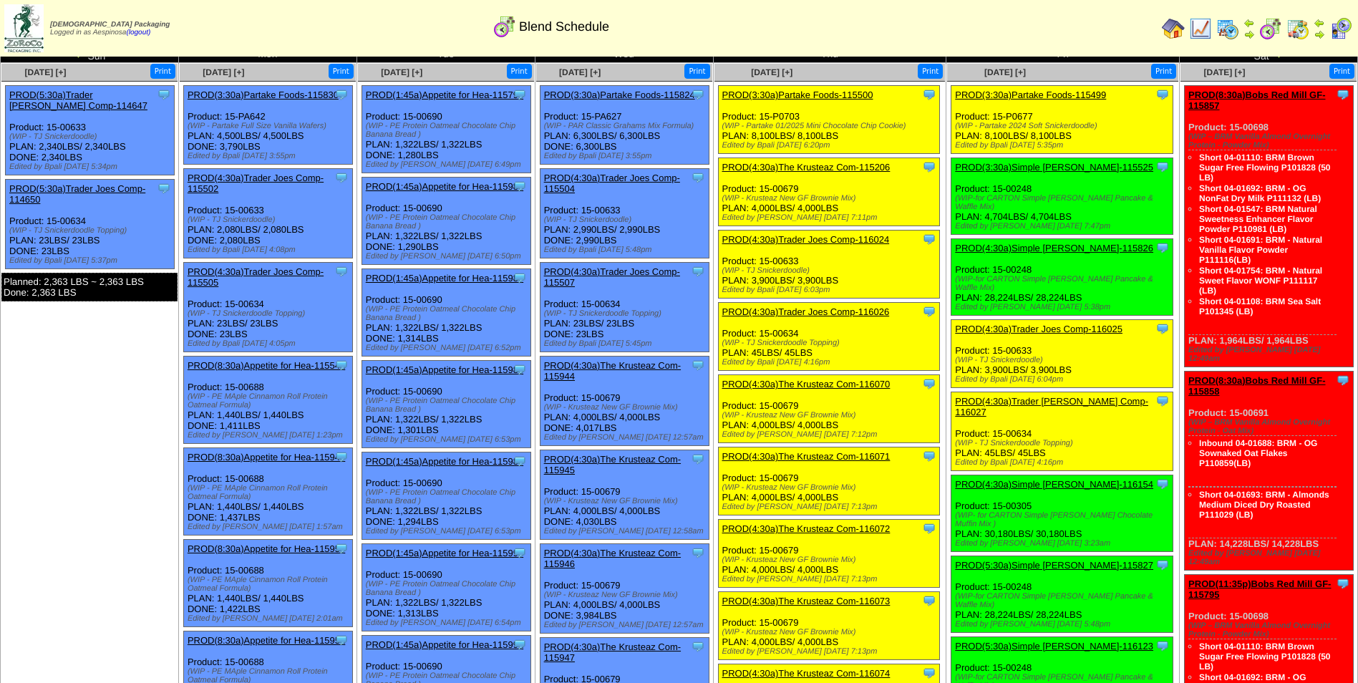
scroll to position [0, 0]
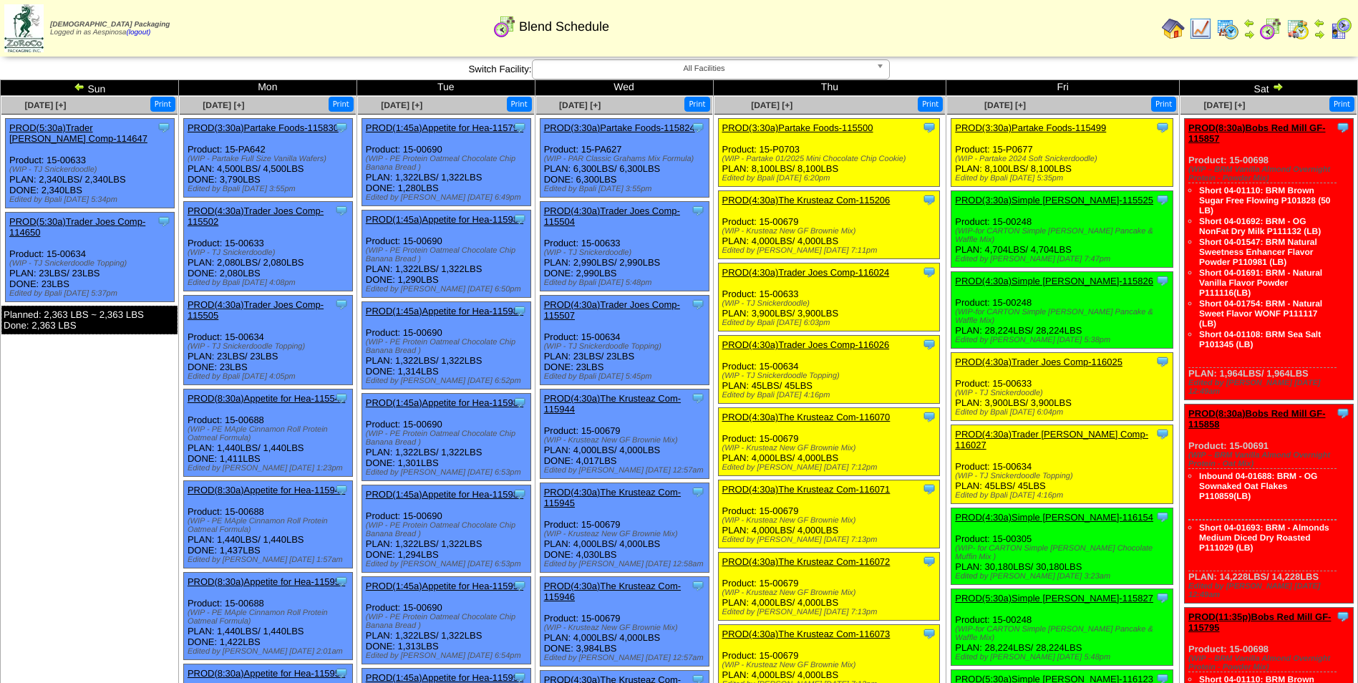
click at [738, 72] on span "All Facilities" at bounding box center [704, 68] width 332 height 17
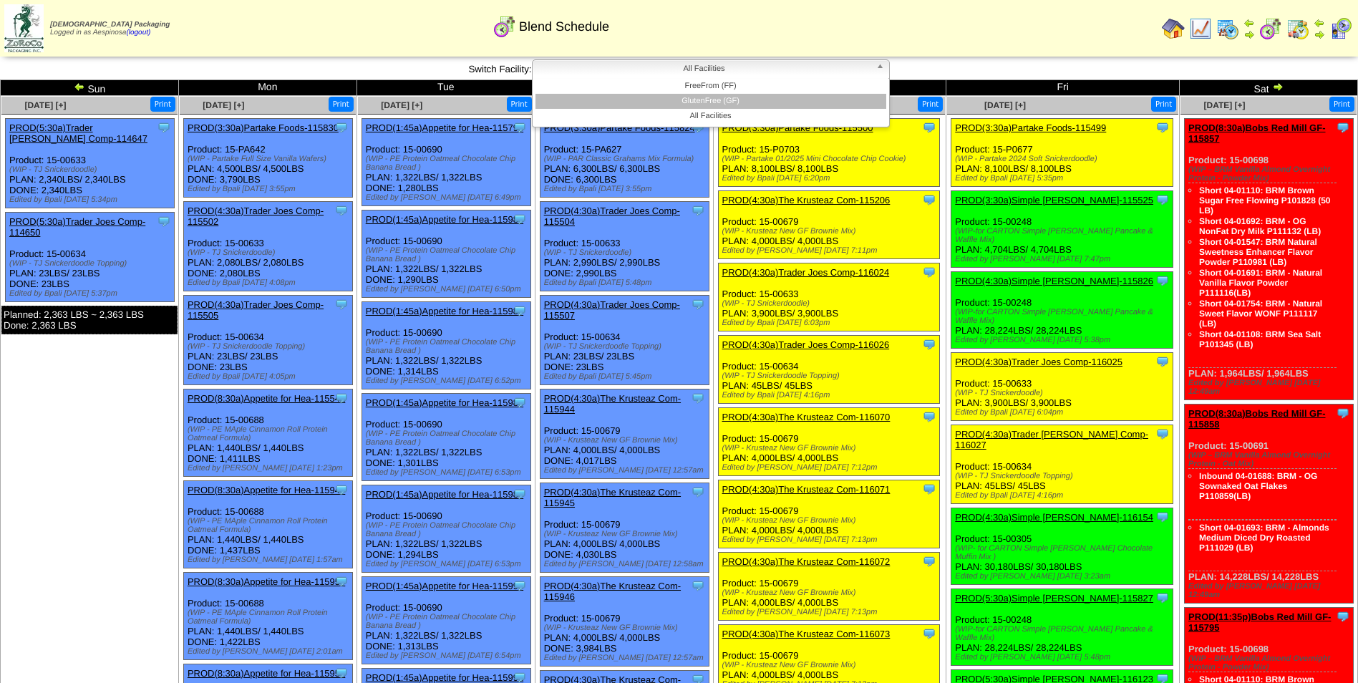
click at [734, 103] on li "GlutenFree (GF)" at bounding box center [711, 101] width 351 height 15
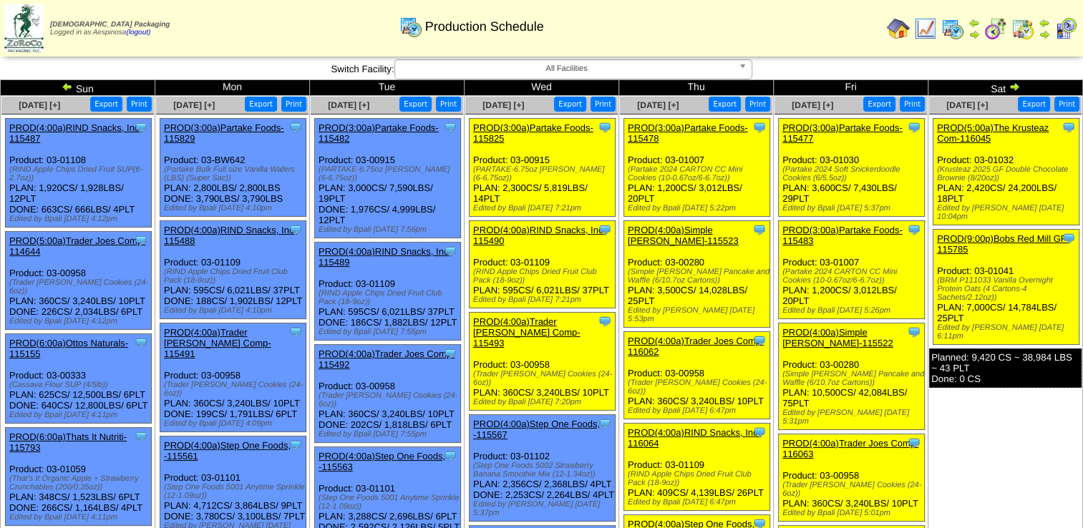
click at [860, 89] on img at bounding box center [1014, 86] width 11 height 11
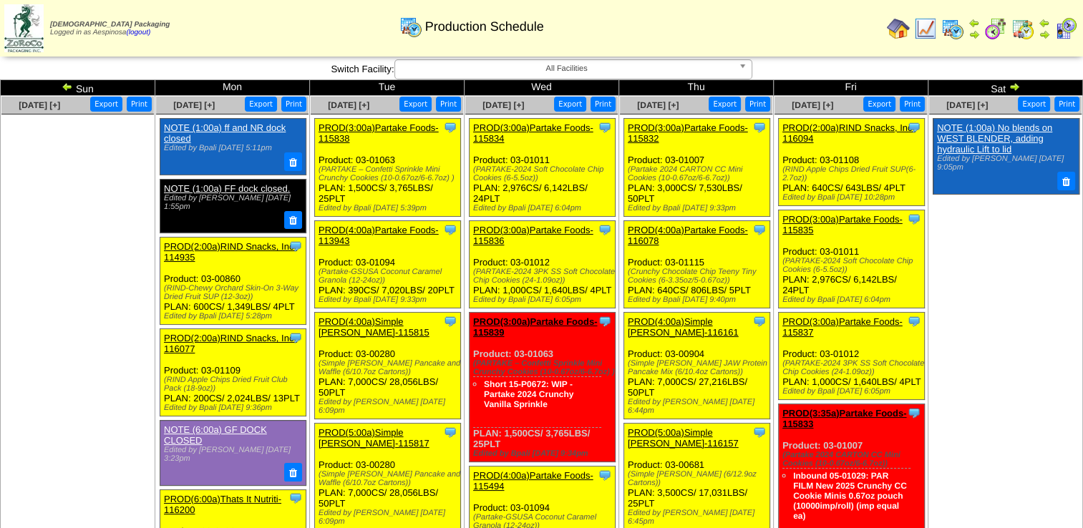
click at [601, 74] on span "All Facilities" at bounding box center [567, 68] width 332 height 17
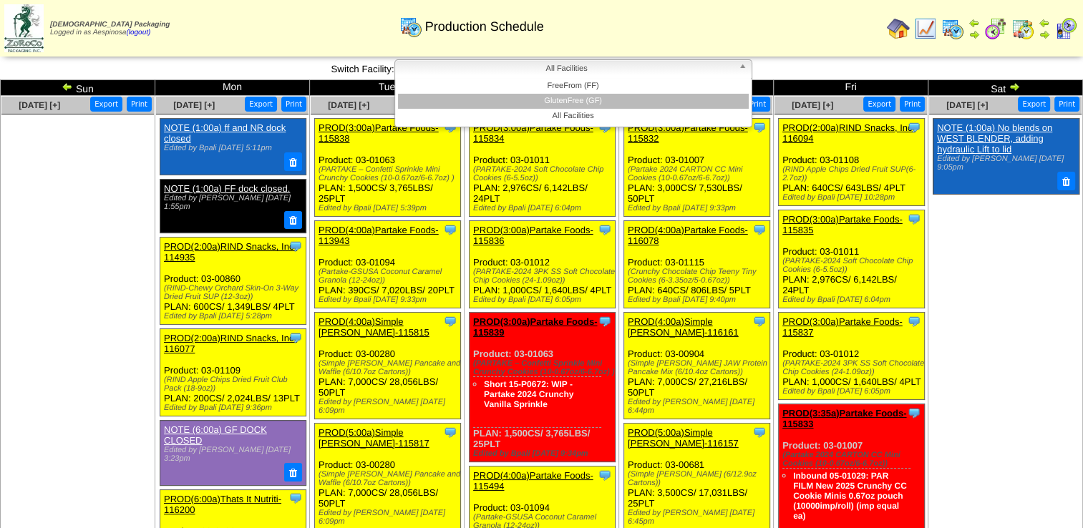
click at [594, 106] on li "GlutenFree (GF)" at bounding box center [573, 101] width 351 height 15
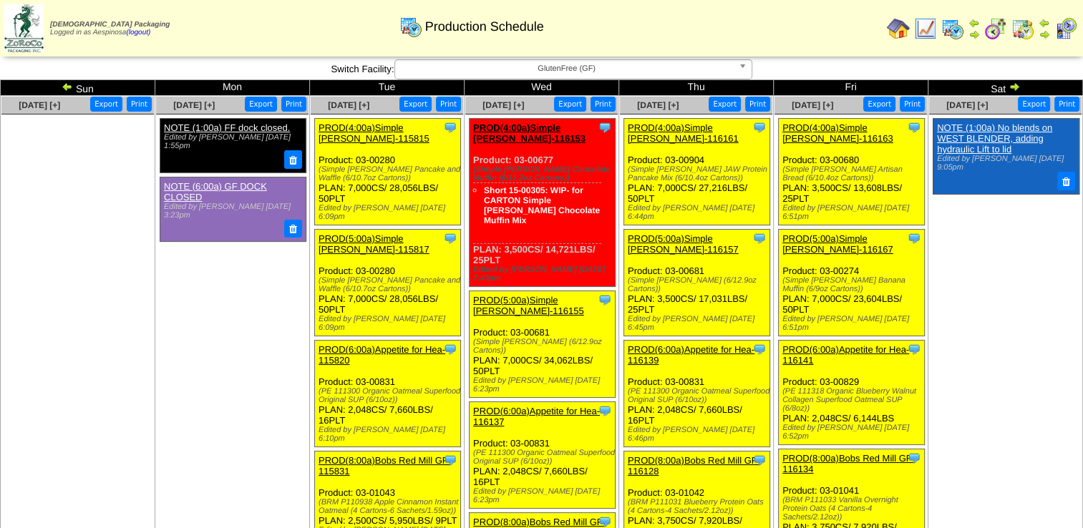
click at [996, 33] on img at bounding box center [996, 28] width 23 height 23
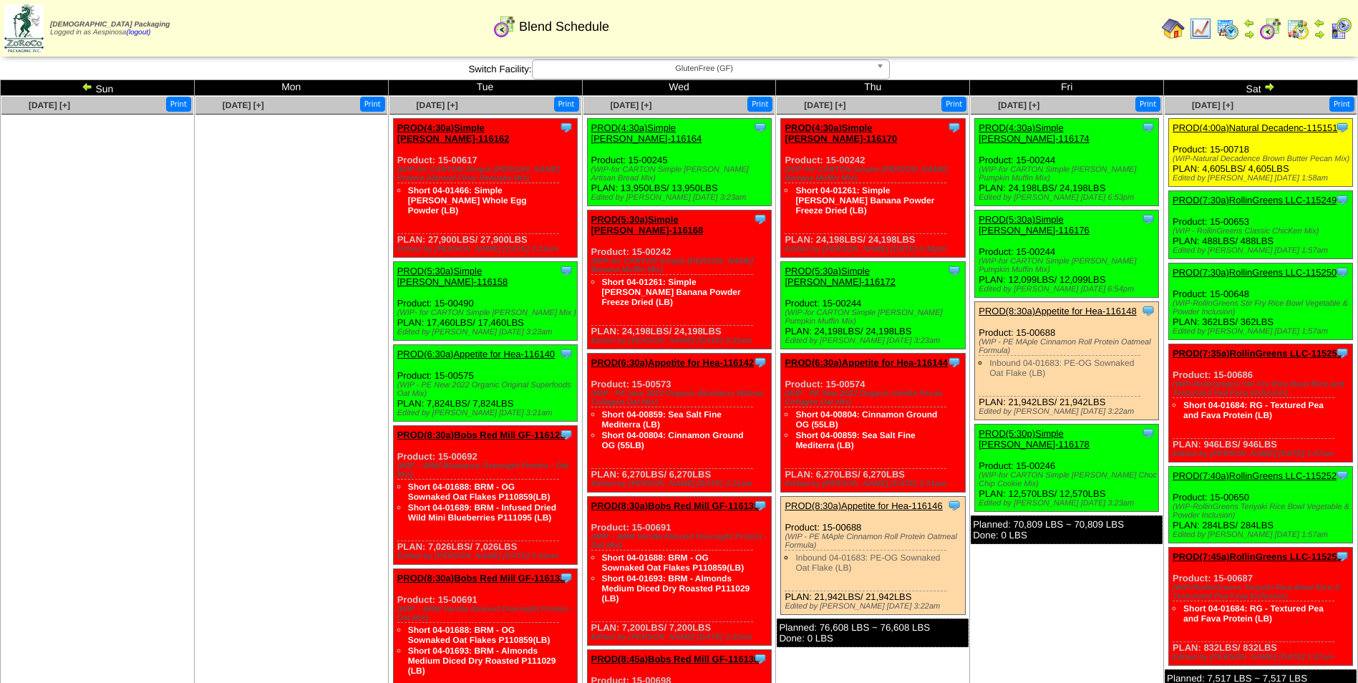
click at [91, 83] on img at bounding box center [87, 86] width 11 height 11
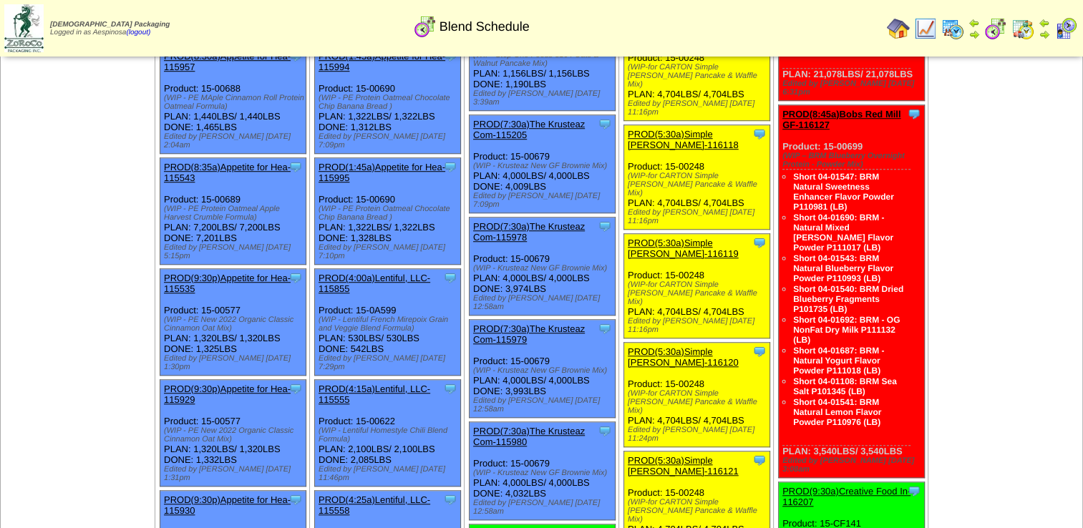
scroll to position [1074, 0]
